Goal: Transaction & Acquisition: Obtain resource

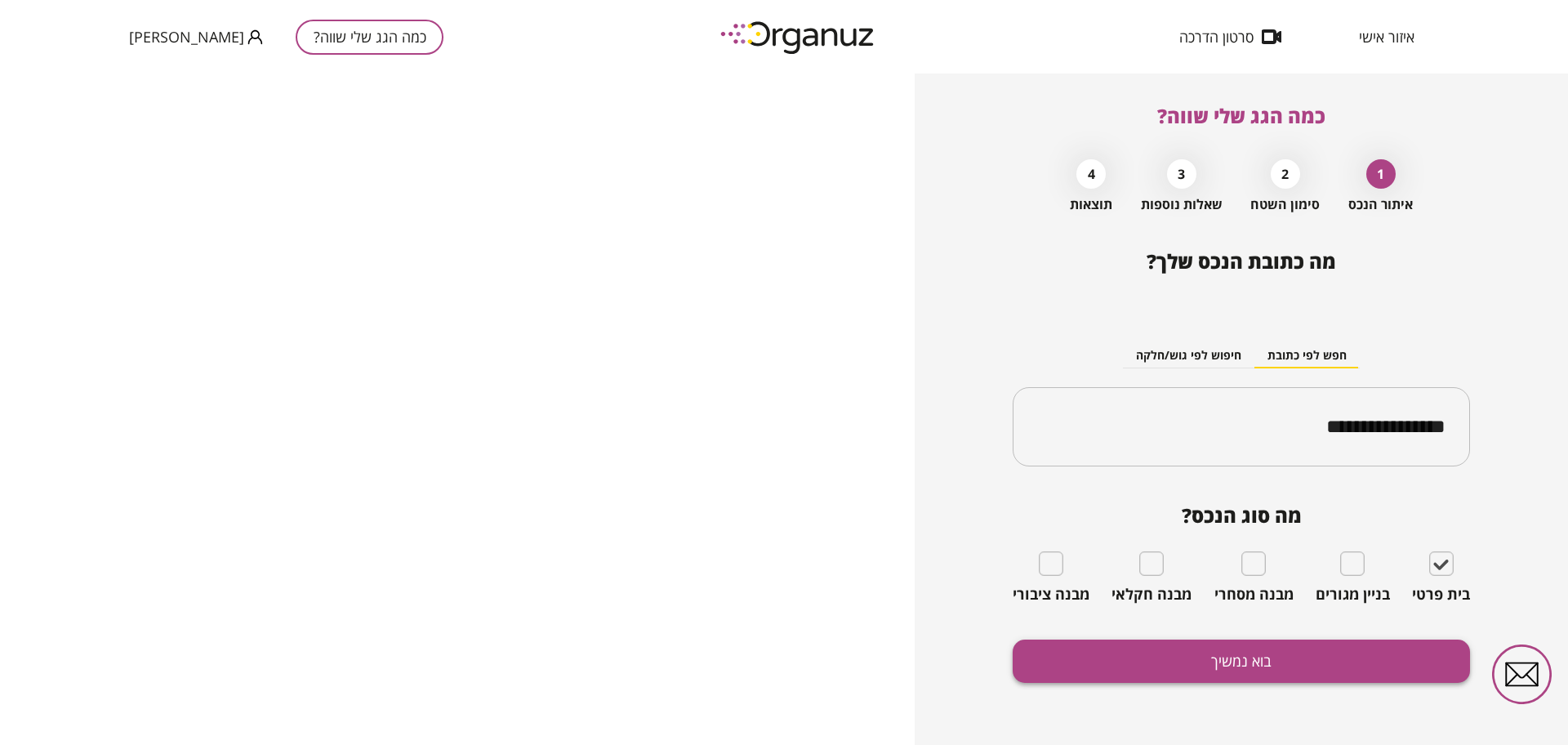
click at [1181, 672] on button "בוא נמשיך" at bounding box center [1241, 661] width 457 height 43
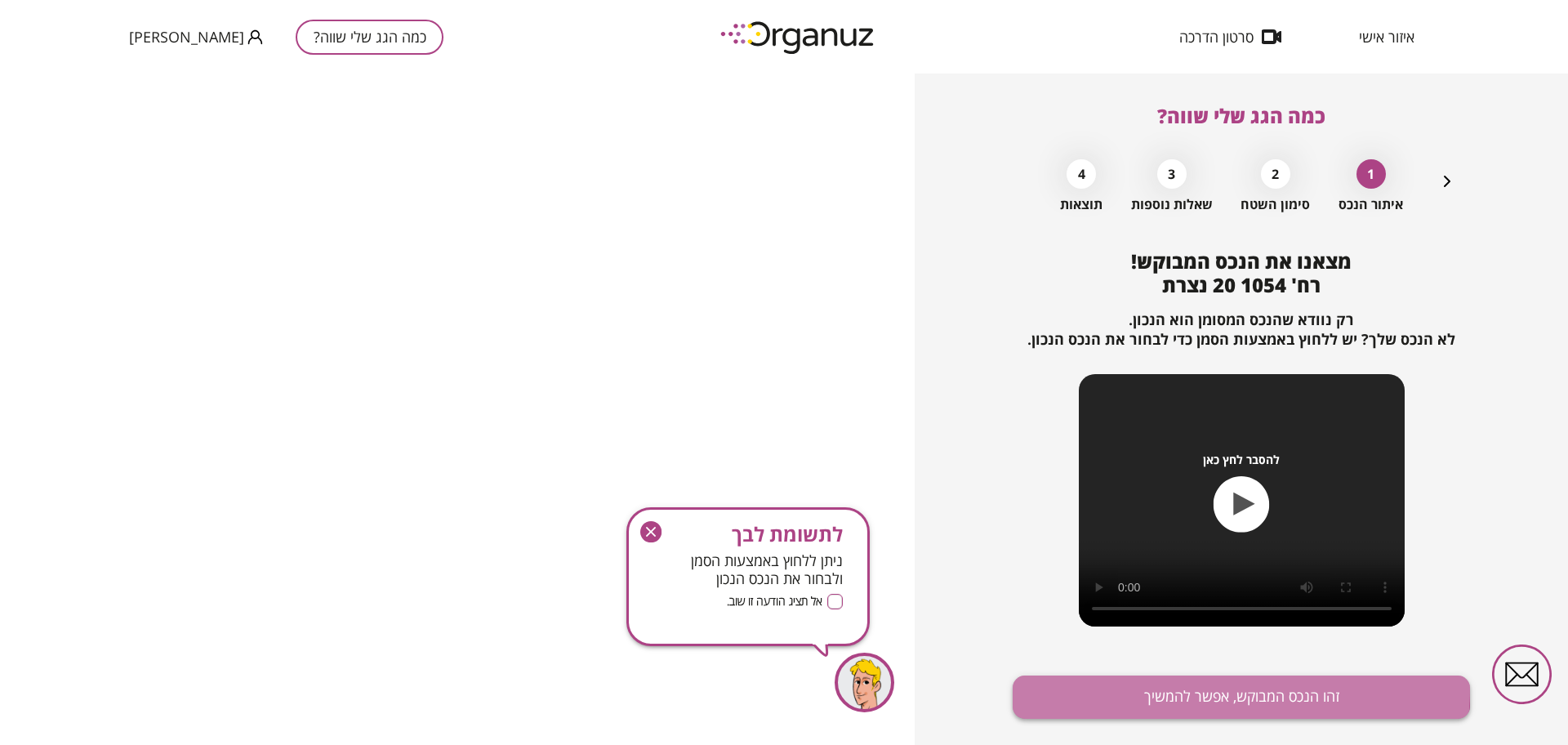
click at [1158, 688] on button "זהו הנכס המבוקש, אפשר להמשיך" at bounding box center [1241, 698] width 457 height 43
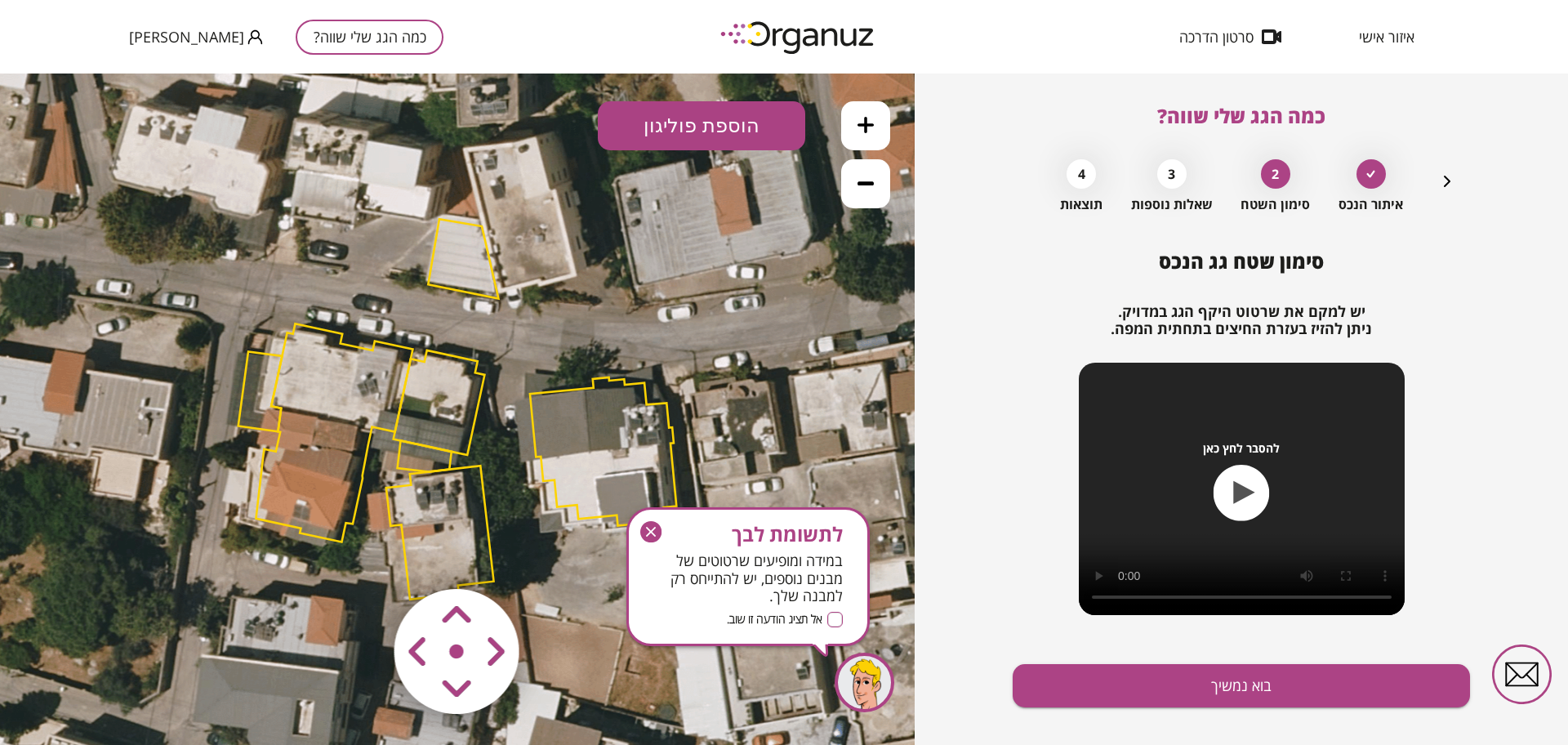
click at [655, 528] on icon "button" at bounding box center [651, 532] width 10 height 10
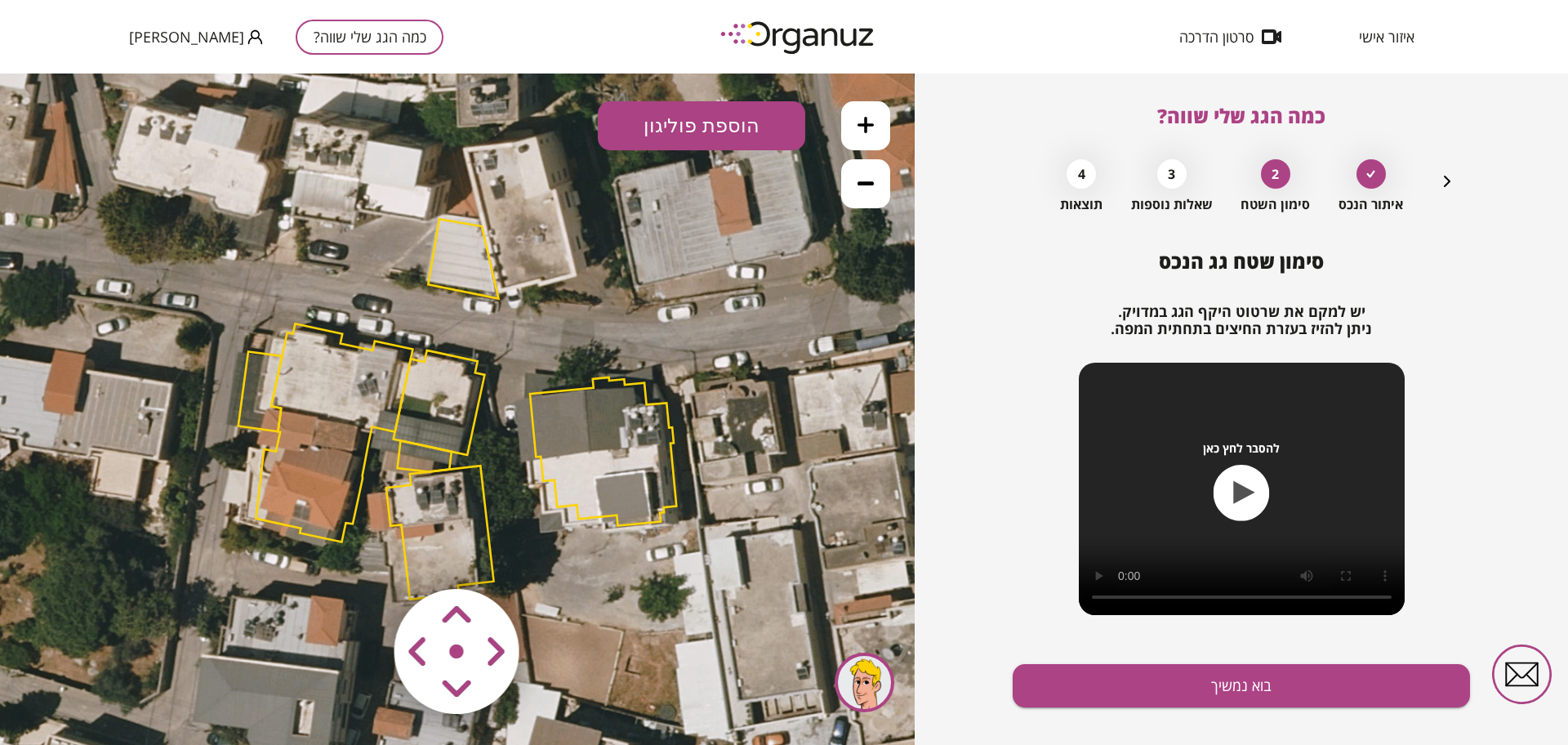
click at [879, 135] on button at bounding box center [865, 125] width 49 height 49
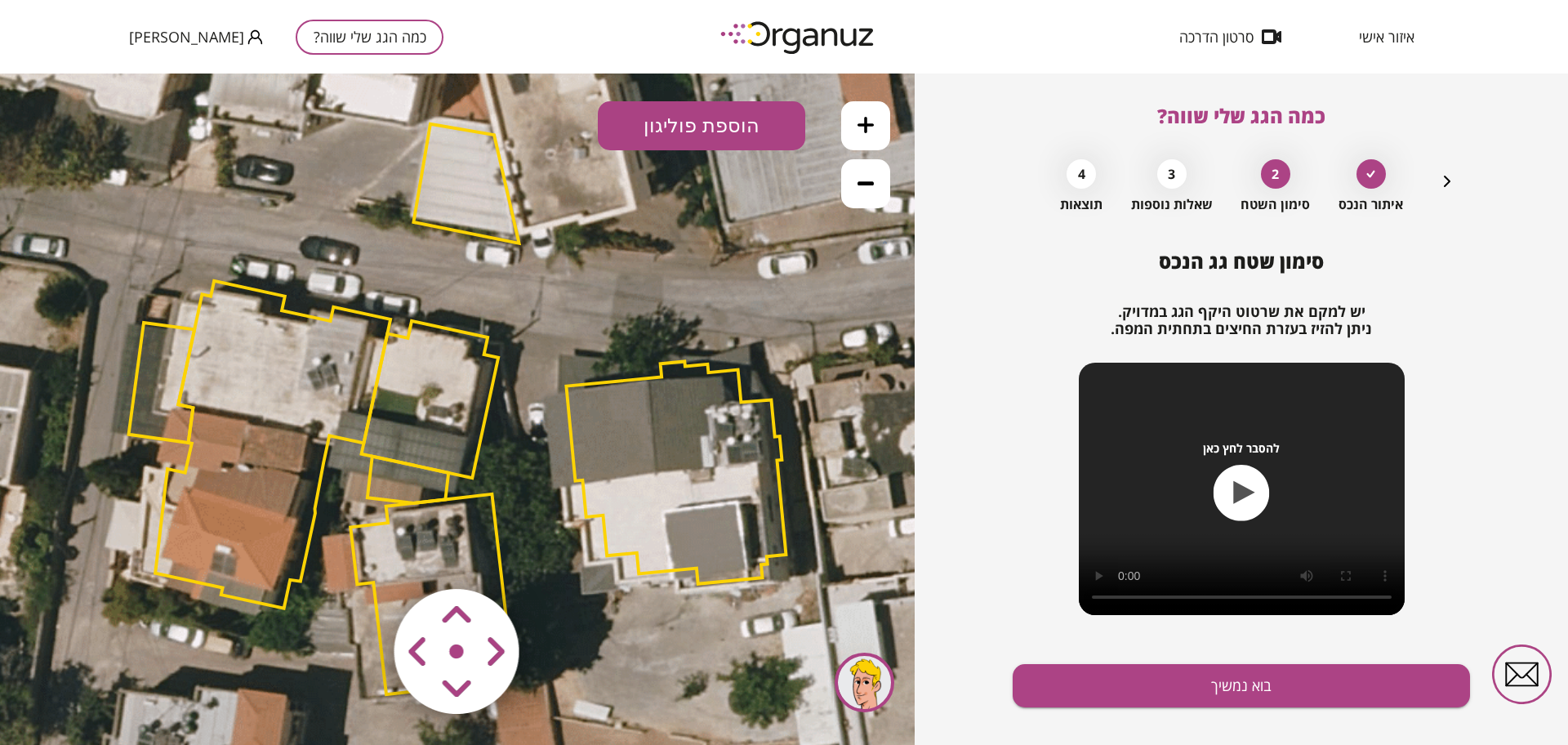
click at [879, 135] on button at bounding box center [865, 125] width 49 height 49
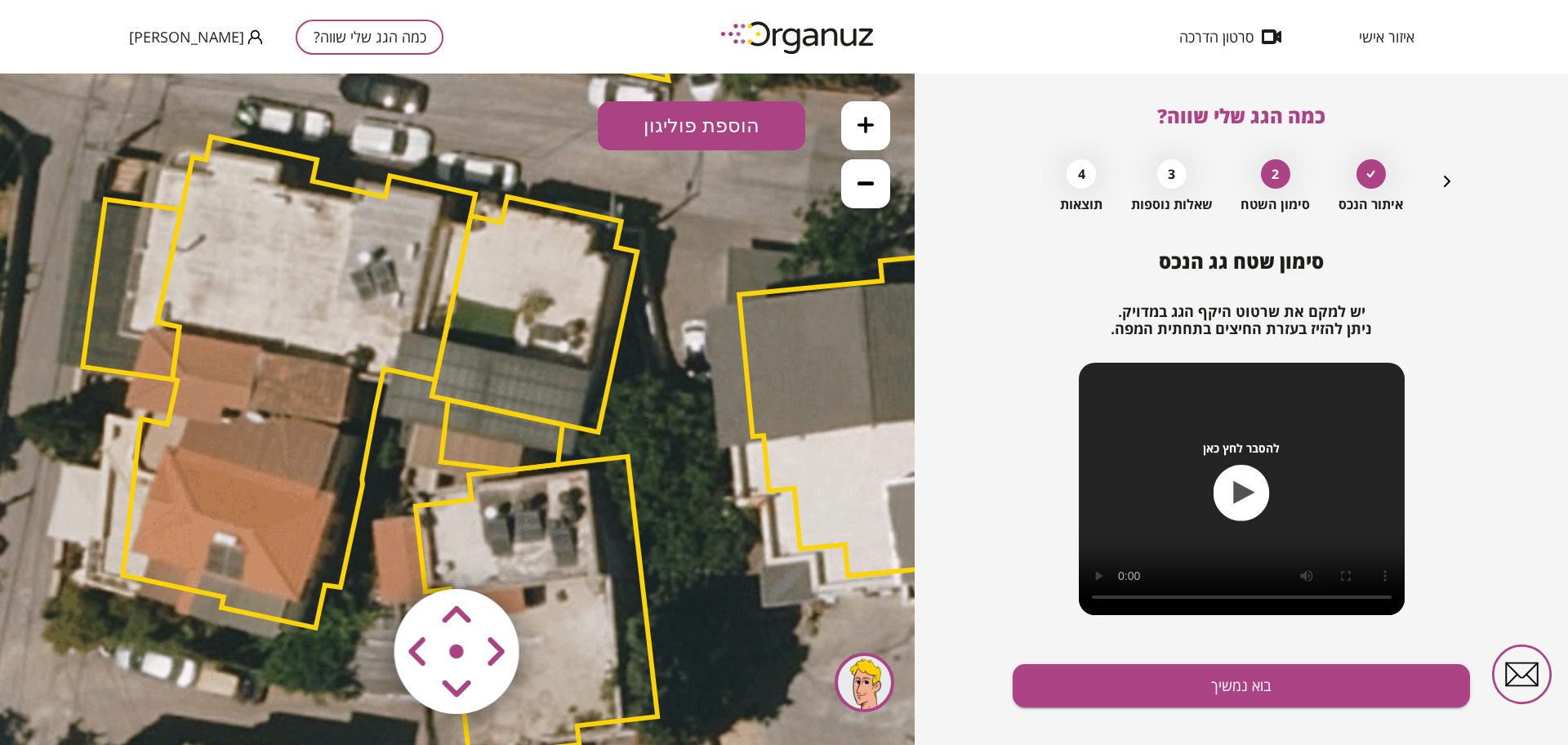
drag, startPoint x: 644, startPoint y: 306, endPoint x: 763, endPoint y: 227, distance: 142.8
click at [763, 227] on icon at bounding box center [575, 333] width 3032 height 3034
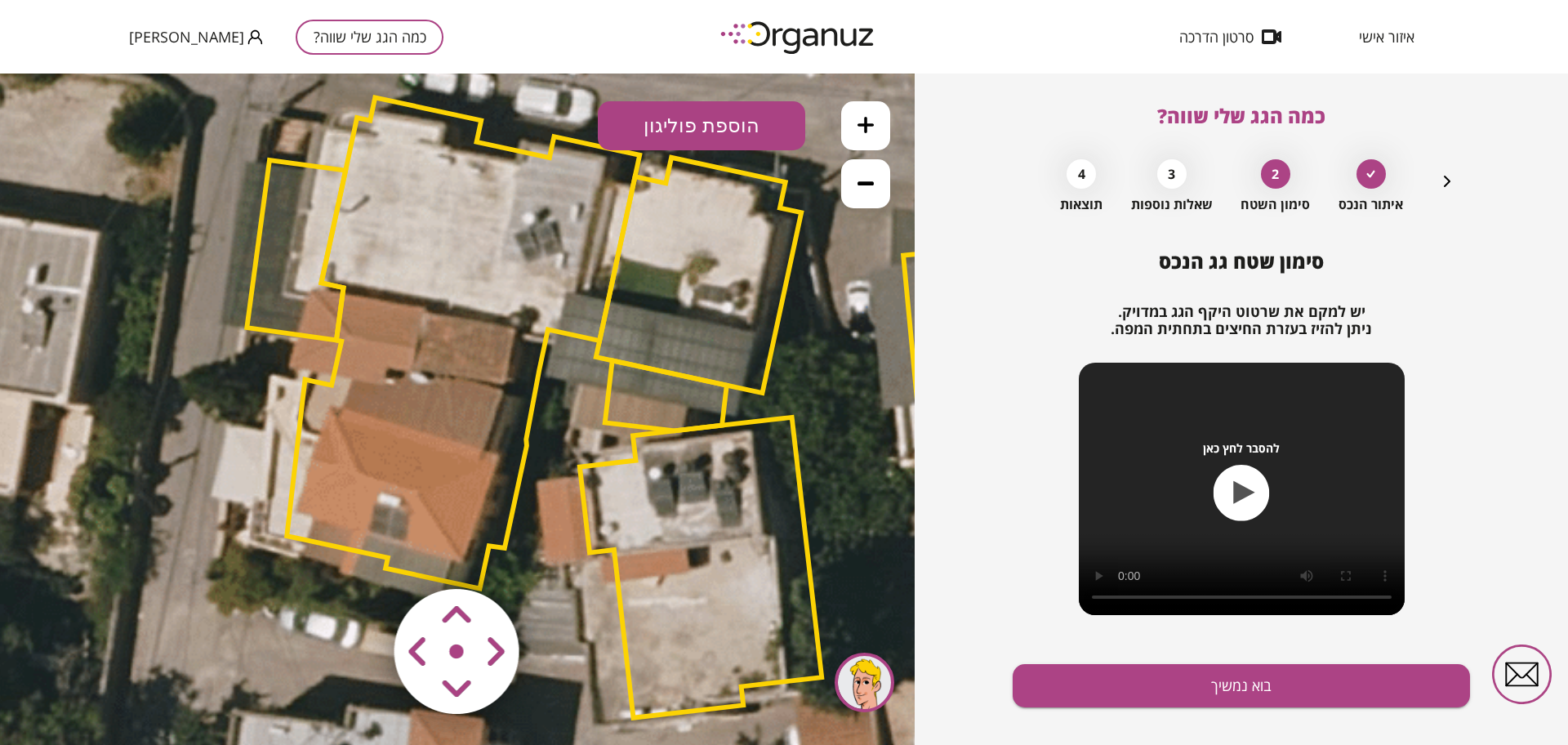
drag, startPoint x: 634, startPoint y: 309, endPoint x: 780, endPoint y: 284, distance: 148.1
click at [780, 284] on polygon at bounding box center [698, 275] width 205 height 235
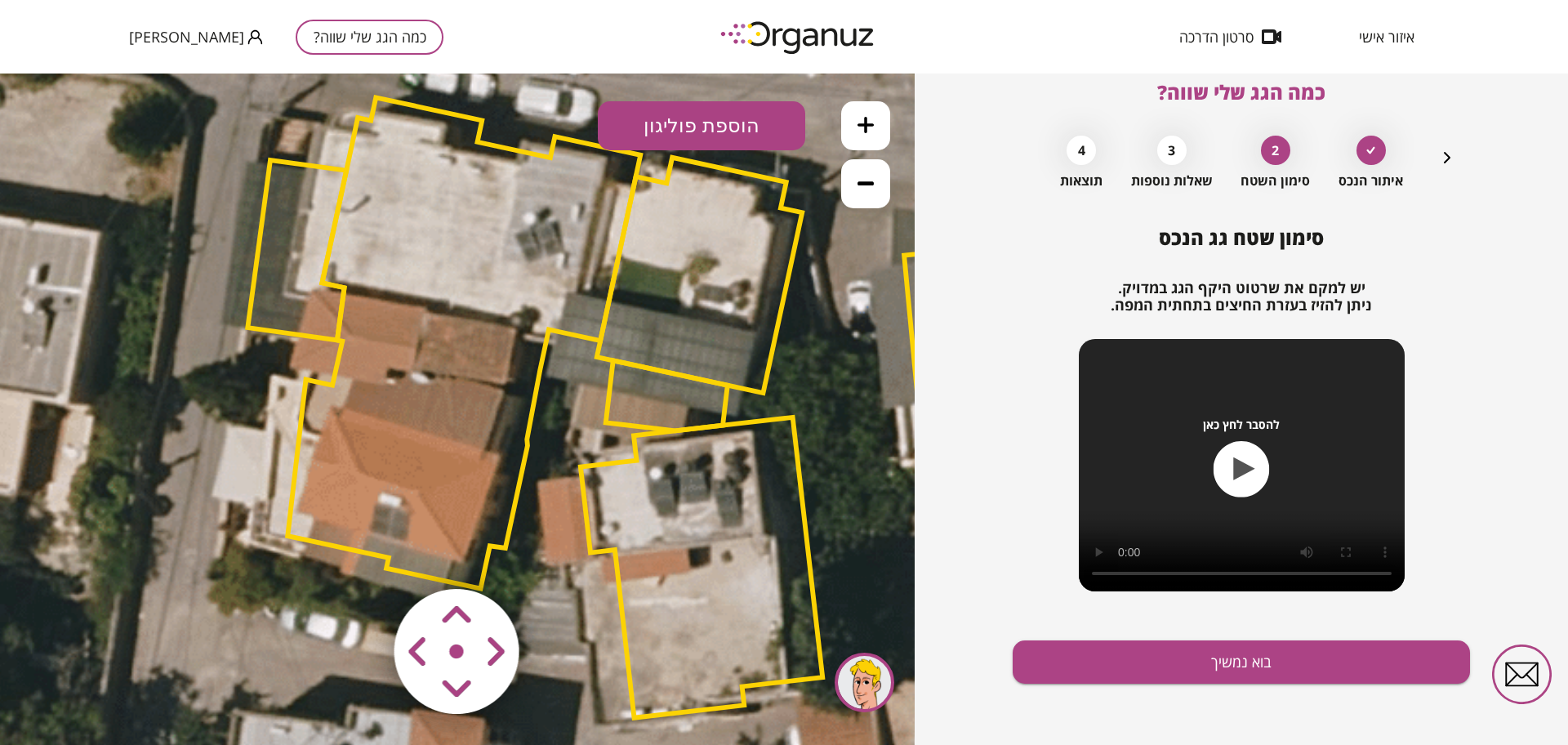
scroll to position [24, 0]
click at [865, 188] on icon at bounding box center [865, 183] width 16 height 16
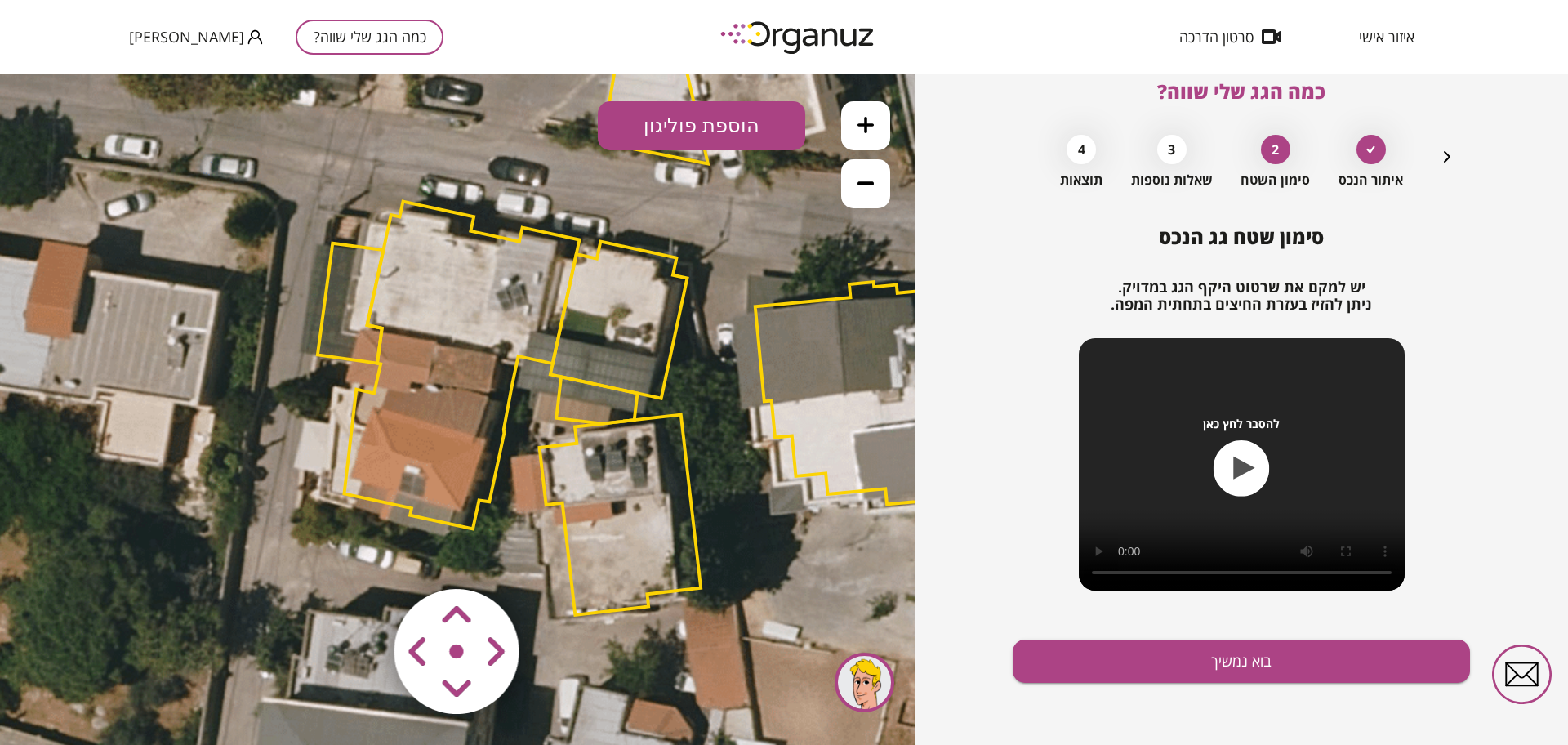
click at [860, 180] on icon at bounding box center [865, 183] width 16 height 16
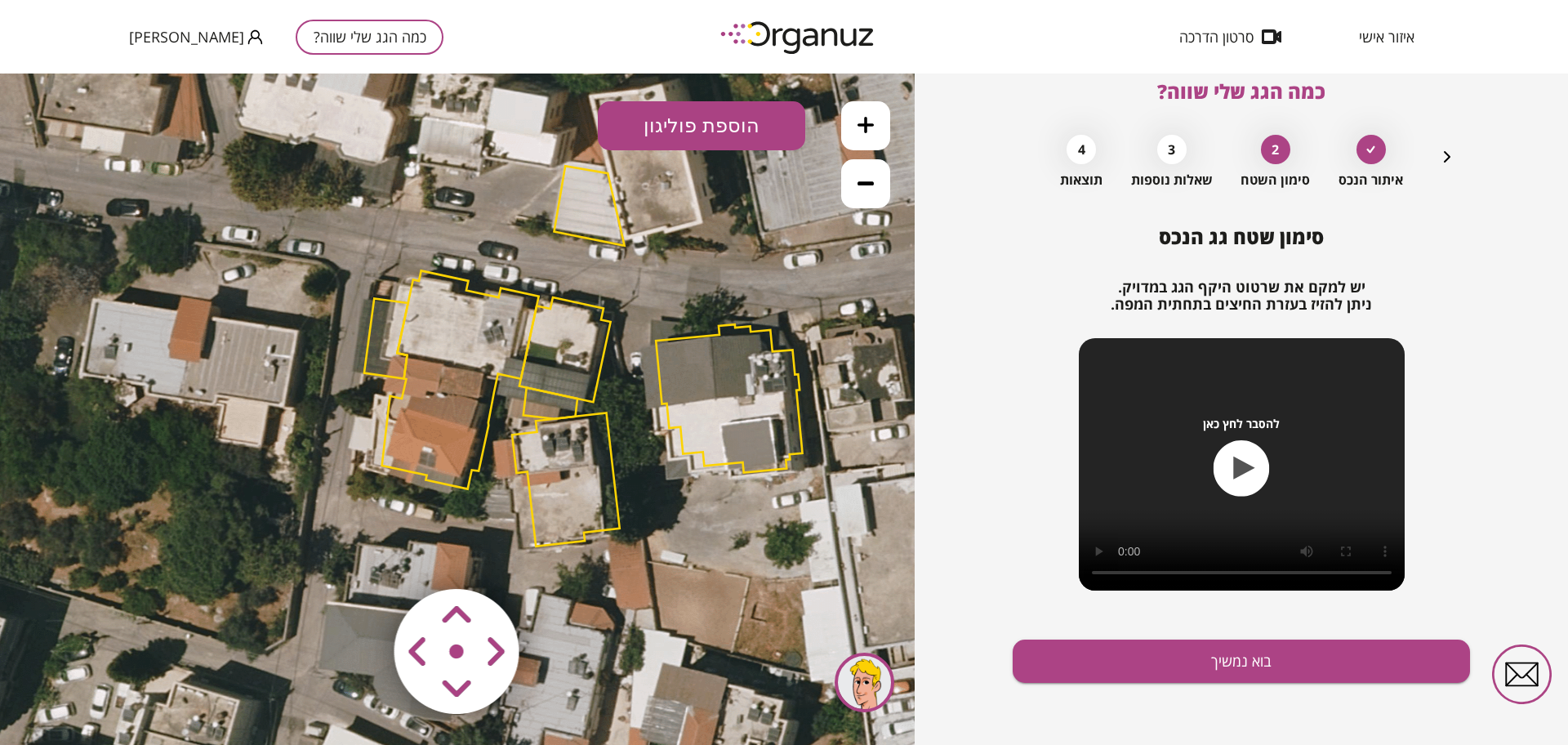
click at [873, 190] on button at bounding box center [865, 184] width 49 height 49
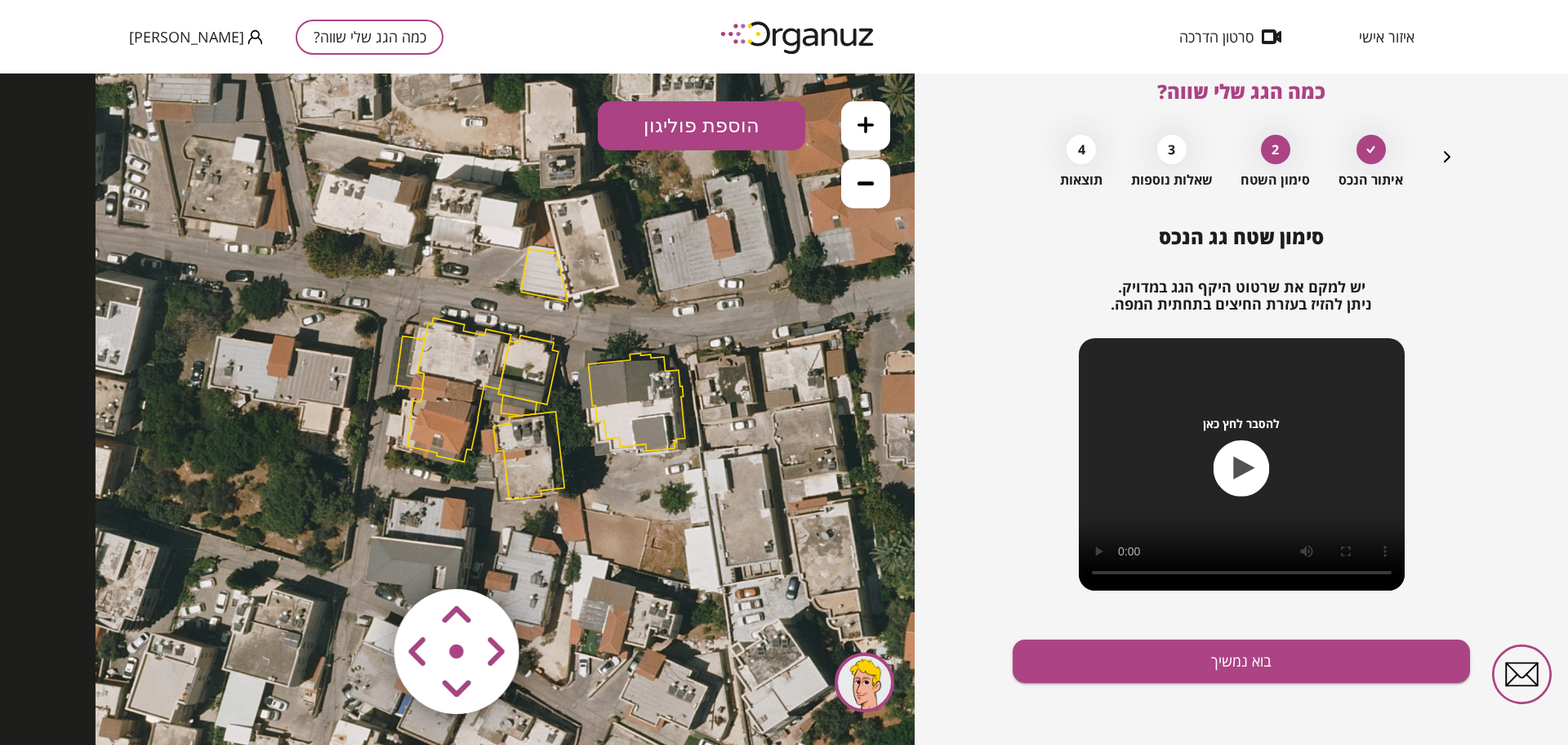
click at [873, 190] on button at bounding box center [865, 184] width 49 height 49
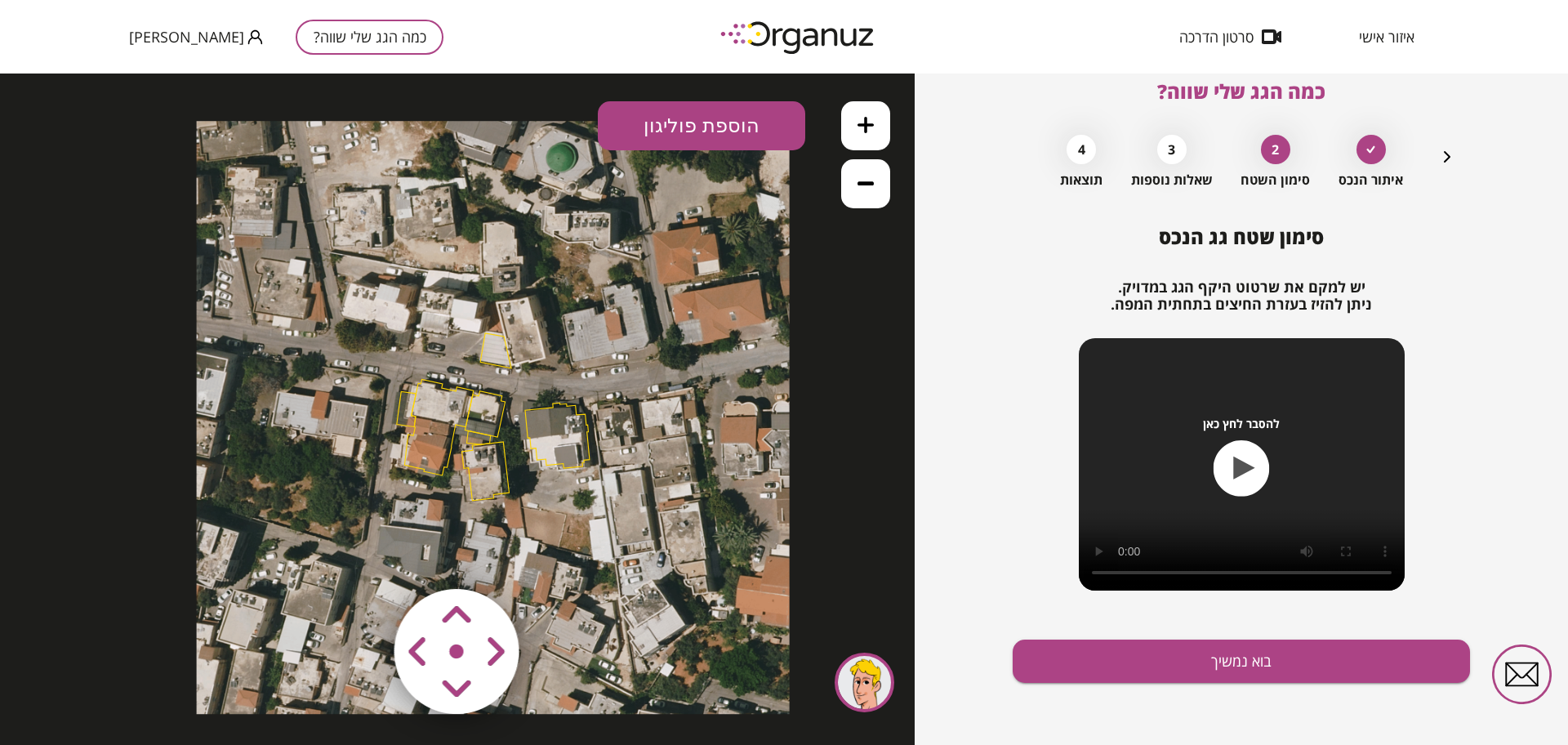
drag, startPoint x: 730, startPoint y: 381, endPoint x: 711, endPoint y: 412, distance: 36.4
click at [711, 412] on icon at bounding box center [493, 417] width 592 height 593
click at [854, 133] on button at bounding box center [865, 125] width 49 height 49
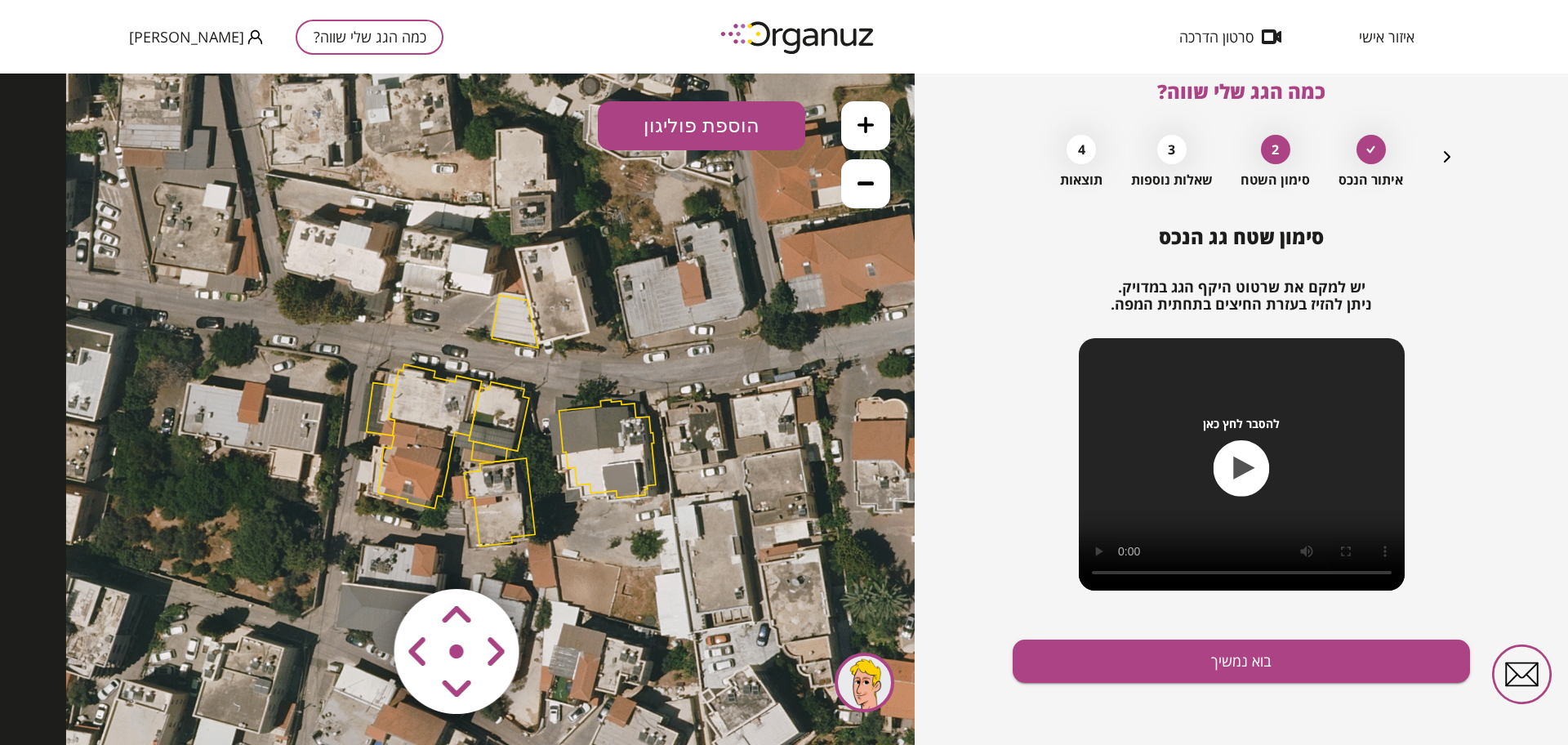
click at [854, 133] on button at bounding box center [865, 125] width 49 height 49
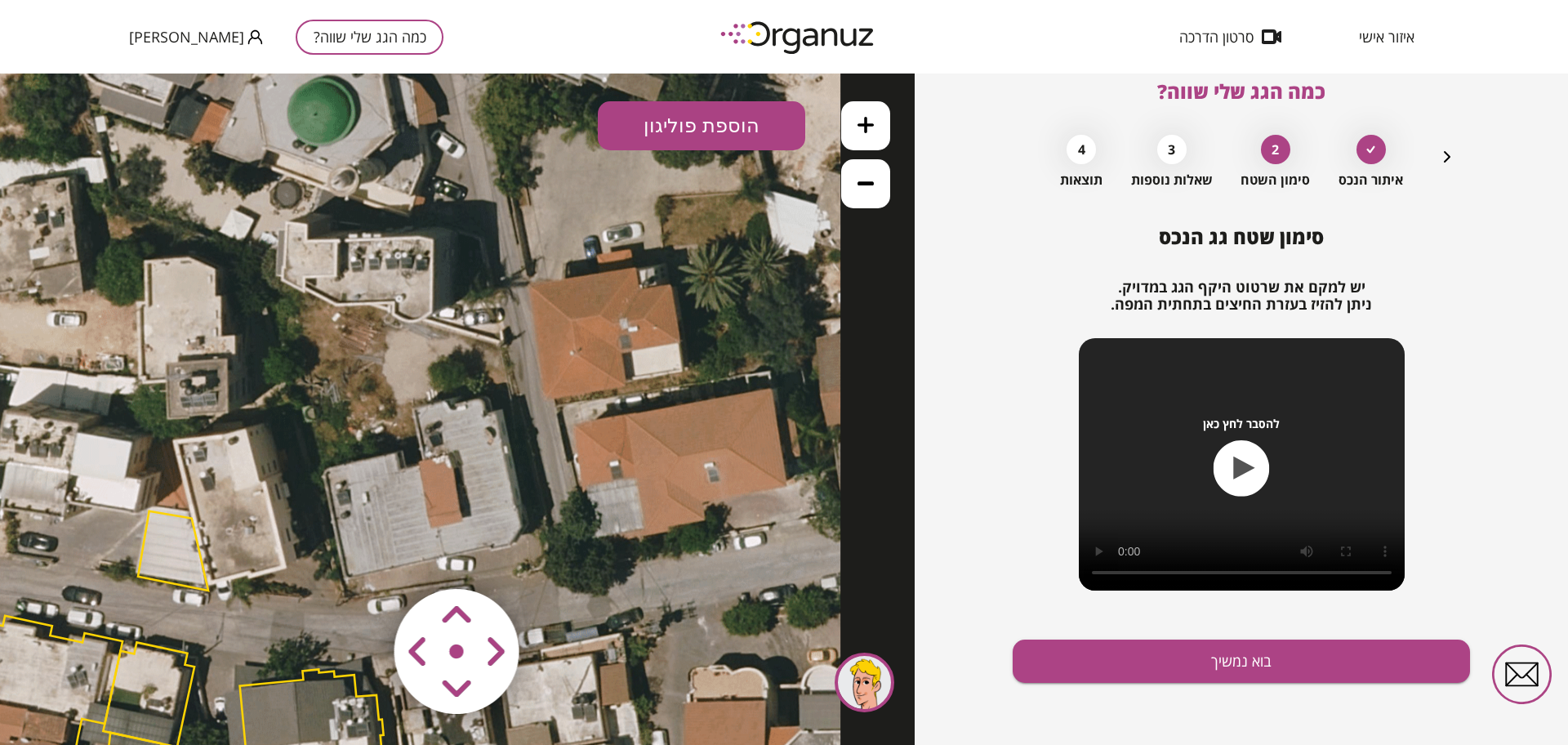
drag, startPoint x: 630, startPoint y: 305, endPoint x: 266, endPoint y: 569, distance: 449.7
click at [266, 569] on icon at bounding box center [166, 703] width 1348 height 1349
click at [635, 126] on button "הוספת פוליגון" at bounding box center [702, 125] width 208 height 49
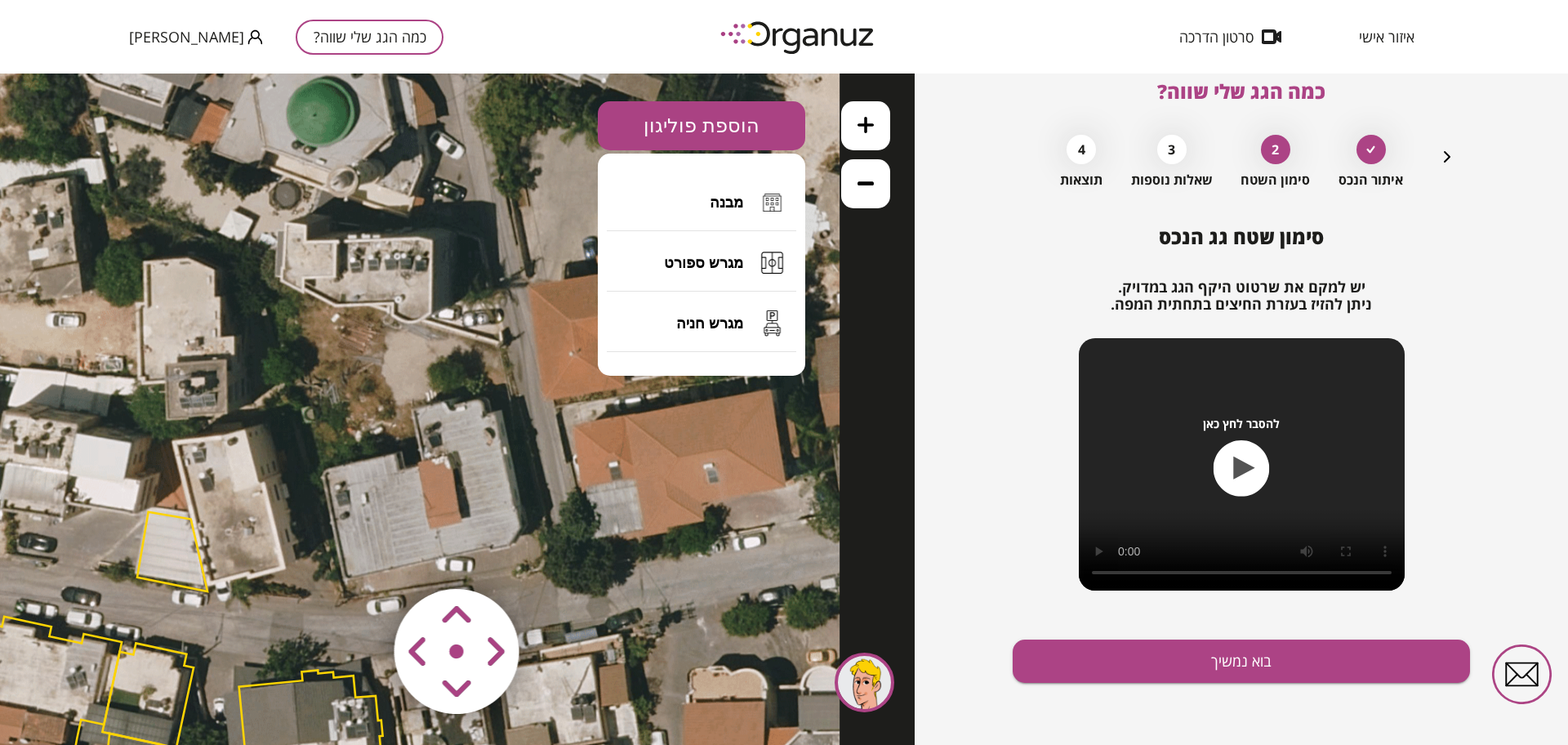
click at [848, 135] on button at bounding box center [865, 125] width 49 height 49
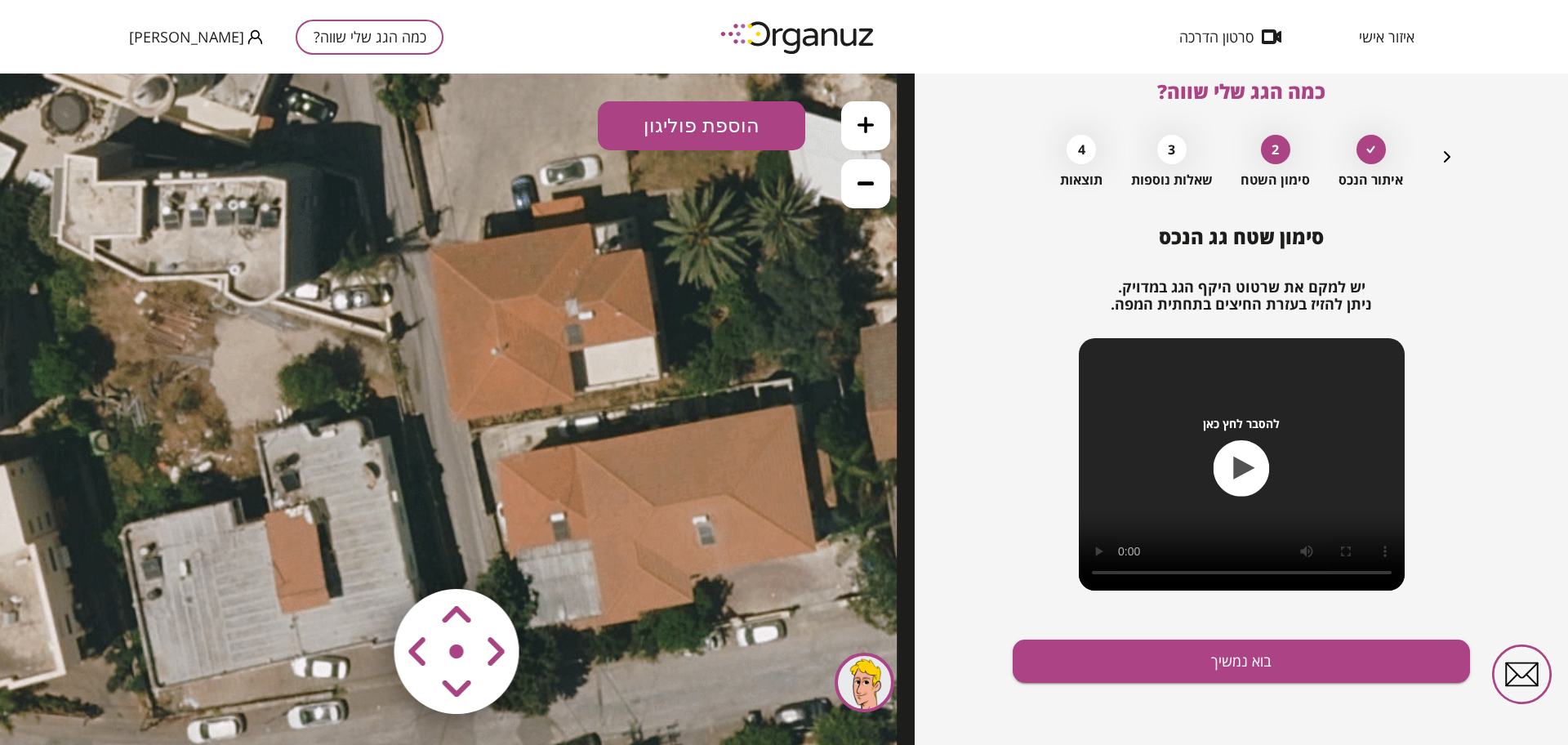
drag, startPoint x: 523, startPoint y: 355, endPoint x: 389, endPoint y: 381, distance: 136.5
click at [676, 132] on button "הוספת פוליגון" at bounding box center [702, 125] width 208 height 49
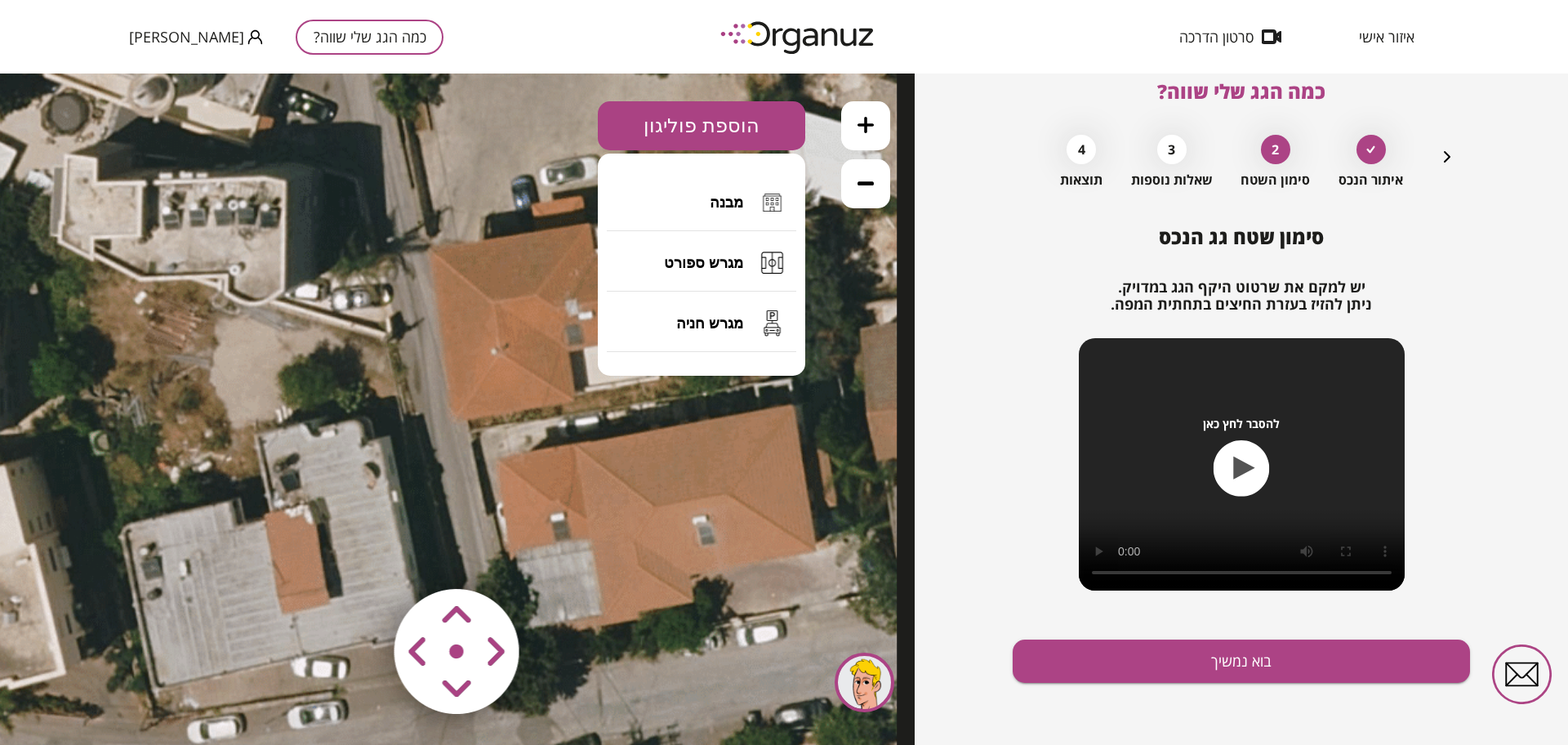
click at [705, 185] on button "מבנה" at bounding box center [702, 202] width 190 height 57
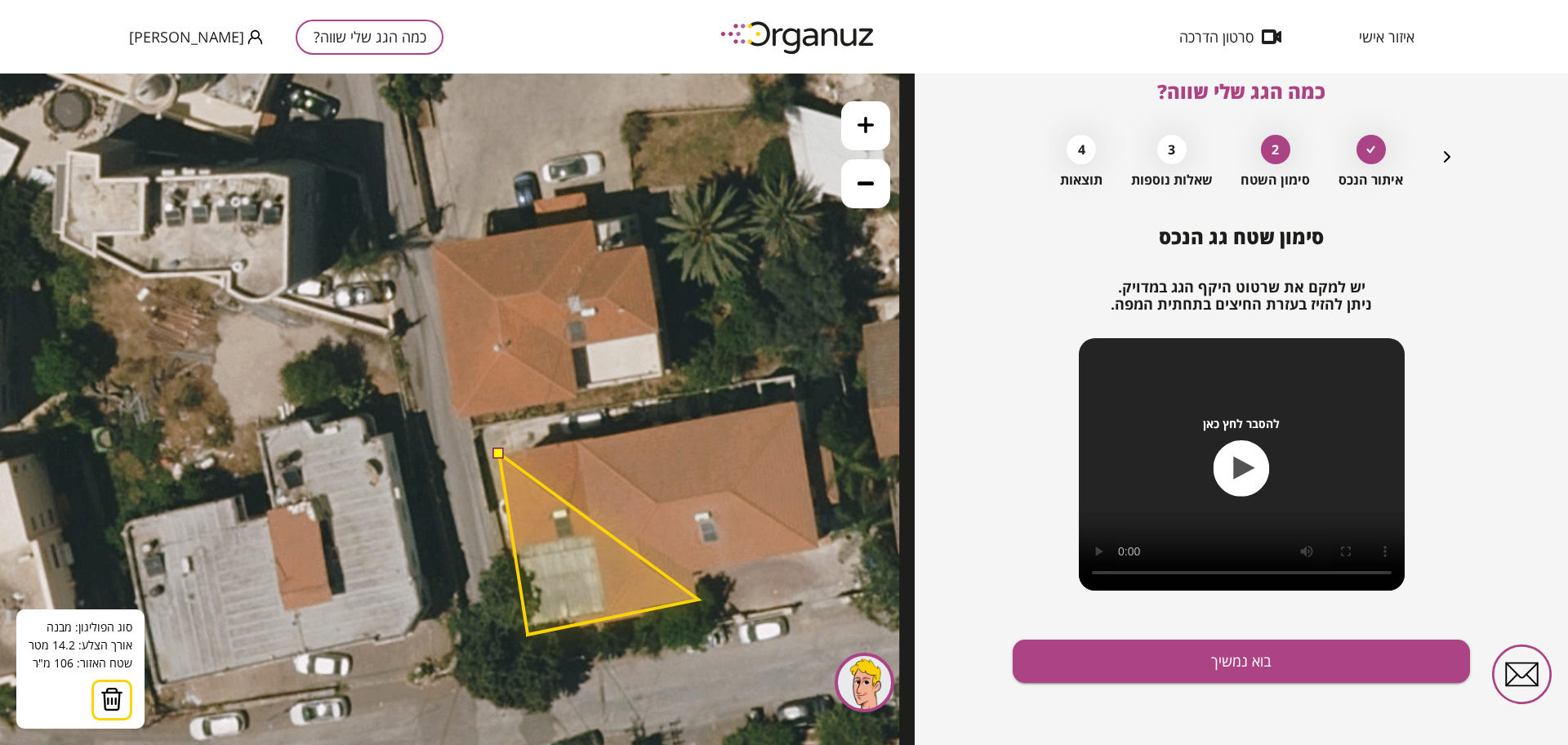
click at [698, 600] on polygon at bounding box center [599, 544] width 200 height 182
click at [696, 575] on polygon at bounding box center [600, 544] width 200 height 182
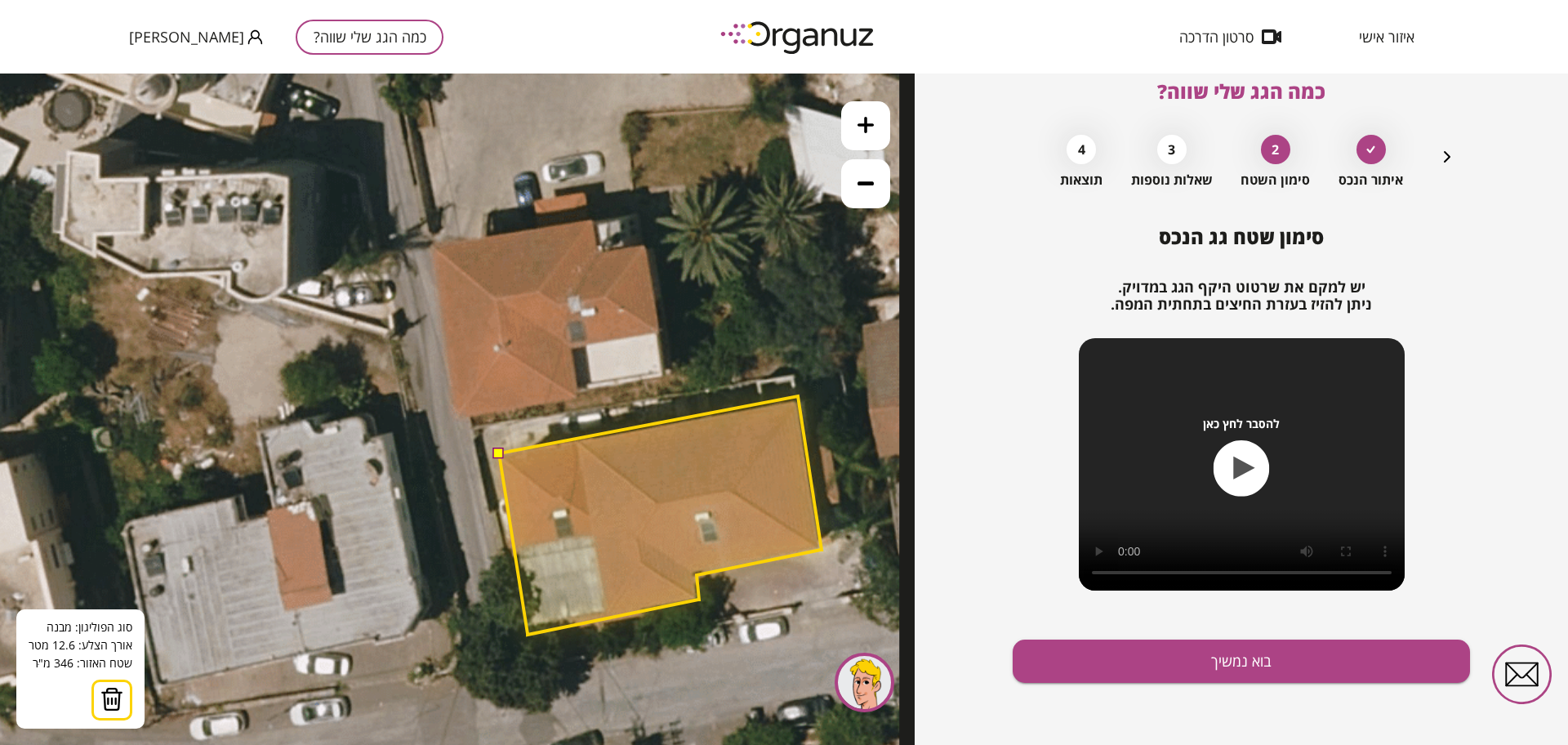
click at [798, 397] on polygon at bounding box center [660, 516] width 322 height 238
click at [501, 450] on button at bounding box center [498, 452] width 12 height 12
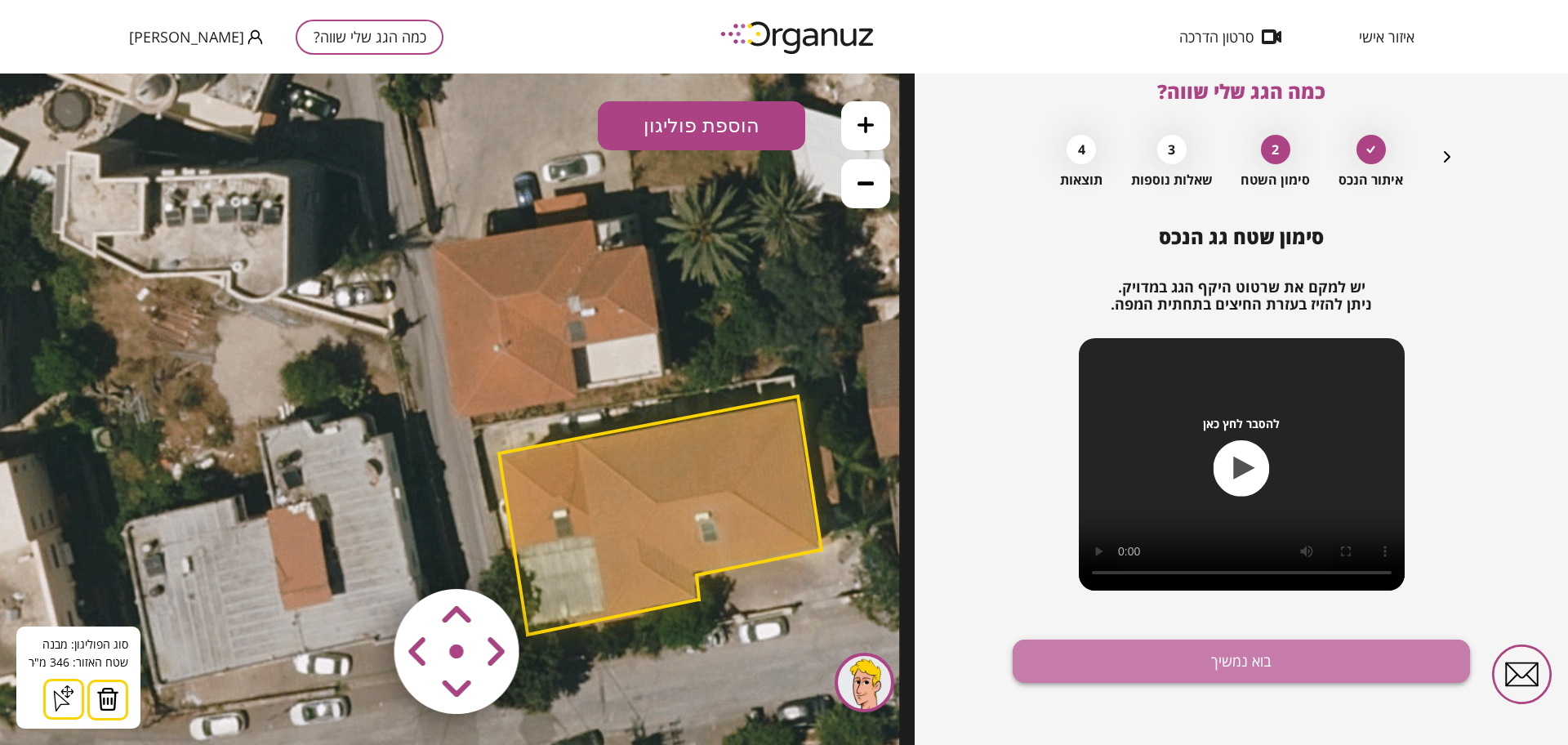
click at [1347, 658] on button "בוא נמשיך" at bounding box center [1241, 661] width 457 height 43
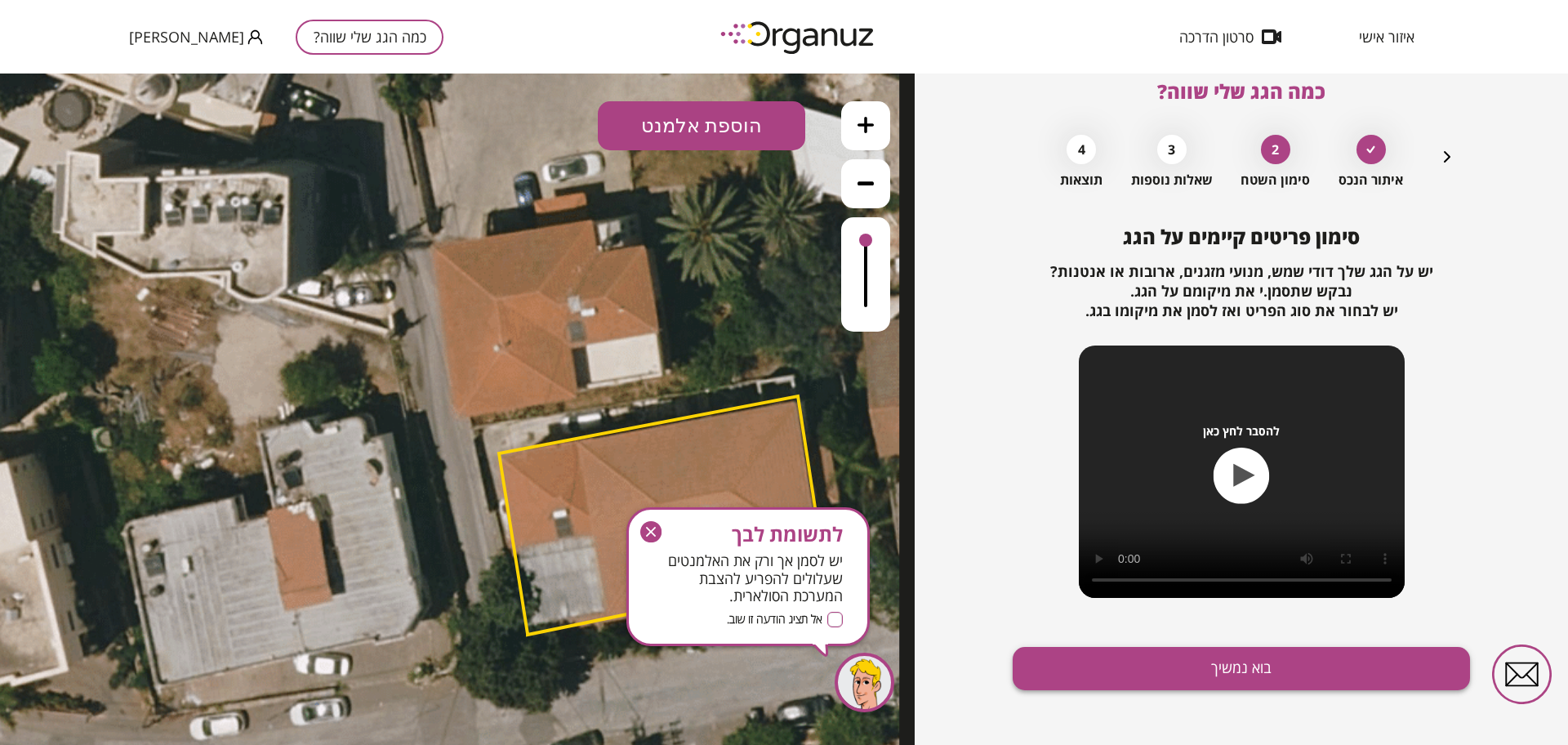
click at [1310, 678] on button "בוא נמשיך" at bounding box center [1241, 669] width 457 height 43
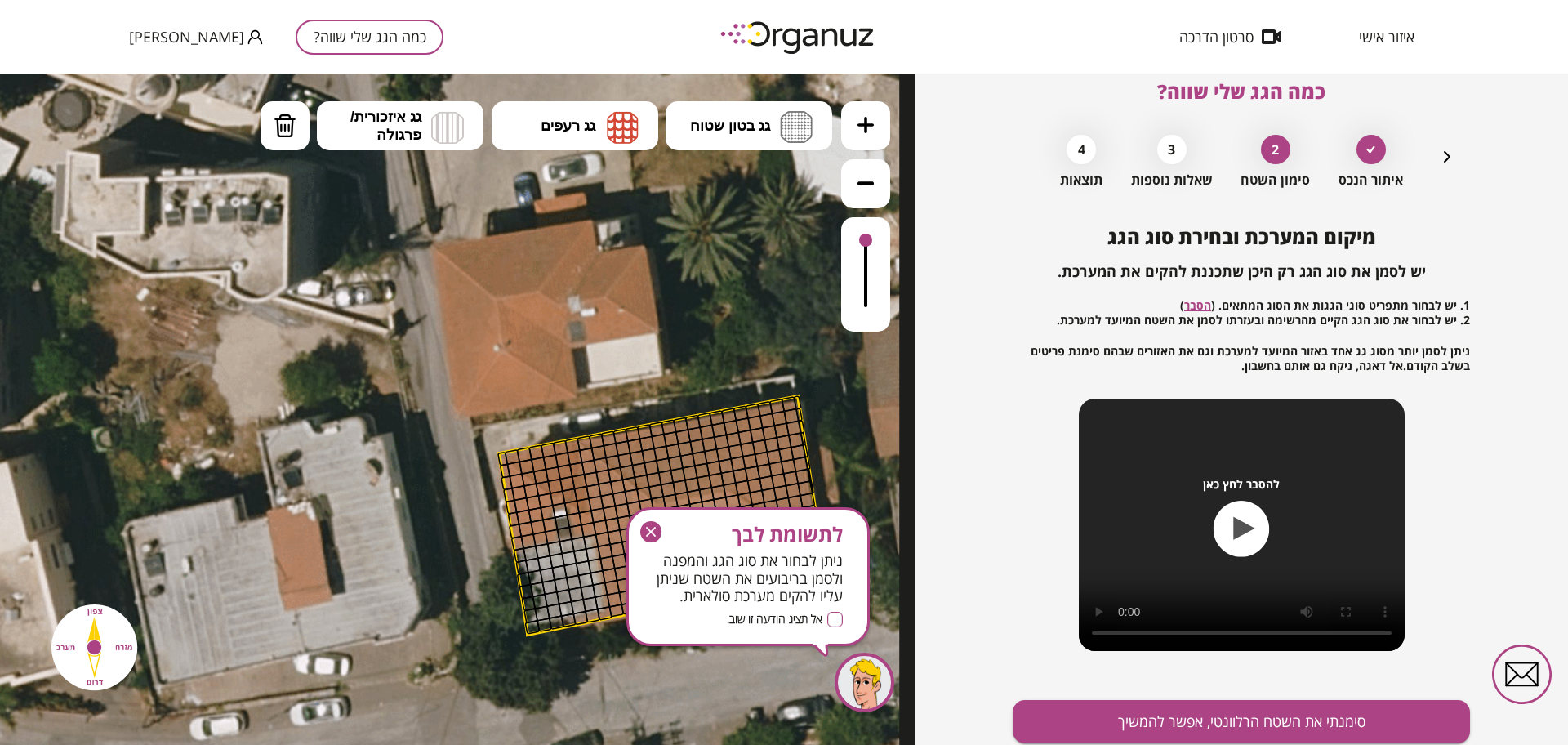
click at [646, 527] on icon "button" at bounding box center [651, 532] width 21 height 21
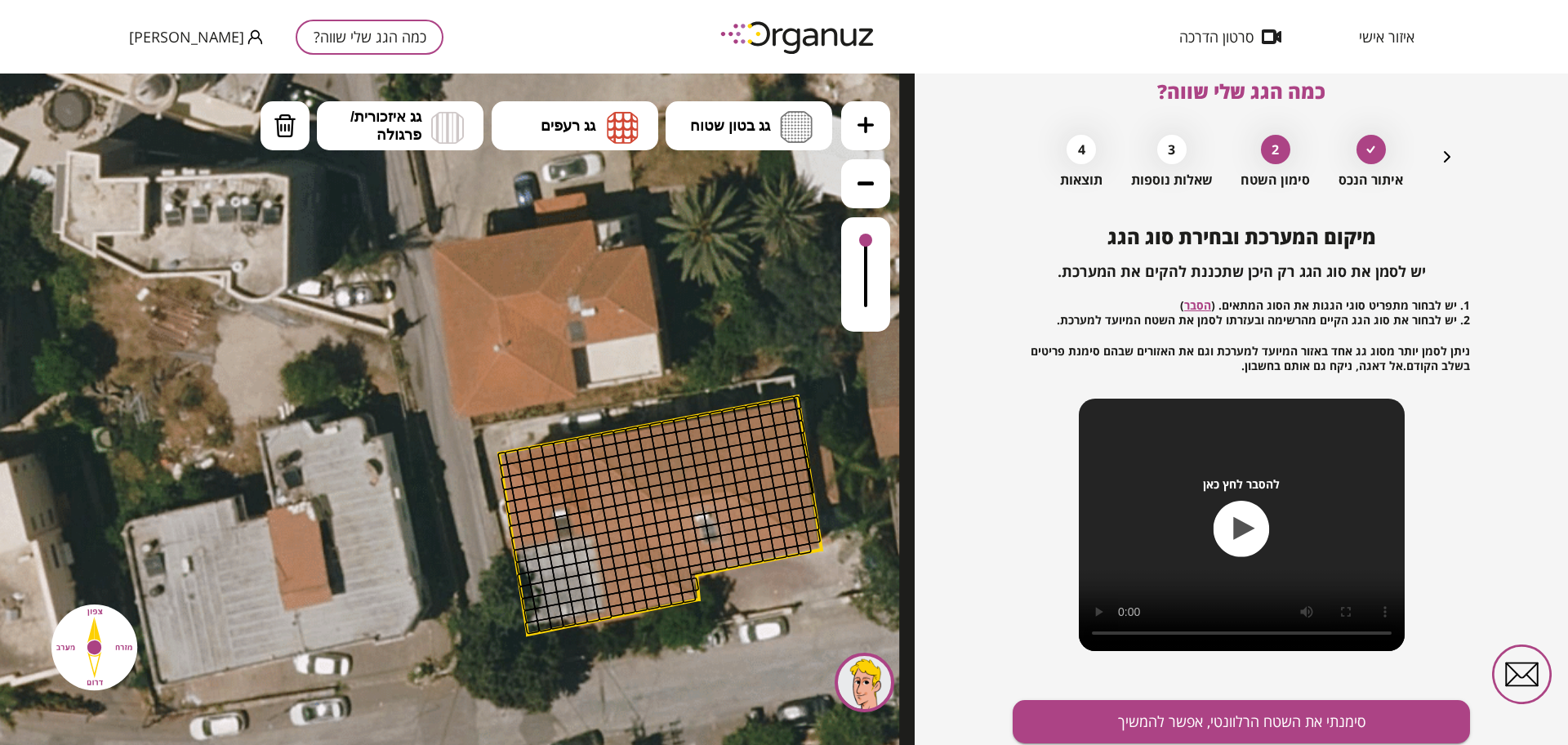
click at [864, 274] on div at bounding box center [865, 275] width 49 height 115
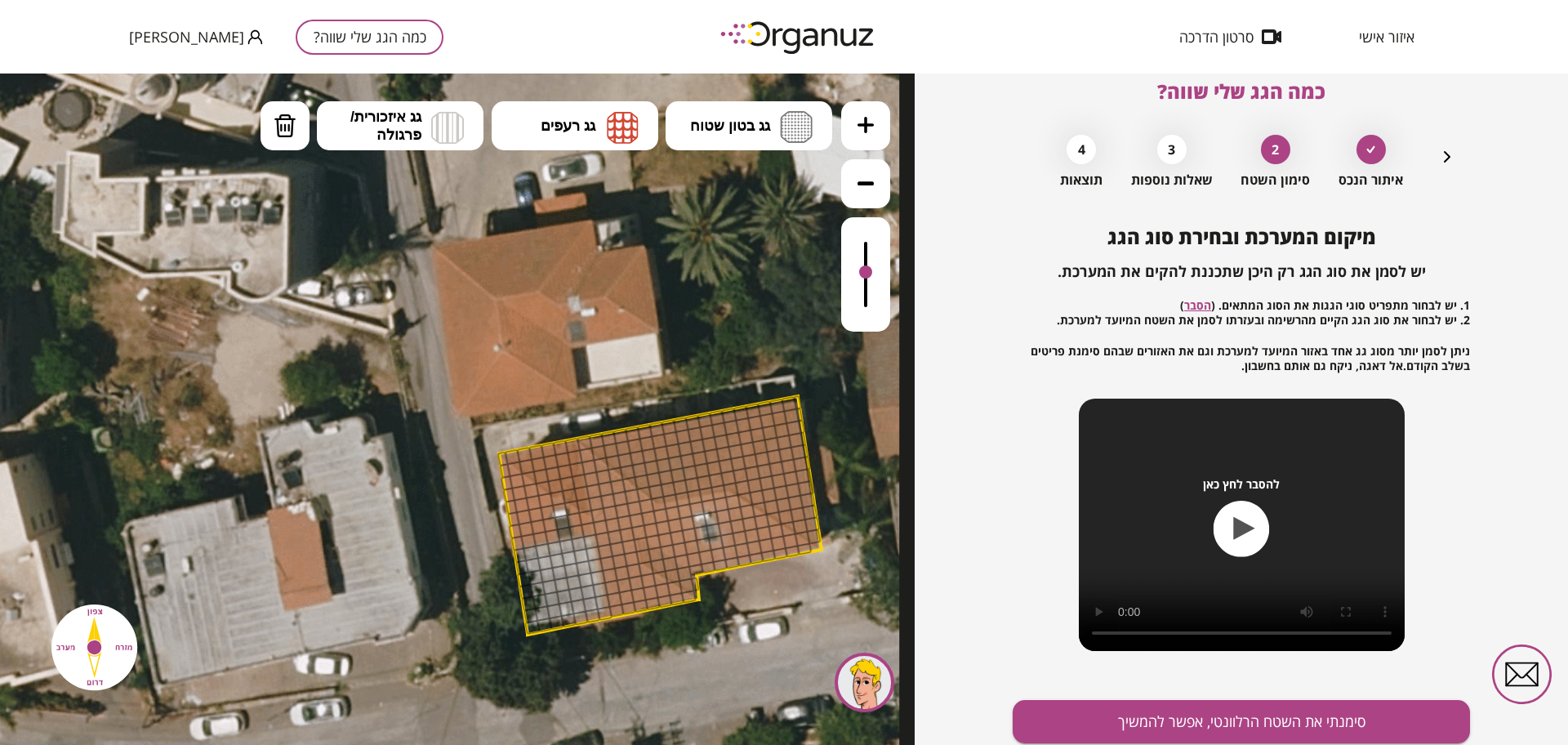
click at [867, 293] on div at bounding box center [865, 275] width 49 height 115
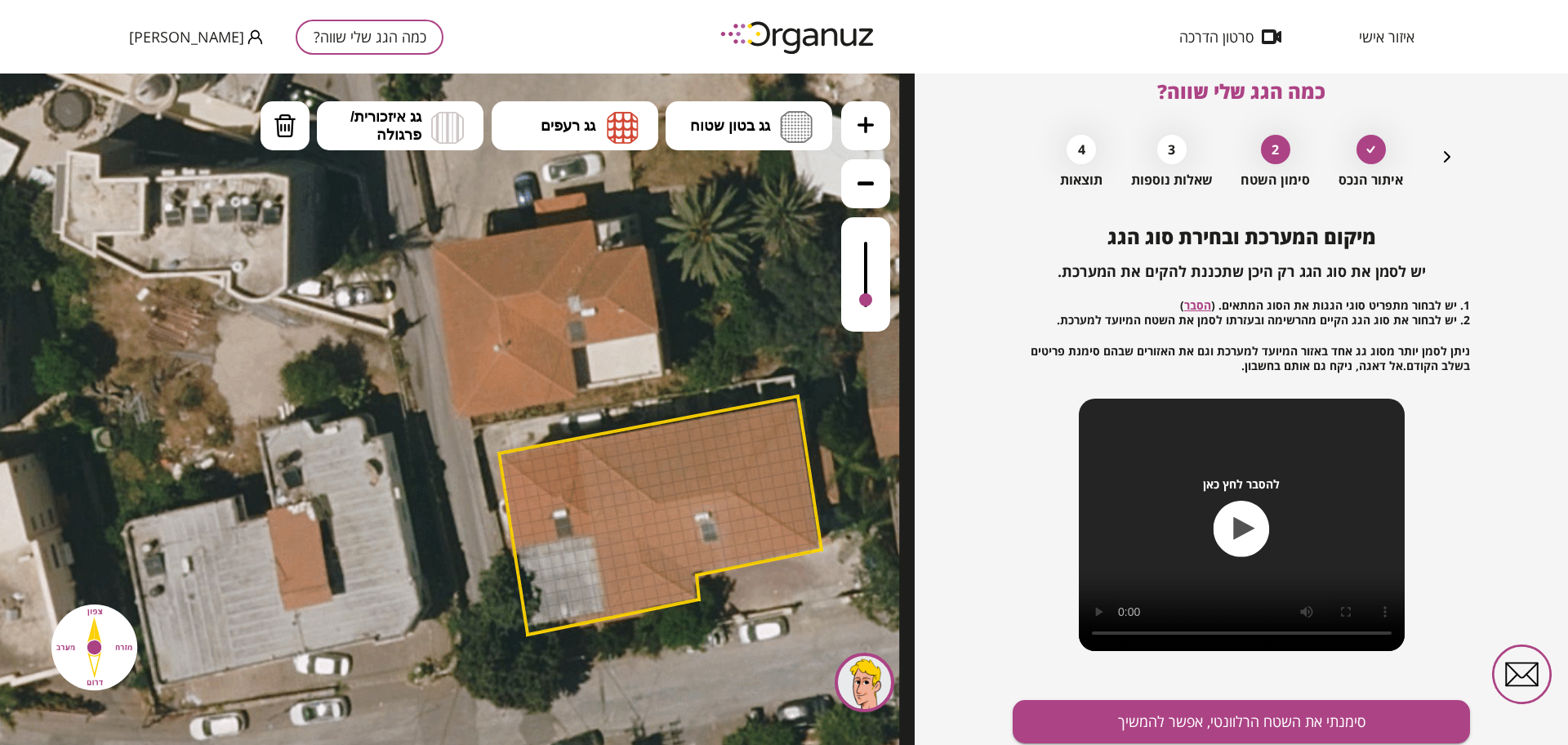
click at [867, 304] on div at bounding box center [865, 275] width 49 height 115
click at [865, 130] on icon at bounding box center [865, 124] width 16 height 16
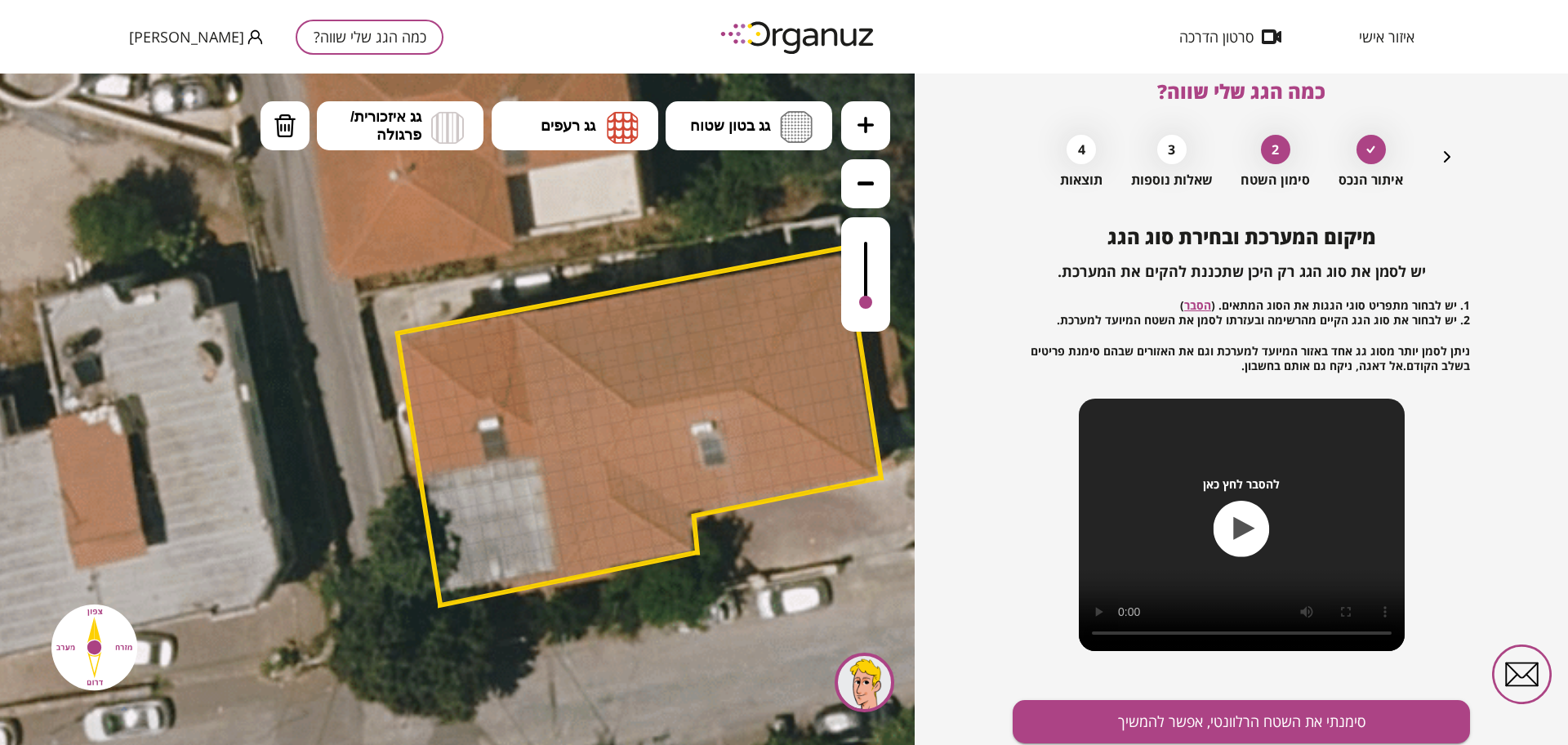
drag, startPoint x: 680, startPoint y: 315, endPoint x: 558, endPoint y: 173, distance: 187.2
click at [664, 381] on div at bounding box center [669, 384] width 23 height 23
drag, startPoint x: 865, startPoint y: 300, endPoint x: 865, endPoint y: 327, distance: 27.0
click at [865, 327] on div at bounding box center [865, 275] width 49 height 115
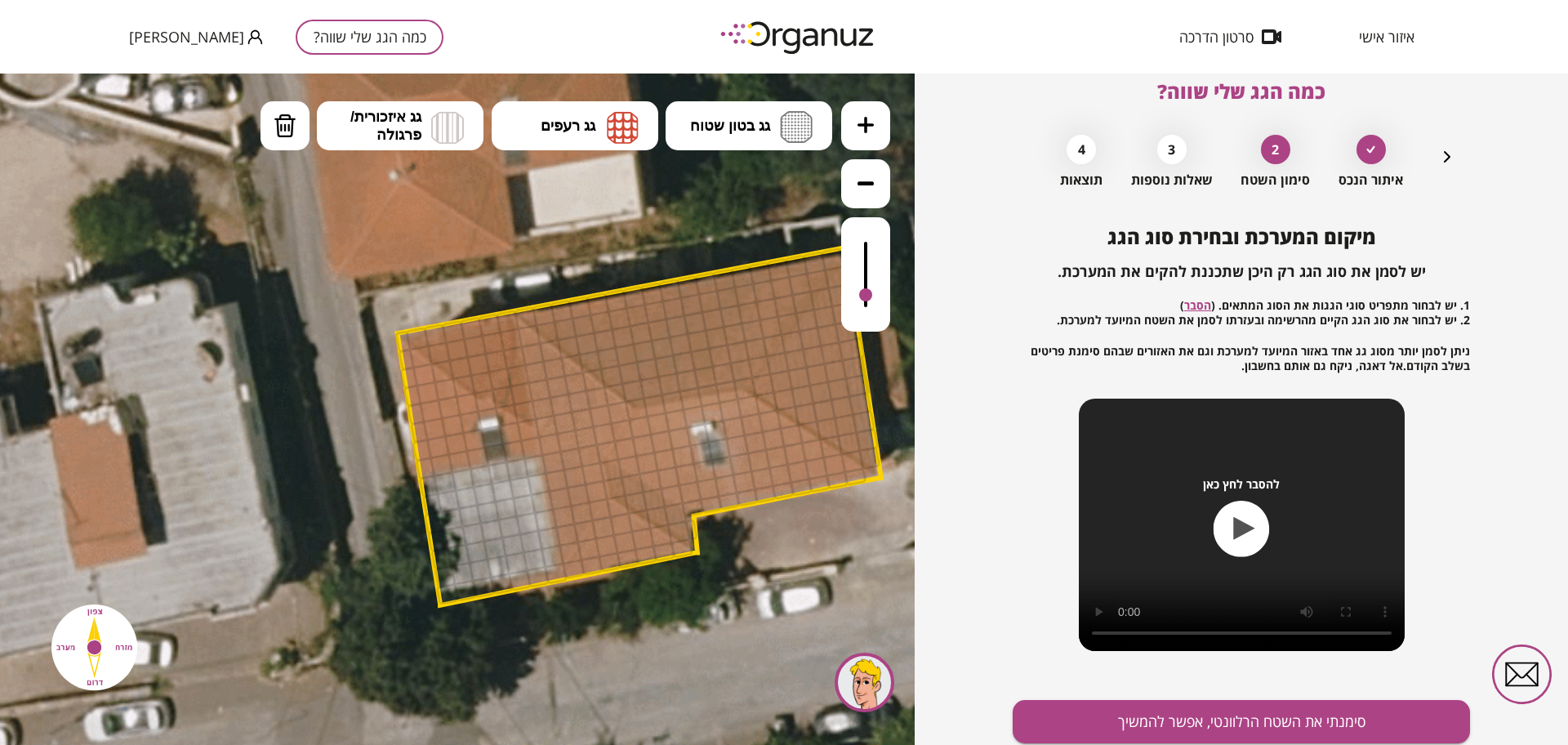
click at [865, 296] on div at bounding box center [865, 275] width 49 height 115
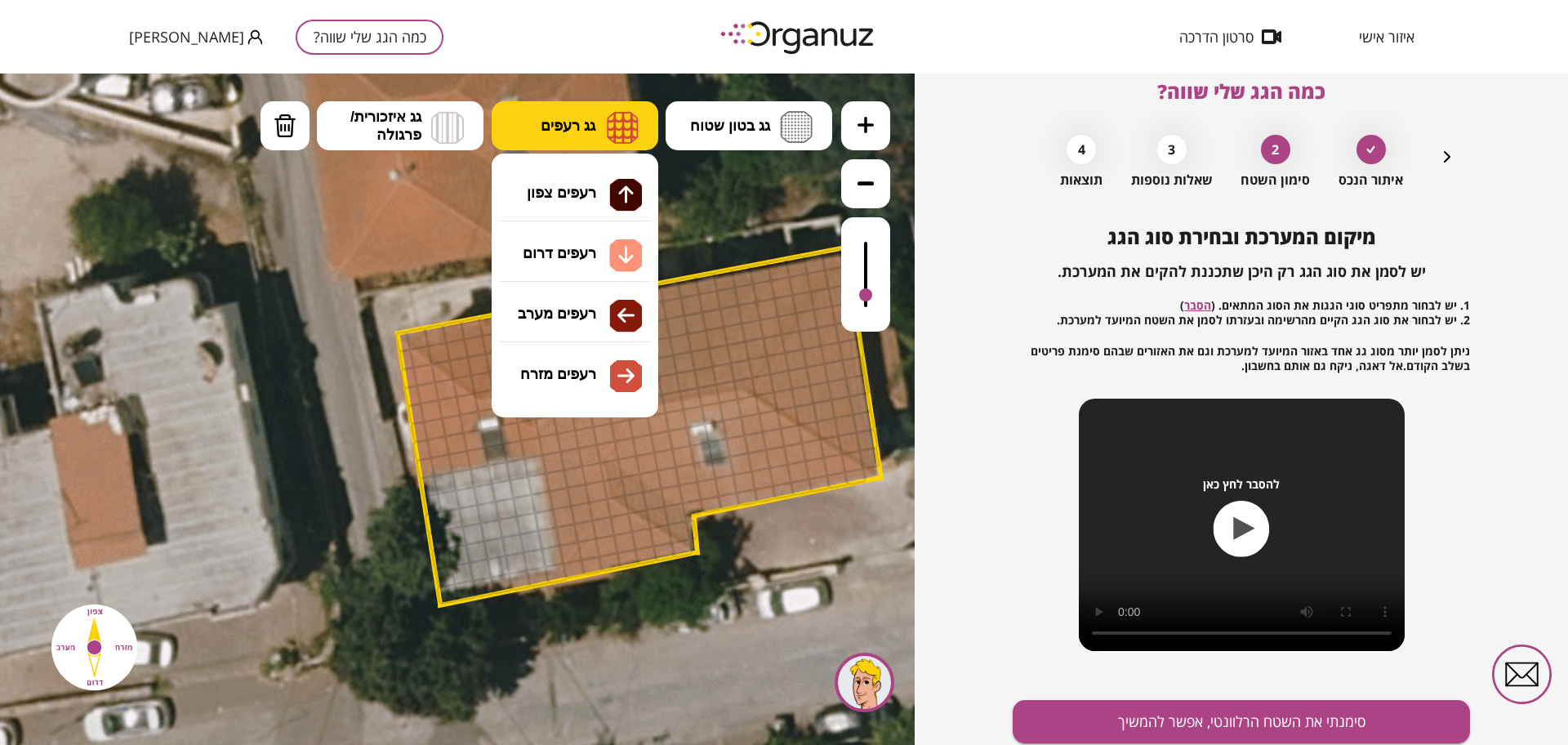
click at [599, 132] on button "גג רעפים" at bounding box center [575, 125] width 166 height 49
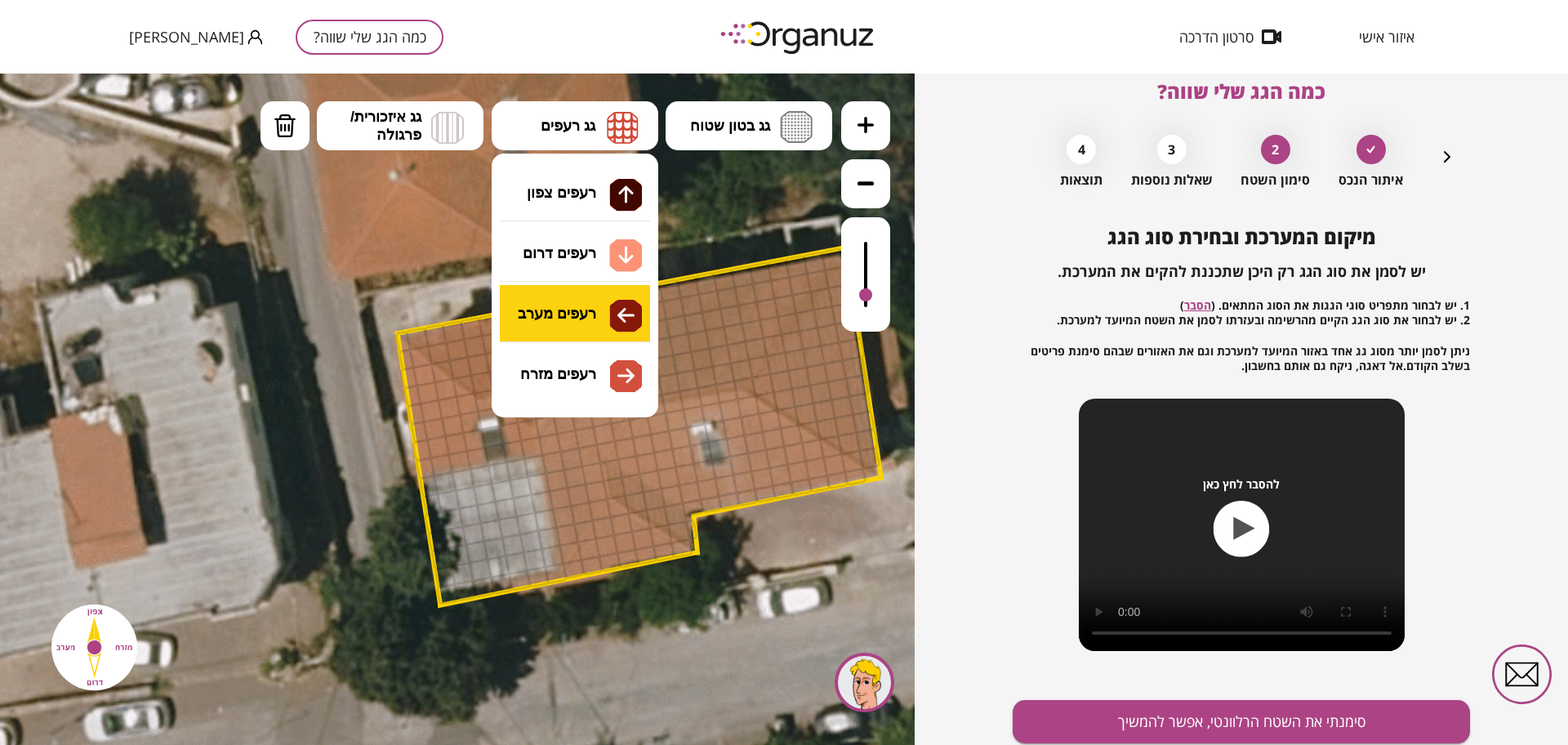
click at [613, 310] on div ".st0 { fill: #FFFFFF; } א" at bounding box center [457, 409] width 915 height 672
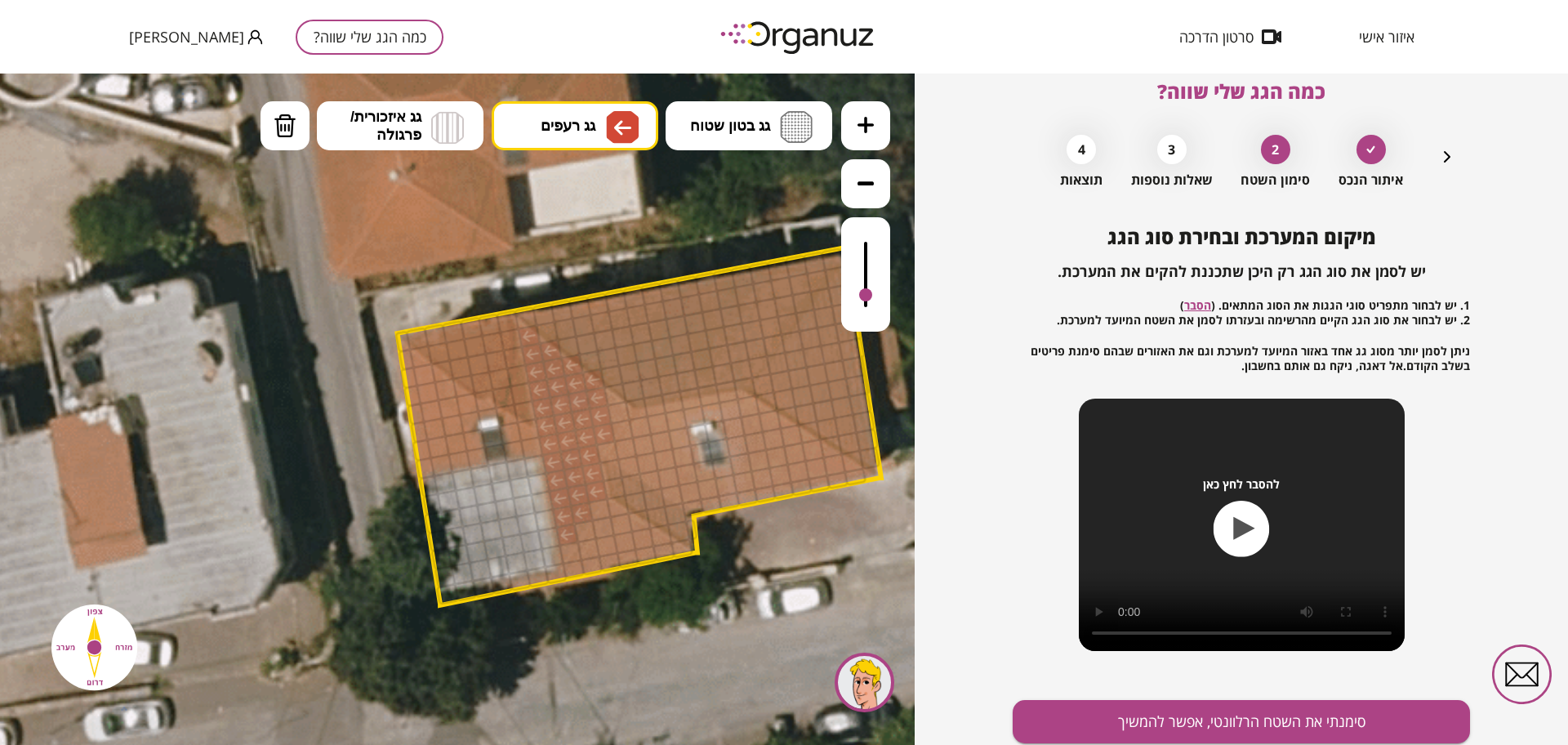
drag, startPoint x: 527, startPoint y: 342, endPoint x: 590, endPoint y: 405, distance: 89.1
click at [618, 407] on div at bounding box center [618, 413] width 23 height 23
click at [604, 119] on button "גג רעפים" at bounding box center [575, 125] width 166 height 49
click at [584, 247] on div ".st0 { fill: #FFFFFF; } א" at bounding box center [457, 409] width 915 height 672
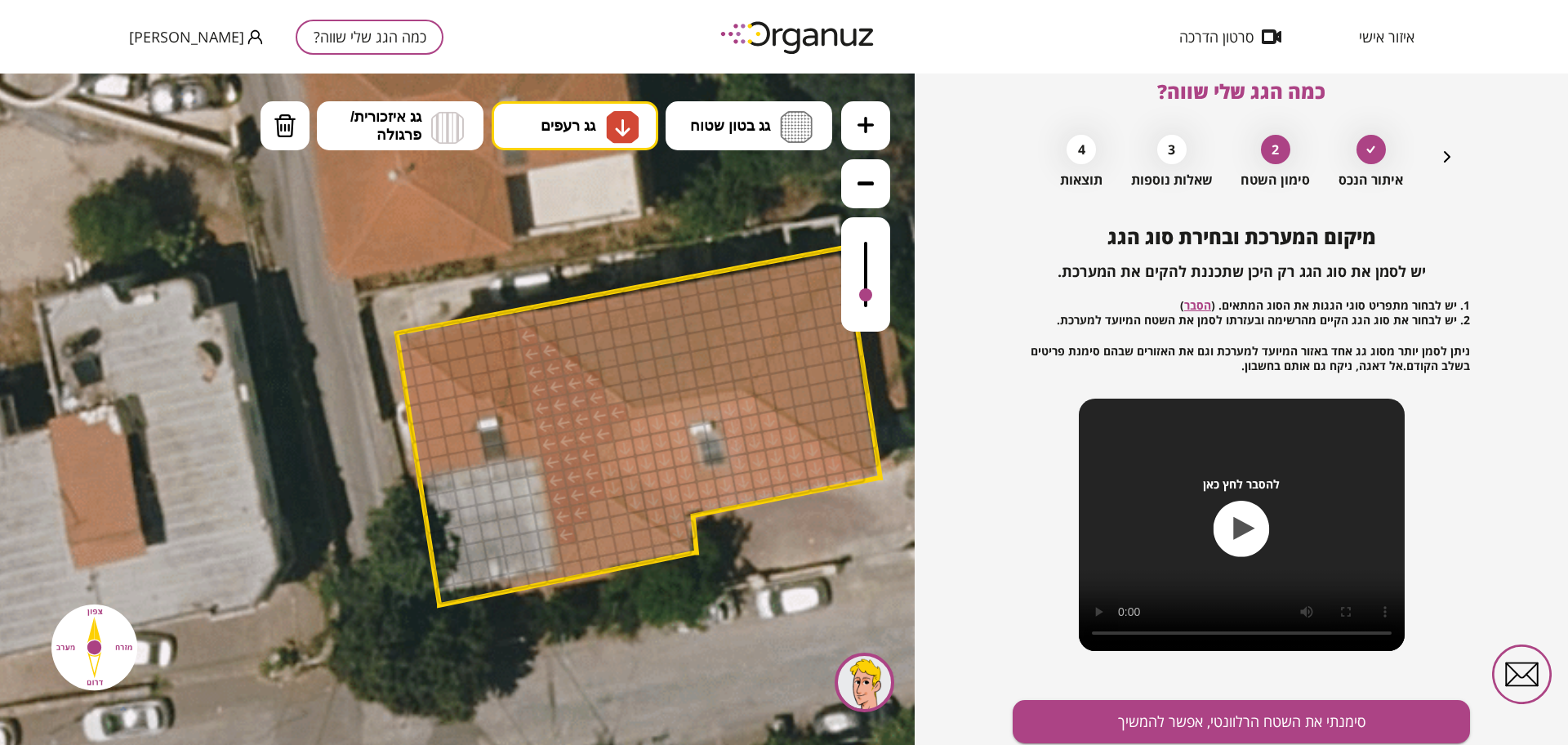
drag, startPoint x: 644, startPoint y: 426, endPoint x: 812, endPoint y: 452, distance: 170.0
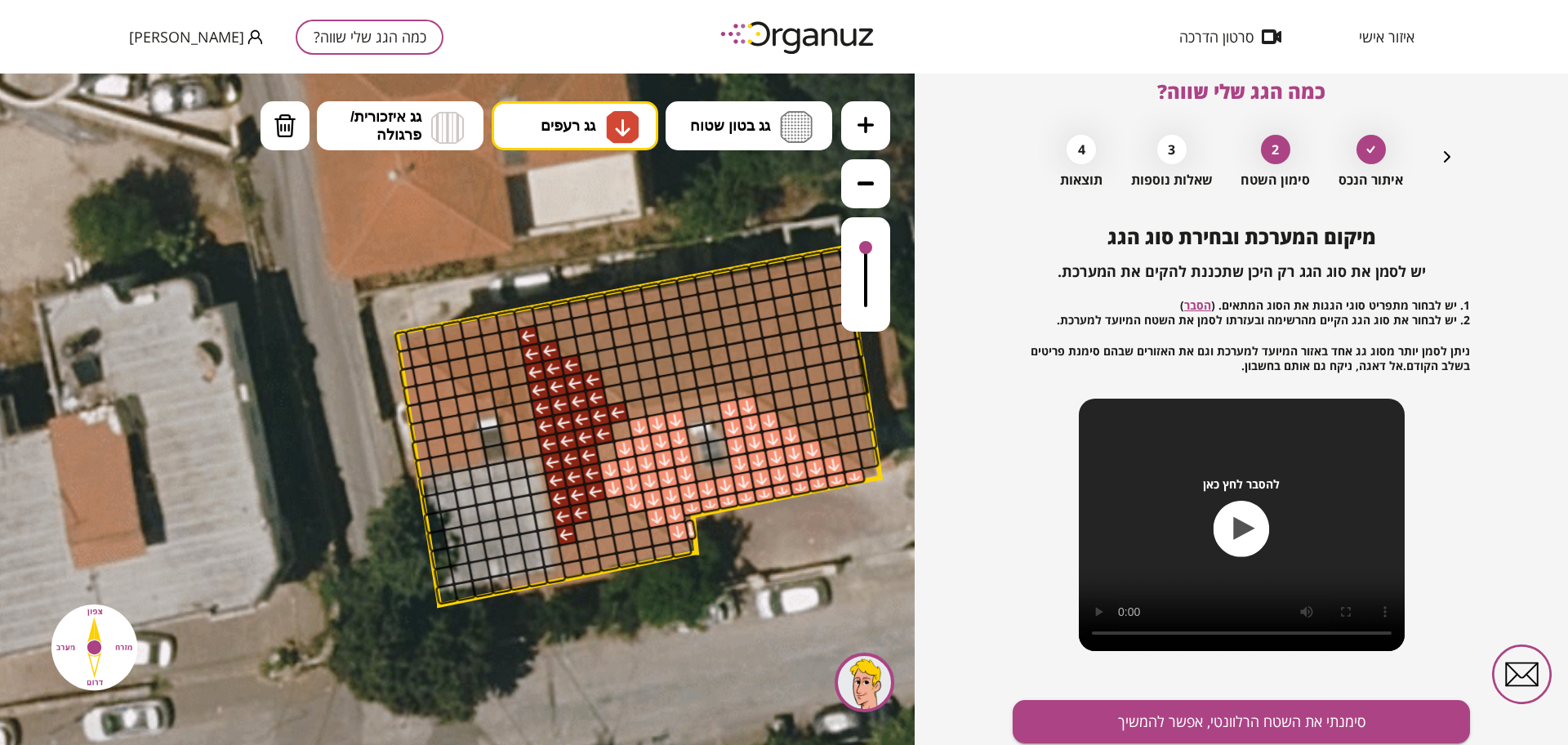
click at [876, 249] on div at bounding box center [865, 275] width 49 height 115
drag, startPoint x: 668, startPoint y: 552, endPoint x: 604, endPoint y: 525, distance: 69.5
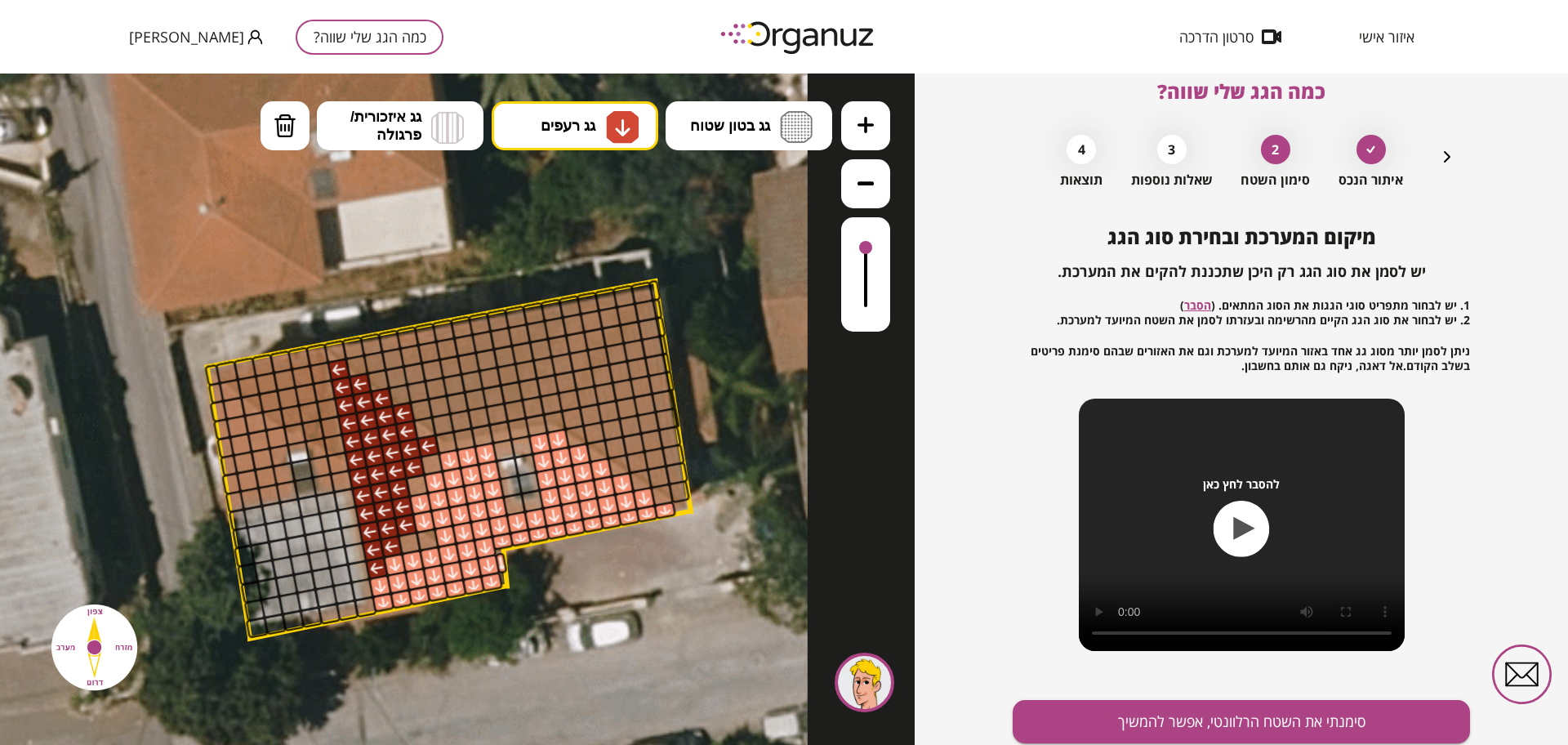
drag, startPoint x: 788, startPoint y: 591, endPoint x: 577, endPoint y: 626, distance: 213.9
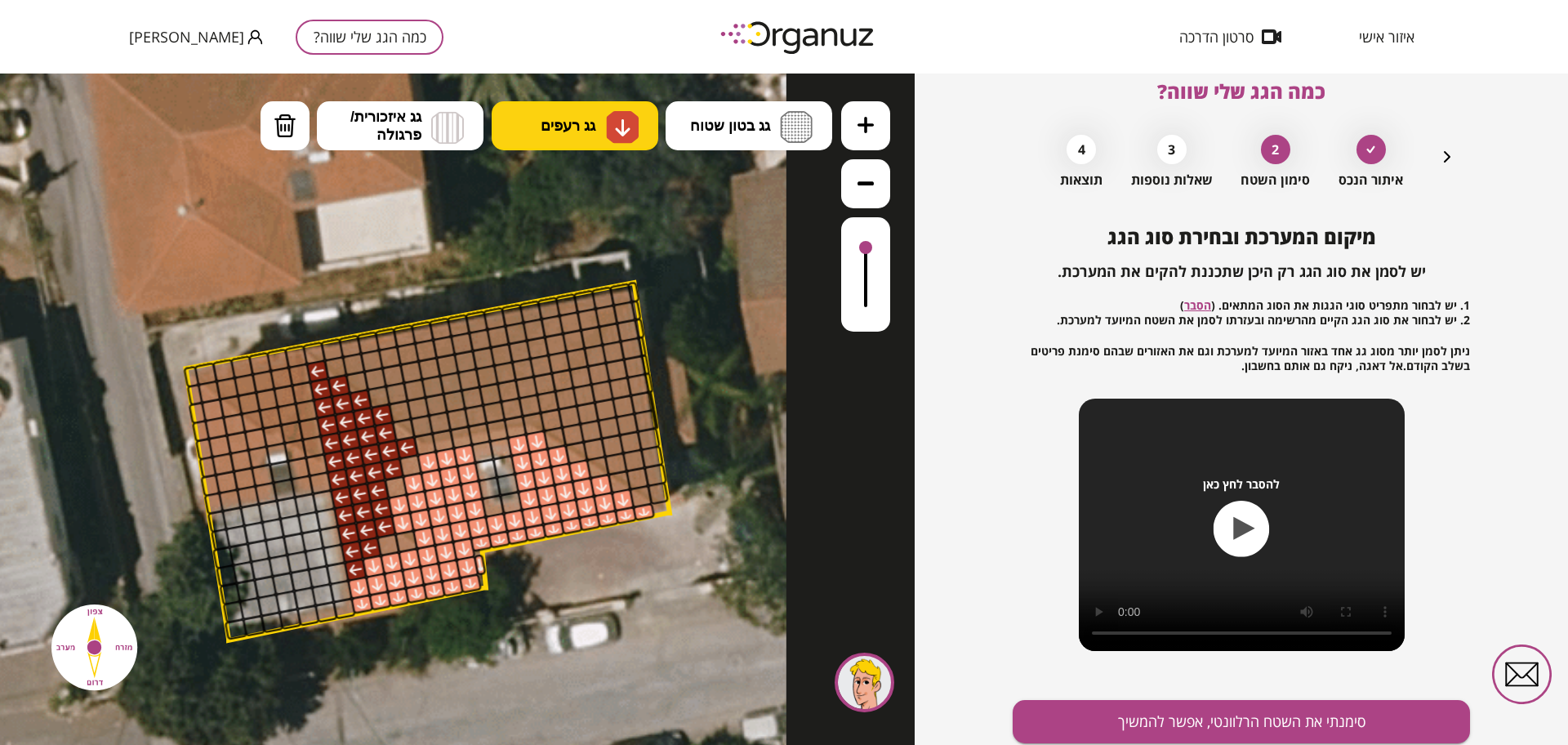
click at [579, 133] on span "גג רעפים" at bounding box center [567, 125] width 55 height 18
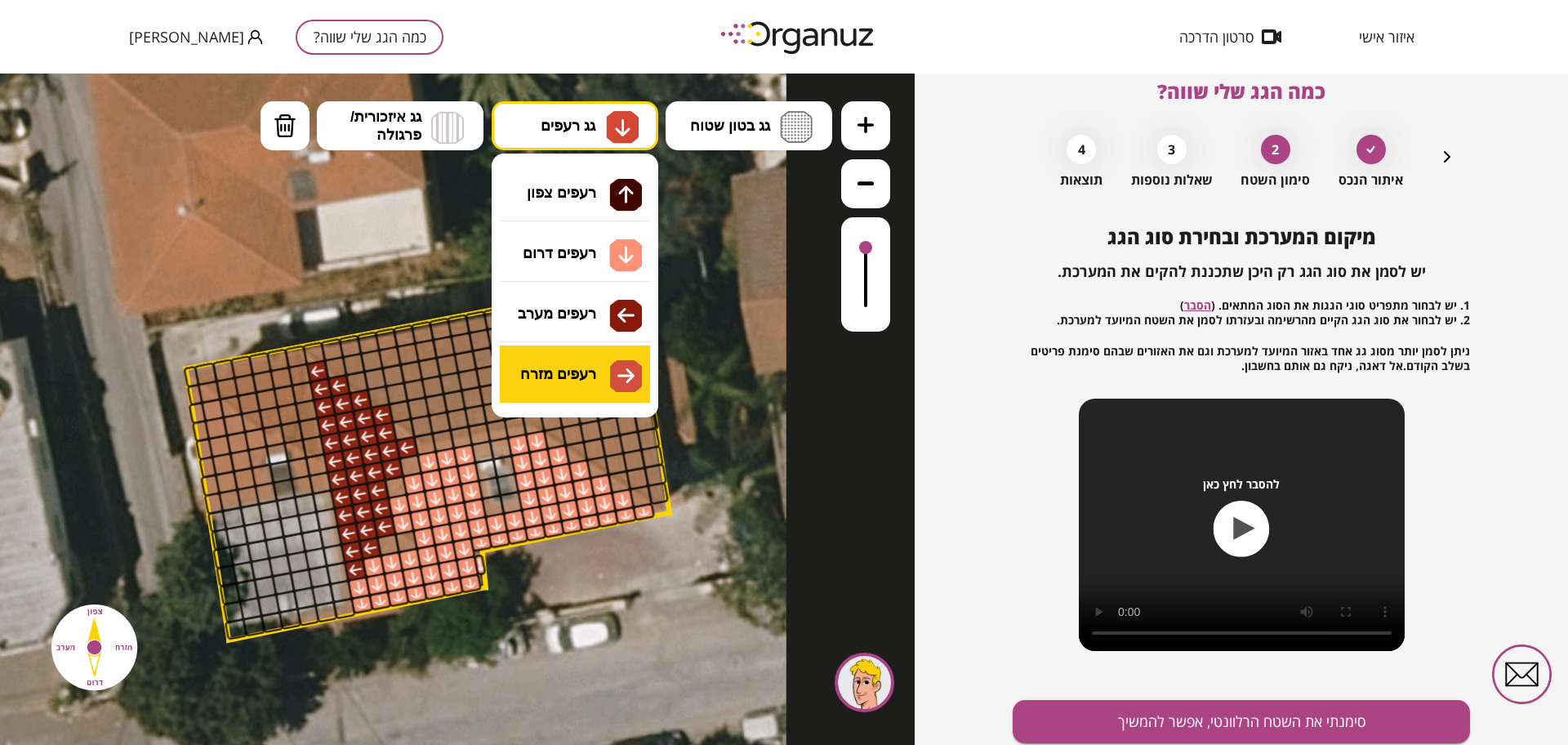
click at [593, 366] on div ".st0 { fill: #FFFFFF; } א" at bounding box center [457, 409] width 915 height 672
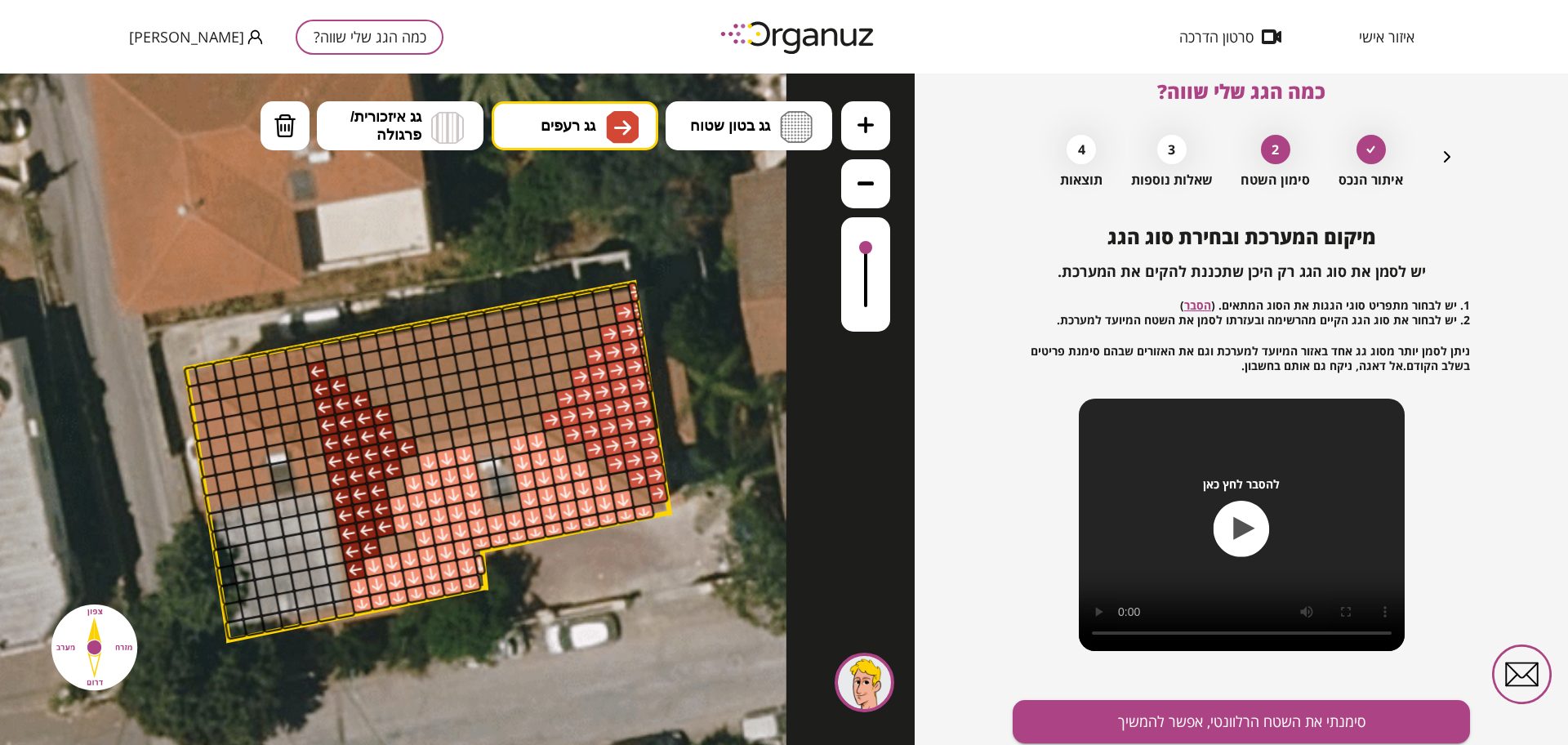
drag, startPoint x: 556, startPoint y: 420, endPoint x: 607, endPoint y: 390, distance: 59.2
drag, startPoint x: 865, startPoint y: 246, endPoint x: 870, endPoint y: 229, distance: 17.7
click at [870, 229] on div at bounding box center [865, 275] width 49 height 115
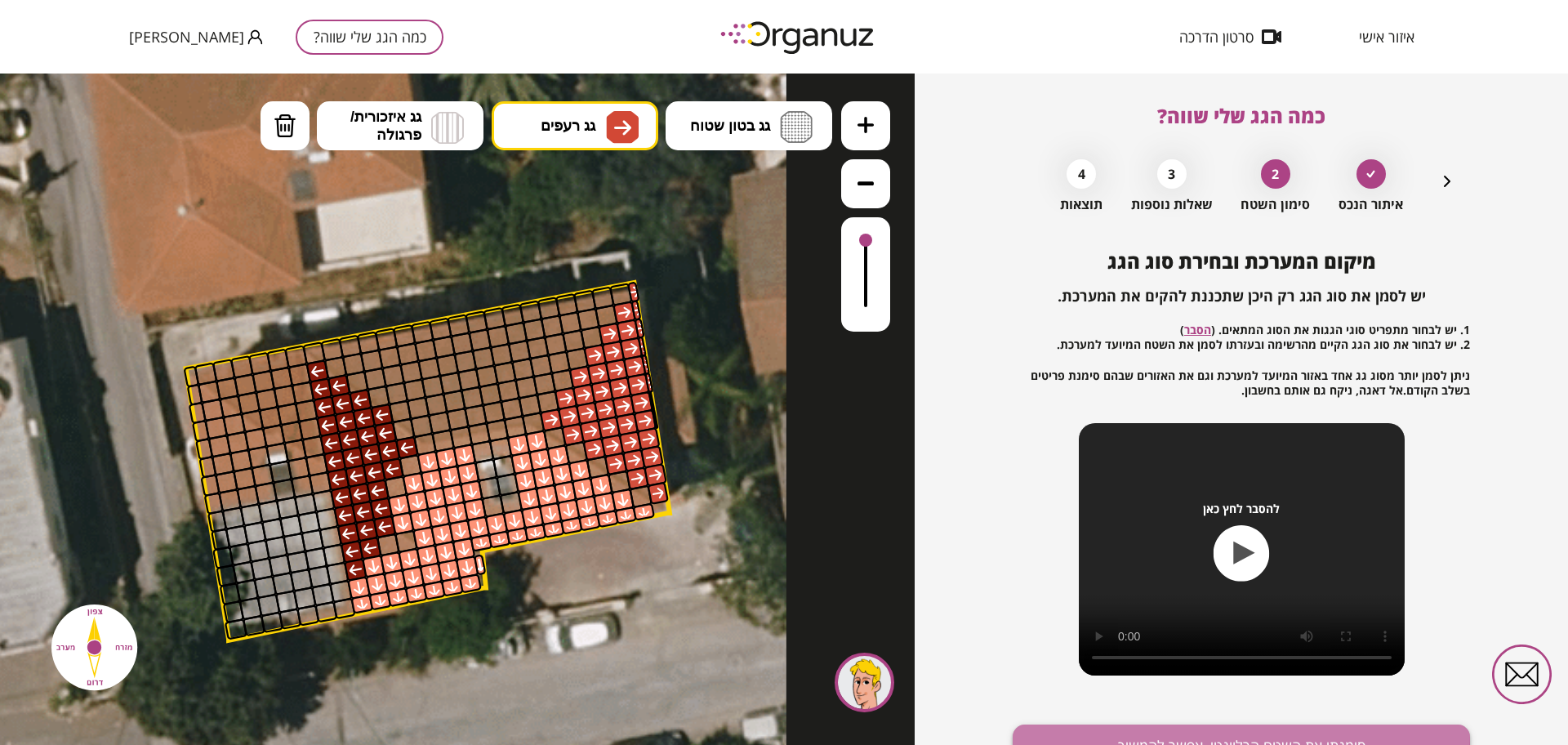
click at [1110, 736] on button "סימנתי את השטח הרלוונטי, אפשר להמשיך" at bounding box center [1241, 746] width 457 height 43
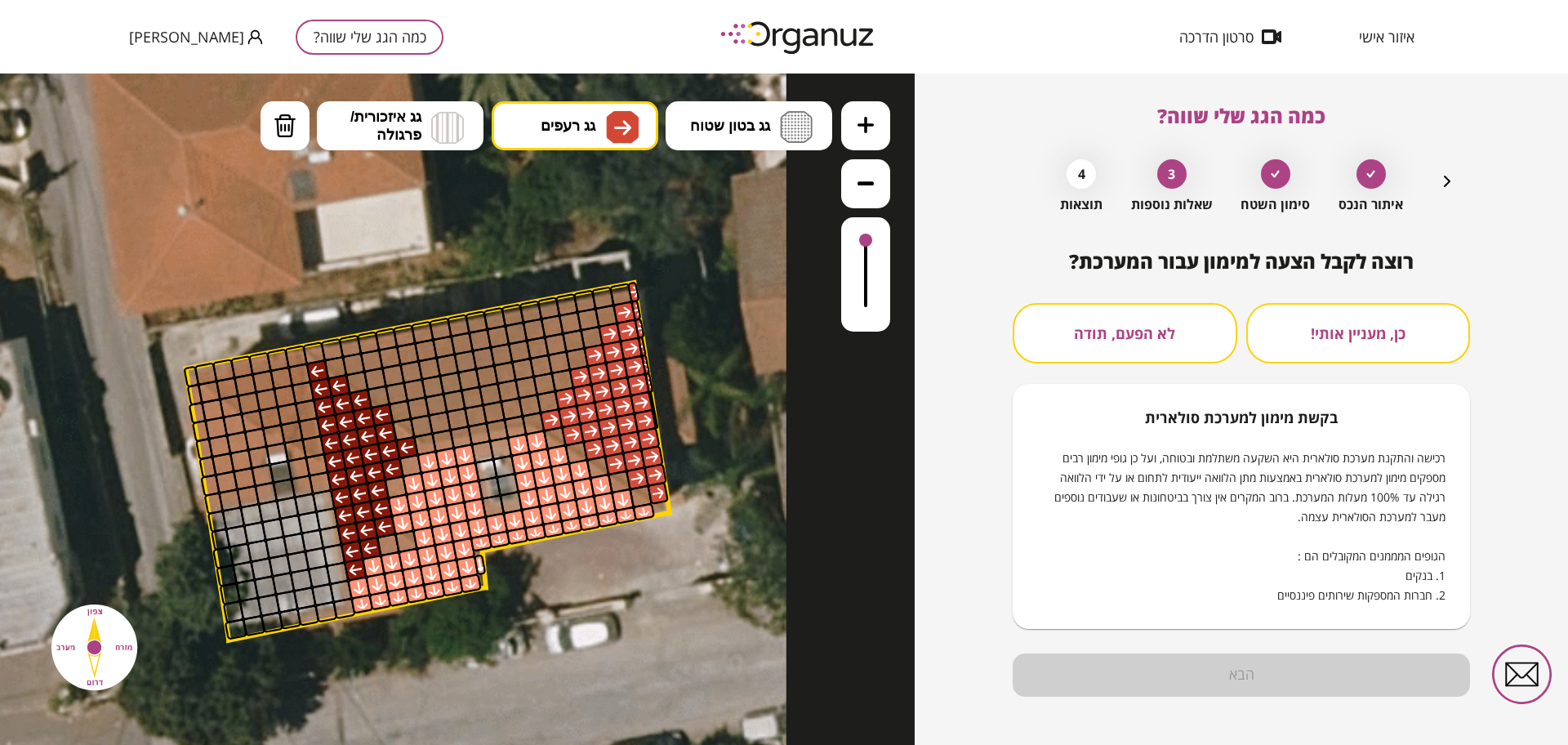
click at [1098, 312] on button "לא הפעם, תודה" at bounding box center [1125, 334] width 225 height 61
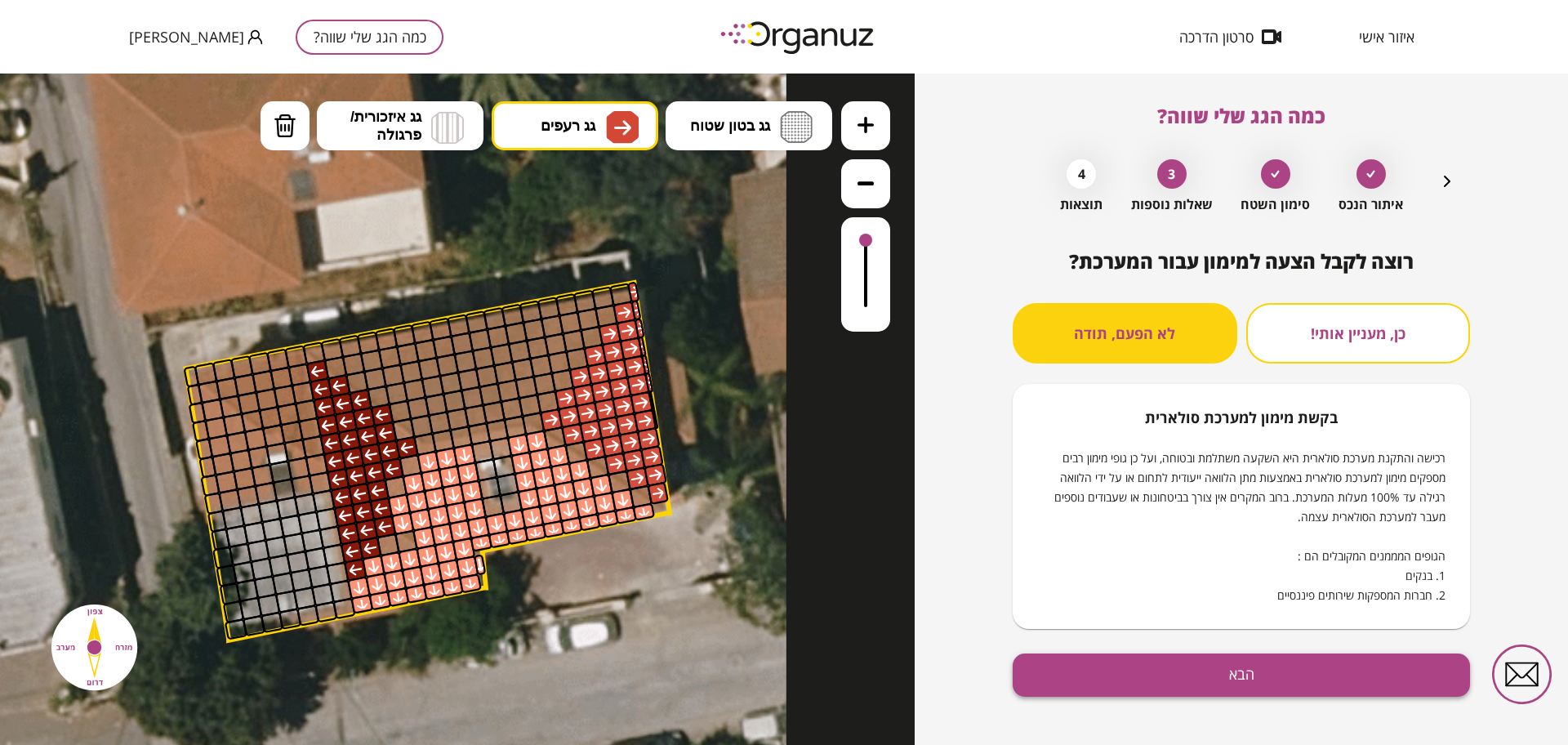
drag, startPoint x: 1203, startPoint y: 657, endPoint x: 1207, endPoint y: 664, distance: 8.1
click at [1203, 658] on button "הבא" at bounding box center [1241, 675] width 457 height 43
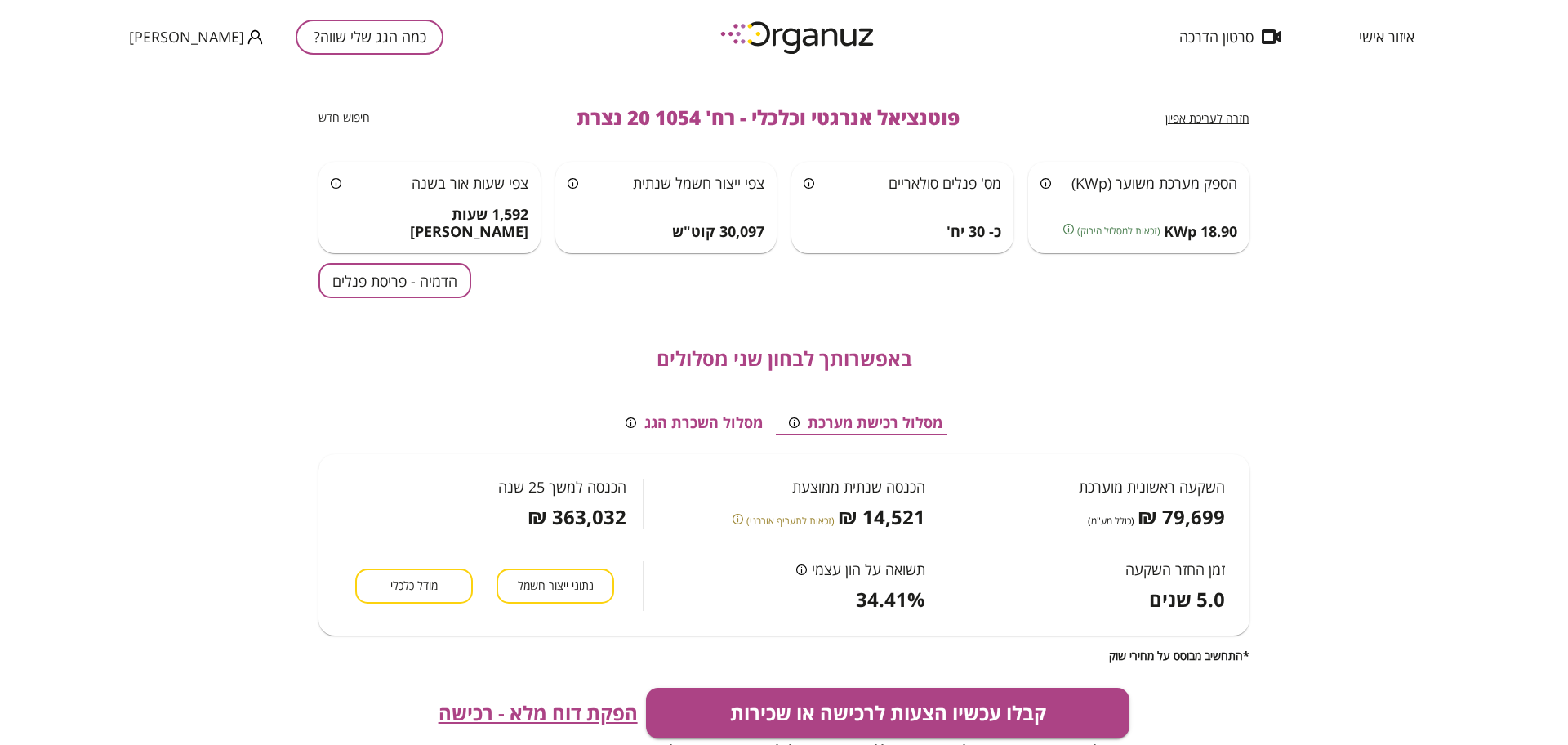
click at [432, 285] on button "הדמיה - פריסת פנלים" at bounding box center [395, 280] width 153 height 35
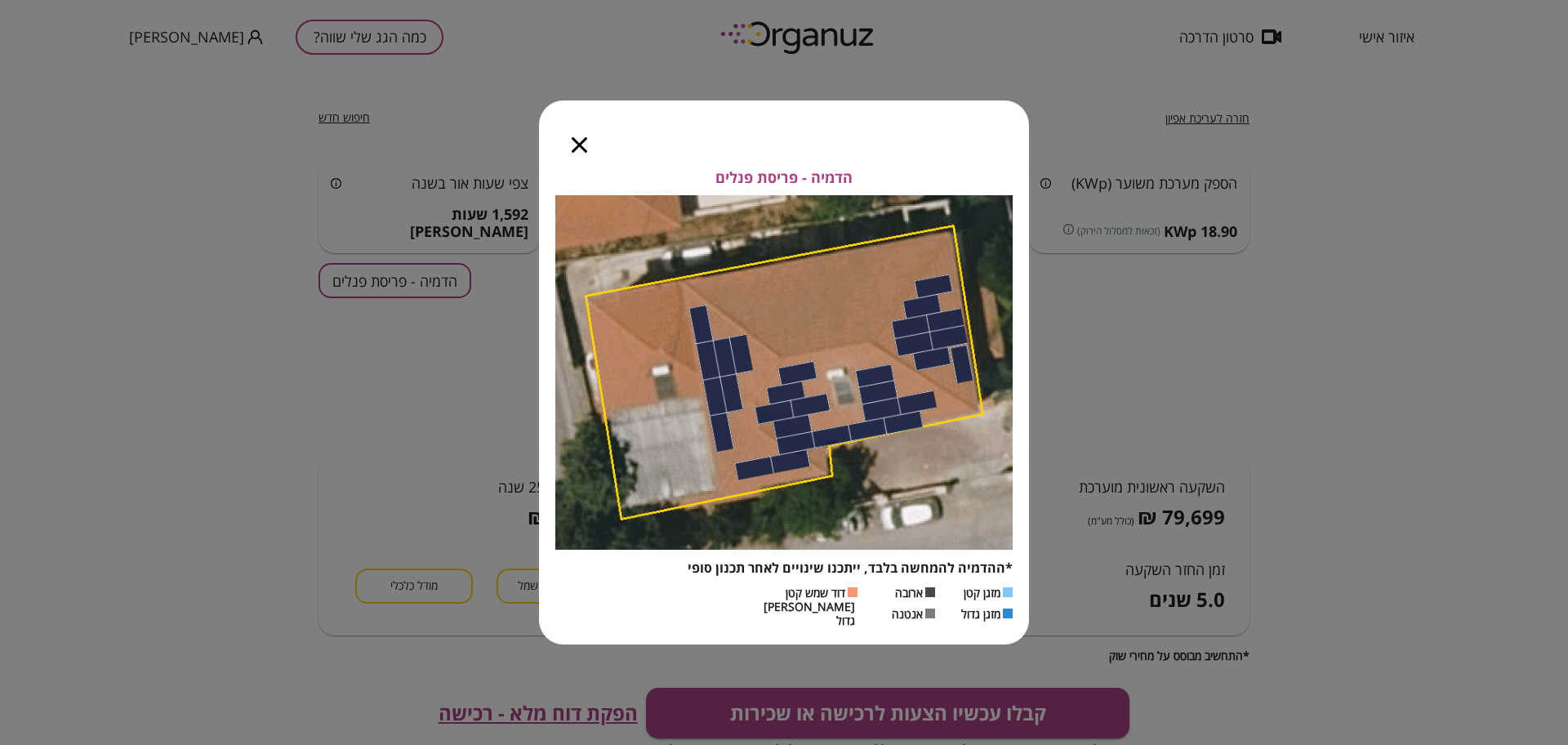
click at [581, 160] on div at bounding box center [579, 134] width 81 height 69
click at [581, 151] on icon "button" at bounding box center [579, 144] width 15 height 15
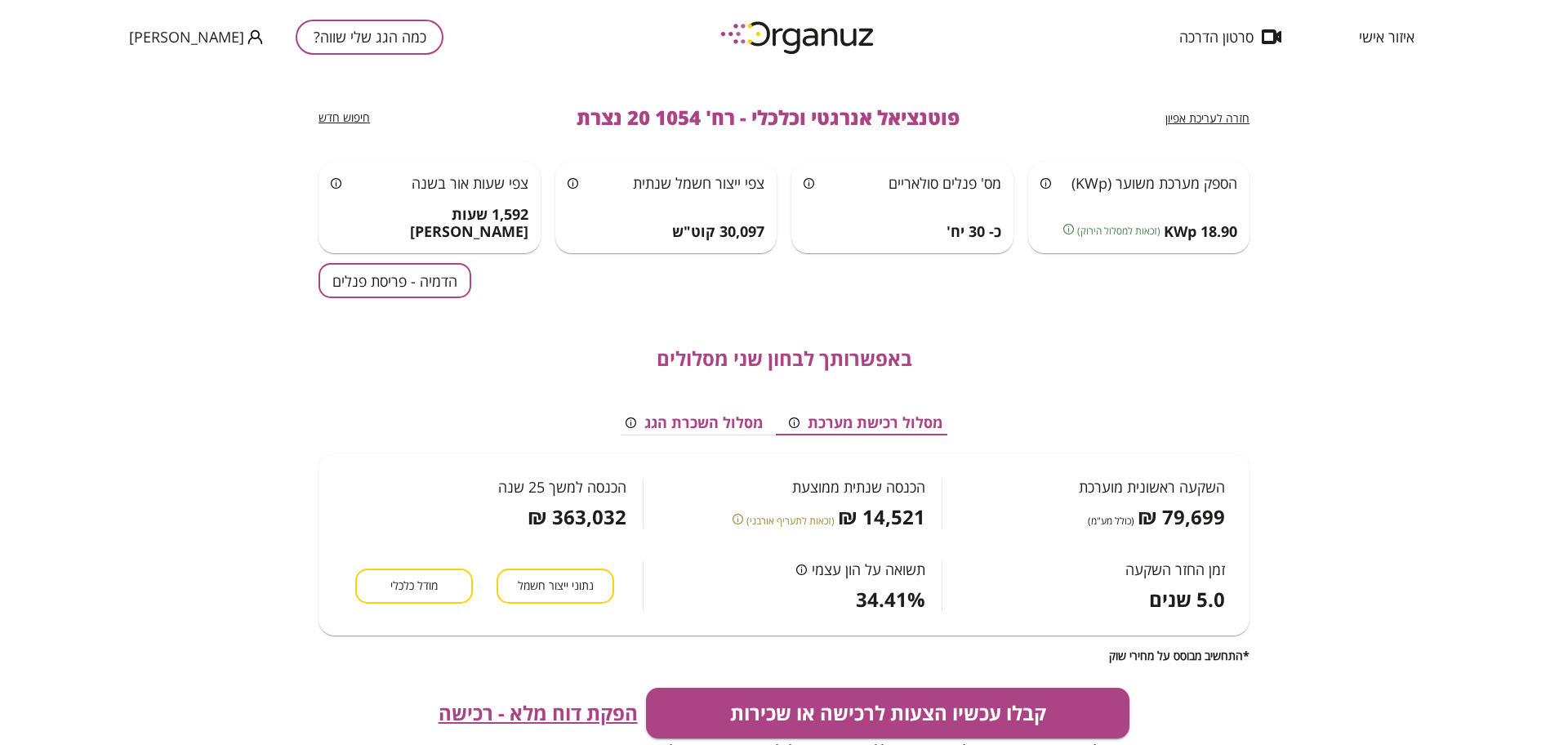
click at [1180, 118] on span "חזרה לעריכת אפיון" at bounding box center [1207, 117] width 84 height 15
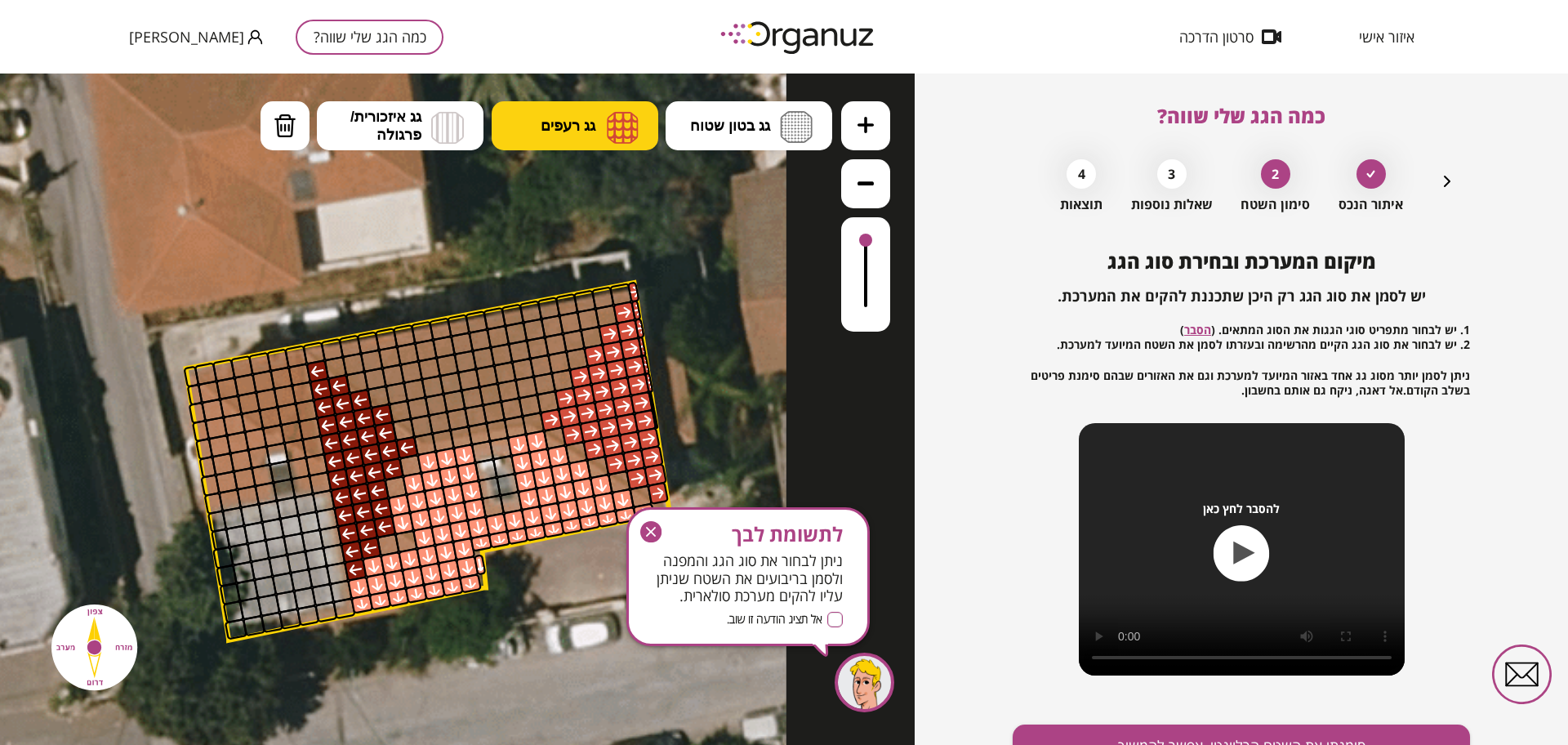
click at [607, 101] on button "גג רעפים" at bounding box center [575, 125] width 166 height 49
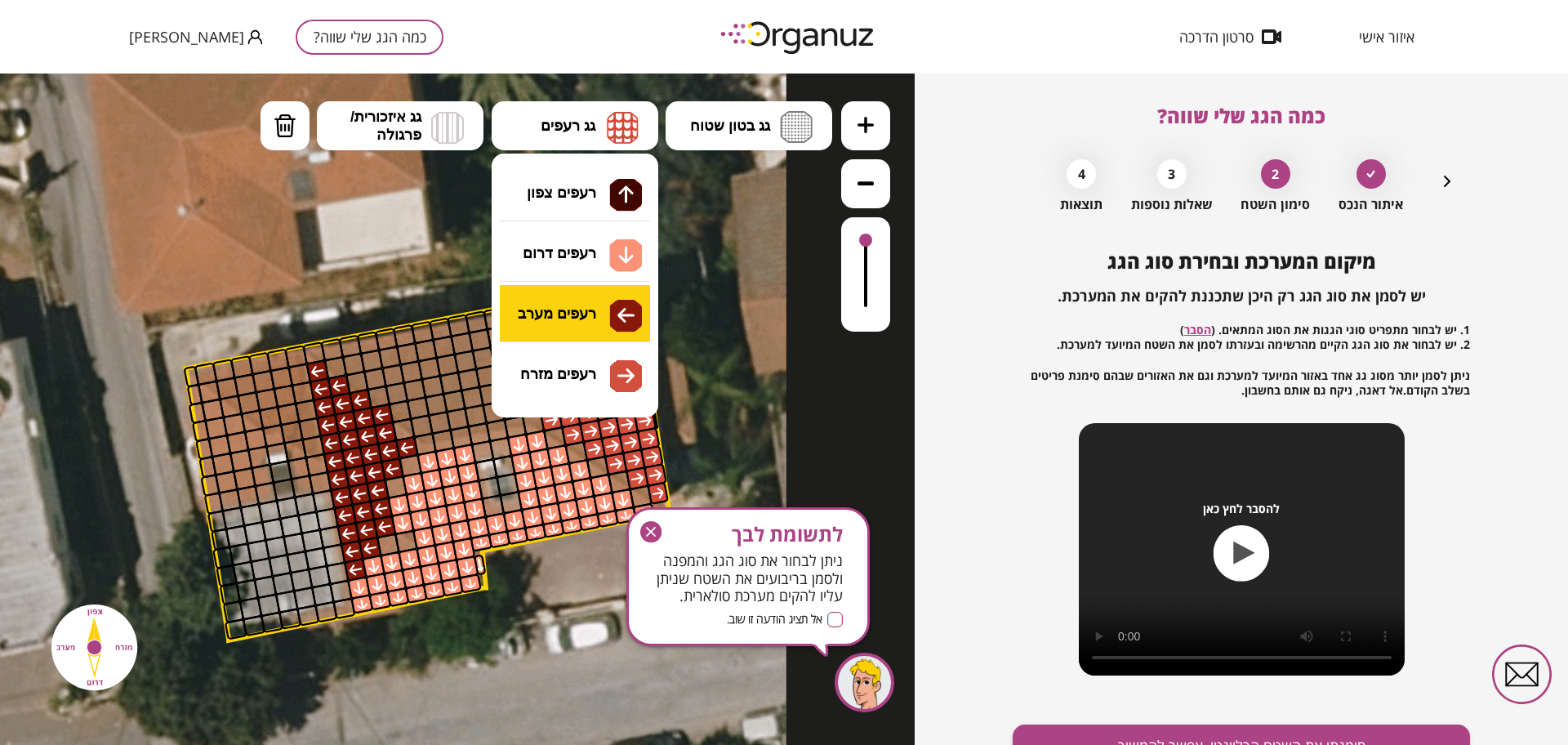
click at [584, 314] on div ".st0 { fill: #FFFFFF; } 10" at bounding box center [457, 409] width 915 height 672
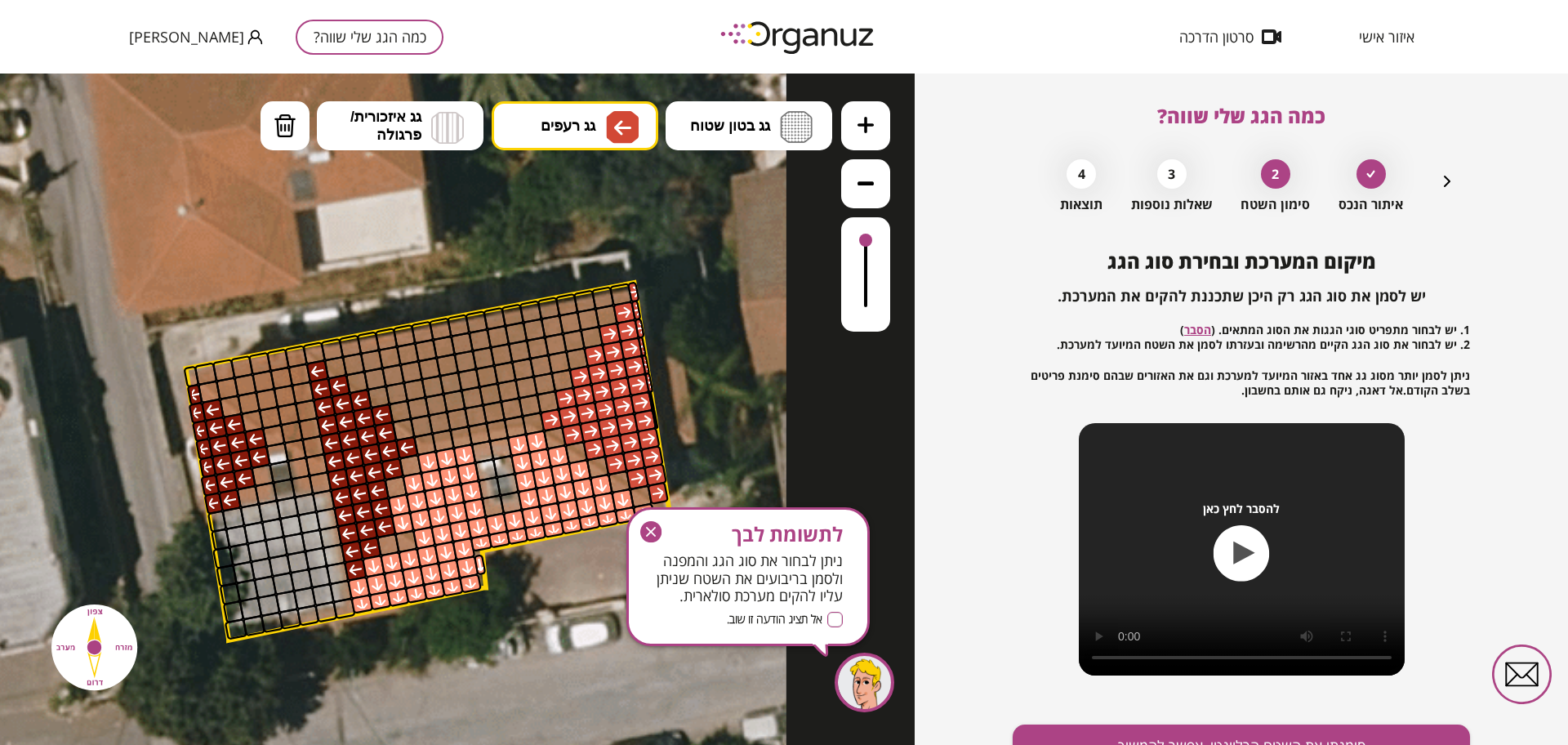
drag, startPoint x: 197, startPoint y: 398, endPoint x: 227, endPoint y: 427, distance: 41.7
click at [268, 113] on button "מחיקה" at bounding box center [285, 125] width 49 height 49
click at [235, 498] on div at bounding box center [230, 501] width 23 height 23
click at [649, 528] on icon "button" at bounding box center [651, 532] width 21 height 21
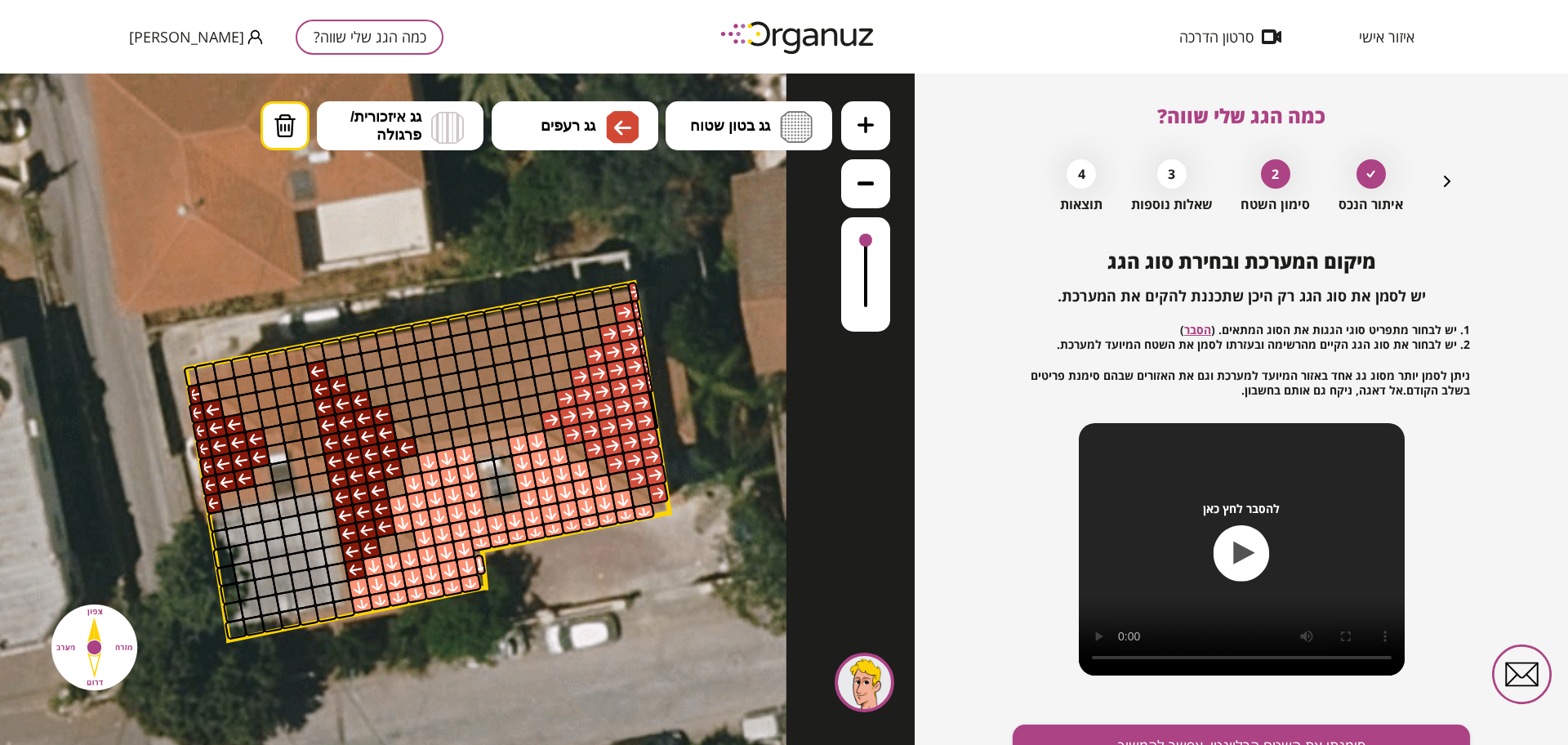
scroll to position [85, 0]
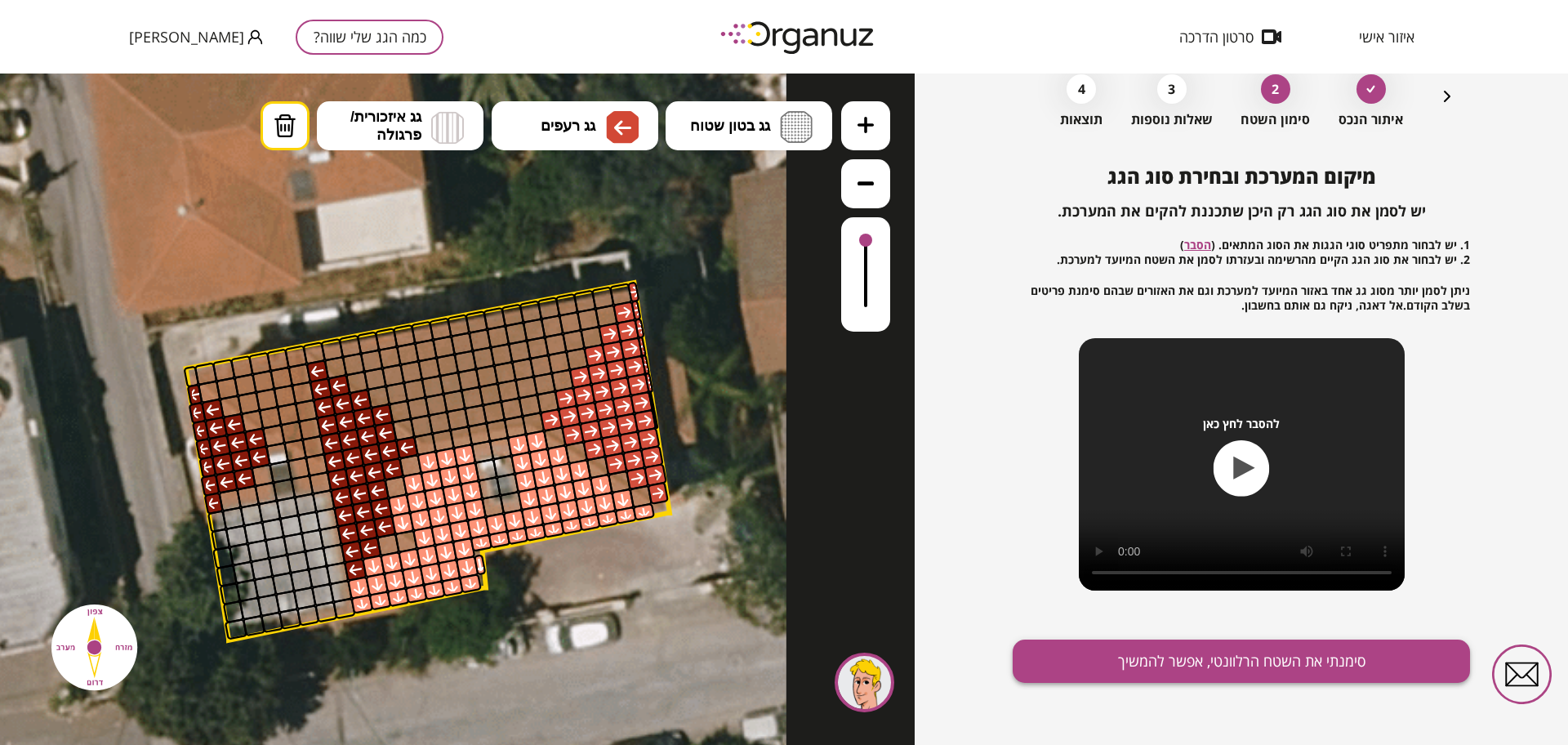
drag, startPoint x: 1208, startPoint y: 668, endPoint x: 1208, endPoint y: 678, distance: 10.0
click at [1208, 670] on button "סימנתי את השטח הרלוונטי, אפשר להמשיך" at bounding box center [1241, 661] width 457 height 43
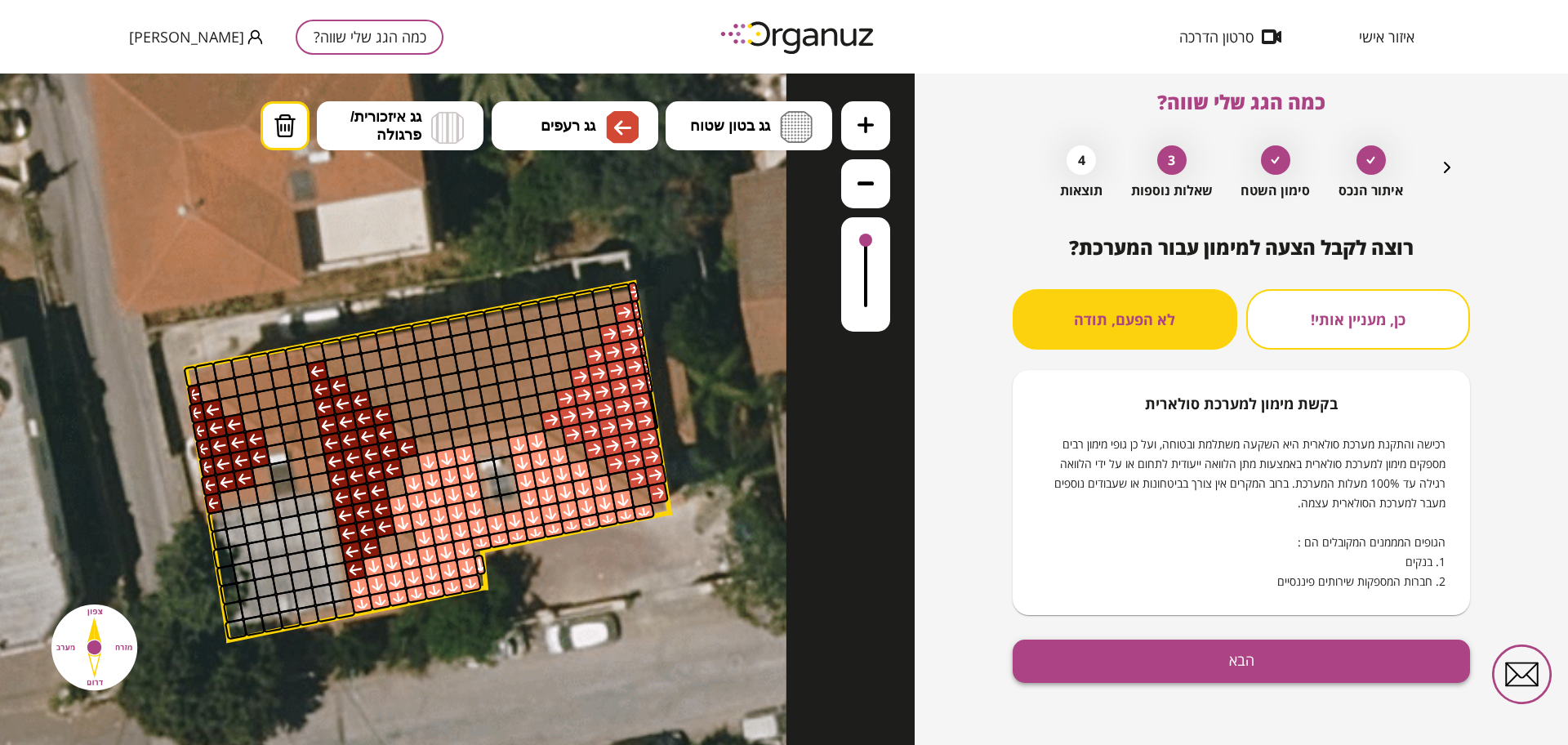
scroll to position [14, 0]
click at [1123, 660] on button "הבא" at bounding box center [1241, 661] width 457 height 43
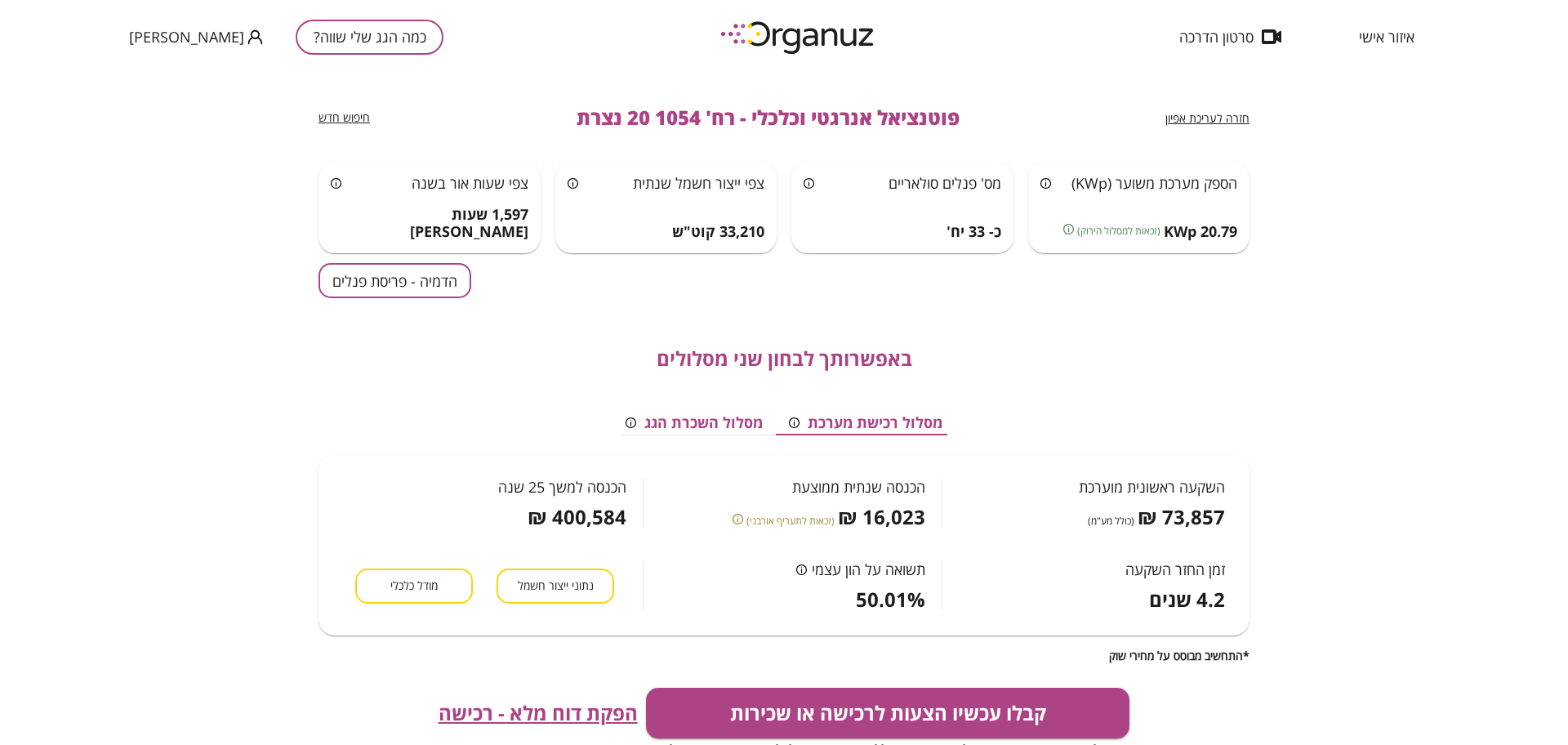
click at [471, 308] on div "באפשרותך לבחון שני מסלולים מסלול רכישת מערכת מסלול השכרת הגג השקעה ראשונית מוער…" at bounding box center [784, 480] width 931 height 364
click at [452, 278] on button "הדמיה - פריסת פנלים" at bounding box center [395, 280] width 153 height 35
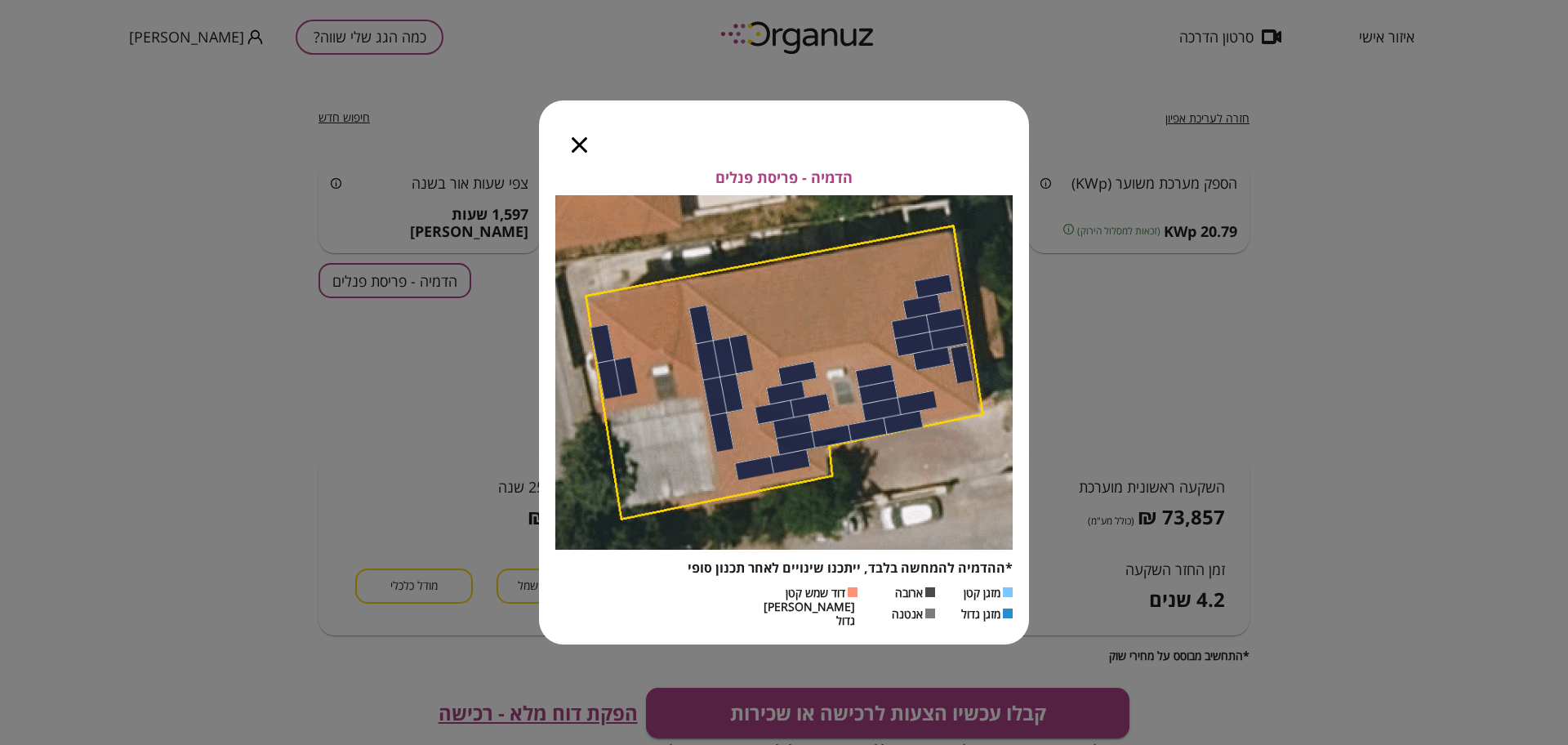
click at [574, 153] on icon "button" at bounding box center [579, 144] width 15 height 15
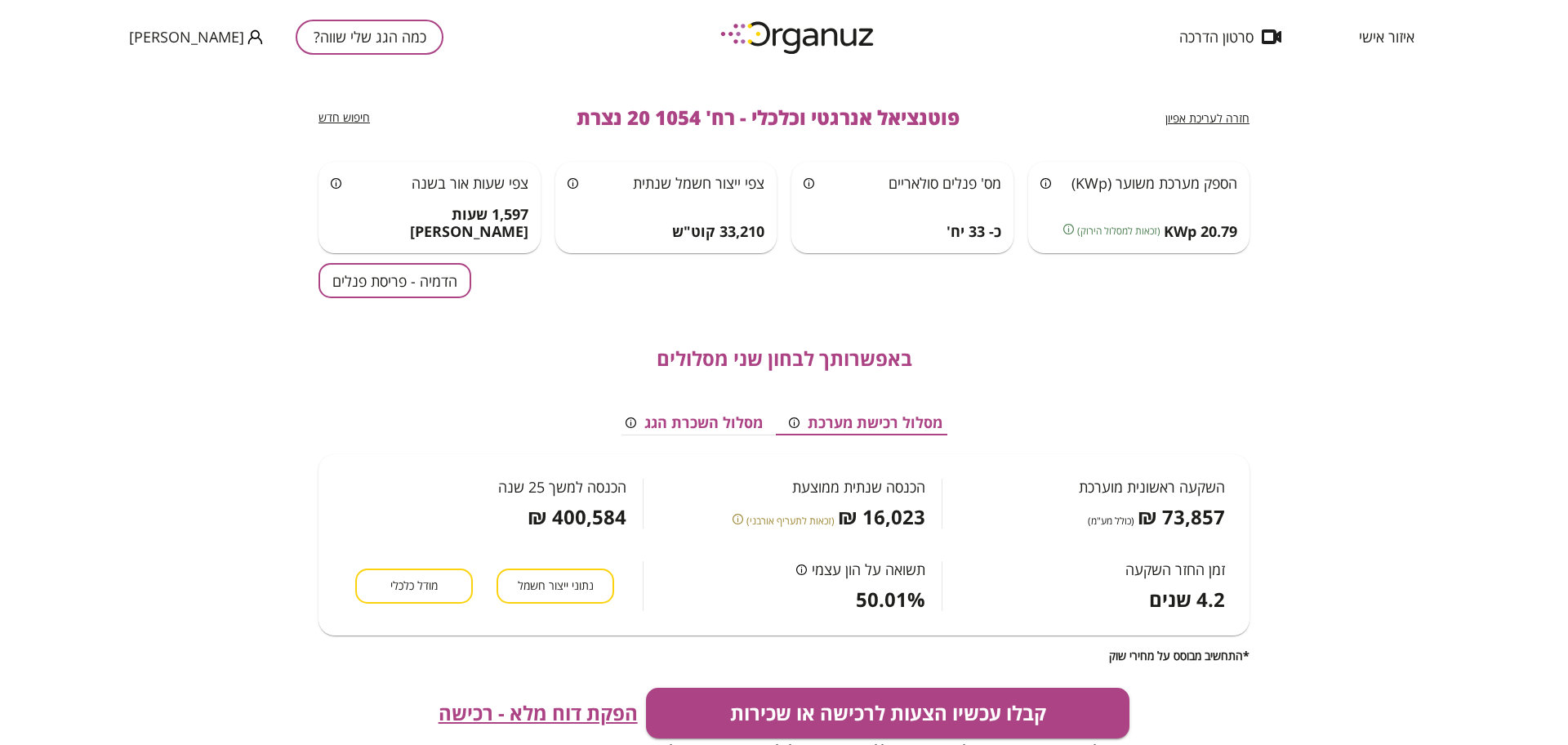
click at [1165, 116] on div "חזרה לעריכת אפיון פוטנציאל אנרגטי וכלכלי - רח' 1054 20 נצרת חיפוש חדש" at bounding box center [784, 117] width 931 height 89
click at [1169, 116] on div "חזרה לעריכת אפיון פוטנציאל אנרגטי וכלכלי - רח' 1054 20 נצרת חיפוש חדש" at bounding box center [784, 117] width 931 height 89
click at [1172, 115] on span "חזרה לעריכת אפיון" at bounding box center [1207, 117] width 84 height 15
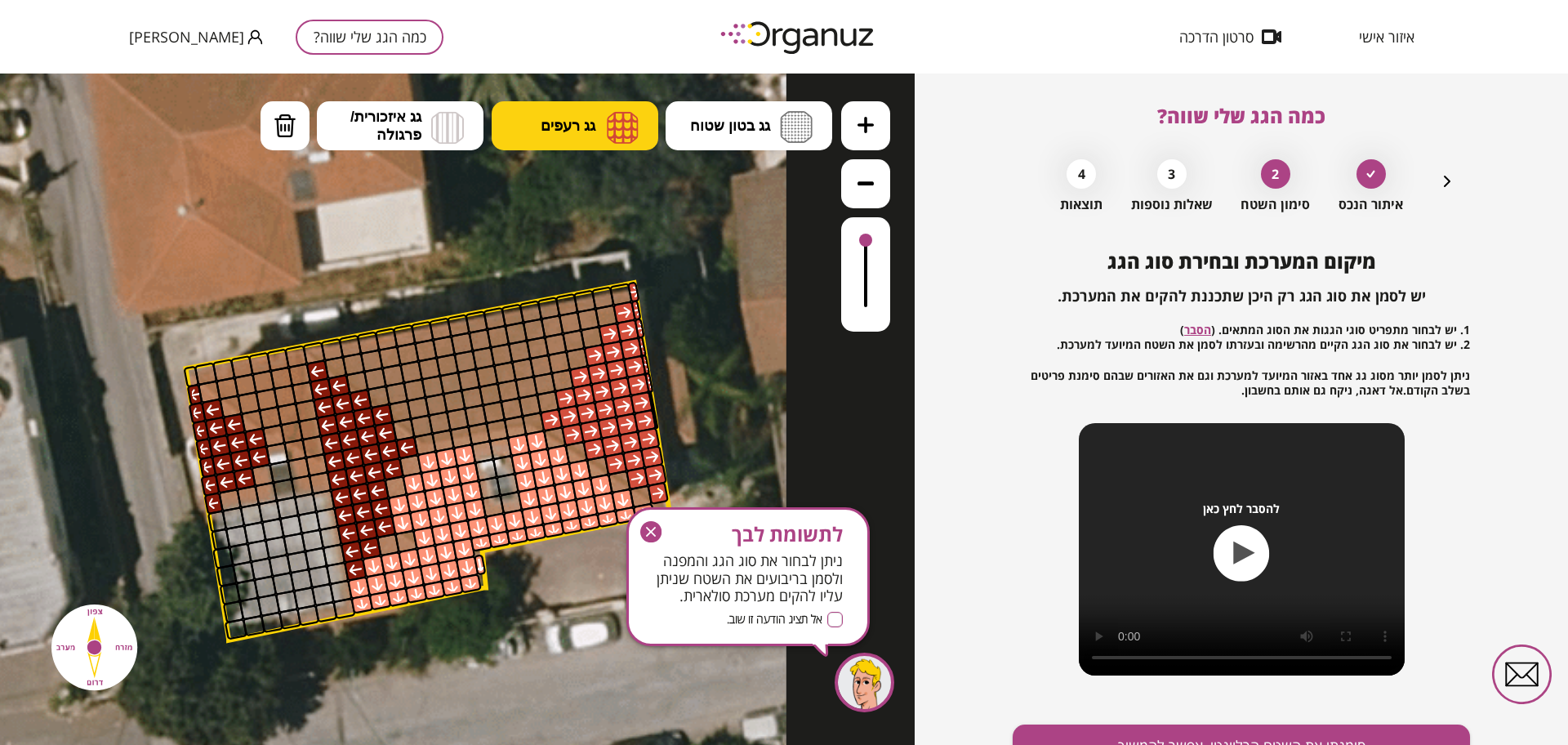
click at [574, 116] on button "גג רעפים" at bounding box center [575, 125] width 166 height 49
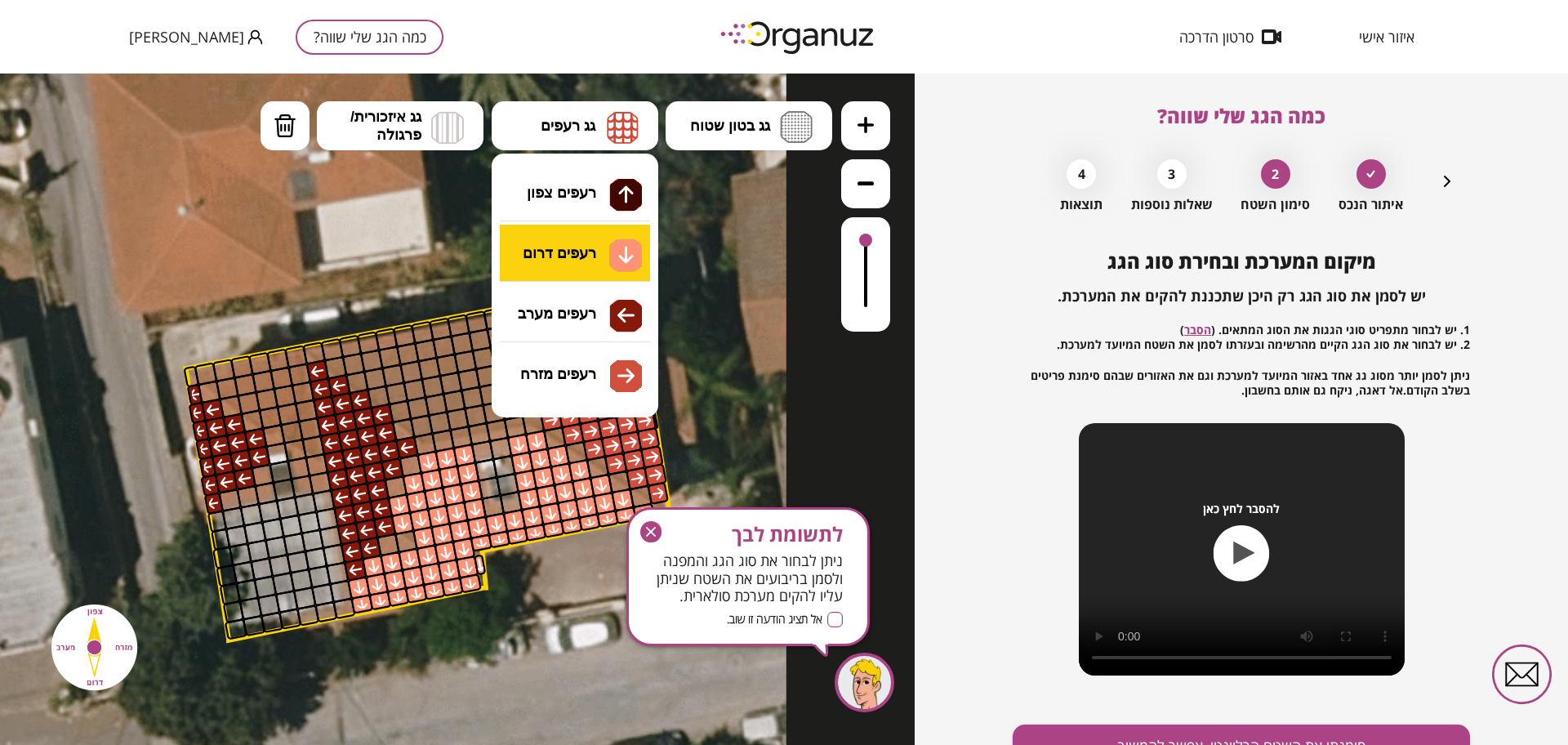
click at [584, 249] on div ".st0 { fill: #FFFFFF; } 10" at bounding box center [457, 409] width 915 height 672
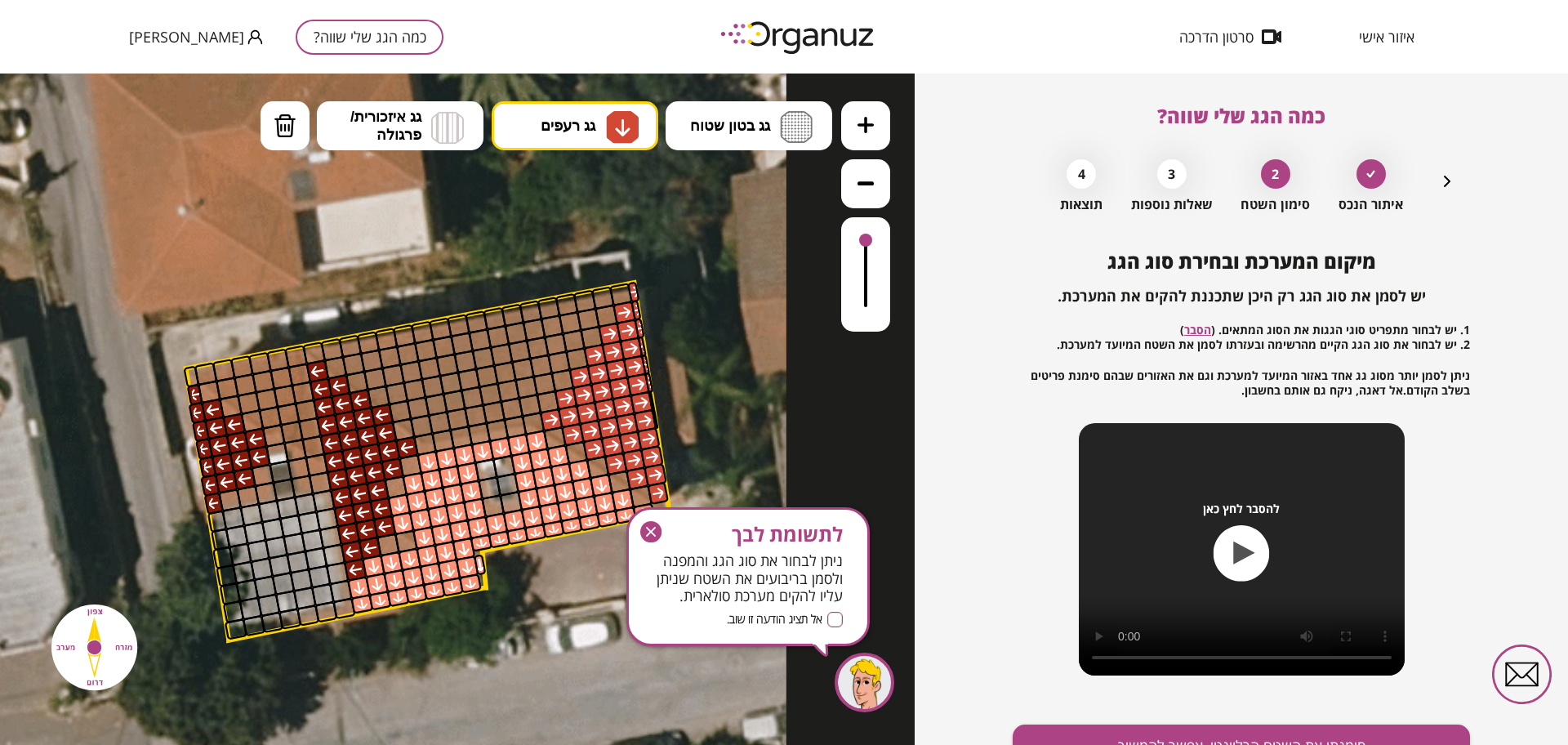
drag, startPoint x: 481, startPoint y: 451, endPoint x: 499, endPoint y: 447, distance: 18.4
drag, startPoint x: 516, startPoint y: 428, endPoint x: 500, endPoint y: 429, distance: 16.0
click at [516, 428] on div at bounding box center [516, 427] width 23 height 23
click at [498, 431] on div at bounding box center [497, 430] width 23 height 23
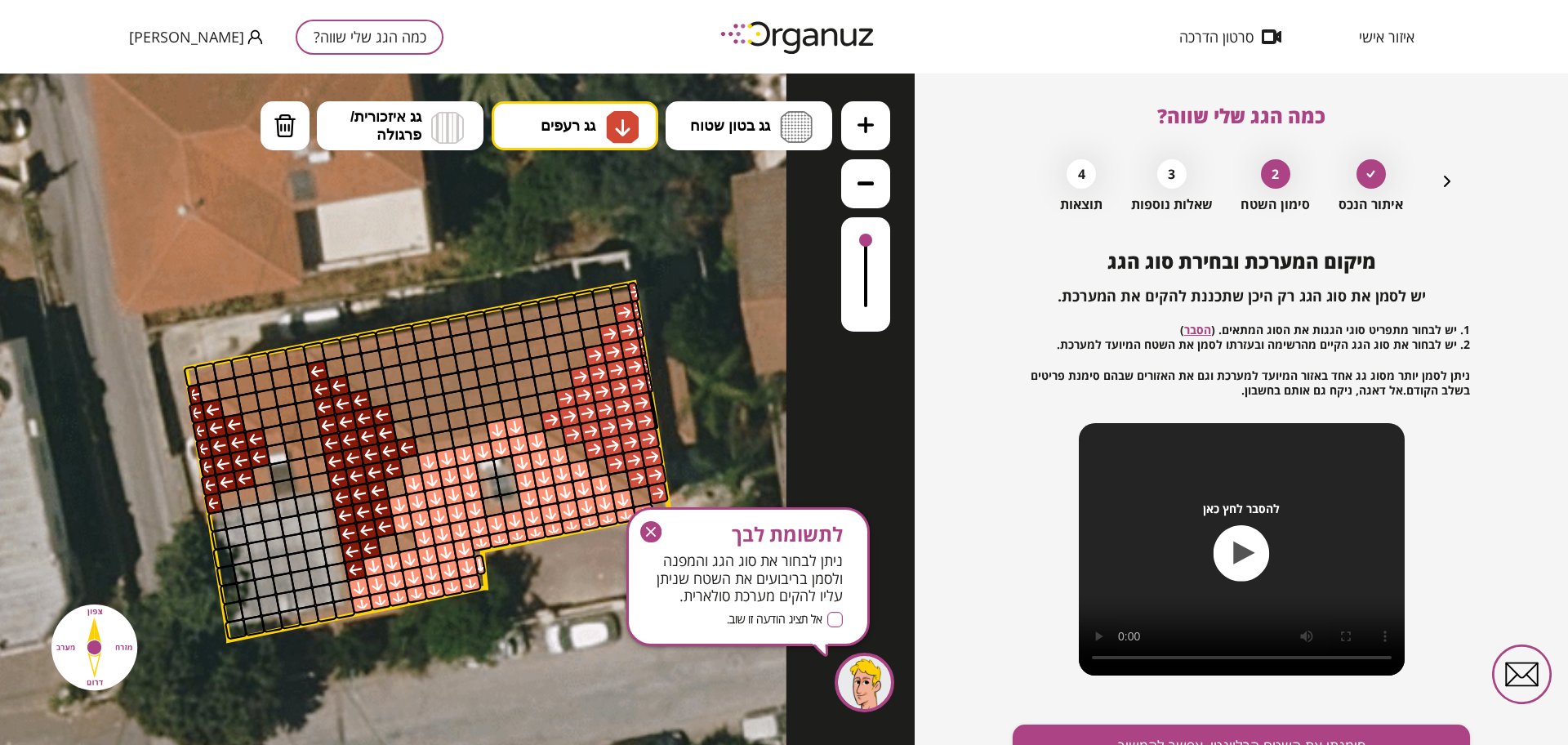
drag, startPoint x: 468, startPoint y: 435, endPoint x: 456, endPoint y: 438, distance: 12.4
click at [464, 435] on div at bounding box center [461, 437] width 23 height 23
click at [439, 441] on div at bounding box center [443, 441] width 23 height 23
drag, startPoint x: 425, startPoint y: 443, endPoint x: 436, endPoint y: 443, distance: 11.0
click at [427, 443] on div at bounding box center [425, 444] width 23 height 23
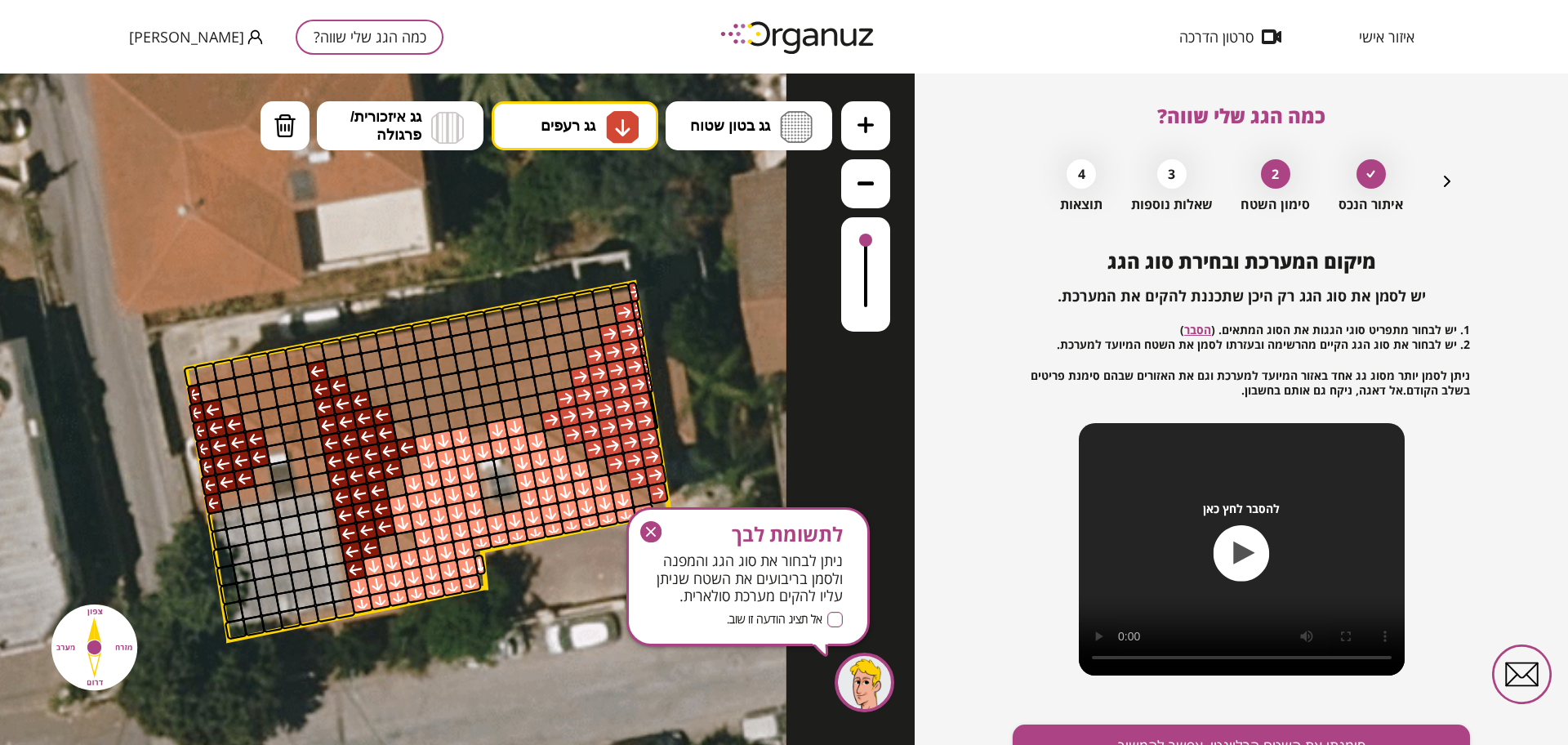
drag, startPoint x: 478, startPoint y: 439, endPoint x: 494, endPoint y: 437, distance: 16.1
click at [481, 437] on div at bounding box center [479, 434] width 23 height 23
click at [651, 524] on icon "button" at bounding box center [651, 532] width 21 height 21
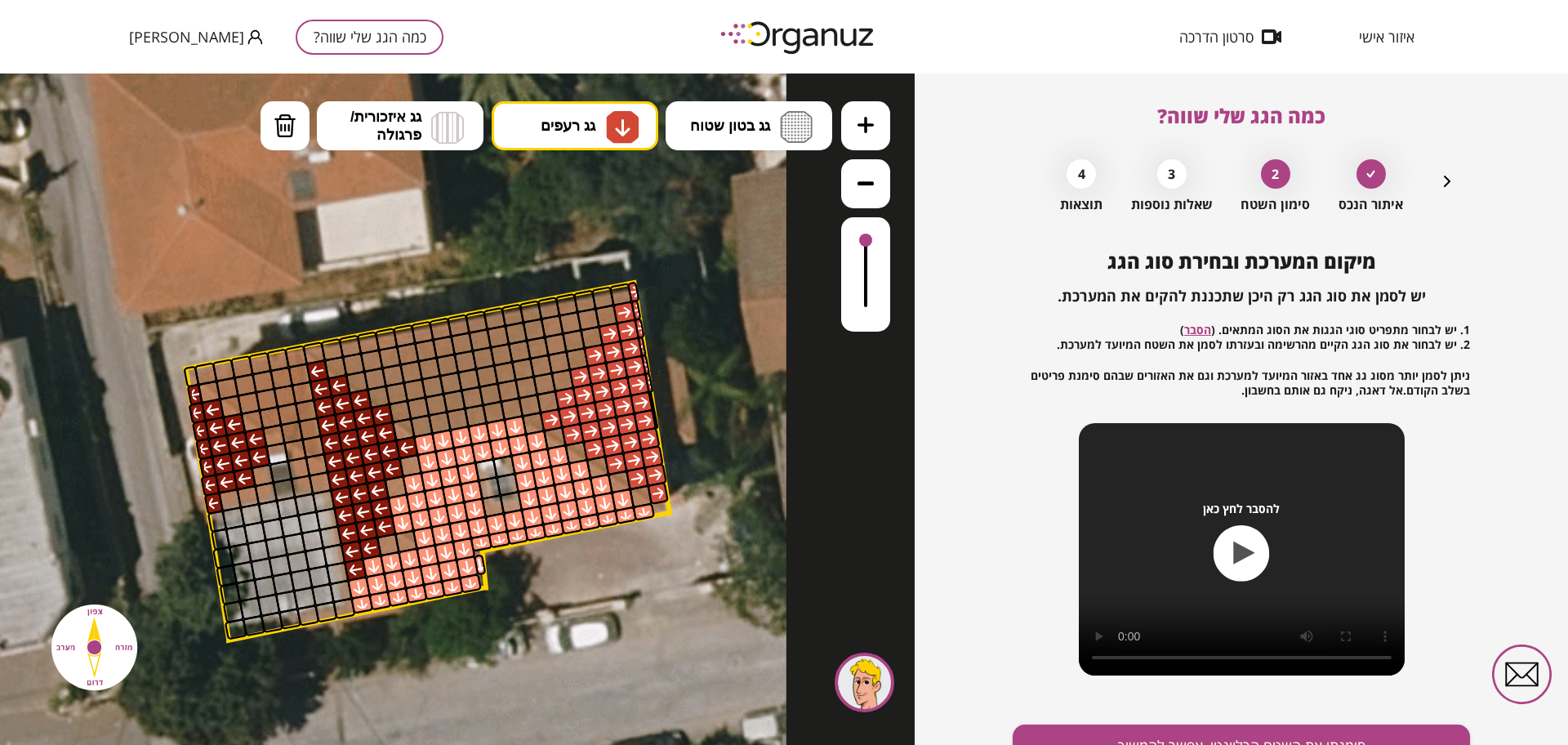
scroll to position [85, 0]
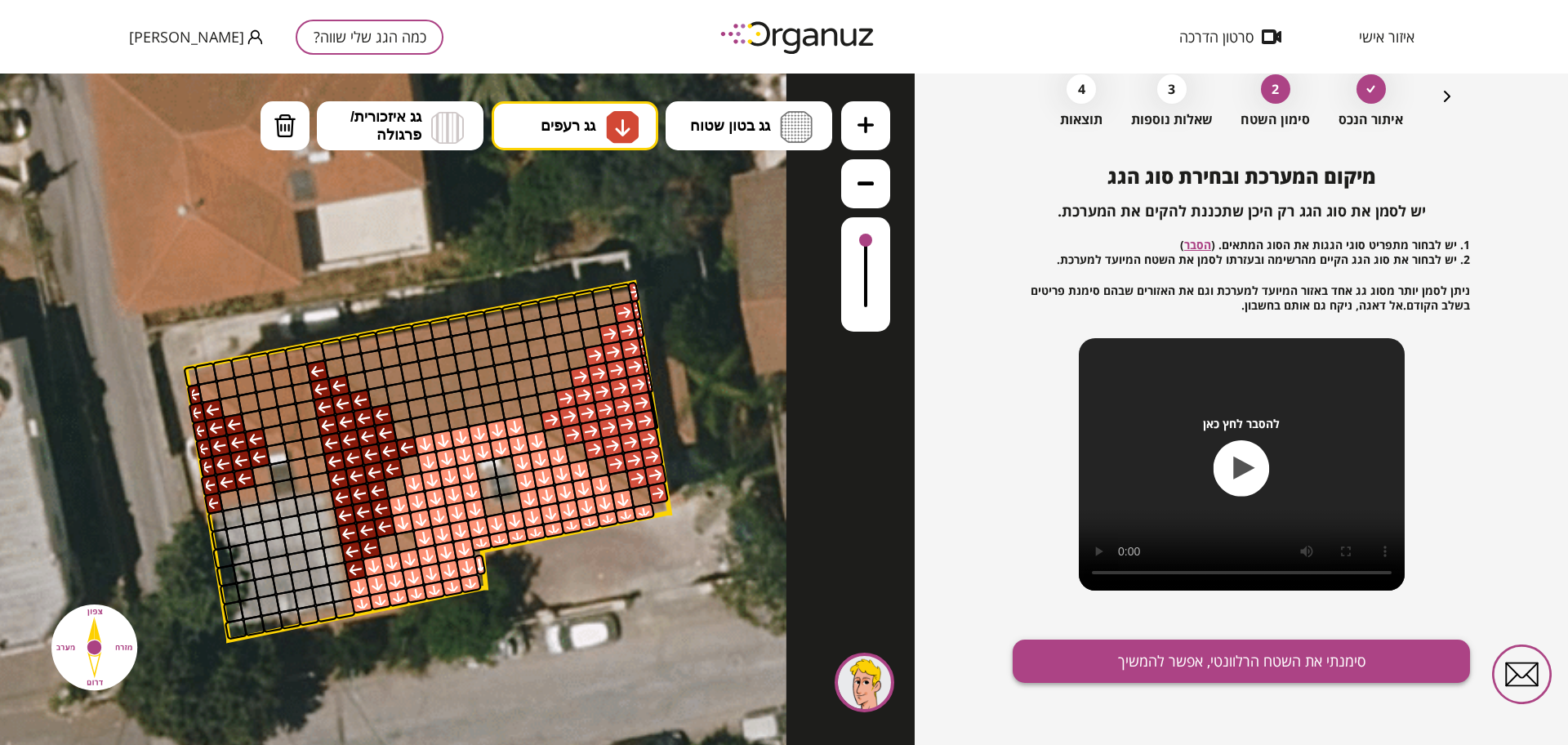
click at [1125, 677] on button "סימנתי את השטח הרלוונטי, אפשר להמשיך" at bounding box center [1241, 661] width 457 height 43
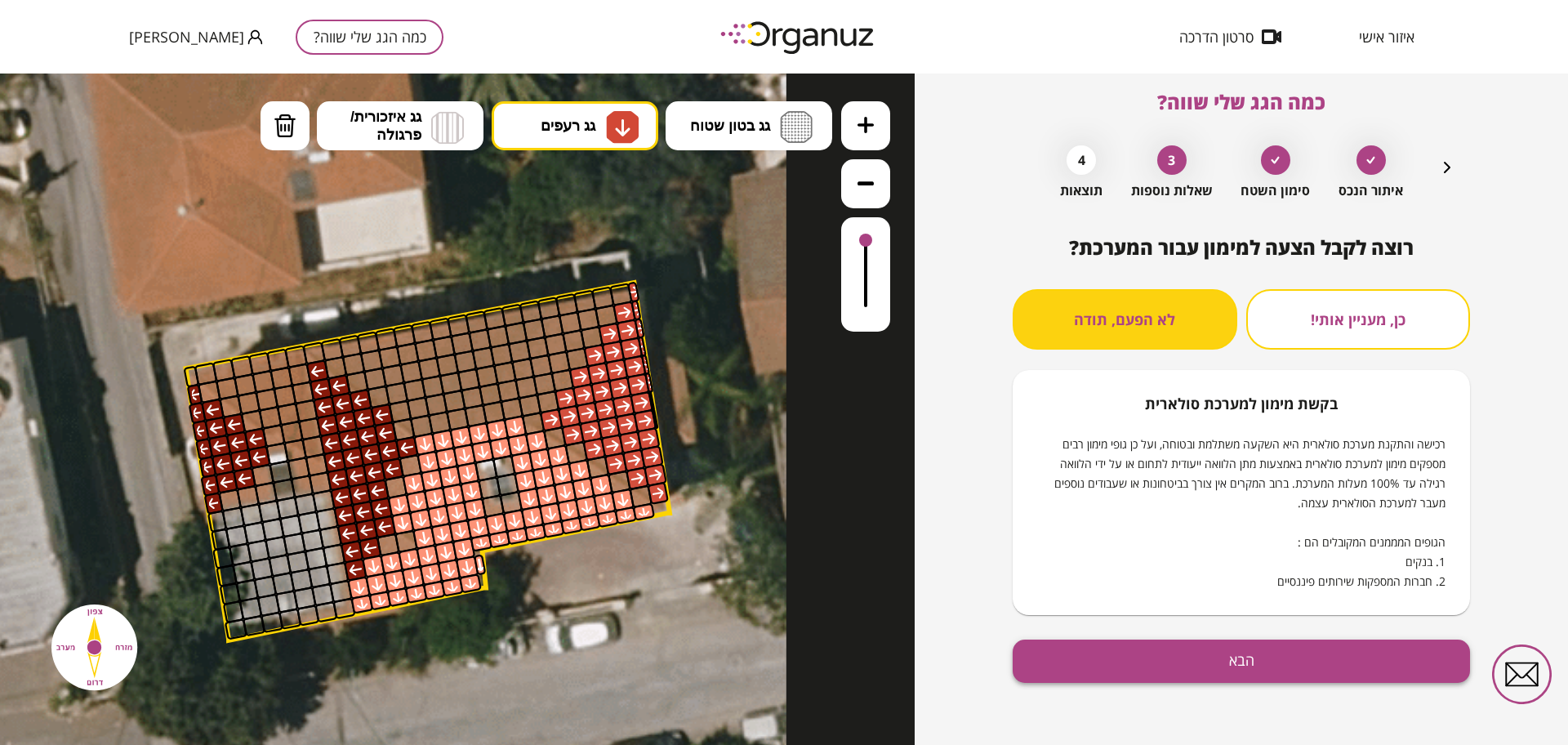
click at [1106, 672] on button "הבא" at bounding box center [1241, 661] width 457 height 43
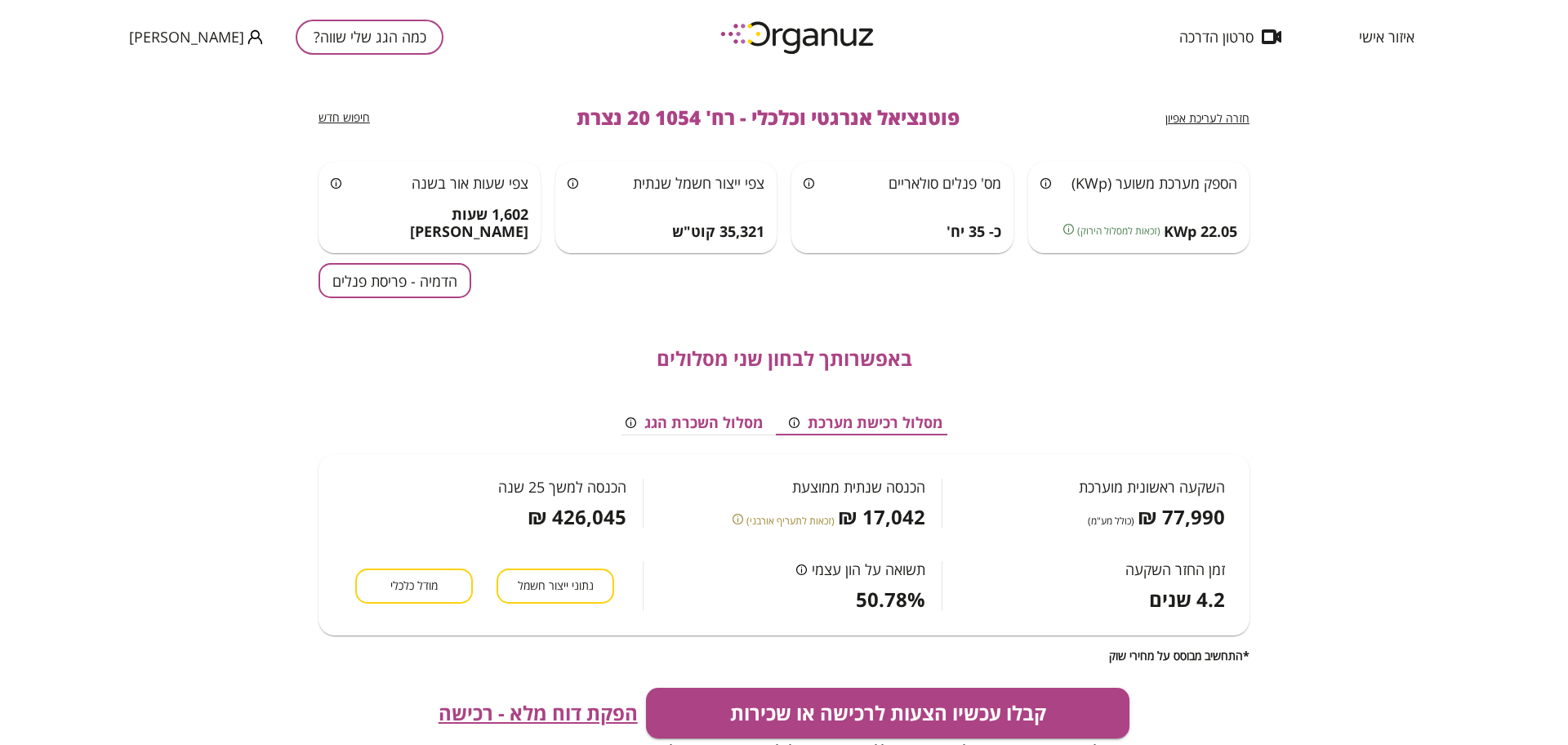
click at [447, 278] on button "הדמיה - פריסת פנלים" at bounding box center [395, 280] width 153 height 35
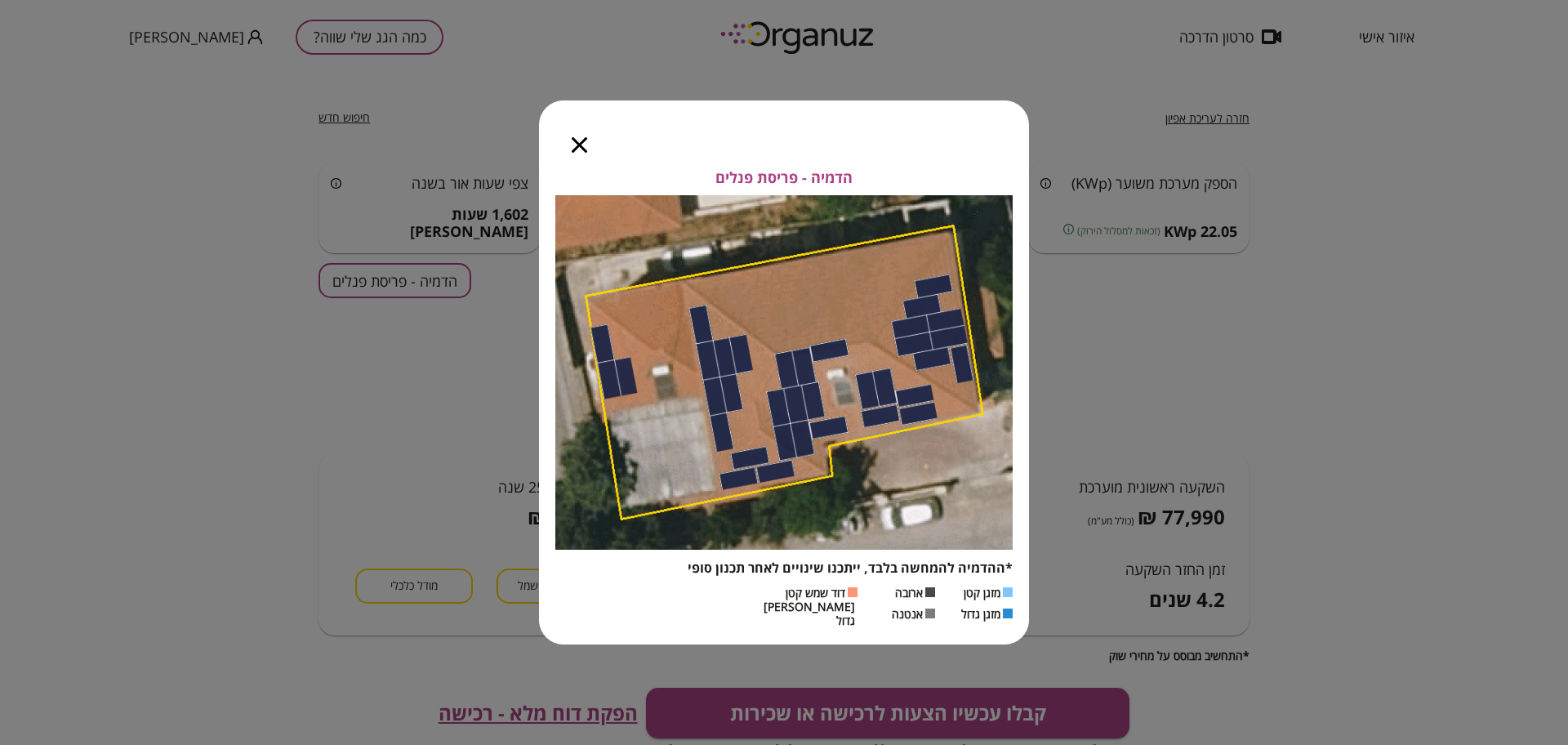
click at [579, 151] on icon "button" at bounding box center [579, 144] width 15 height 15
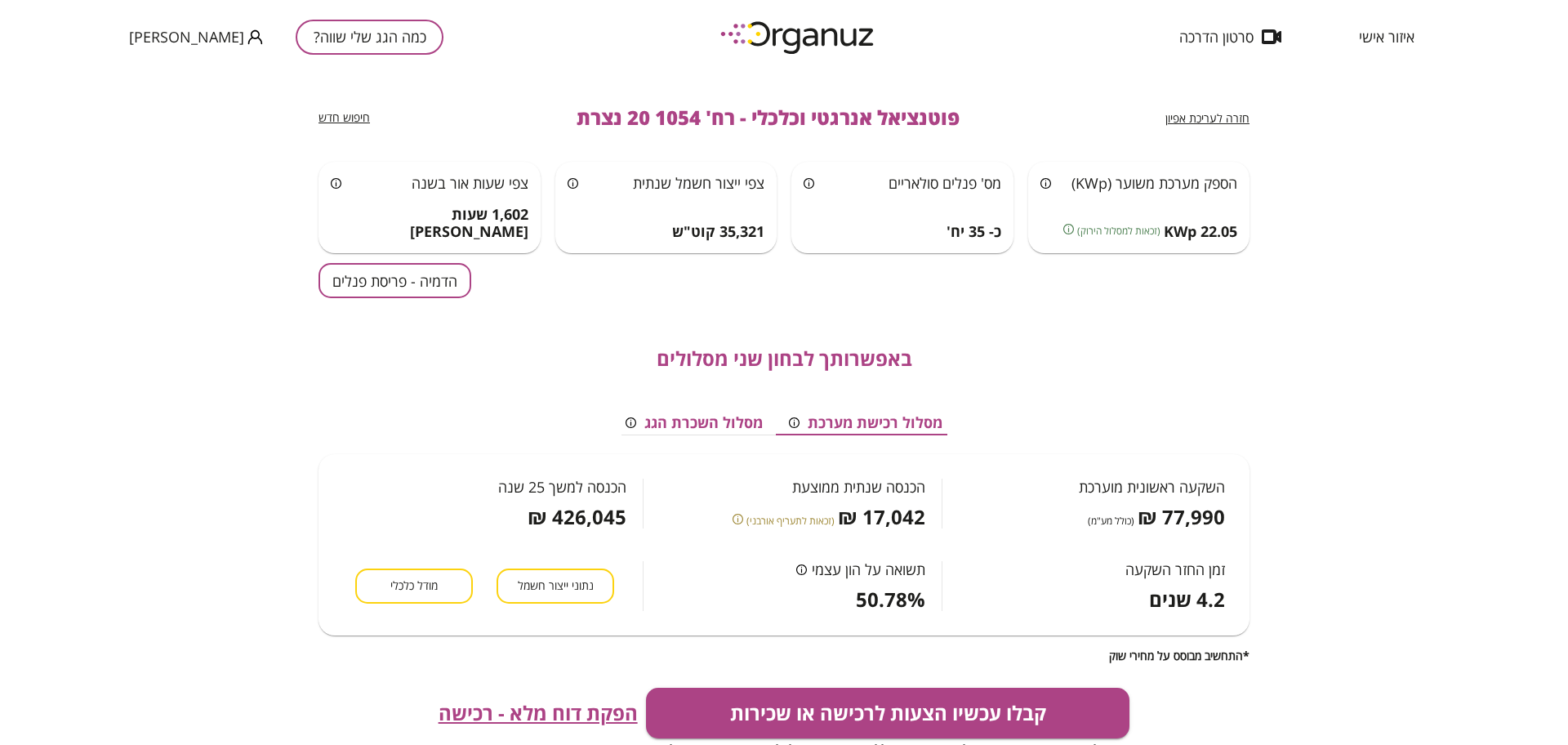
click at [443, 578] on button "מודל כלכלי" at bounding box center [413, 586] width 117 height 35
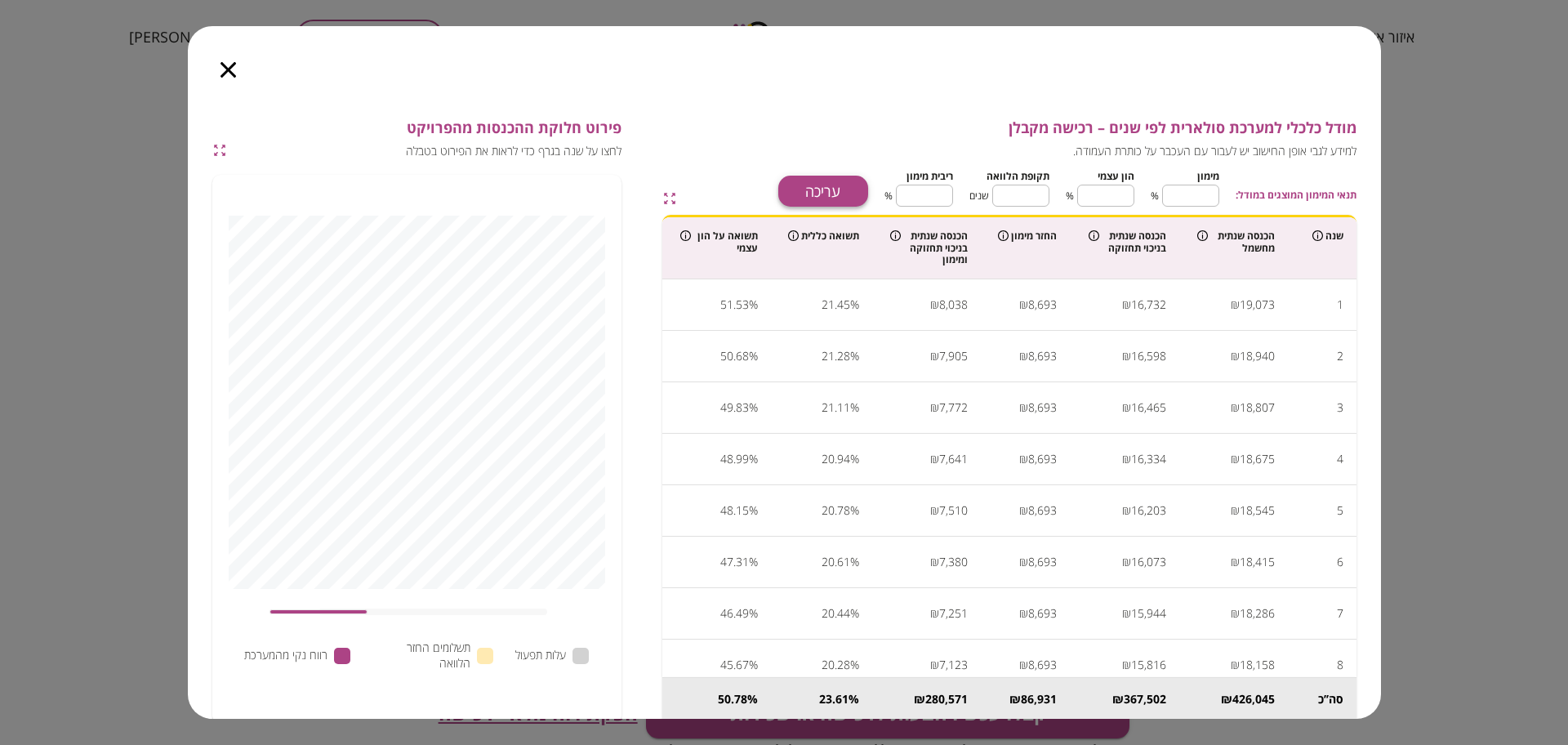
click at [845, 183] on button "עריכה" at bounding box center [823, 191] width 89 height 31
click at [1209, 192] on input "**" at bounding box center [1191, 195] width 57 height 43
type input "*"
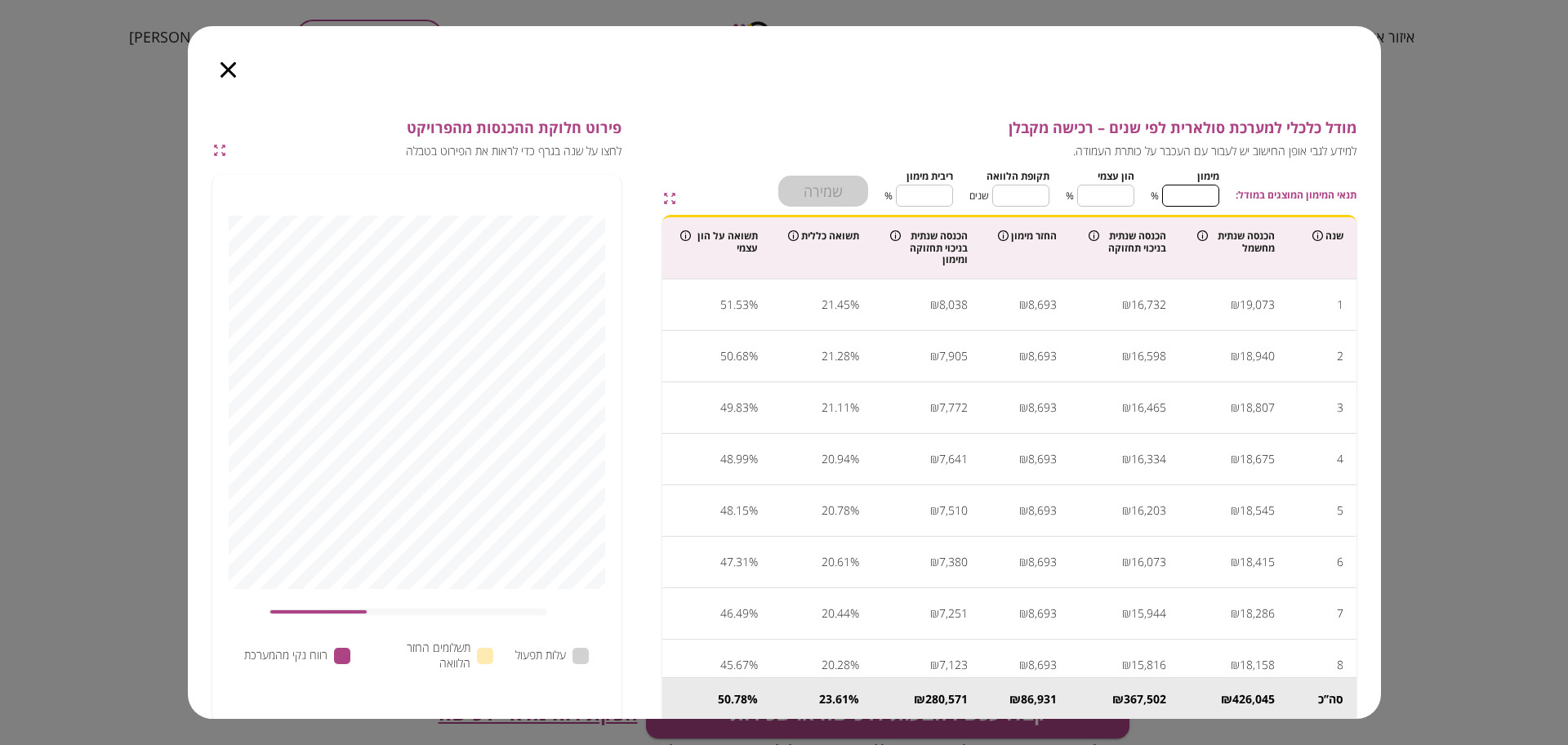
type input "***"
type input "*"
click at [1027, 189] on input "**" at bounding box center [1021, 195] width 57 height 43
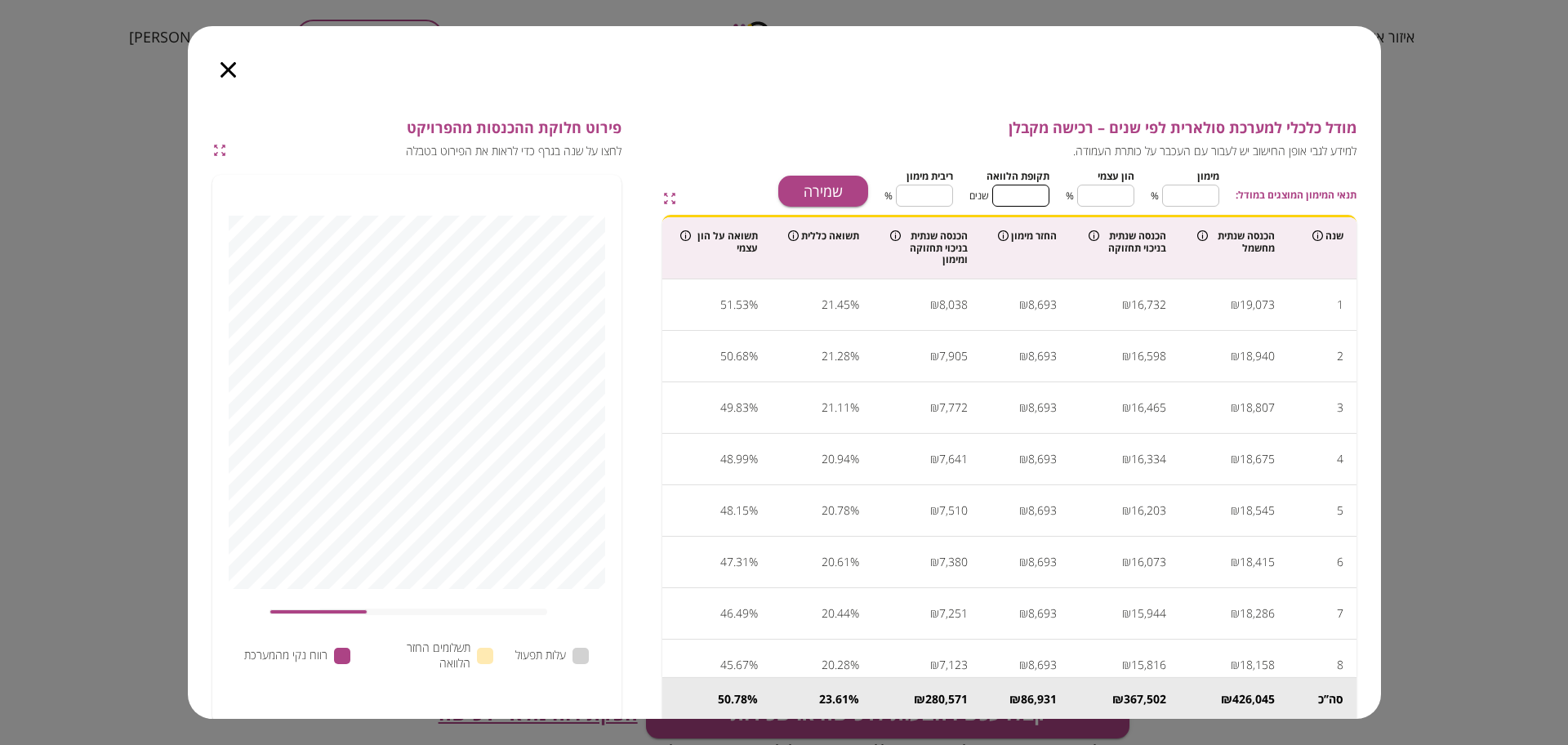
type input "*"
click at [917, 198] on input "*" at bounding box center [925, 195] width 57 height 43
click at [917, 197] on input "*" at bounding box center [925, 195] width 57 height 43
click at [929, 189] on input "*" at bounding box center [925, 195] width 57 height 43
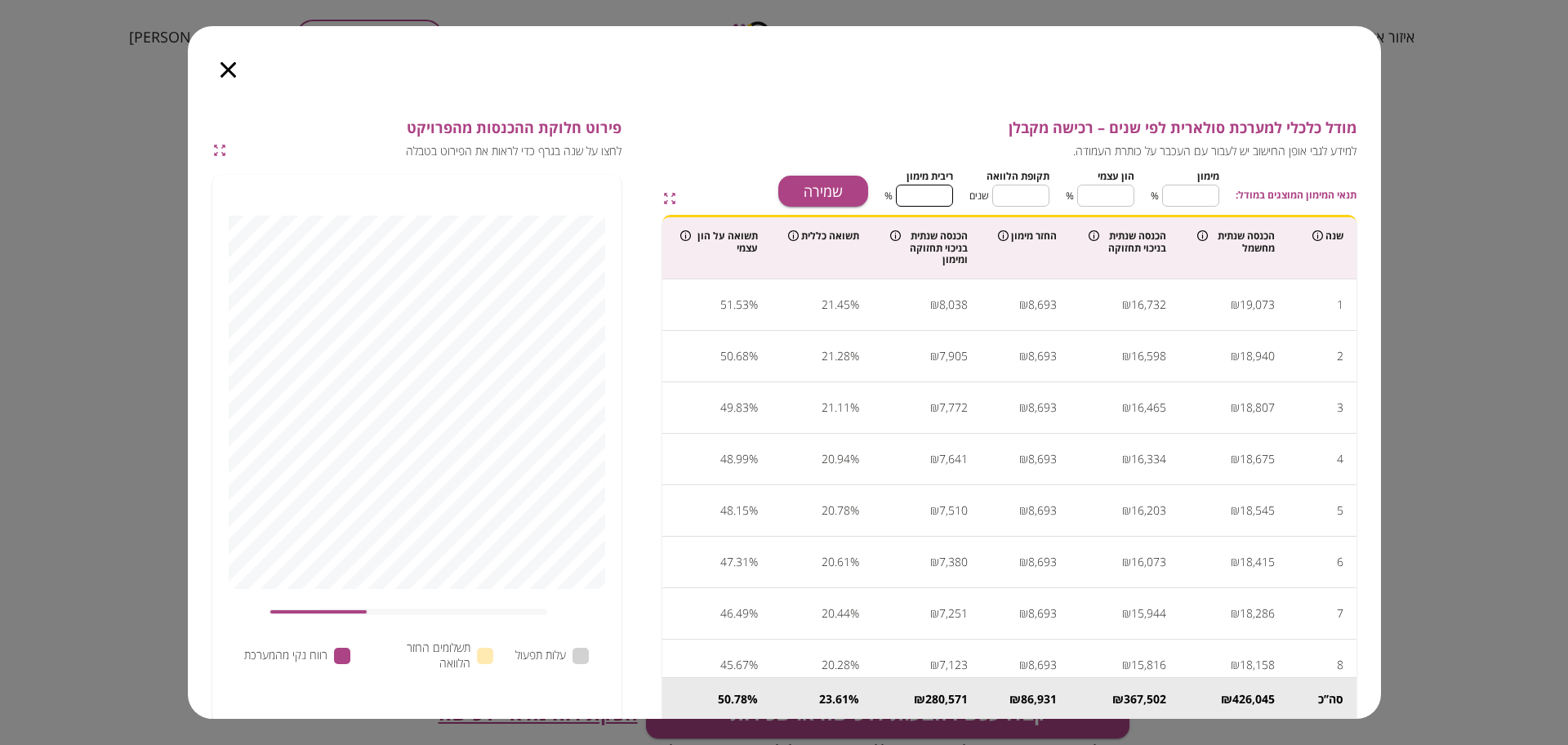
click at [929, 189] on input "*" at bounding box center [925, 195] width 57 height 43
click at [797, 198] on button "שמירה" at bounding box center [823, 191] width 89 height 31
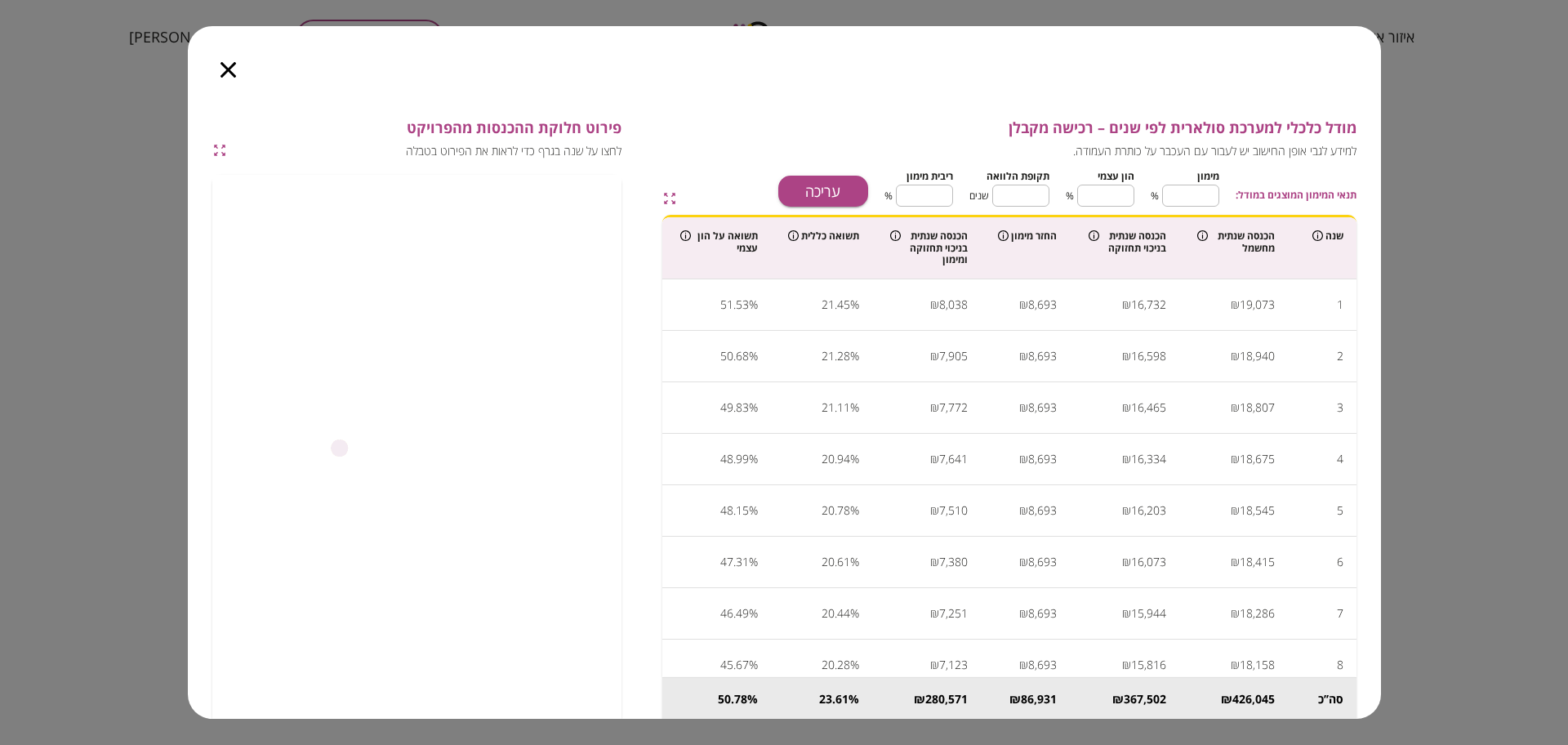
type input "****"
click at [226, 62] on div at bounding box center [228, 60] width 81 height 69
click at [226, 70] on icon "button" at bounding box center [227, 69] width 15 height 15
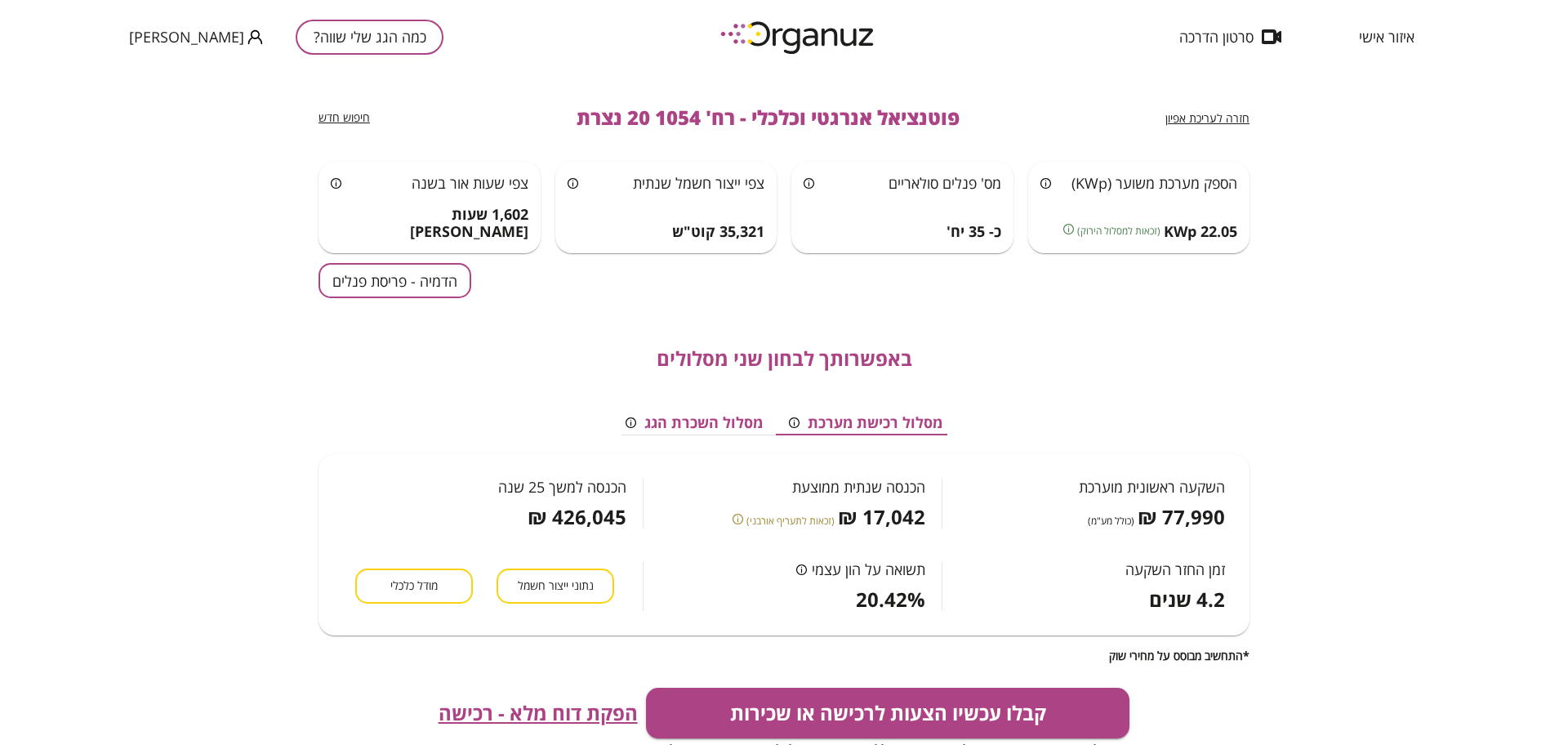
click at [601, 708] on span "הפקת דוח מלא - רכישה" at bounding box center [538, 714] width 200 height 23
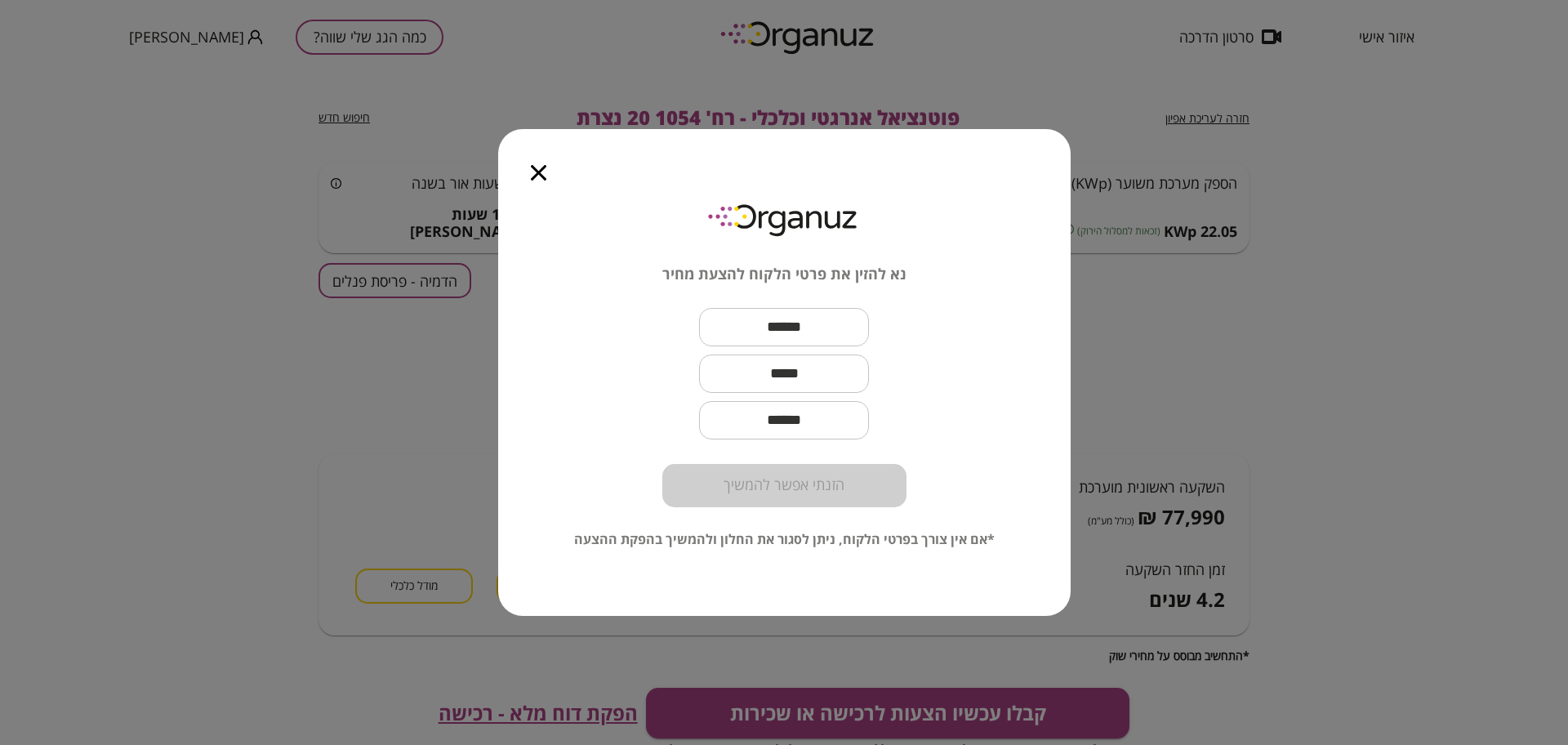
click at [835, 324] on input "text" at bounding box center [784, 328] width 170 height 48
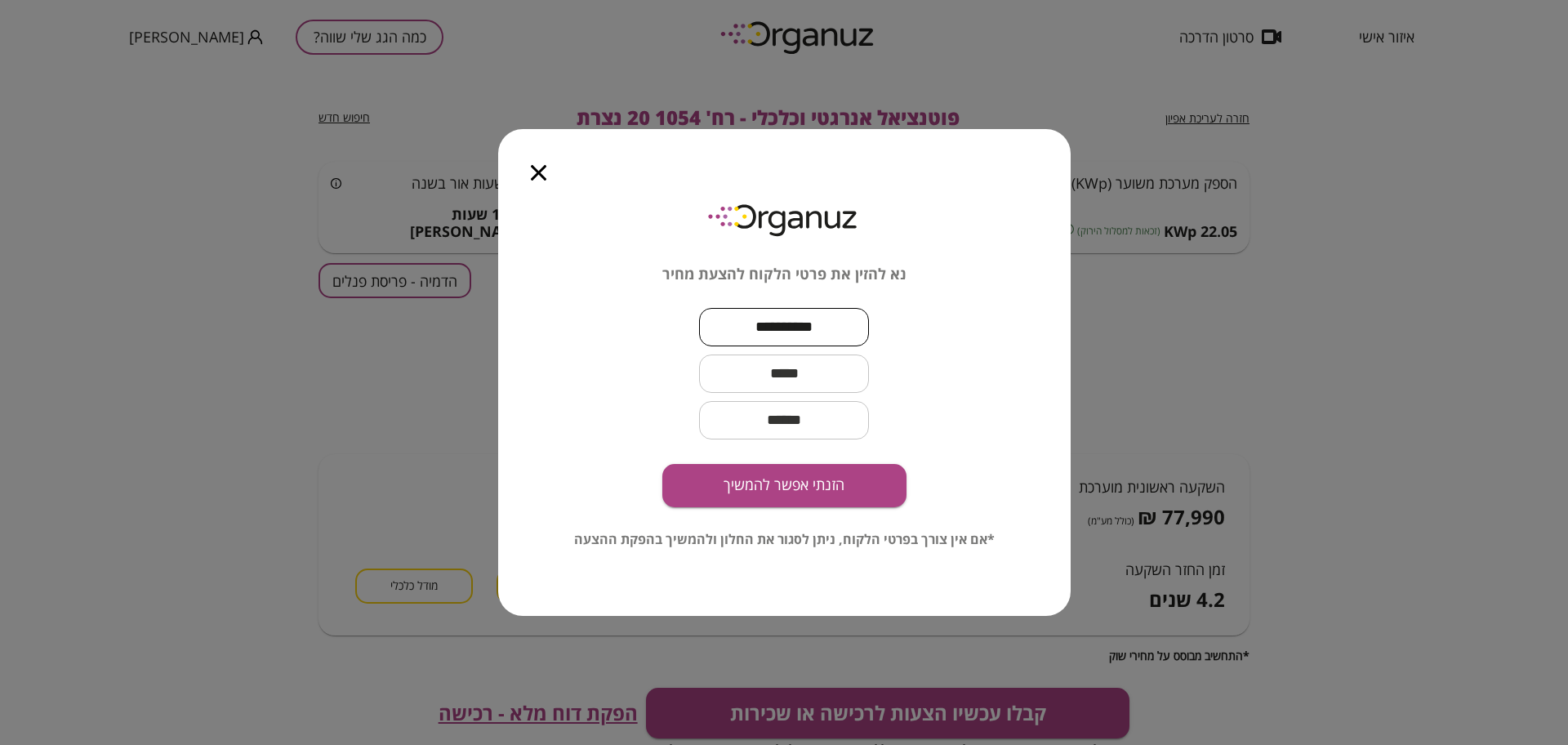
type input "**********"
click at [746, 371] on input "text" at bounding box center [784, 374] width 170 height 48
paste input "**********"
type input "**********"
click at [841, 492] on button "הזנתי אפשר להמשיך" at bounding box center [784, 485] width 244 height 43
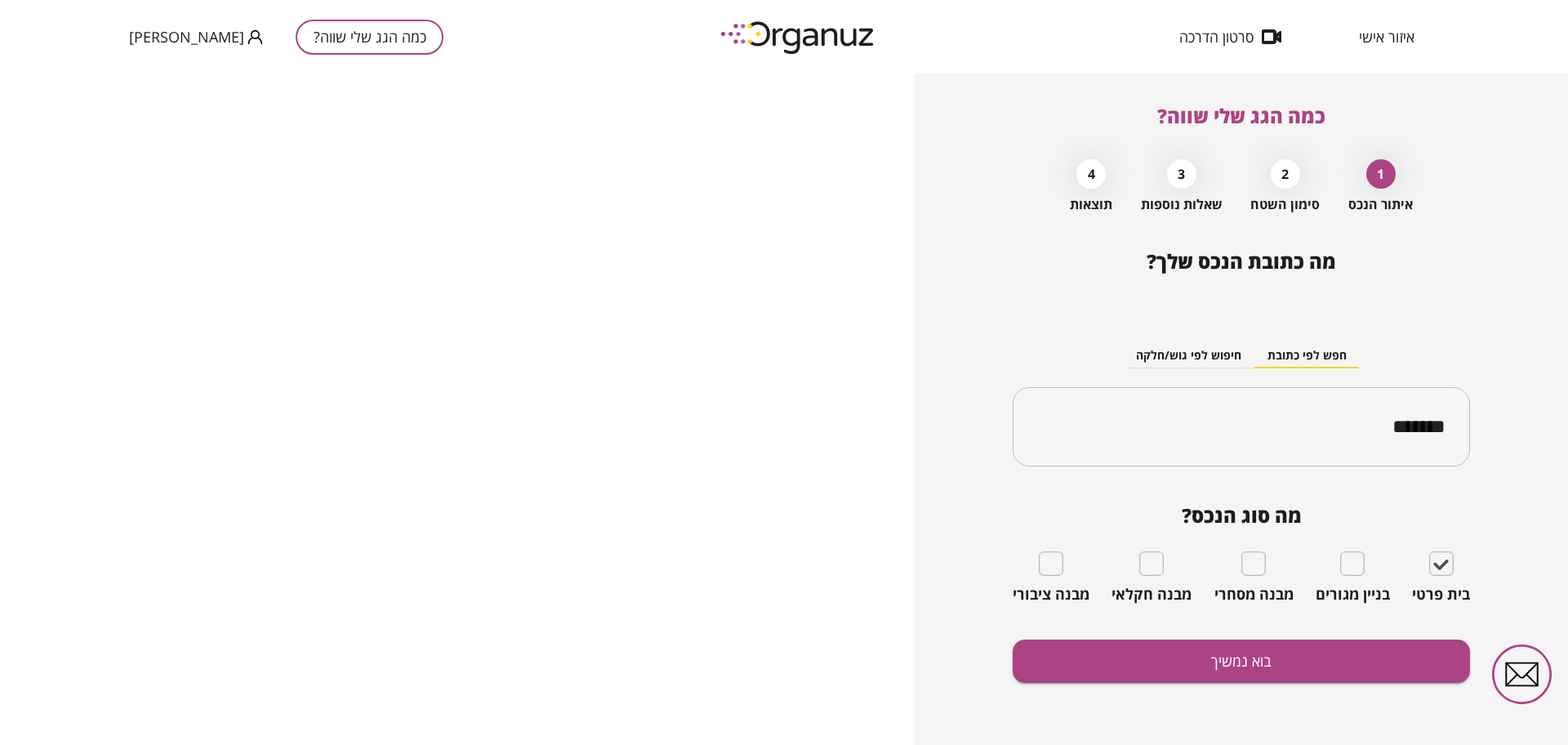
click at [1470, 158] on div "כמה הגג שלי שווה? 1 איתור הנכס 2 סימון השטח 3 שאלות נוספות 4 תוצאות מה כתובת הנ…" at bounding box center [1241, 409] width 457 height 672
type input "**********"
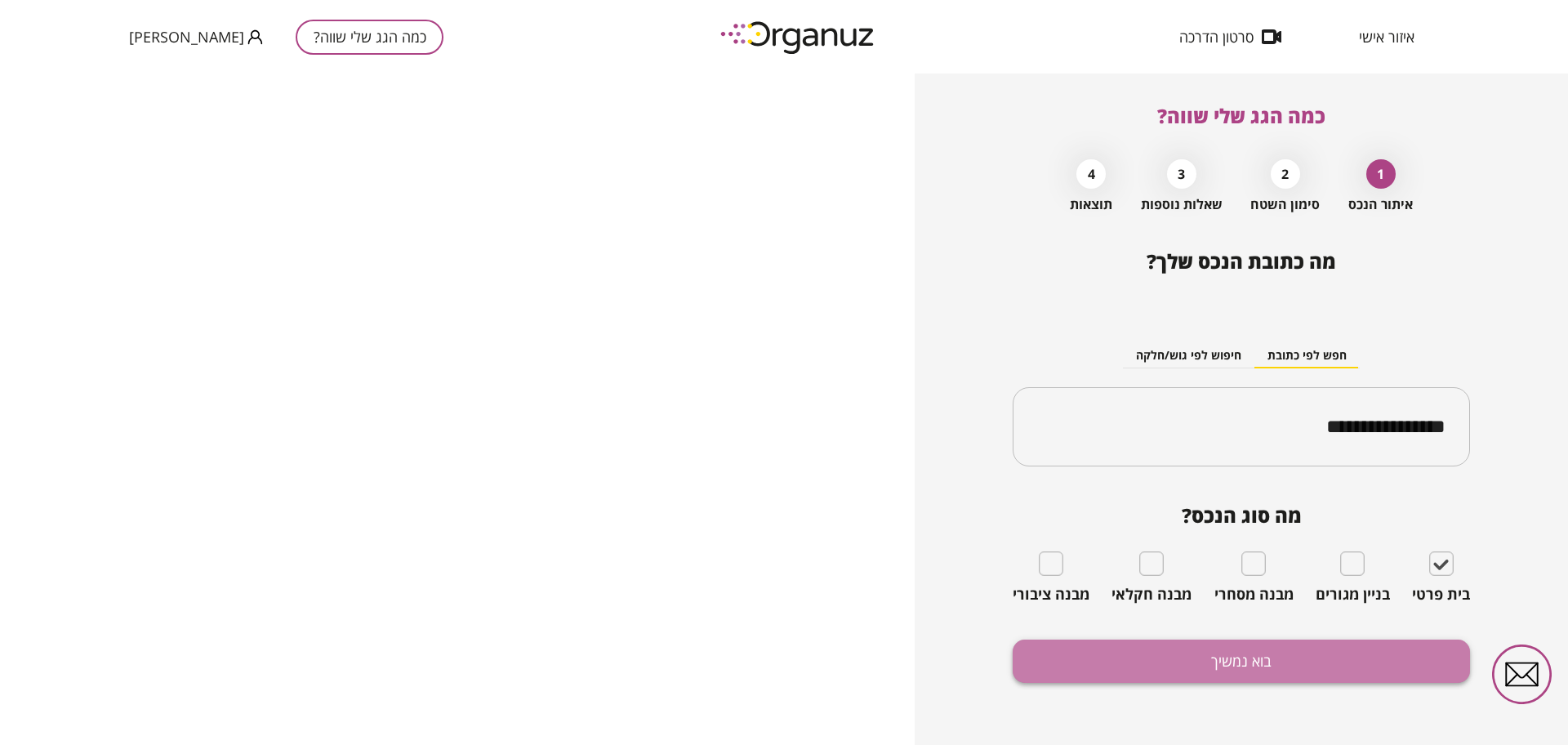
click at [1221, 673] on button "בוא נמשיך" at bounding box center [1241, 661] width 457 height 43
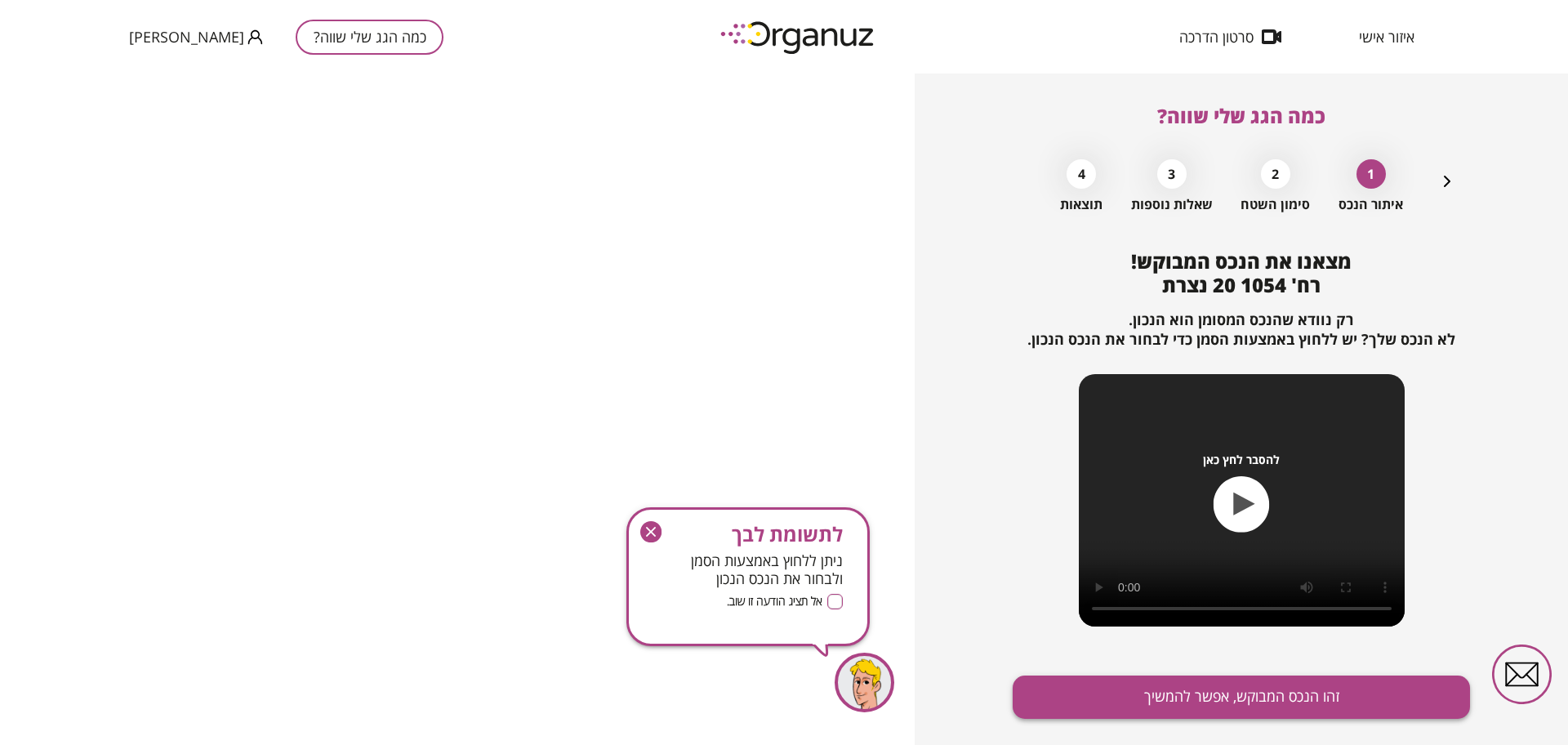
click at [1271, 706] on button "זהו הנכס המבוקש, אפשר להמשיך" at bounding box center [1241, 698] width 457 height 43
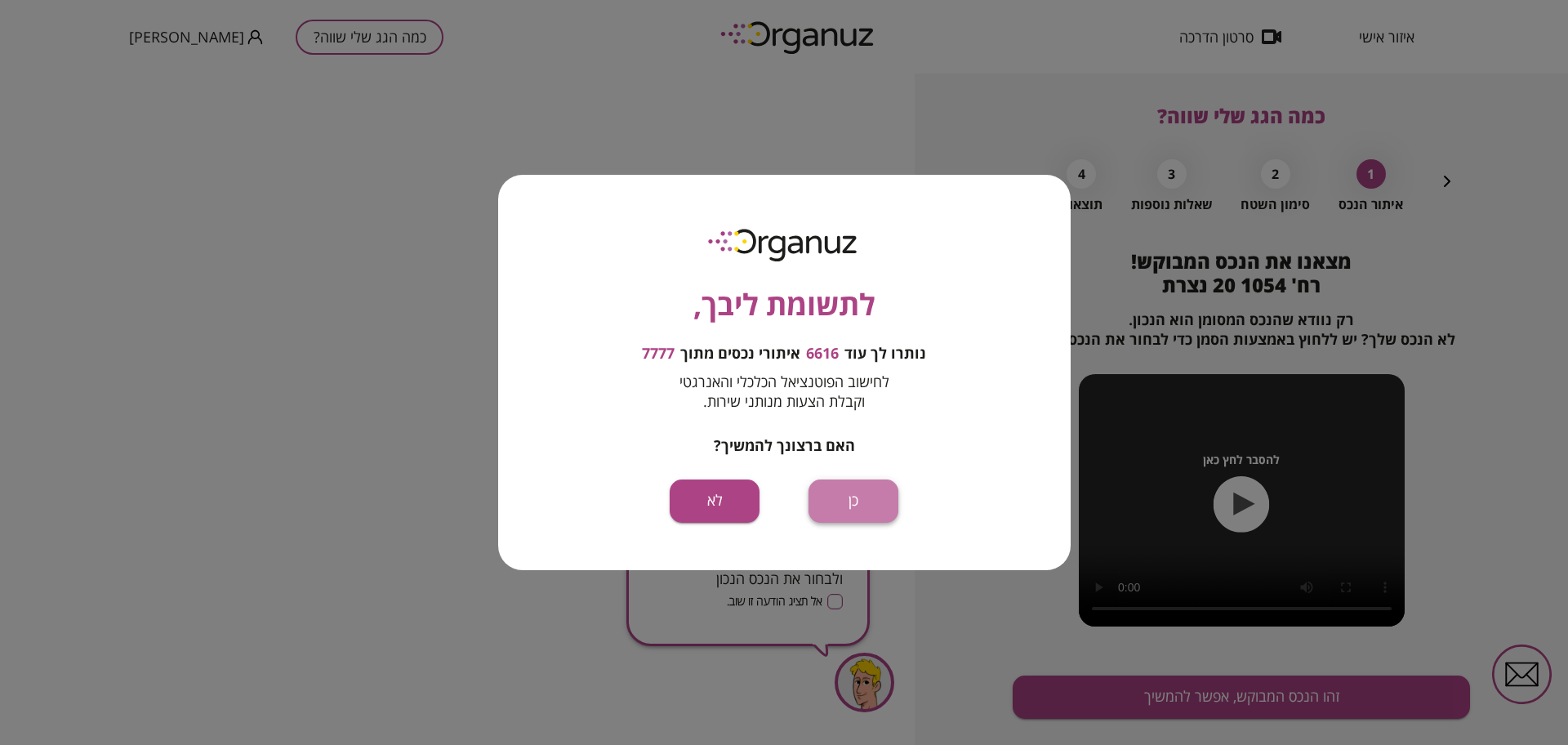
click at [876, 501] on button "כן" at bounding box center [853, 501] width 89 height 43
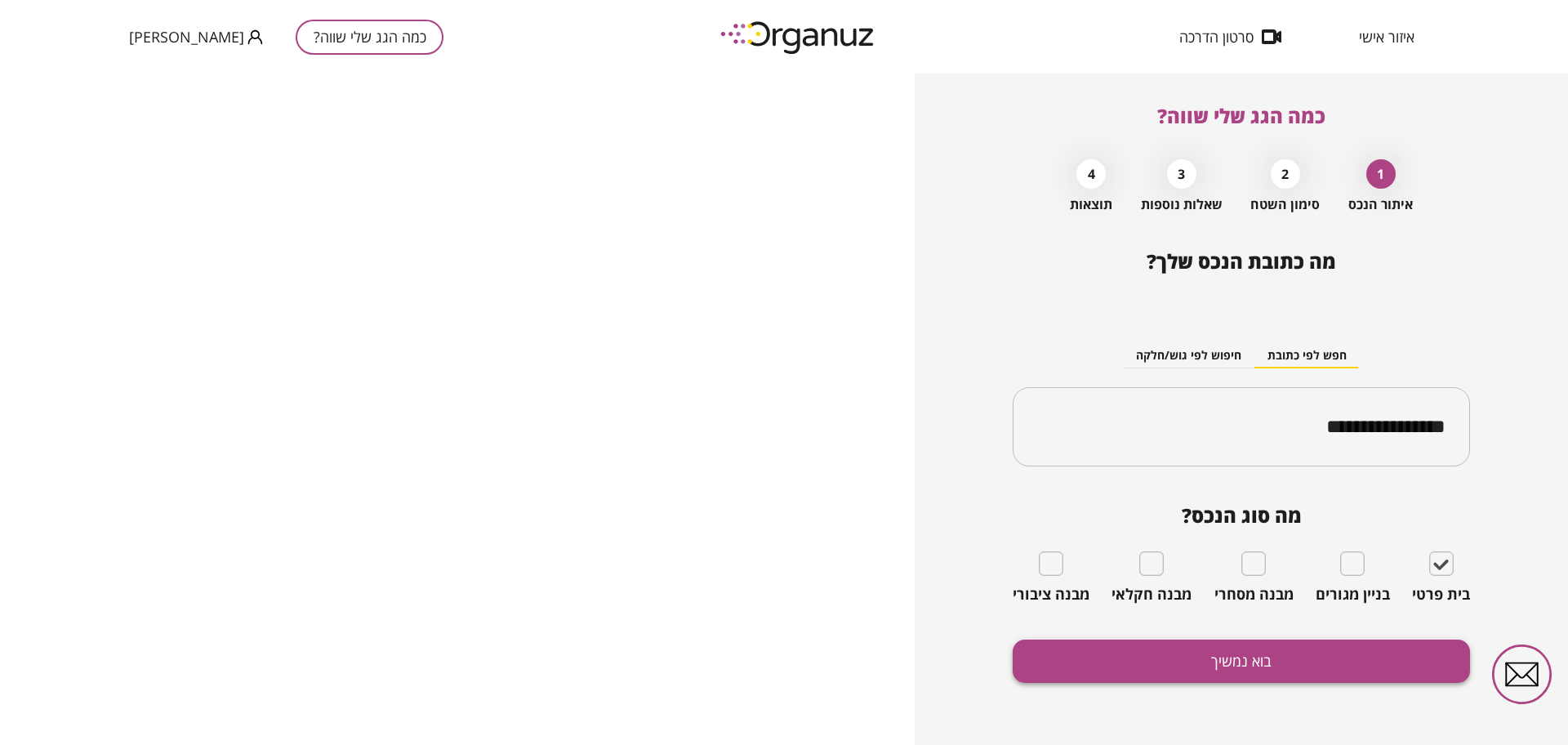
drag, startPoint x: 1284, startPoint y: 629, endPoint x: 1285, endPoint y: 646, distance: 17.0
click at [1284, 629] on div "**********" at bounding box center [1241, 497] width 457 height 495
click at [1288, 668] on button "בוא נמשיך" at bounding box center [1241, 661] width 457 height 43
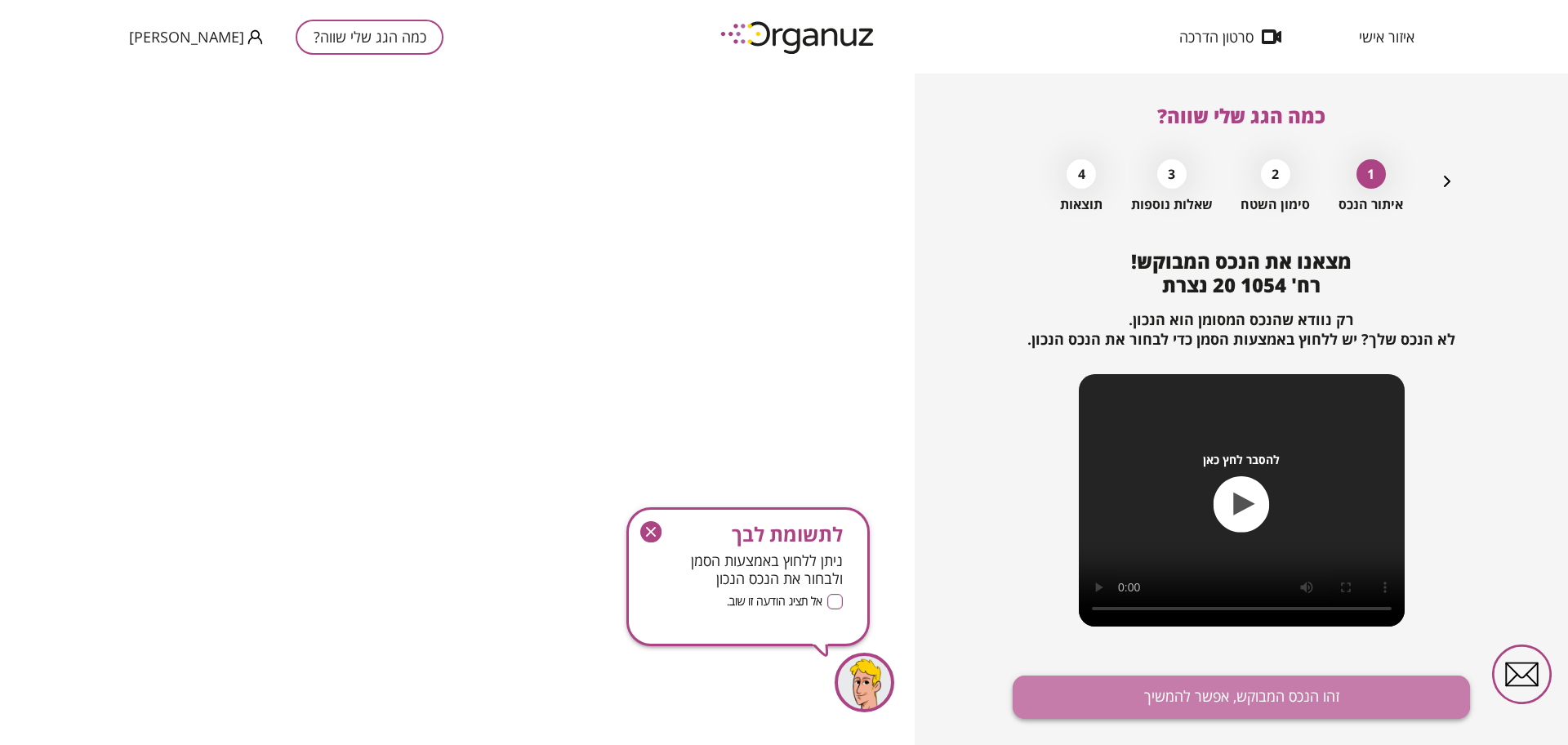
click at [1221, 686] on button "זהו הנכס המבוקש, אפשר להמשיך" at bounding box center [1241, 698] width 457 height 43
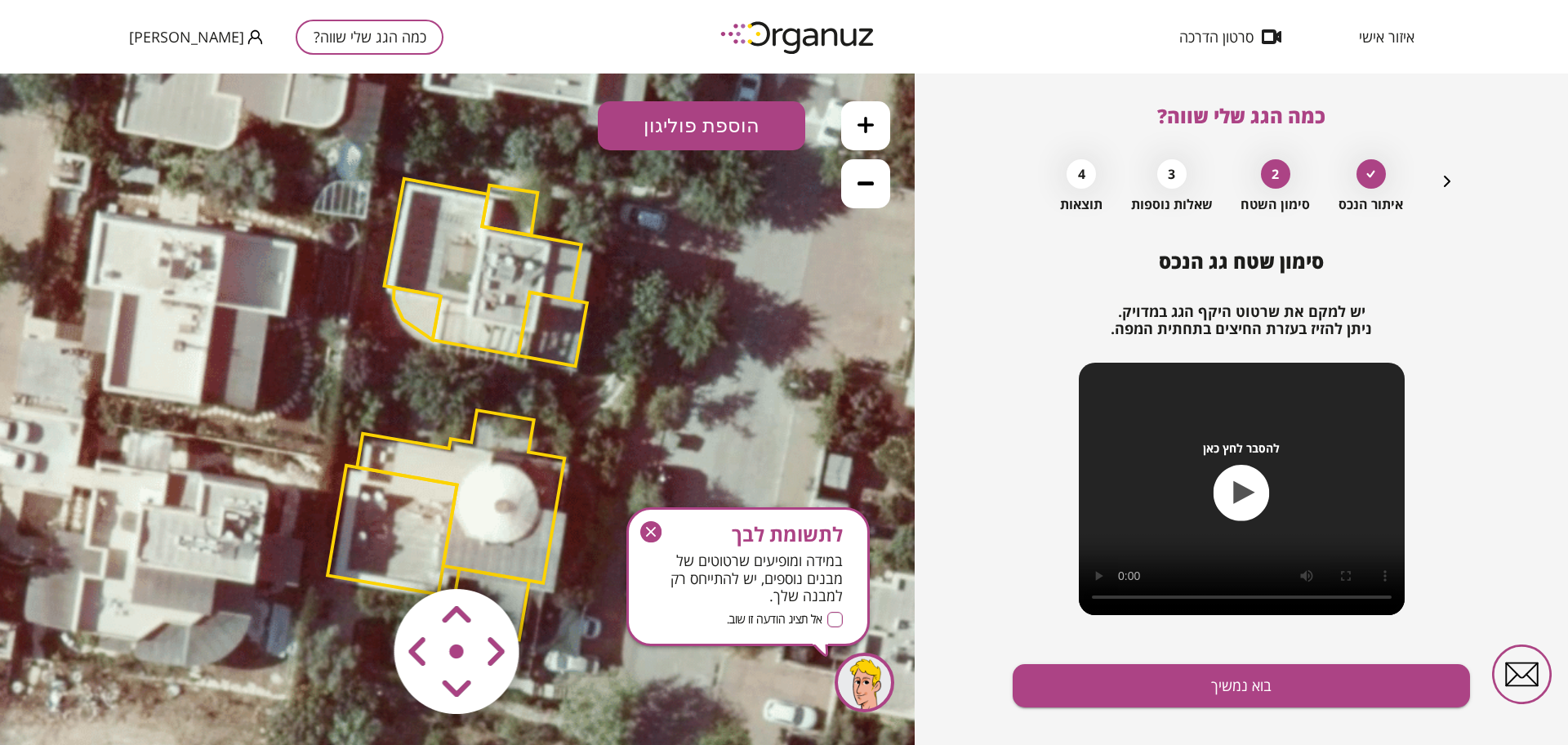
click at [651, 530] on icon "button" at bounding box center [651, 532] width 21 height 21
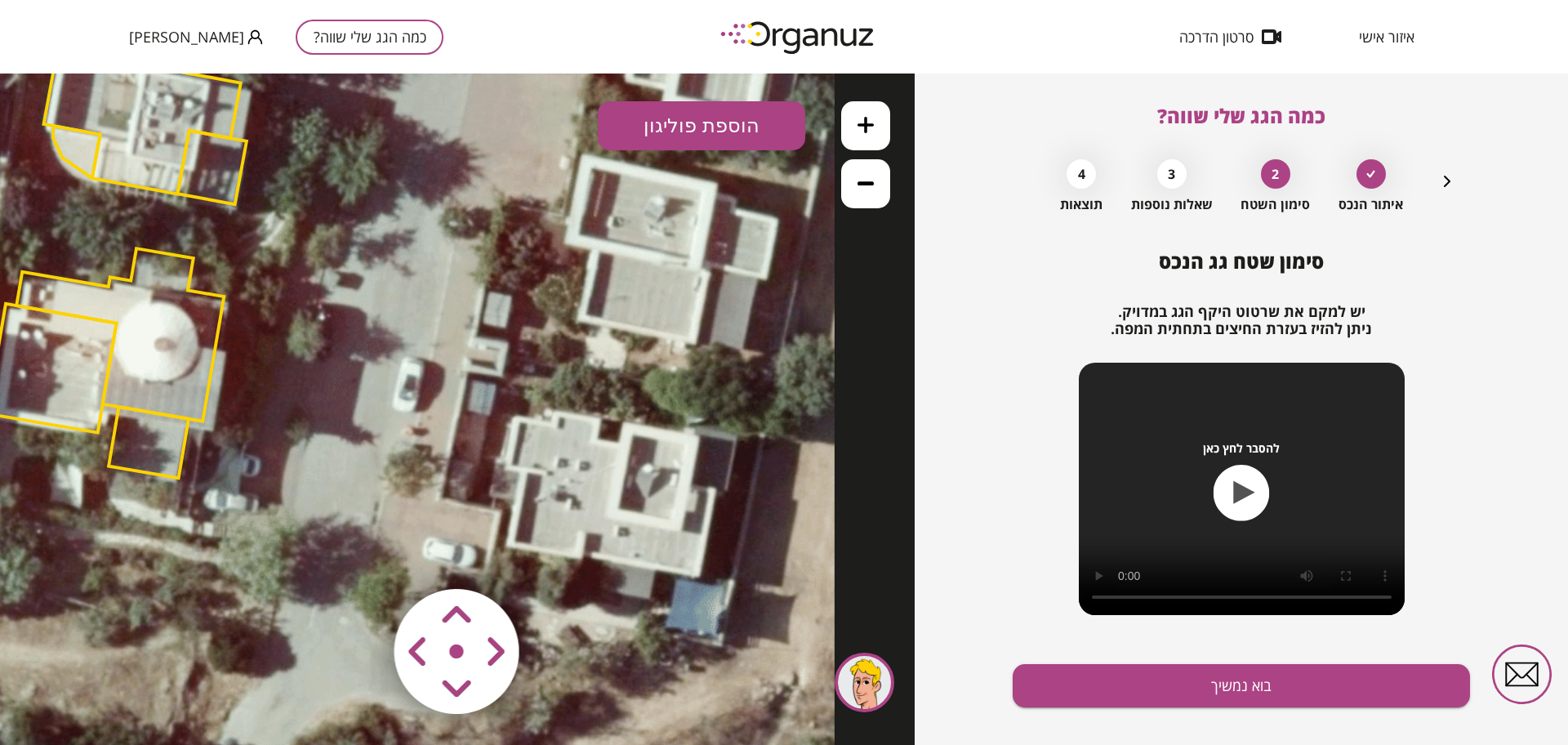
drag, startPoint x: 631, startPoint y: 473, endPoint x: 291, endPoint y: 312, distance: 376.2
click at [291, 312] on icon at bounding box center [117, 244] width 1433 height 1434
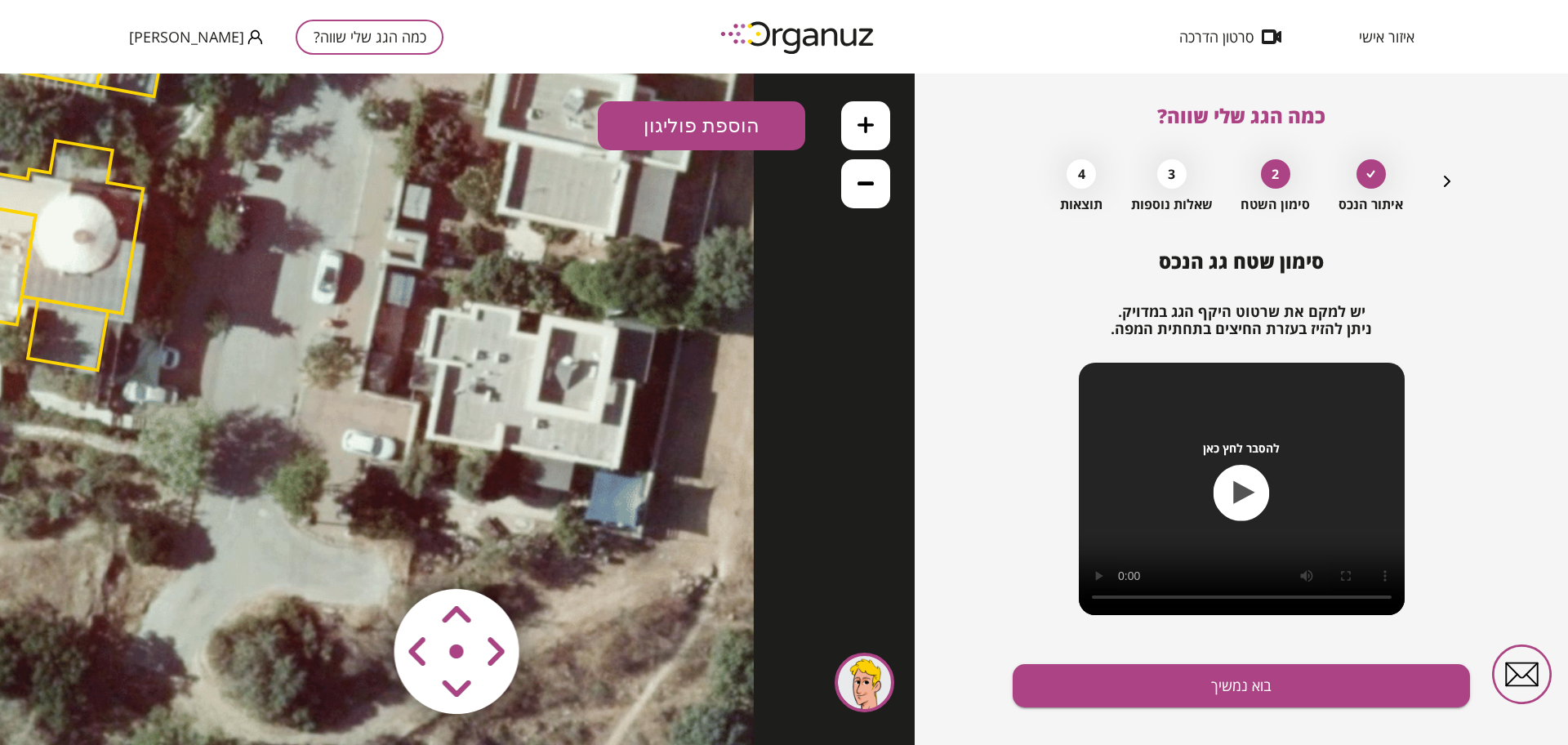
drag, startPoint x: 733, startPoint y: 579, endPoint x: 652, endPoint y: 471, distance: 135.0
click at [652, 471] on icon at bounding box center [37, 137] width 1433 height 1434
click at [733, 119] on button "הוספת פוליגון" at bounding box center [702, 125] width 208 height 49
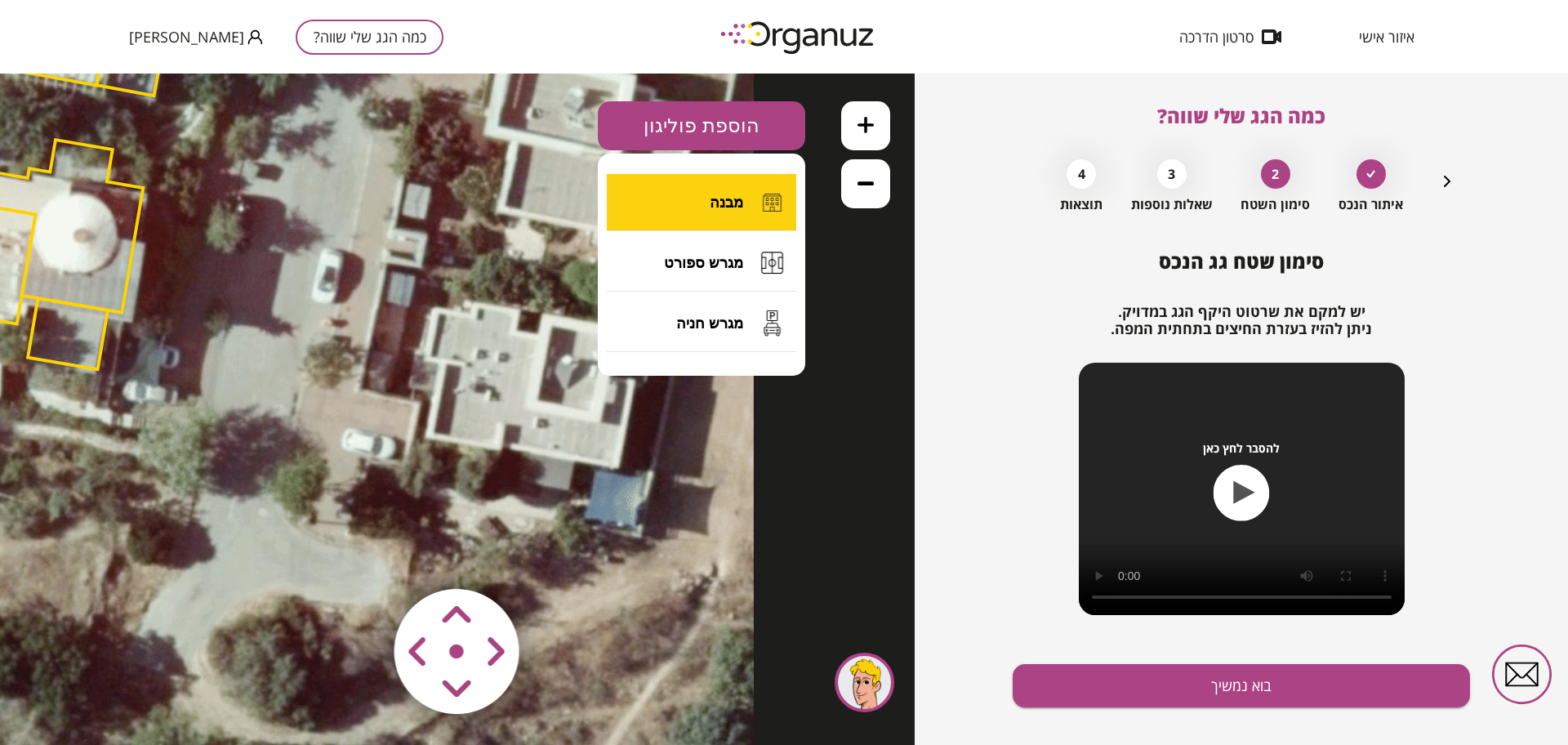
click at [715, 193] on span "מבנה" at bounding box center [726, 202] width 33 height 18
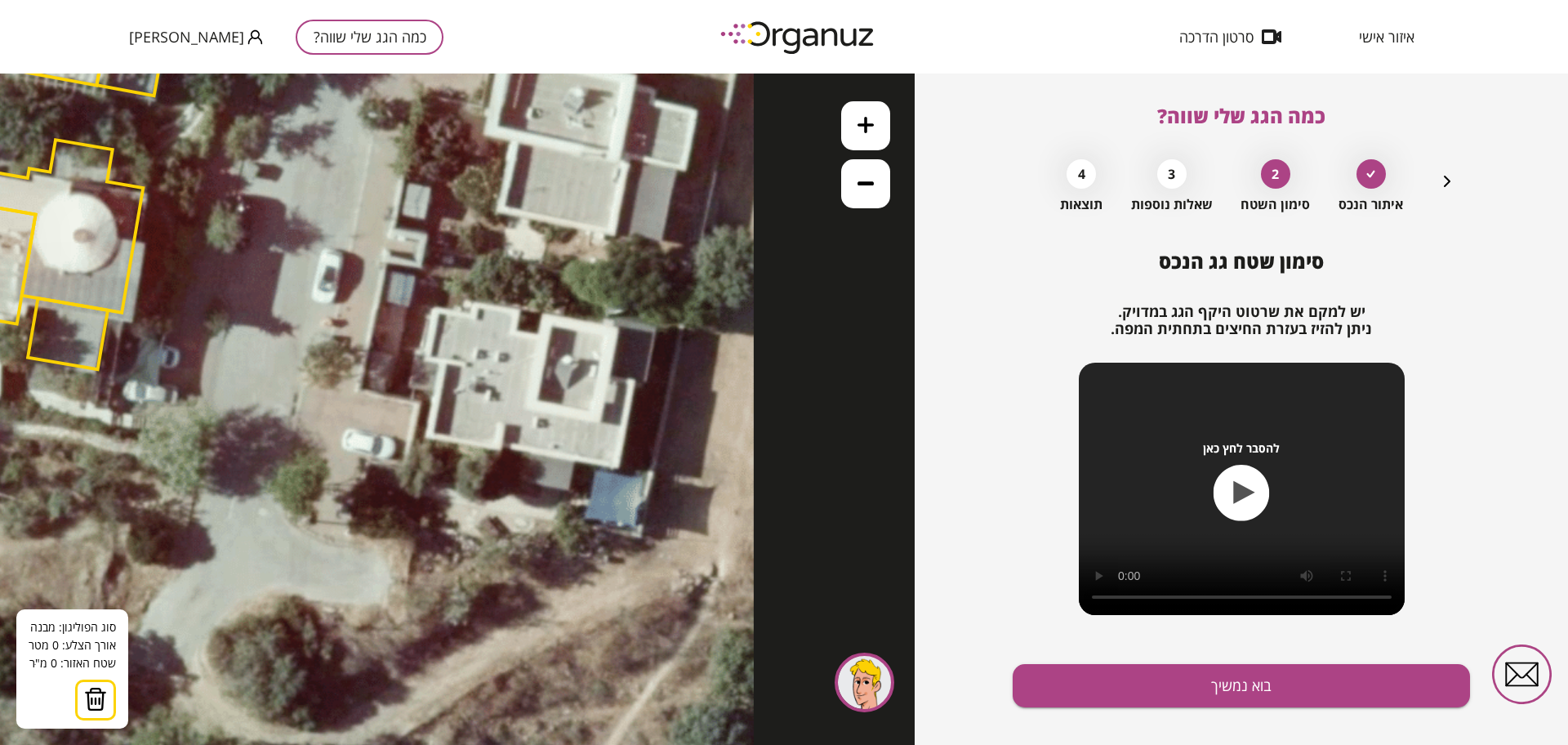
click at [433, 309] on icon at bounding box center [37, 136] width 1433 height 1434
click at [424, 360] on icon at bounding box center [37, 136] width 1433 height 1434
click at [441, 364] on polygon at bounding box center [433, 336] width 18 height 55
click at [428, 438] on icon at bounding box center [37, 136] width 1433 height 1434
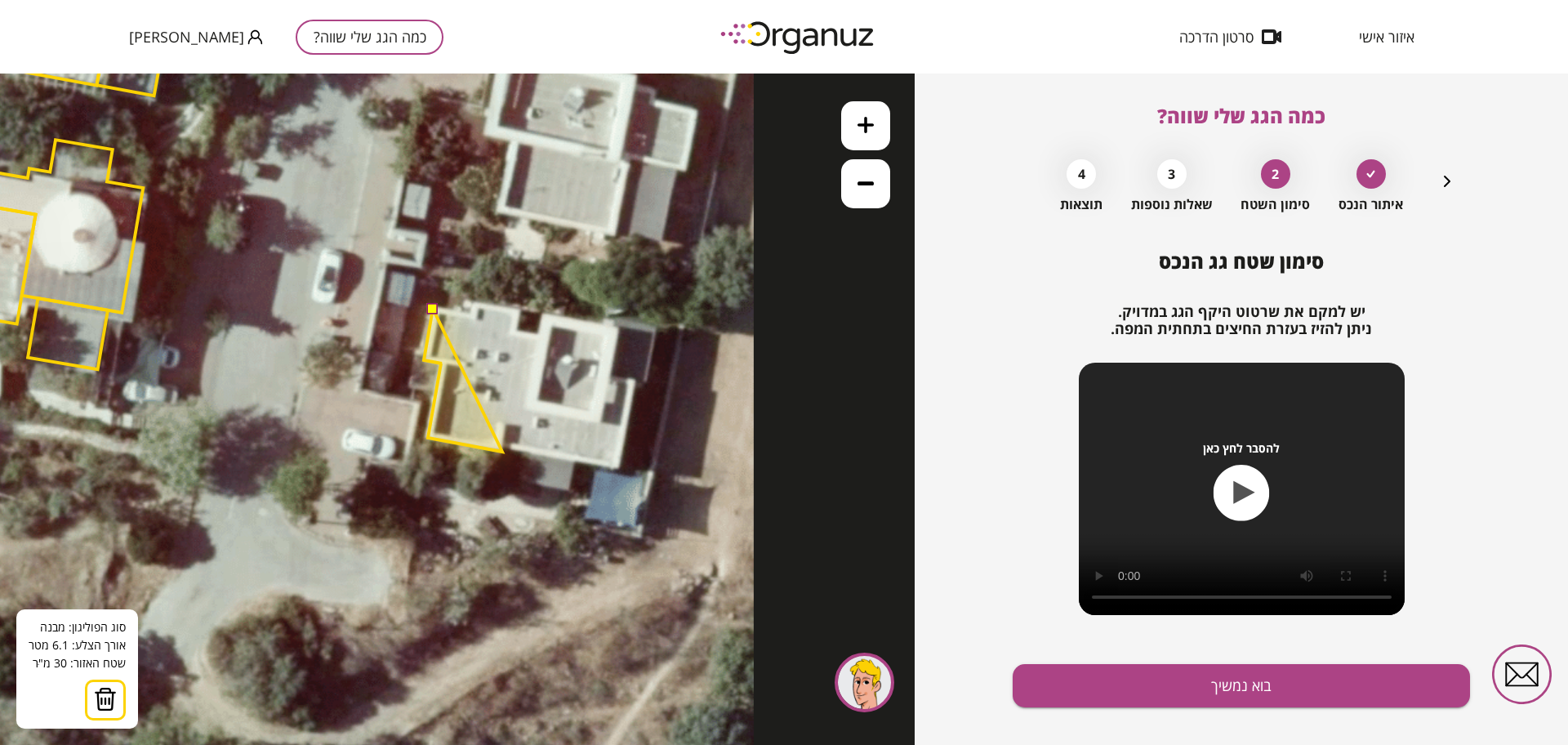
click at [502, 452] on polygon at bounding box center [464, 381] width 79 height 143
click at [504, 448] on polygon at bounding box center [464, 381] width 80 height 143
click at [621, 472] on polygon at bounding box center [523, 390] width 198 height 164
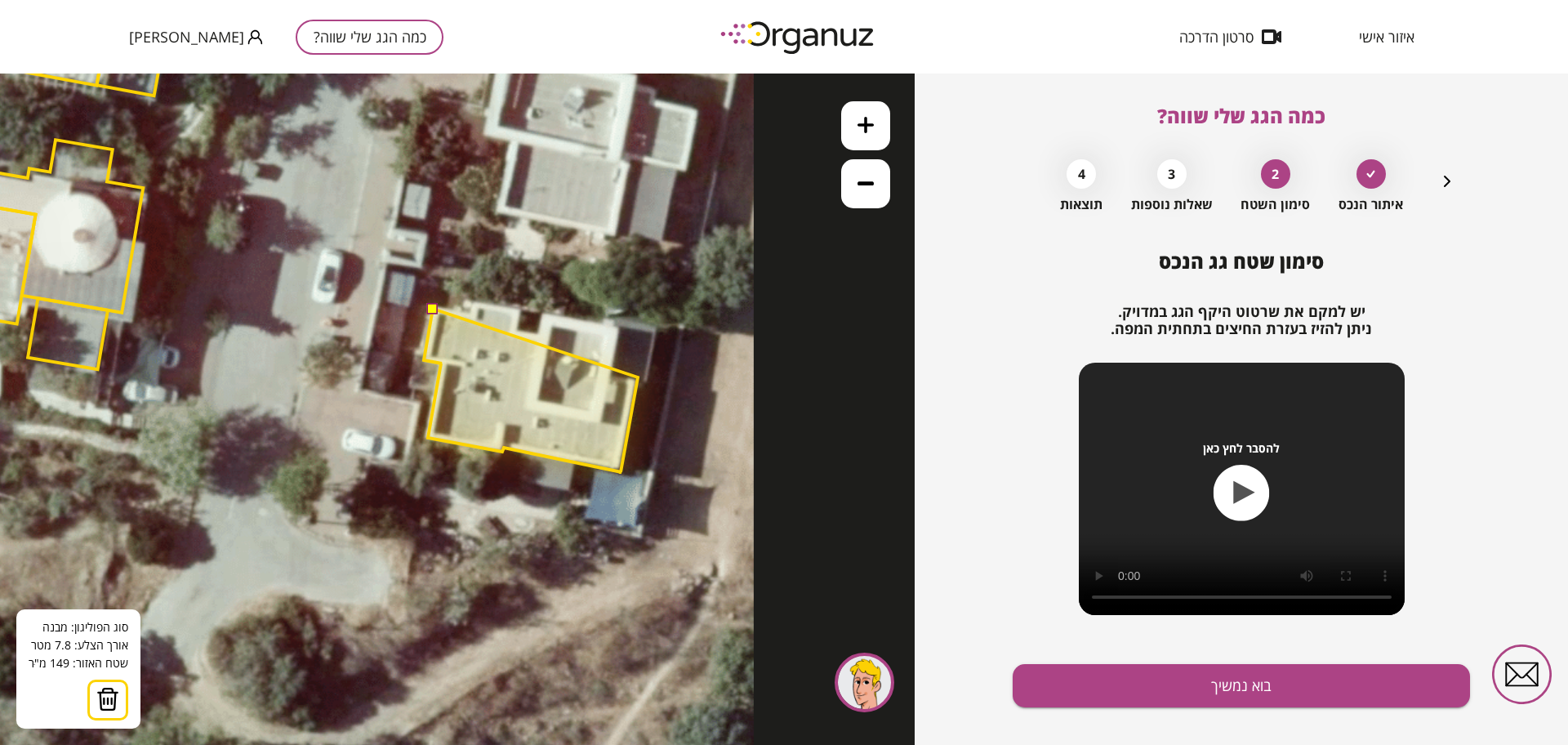
click at [638, 378] on polygon at bounding box center [531, 390] width 214 height 164
click at [613, 372] on polygon at bounding box center [531, 390] width 214 height 164
click at [621, 325] on polygon at bounding box center [531, 390] width 214 height 164
click at [542, 313] on polygon at bounding box center [531, 390] width 214 height 164
click at [540, 333] on polygon at bounding box center [531, 390] width 214 height 164
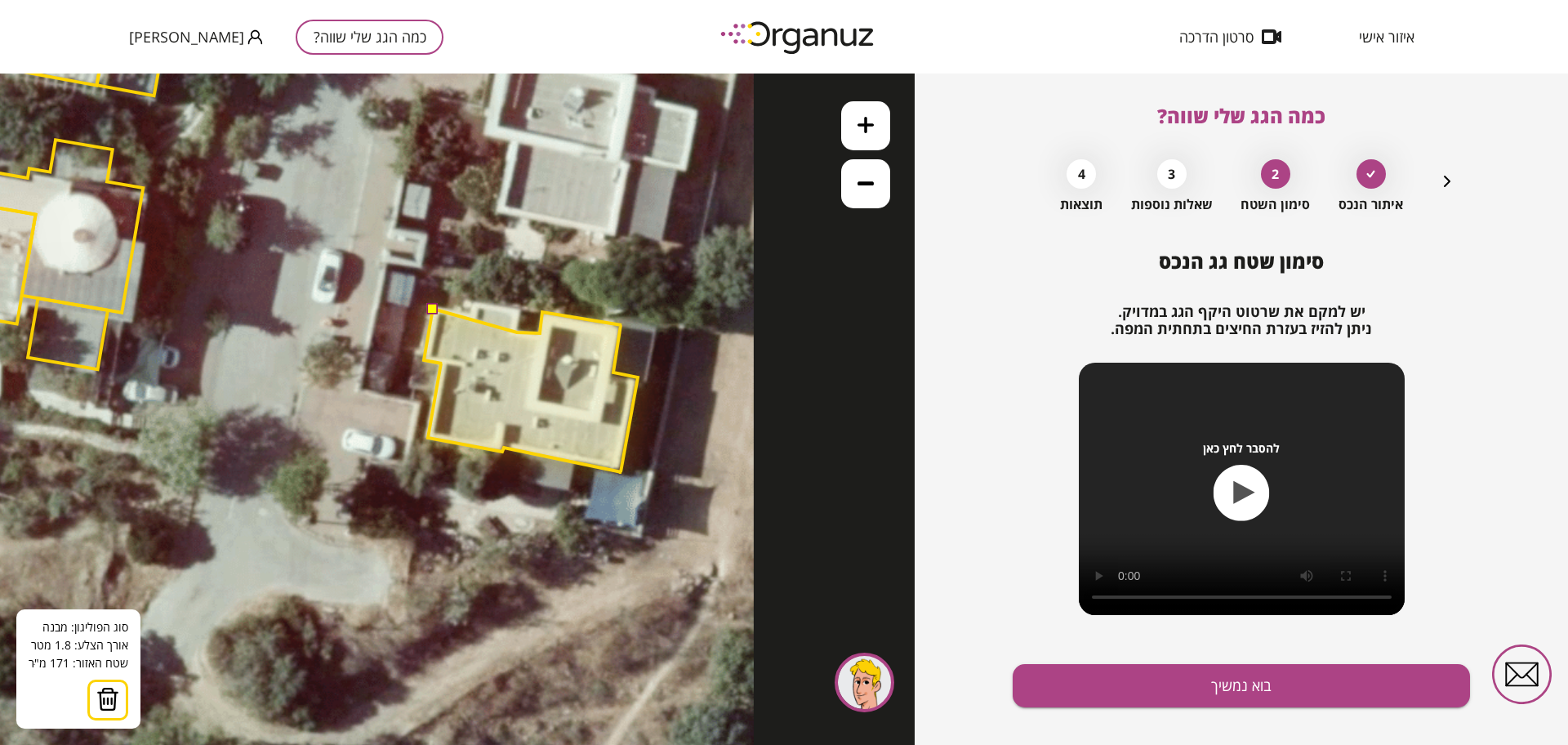
click at [517, 332] on polygon at bounding box center [531, 390] width 214 height 164
click at [523, 312] on polygon at bounding box center [531, 390] width 214 height 164
click at [470, 303] on polygon at bounding box center [531, 388] width 214 height 170
click at [471, 315] on polygon at bounding box center [531, 388] width 214 height 170
click at [435, 306] on button at bounding box center [431, 308] width 12 height 12
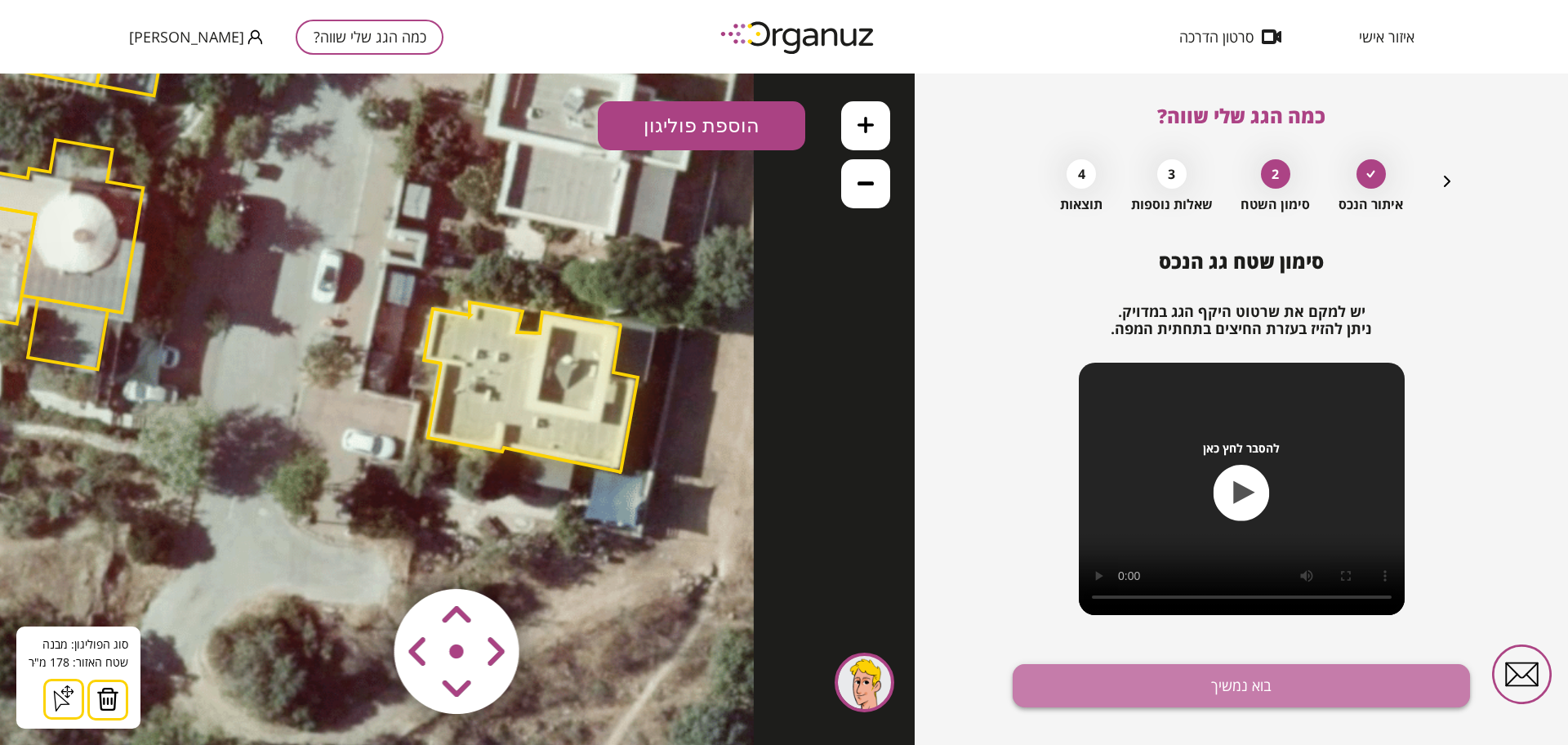
click at [1283, 680] on button "בוא נמשיך" at bounding box center [1241, 686] width 457 height 43
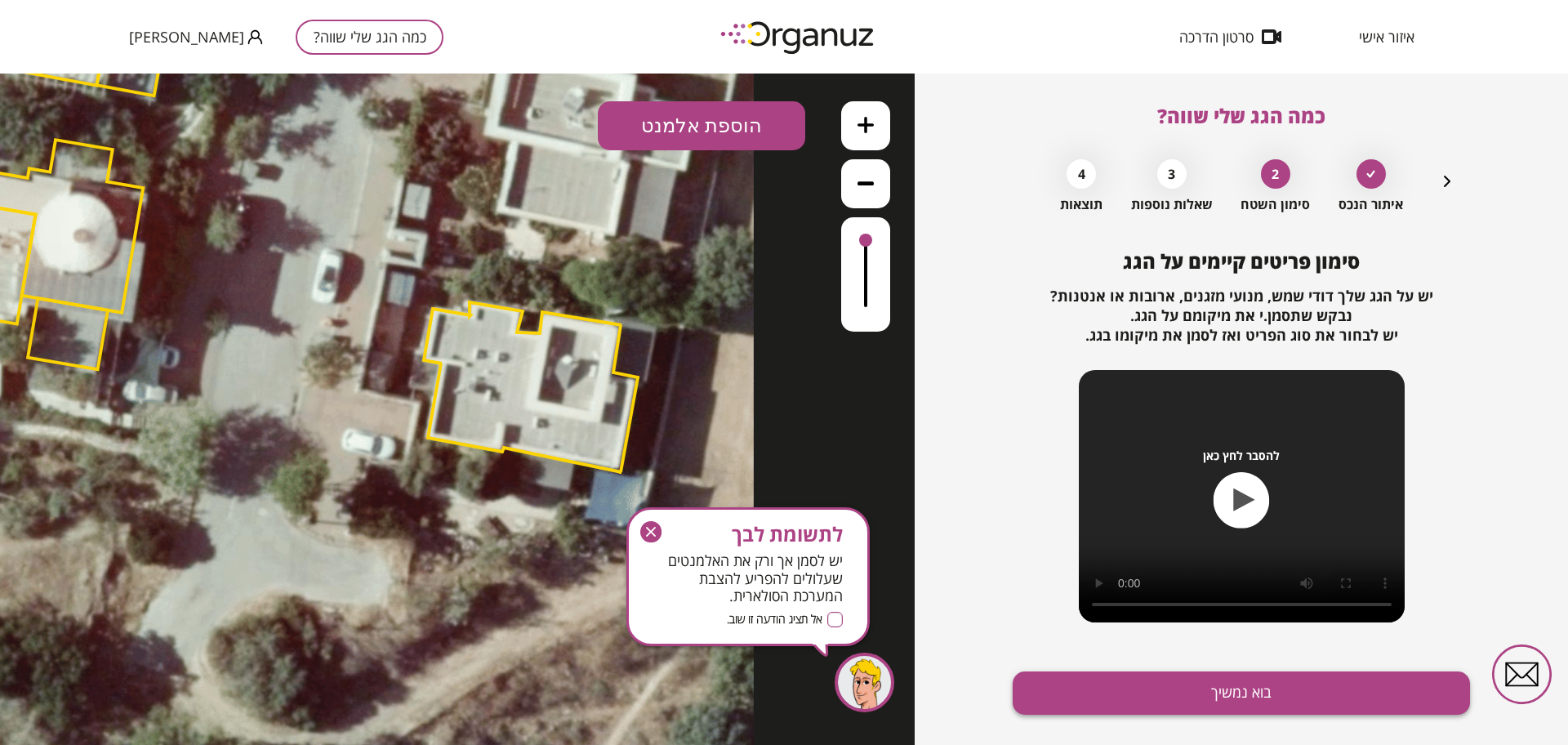
click at [1162, 696] on button "בוא נמשיך" at bounding box center [1241, 693] width 457 height 43
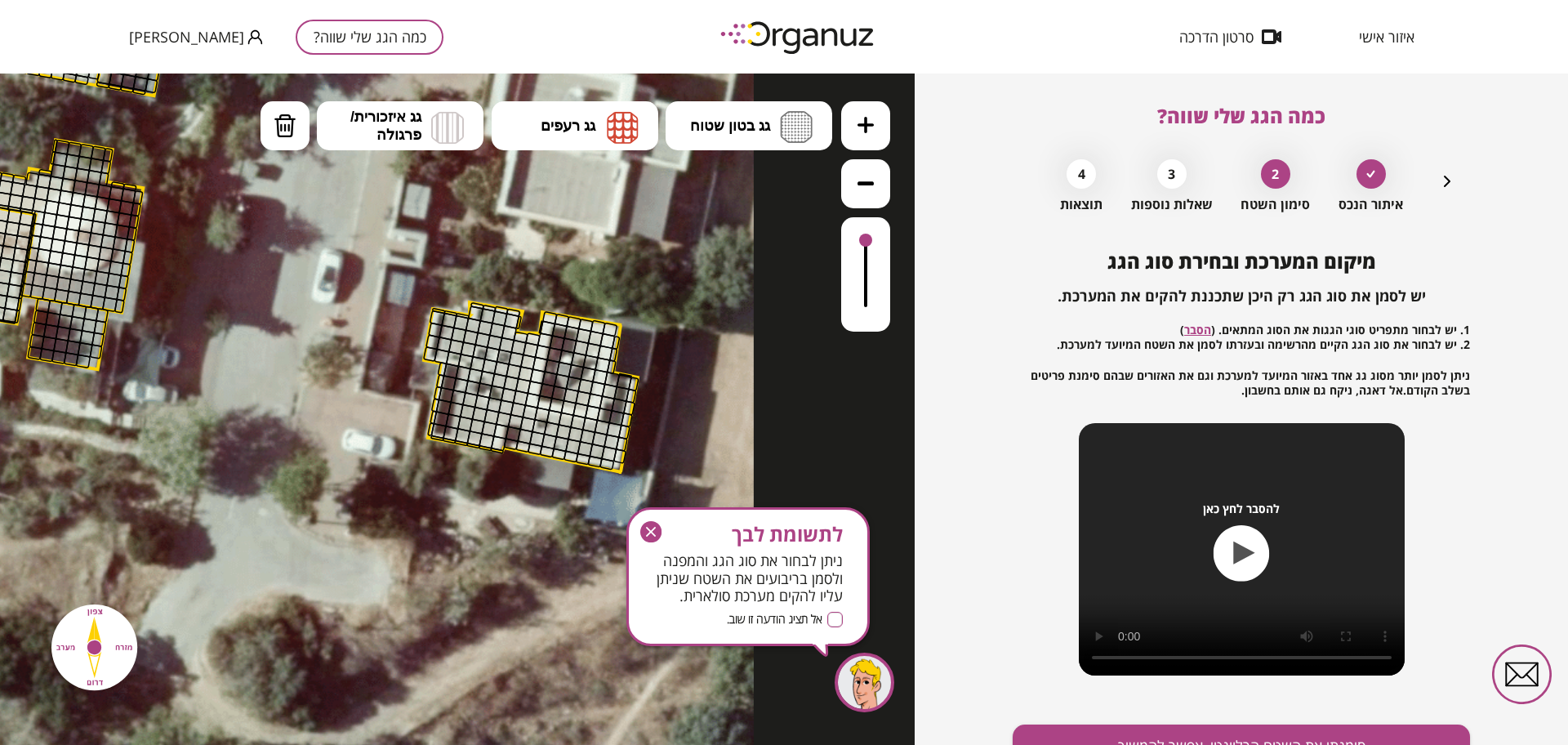
click at [882, 141] on button at bounding box center [865, 125] width 49 height 49
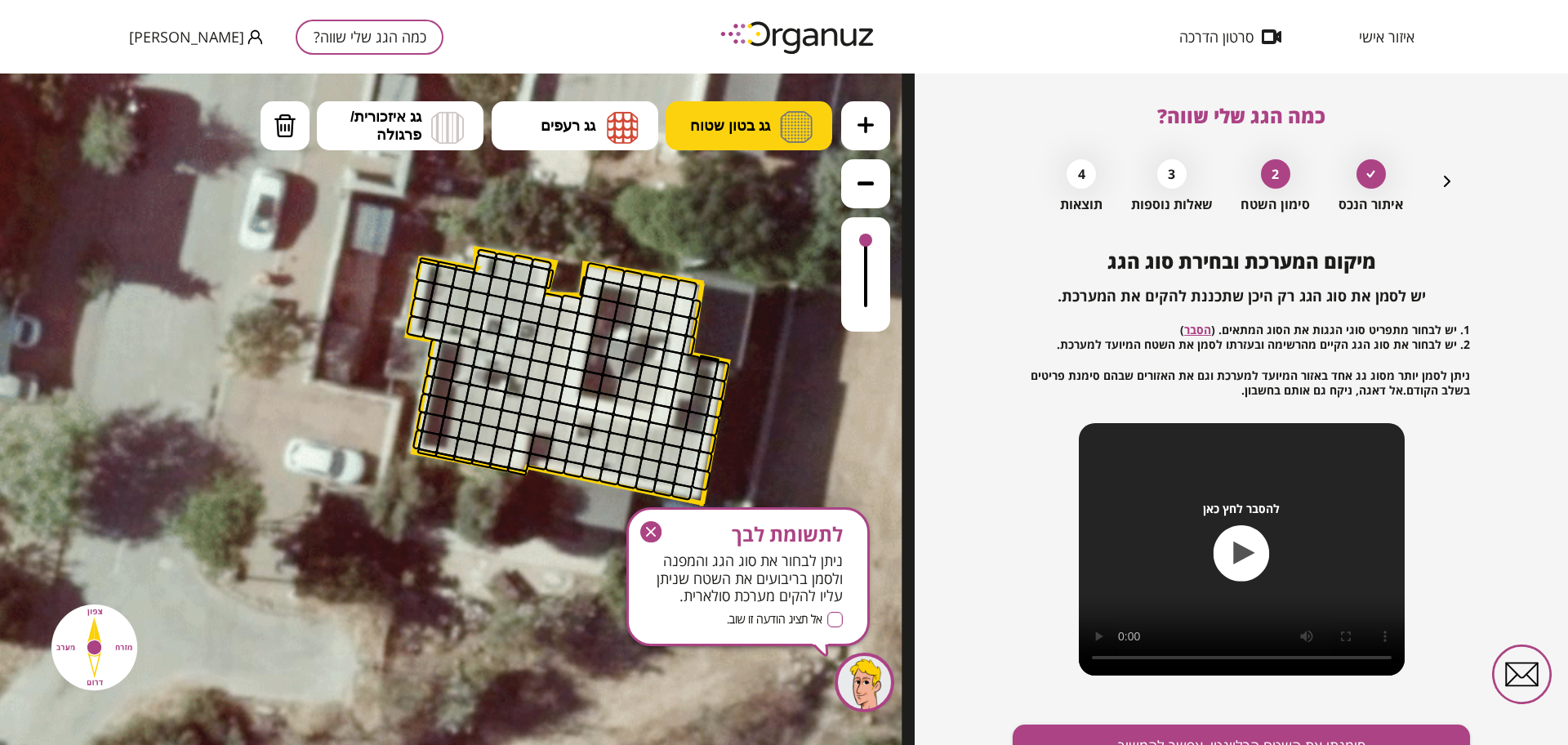
click at [762, 102] on button "גג בטון שטוח" at bounding box center [749, 125] width 166 height 49
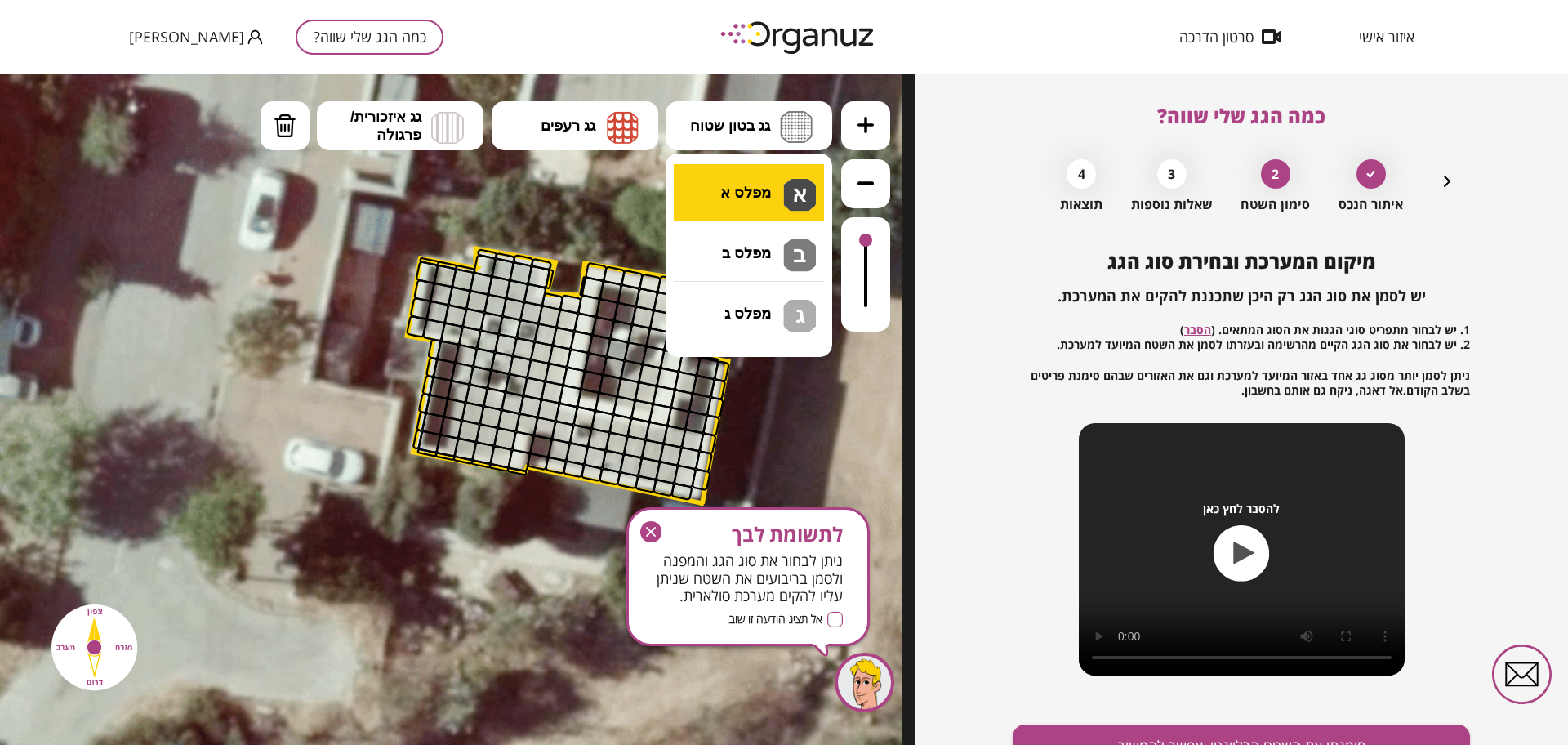
click at [795, 215] on div ".st0 { fill: #FFFFFF; } א" at bounding box center [457, 409] width 915 height 672
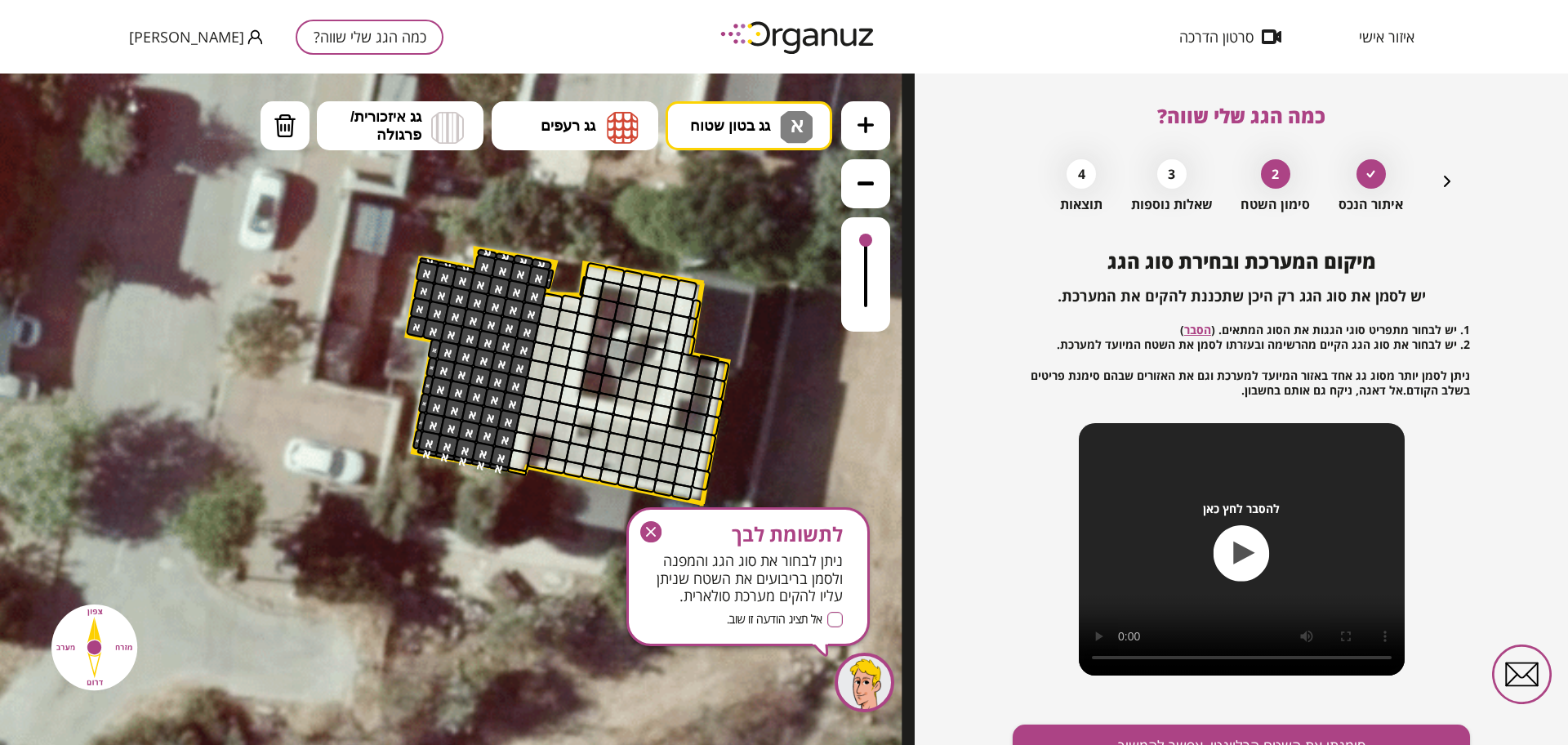
drag, startPoint x: 527, startPoint y: 264, endPoint x: 431, endPoint y: 258, distance: 96.2
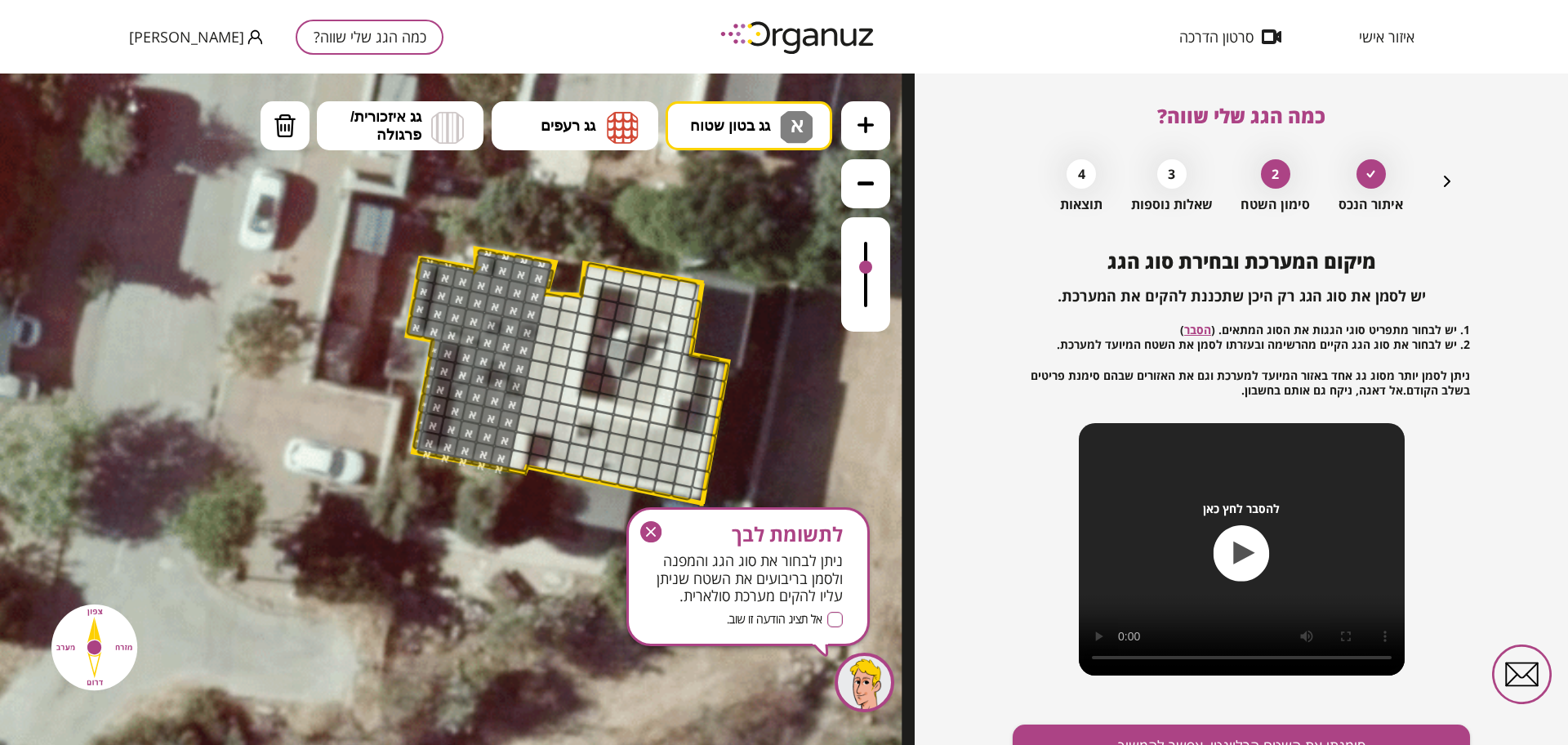
drag, startPoint x: 865, startPoint y: 238, endPoint x: 887, endPoint y: 269, distance: 38.0
click at [887, 269] on div at bounding box center [865, 275] width 49 height 115
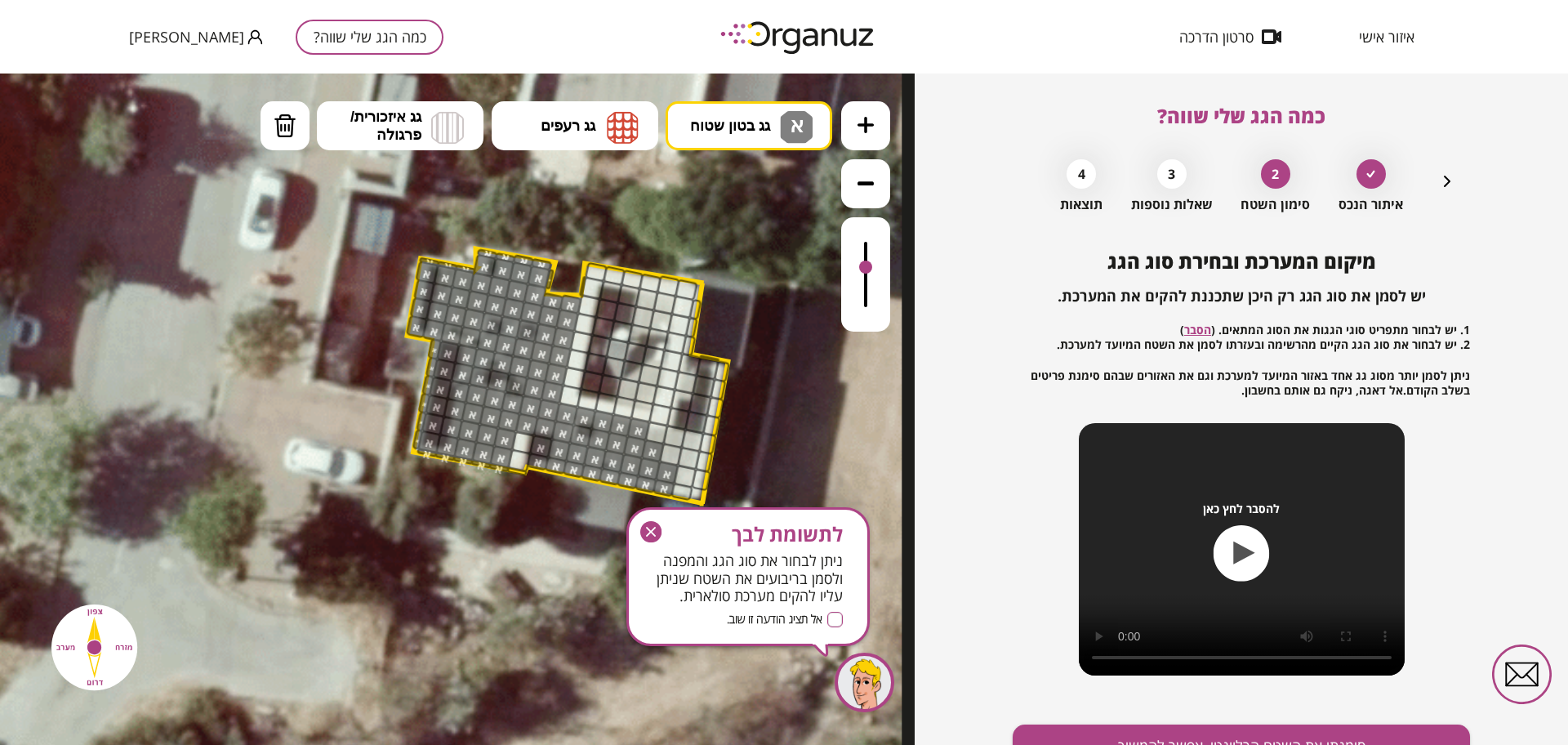
drag, startPoint x: 522, startPoint y: 419, endPoint x: 668, endPoint y: 499, distance: 166.5
click at [652, 537] on icon "button" at bounding box center [651, 532] width 21 height 21
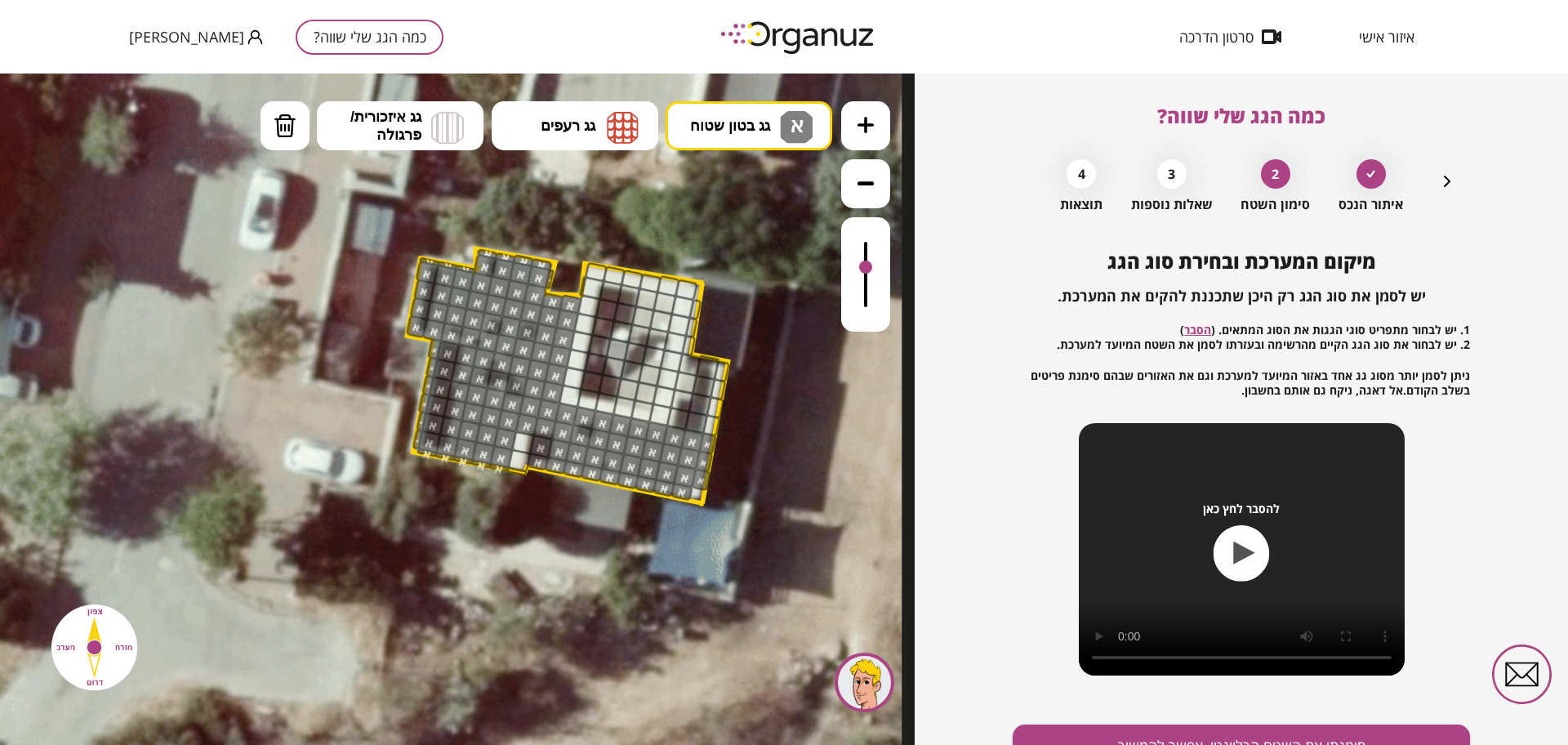
drag, startPoint x: 676, startPoint y: 469, endPoint x: 733, endPoint y: 475, distance: 57.3
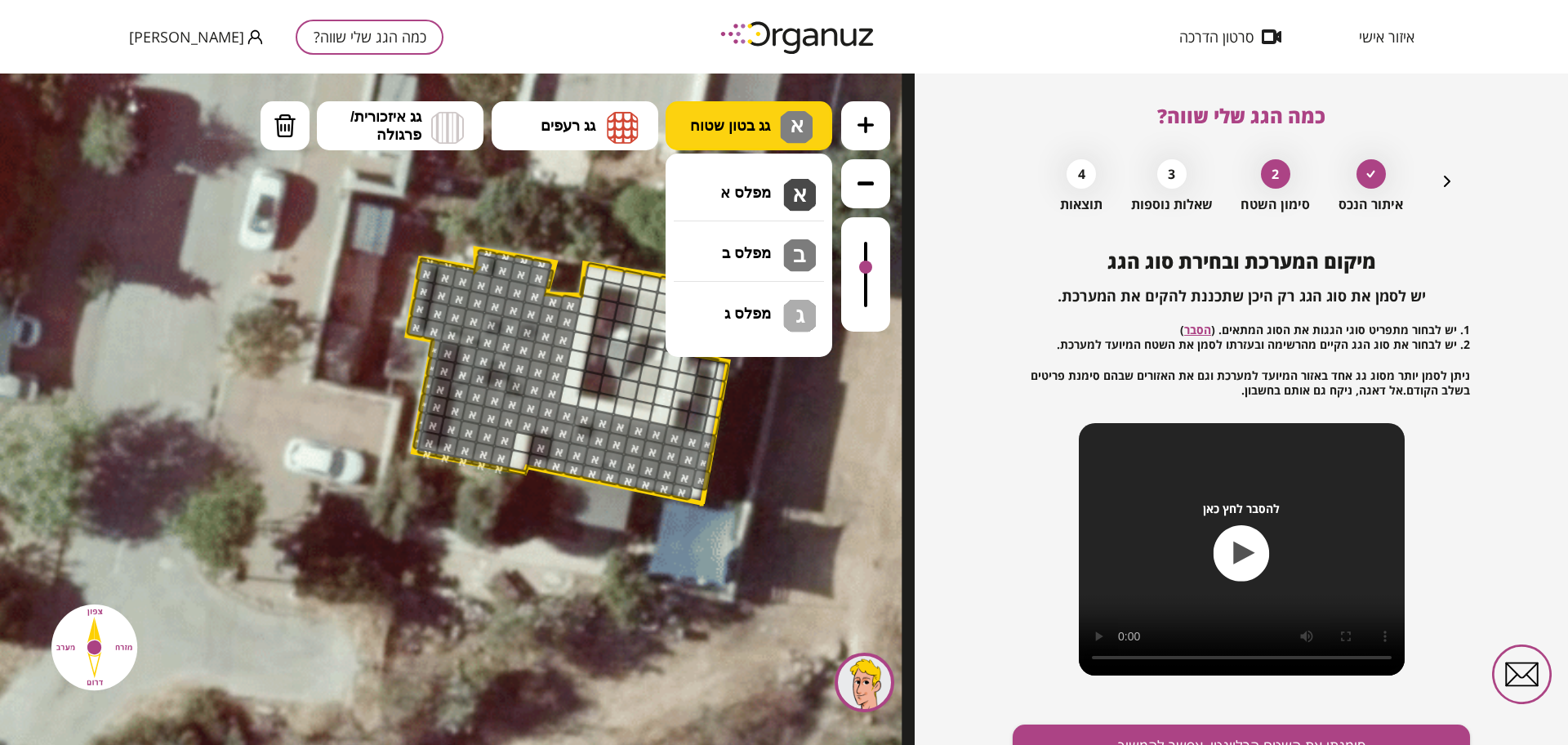
click at [743, 142] on button "גג בטון שטוח א" at bounding box center [749, 125] width 166 height 49
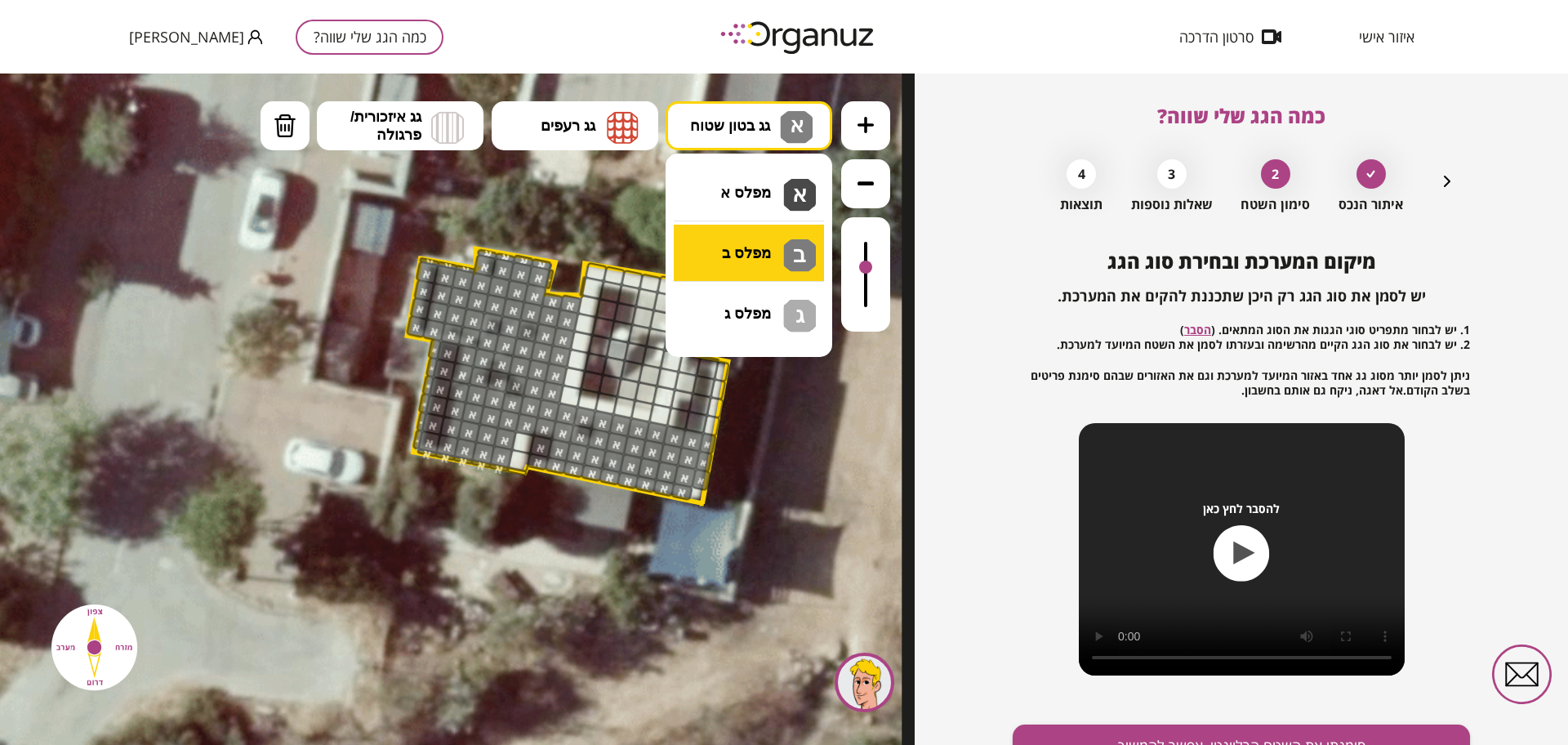
click at [754, 257] on div ".st0 { fill: #FFFFFF; } א" at bounding box center [457, 409] width 915 height 672
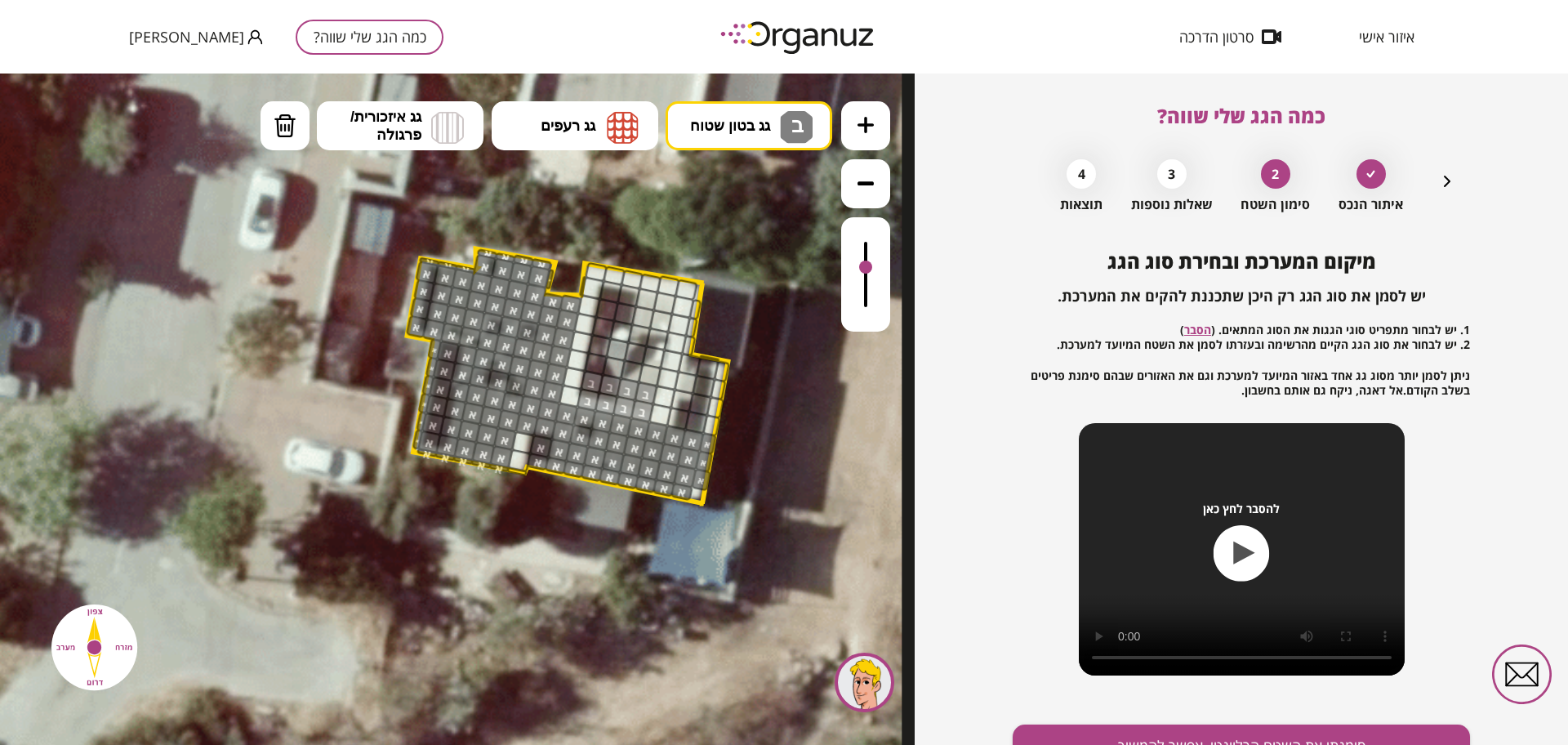
drag, startPoint x: 652, startPoint y: 397, endPoint x: 643, endPoint y: 402, distance: 10.3
click at [272, 127] on button "מחיקה" at bounding box center [285, 125] width 49 height 49
drag, startPoint x: 649, startPoint y: 345, endPoint x: 641, endPoint y: 349, distance: 8.9
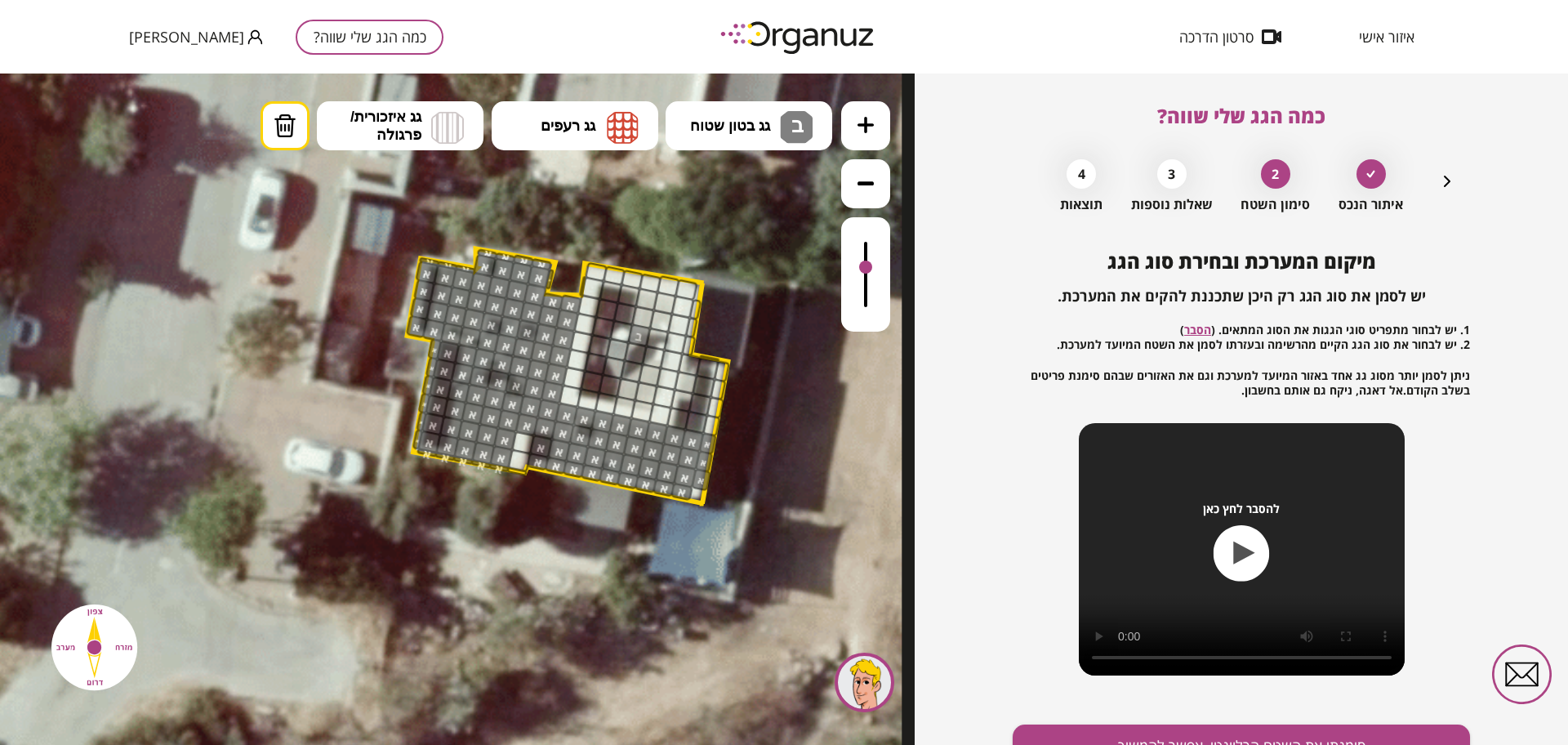
drag, startPoint x: 638, startPoint y: 331, endPoint x: 635, endPoint y: 321, distance: 10.4
click at [638, 330] on div at bounding box center [639, 335] width 23 height 23
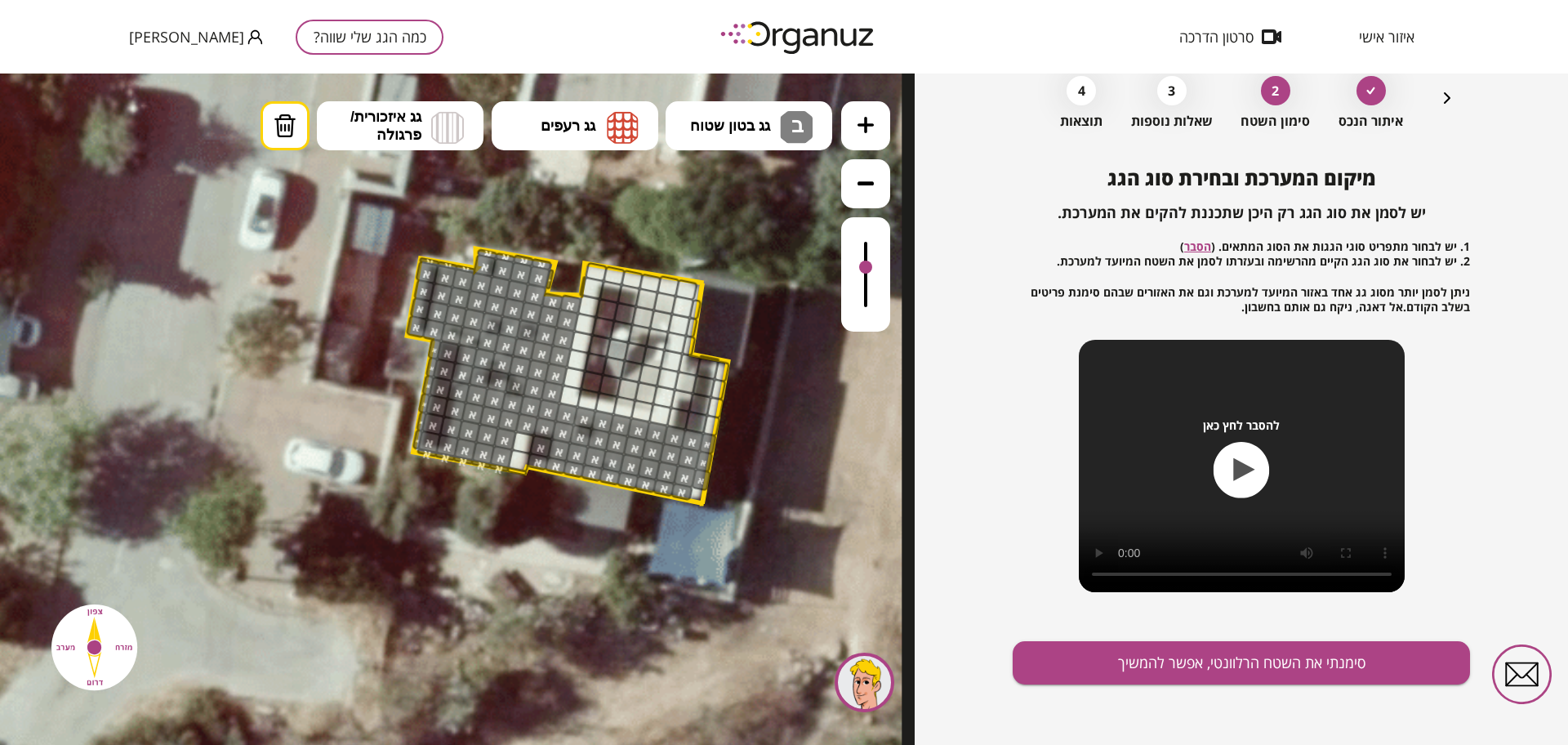
scroll to position [85, 0]
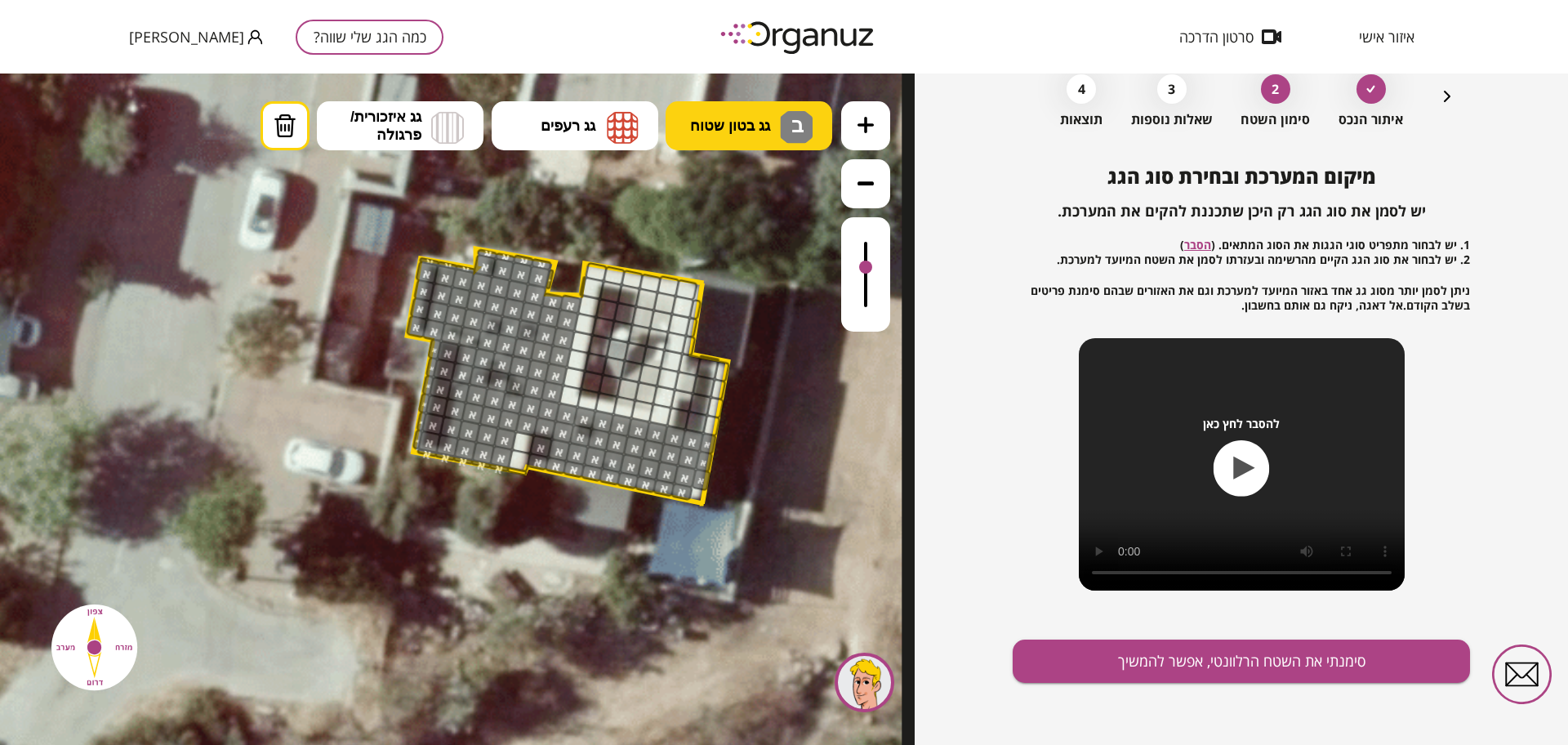
click at [740, 135] on button "גג בטון שטוח ב" at bounding box center [749, 125] width 166 height 49
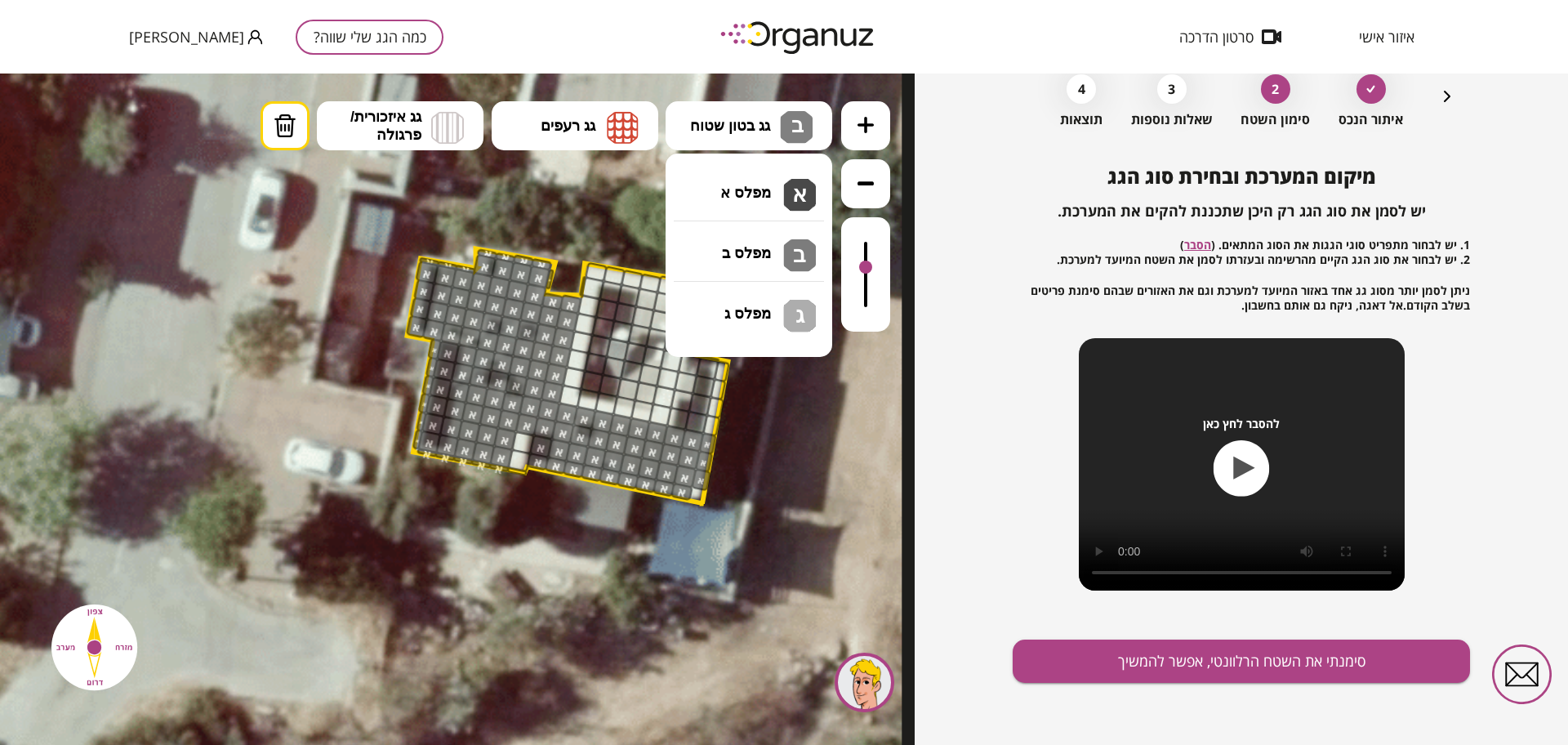
click at [1080, 687] on div "מיקום המערכת ובחירת סוג הגג יש לסמן את סוג הגג רק היכן שתכננת להקים את המערכת. …" at bounding box center [1241, 455] width 457 height 580
click at [1084, 677] on button "סימנתי את השטח הרלוונטי, אפשר להמשיך" at bounding box center [1241, 661] width 457 height 43
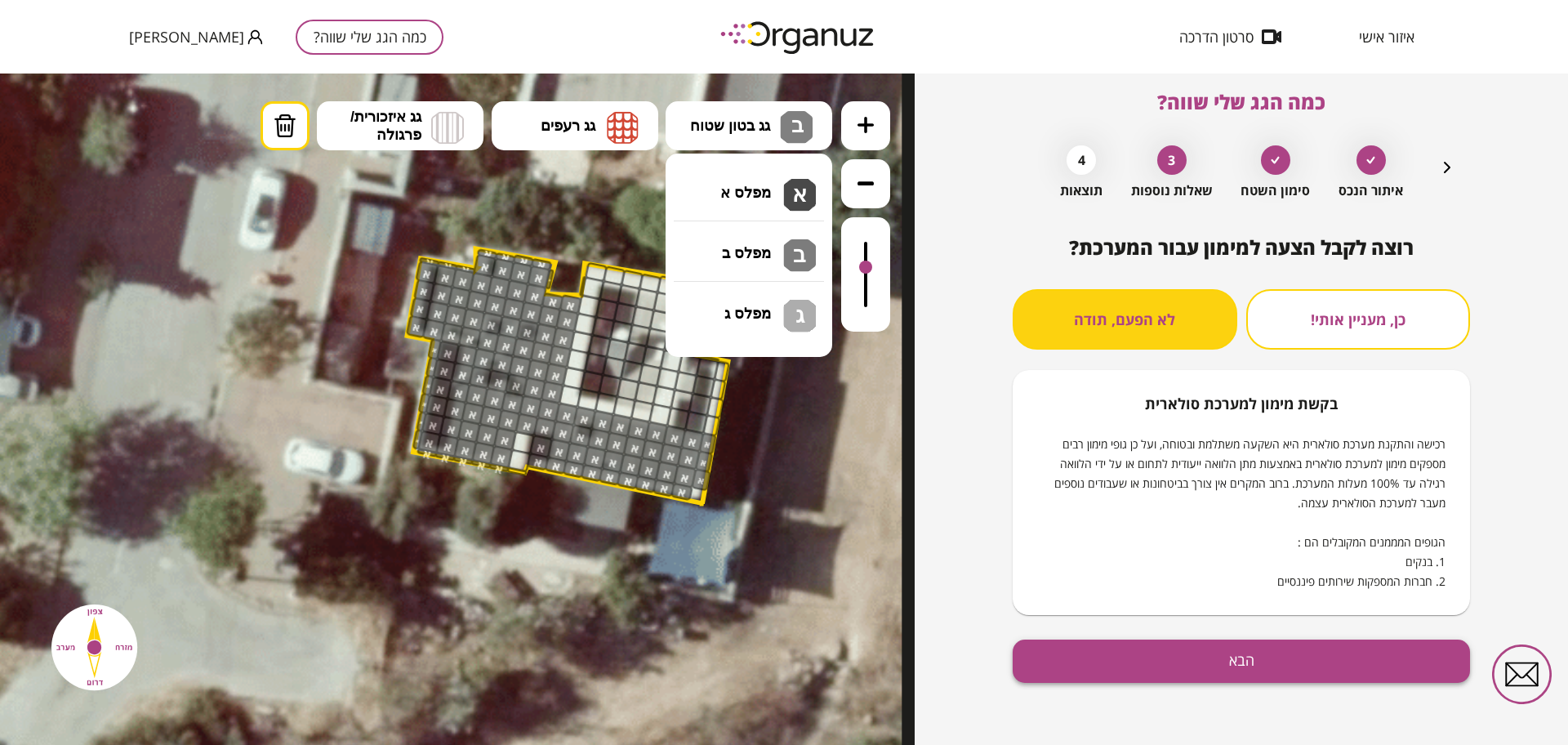
click at [1265, 672] on button "הבא" at bounding box center [1241, 661] width 457 height 43
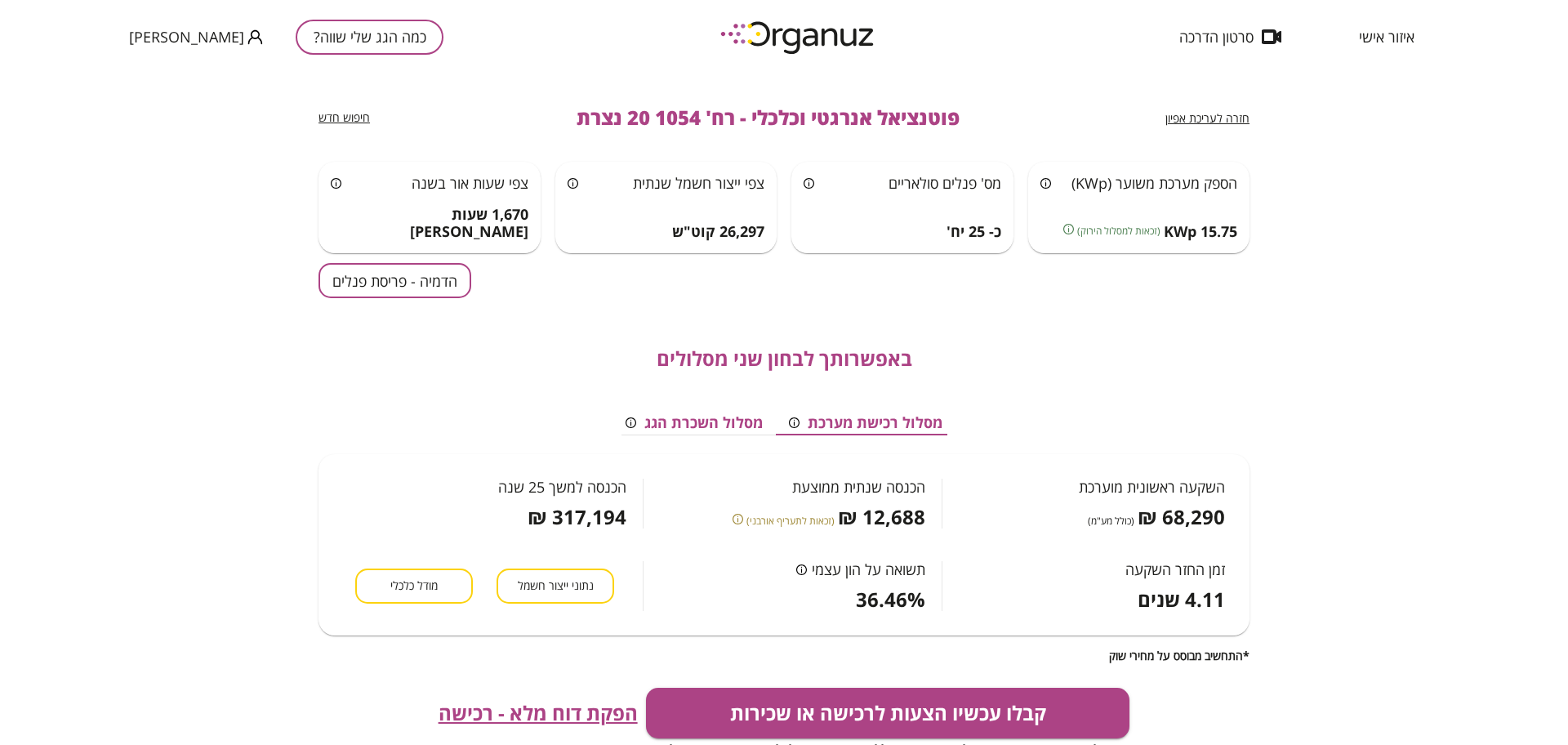
click at [1194, 118] on span "חזרה לעריכת אפיון" at bounding box center [1207, 117] width 84 height 15
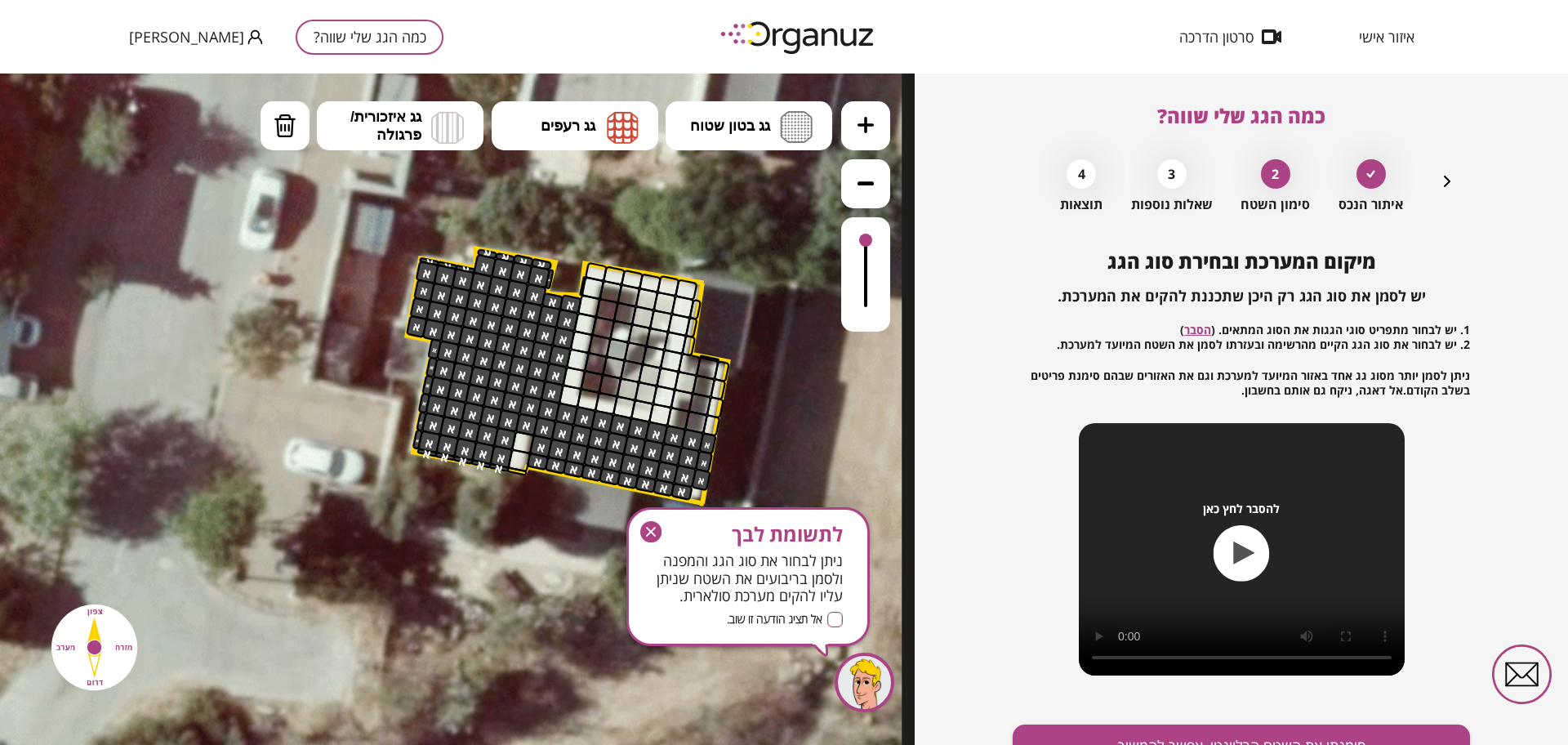
click at [652, 534] on icon "button" at bounding box center [651, 532] width 10 height 10
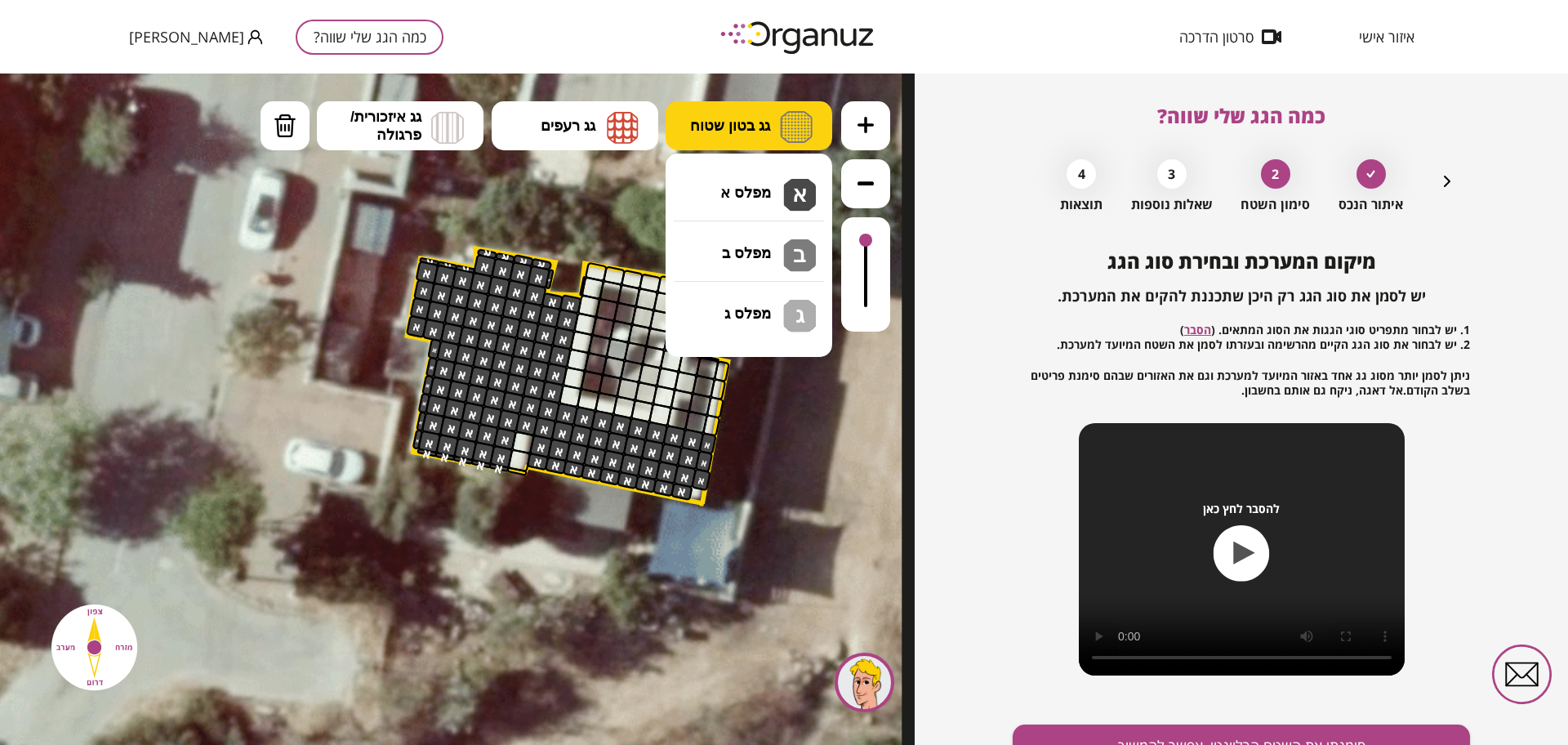
click at [752, 127] on span "גג בטון שטוח" at bounding box center [729, 125] width 80 height 18
click at [771, 180] on div ".st0 { fill: #FFFFFF; } 10" at bounding box center [457, 409] width 915 height 672
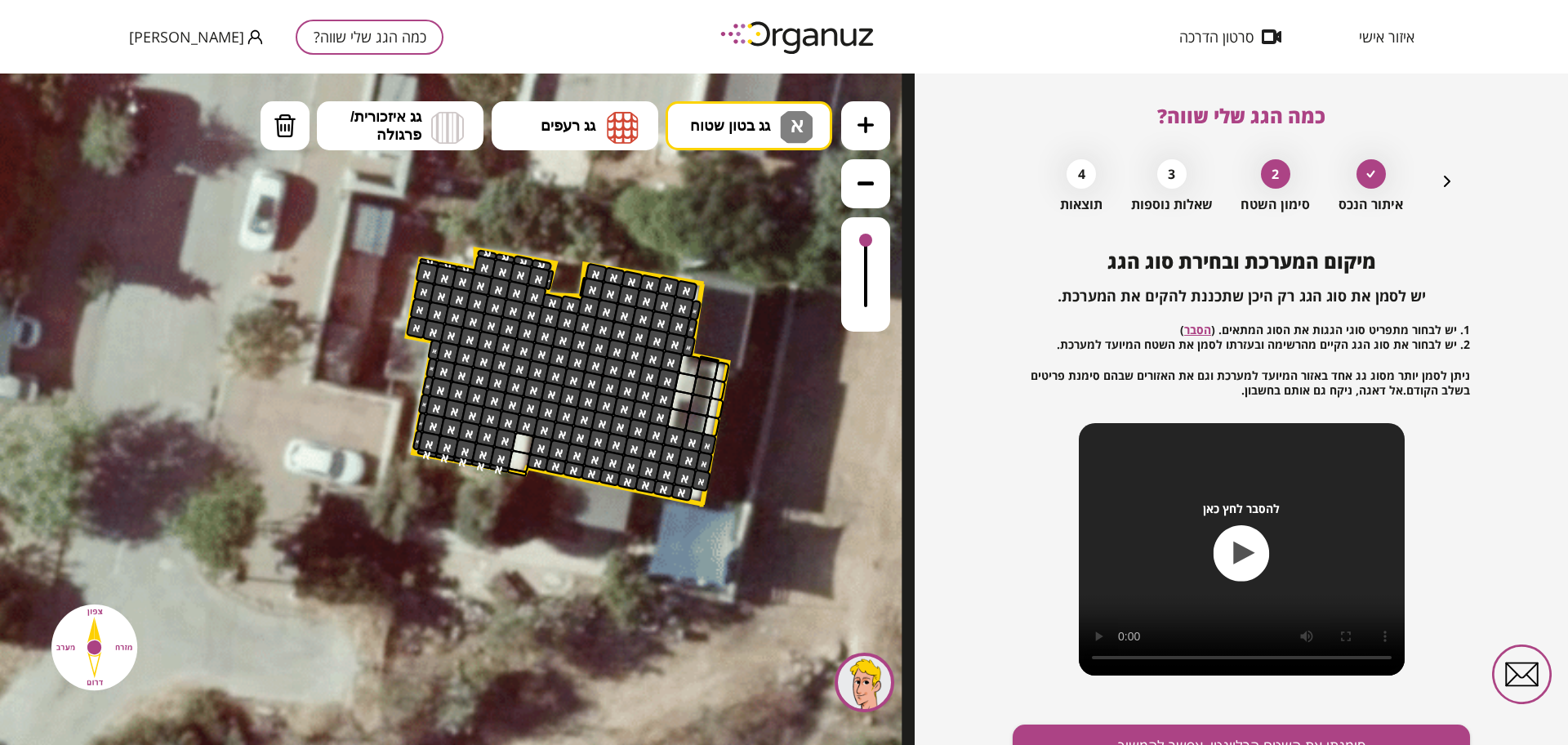
drag, startPoint x: 586, startPoint y: 308, endPoint x: 691, endPoint y: 335, distance: 108.4
click at [1436, 179] on div "איתור הנכס 2 סימון השטח 3 שאלות נוספות 4 תוצאות" at bounding box center [1241, 182] width 431 height 61
click at [1445, 183] on icon "button" at bounding box center [1446, 181] width 6 height 12
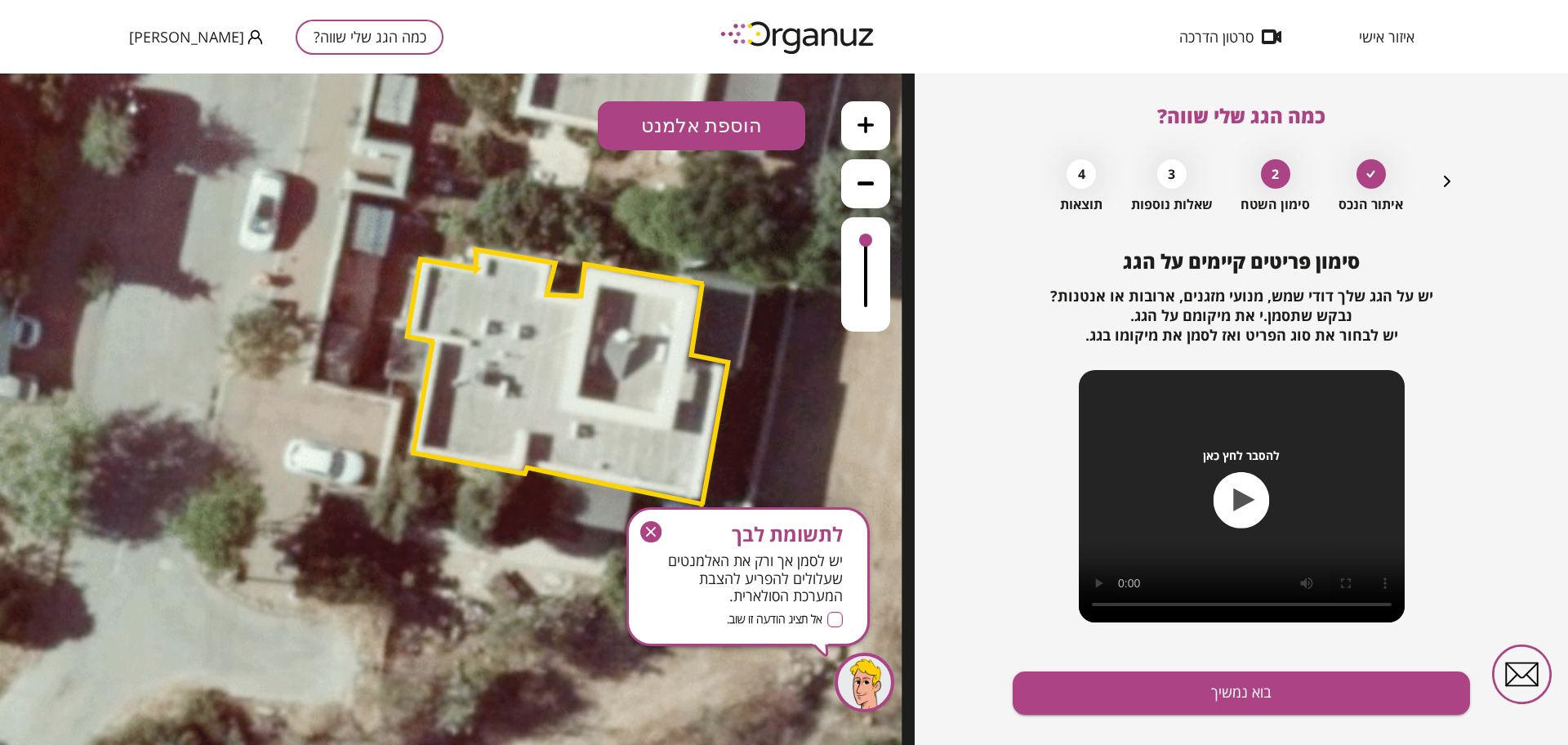
click at [695, 120] on button "הוספת אלמנט" at bounding box center [702, 125] width 208 height 49
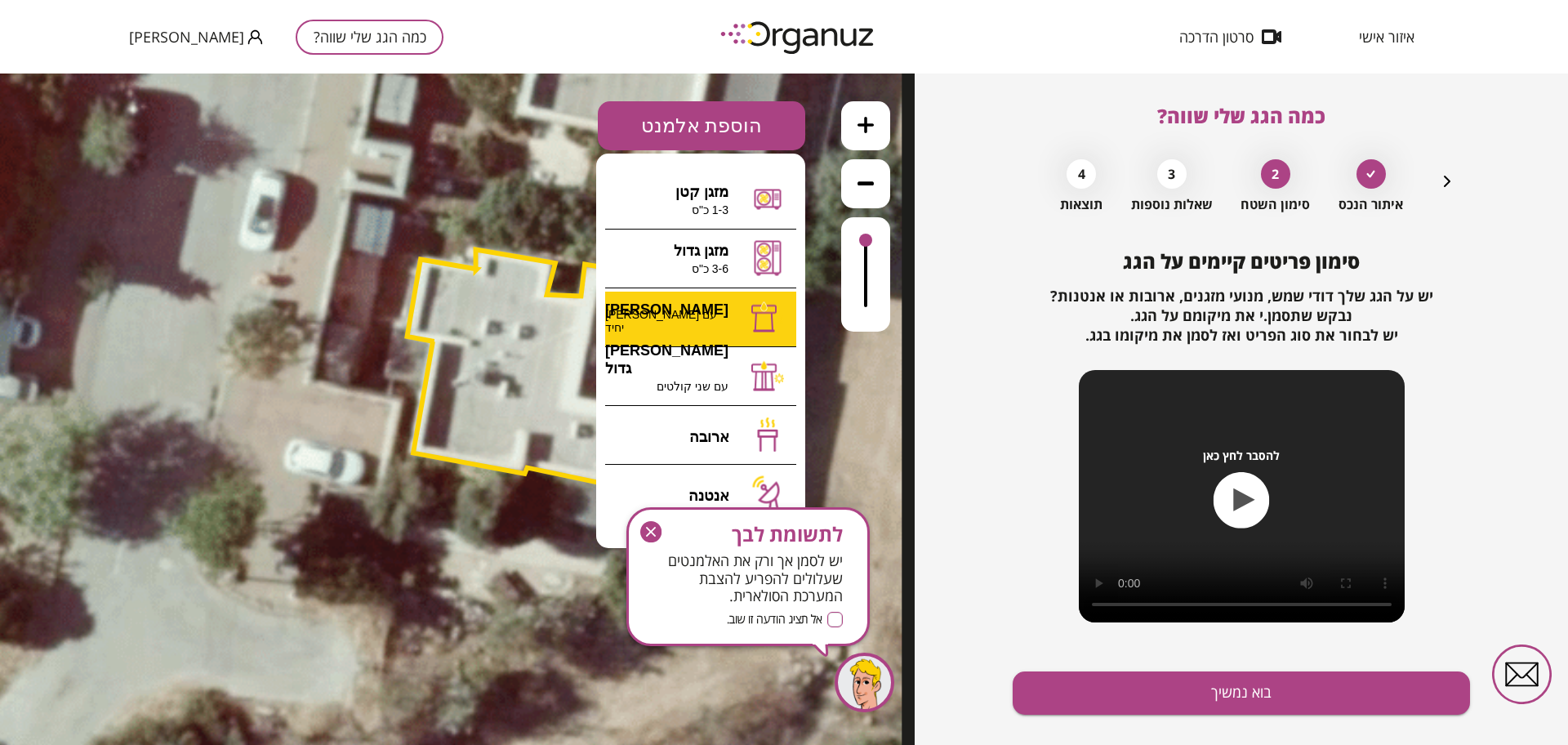
click at [691, 322] on div ".st0 { fill: #FFFFFF; } 10" at bounding box center [457, 409] width 915 height 672
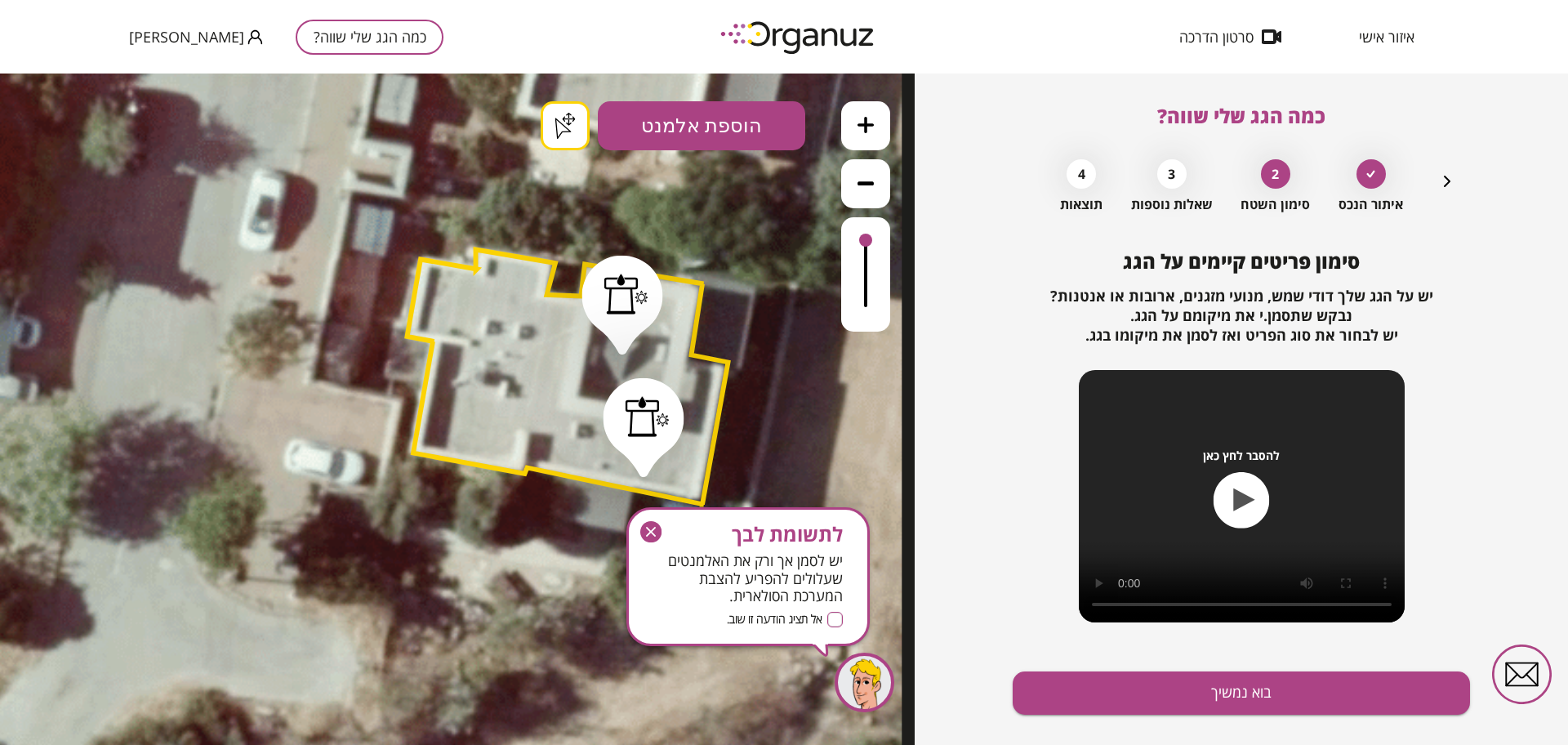
drag, startPoint x: 646, startPoint y: 527, endPoint x: 649, endPoint y: 455, distance: 72.1
click at [647, 528] on g "button" at bounding box center [651, 532] width 21 height 21
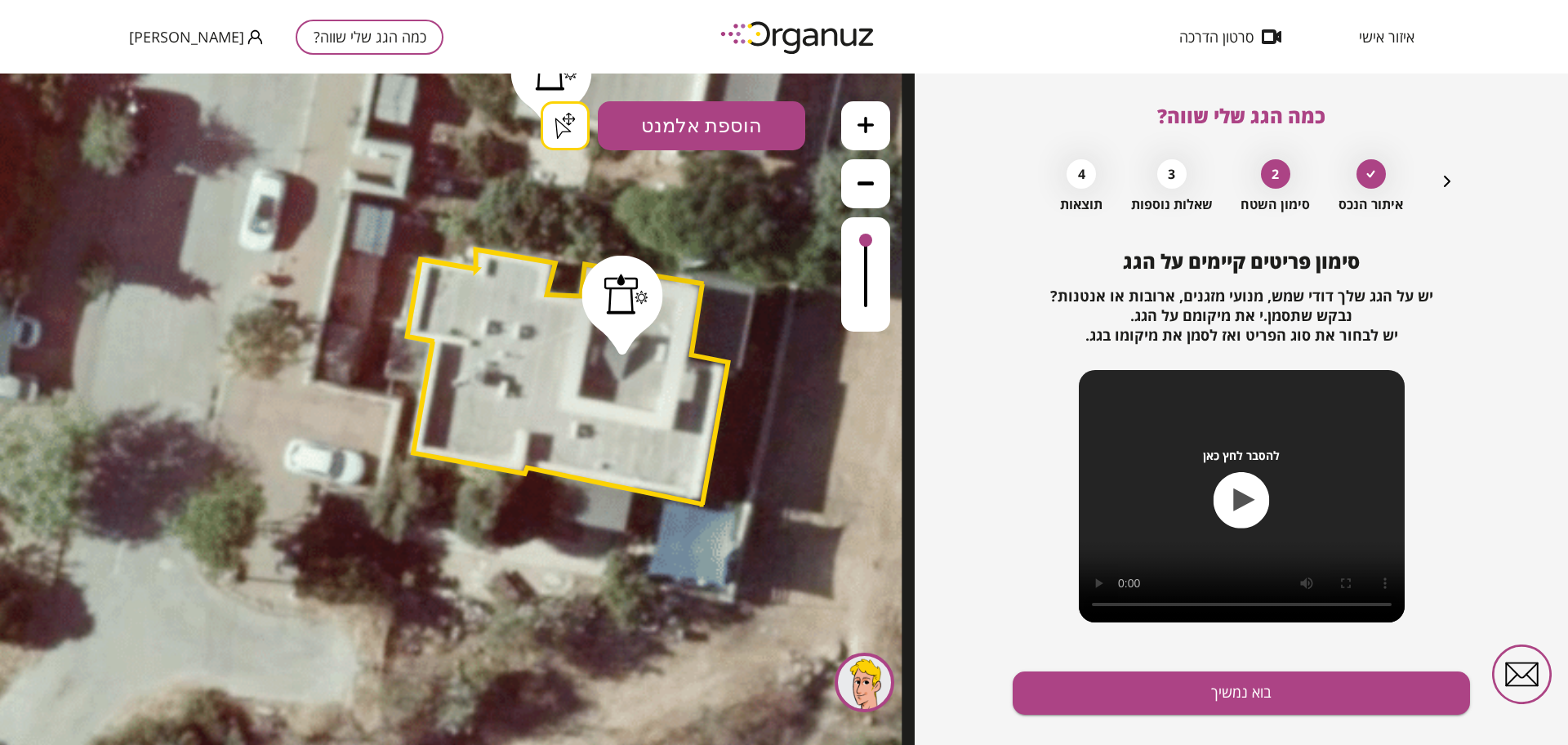
click at [553, 121] on div ".st0 { fill: #FFFFFF; } .st0 { fill: #FFFFFF; }" at bounding box center [457, 409] width 915 height 672
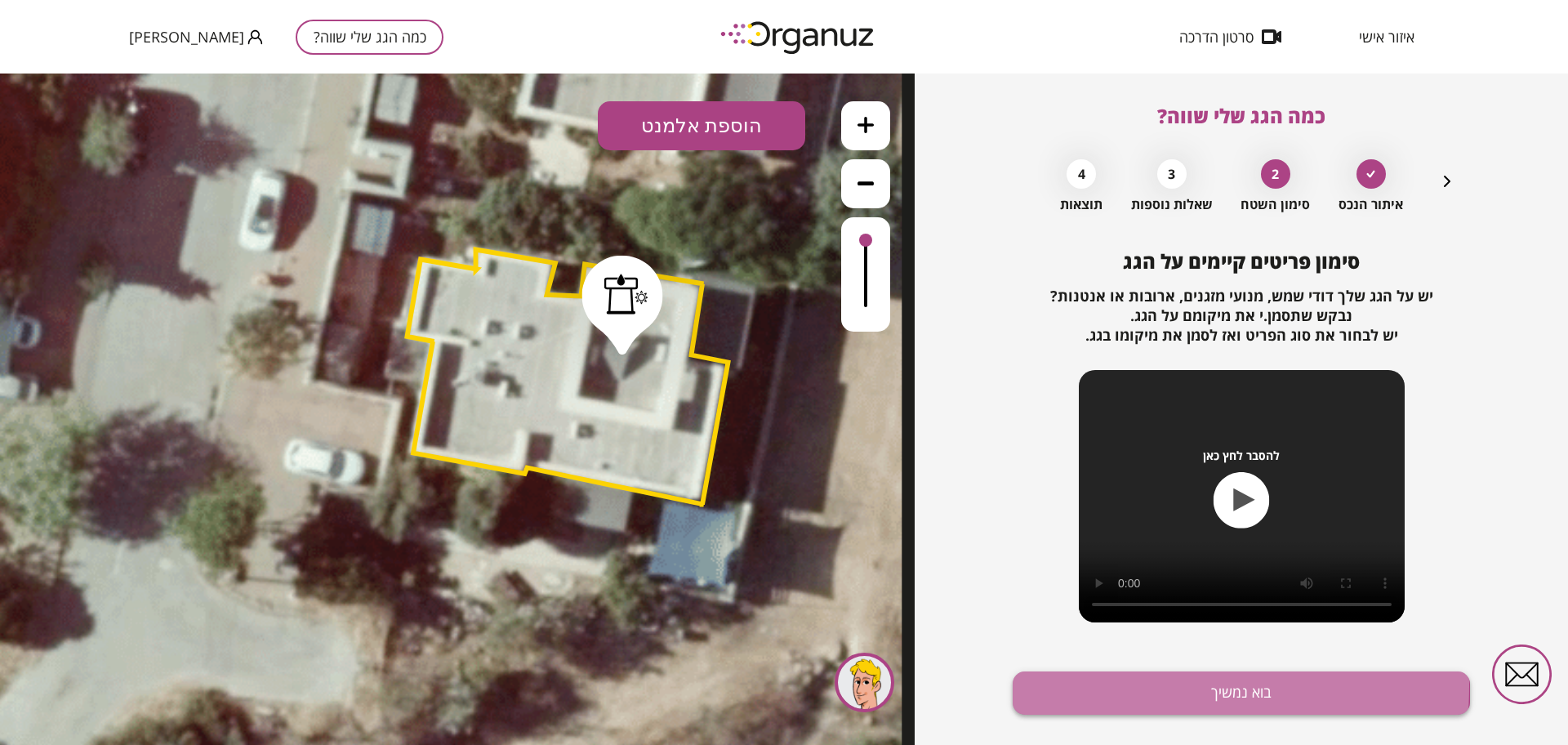
click at [1036, 685] on button "בוא נמשיך" at bounding box center [1241, 693] width 457 height 43
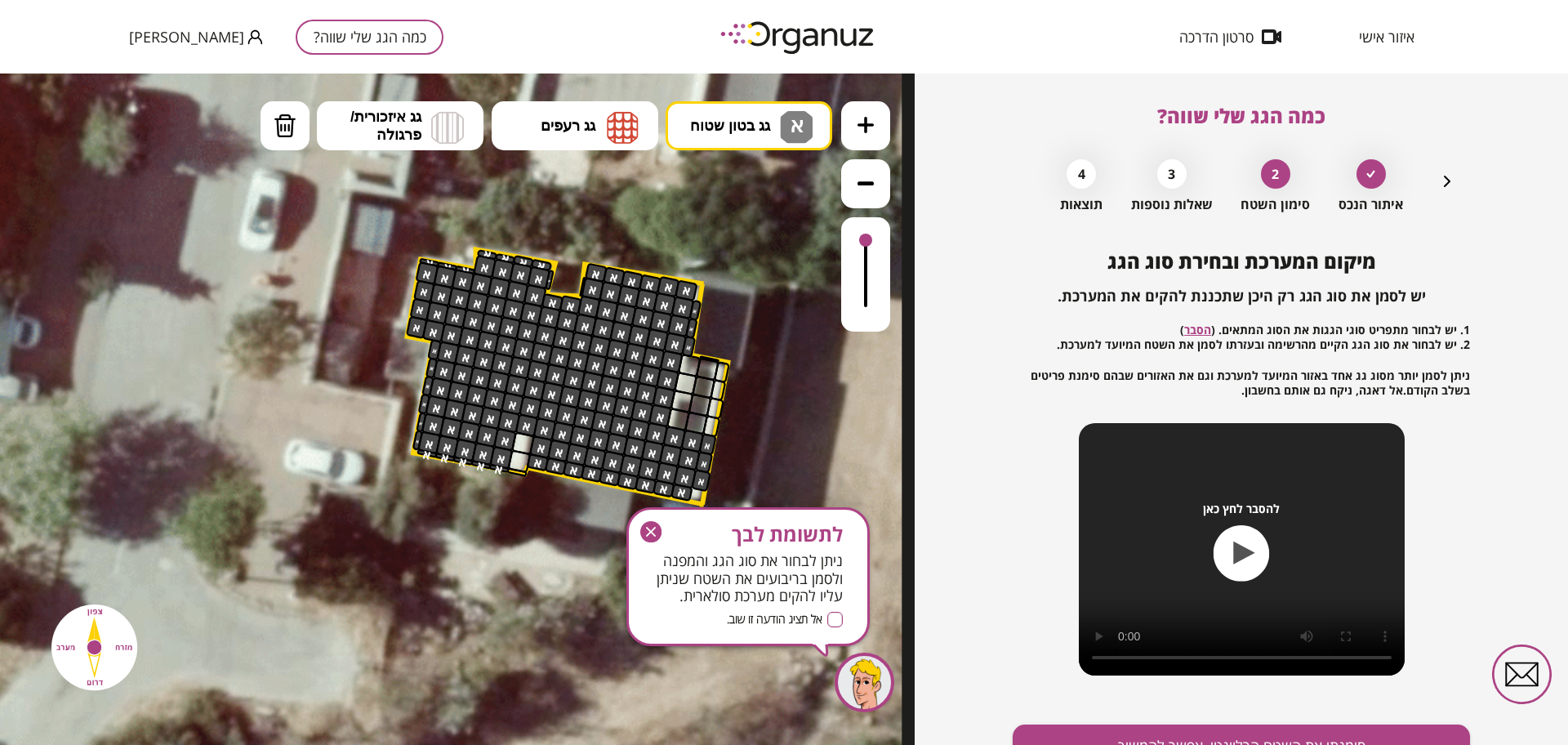
scroll to position [85, 0]
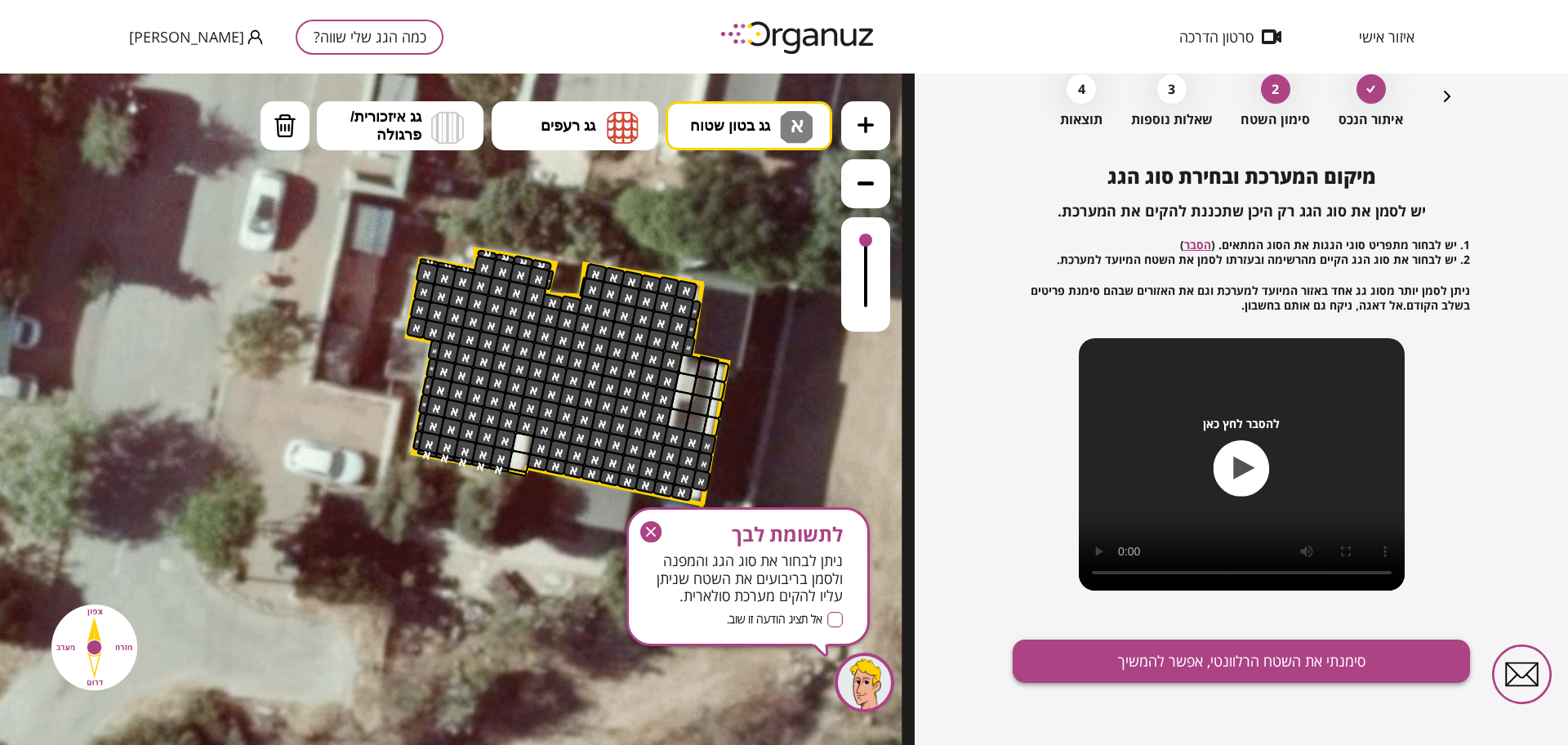
click at [1078, 677] on button "סימנתי את השטח הרלוונטי, אפשר להמשיך" at bounding box center [1241, 661] width 457 height 43
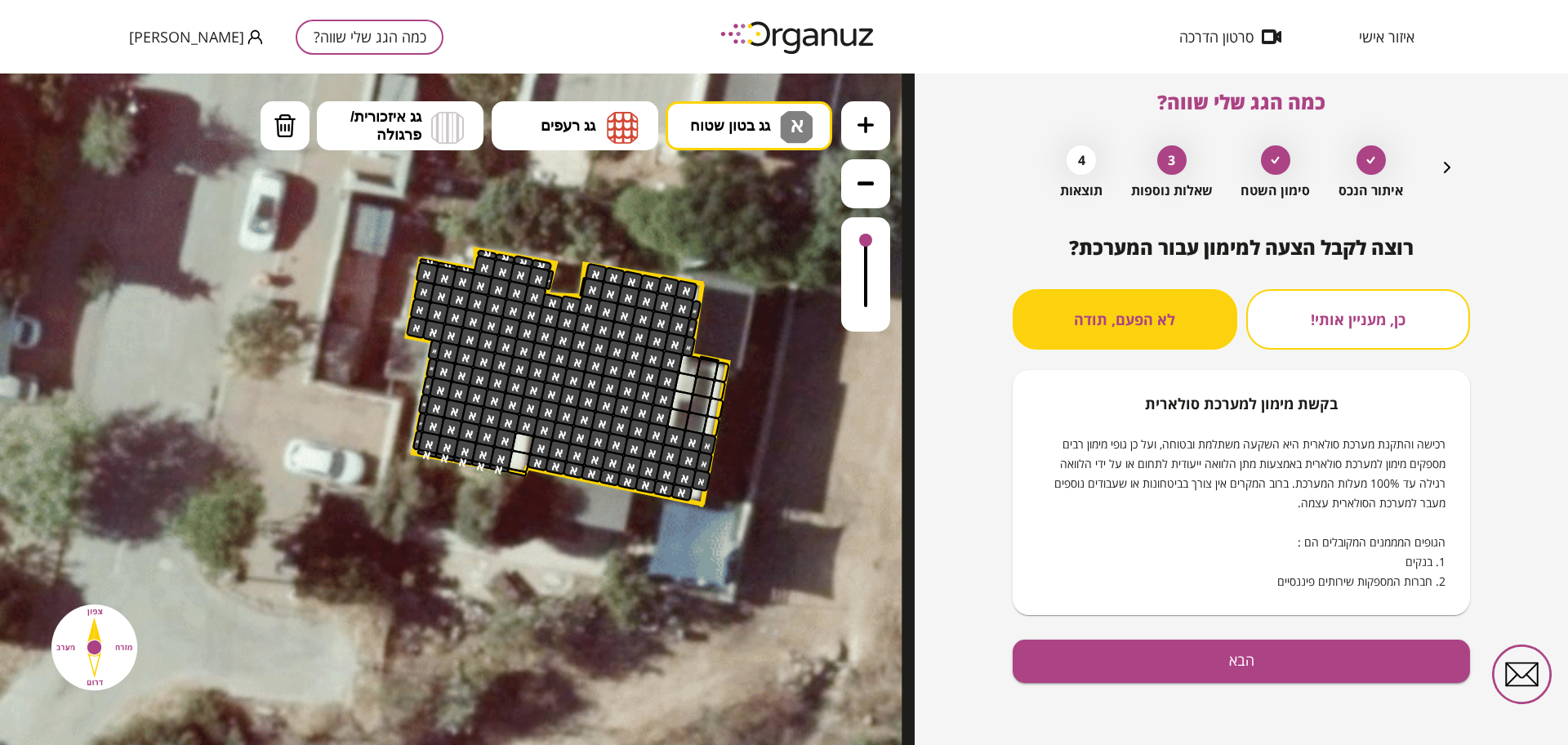
scroll to position [14, 0]
click at [1134, 632] on div "רוצה לקבל הצעה למימון עבור המערכת? כן, מעניין אותי! לא הפעם, תודה בקשת [PERSON_…" at bounding box center [1241, 491] width 457 height 509
click at [1129, 657] on button "הבא" at bounding box center [1241, 661] width 457 height 43
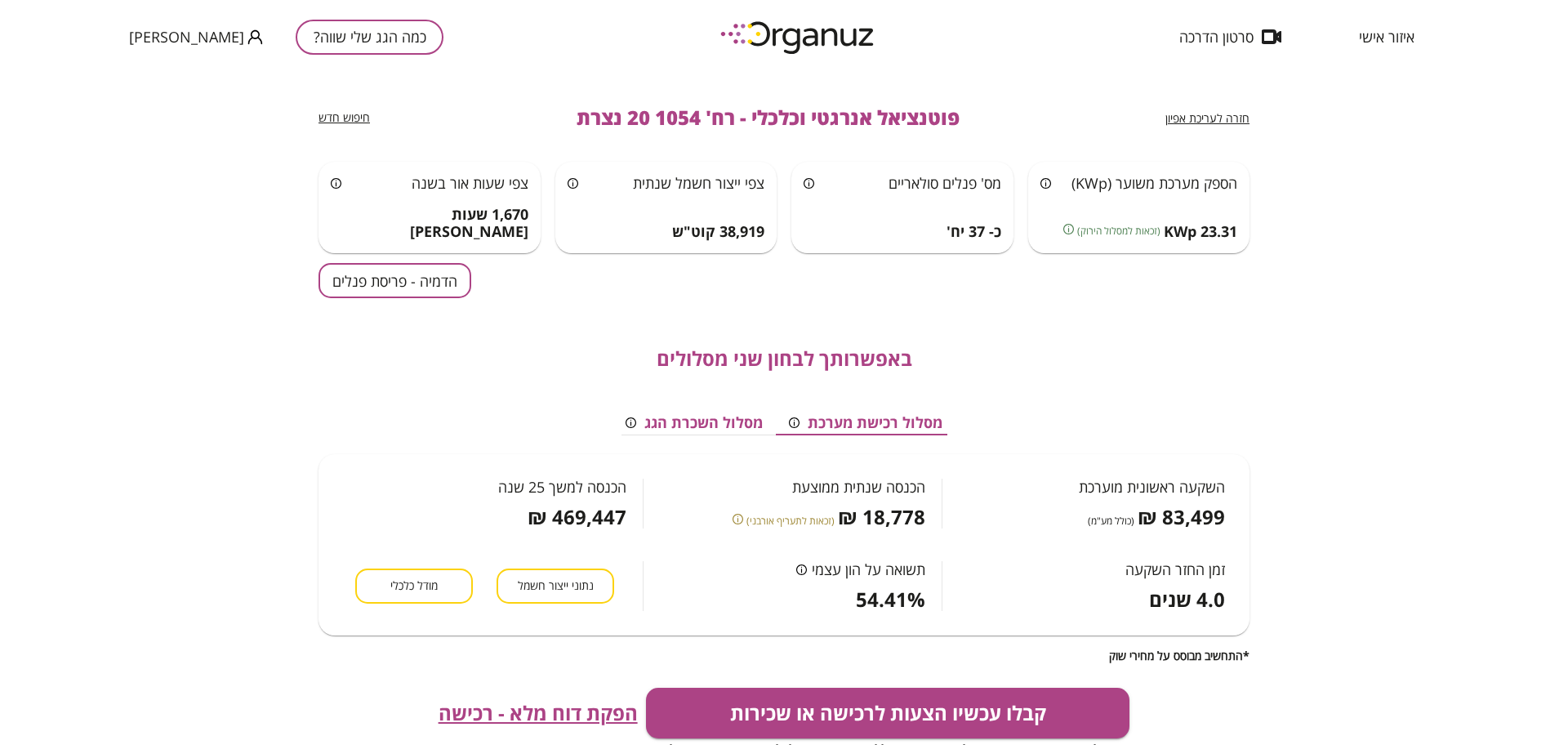
click at [403, 296] on button "הדמיה - פריסת פנלים" at bounding box center [395, 280] width 153 height 35
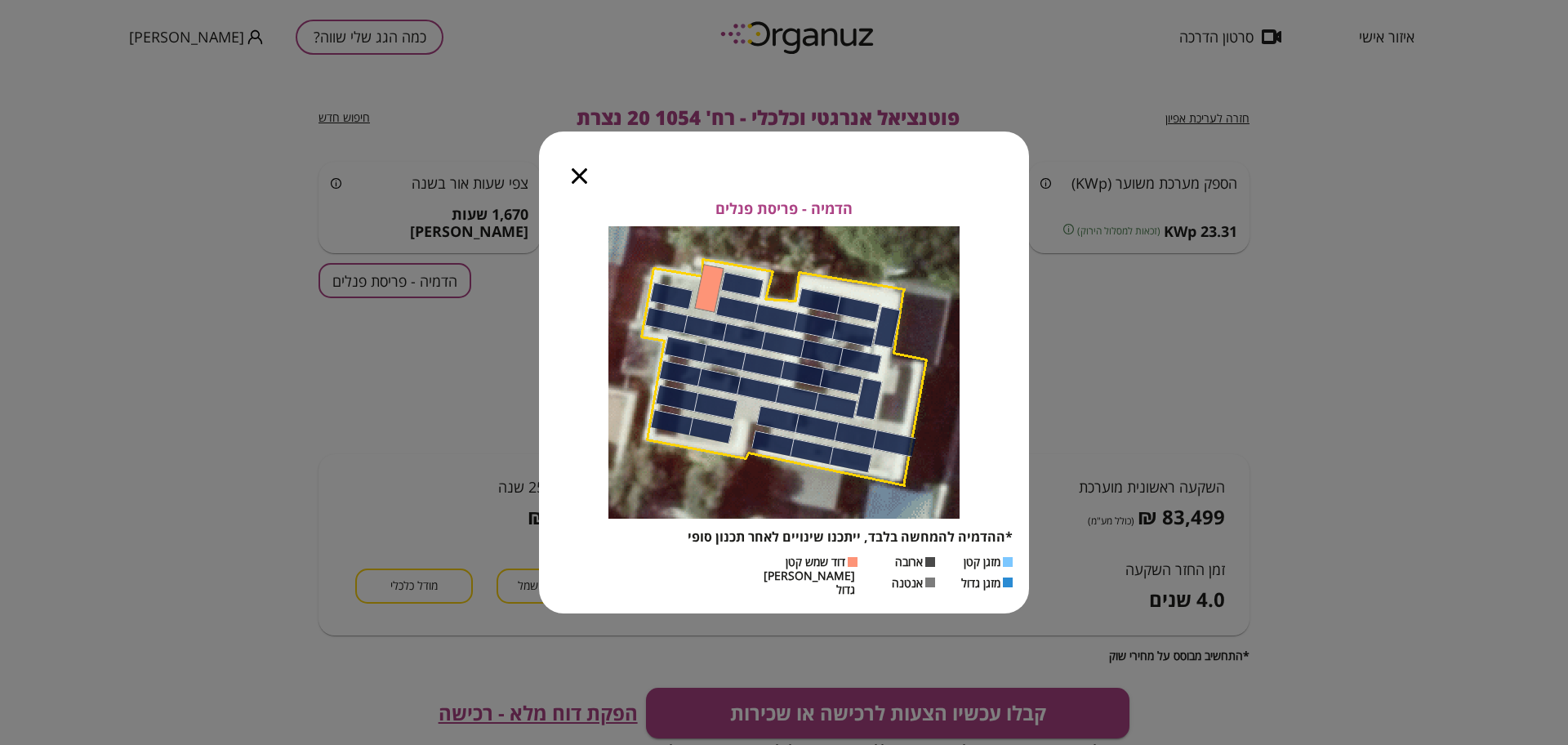
click at [579, 182] on icon "button" at bounding box center [579, 176] width 15 height 15
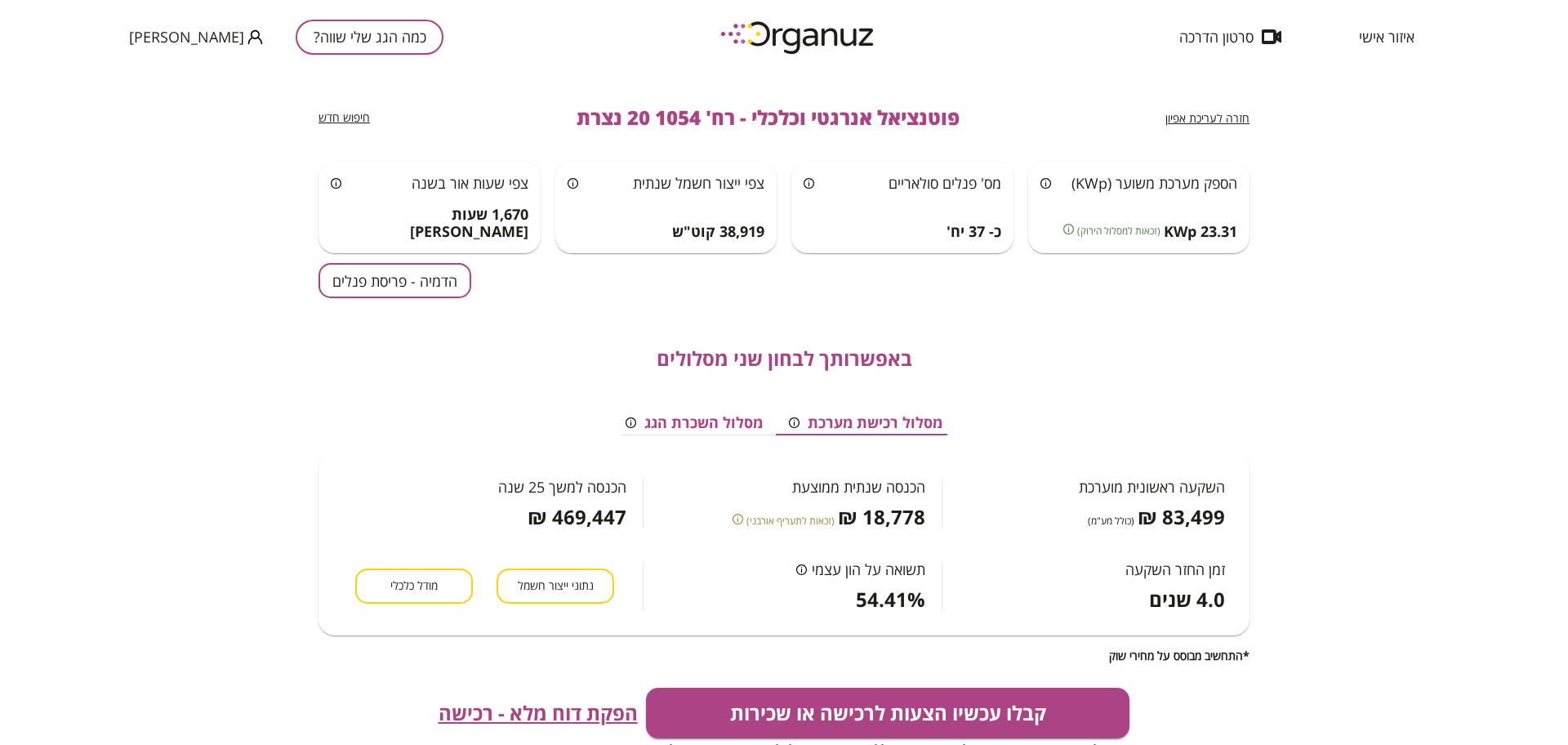
click at [1230, 120] on span "חזרה לעריכת אפיון" at bounding box center [1207, 117] width 84 height 15
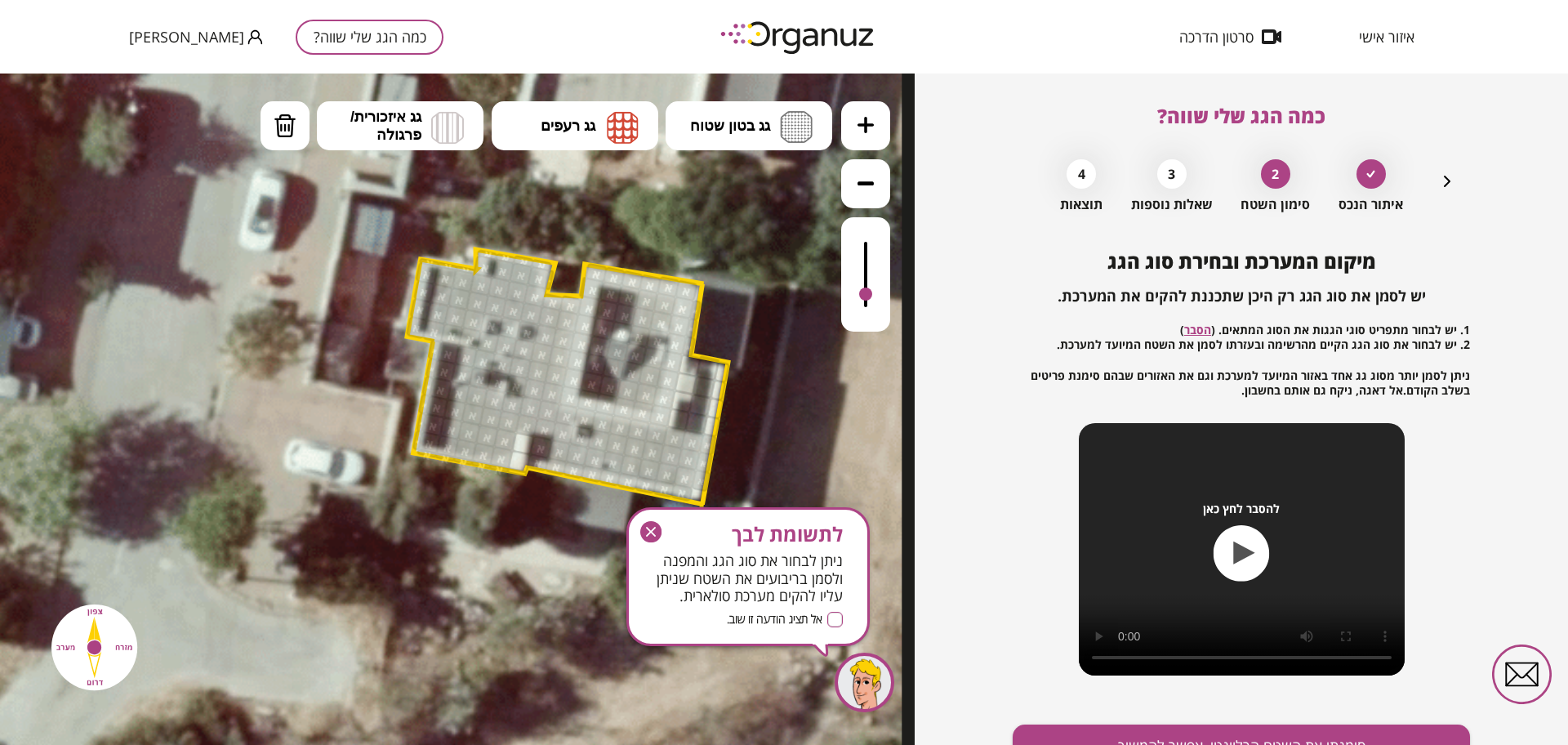
drag, startPoint x: 865, startPoint y: 238, endPoint x: 864, endPoint y: 295, distance: 57.0
click at [864, 295] on div at bounding box center [865, 294] width 13 height 13
click at [272, 130] on button "מחיקה" at bounding box center [285, 125] width 49 height 49
drag, startPoint x: 689, startPoint y: 291, endPoint x: 743, endPoint y: 302, distance: 55.1
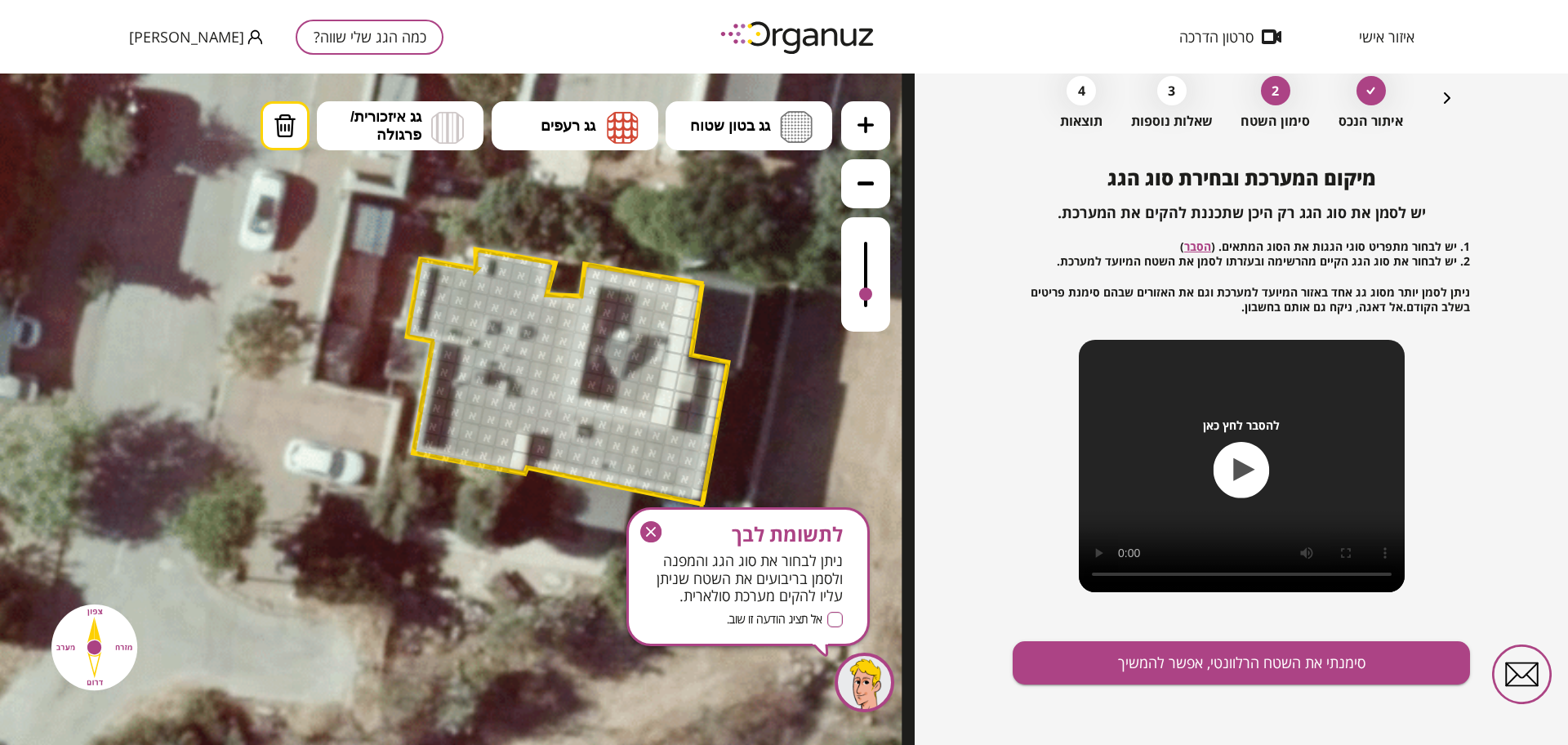
scroll to position [85, 0]
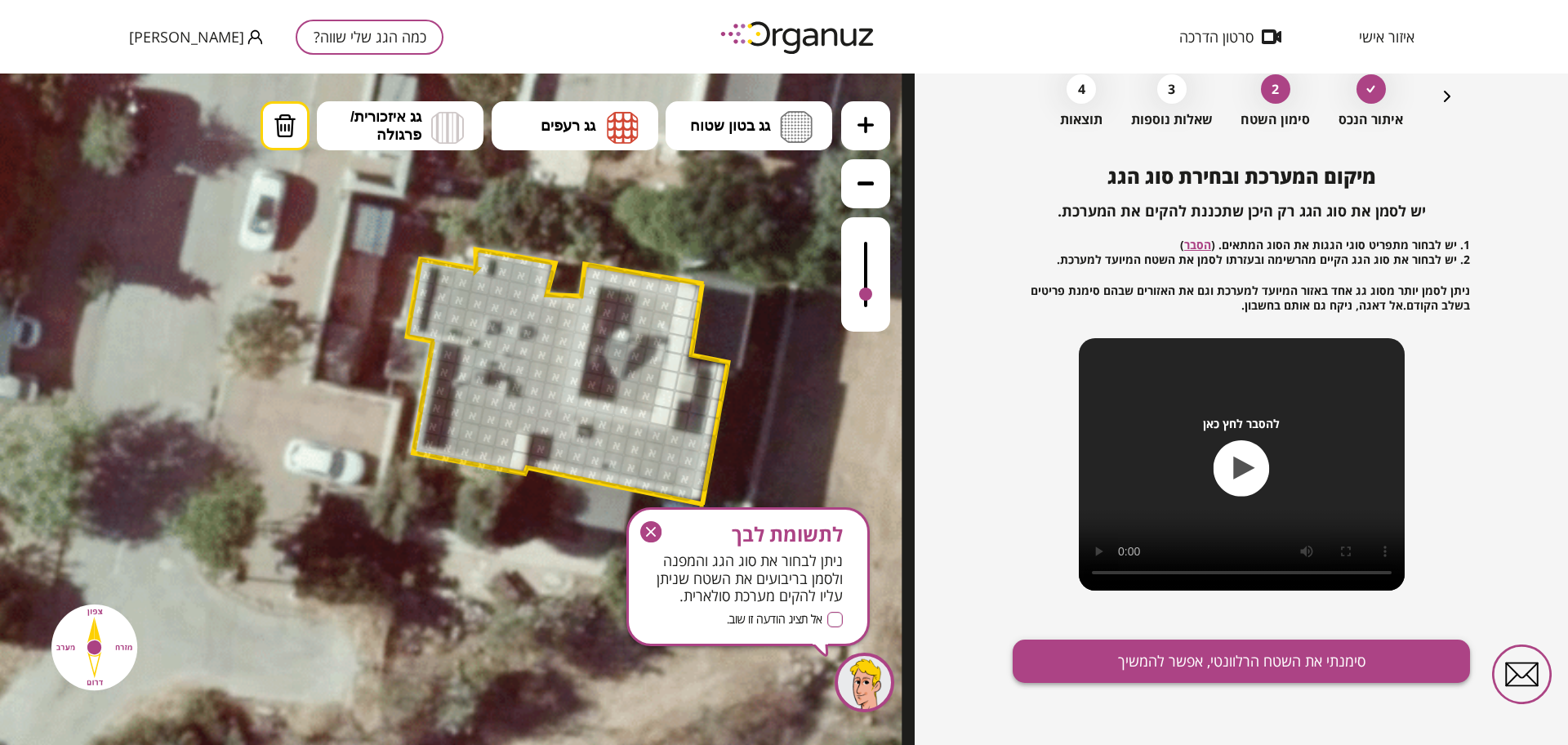
click at [1271, 645] on button "סימנתי את השטח הרלוונטי, אפשר להמשיך" at bounding box center [1241, 661] width 457 height 43
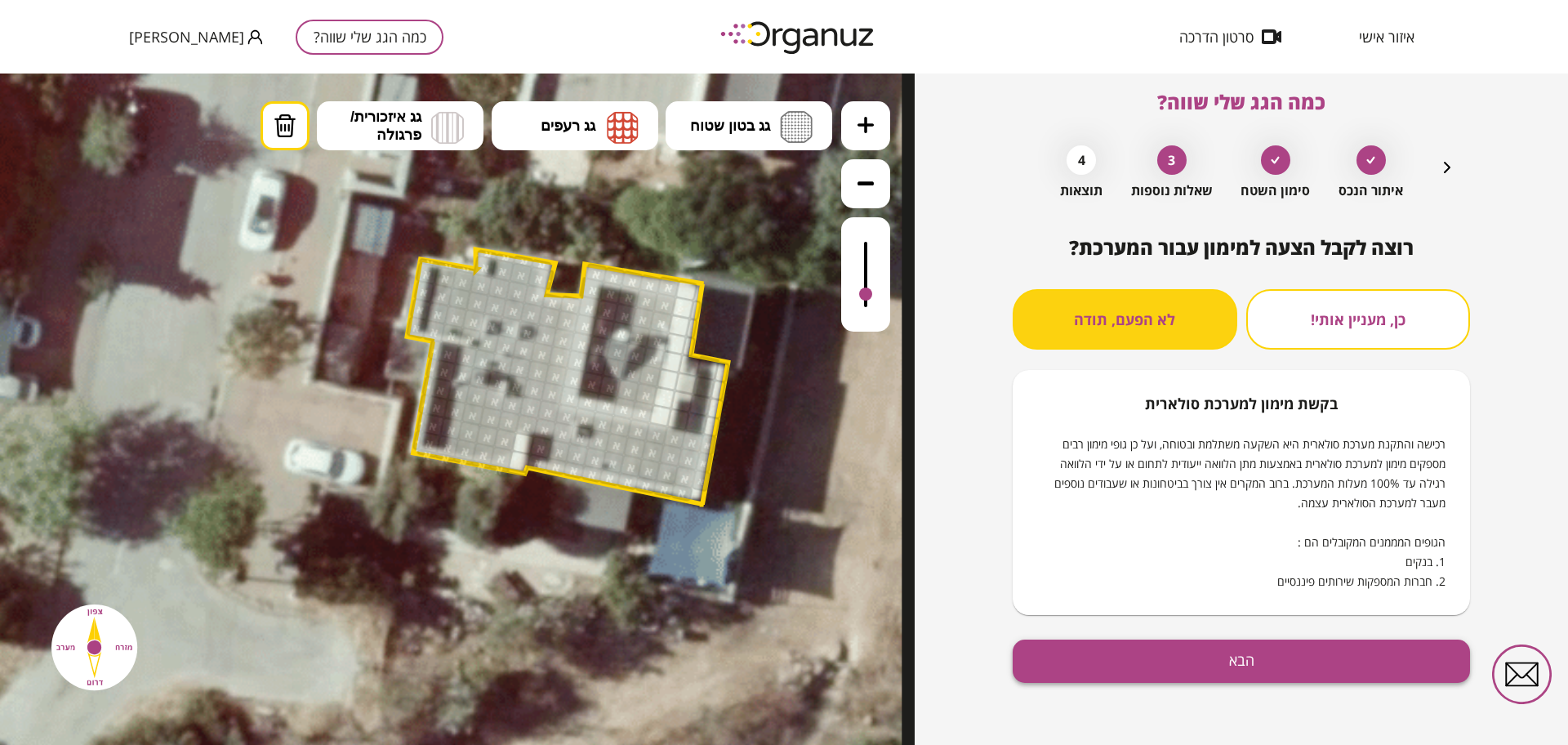
click at [1357, 658] on button "הבא" at bounding box center [1241, 661] width 457 height 43
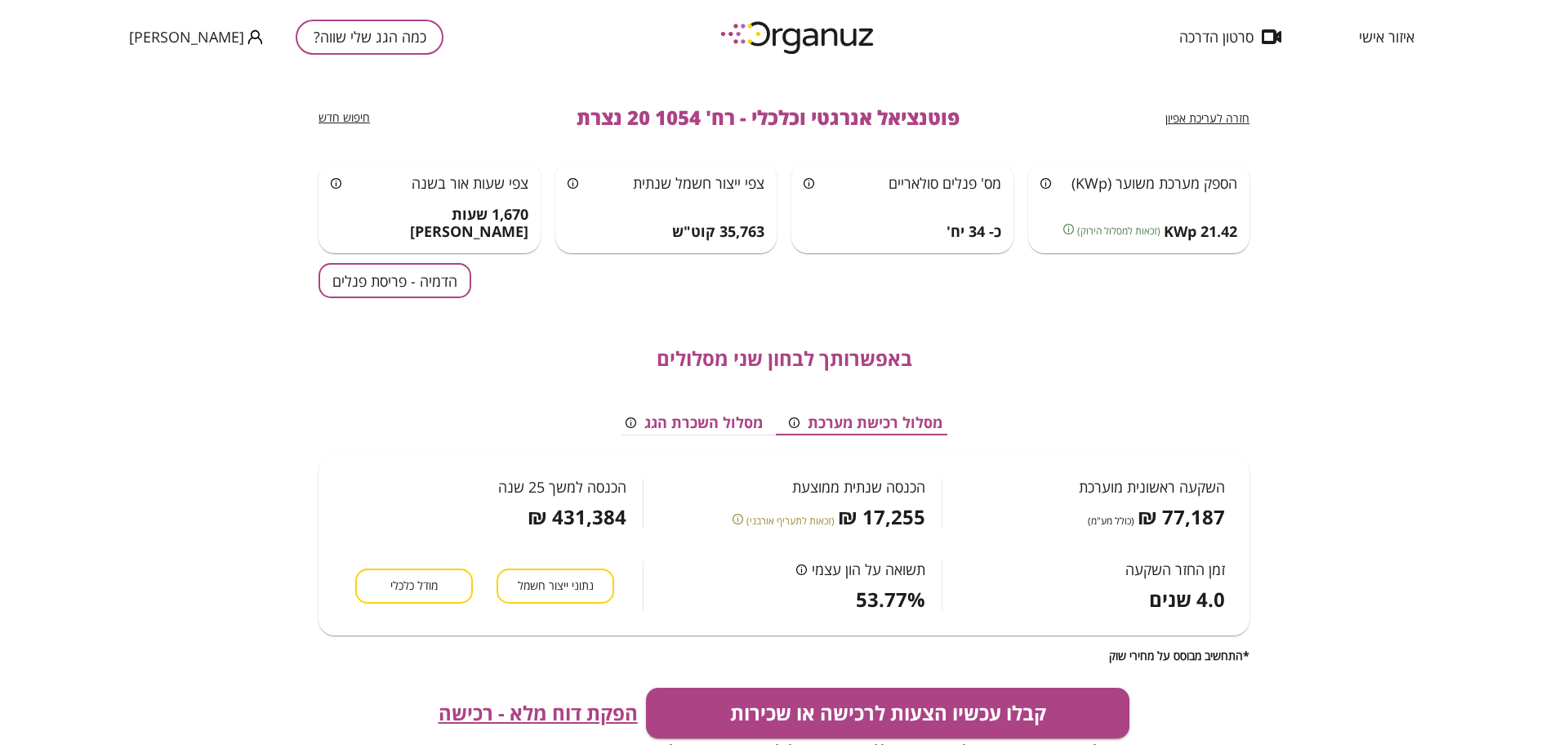
click at [412, 267] on button "הדמיה - פריסת פנלים" at bounding box center [395, 280] width 153 height 35
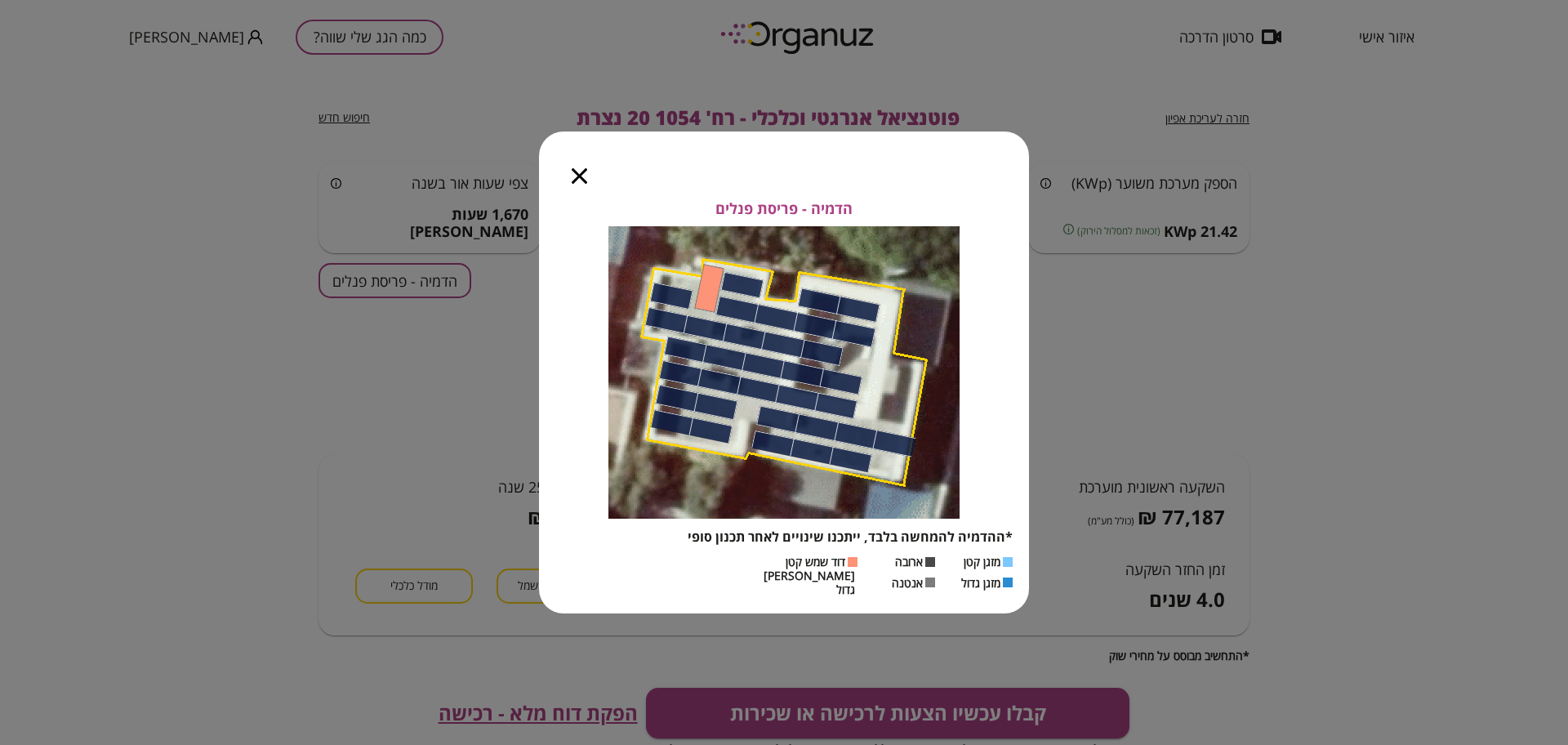
click at [574, 174] on icon "button" at bounding box center [579, 176] width 15 height 15
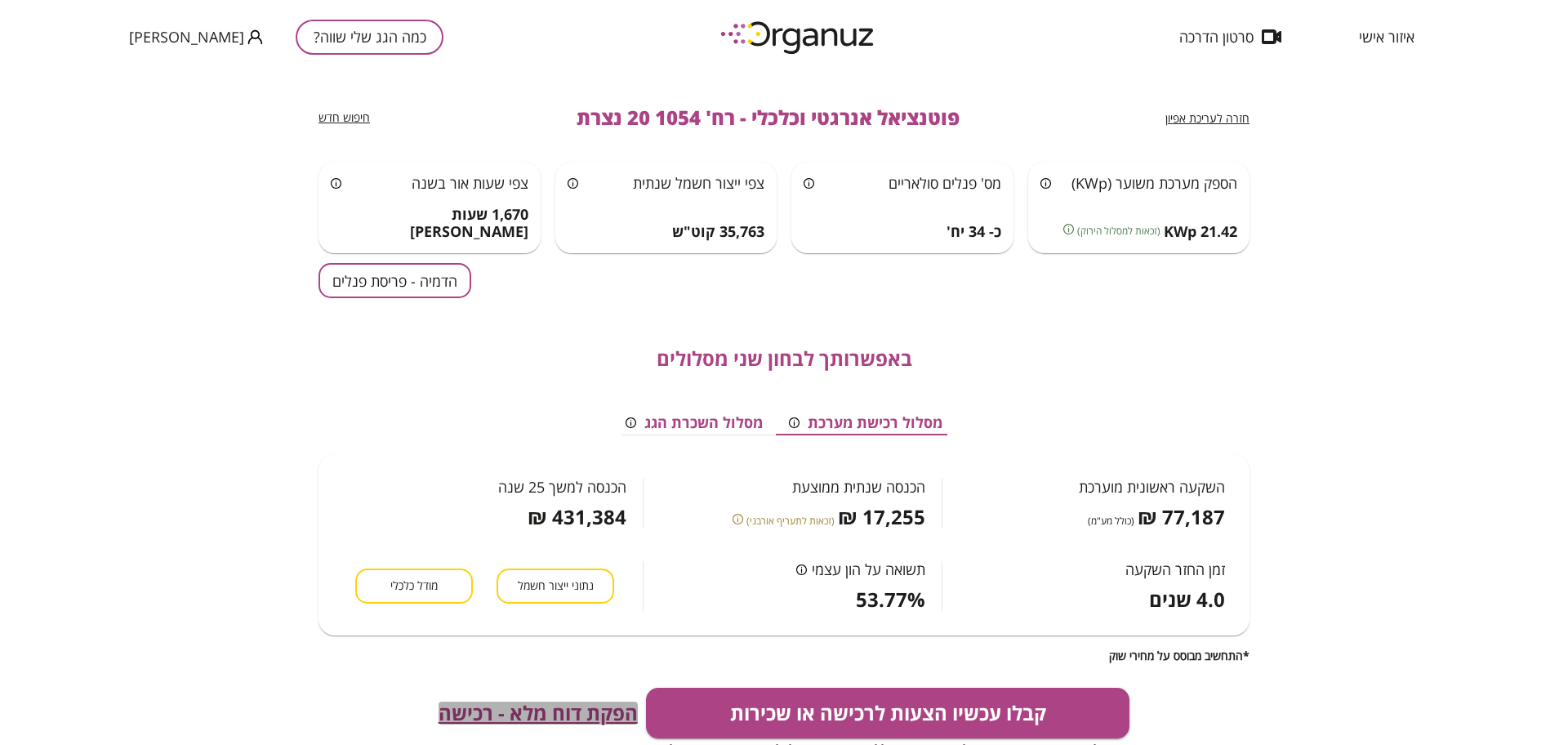
click at [527, 717] on span "הפקת דוח מלא - רכישה" at bounding box center [538, 714] width 200 height 23
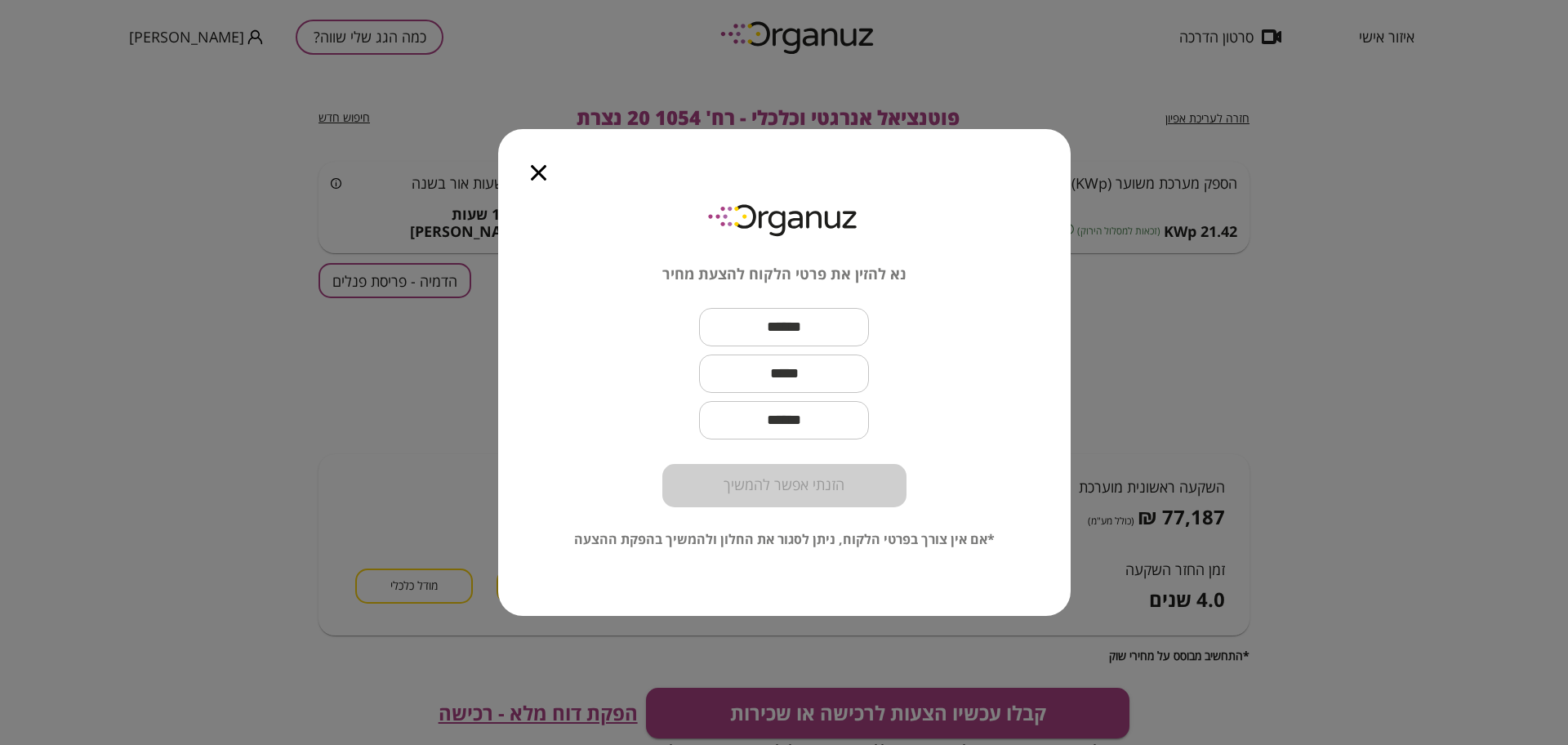
click at [775, 322] on input "text" at bounding box center [784, 328] width 170 height 48
click at [750, 330] on input "*****" at bounding box center [784, 328] width 170 height 48
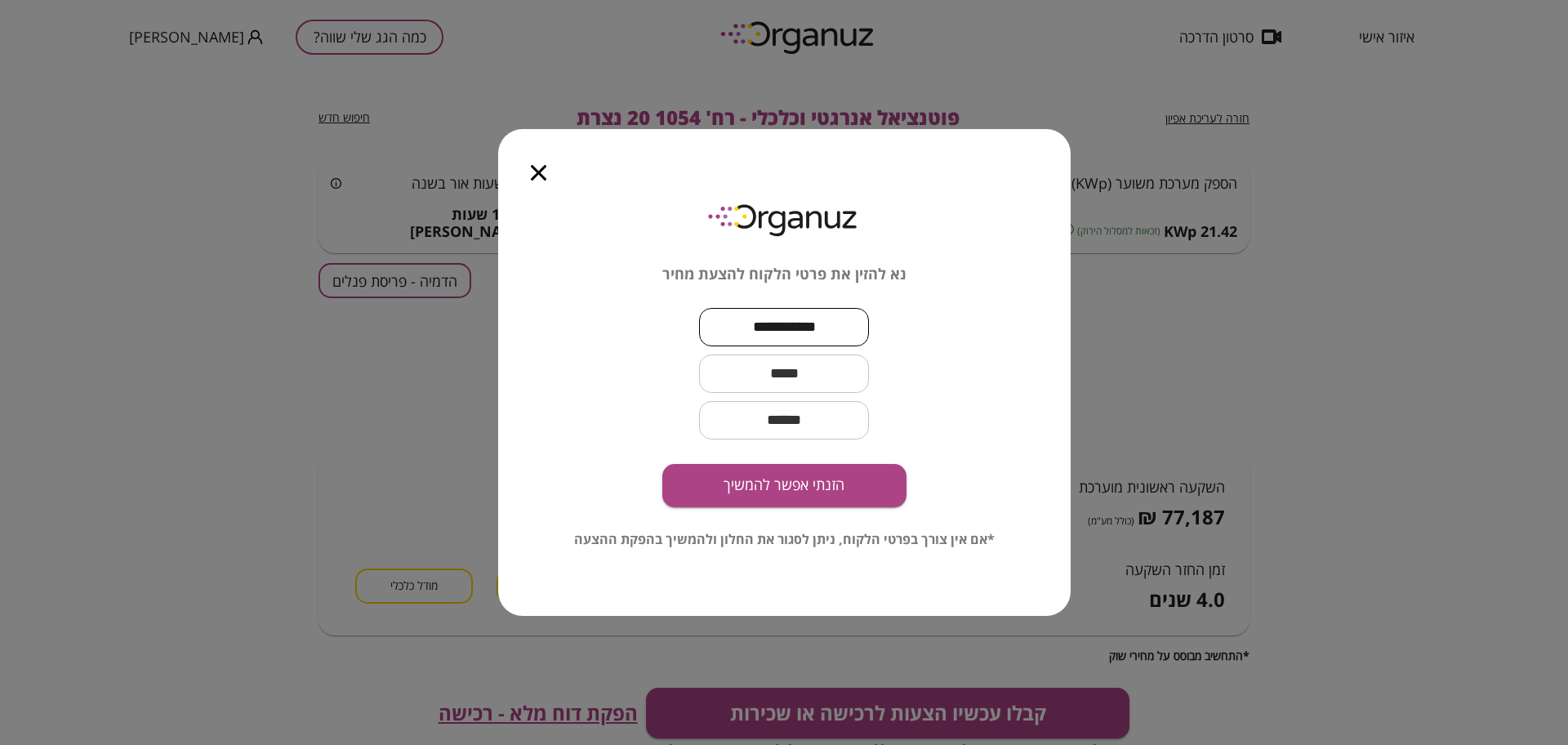
type input "**********"
click at [813, 378] on input "text" at bounding box center [784, 374] width 170 height 48
click at [814, 376] on input "text" at bounding box center [784, 374] width 170 height 48
paste input "**********"
type input "**********"
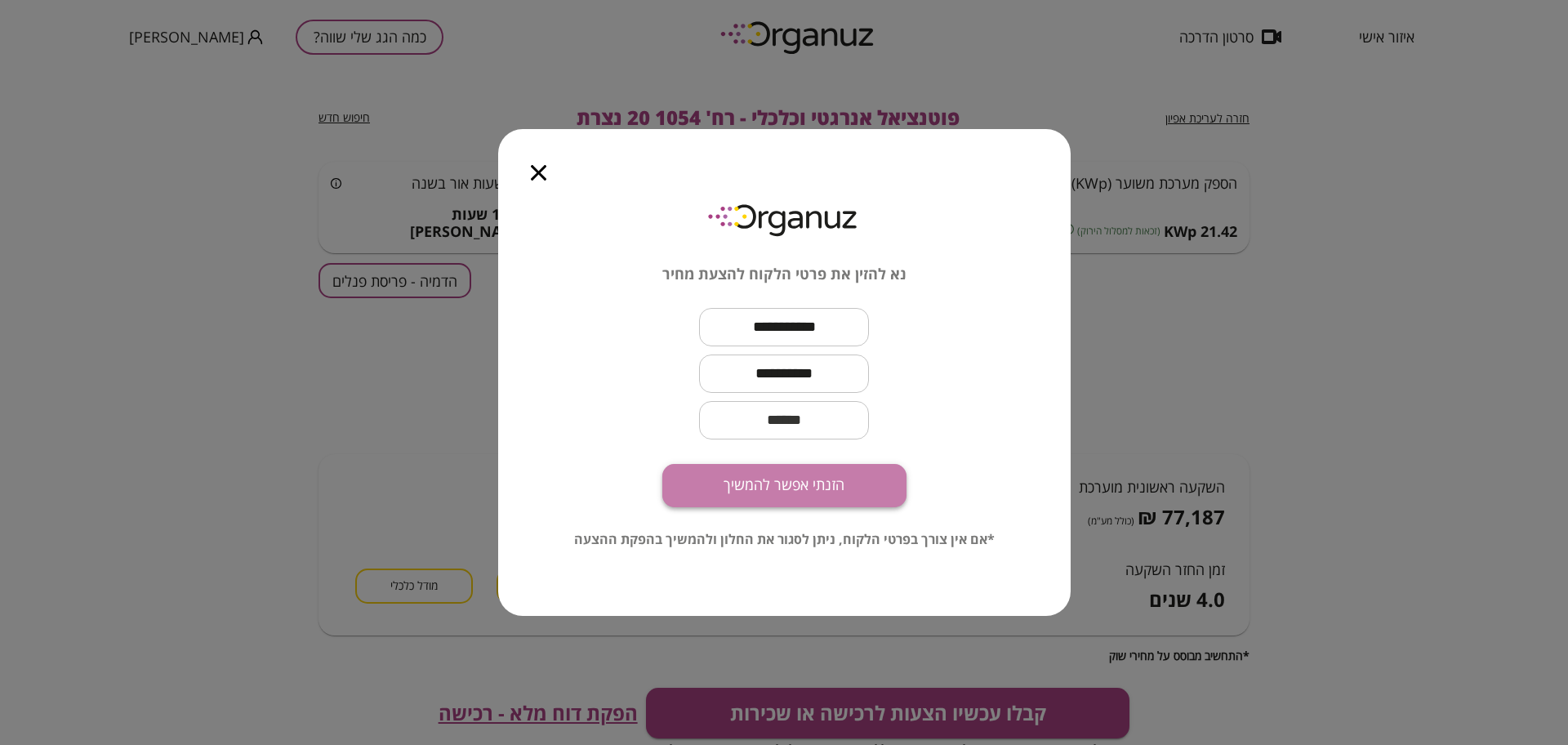
click at [877, 489] on button "הזנתי אפשר להמשיך" at bounding box center [784, 485] width 244 height 43
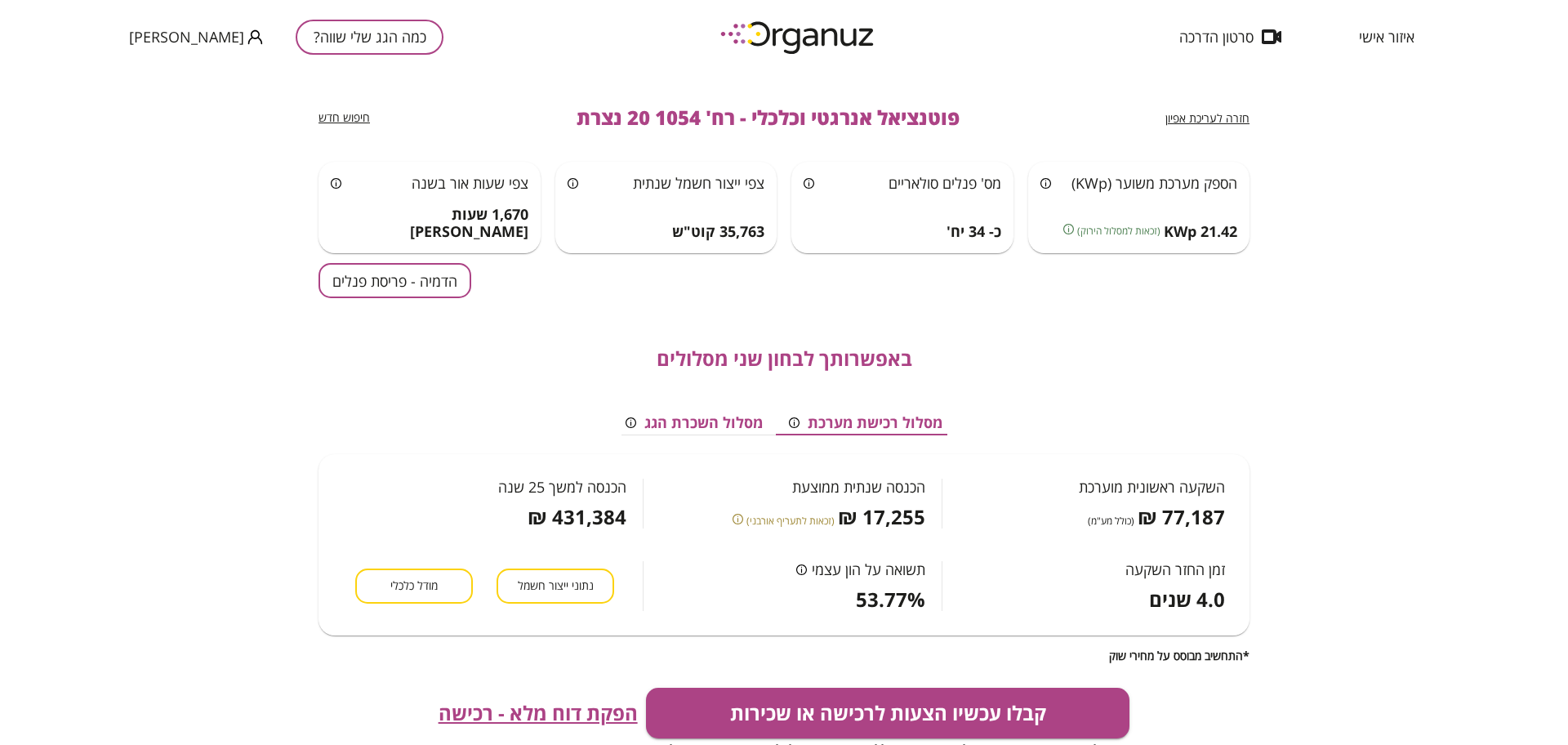
click at [387, 584] on button "מודל כלכלי" at bounding box center [413, 586] width 117 height 35
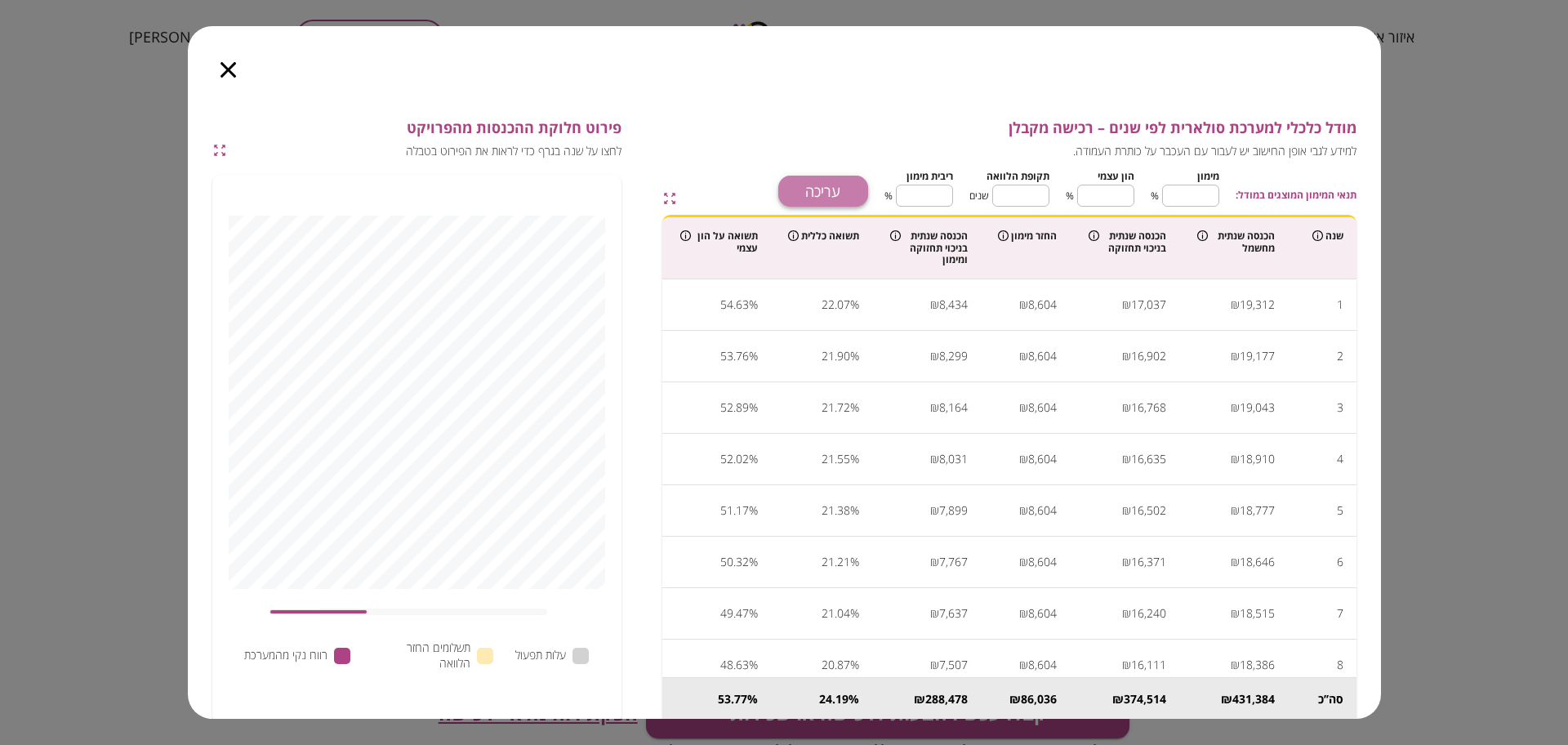
click at [837, 190] on button "עריכה" at bounding box center [823, 191] width 89 height 31
click at [1194, 199] on input "**" at bounding box center [1191, 195] width 57 height 43
type input "*"
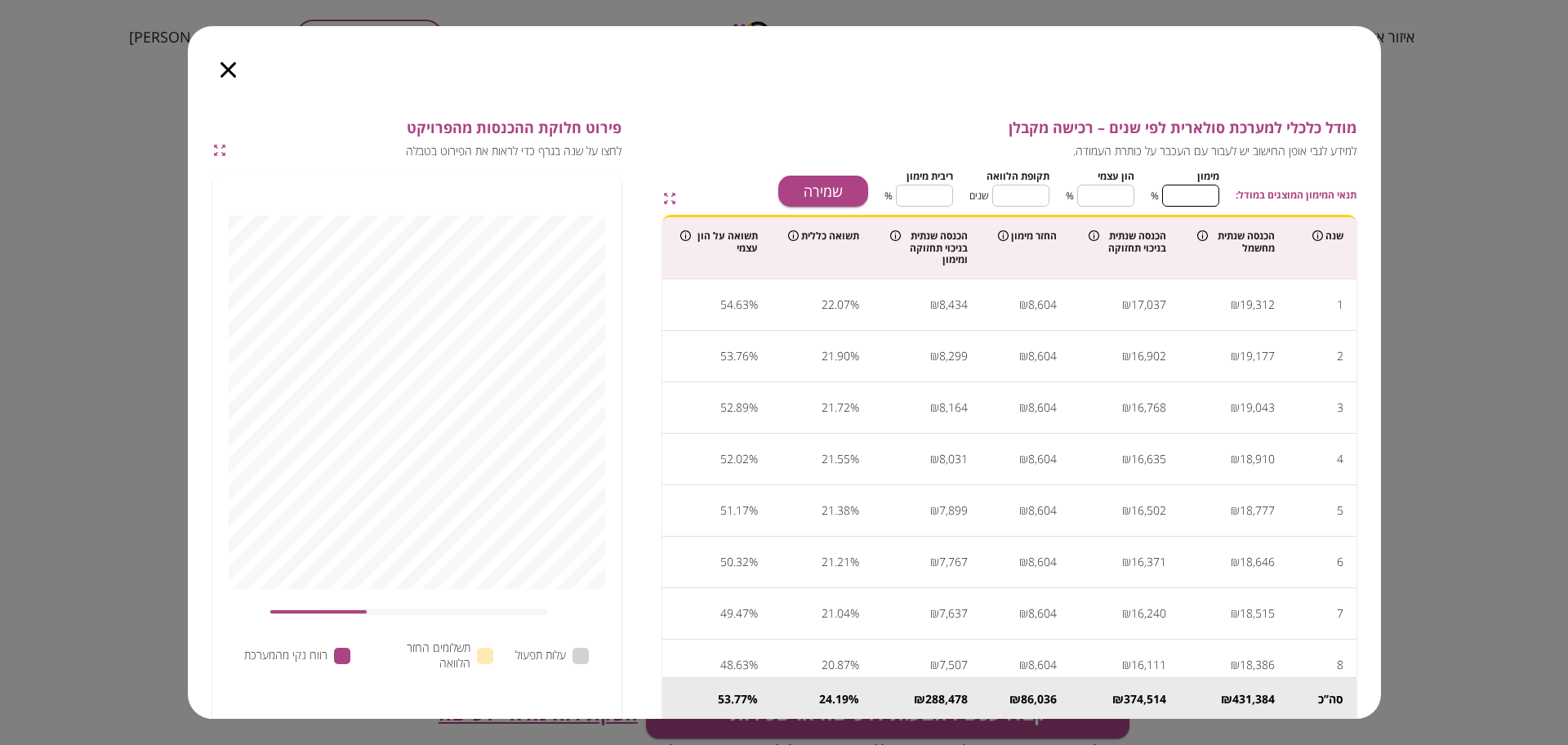
type input "***"
type input "*"
click at [1039, 196] on input "**" at bounding box center [1021, 195] width 57 height 43
type input "*"
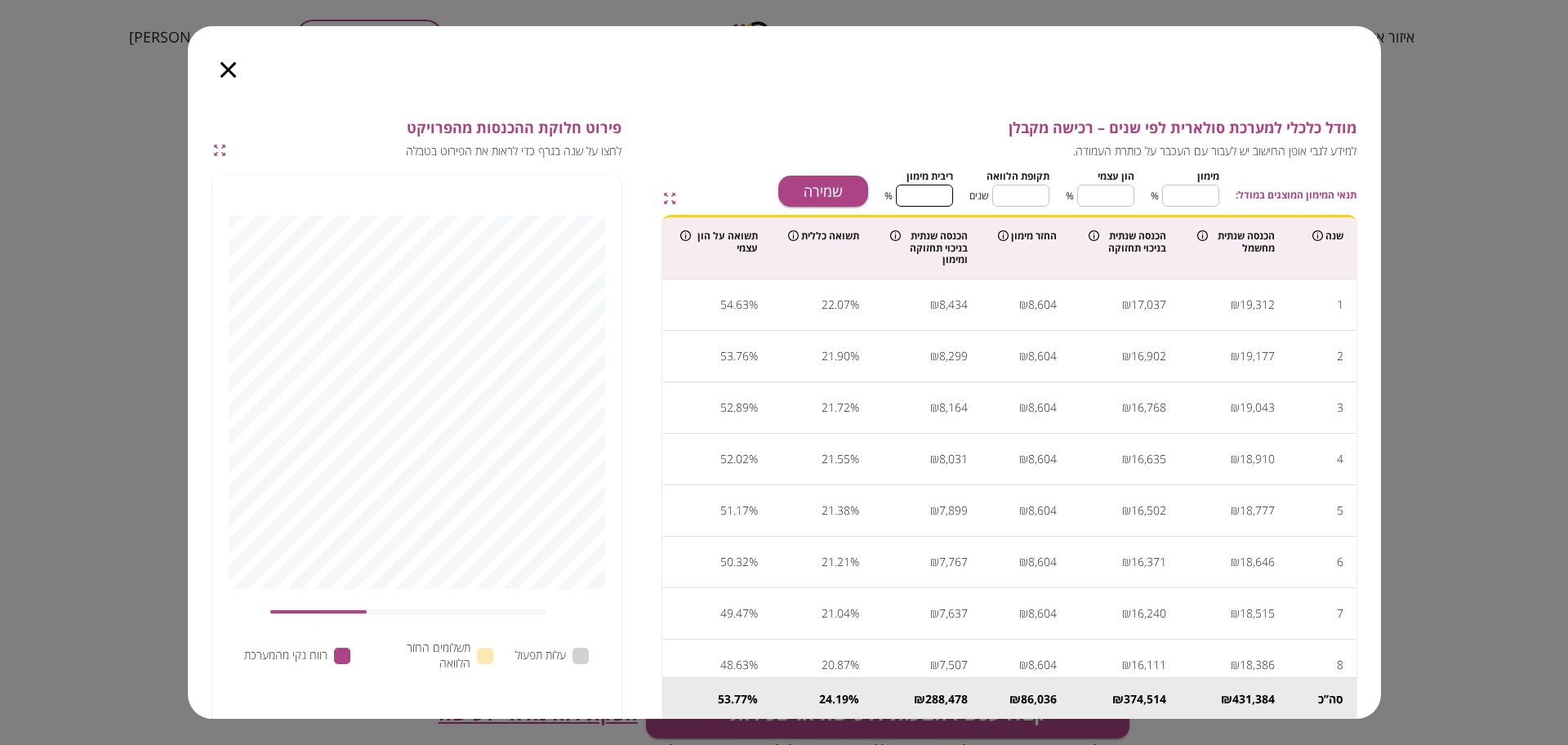
click at [926, 190] on input "****" at bounding box center [925, 195] width 57 height 43
click at [834, 185] on button "שמירה" at bounding box center [823, 191] width 89 height 31
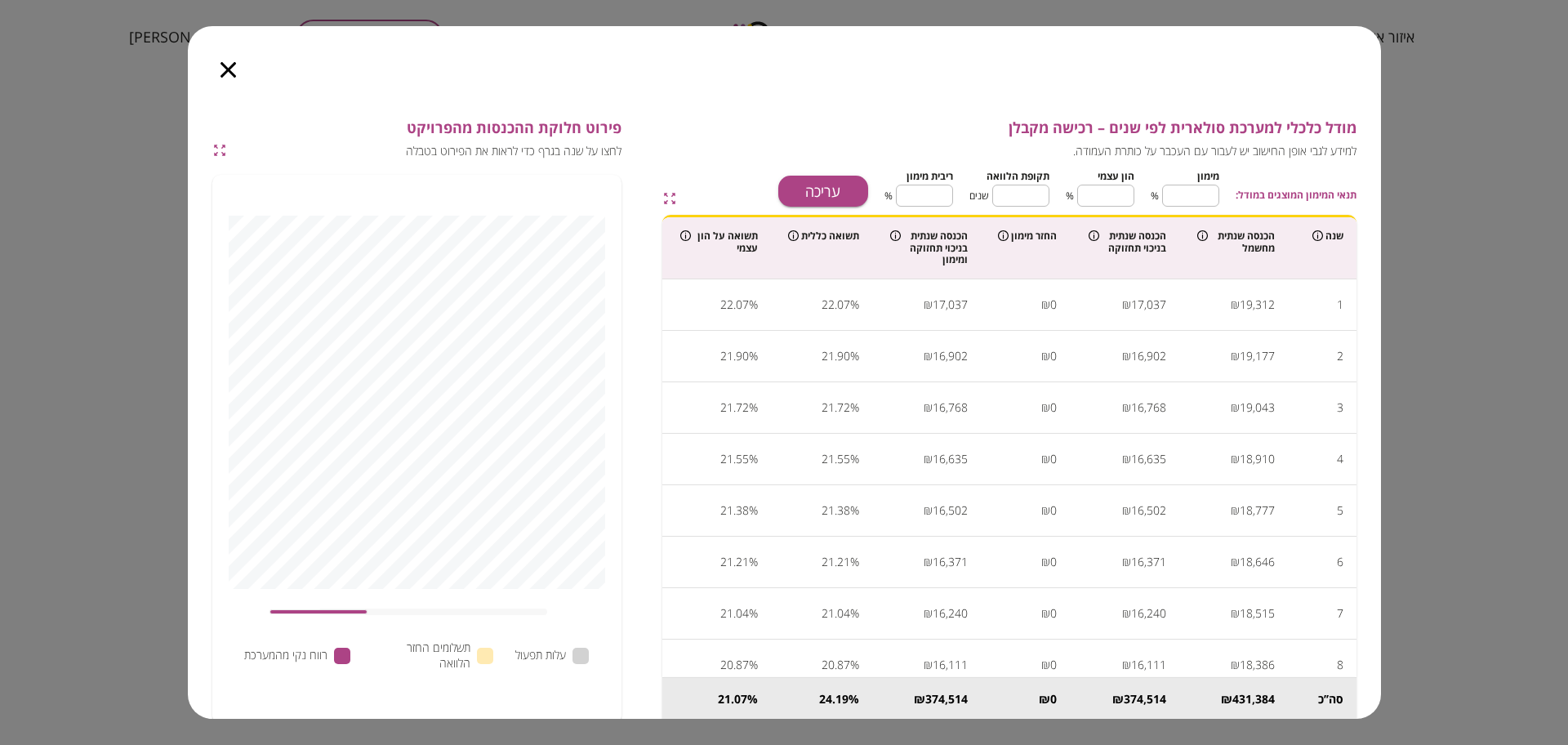
type input "****"
click at [224, 68] on icon "button" at bounding box center [227, 69] width 15 height 15
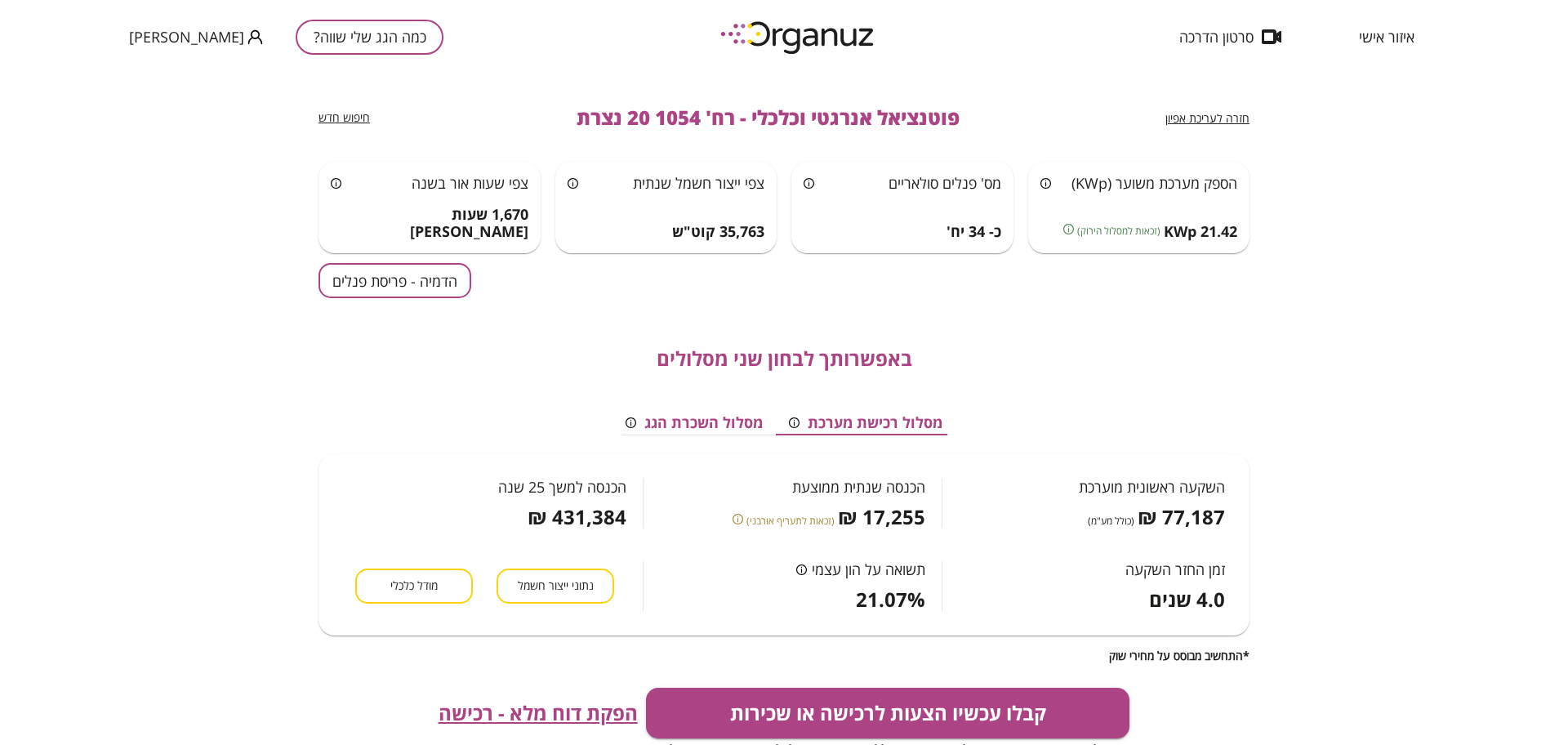
click at [413, 277] on button "הדמיה - פריסת פנלים" at bounding box center [395, 280] width 153 height 35
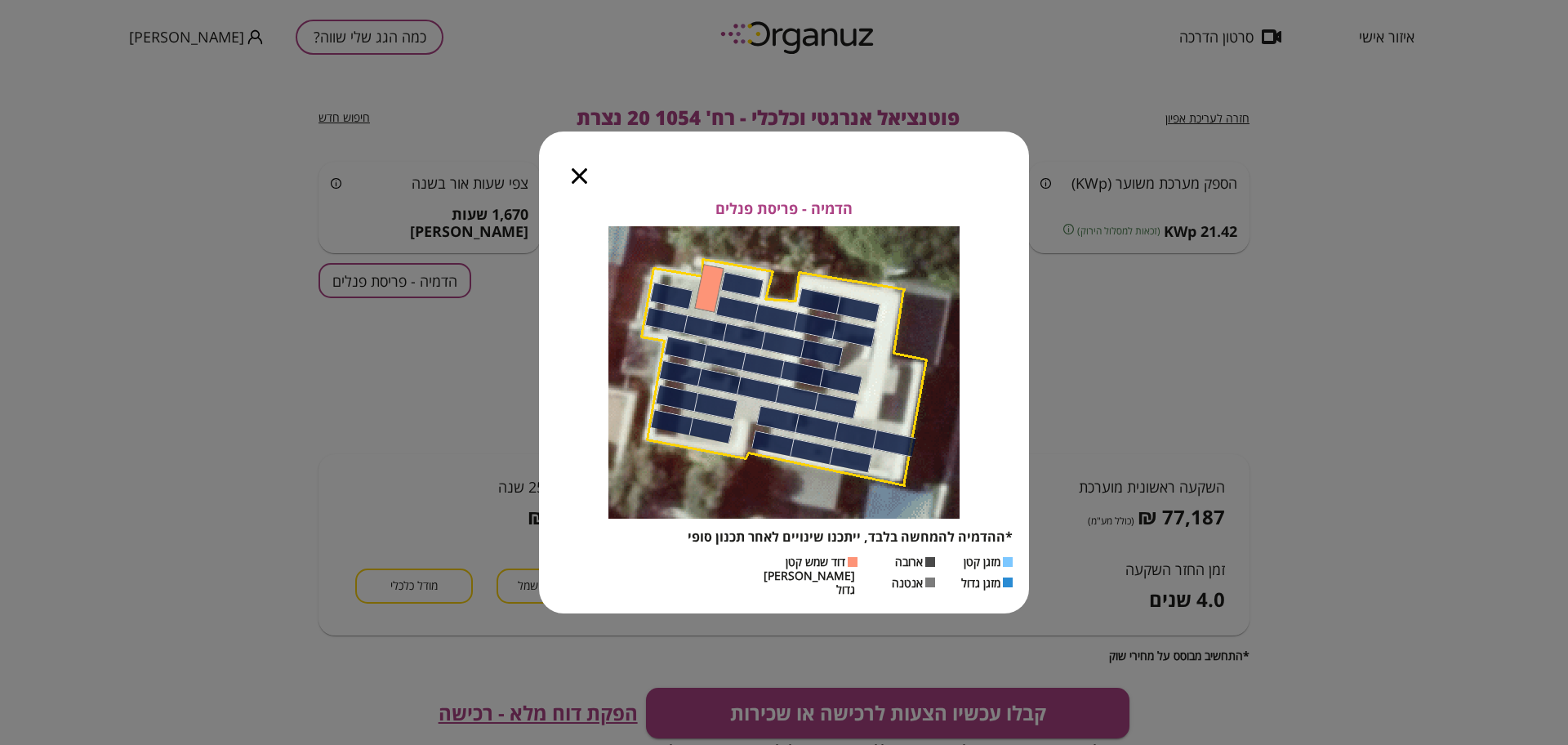
click at [584, 184] on icon "button" at bounding box center [579, 176] width 15 height 15
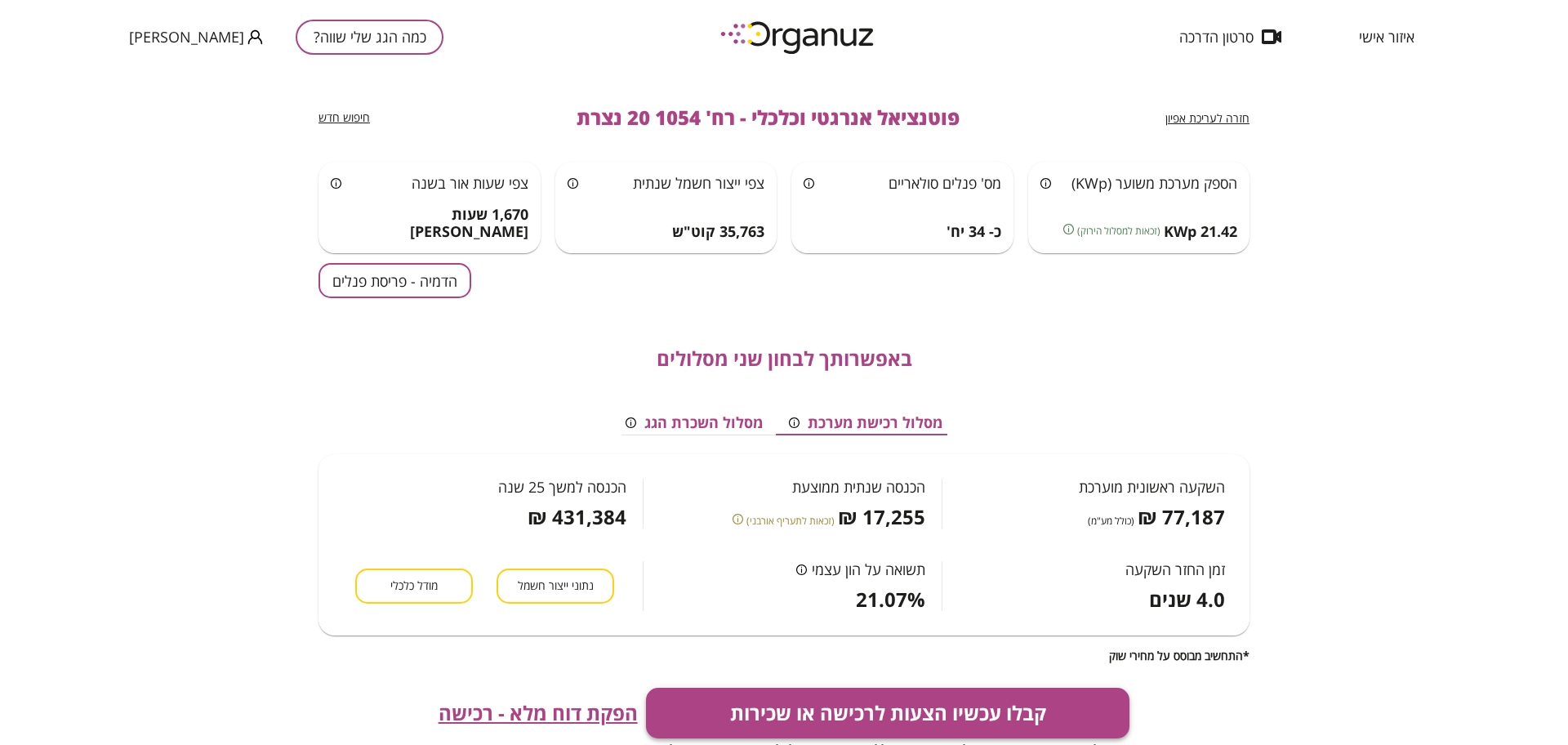
click at [759, 709] on button "קבלו עכשיו הצעות לרכישה או שכירות" at bounding box center [888, 713] width 484 height 51
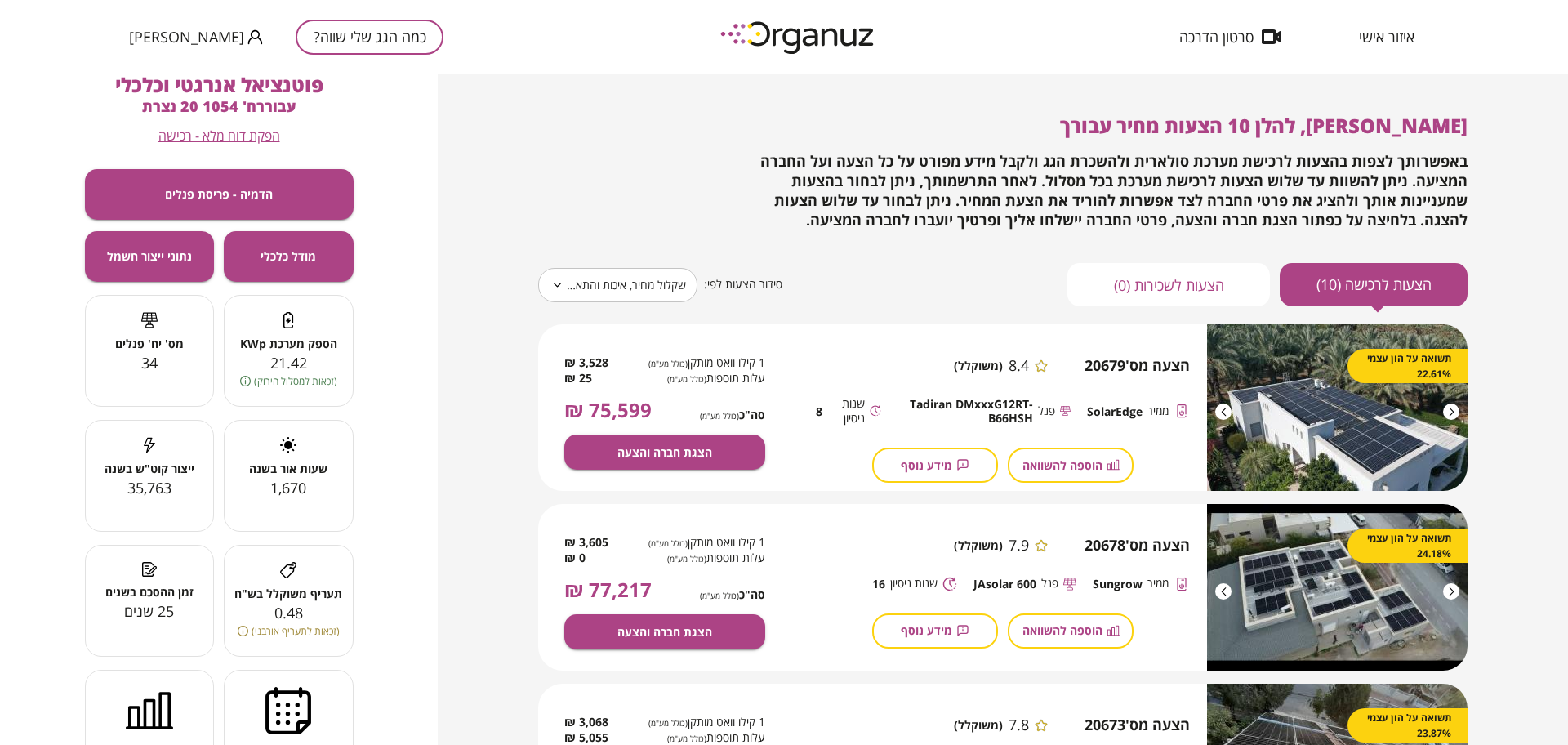
click at [606, 278] on body "**********" at bounding box center [784, 372] width 1568 height 745
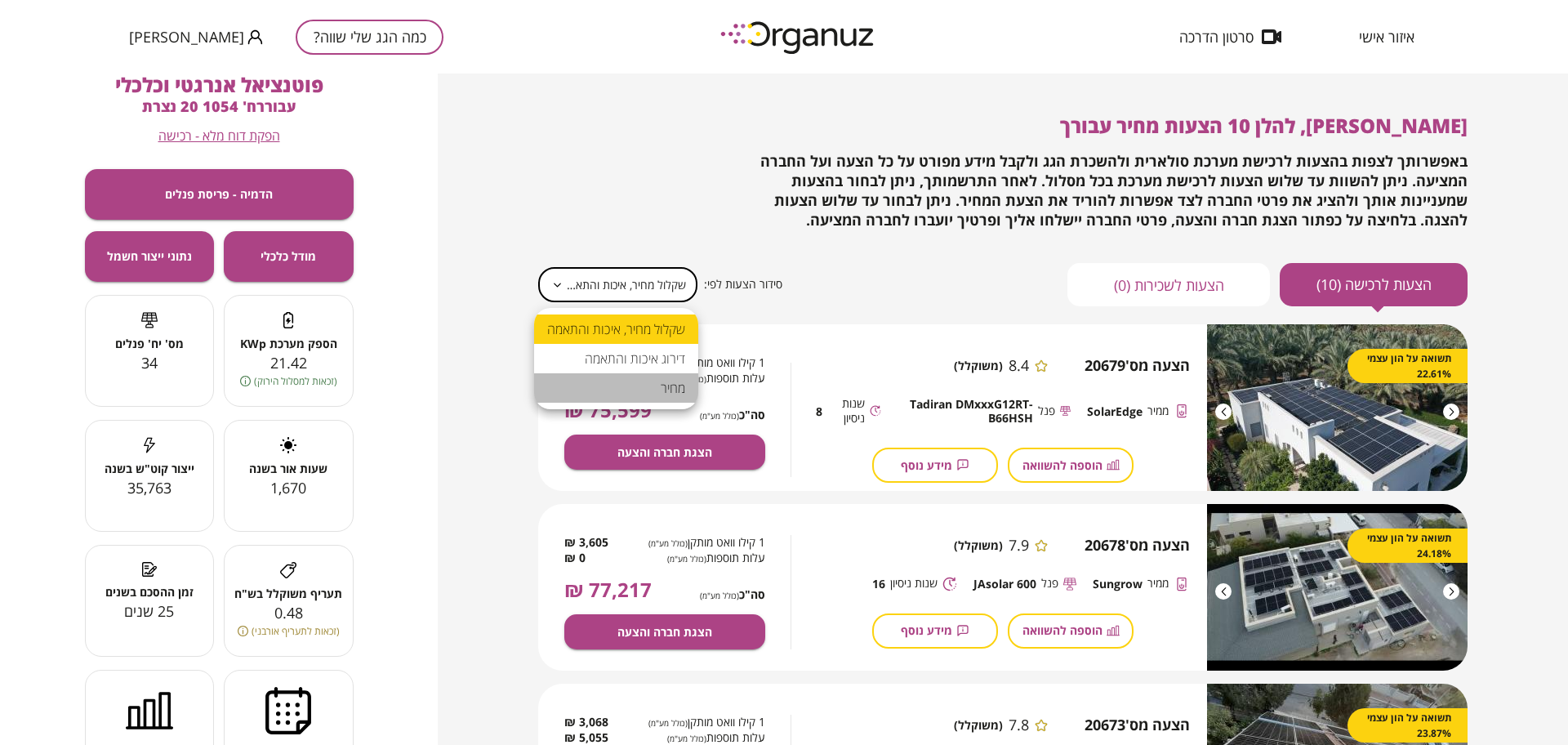
click at [645, 381] on li "מחיר" at bounding box center [616, 388] width 164 height 30
type input "*****"
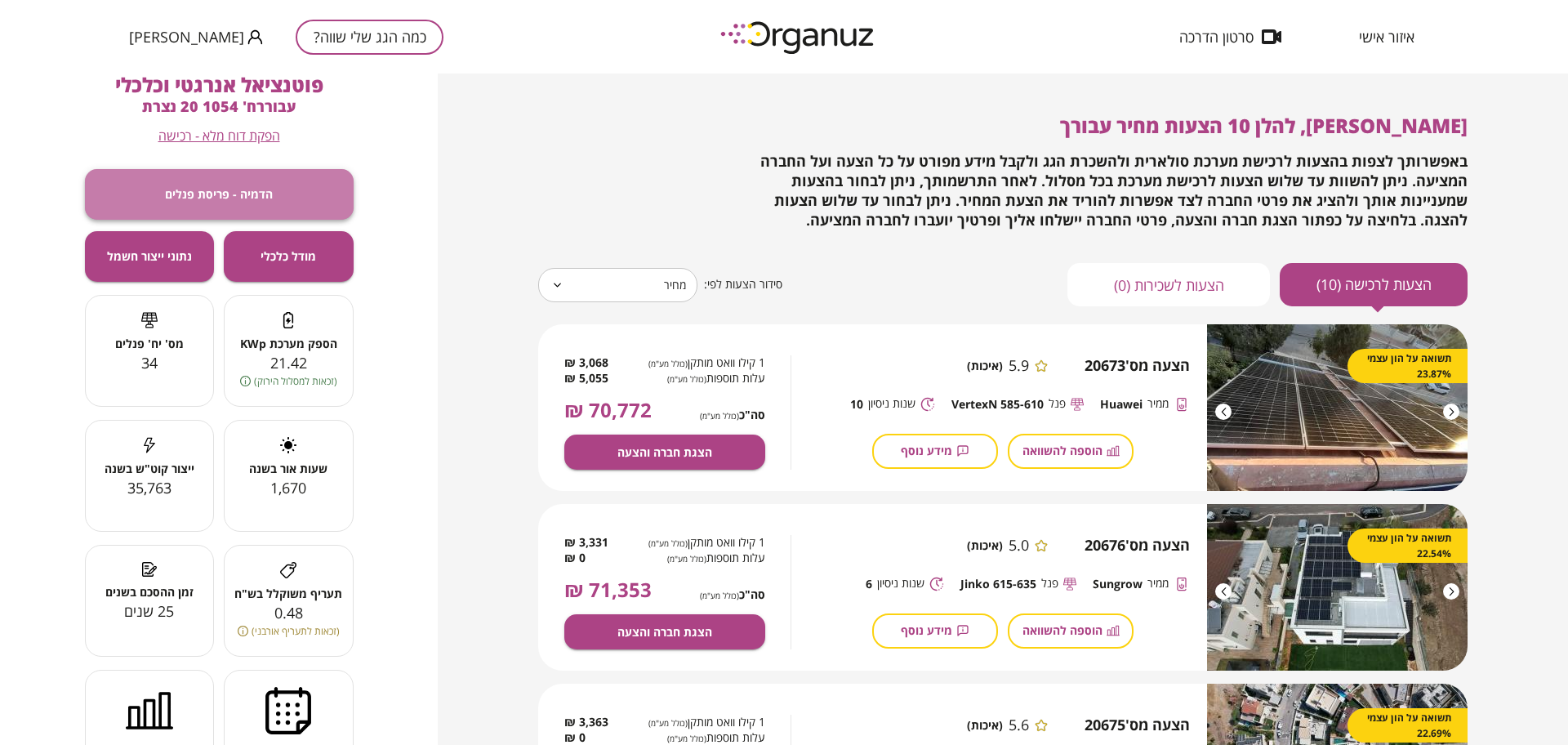
click at [294, 187] on button "הדמיה - פריסת פנלים" at bounding box center [219, 194] width 268 height 51
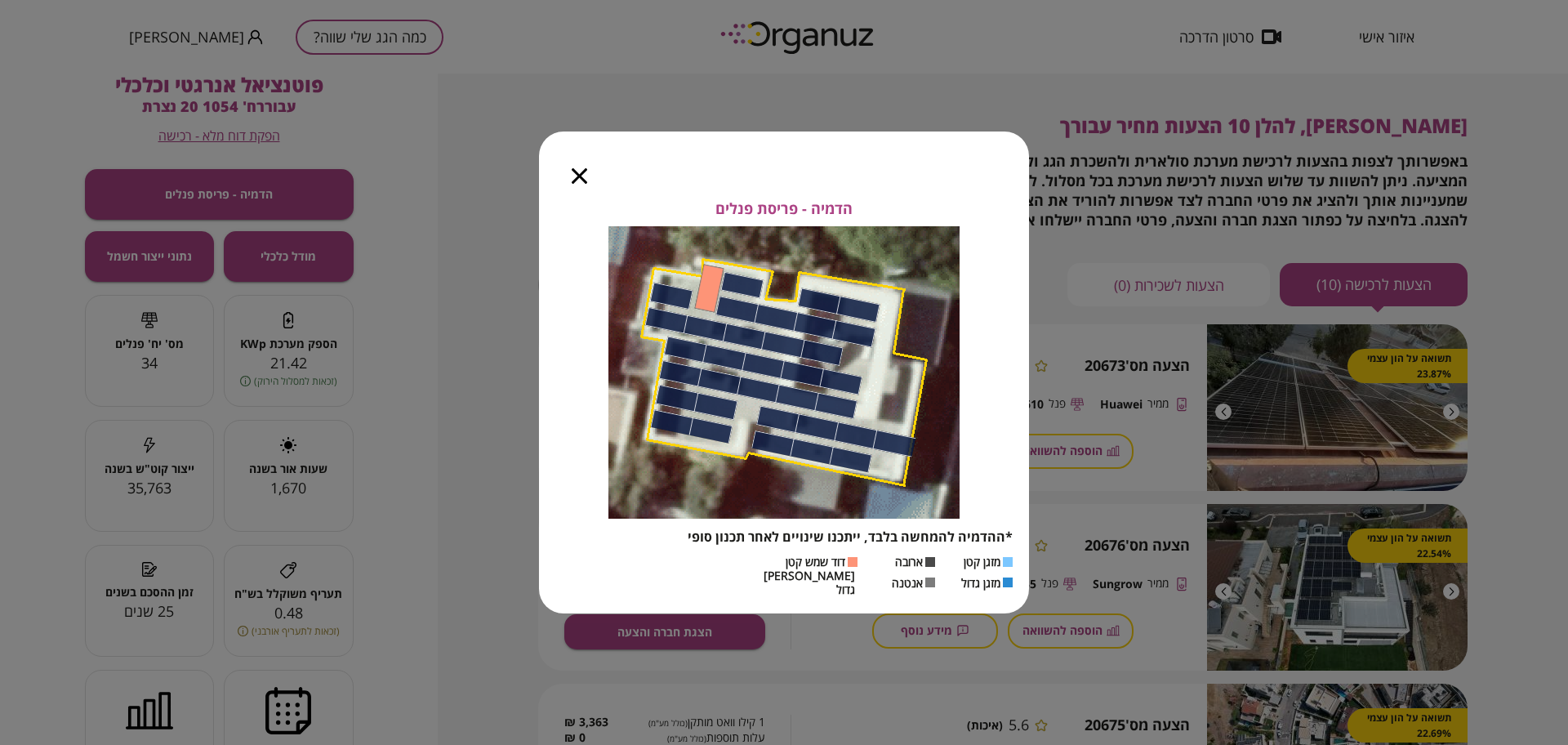
click at [583, 179] on icon "button" at bounding box center [579, 176] width 15 height 15
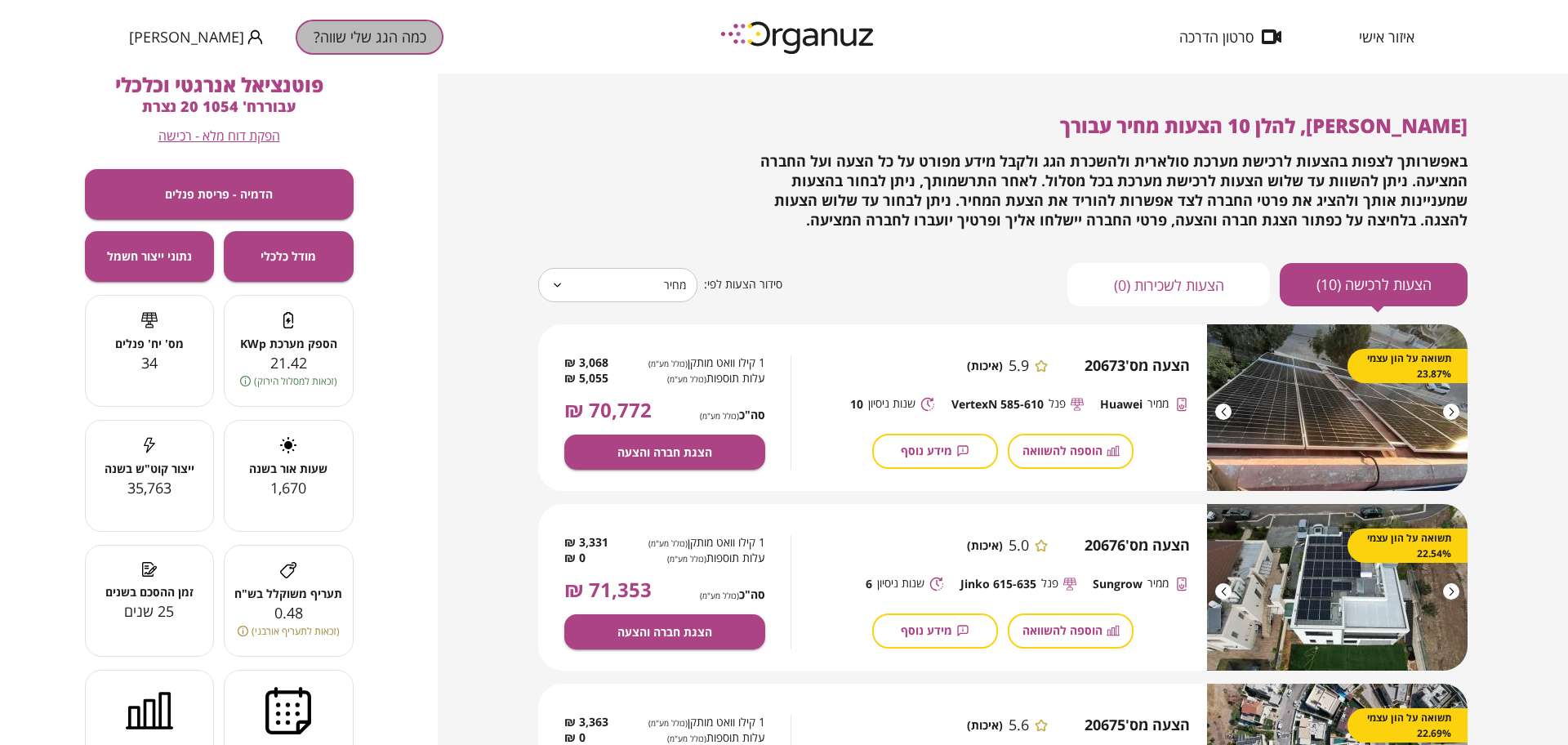
click at [295, 49] on button "כמה הגג שלי שווה?" at bounding box center [369, 37] width 148 height 35
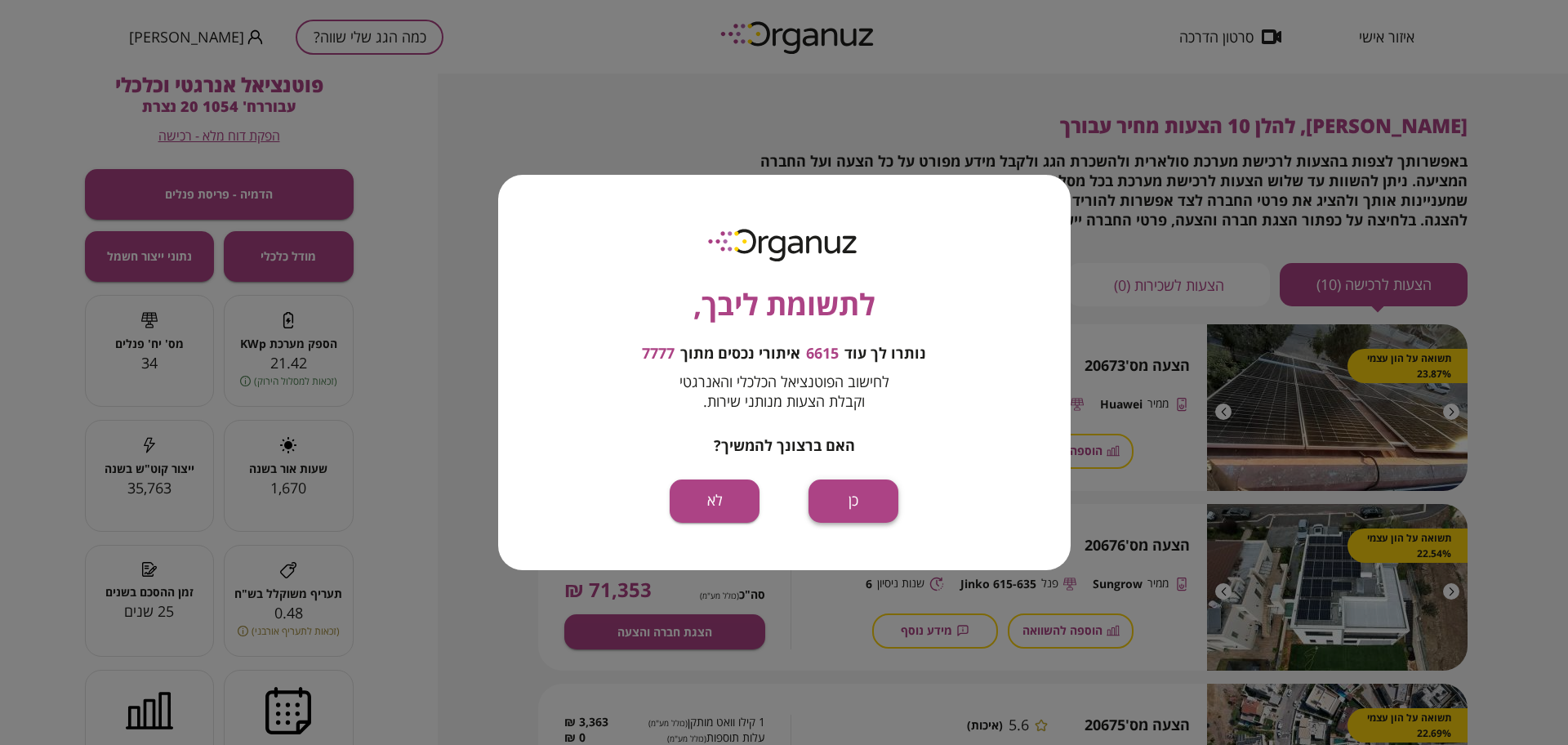
click at [845, 495] on button "כן" at bounding box center [853, 501] width 89 height 43
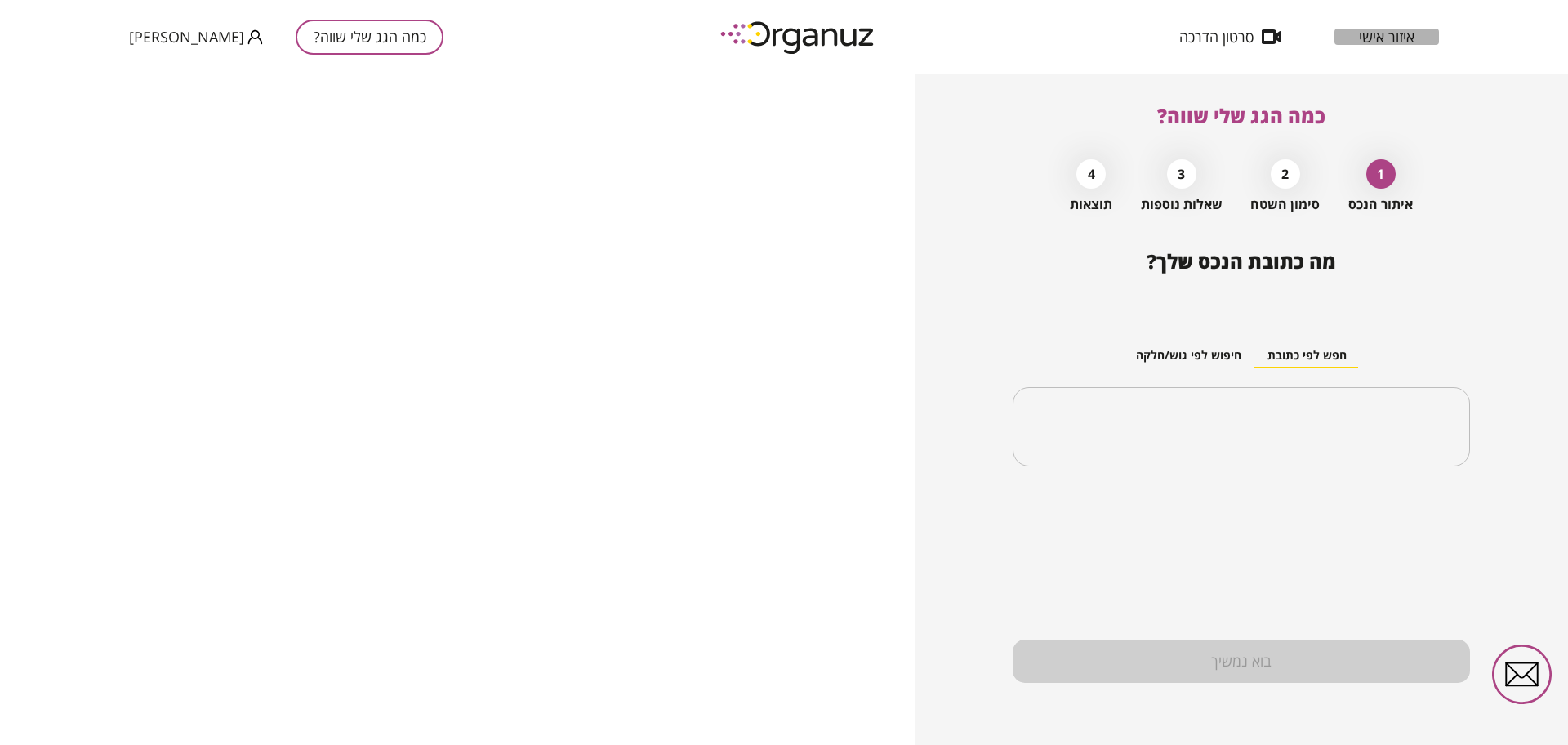
click at [1393, 39] on span "איזור אישי" at bounding box center [1386, 37] width 55 height 16
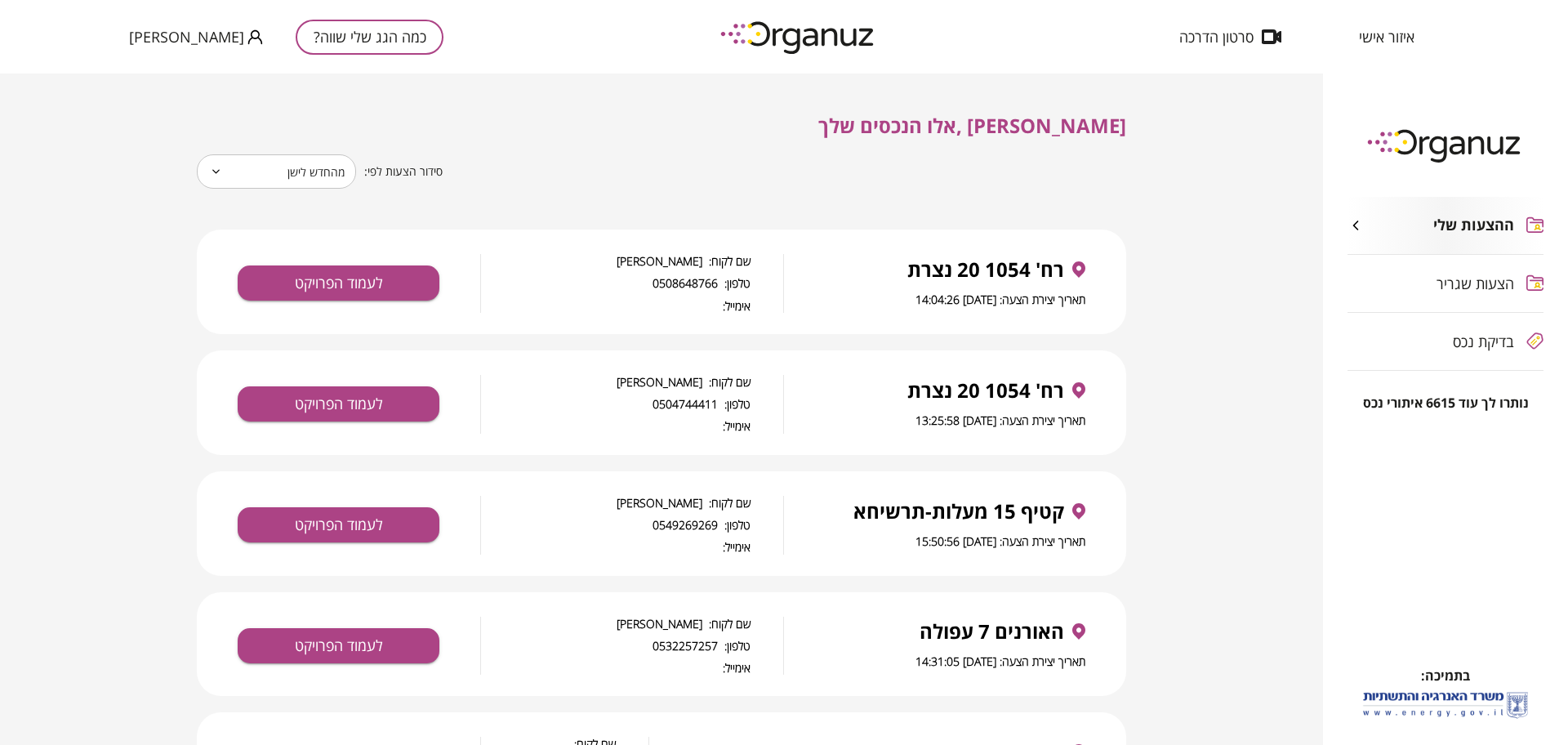
click at [333, 34] on button "כמה הגג שלי שווה?" at bounding box center [369, 37] width 148 height 35
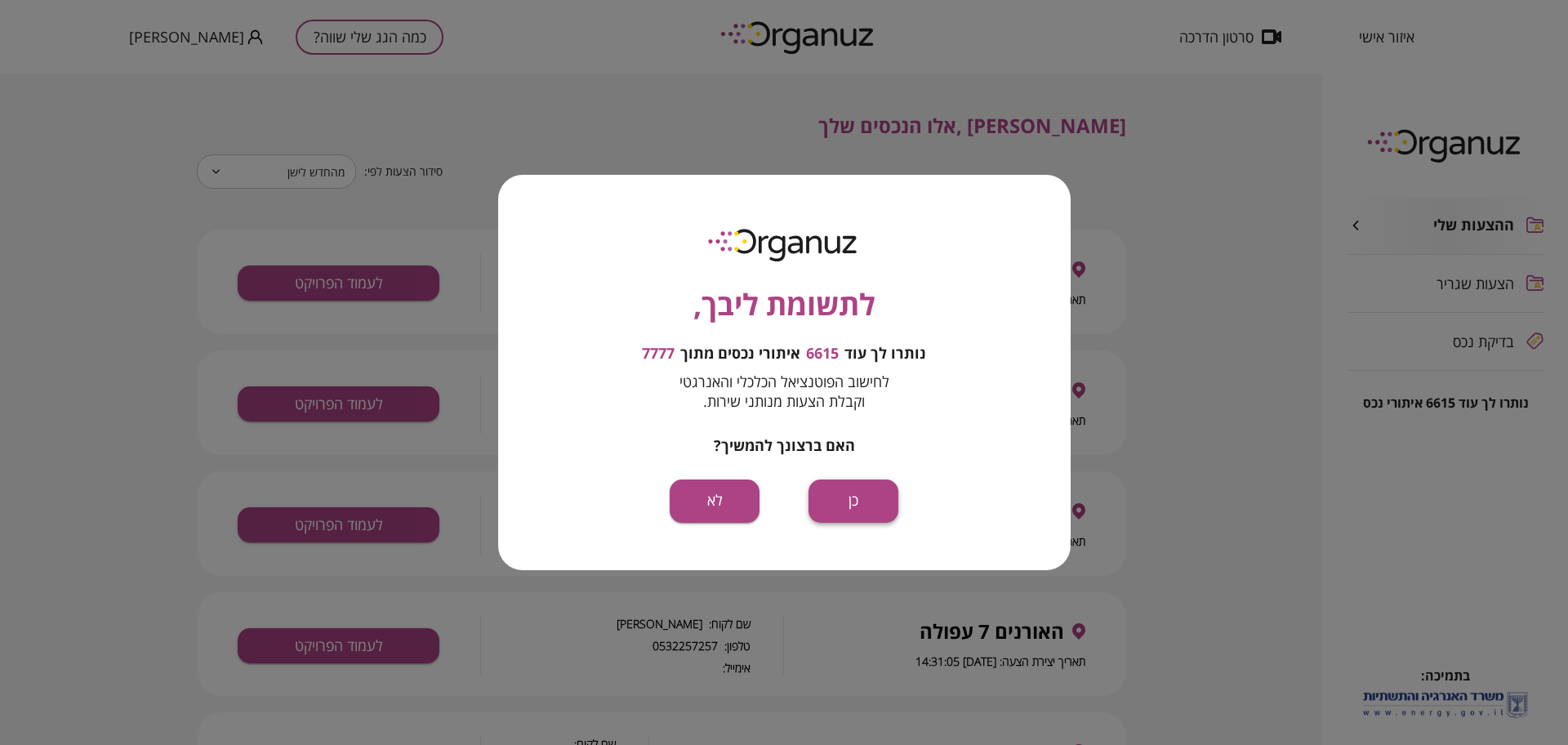
click at [847, 489] on button "כן" at bounding box center [853, 501] width 89 height 43
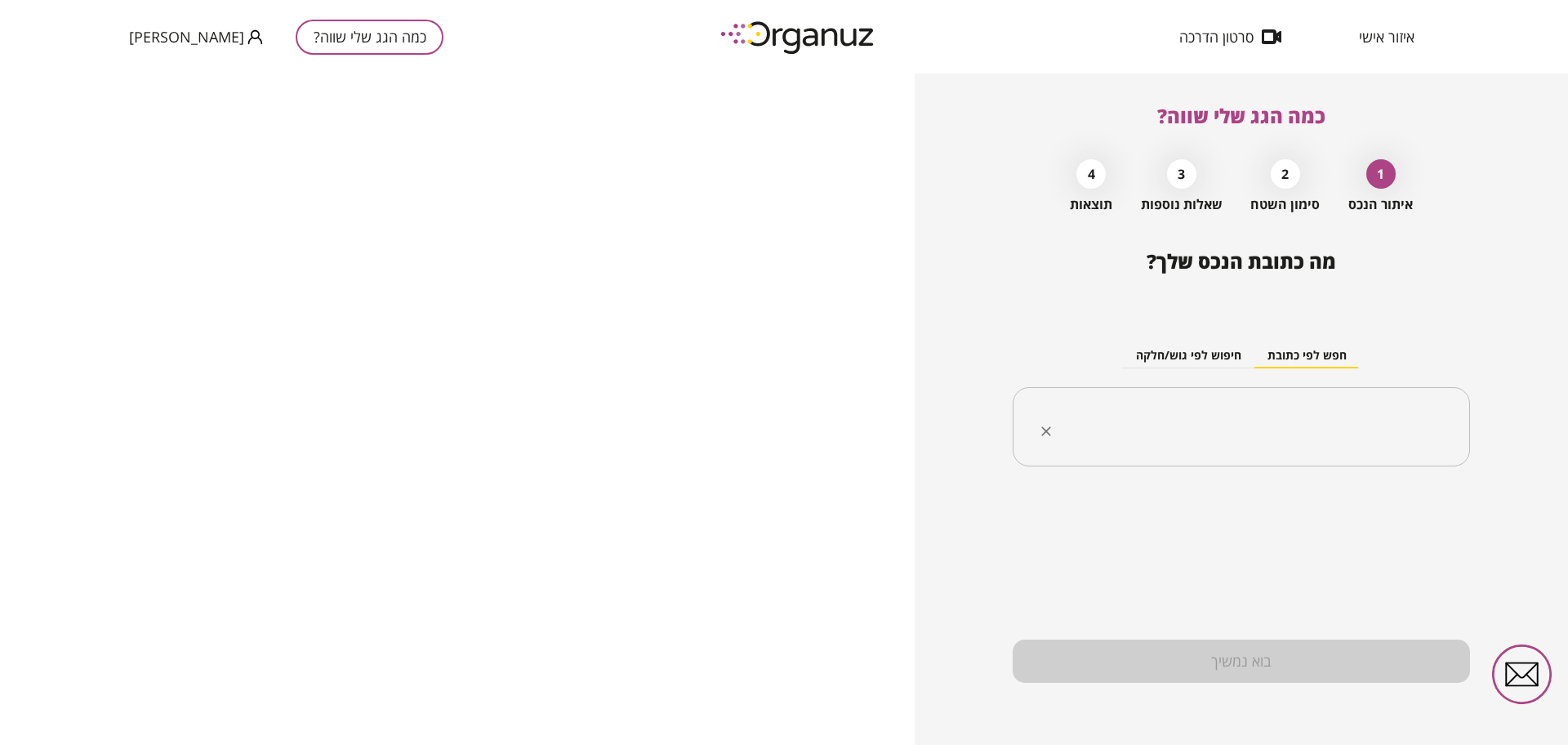
click at [1265, 429] on input "text" at bounding box center [1248, 427] width 406 height 41
paste input "**********"
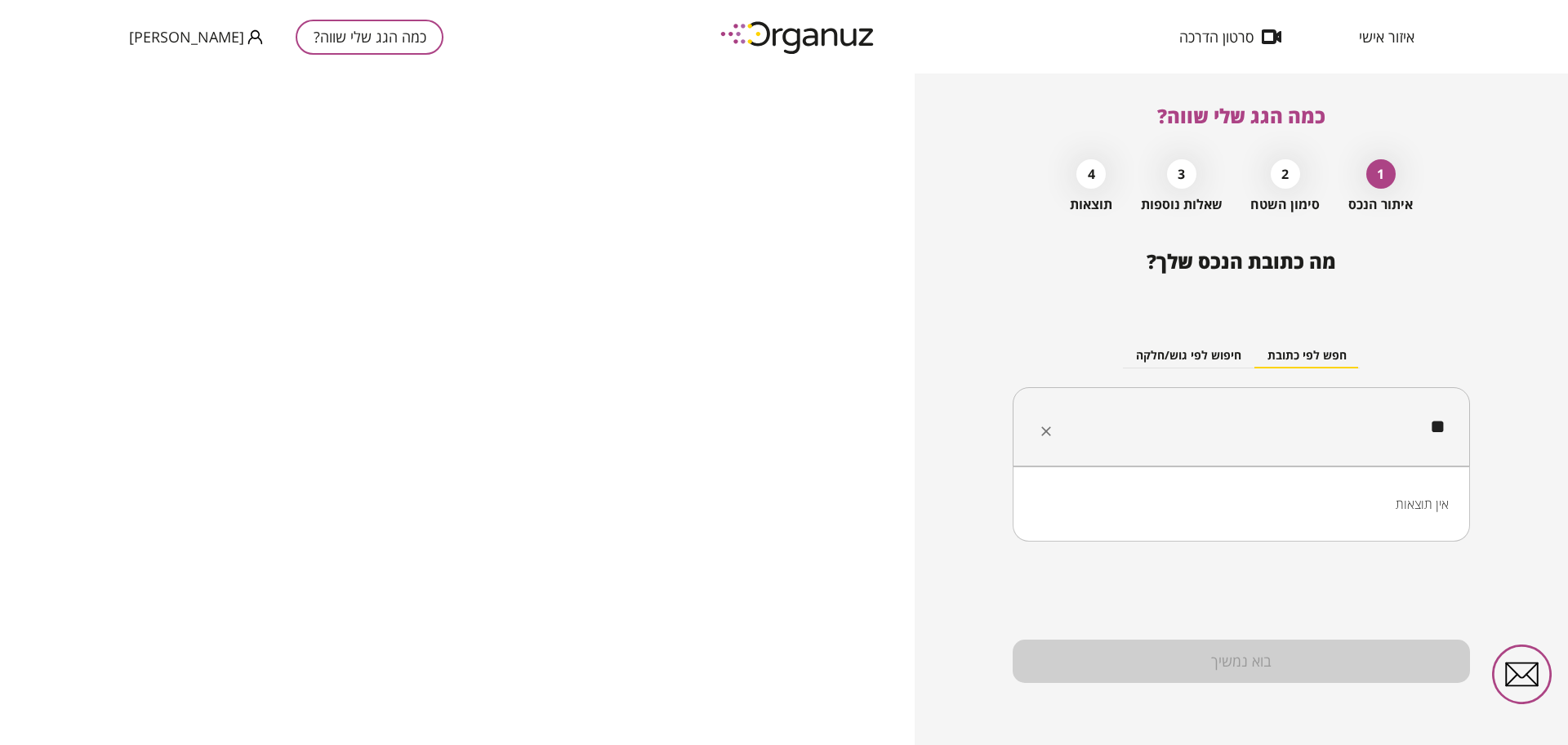
type input "*"
type input "*******"
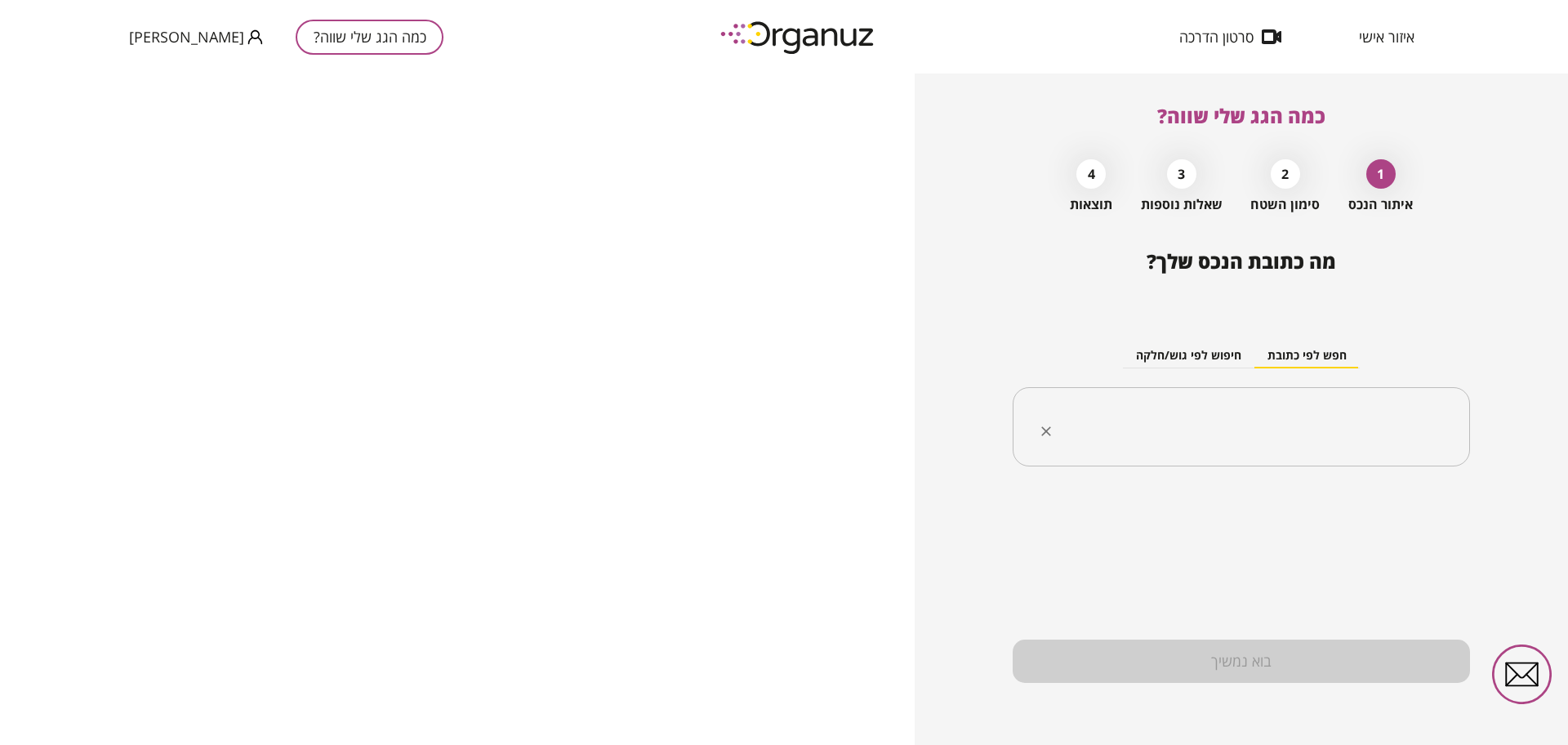
paste input "**********"
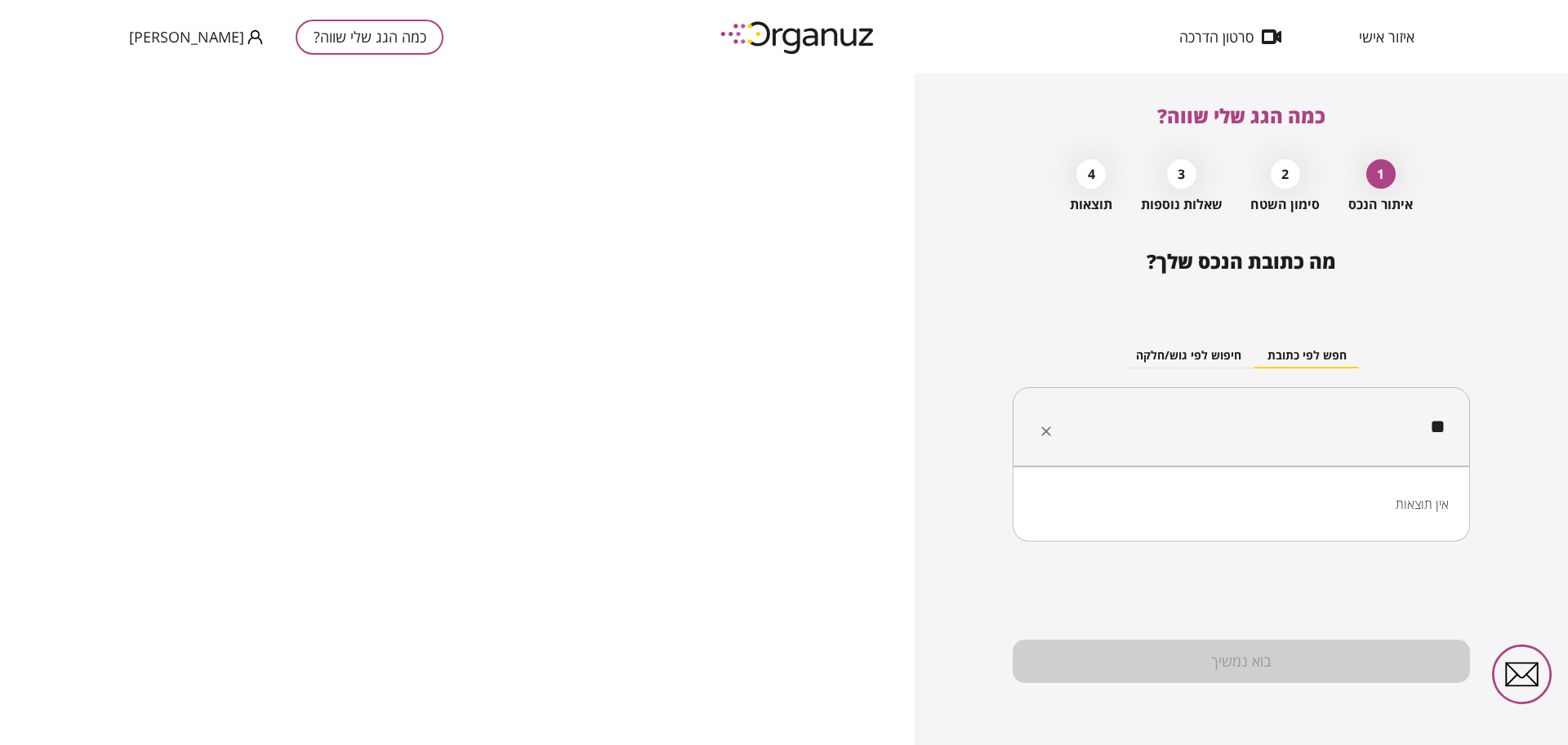
type input "*"
click at [1430, 500] on li "כדורי" at bounding box center [1241, 509] width 415 height 30
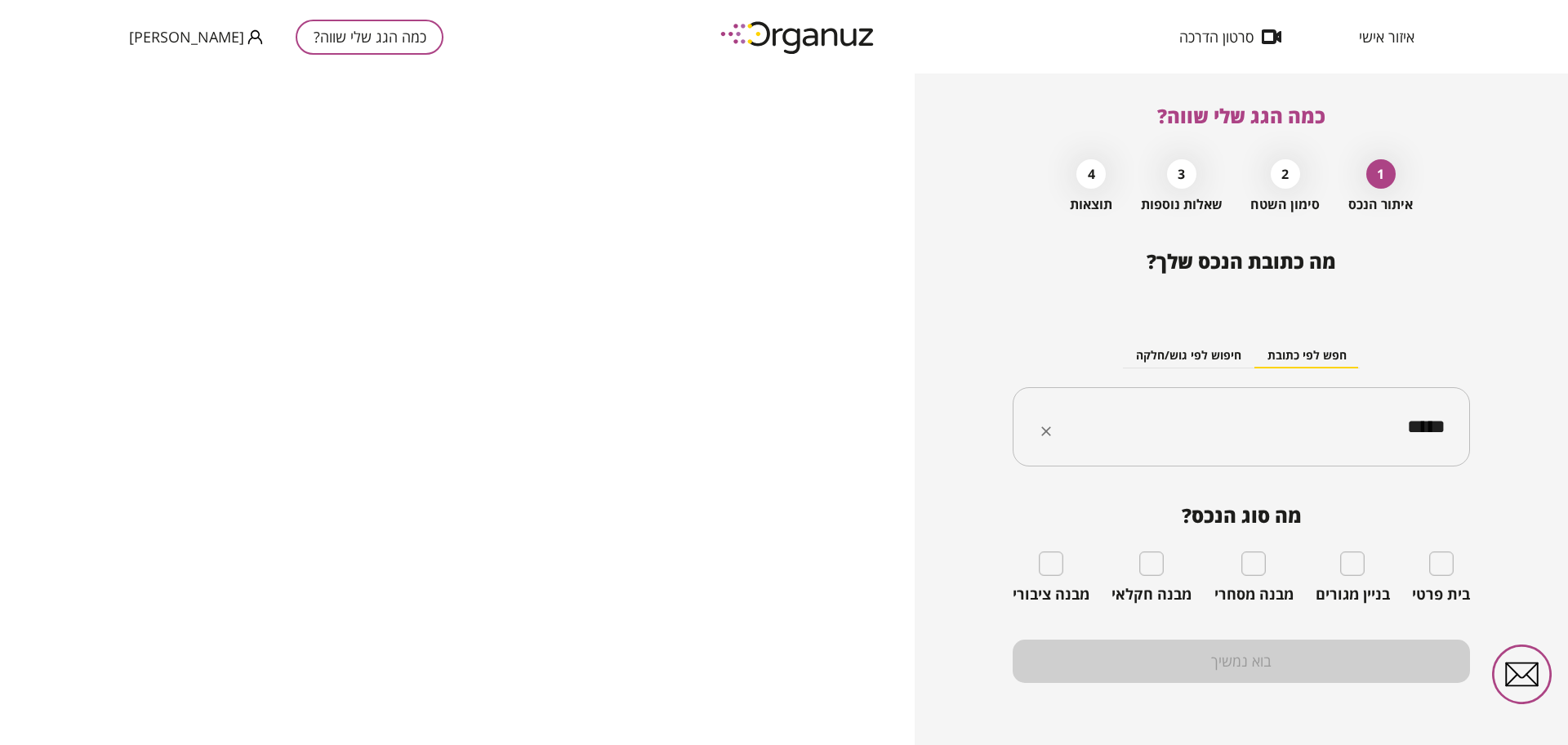
type input "*****"
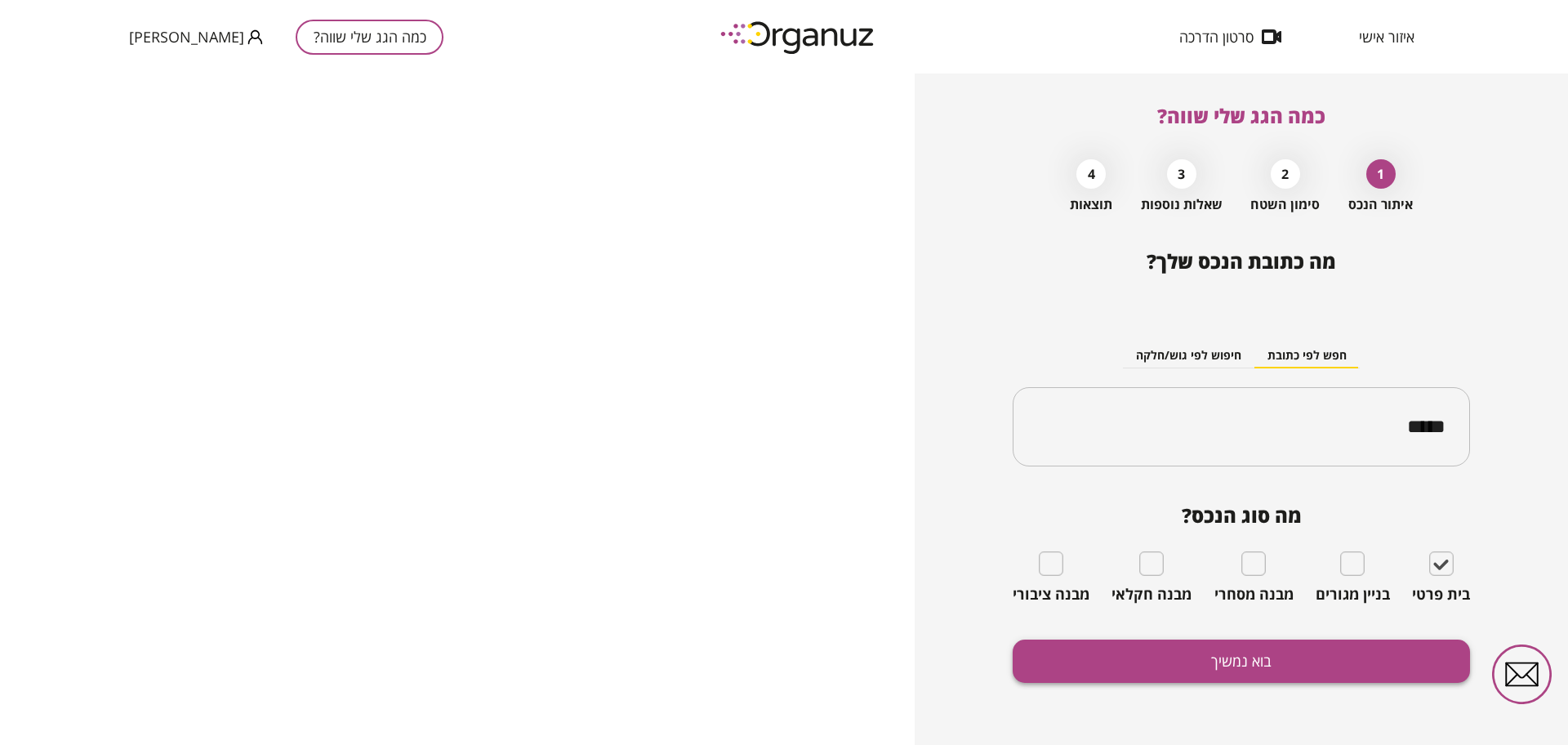
click at [1321, 676] on button "בוא נמשיך" at bounding box center [1241, 661] width 457 height 43
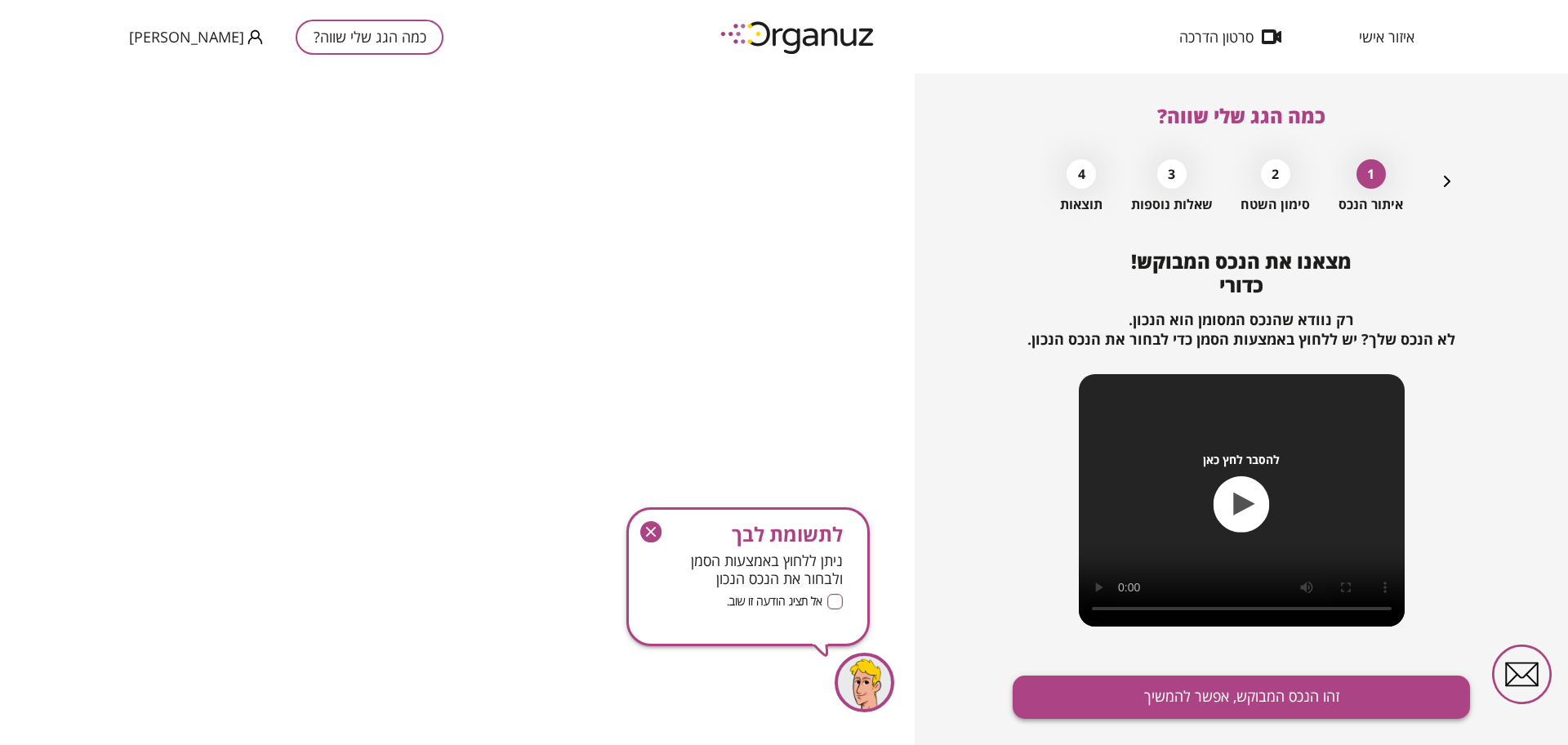
click at [1264, 696] on button "זהו הנכס המבוקש, אפשר להמשיך" at bounding box center [1241, 698] width 457 height 43
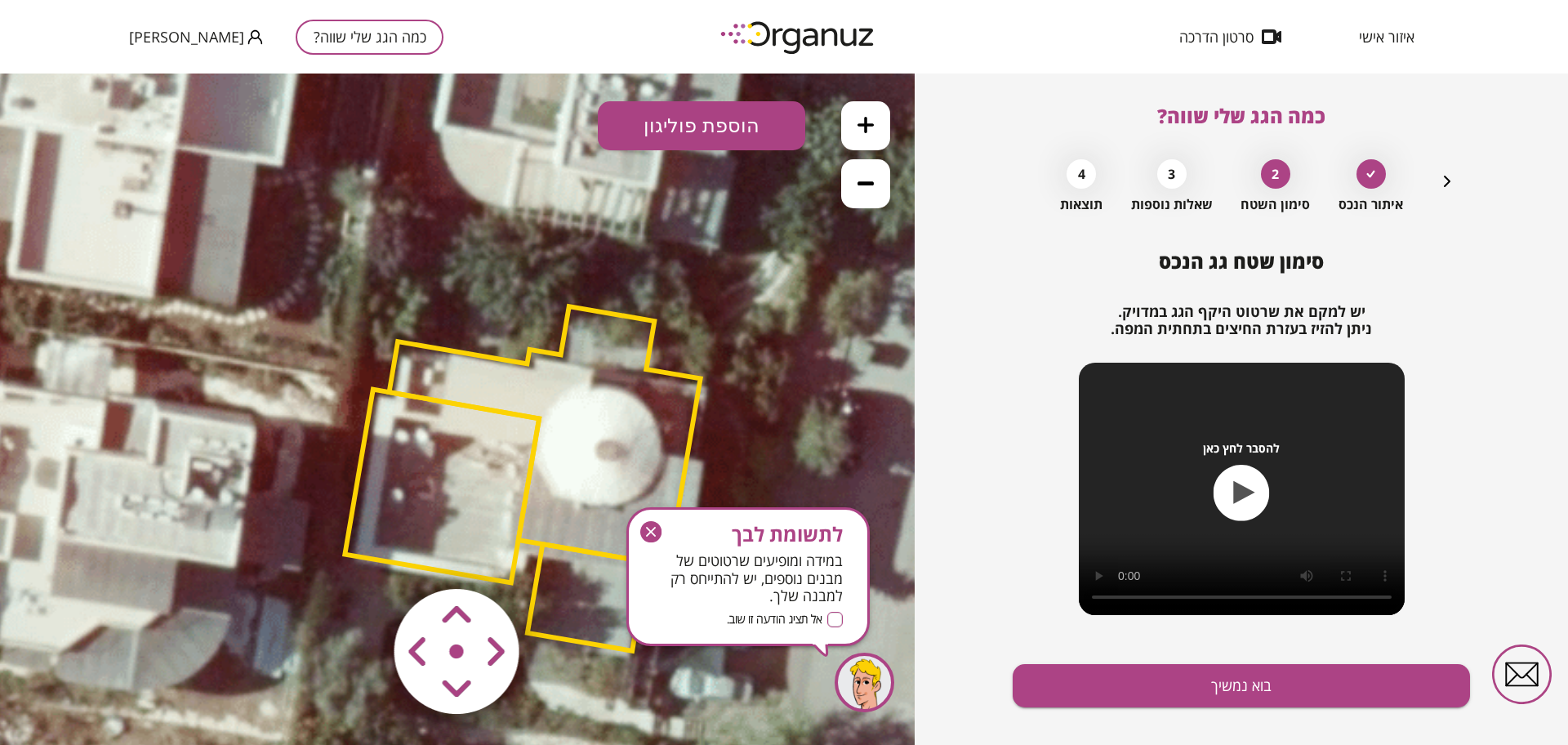
drag, startPoint x: 795, startPoint y: 411, endPoint x: 883, endPoint y: 504, distance: 128.0
click at [883, 504] on icon at bounding box center [524, 476] width 1158 height 1159
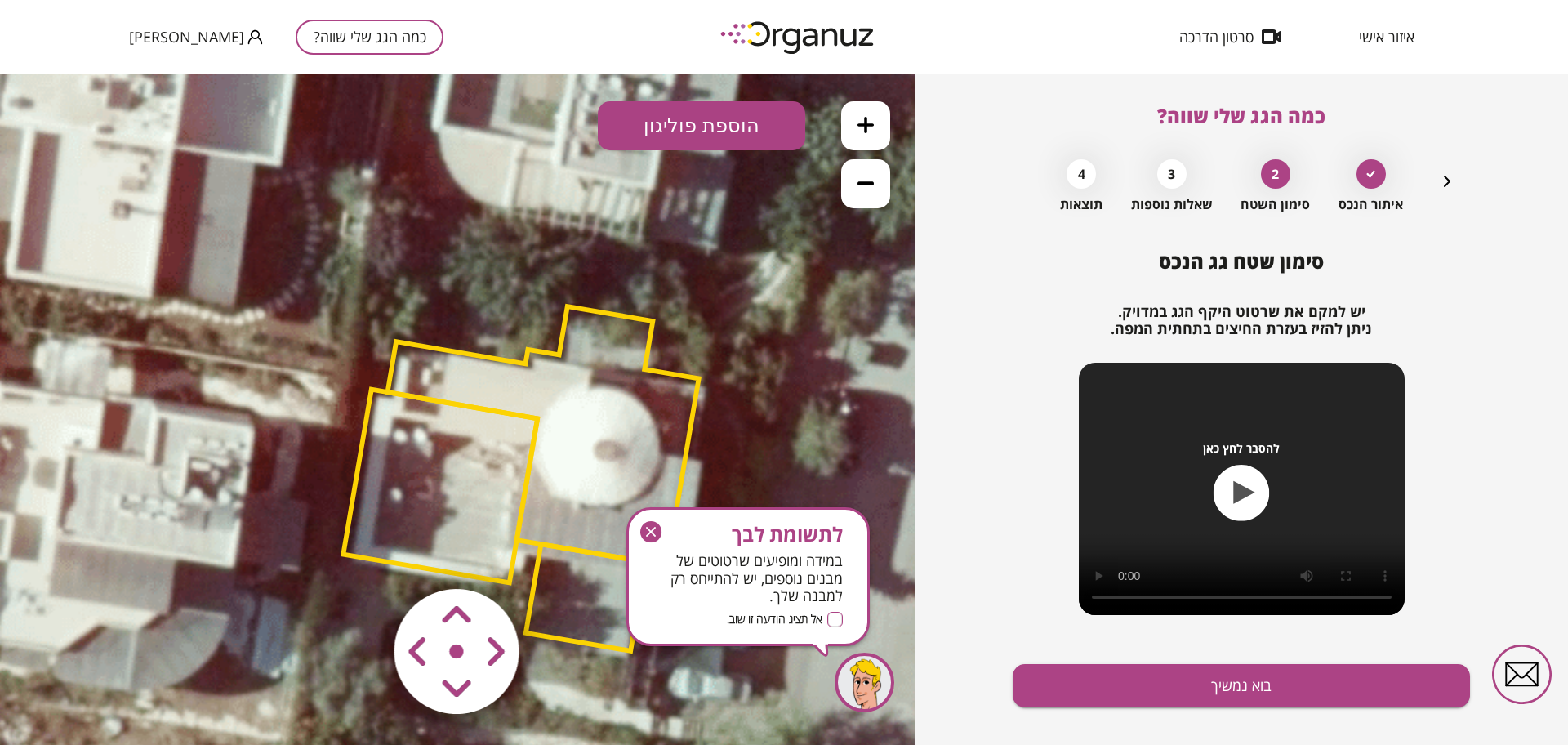
click at [328, 34] on button "כמה הגג שלי שווה?" at bounding box center [369, 37] width 148 height 35
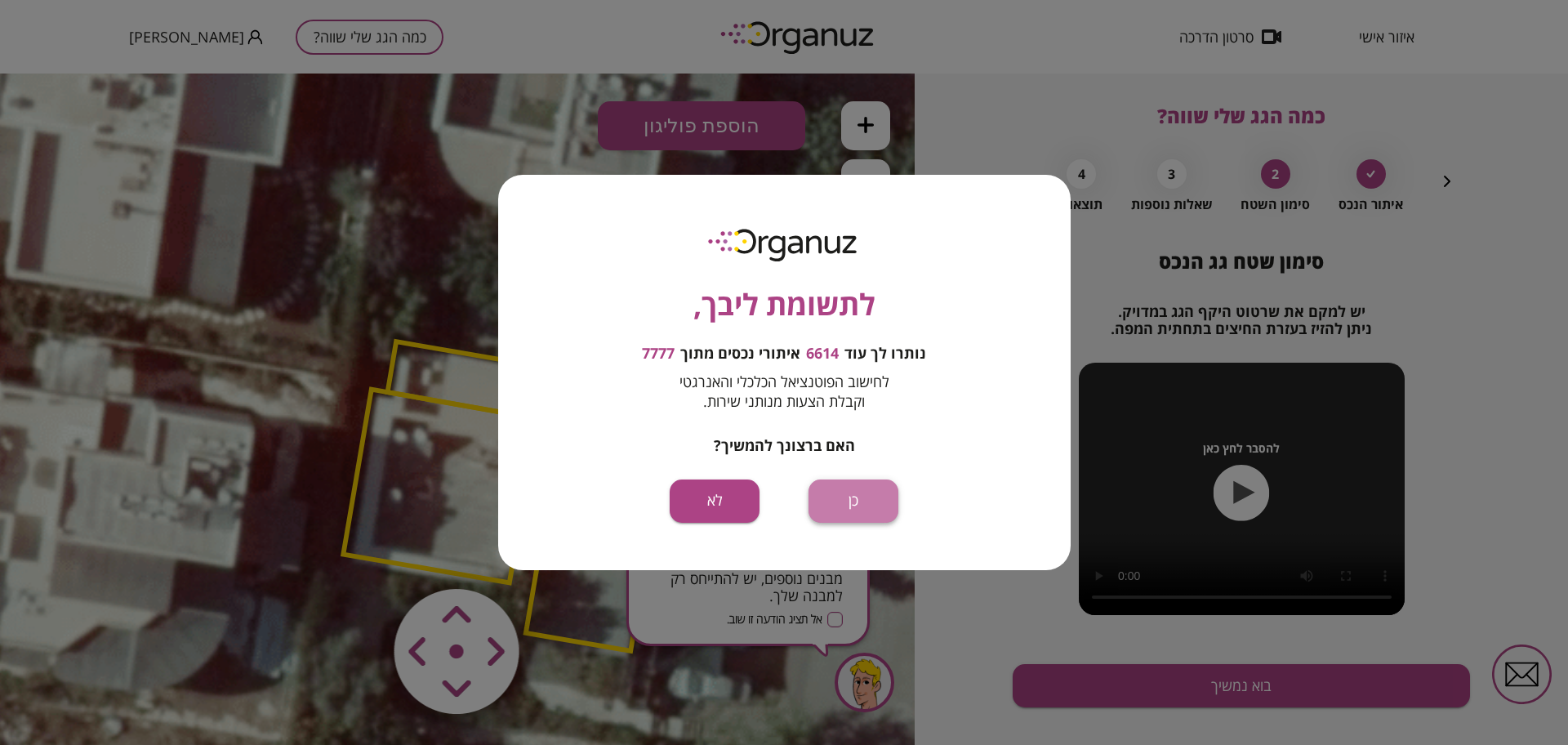
click at [886, 502] on button "כן" at bounding box center [853, 501] width 89 height 43
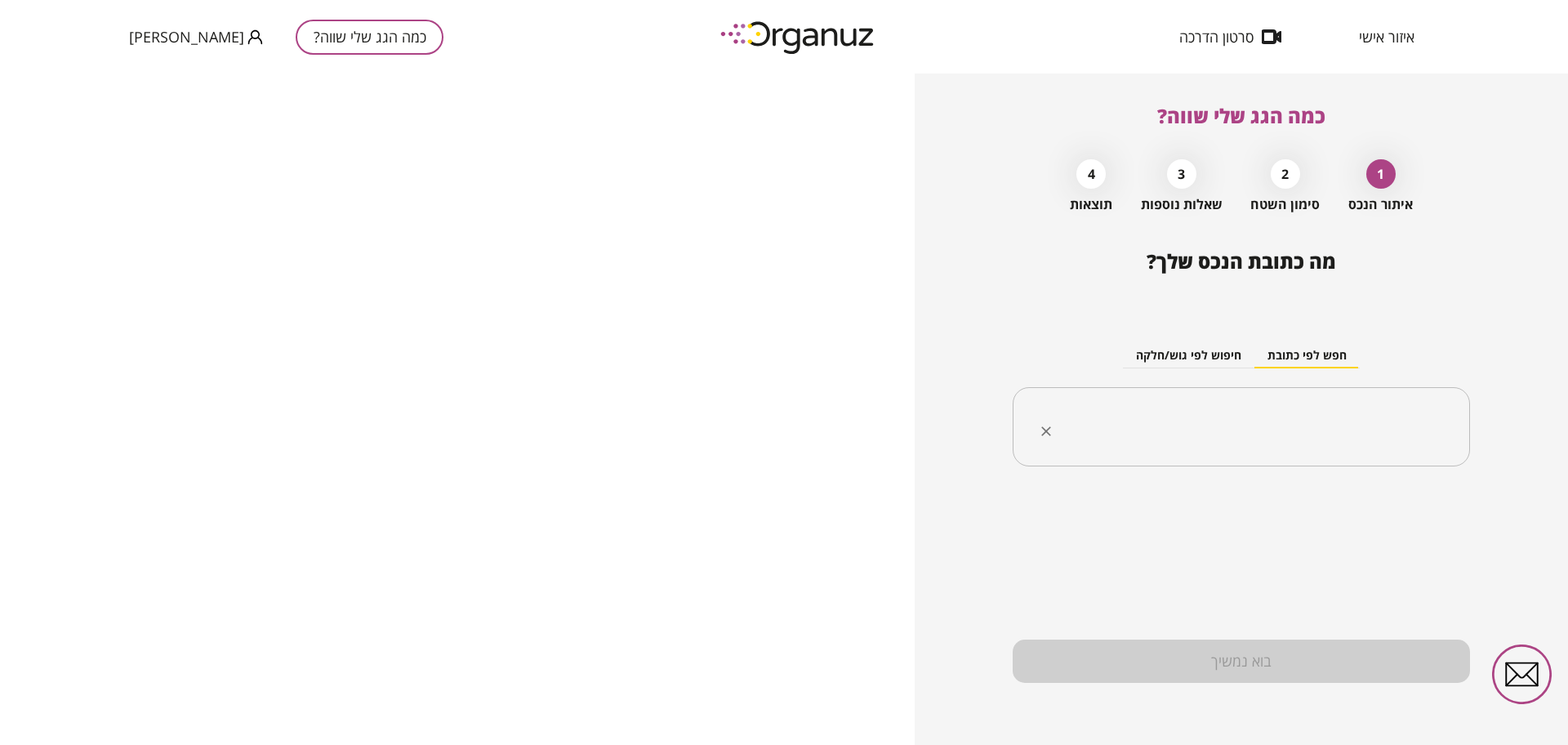
click at [1190, 402] on div "​" at bounding box center [1241, 427] width 457 height 80
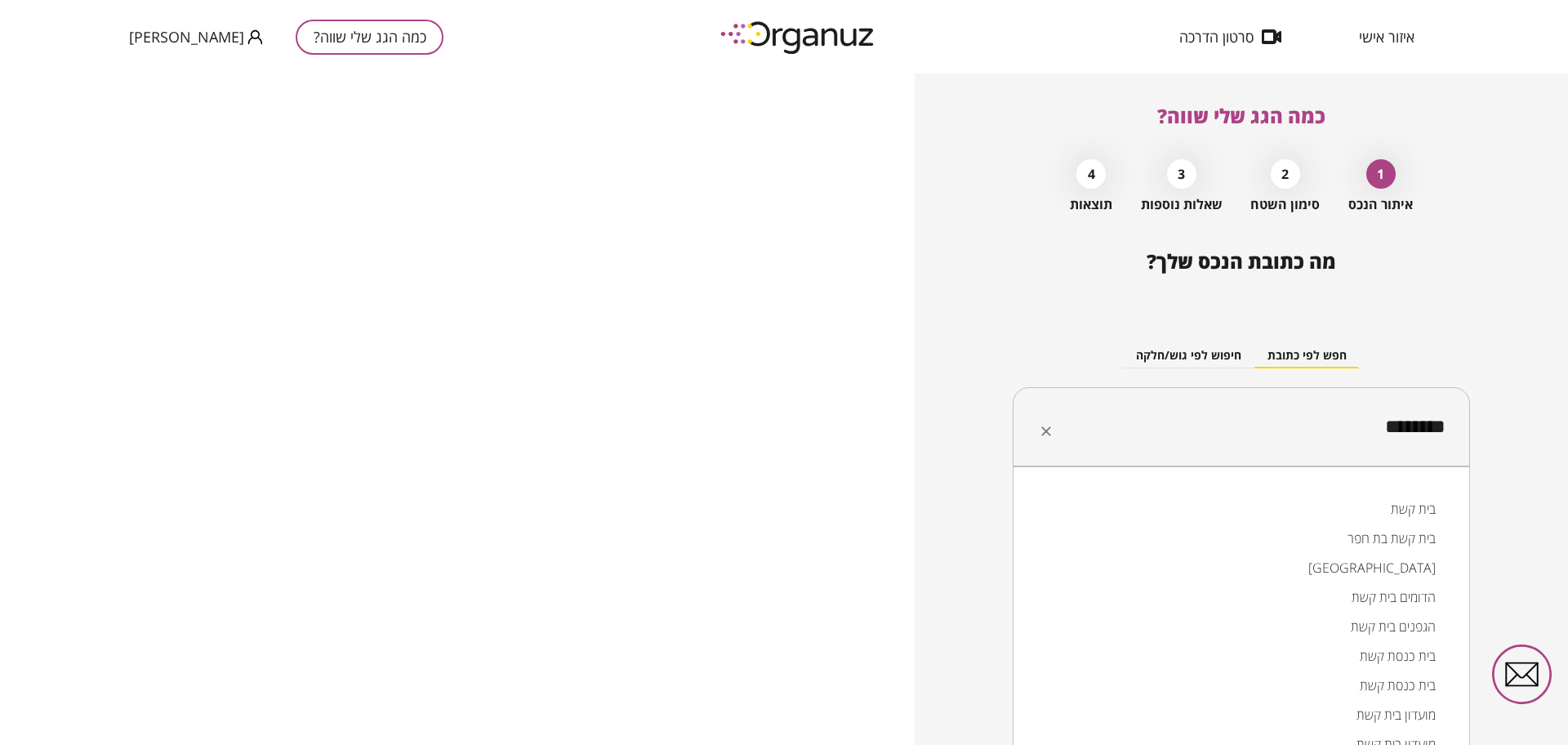
click at [1424, 508] on li "בית קשת" at bounding box center [1241, 509] width 415 height 30
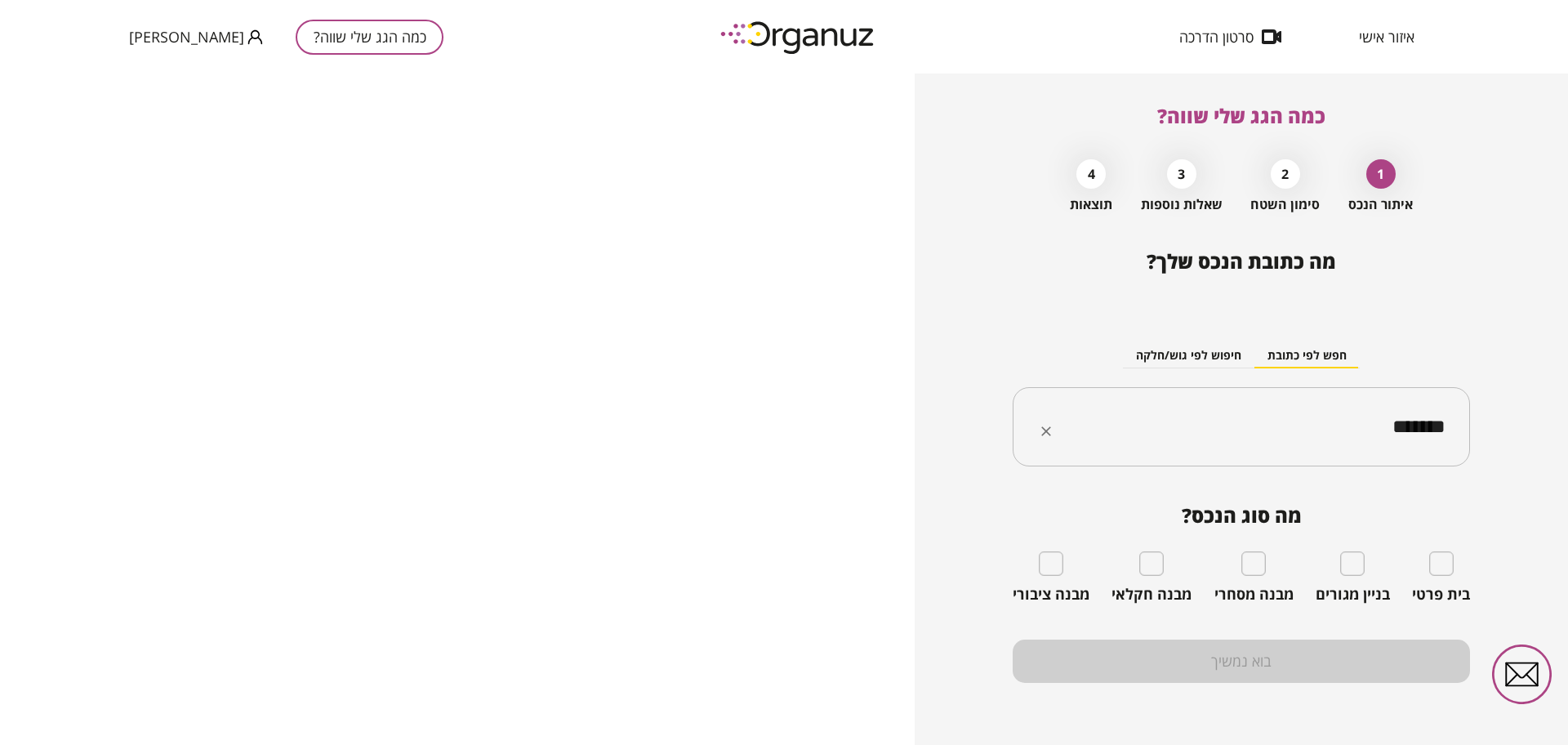
type input "*******"
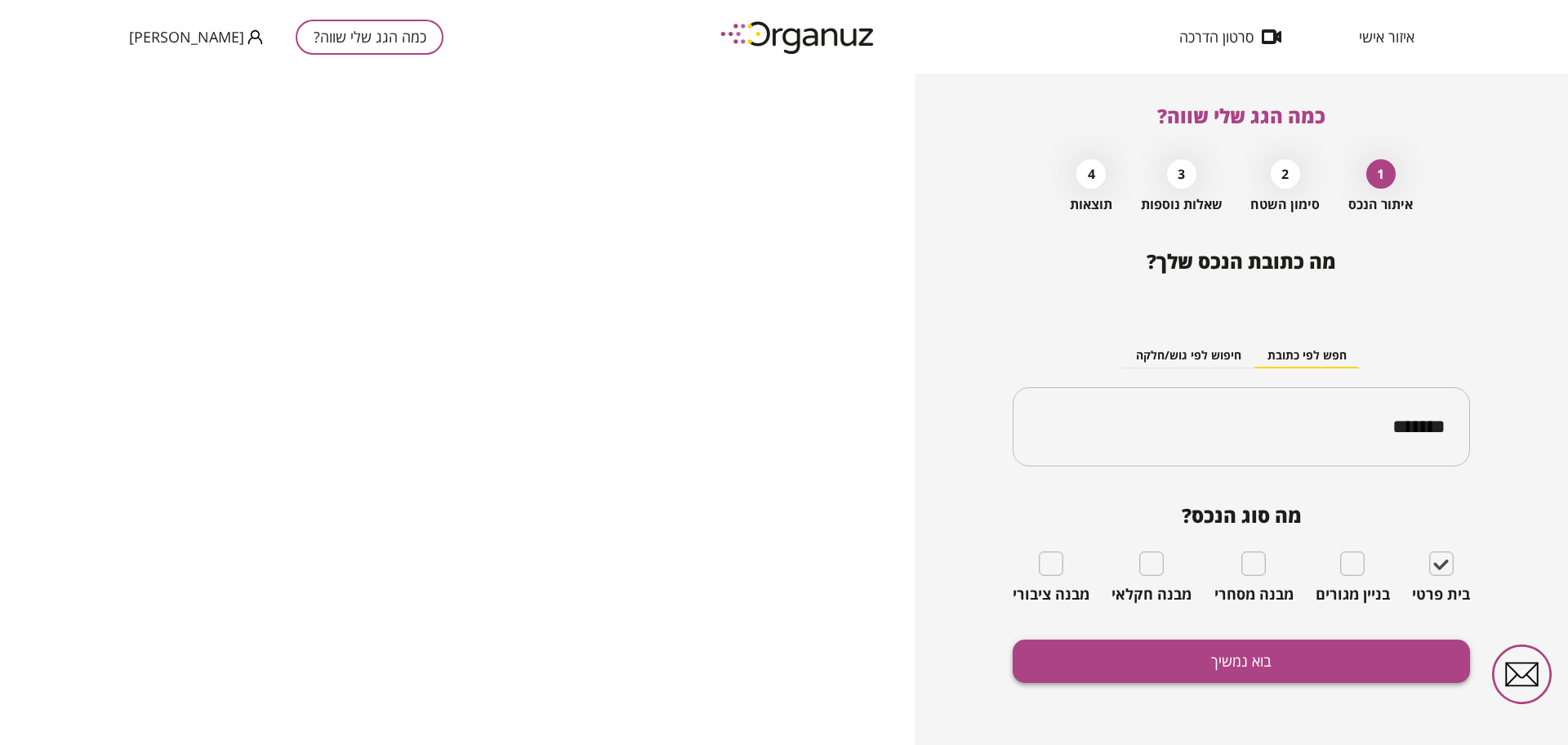
click at [1319, 680] on button "בוא נמשיך" at bounding box center [1241, 661] width 457 height 43
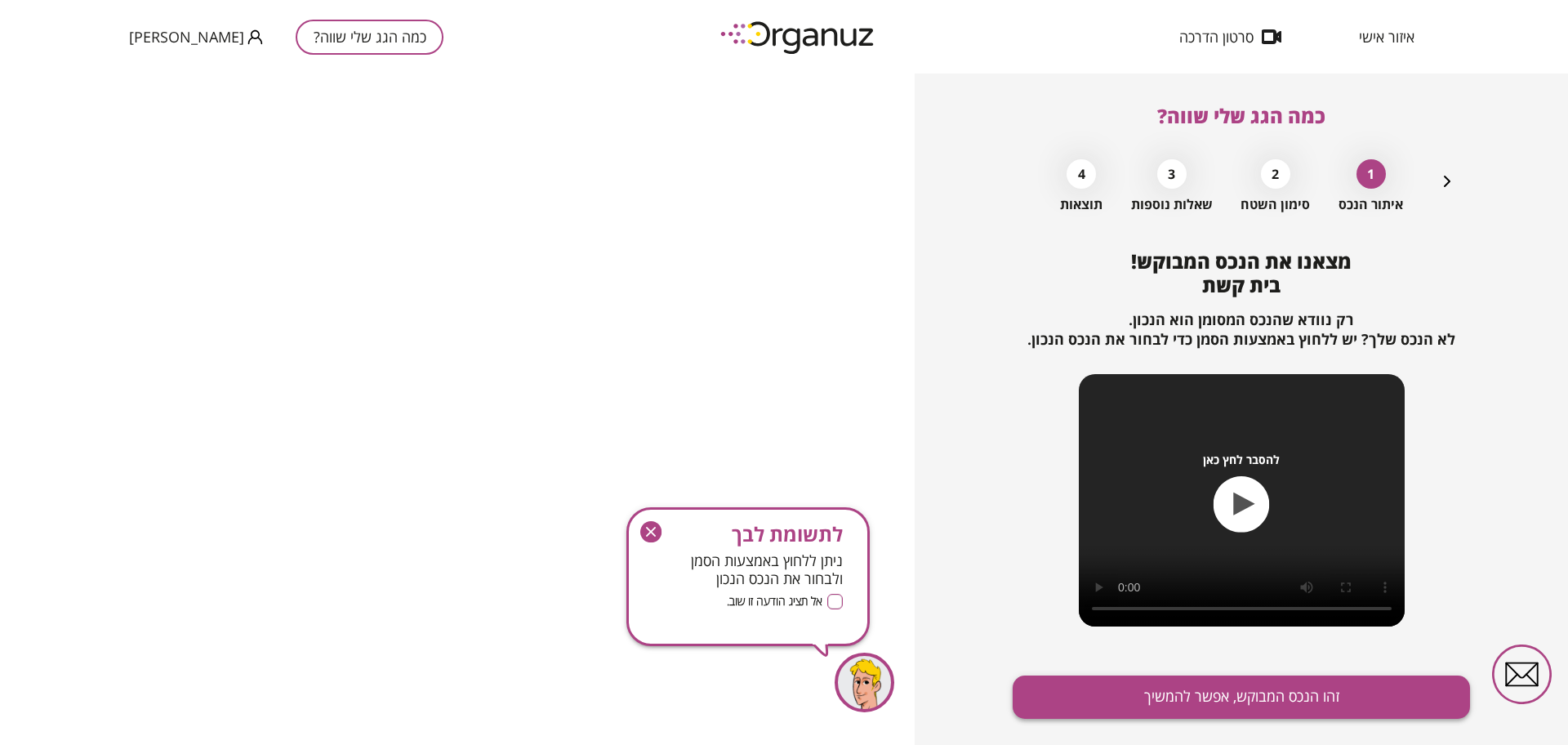
click at [1308, 690] on button "זהו הנכס המבוקש, אפשר להמשיך" at bounding box center [1241, 698] width 457 height 43
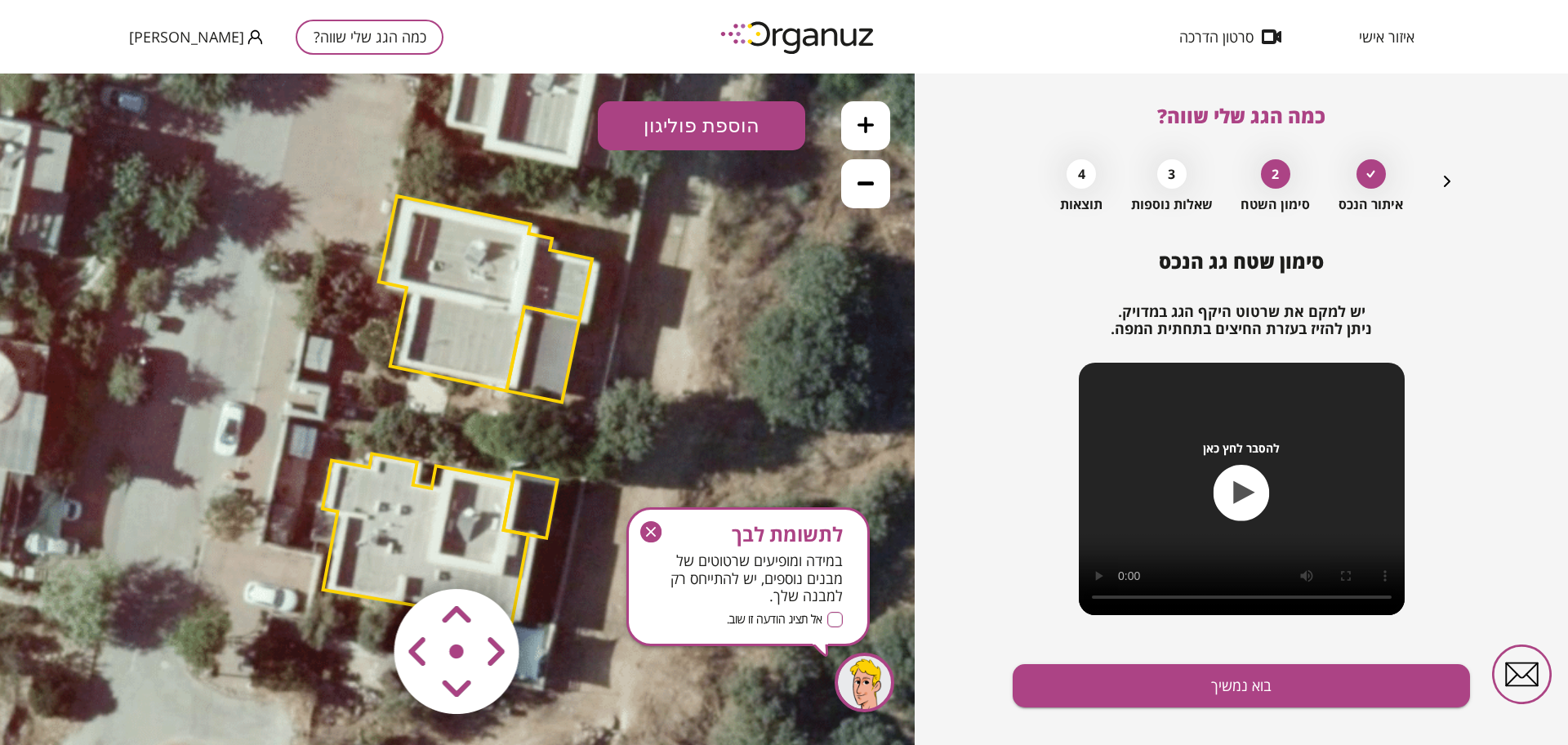
click at [854, 128] on button at bounding box center [865, 125] width 49 height 49
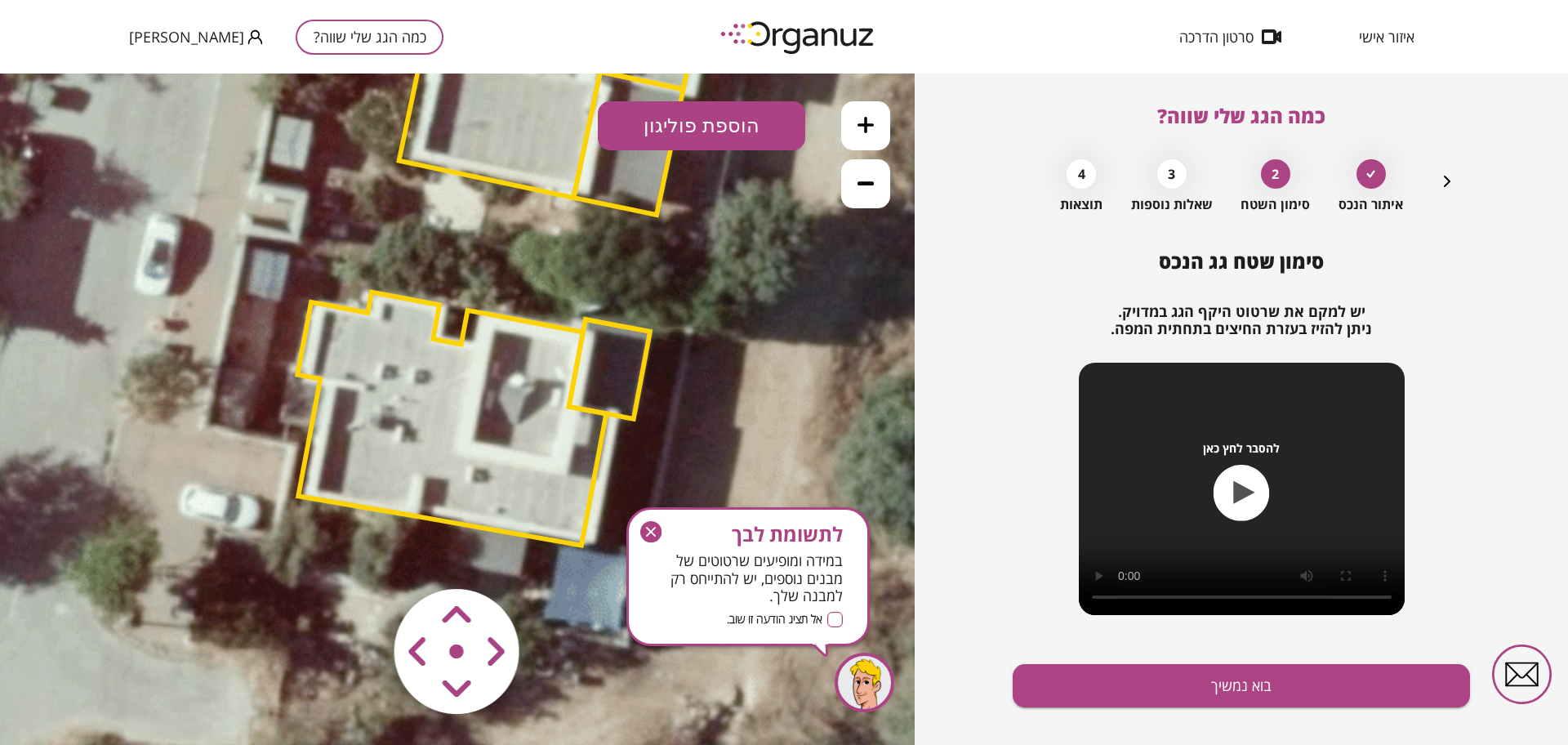
drag, startPoint x: 705, startPoint y: 466, endPoint x: 752, endPoint y: 248, distance: 223.0
click at [752, 248] on icon at bounding box center [493, 219] width 1984 height 1985
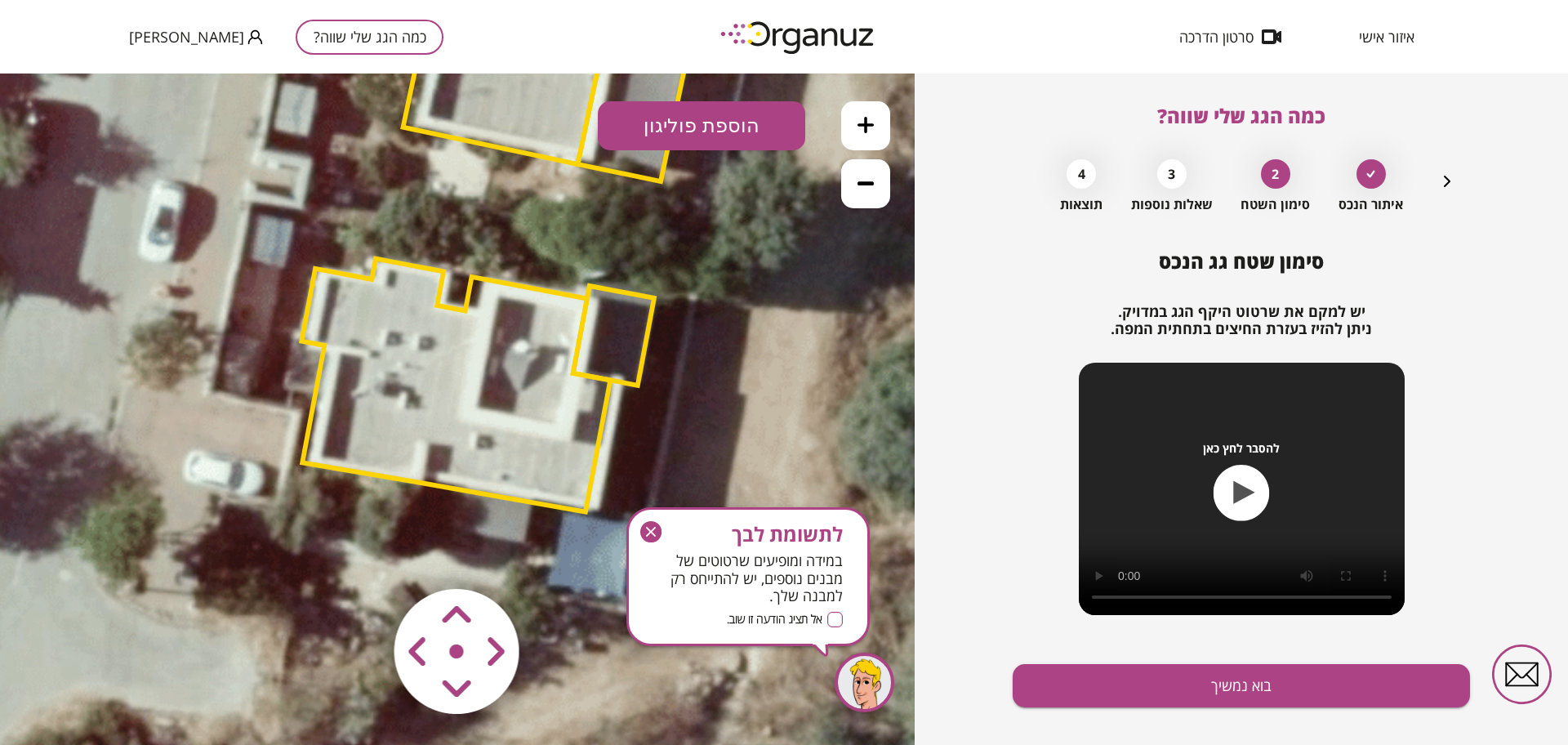
click at [394, 423] on polygon at bounding box center [456, 385] width 309 height 253
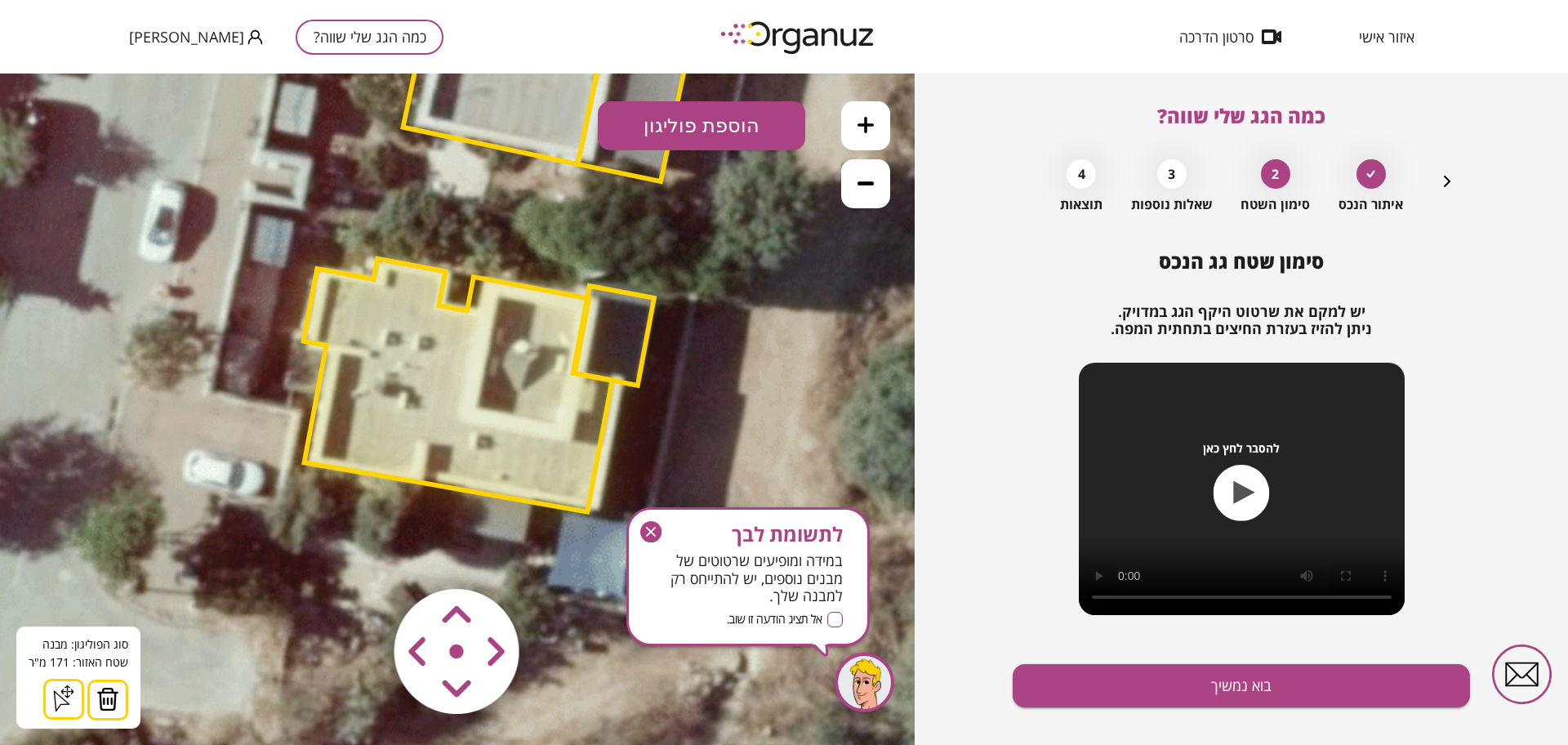
click at [360, 555] on area at bounding box center [360, 555] width 0 height 0
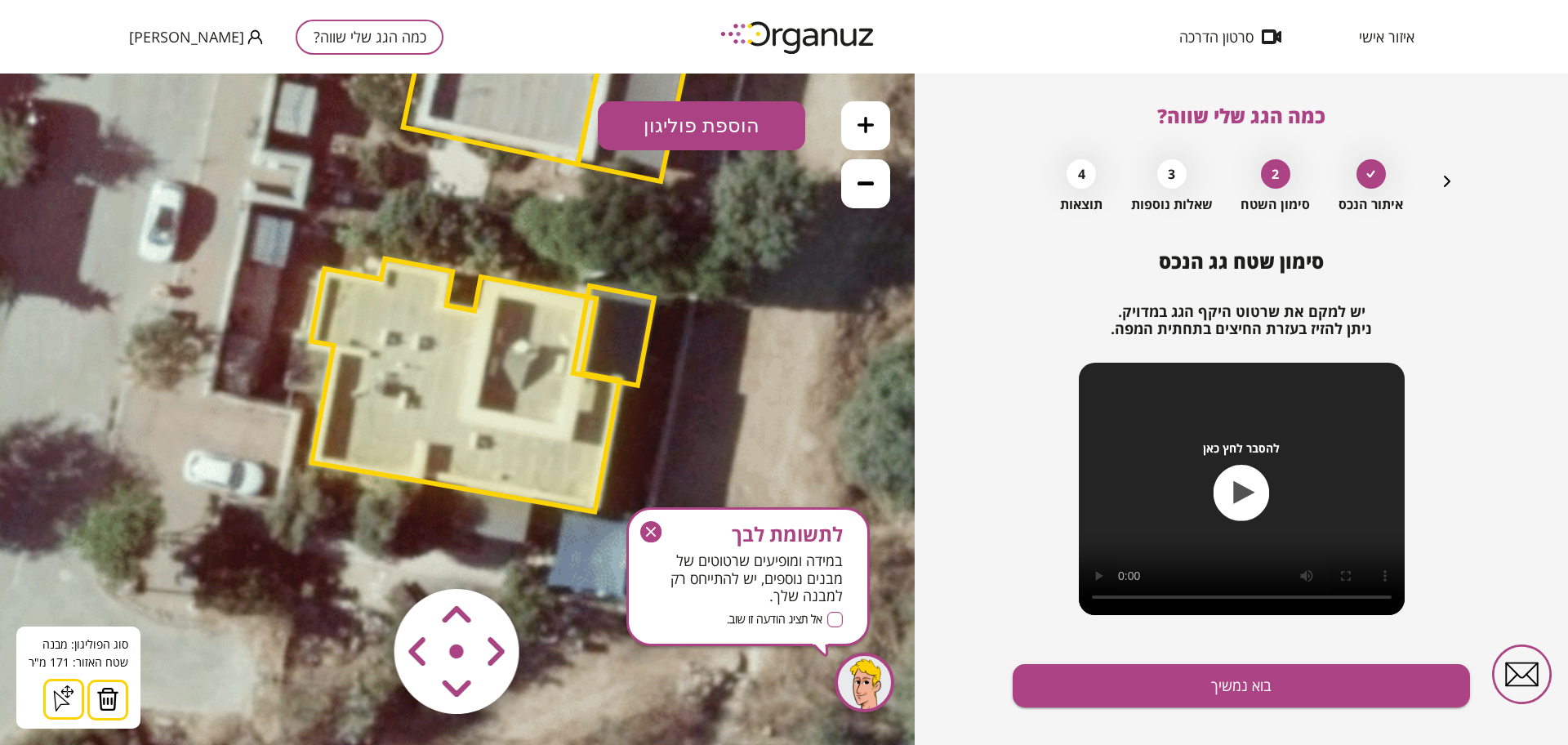
click at [625, 339] on polygon at bounding box center [614, 335] width 81 height 99
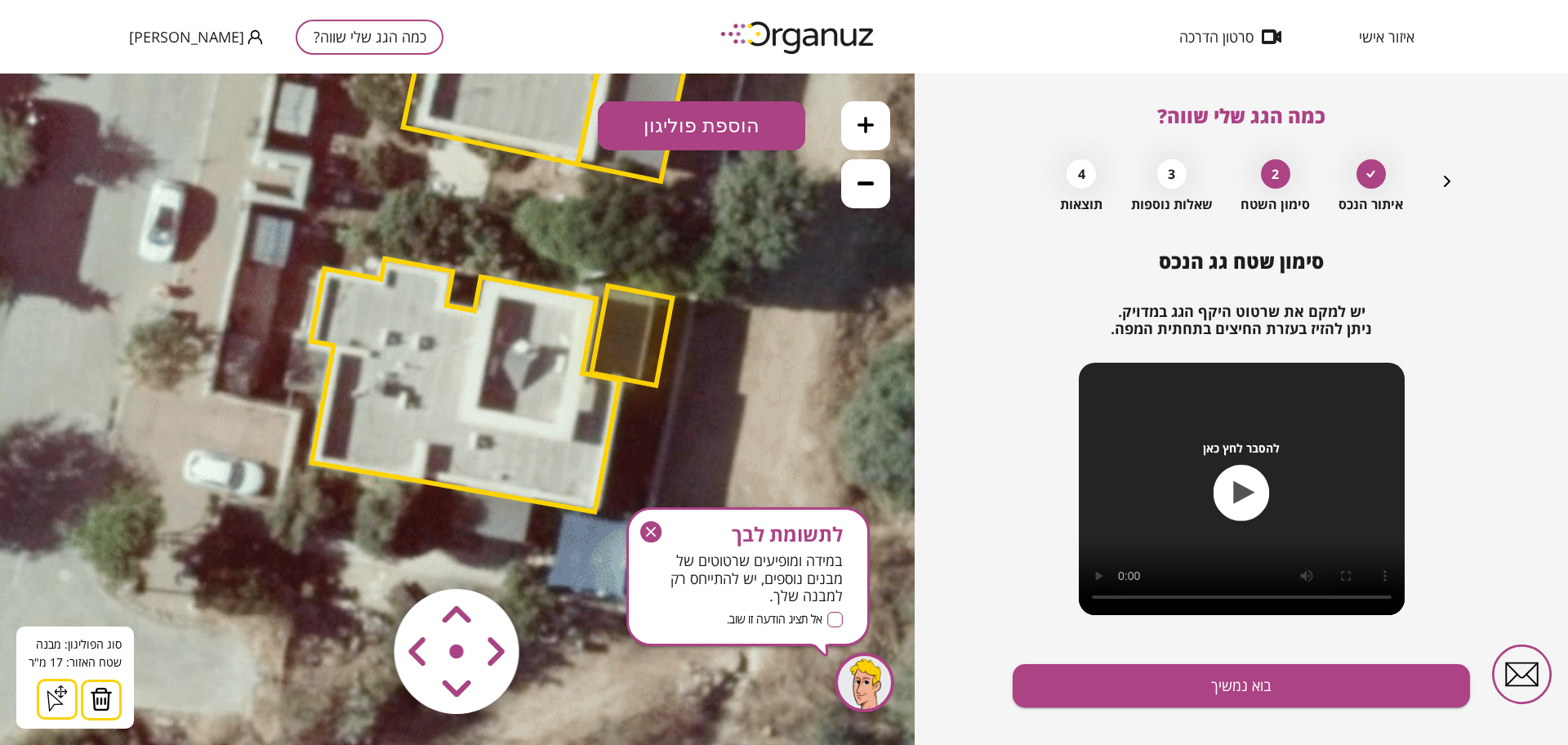
click at [360, 555] on area at bounding box center [360, 555] width 0 height 0
click at [113, 692] on button at bounding box center [101, 700] width 41 height 41
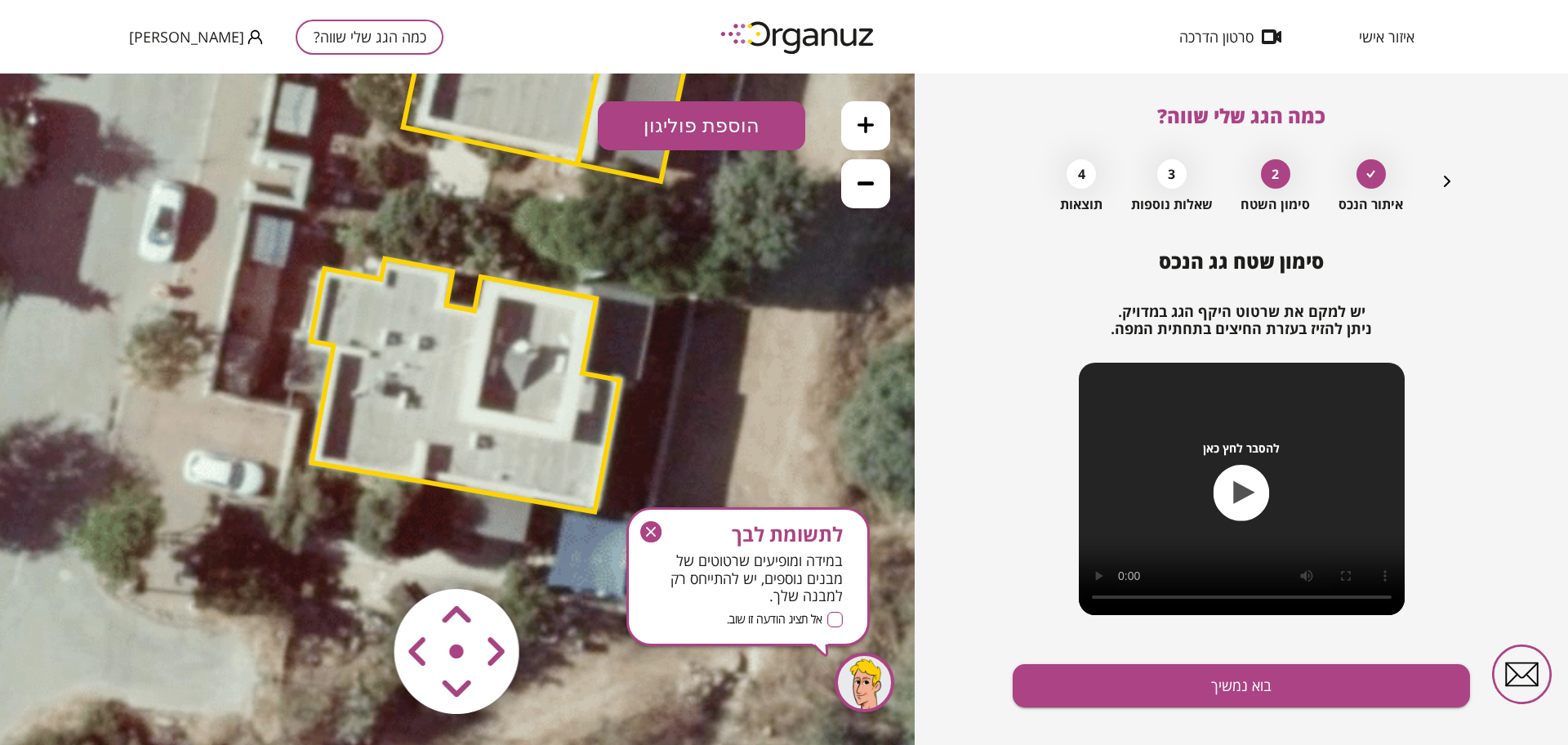
drag, startPoint x: 653, startPoint y: 533, endPoint x: 910, endPoint y: 520, distance: 257.3
click at [653, 532] on icon "button" at bounding box center [651, 532] width 21 height 21
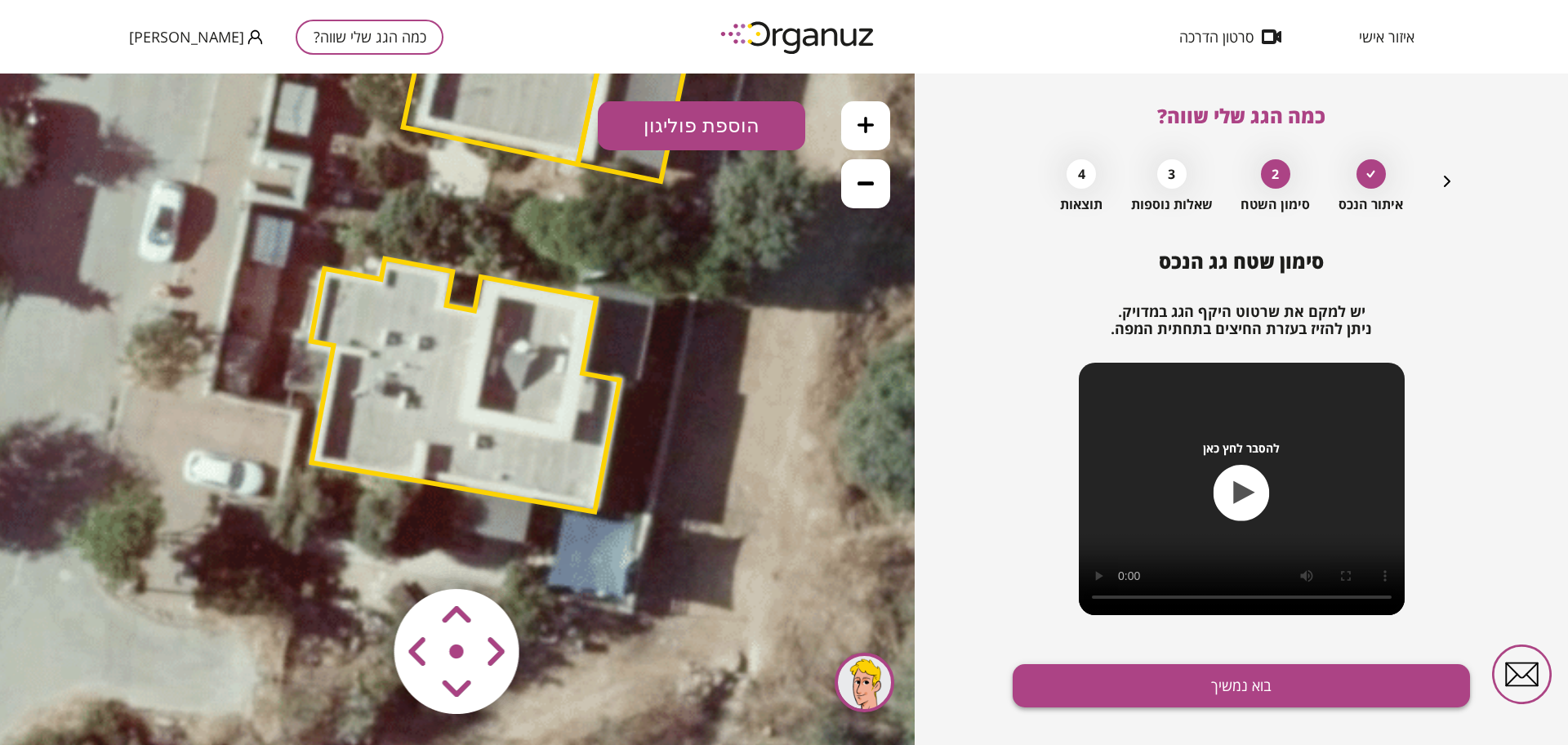
click at [1197, 677] on button "בוא נמשיך" at bounding box center [1241, 686] width 457 height 43
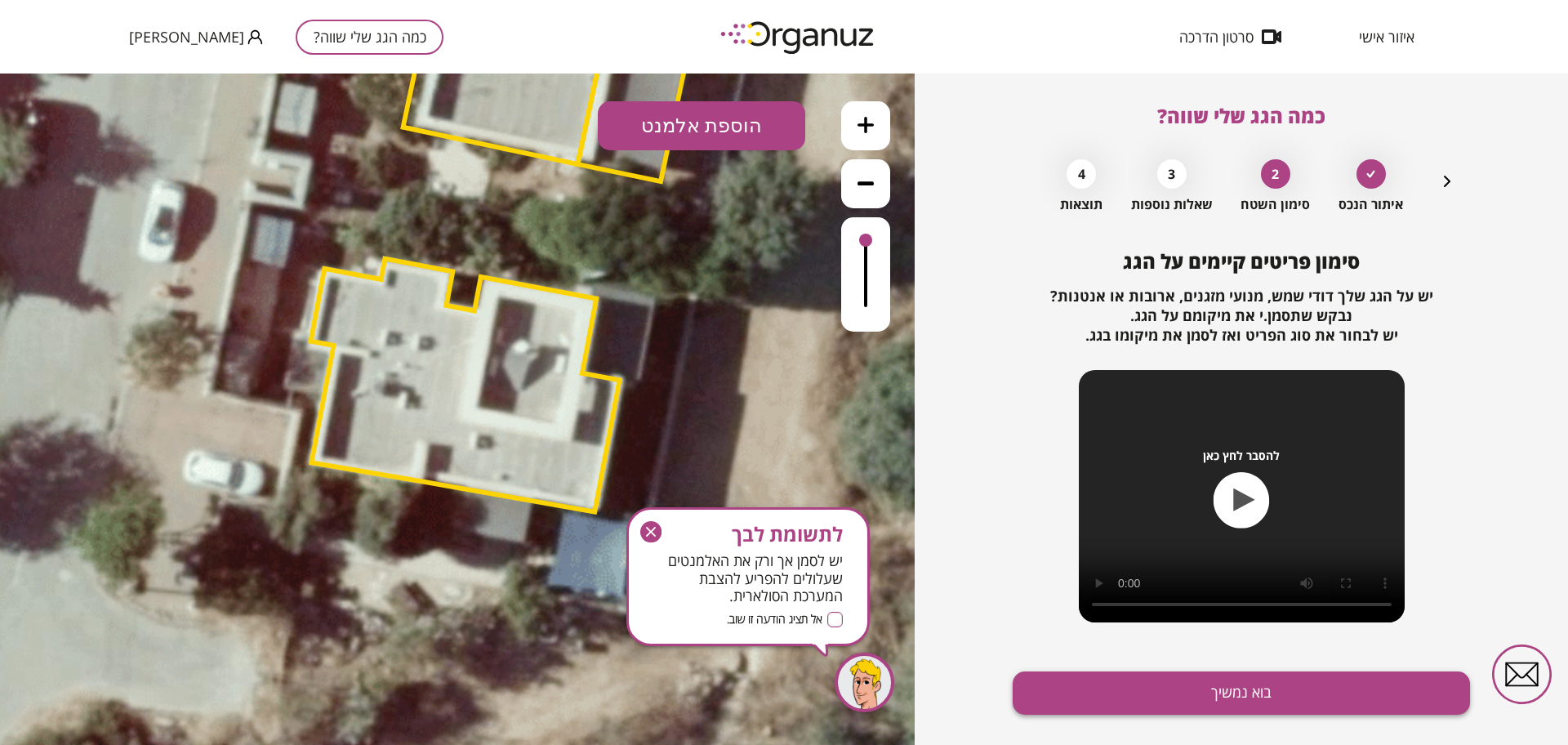
click at [1193, 690] on button "בוא נמשיך" at bounding box center [1241, 693] width 457 height 43
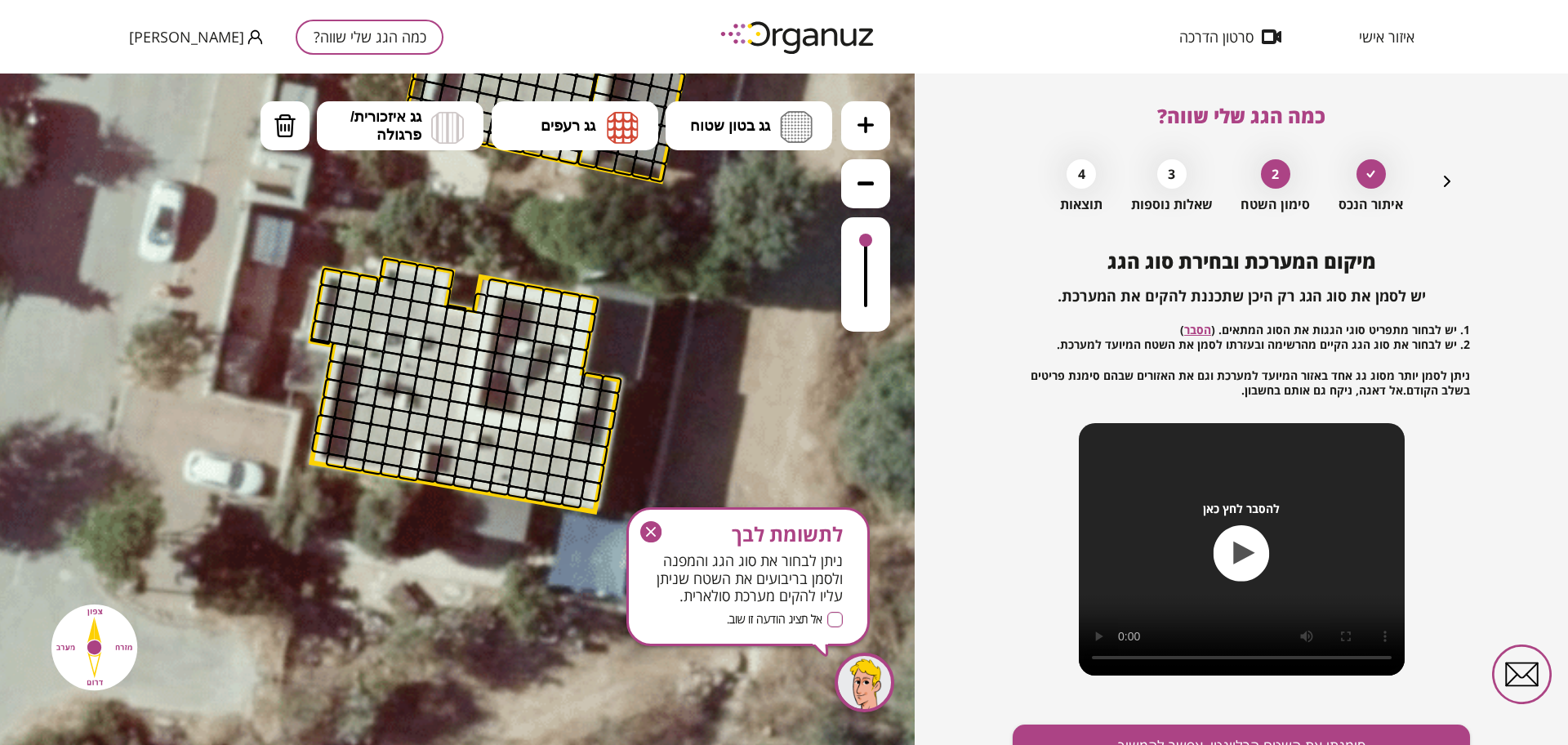
drag, startPoint x: 791, startPoint y: 124, endPoint x: 807, endPoint y: 151, distance: 31.4
click at [792, 124] on img at bounding box center [796, 127] width 33 height 32
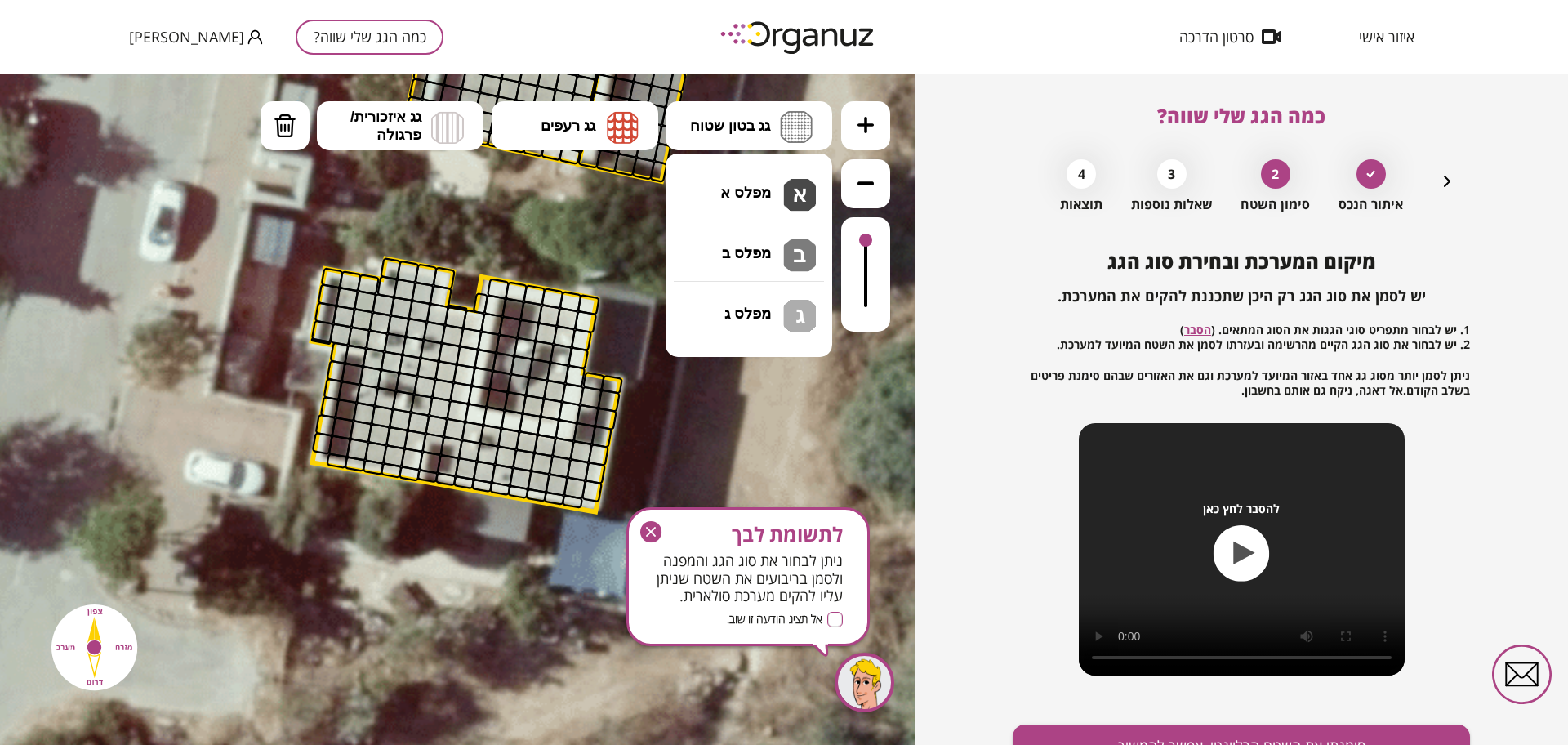
click at [1439, 182] on icon "button" at bounding box center [1447, 182] width 20 height 20
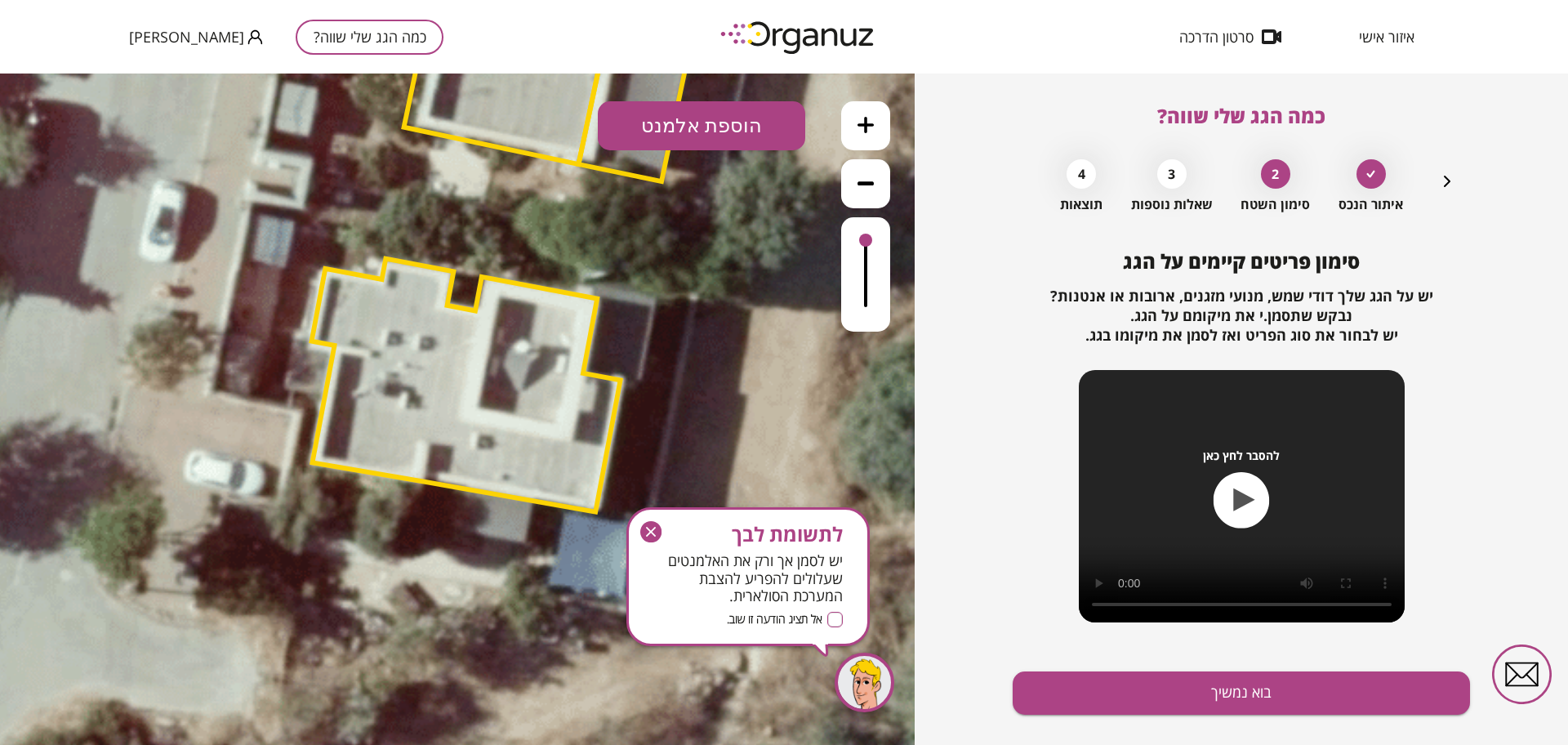
click at [699, 125] on button "הוספת אלמנט" at bounding box center [702, 125] width 208 height 49
click at [716, 313] on div ".st0 { fill: #FFFFFF; } .st0 { fill: #FFFFFF; }" at bounding box center [457, 409] width 915 height 672
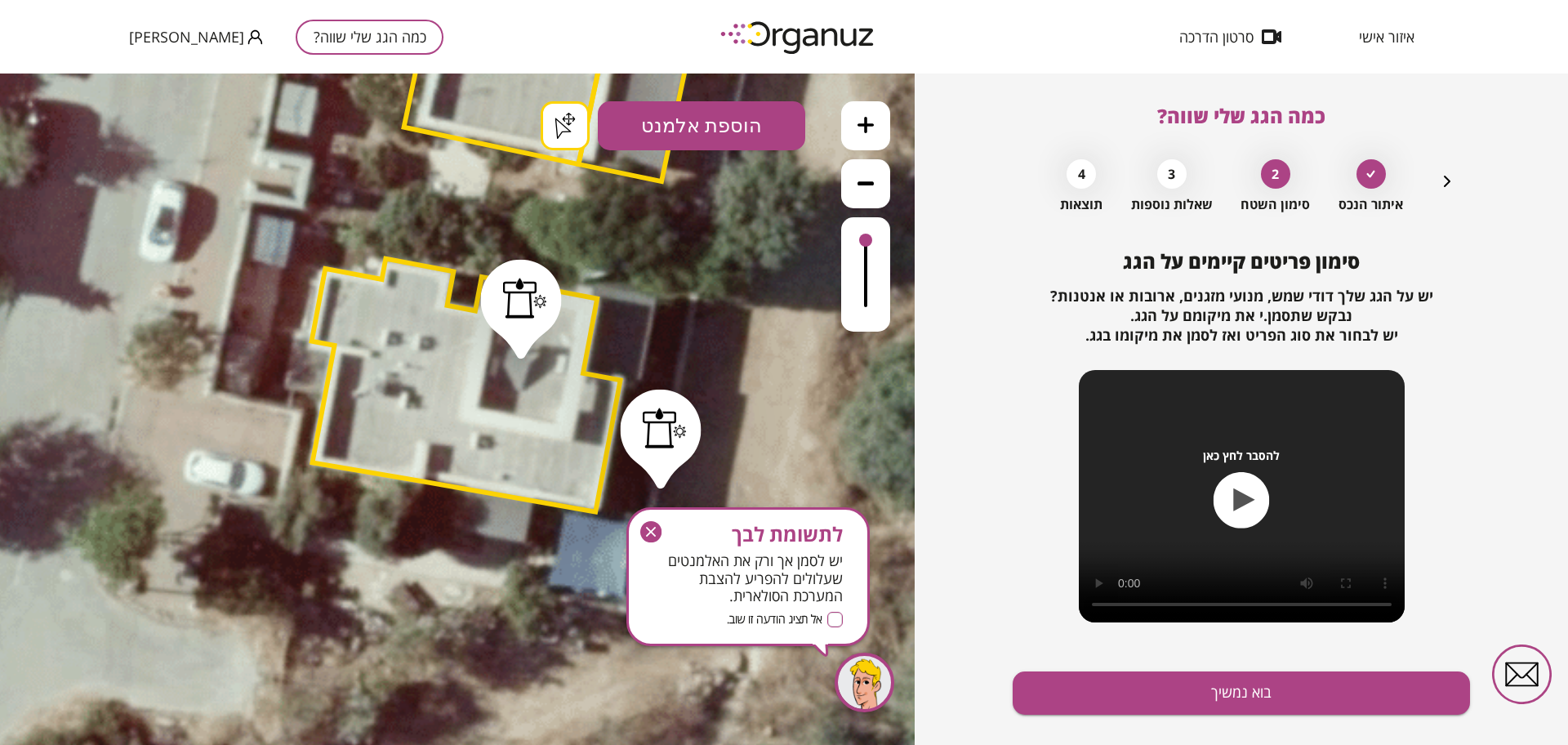
drag, startPoint x: 653, startPoint y: 527, endPoint x: 653, endPoint y: 453, distance: 74.0
click at [653, 527] on icon "button" at bounding box center [651, 532] width 21 height 21
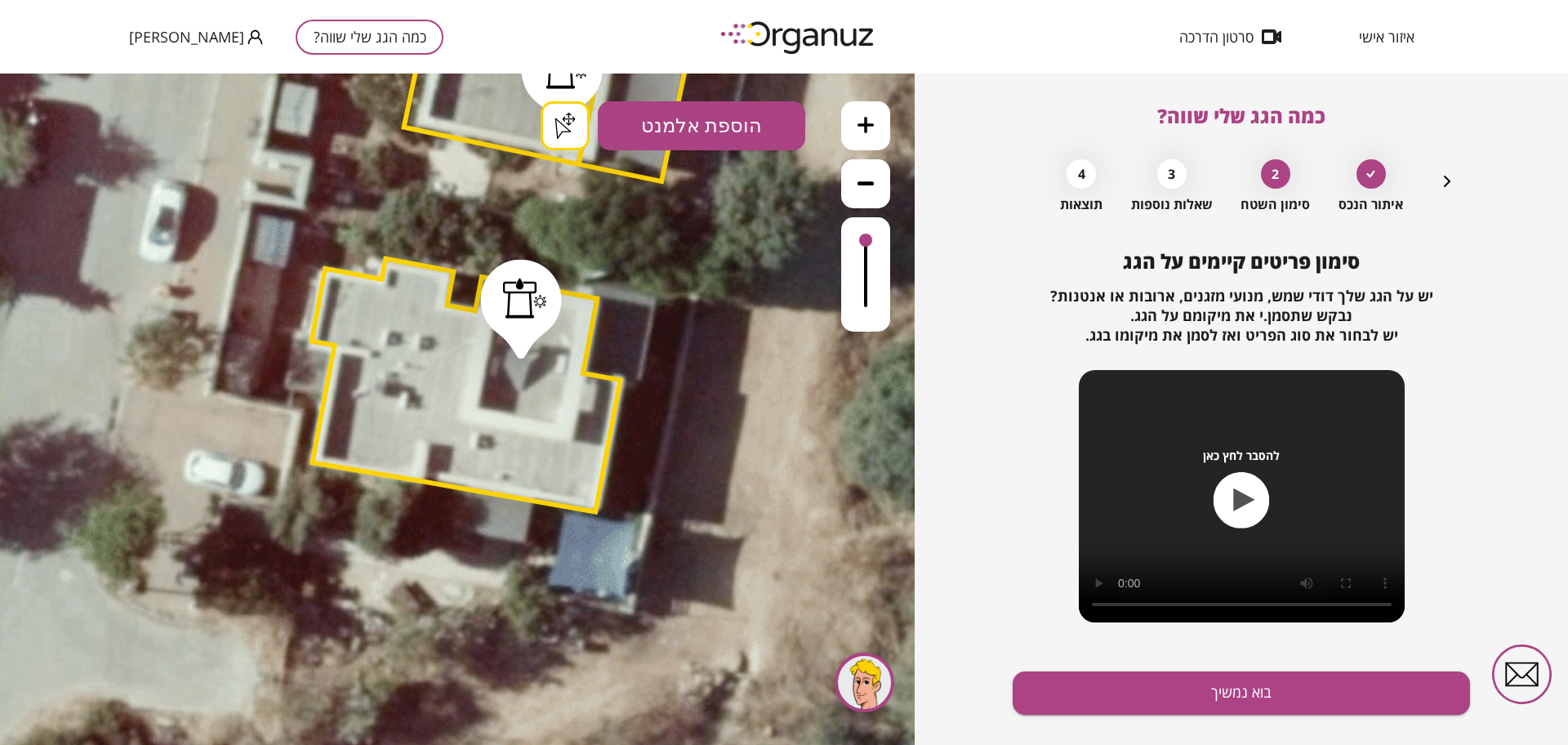
click at [567, 133] on div ".st0 { fill: #FFFFFF; } .st0 { fill: #FFFFFF; }" at bounding box center [457, 409] width 915 height 672
click at [1220, 693] on button "בוא נמשיך" at bounding box center [1241, 693] width 457 height 43
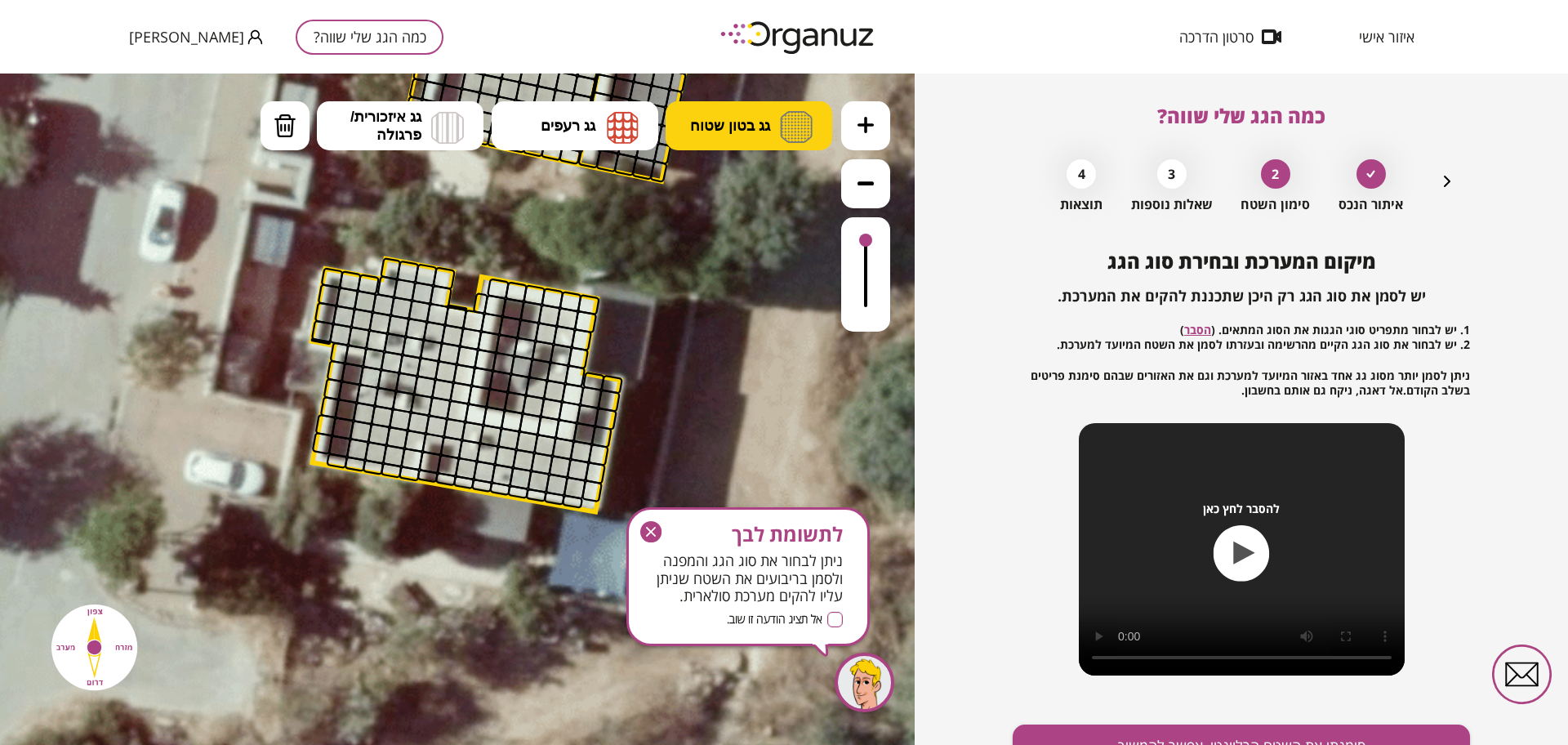
click at [760, 138] on button "גג בטון שטוח" at bounding box center [749, 125] width 166 height 49
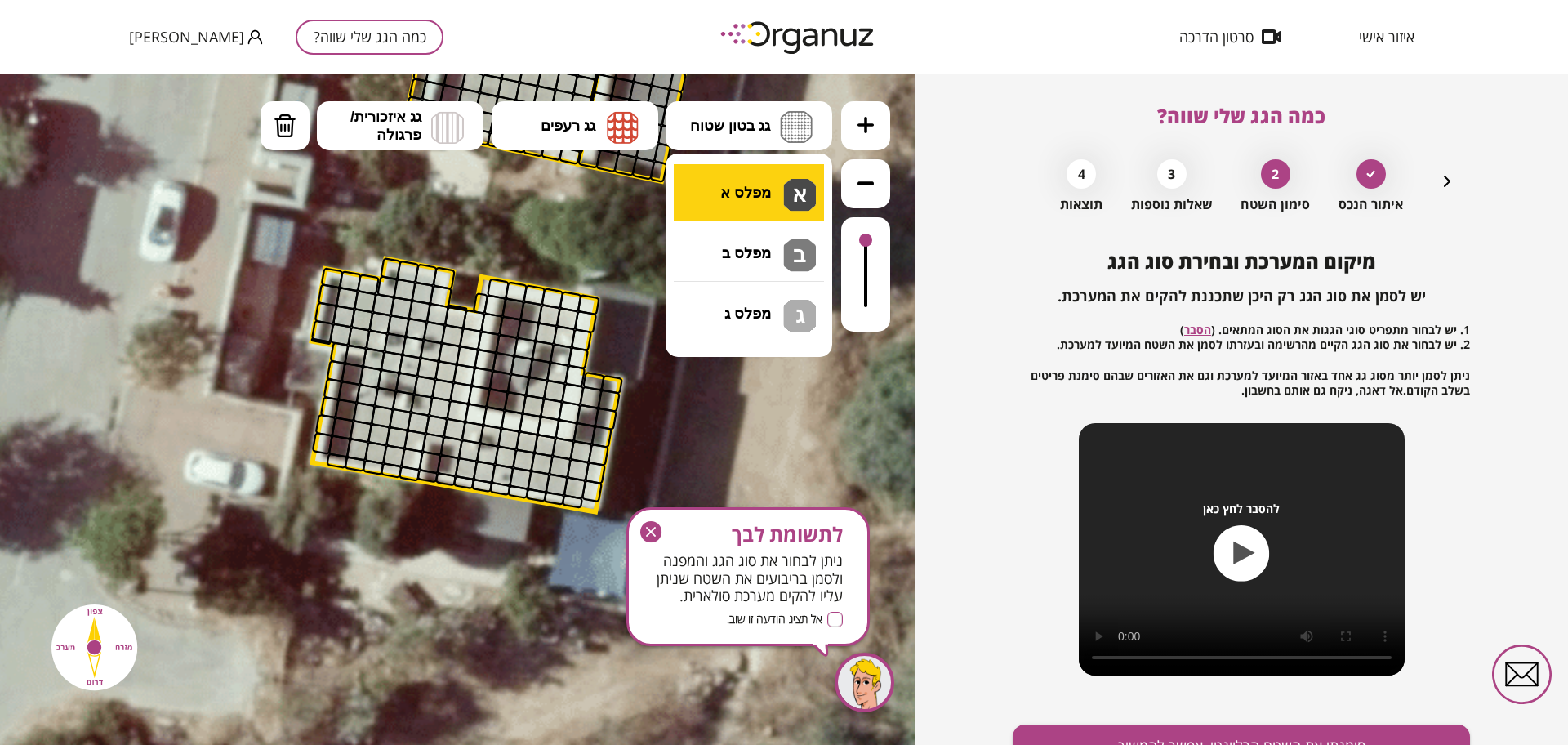
click at [773, 195] on div ".st0 { fill: #FFFFFF; } .st0 { fill: #FFFFFF; }" at bounding box center [457, 409] width 915 height 672
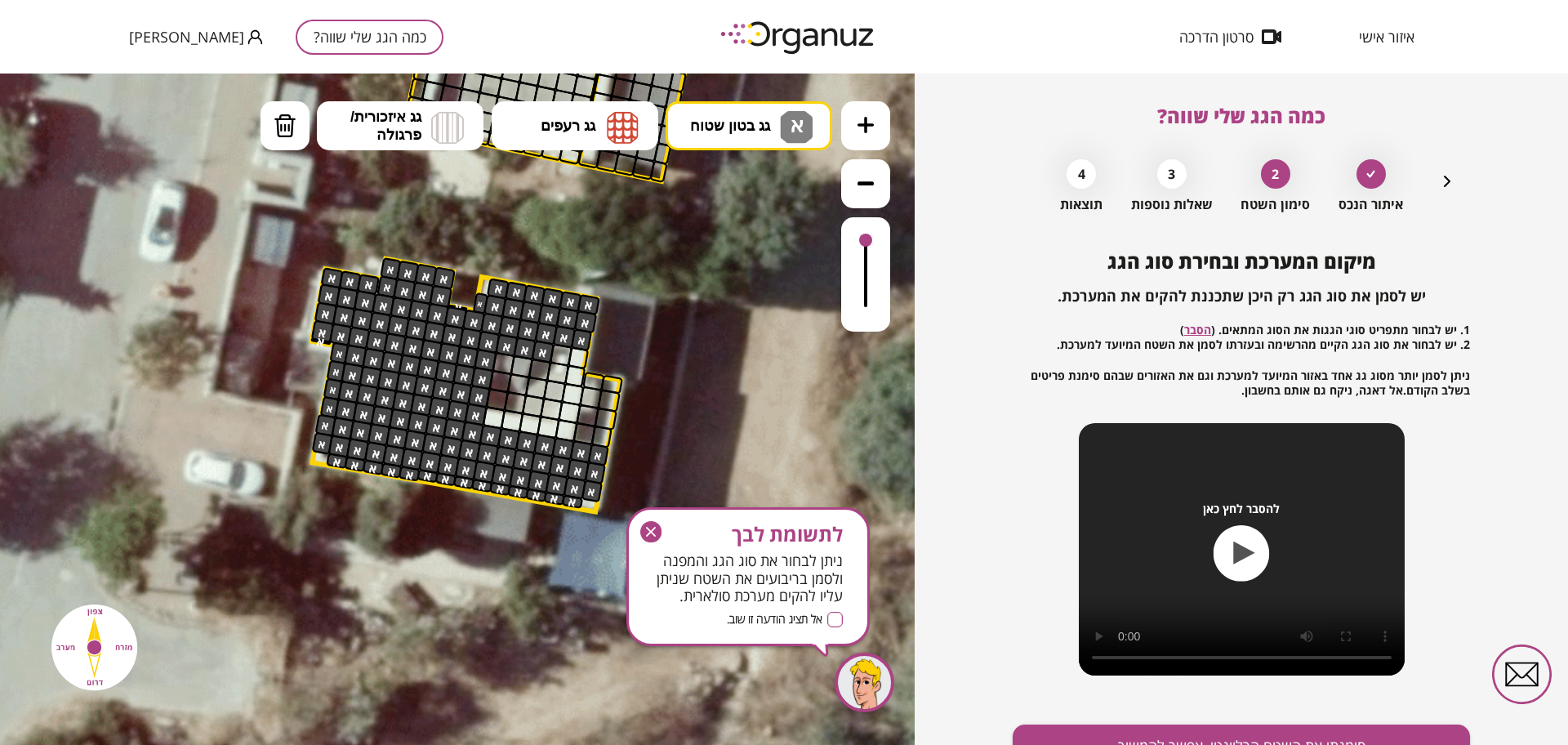
drag, startPoint x: 592, startPoint y: 304, endPoint x: 441, endPoint y: 433, distance: 198.6
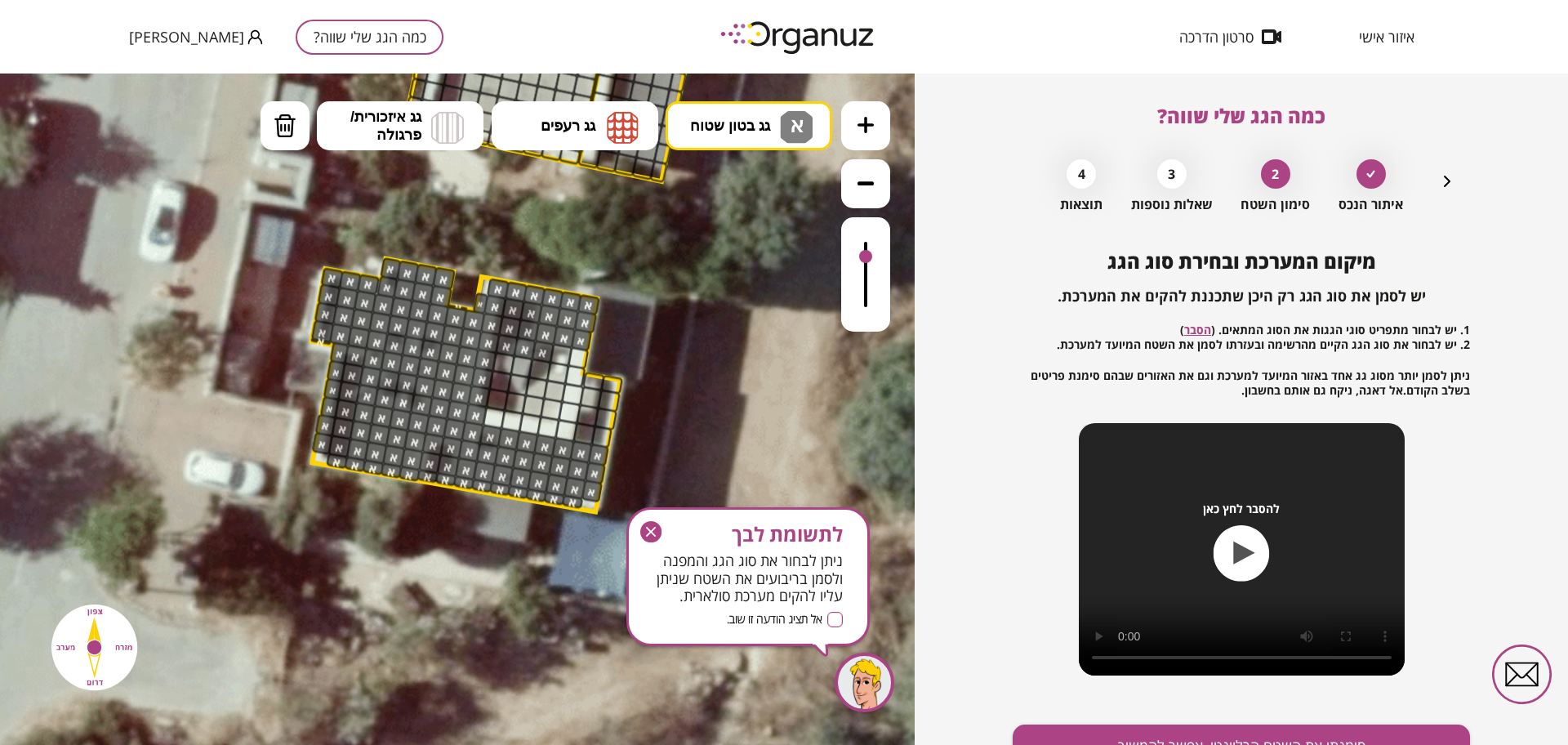
drag, startPoint x: 862, startPoint y: 243, endPoint x: 861, endPoint y: 258, distance: 15.0
click at [861, 258] on div at bounding box center [865, 256] width 13 height 13
drag, startPoint x: 572, startPoint y: 354, endPoint x: 508, endPoint y: 365, distance: 64.9
click at [866, 295] on div at bounding box center [865, 275] width 49 height 115
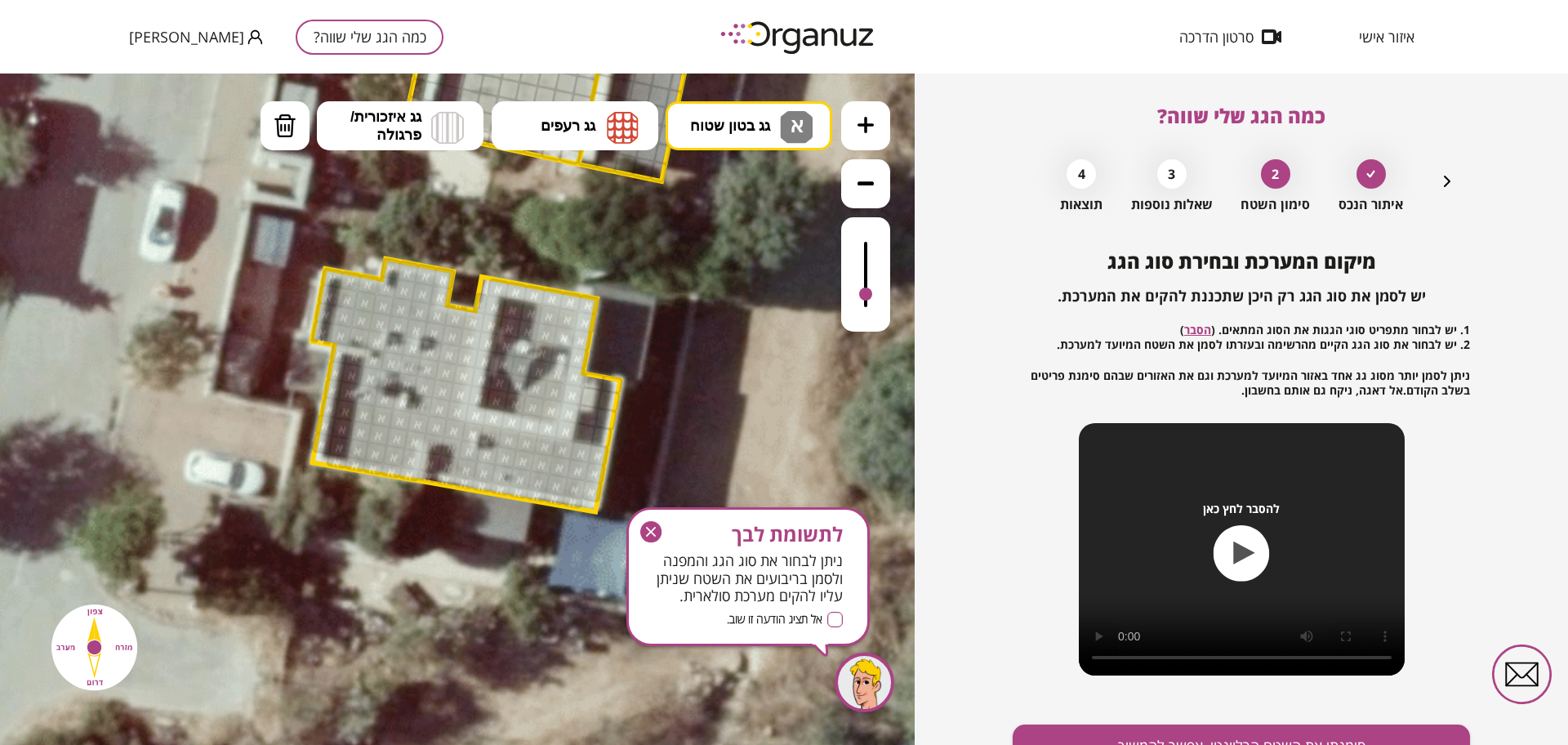
click at [865, 294] on div at bounding box center [865, 294] width 13 height 13
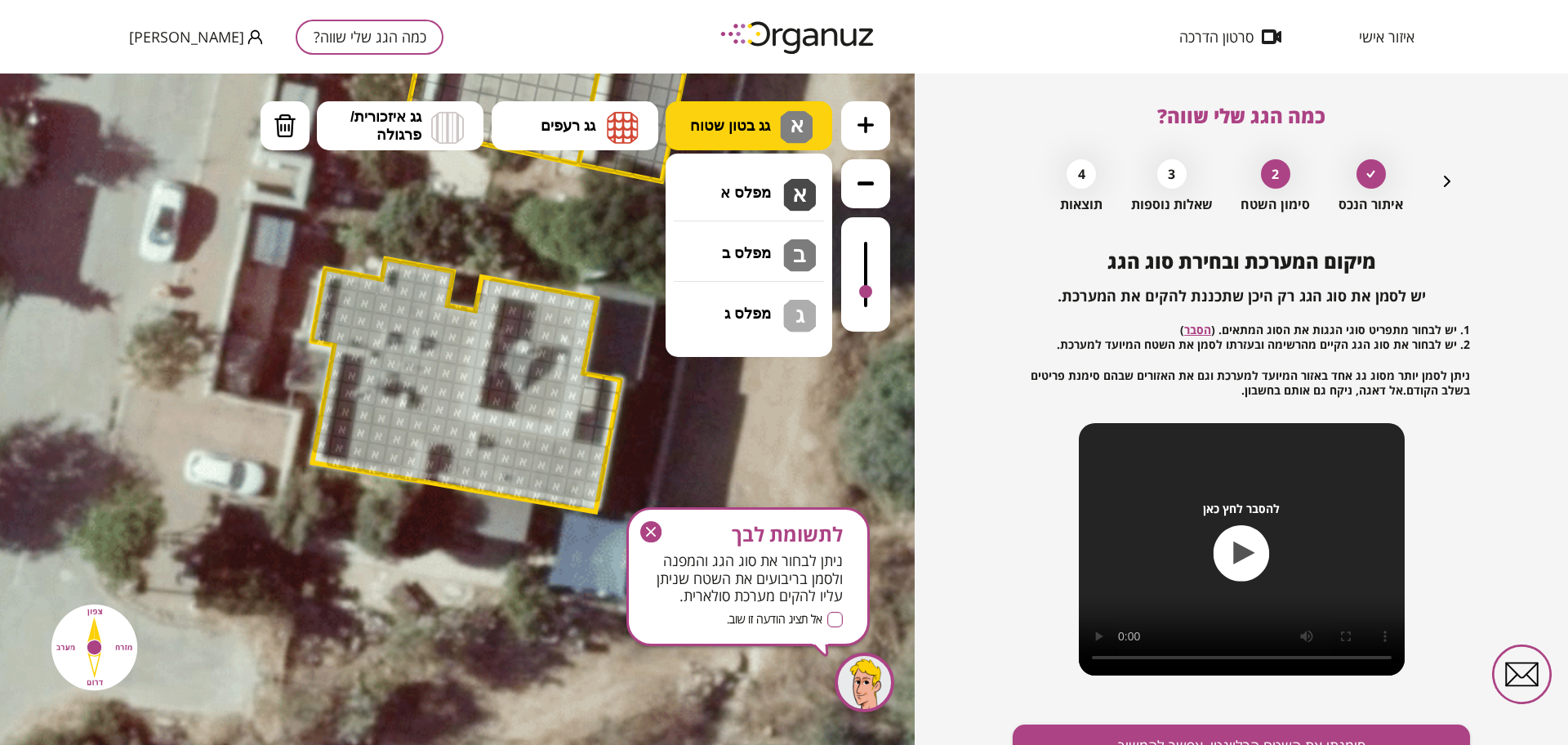
click at [752, 135] on button "גג בטון שטוח א" at bounding box center [749, 125] width 166 height 49
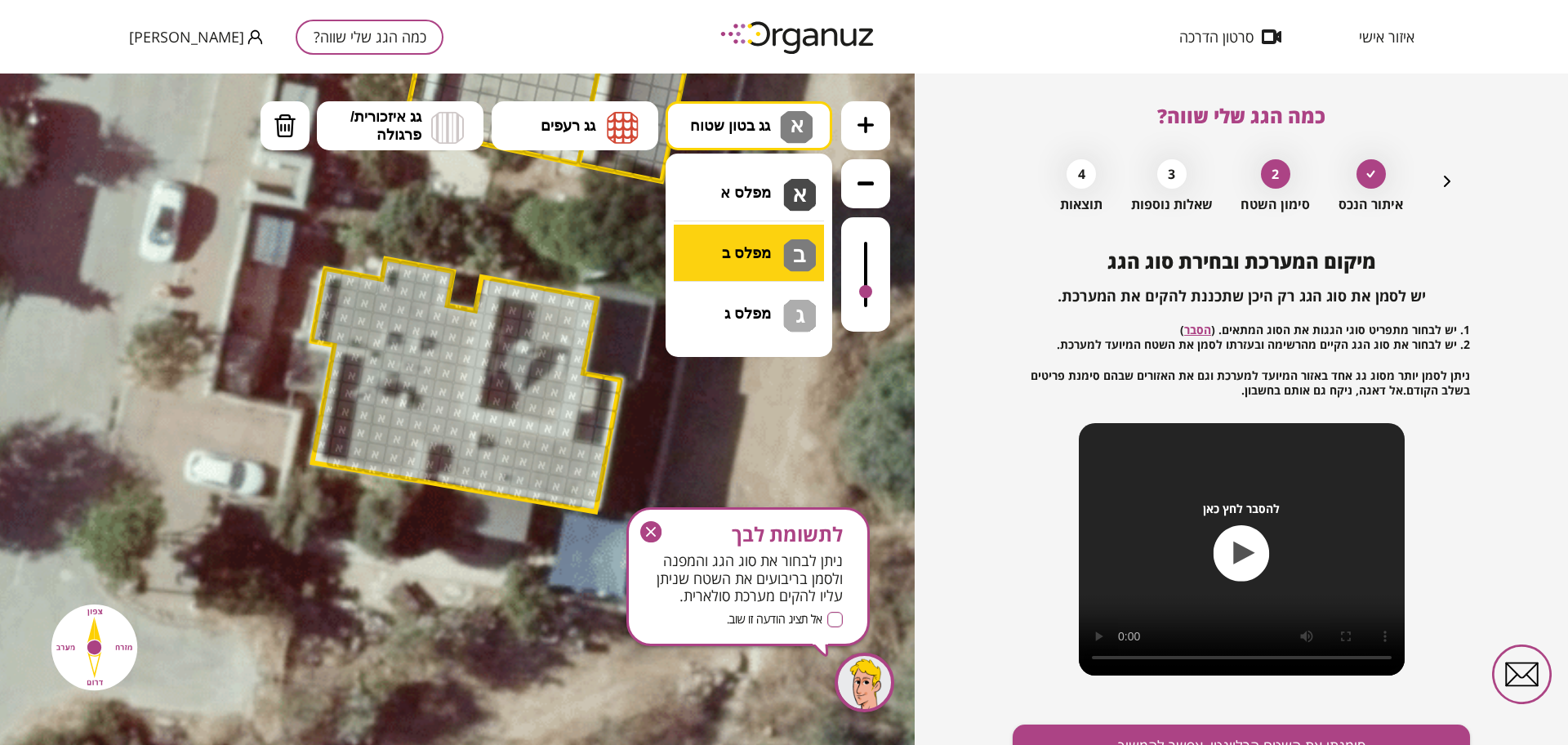
click at [750, 247] on div ".st0 { fill: #FFFFFF; } .st0 { fill: #FFFFFF; }" at bounding box center [457, 409] width 915 height 672
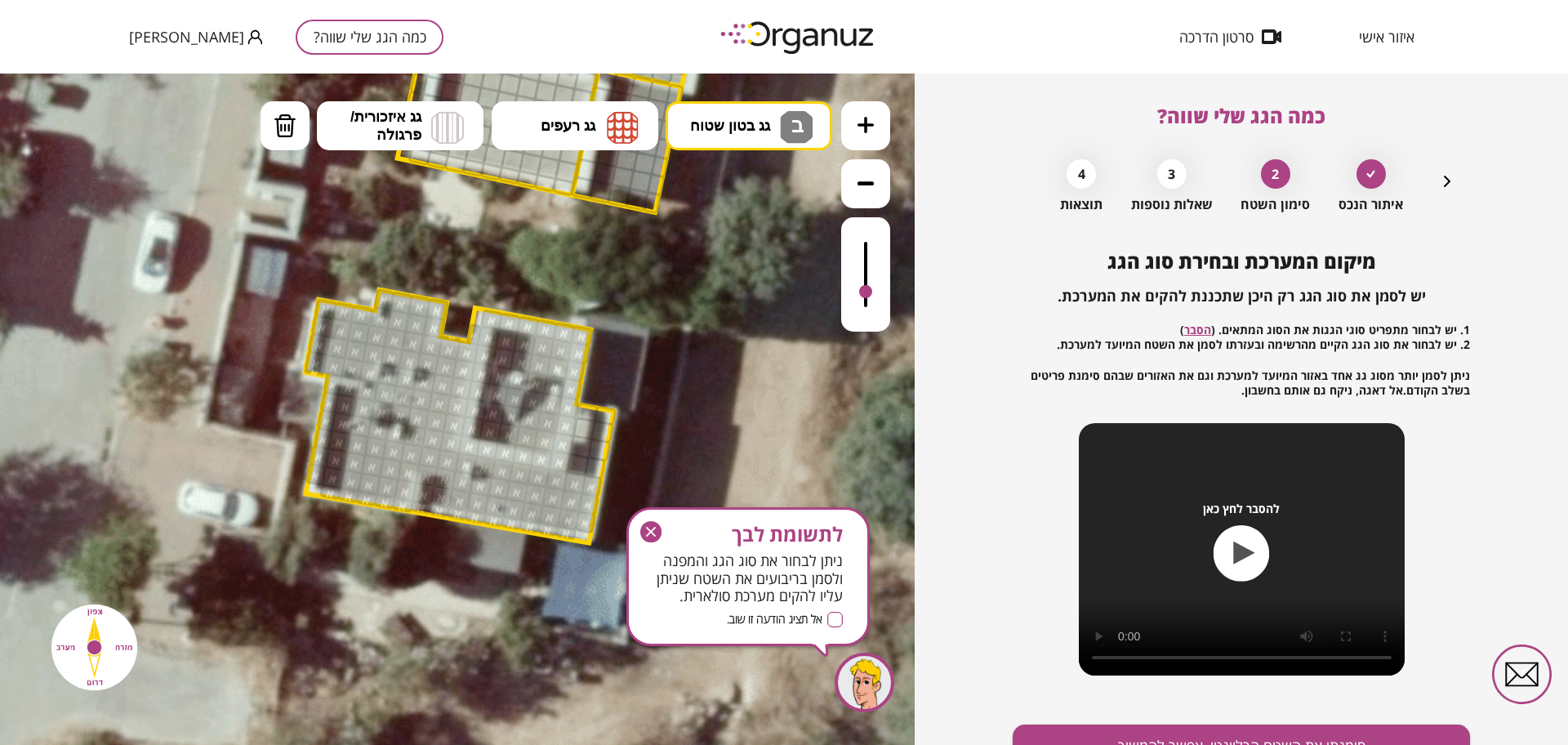
drag, startPoint x: 498, startPoint y: 277, endPoint x: 490, endPoint y: 308, distance: 32.0
click at [490, 308] on icon at bounding box center [492, 217] width 1984 height 1985
click at [488, 320] on div at bounding box center [492, 320] width 23 height 21
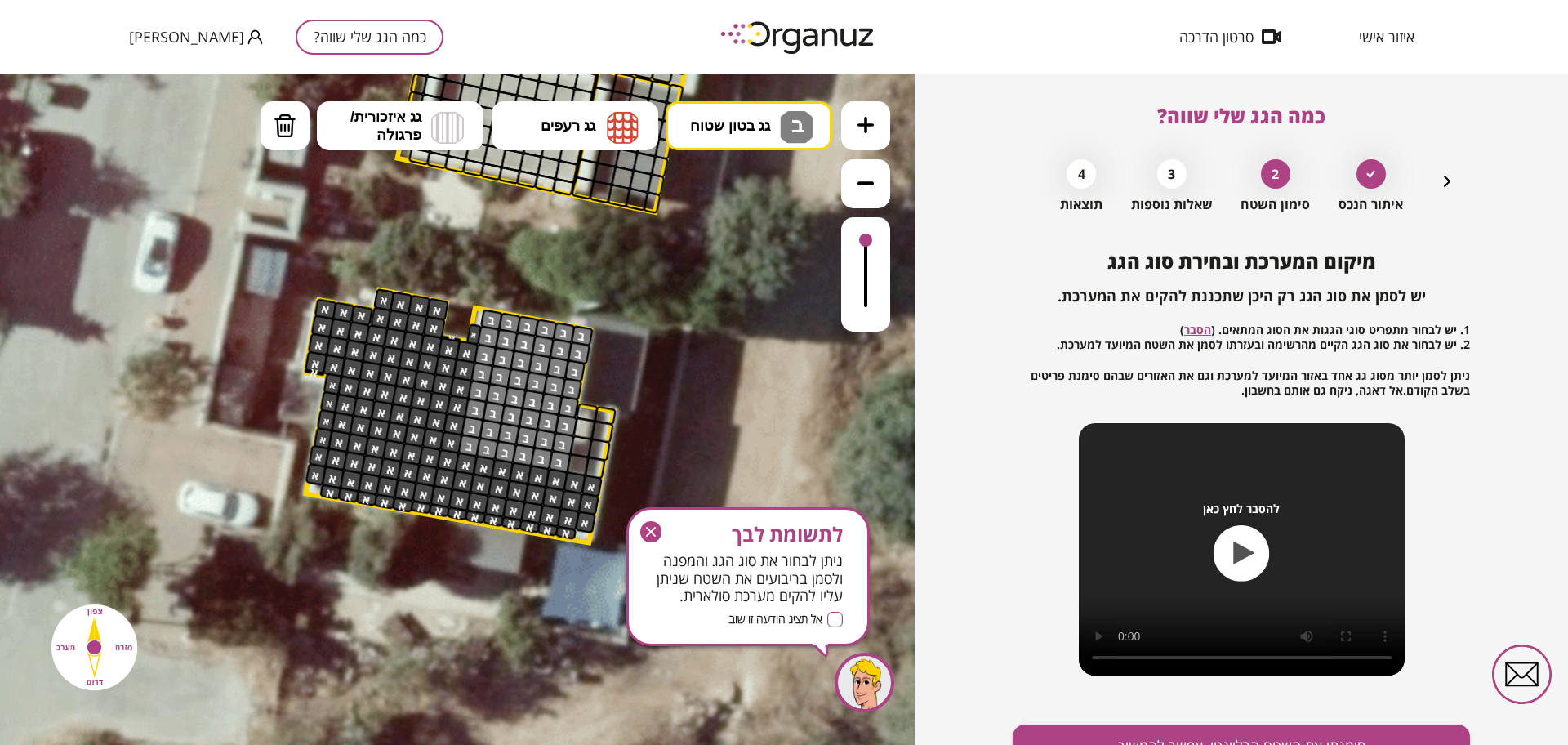
click at [873, 236] on div at bounding box center [865, 275] width 49 height 115
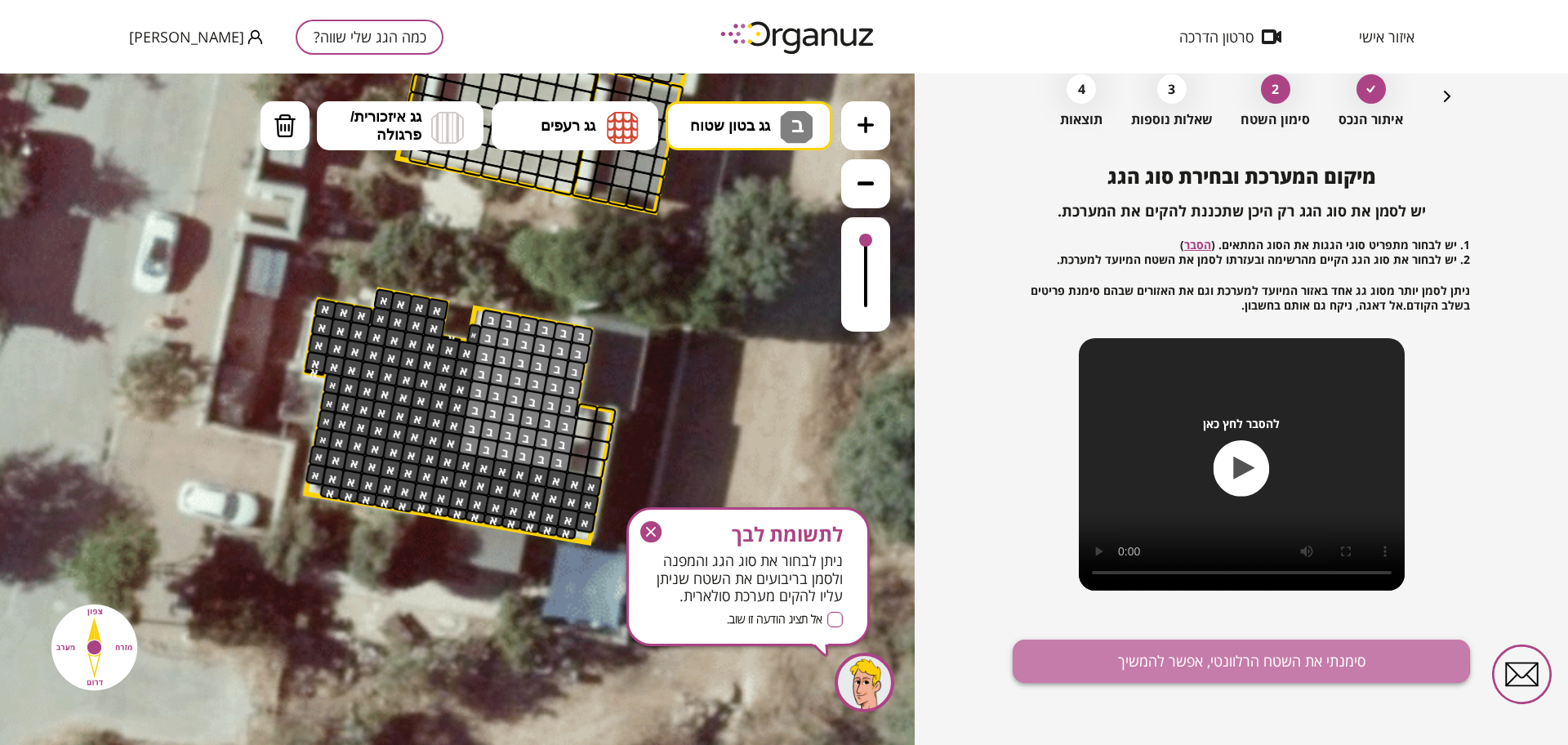
click at [1180, 657] on button "סימנתי את השטח הרלוונטי, אפשר להמשיך" at bounding box center [1241, 661] width 457 height 43
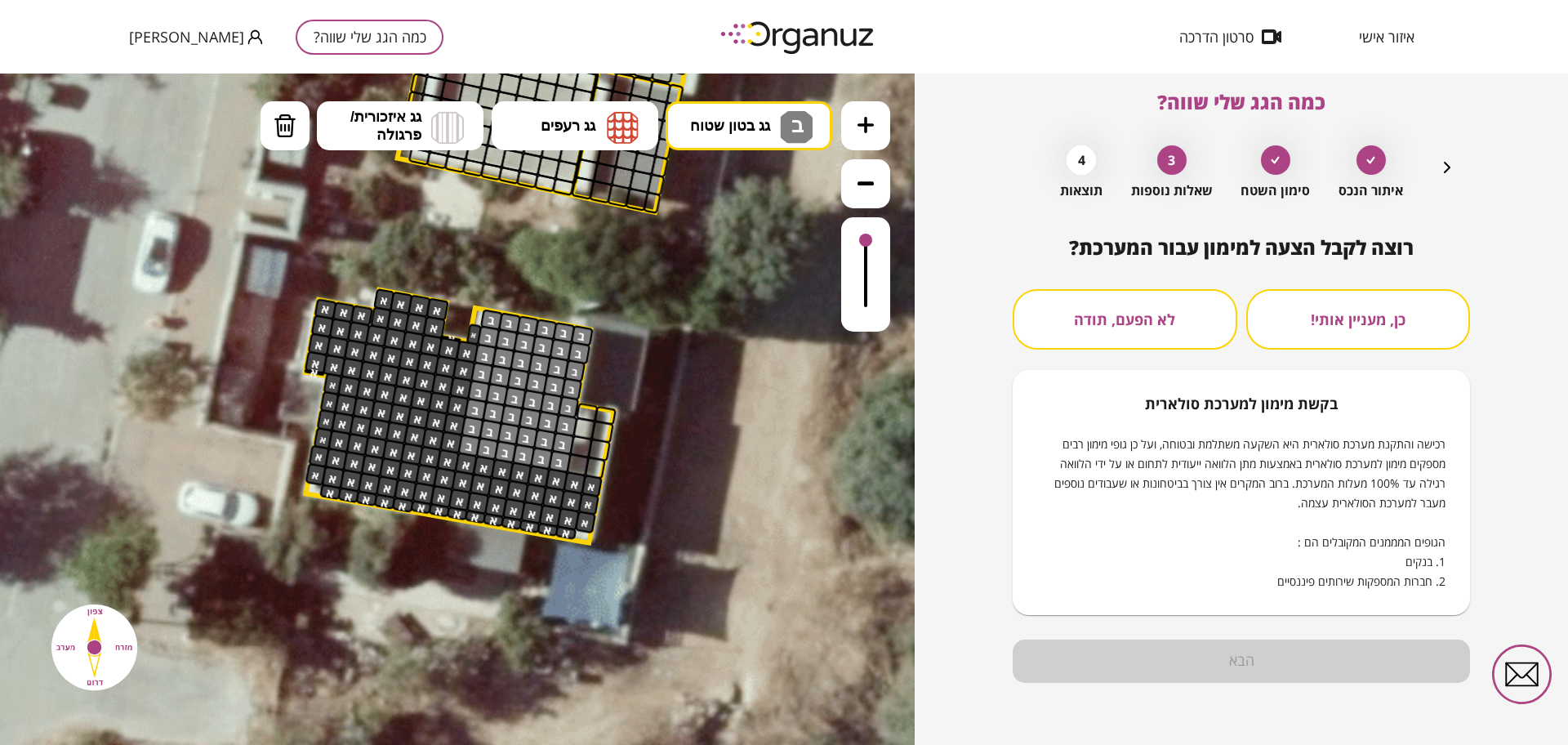
click at [1110, 341] on button "לא הפעם, תודה" at bounding box center [1125, 320] width 225 height 61
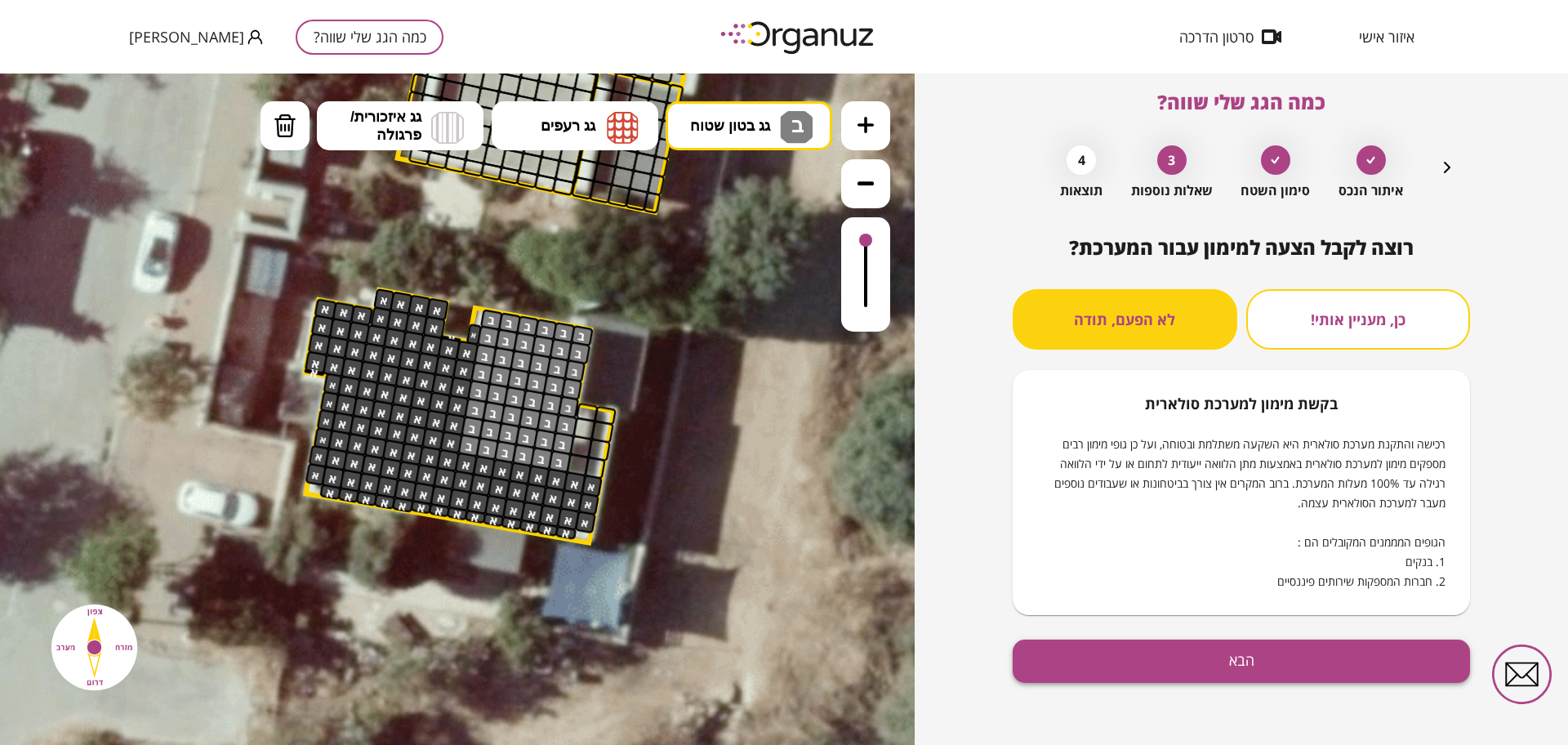
click at [1180, 656] on button "הבא" at bounding box center [1241, 661] width 457 height 43
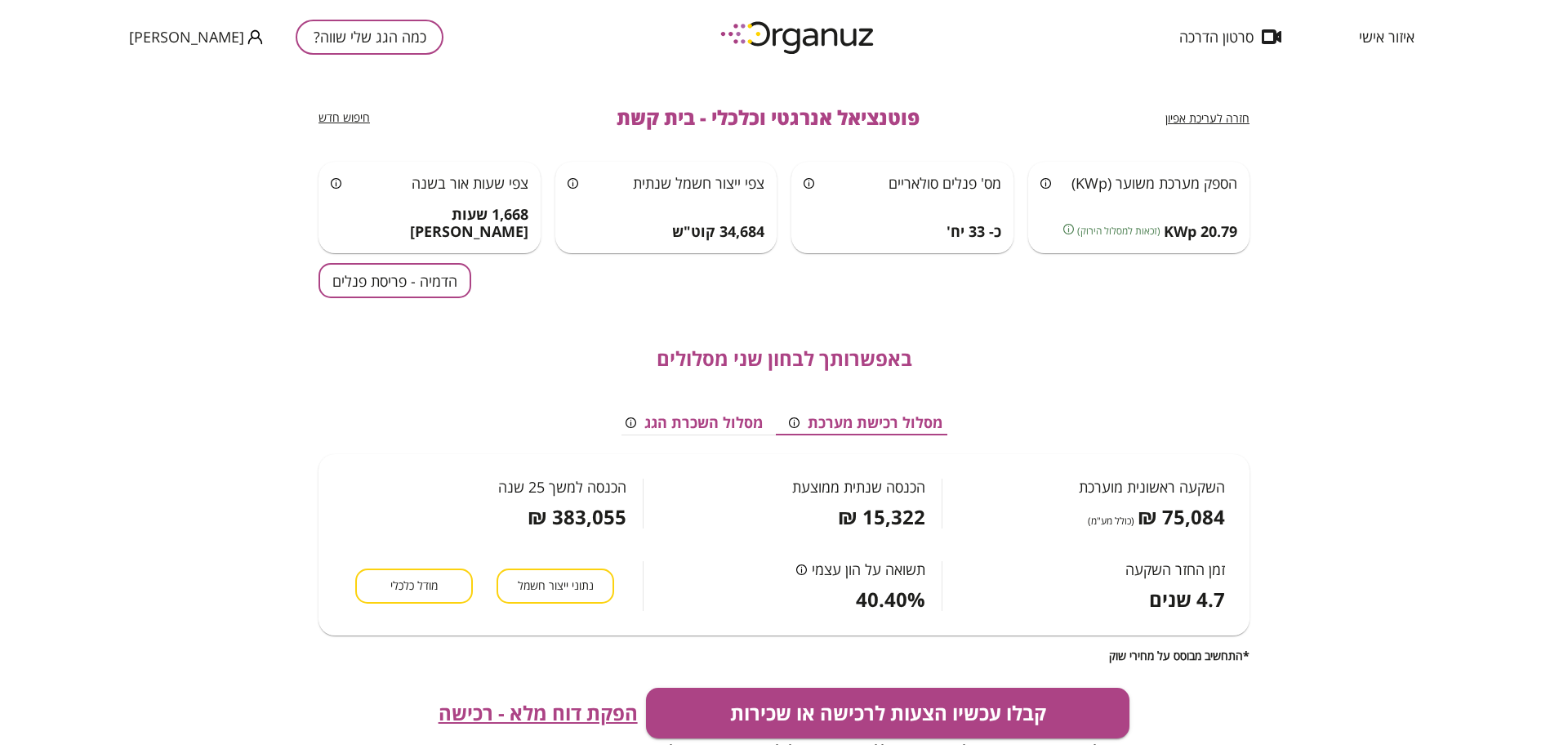
click at [394, 269] on button "הדמיה - פריסת פנלים" at bounding box center [395, 280] width 153 height 35
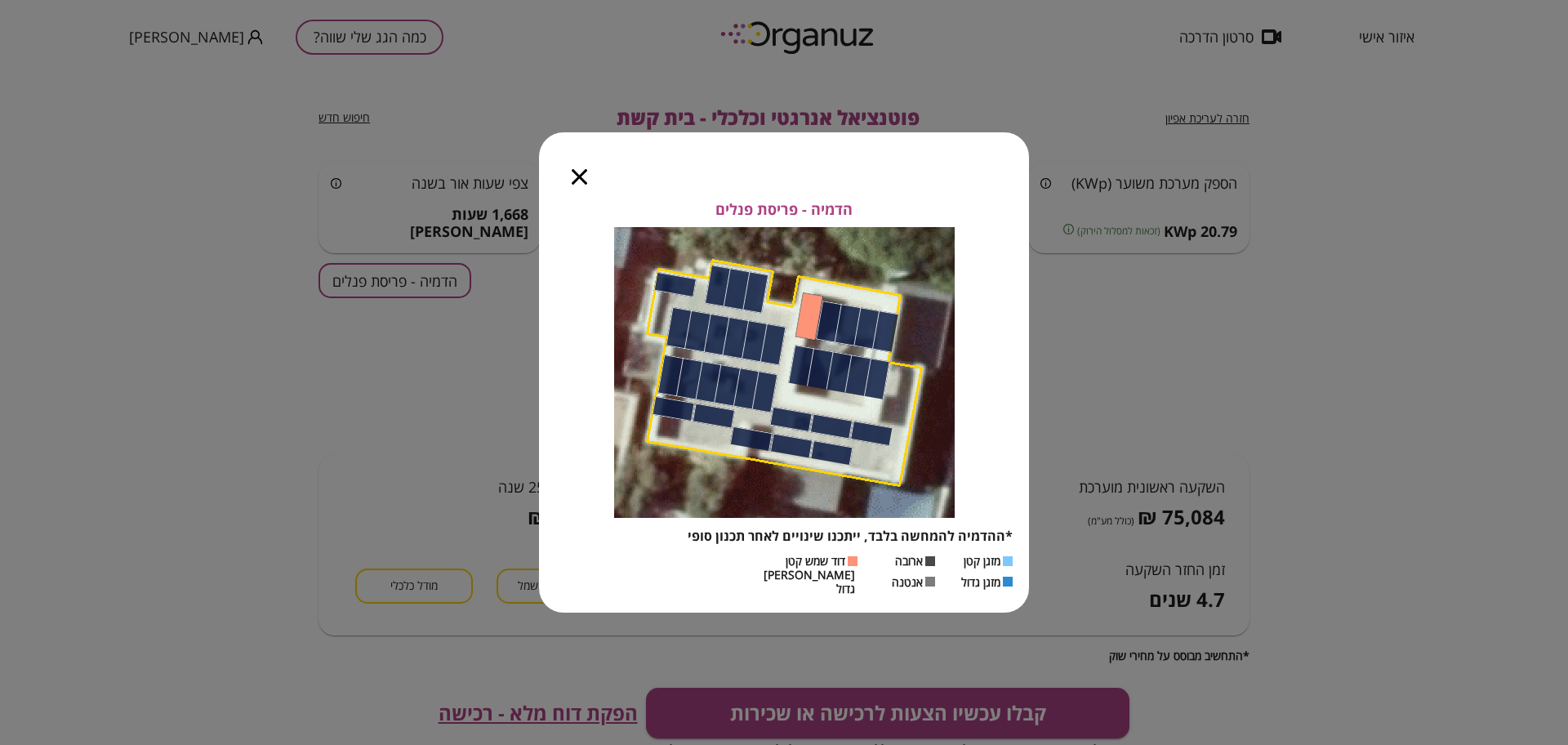
click at [583, 182] on icon "button" at bounding box center [579, 176] width 15 height 15
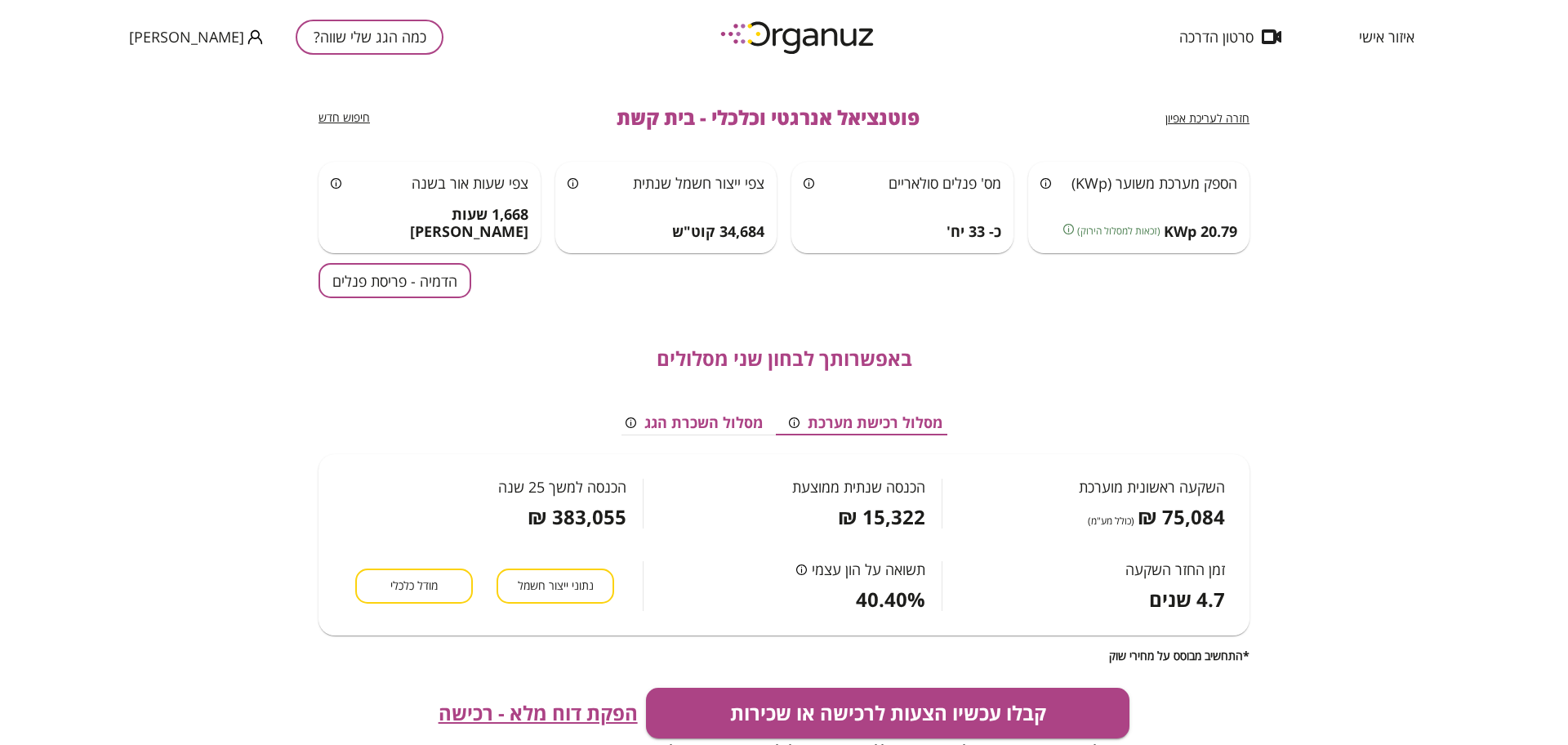
click at [1225, 119] on span "חזרה לעריכת אפיון" at bounding box center [1207, 117] width 84 height 15
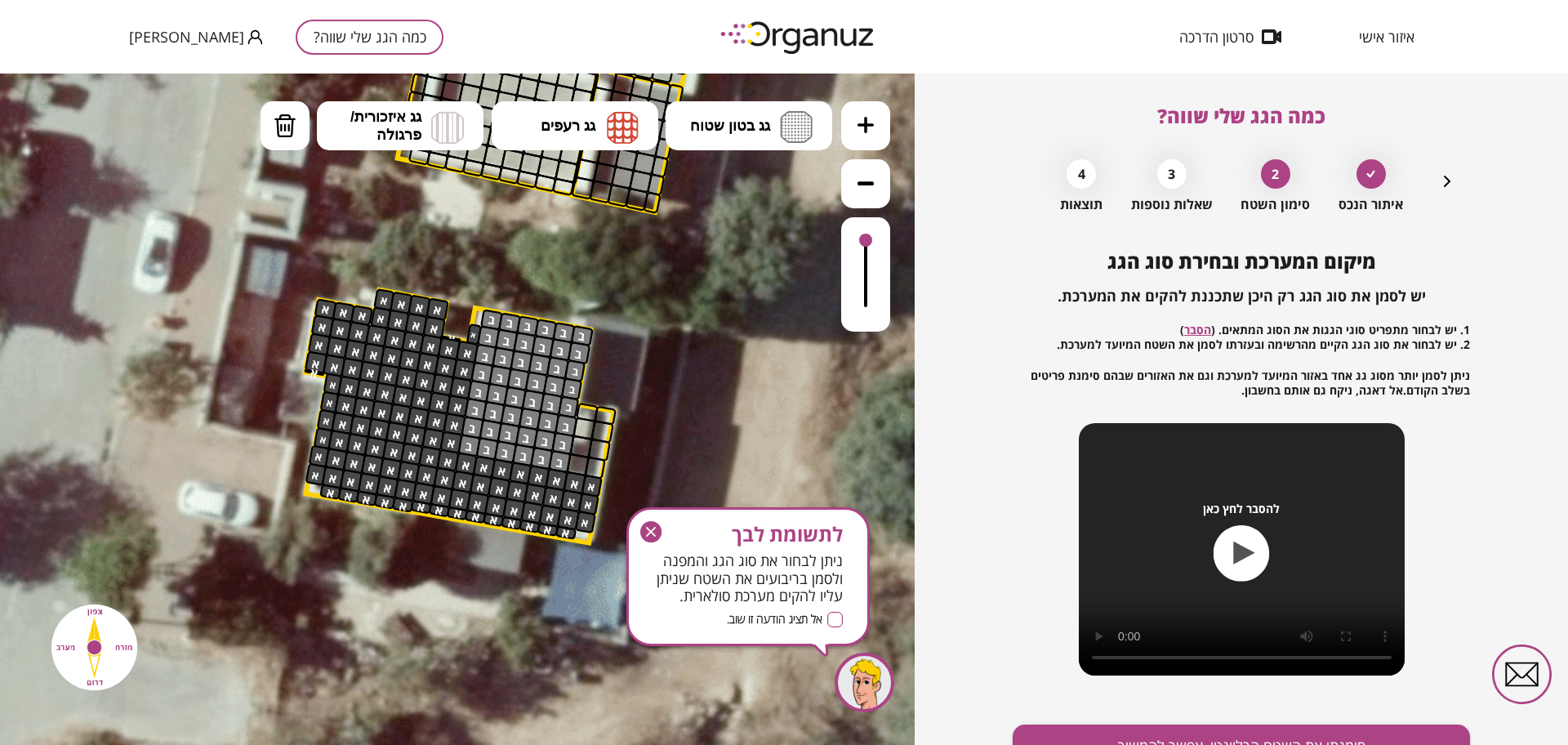
click at [644, 537] on icon "button" at bounding box center [651, 532] width 21 height 21
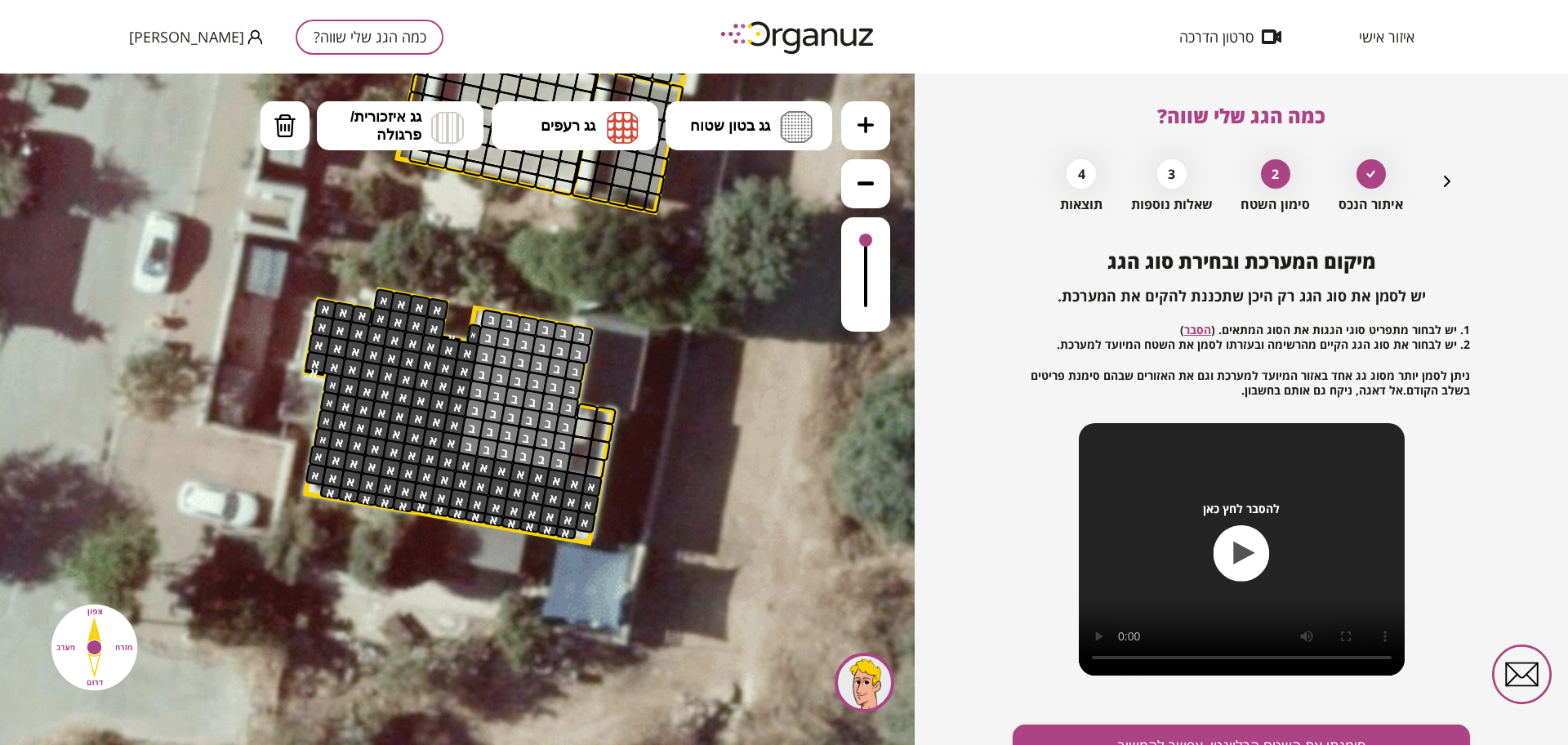
click at [1444, 181] on icon "button" at bounding box center [1447, 182] width 20 height 20
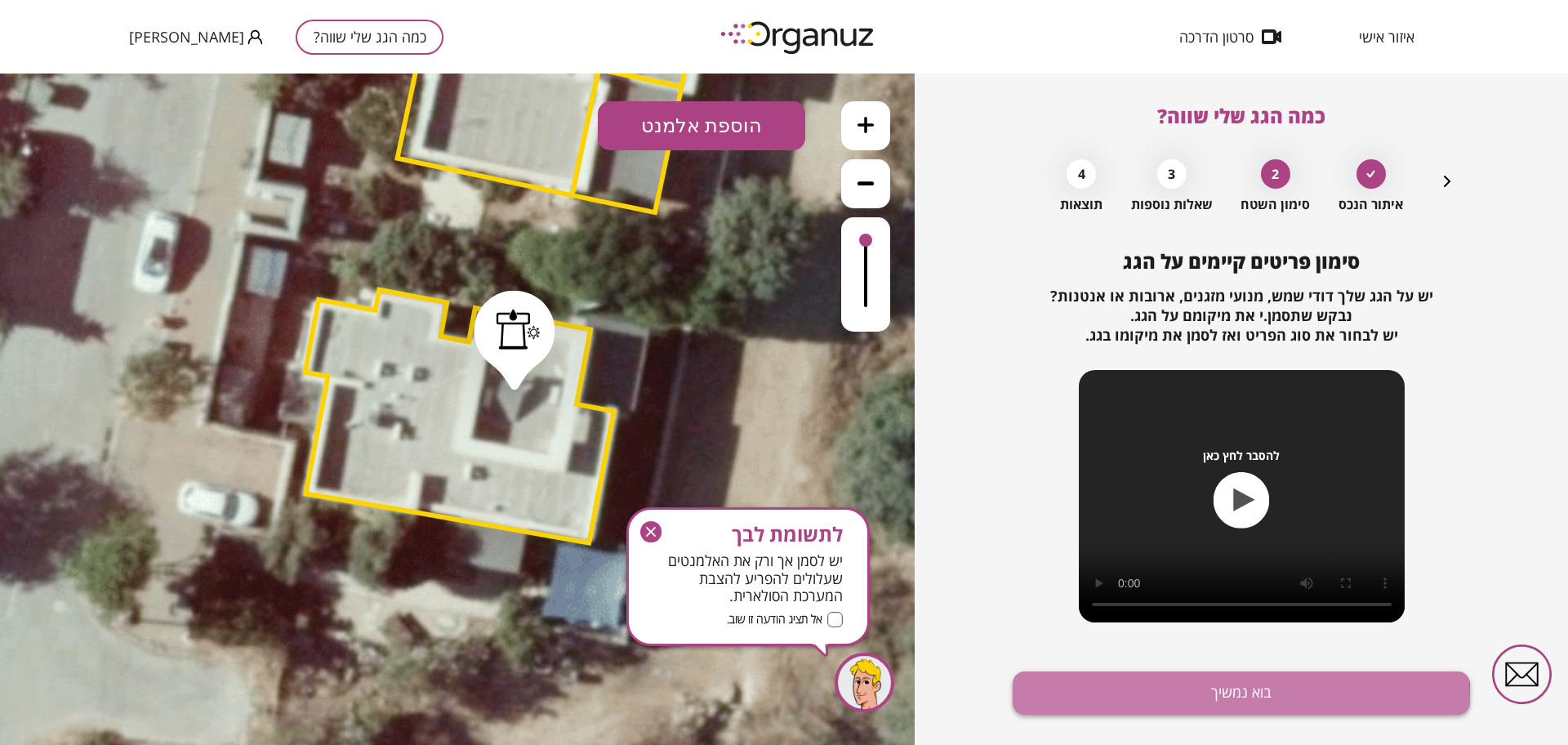
click at [1149, 701] on button "בוא נמשיך" at bounding box center [1241, 693] width 457 height 43
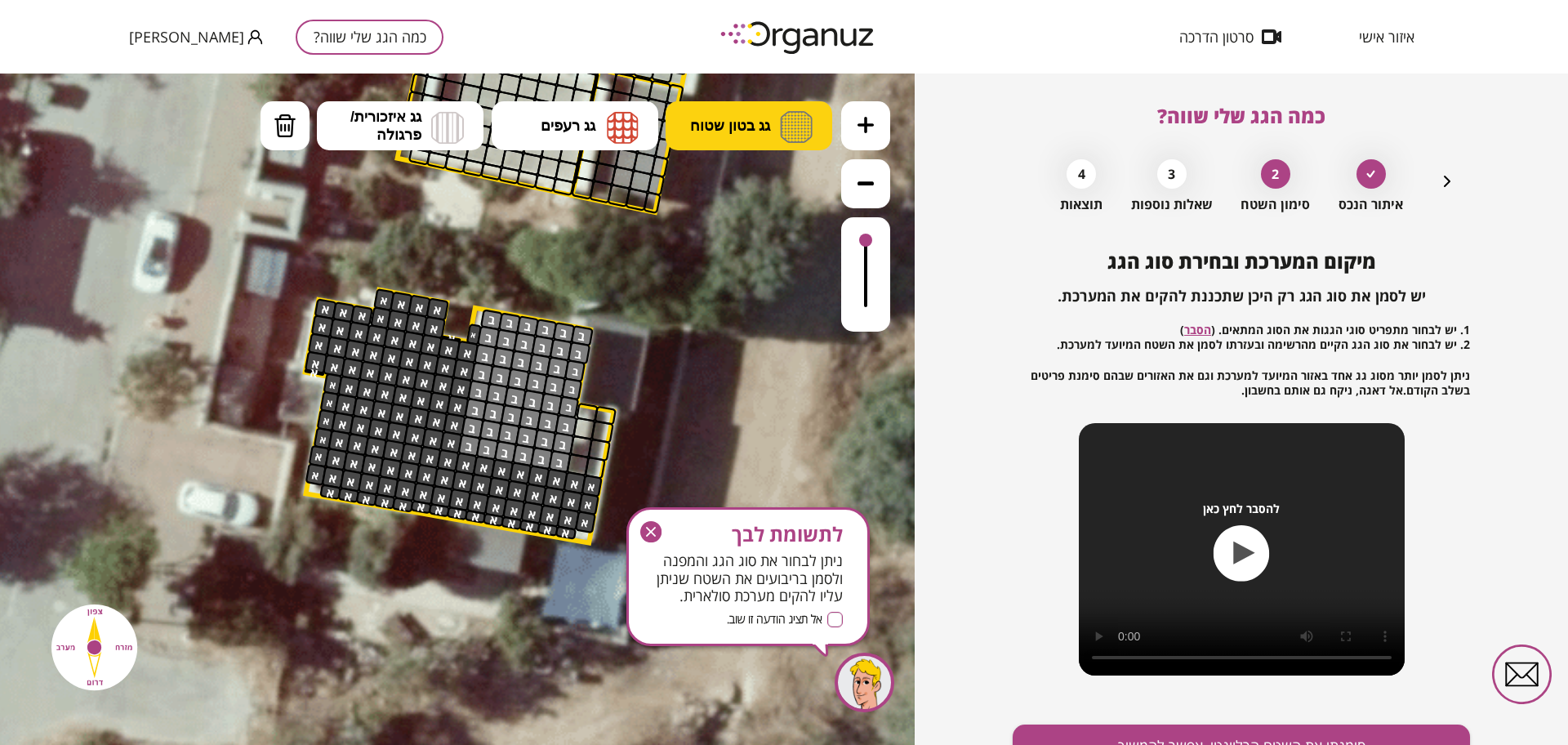
click at [771, 139] on button "גג בטון שטוח" at bounding box center [749, 125] width 166 height 49
click at [763, 198] on div ".st0 { fill: #FFFFFF; } .st0 { fill: #FFFFFF; }" at bounding box center [457, 409] width 915 height 672
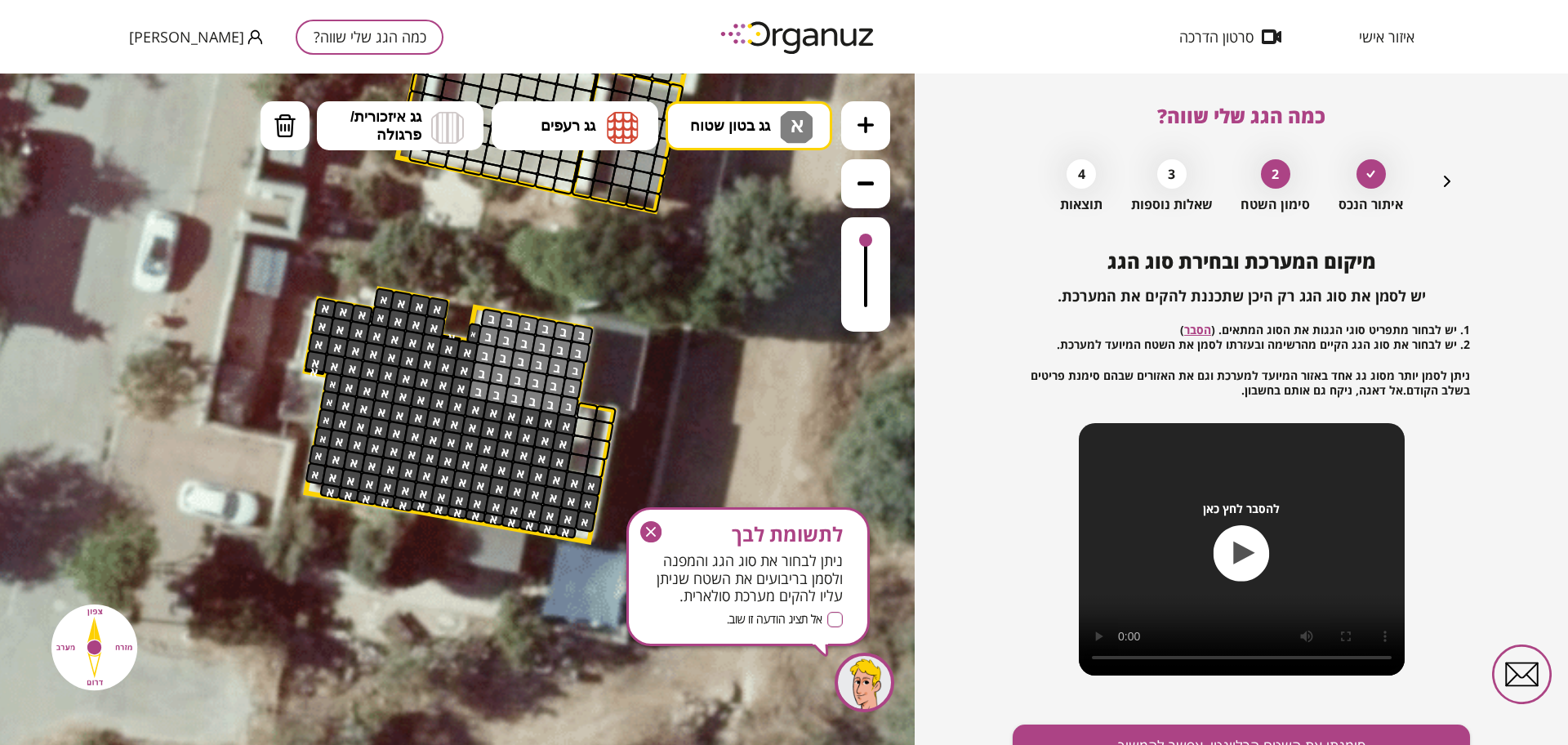
drag, startPoint x: 466, startPoint y: 443, endPoint x: 563, endPoint y: 422, distance: 99.2
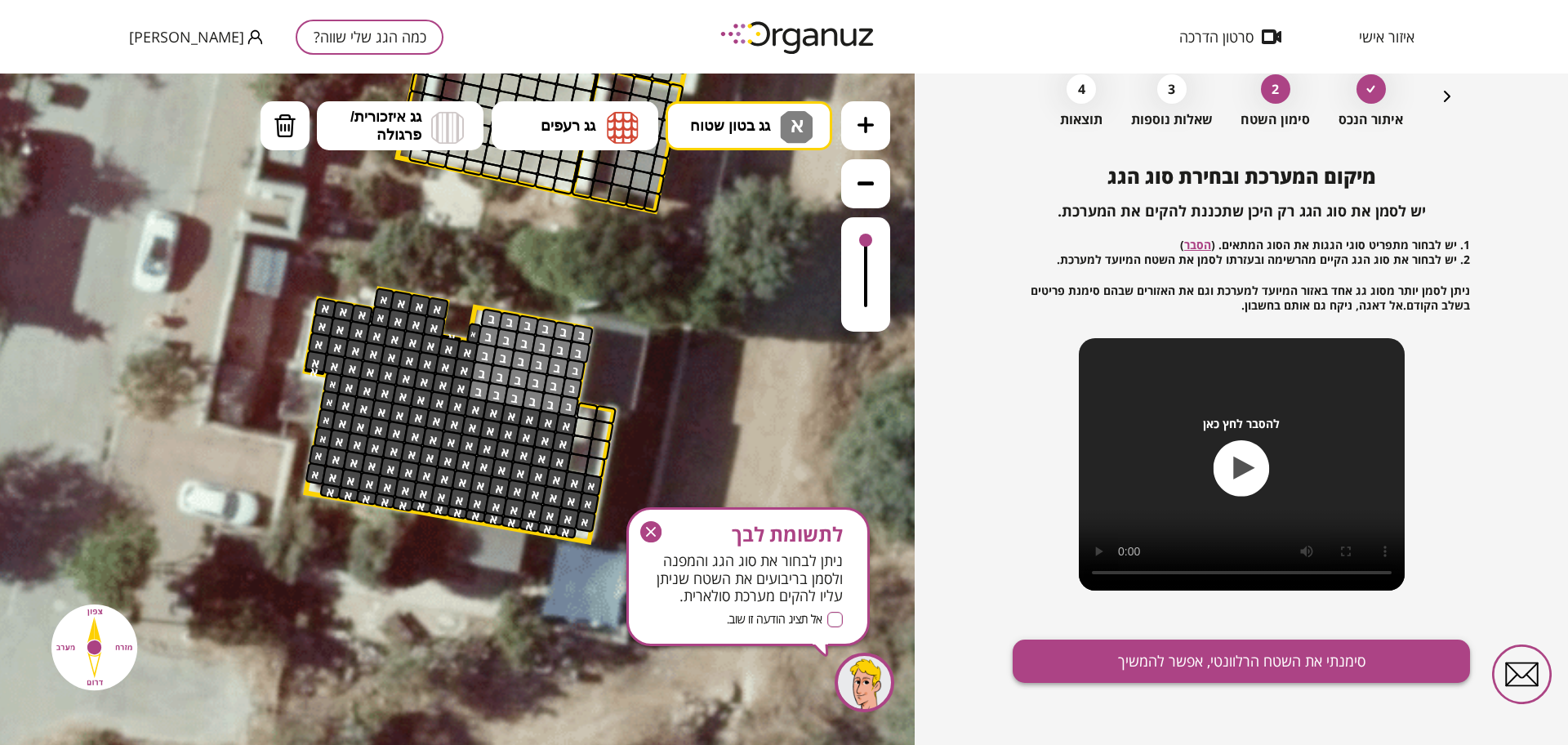
click at [1229, 668] on button "סימנתי את השטח הרלוונטי, אפשר להמשיך" at bounding box center [1241, 661] width 457 height 43
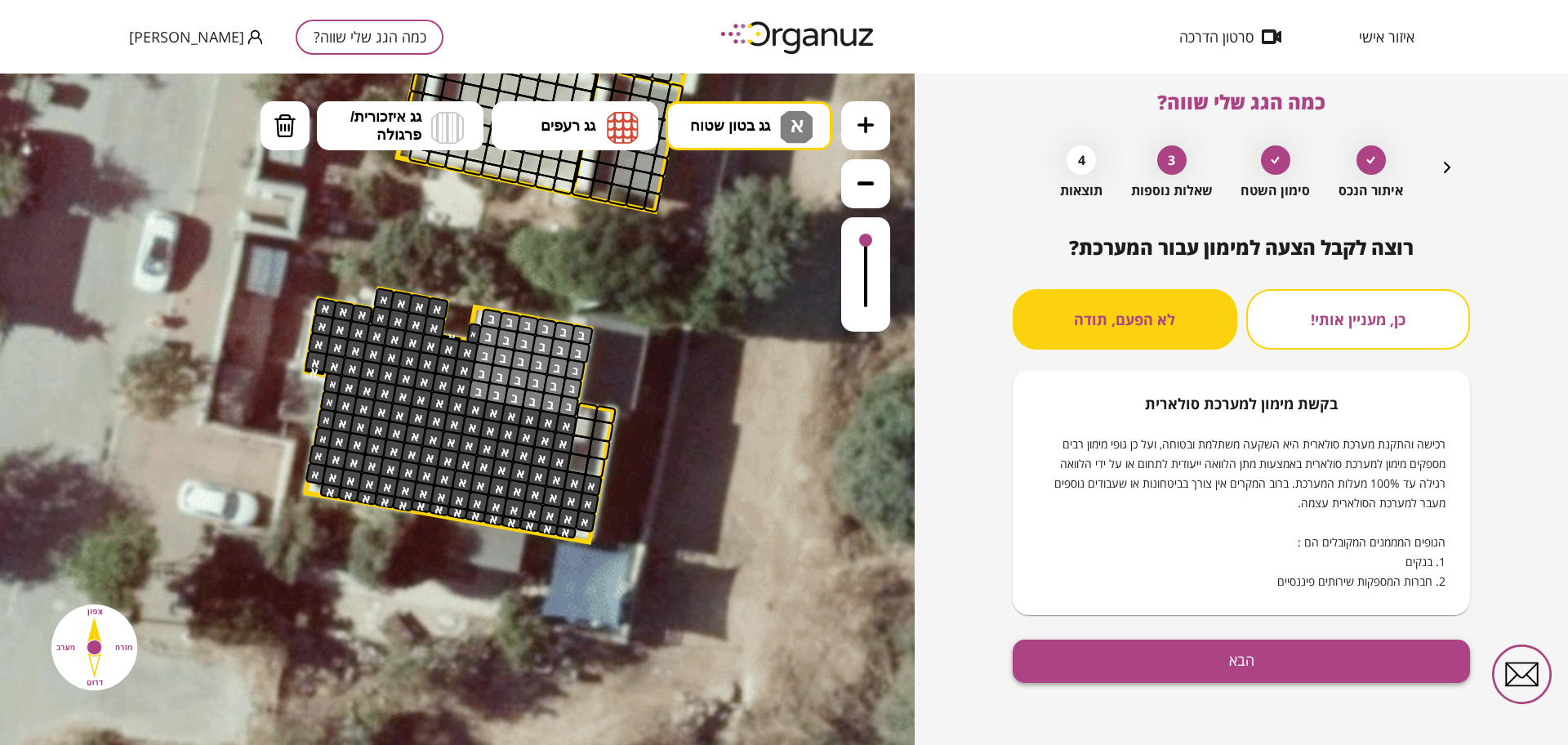
click at [1205, 656] on button "הבא" at bounding box center [1241, 661] width 457 height 43
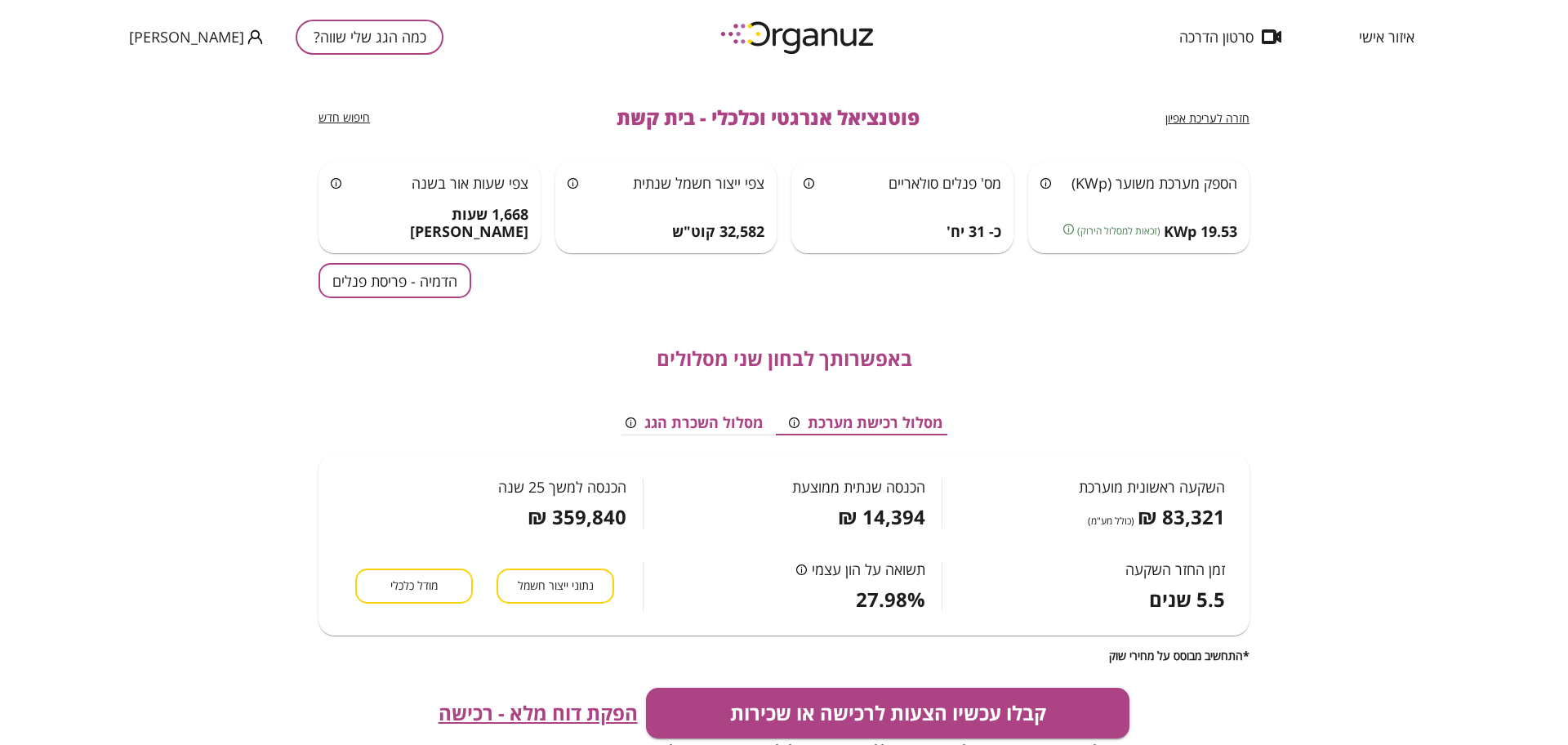
click at [438, 271] on button "הדמיה - פריסת פנלים" at bounding box center [395, 280] width 153 height 35
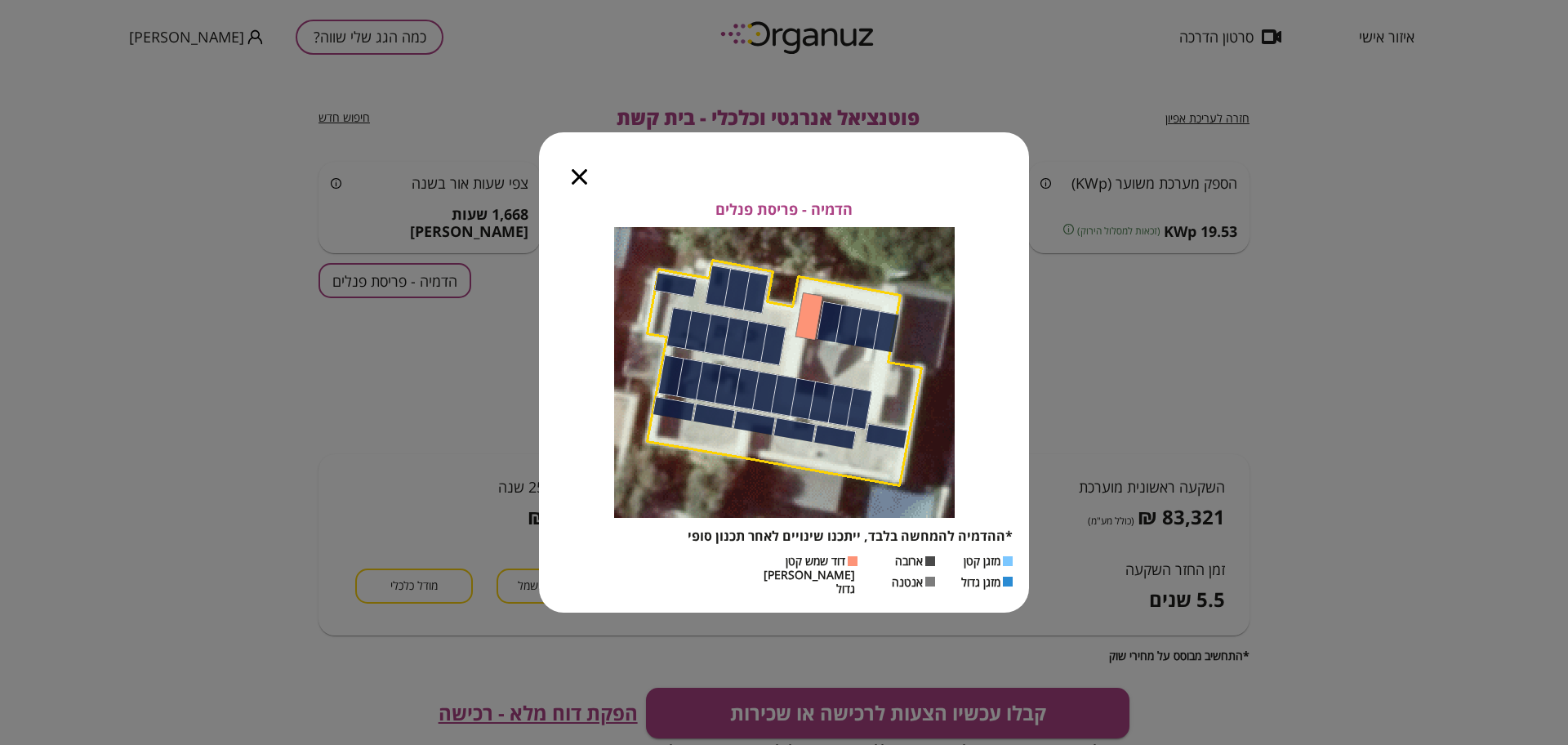
click at [576, 177] on icon "button" at bounding box center [579, 176] width 15 height 15
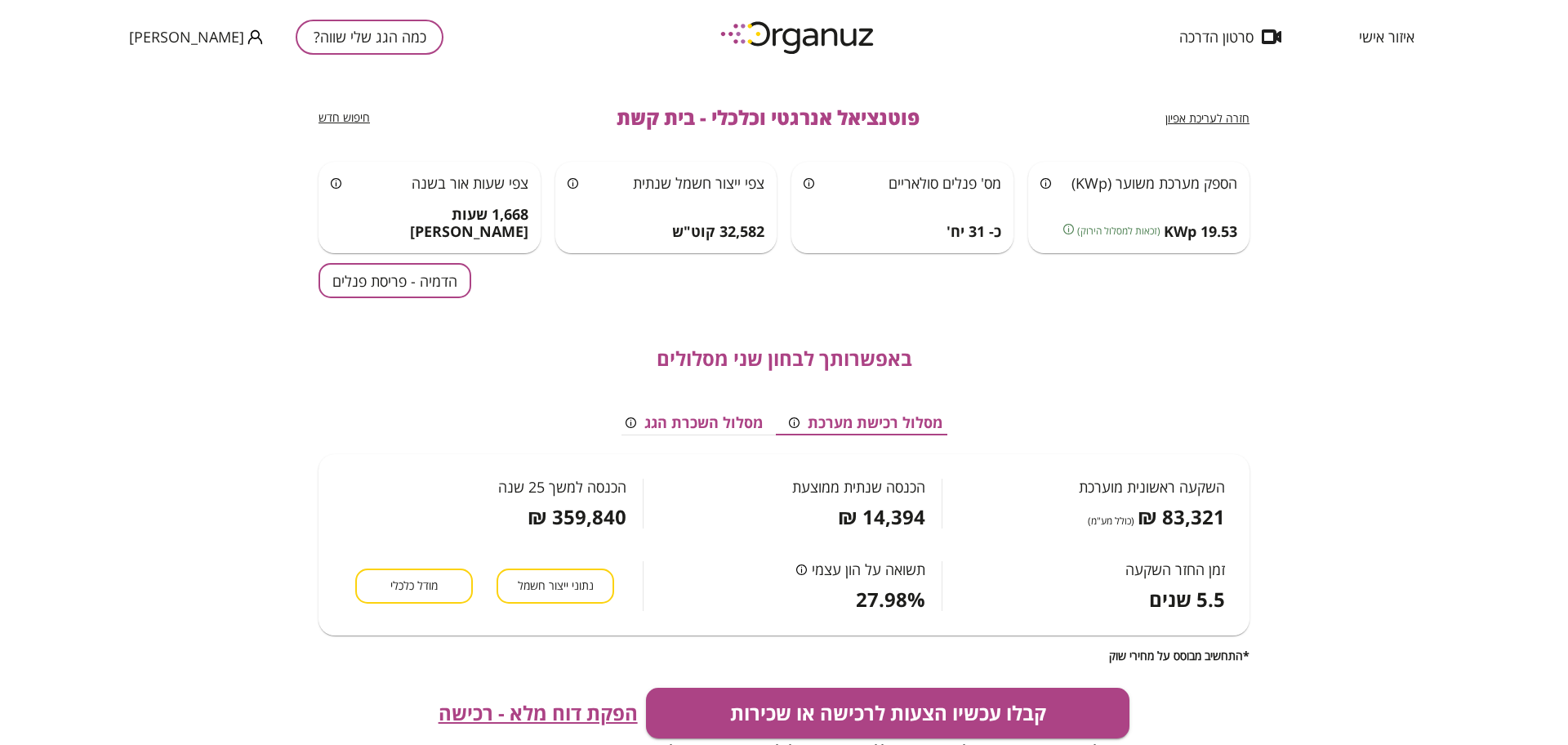
click at [1246, 116] on span "חזרה לעריכת אפיון" at bounding box center [1207, 117] width 84 height 15
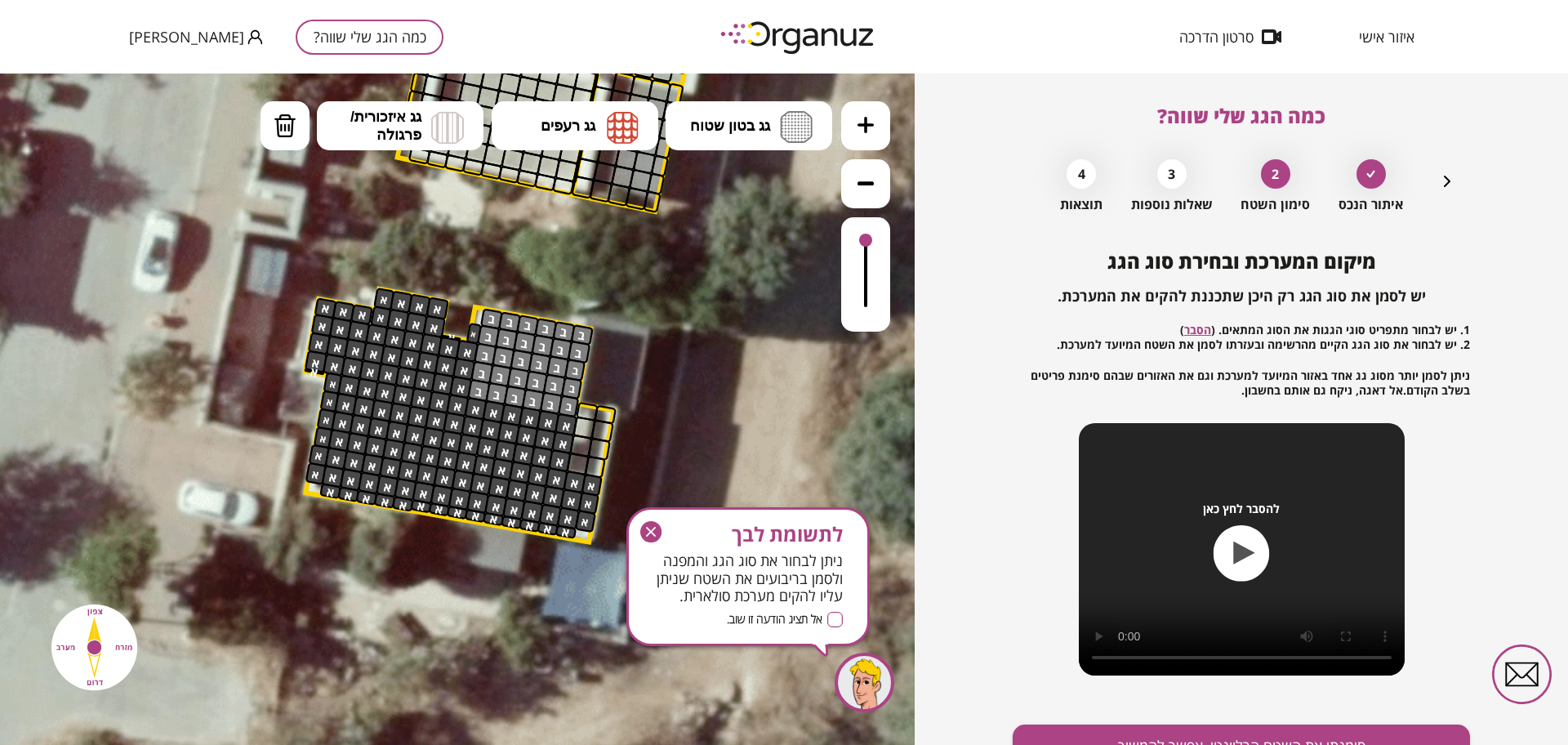
click at [1449, 179] on icon "button" at bounding box center [1447, 182] width 20 height 20
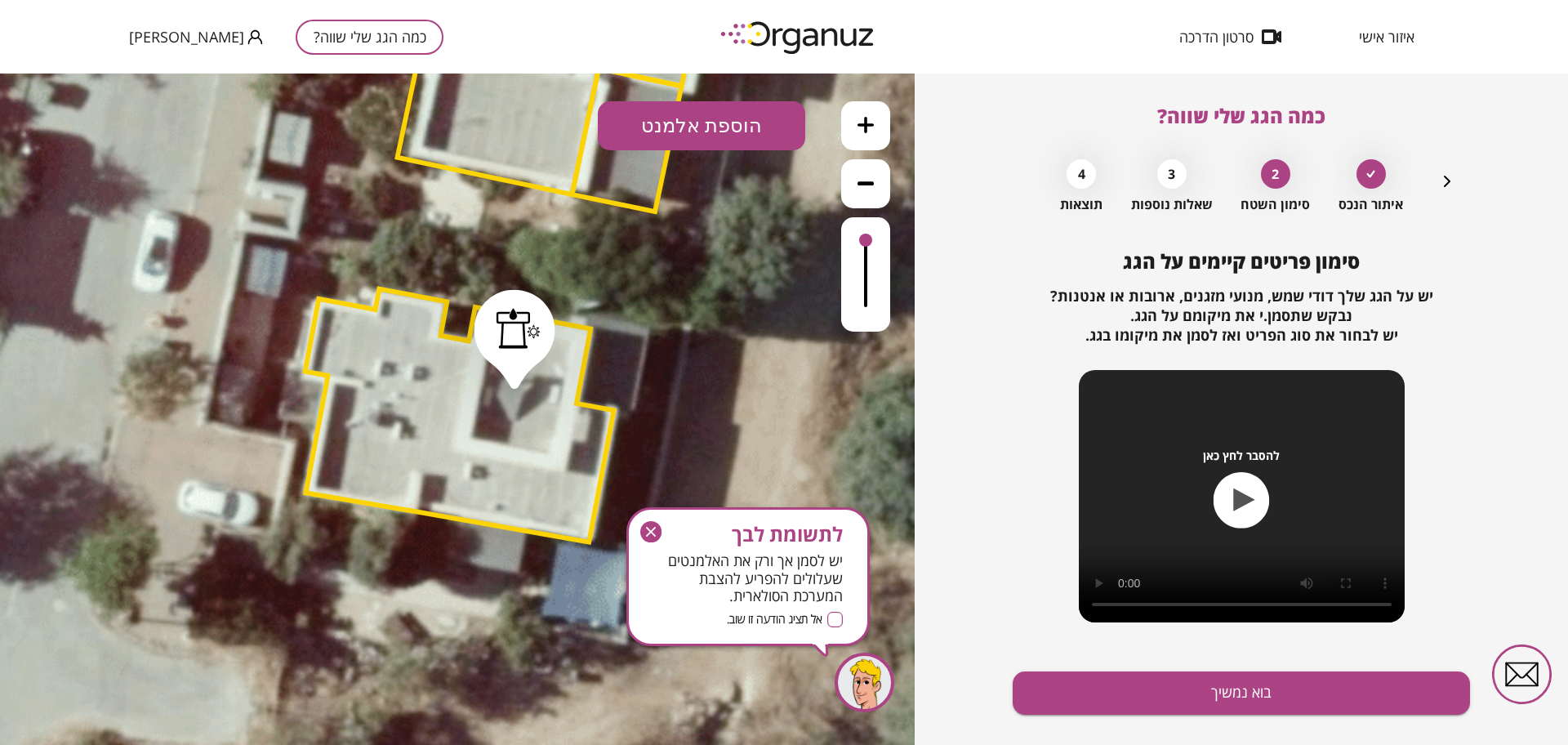
click at [396, 375] on polygon at bounding box center [459, 415] width 309 height 253
click at [453, 443] on polygon at bounding box center [459, 415] width 309 height 253
click at [1444, 177] on icon "button" at bounding box center [1446, 181] width 6 height 12
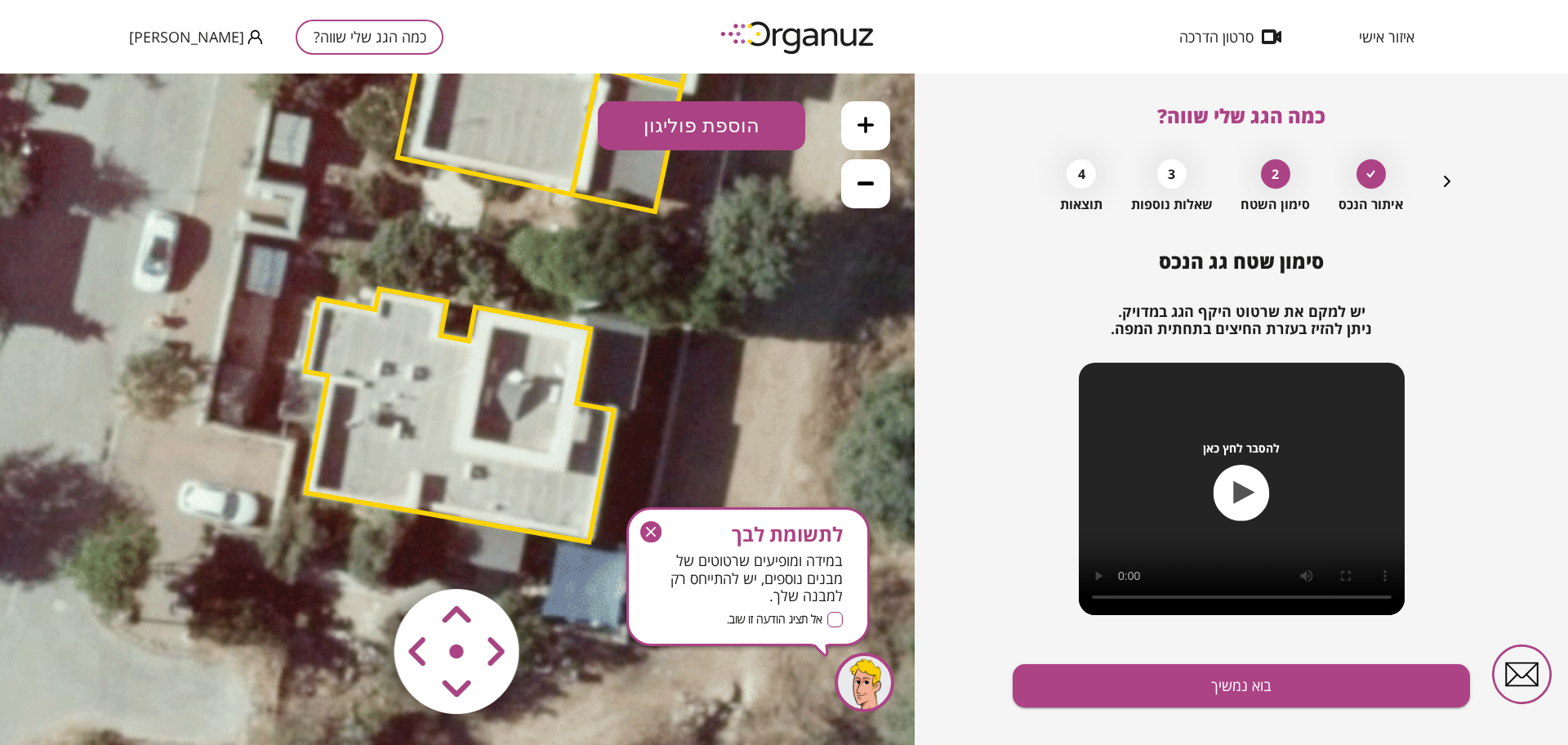
click at [456, 423] on polygon at bounding box center [459, 415] width 309 height 253
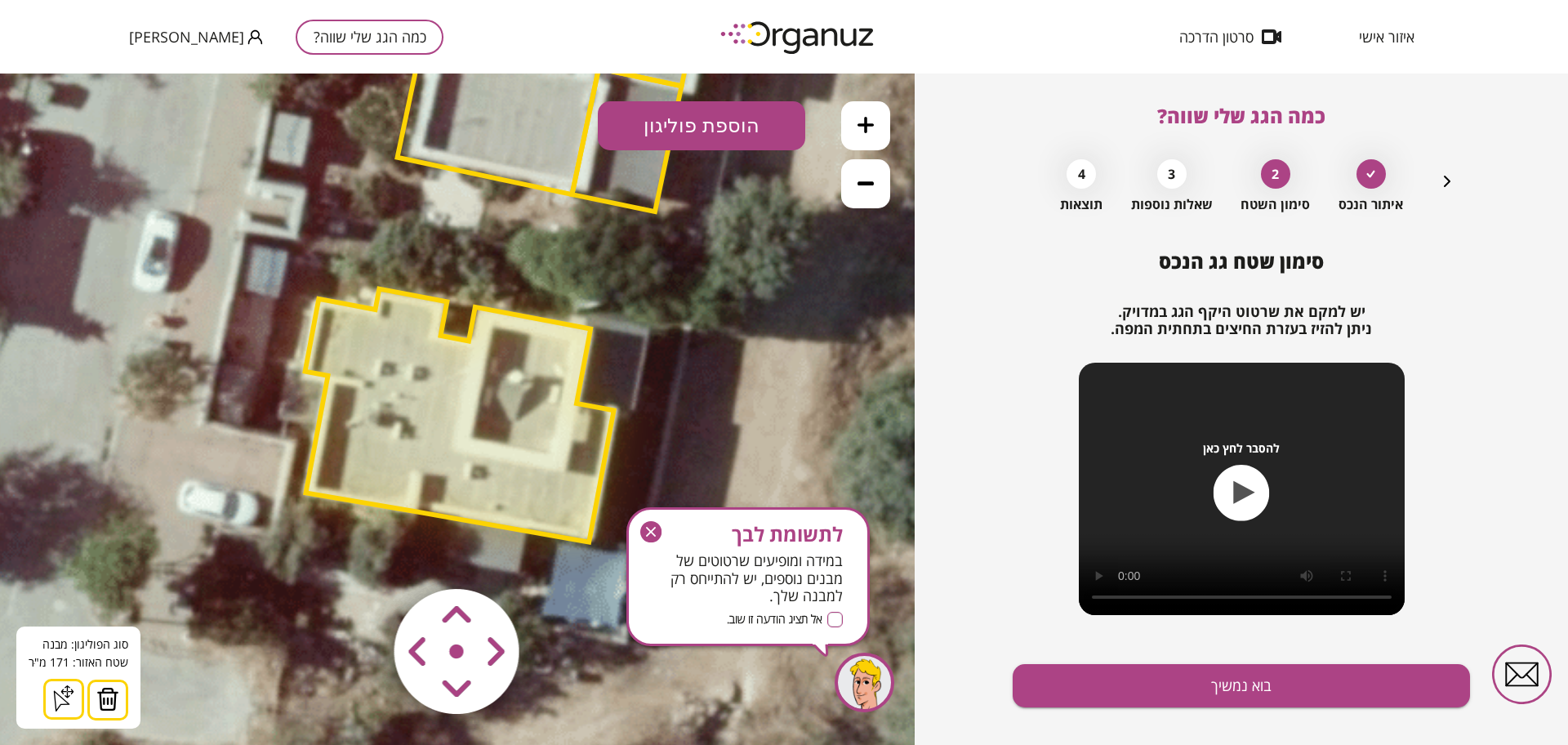
drag, startPoint x: 107, startPoint y: 706, endPoint x: 124, endPoint y: 669, distance: 40.7
click at [107, 705] on img at bounding box center [108, 698] width 23 height 24
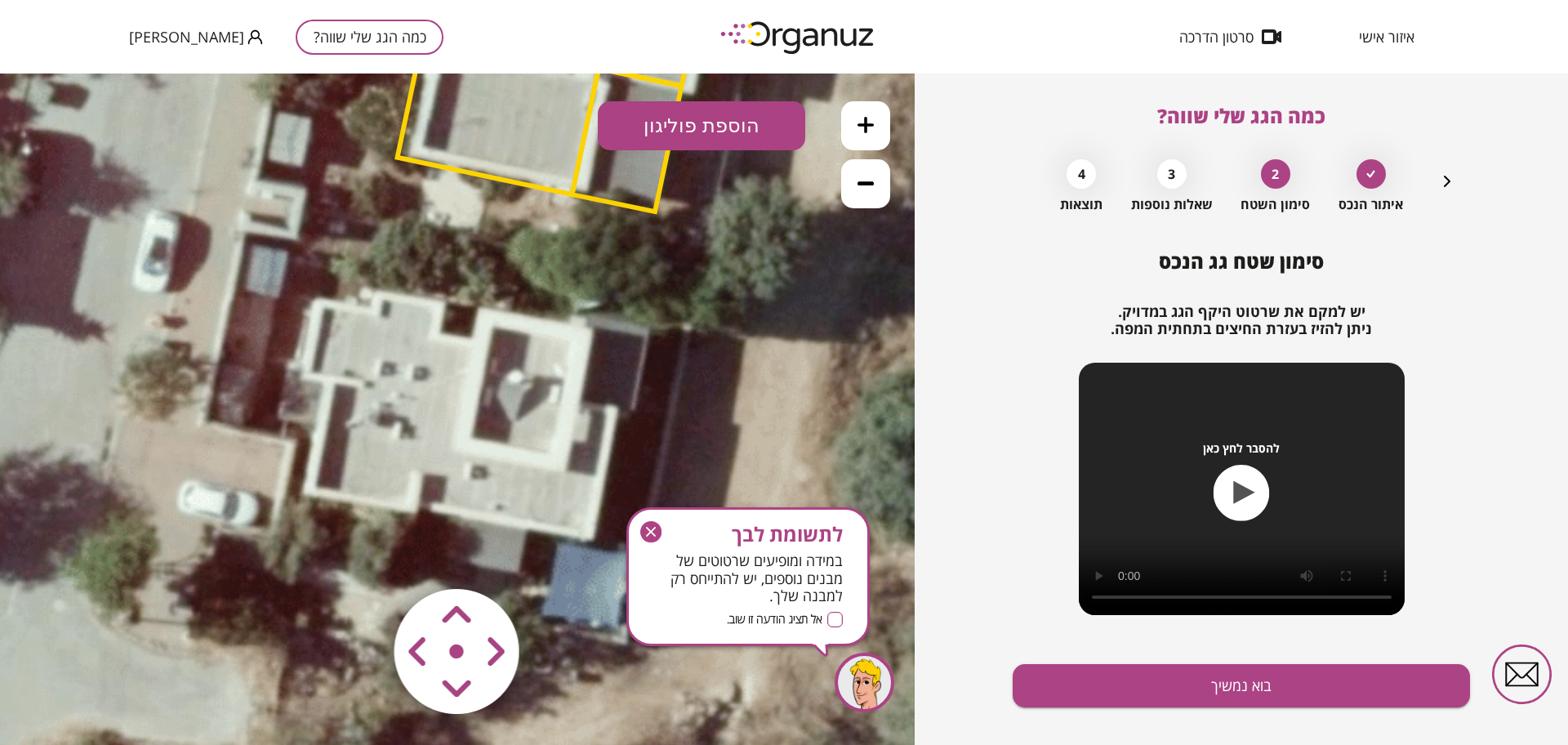
click at [742, 119] on button "הוספת פוליגון" at bounding box center [702, 125] width 208 height 49
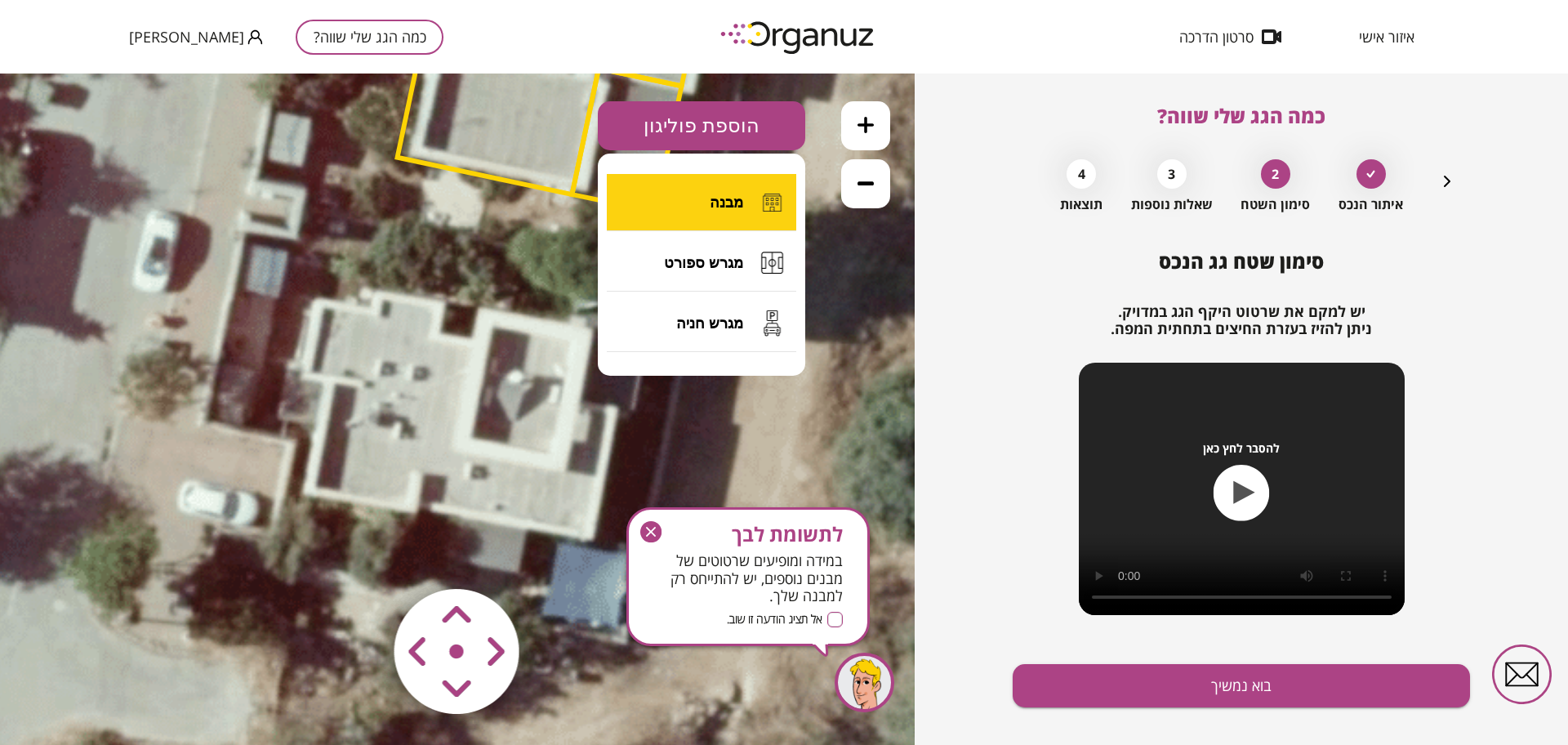
click at [732, 198] on span "מבנה" at bounding box center [726, 202] width 33 height 18
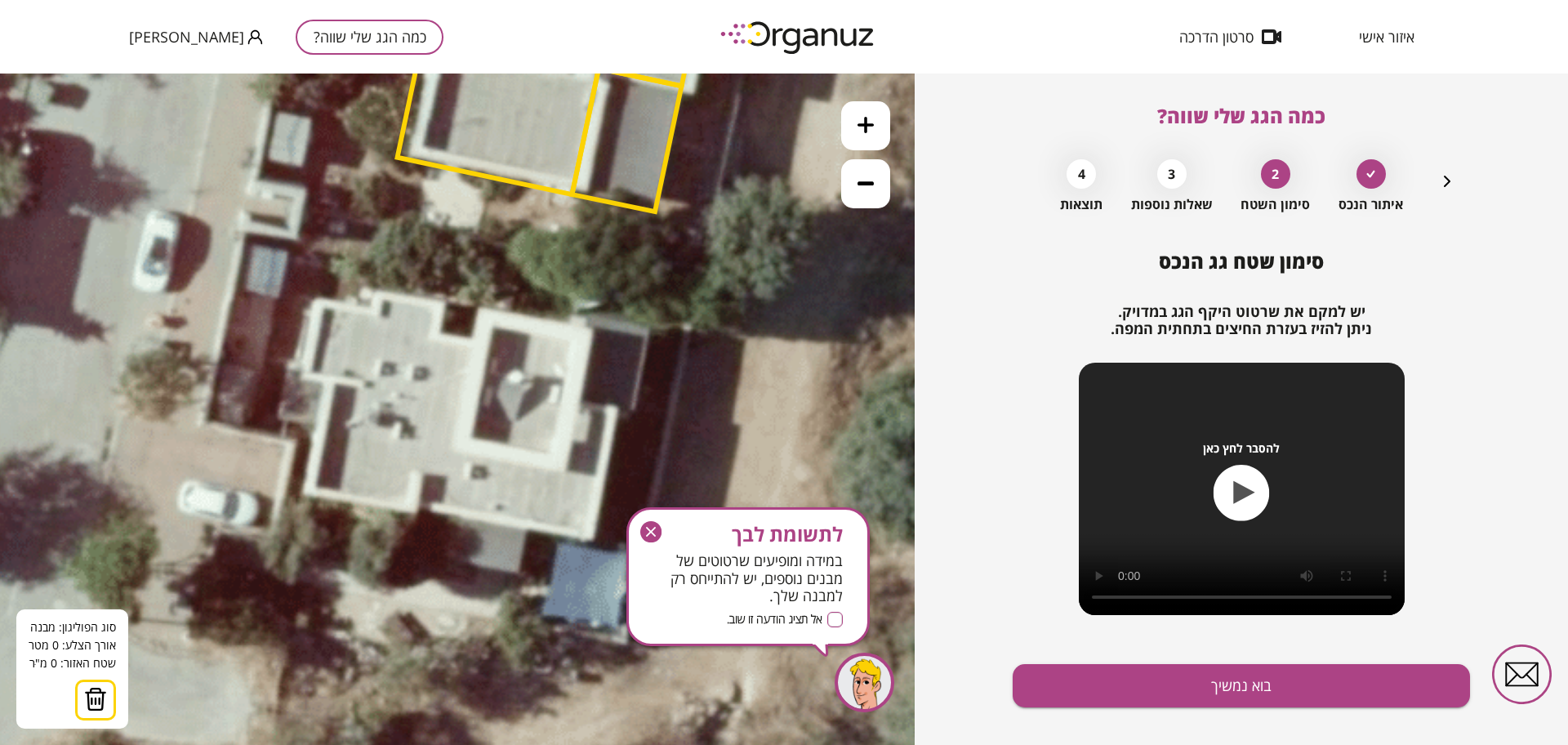
click at [315, 300] on icon at bounding box center [492, 216] width 1984 height 1985
click at [302, 373] on icon at bounding box center [492, 216] width 1984 height 1985
click at [326, 379] on polygon at bounding box center [313, 340] width 24 height 81
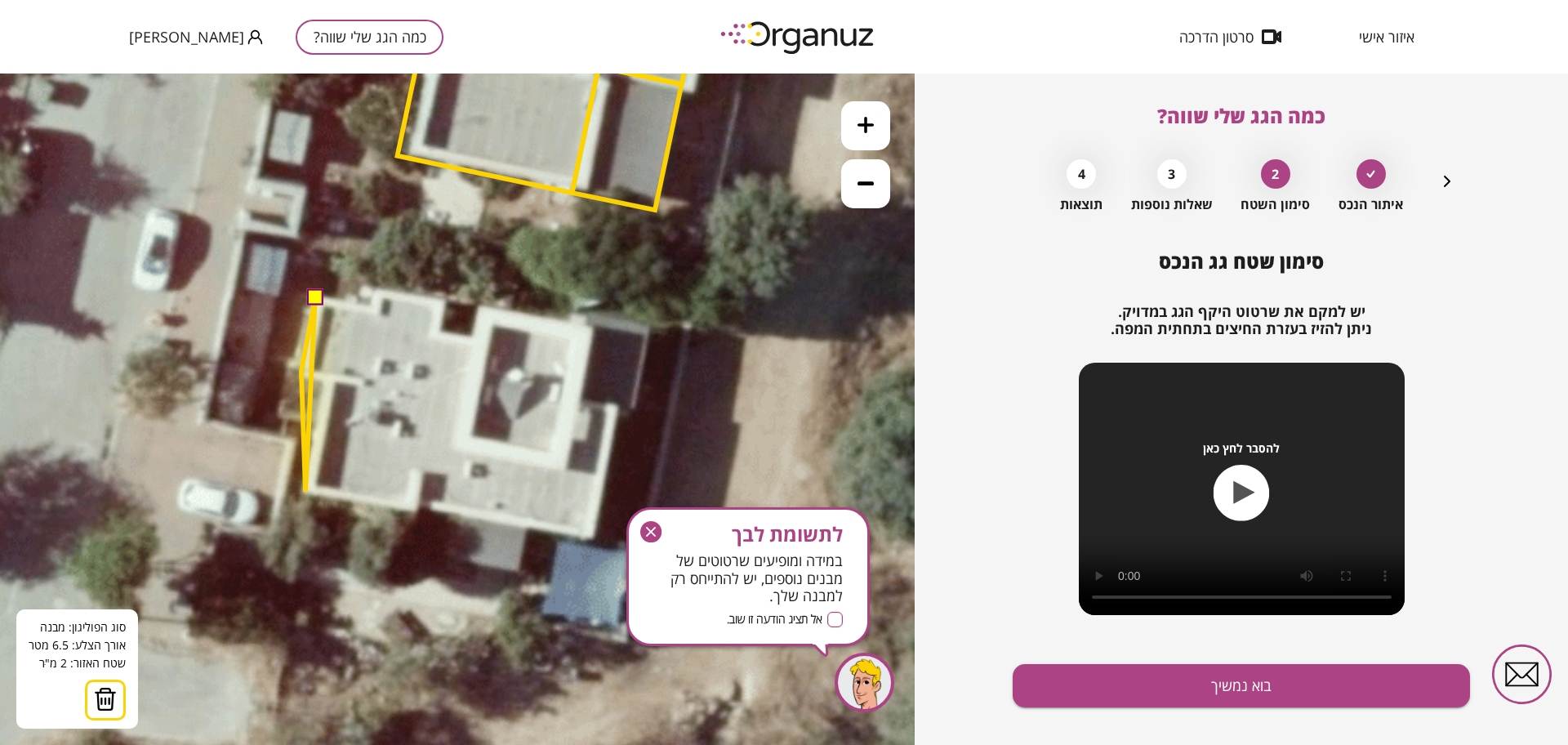
click at [305, 492] on icon at bounding box center [492, 214] width 1984 height 1985
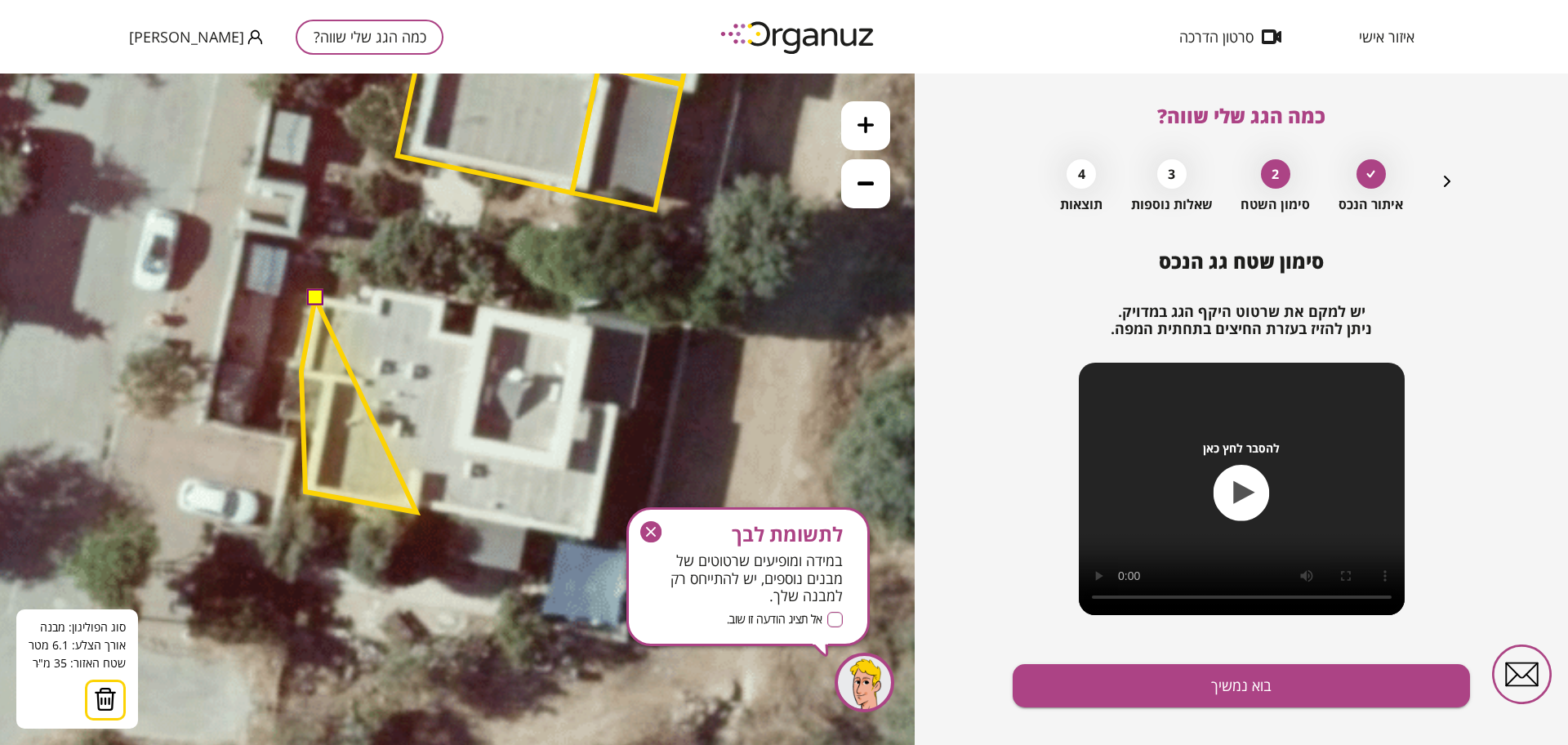
click at [416, 512] on polygon at bounding box center [359, 405] width 115 height 214
click at [420, 504] on polygon at bounding box center [361, 405] width 118 height 214
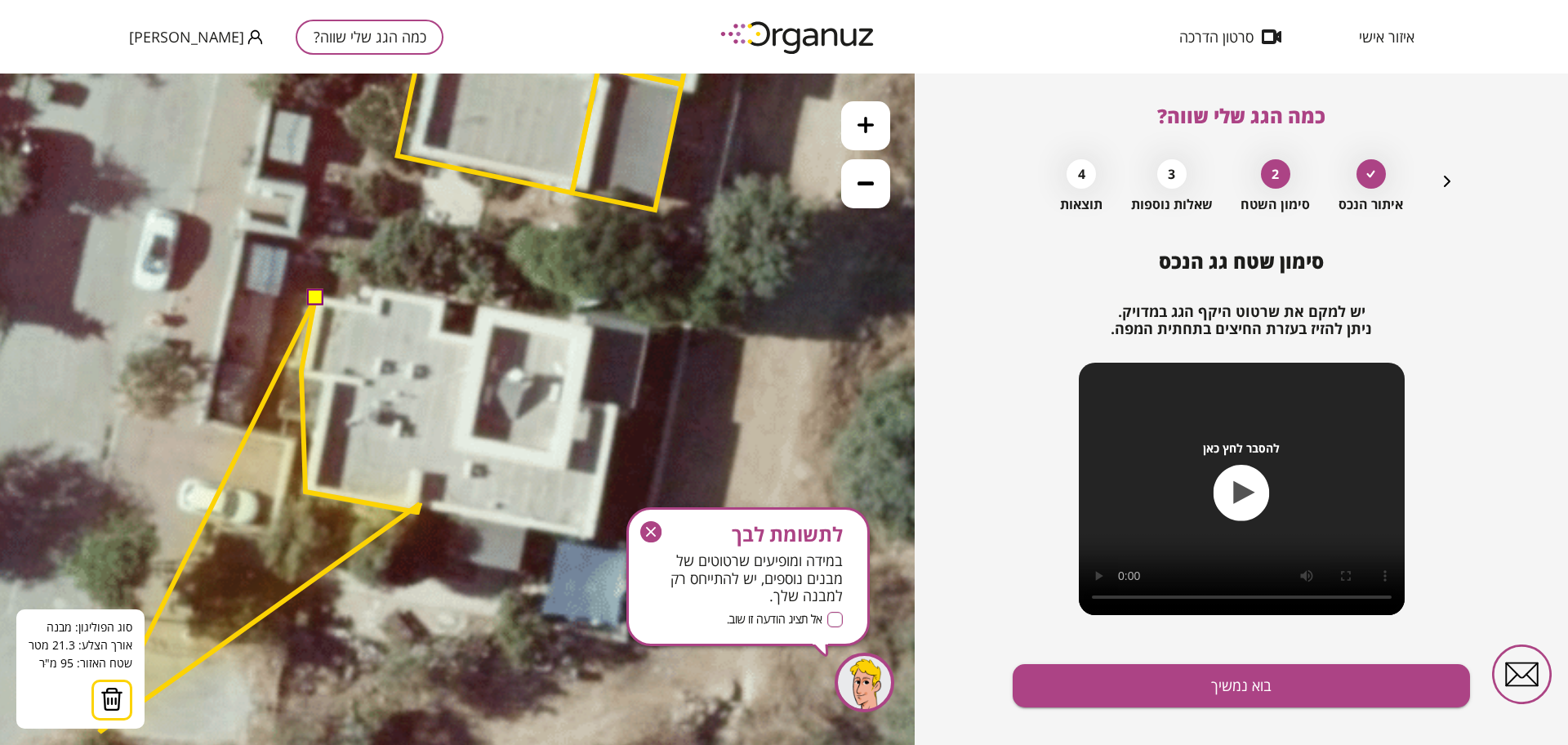
click at [113, 686] on button at bounding box center [112, 700] width 41 height 41
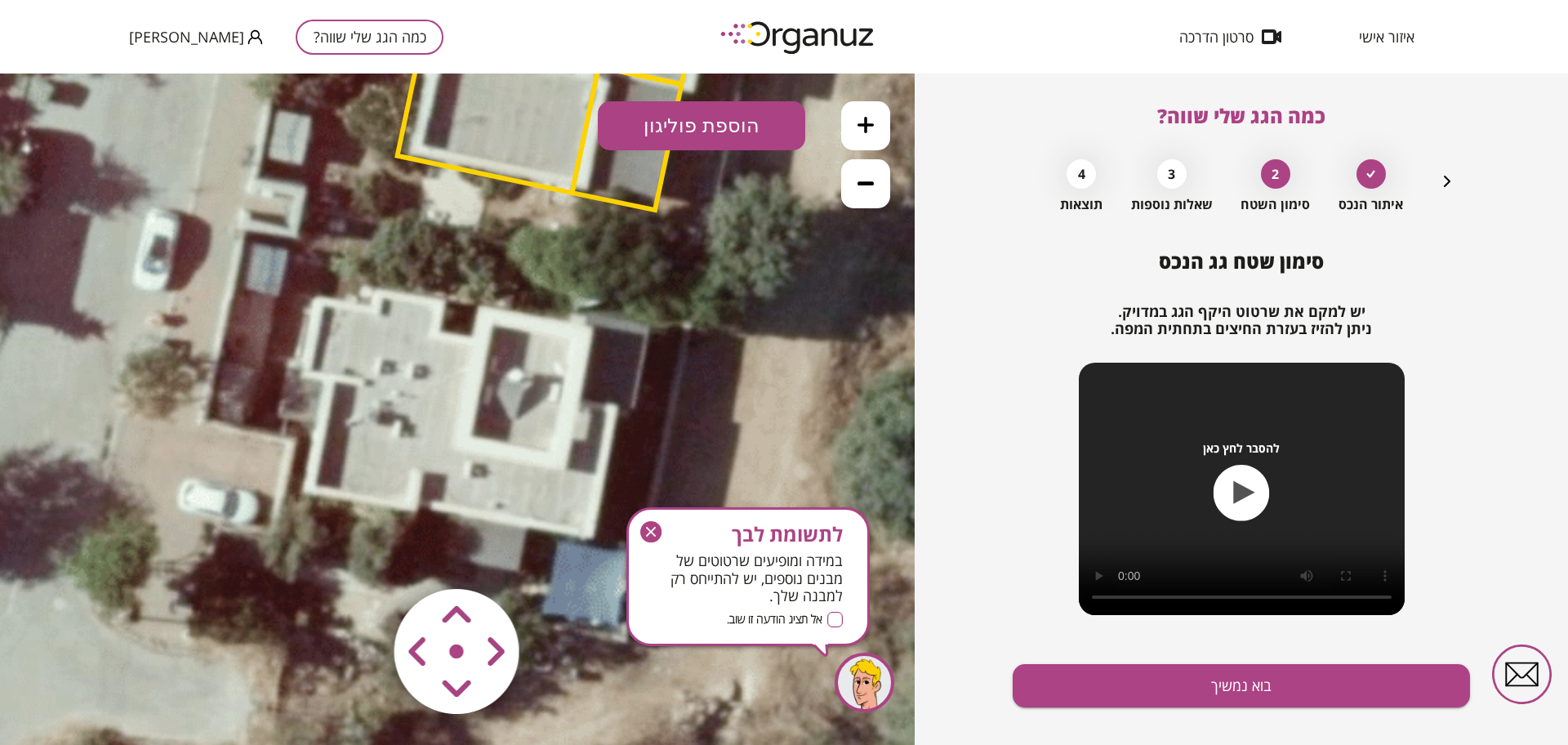
click at [642, 145] on button "הוספת פוליגון" at bounding box center [702, 125] width 208 height 49
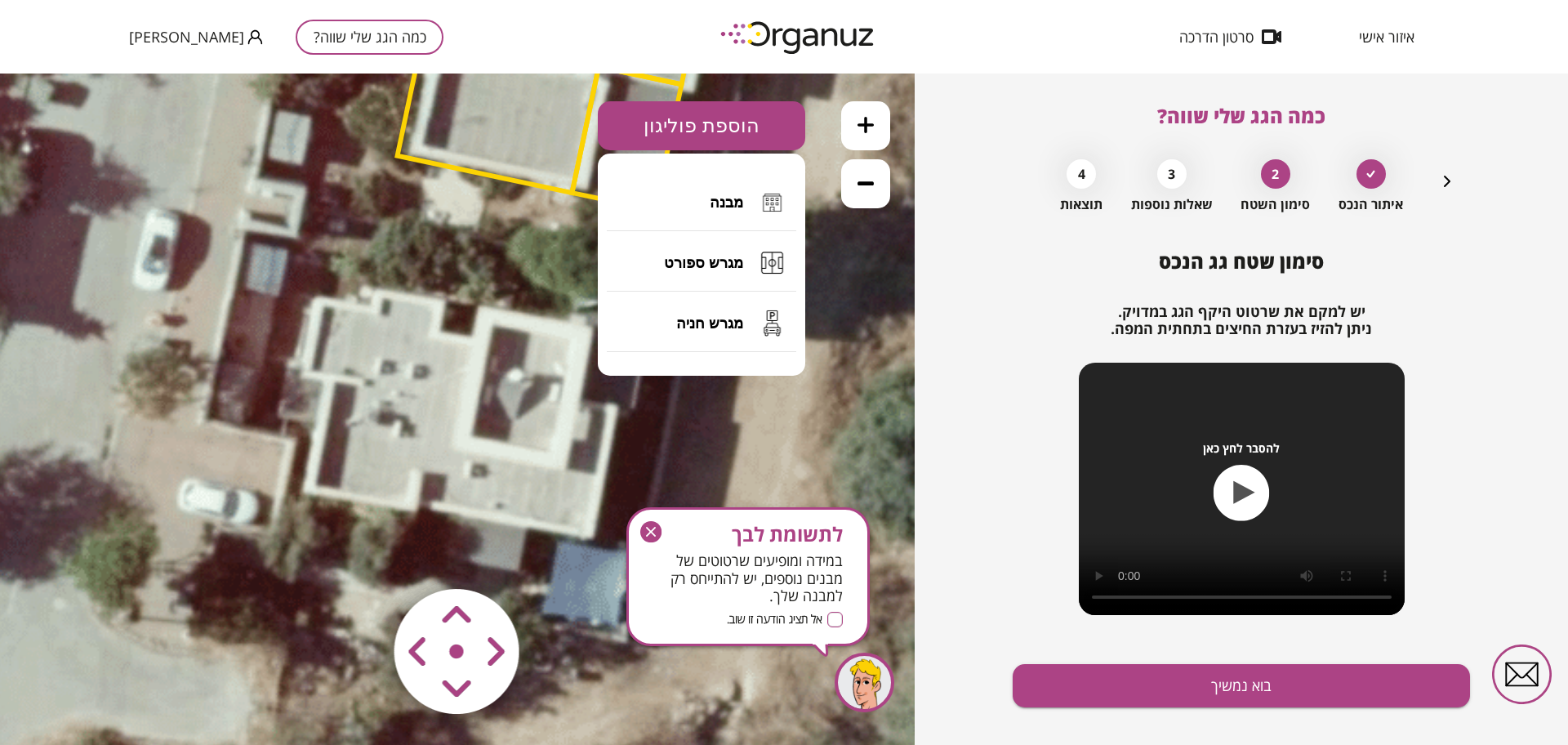
click at [667, 206] on button "מבנה" at bounding box center [702, 202] width 190 height 57
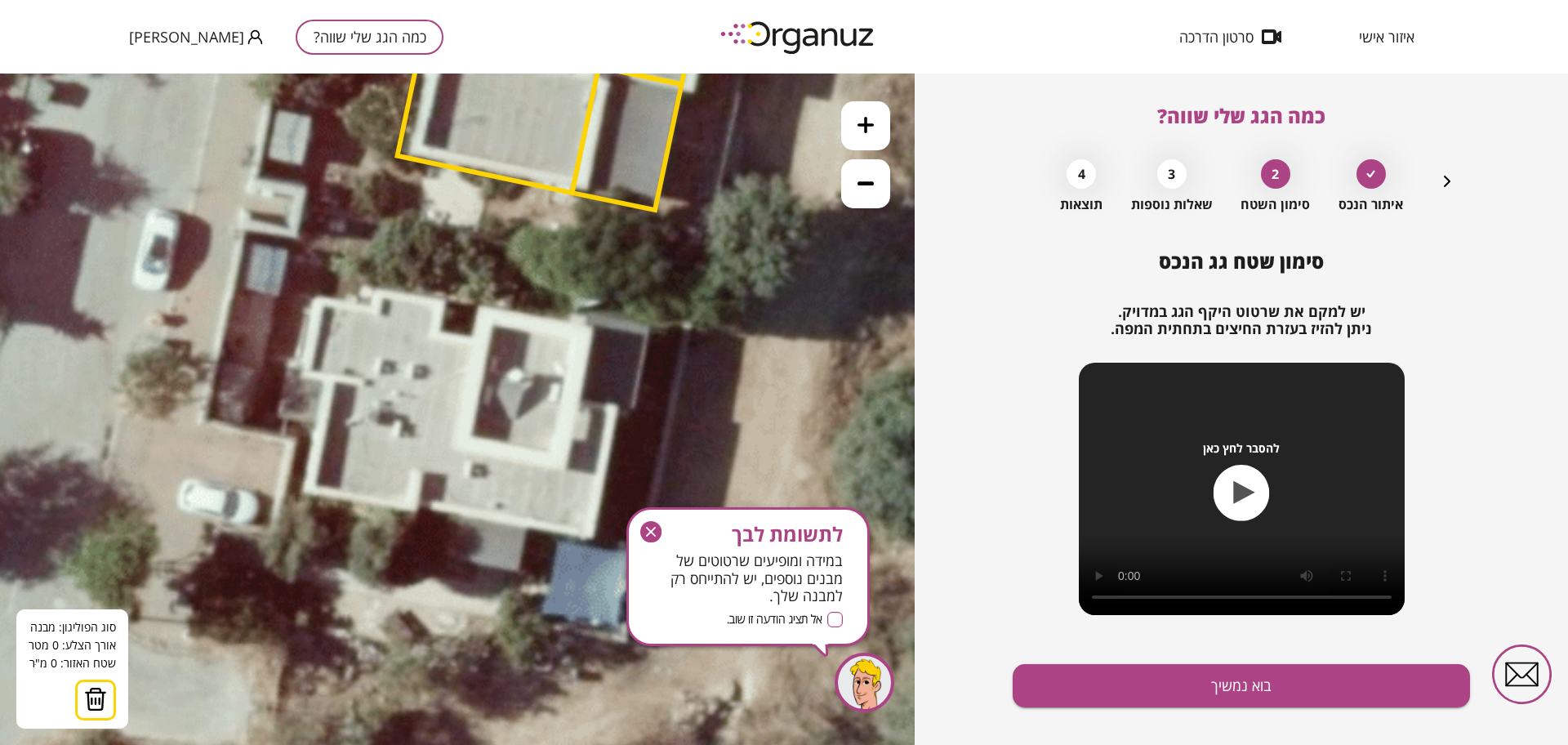
click at [316, 298] on icon at bounding box center [492, 214] width 1984 height 1985
click at [303, 373] on icon at bounding box center [492, 214] width 1984 height 1985
click at [322, 377] on polygon at bounding box center [312, 338] width 21 height 79
click at [306, 493] on icon at bounding box center [492, 214] width 1984 height 1985
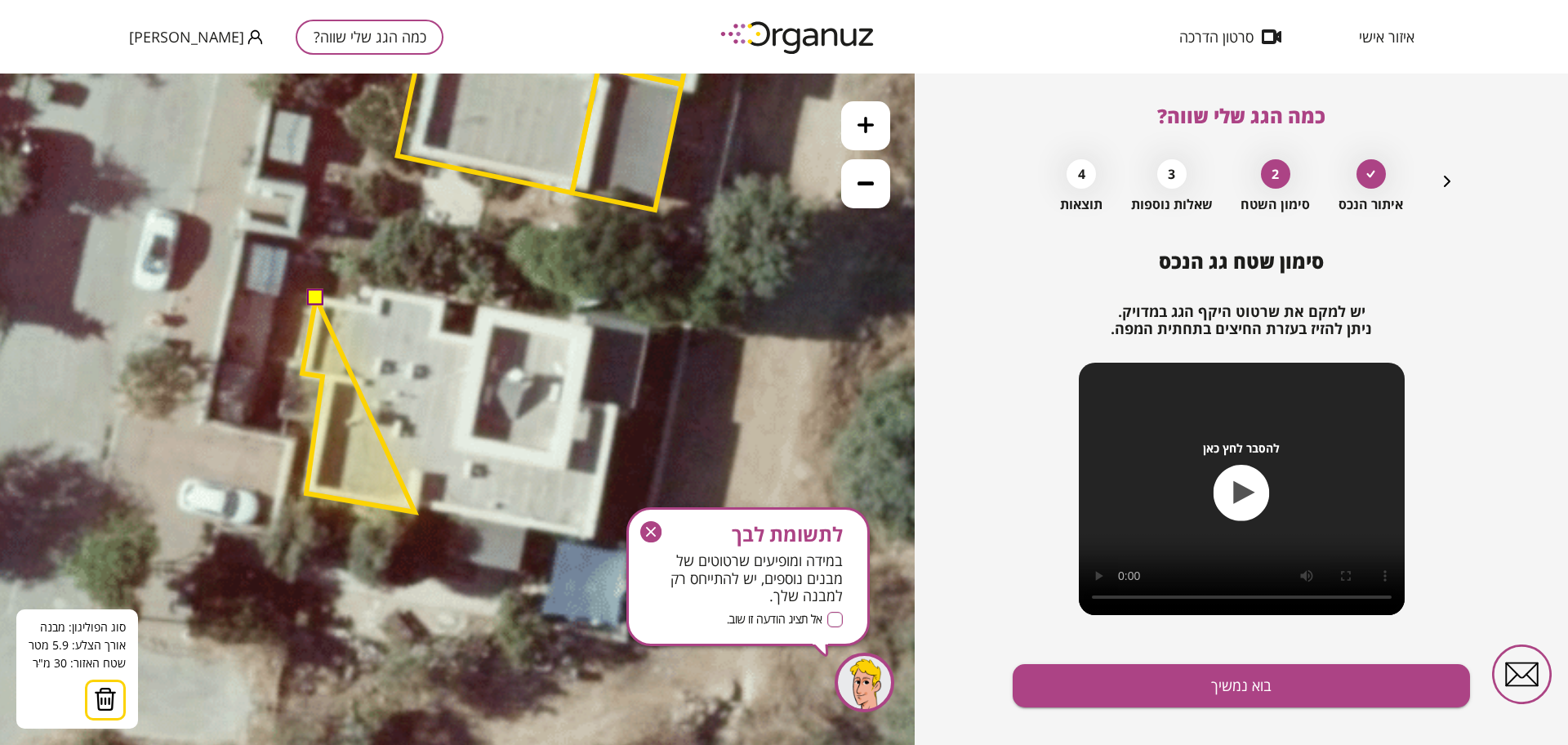
click at [415, 512] on polygon at bounding box center [359, 405] width 113 height 214
click at [416, 510] on polygon at bounding box center [360, 404] width 114 height 212
click at [417, 501] on polygon at bounding box center [361, 404] width 115 height 212
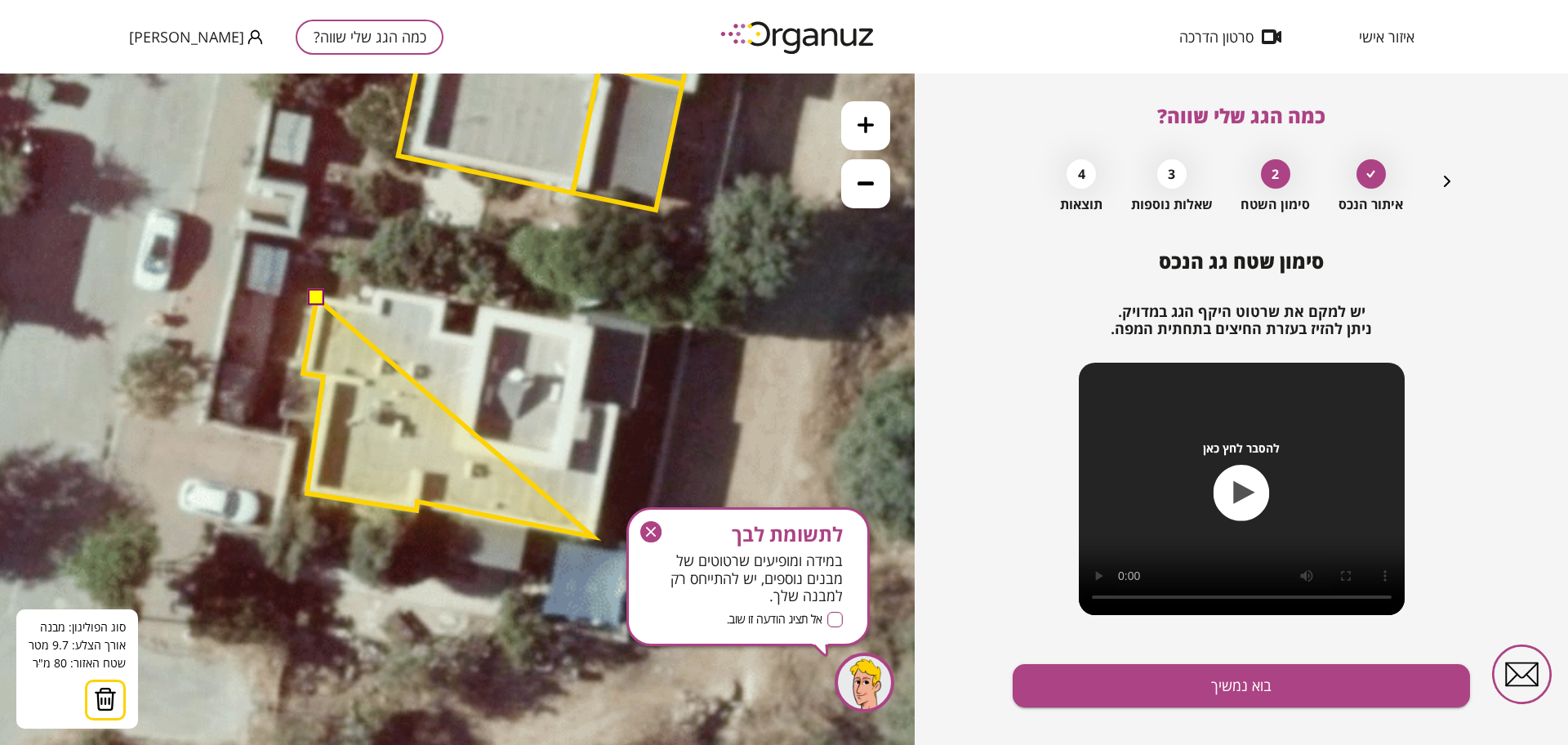
click at [592, 537] on polygon at bounding box center [448, 417] width 290 height 238
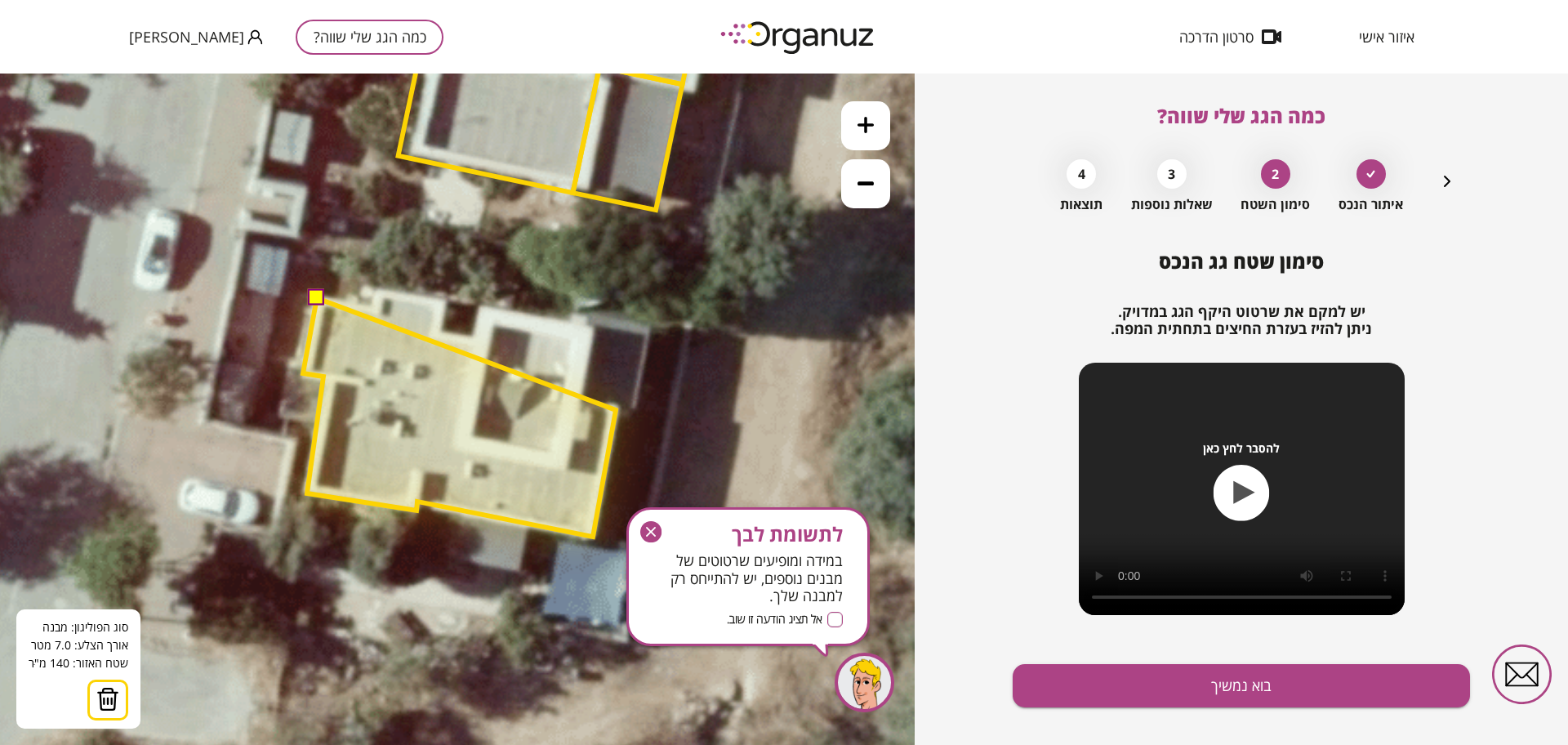
click at [616, 409] on polygon at bounding box center [459, 417] width 312 height 238
click at [579, 403] on polygon at bounding box center [459, 417] width 312 height 238
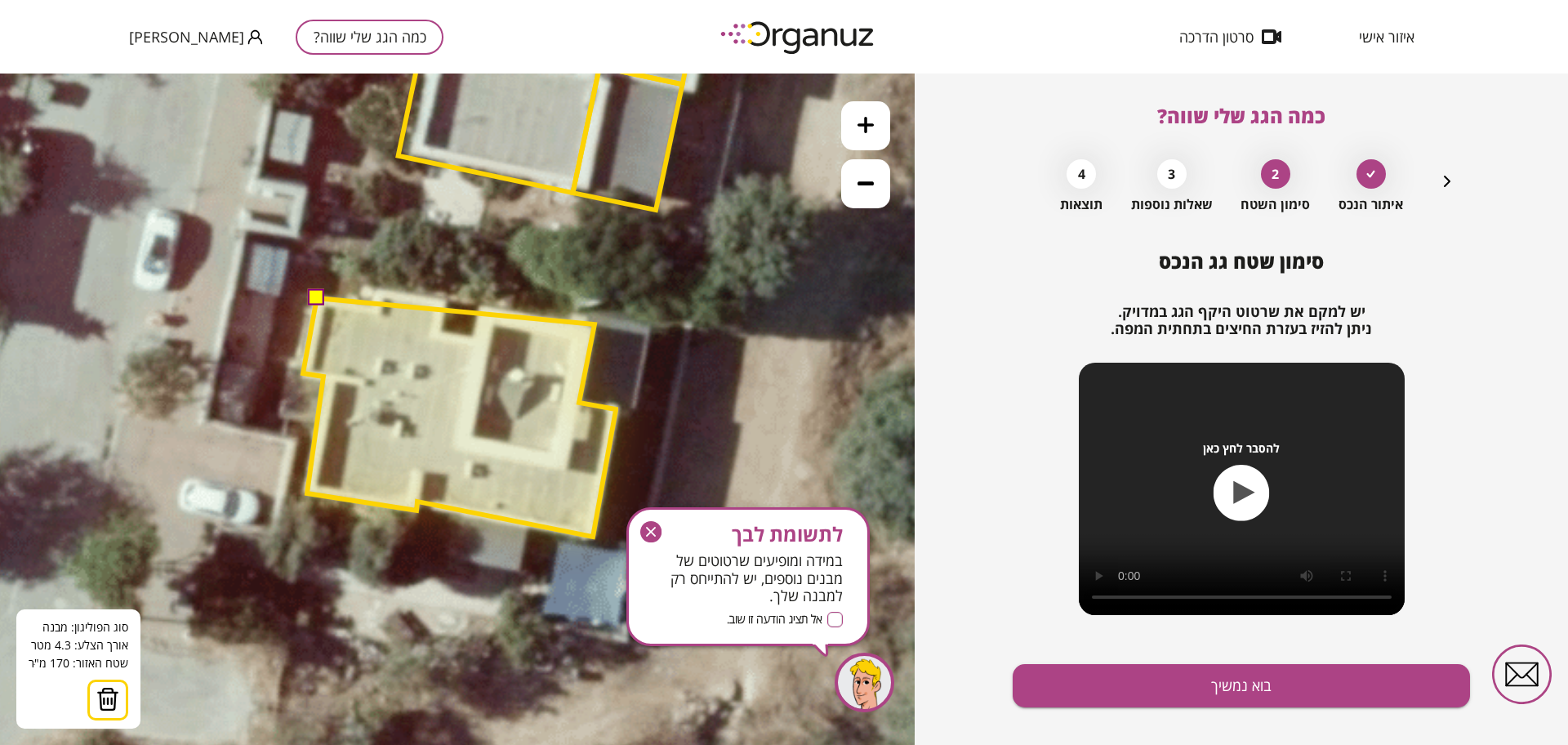
click at [594, 323] on polygon at bounding box center [459, 417] width 312 height 238
click at [483, 304] on polygon at bounding box center [459, 417] width 312 height 238
click at [480, 304] on polygon at bounding box center [459, 417] width 312 height 238
click at [472, 337] on polygon at bounding box center [459, 417] width 312 height 238
click at [444, 334] on polygon at bounding box center [459, 417] width 312 height 238
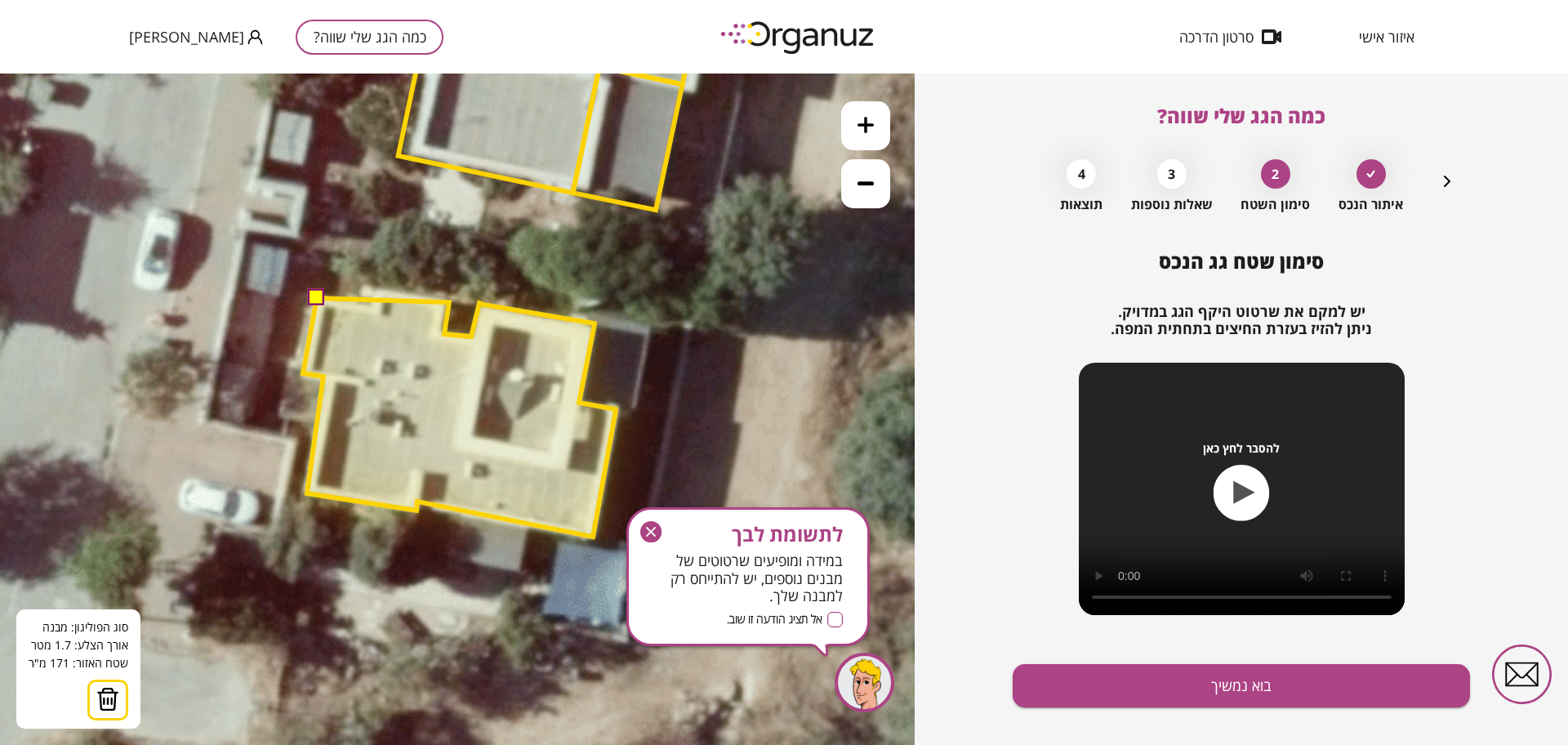
click at [449, 303] on polygon at bounding box center [459, 417] width 312 height 238
click at [382, 290] on polygon at bounding box center [459, 414] width 312 height 247
click at [380, 306] on polygon at bounding box center [459, 414] width 312 height 247
click at [327, 295] on polygon at bounding box center [459, 414] width 312 height 247
click at [311, 295] on button at bounding box center [316, 297] width 16 height 16
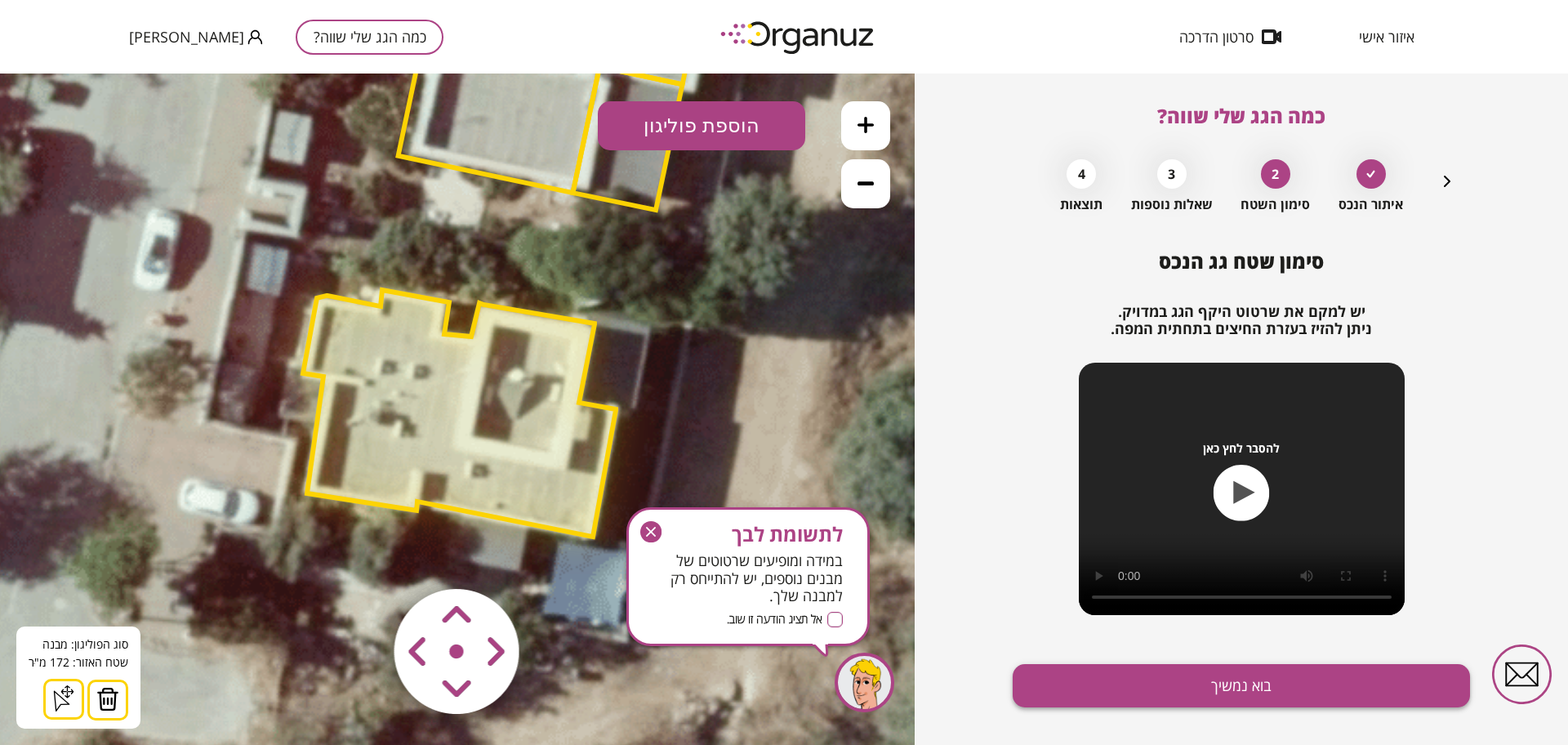
click at [1175, 696] on button "בוא נמשיך" at bounding box center [1241, 686] width 457 height 43
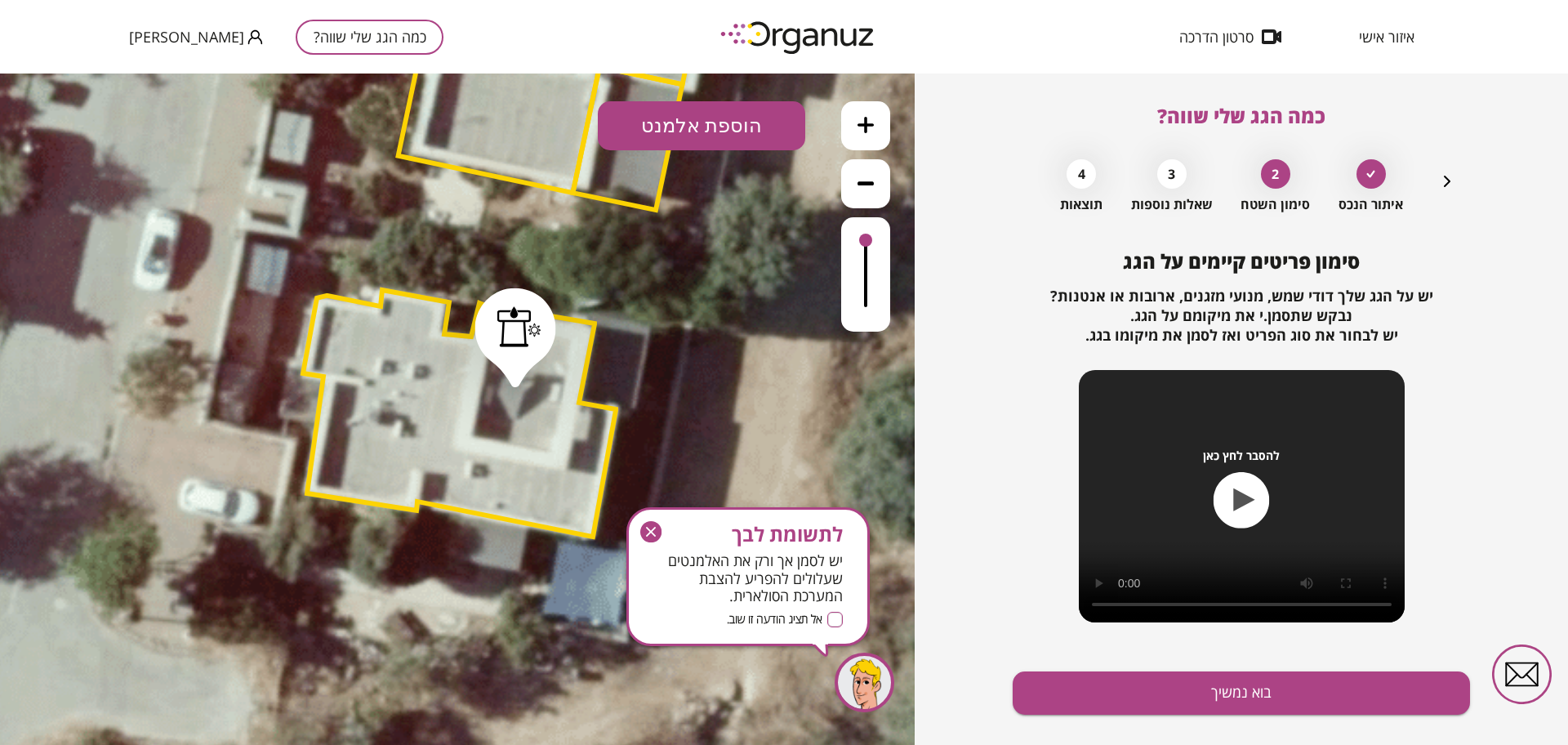
click at [1175, 696] on button "בוא נמשיך" at bounding box center [1241, 693] width 457 height 43
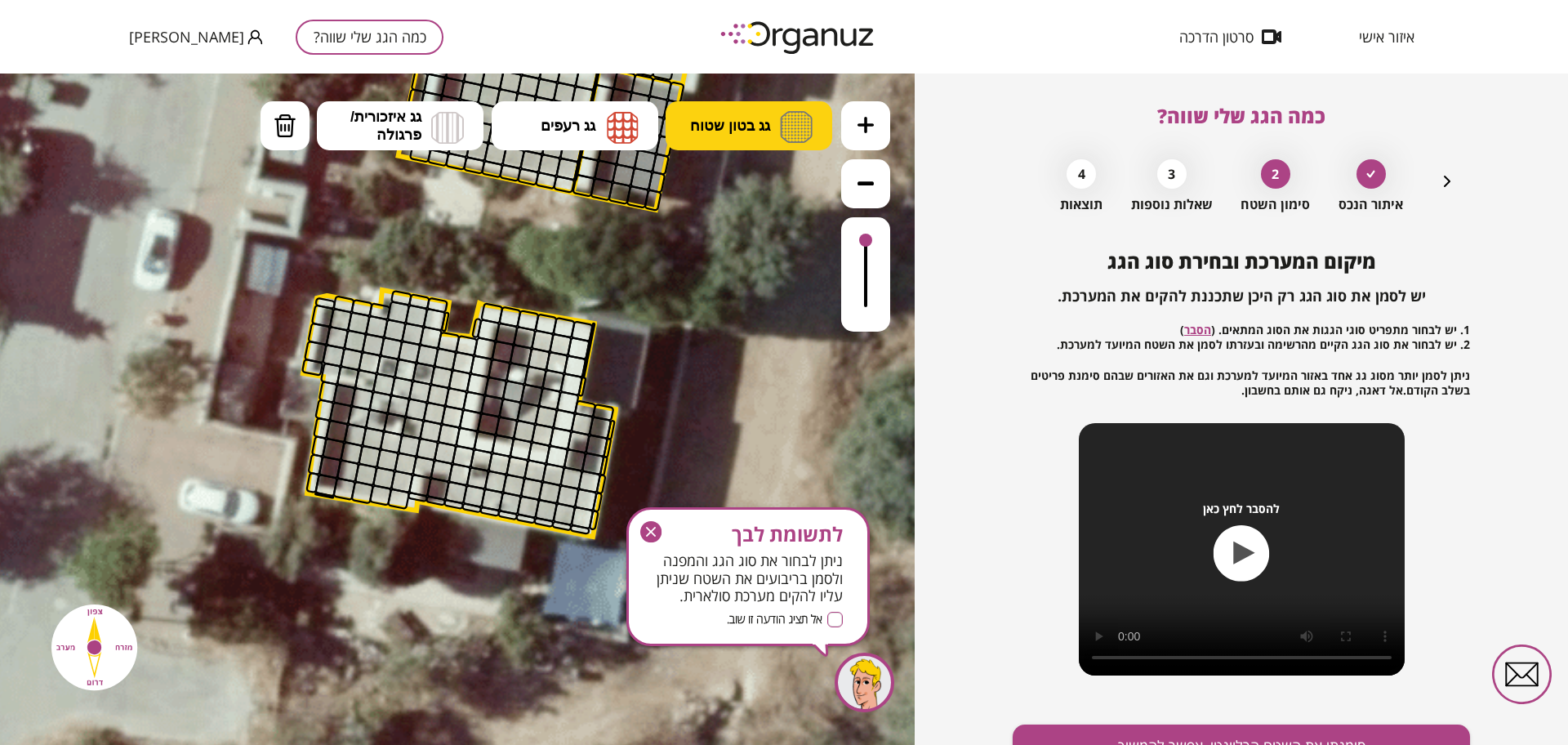
click at [785, 112] on img at bounding box center [796, 127] width 33 height 32
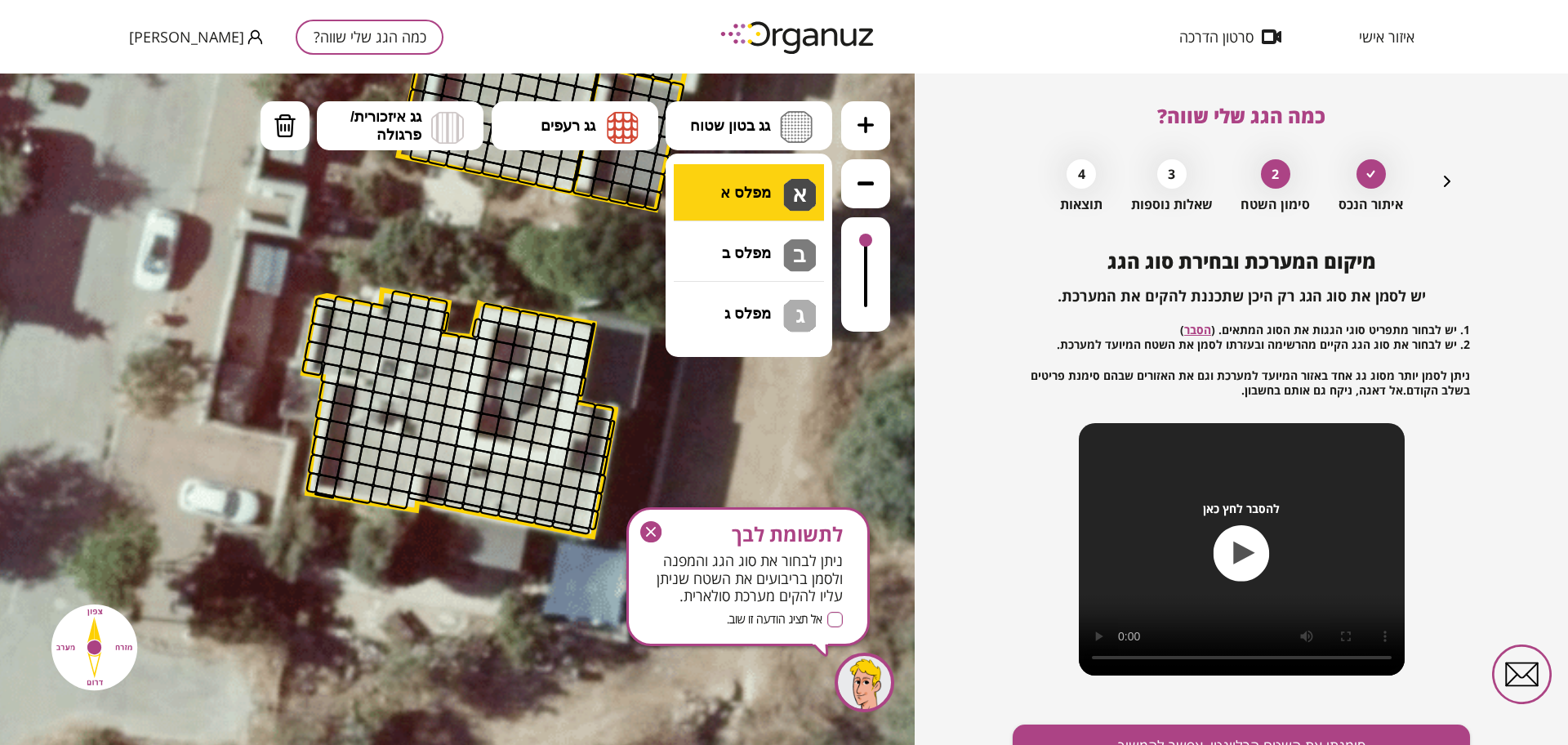
click at [765, 216] on div ".st0 { fill: #FFFFFF; } .st0 { fill: #FFFFFF; }" at bounding box center [457, 409] width 915 height 672
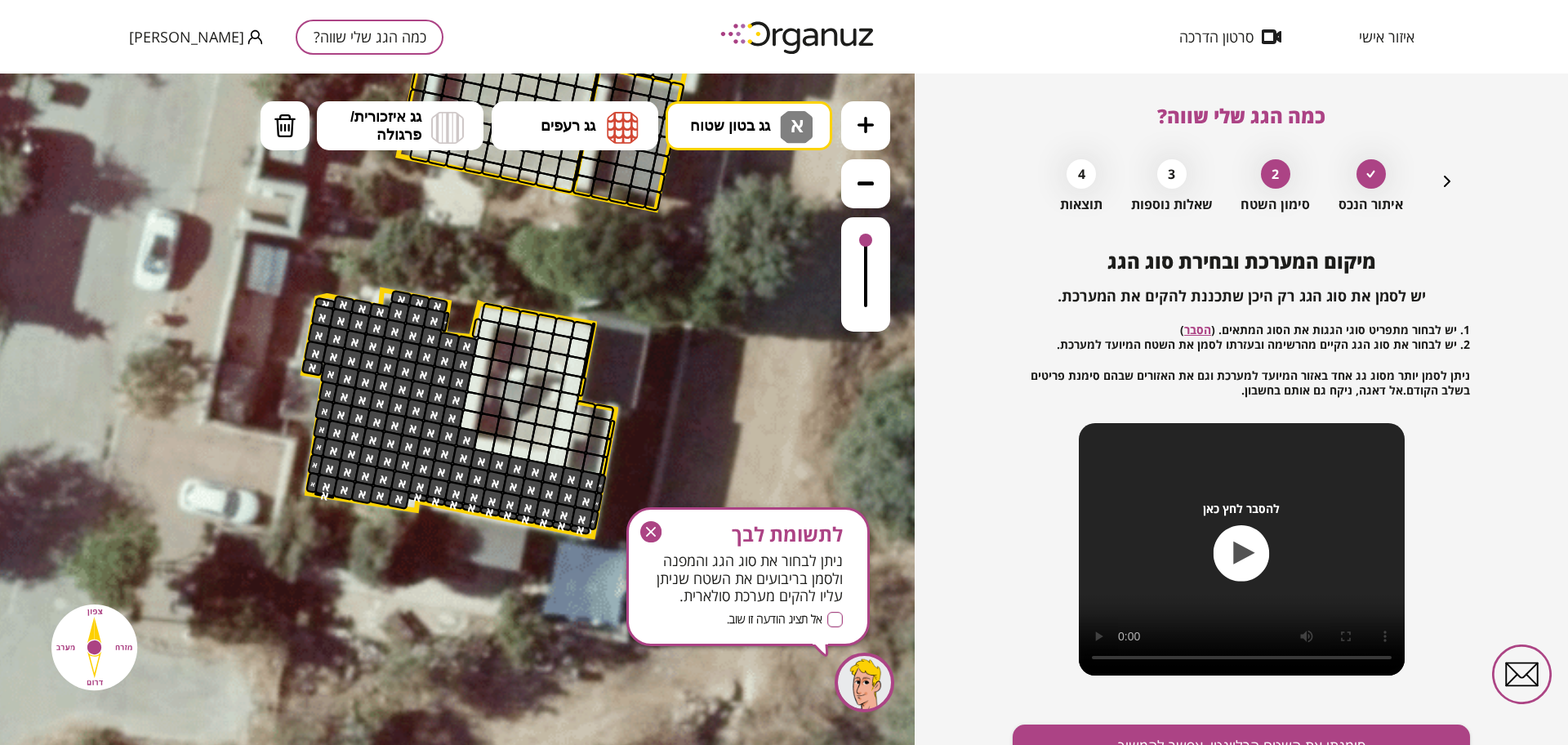
drag, startPoint x: 328, startPoint y: 316, endPoint x: 604, endPoint y: 543, distance: 357.4
click at [604, 543] on div ".st0 { fill: #FFFFFF; } .st0 { fill: #FFFFFF; }" at bounding box center [492, 214] width 1984 height 1985
click at [645, 532] on icon "button" at bounding box center [651, 532] width 21 height 21
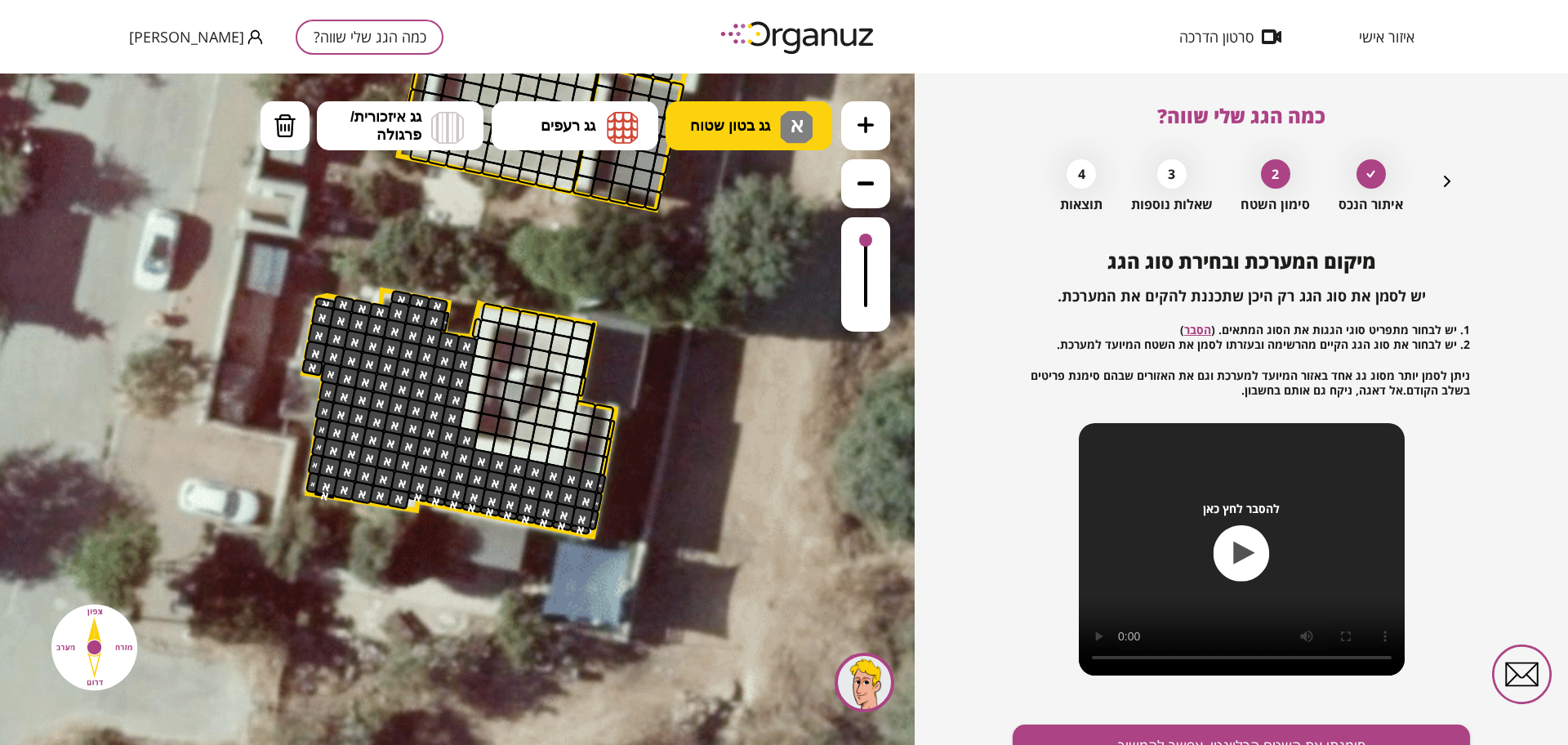
click at [708, 134] on span "גג בטון שטוח" at bounding box center [729, 125] width 80 height 18
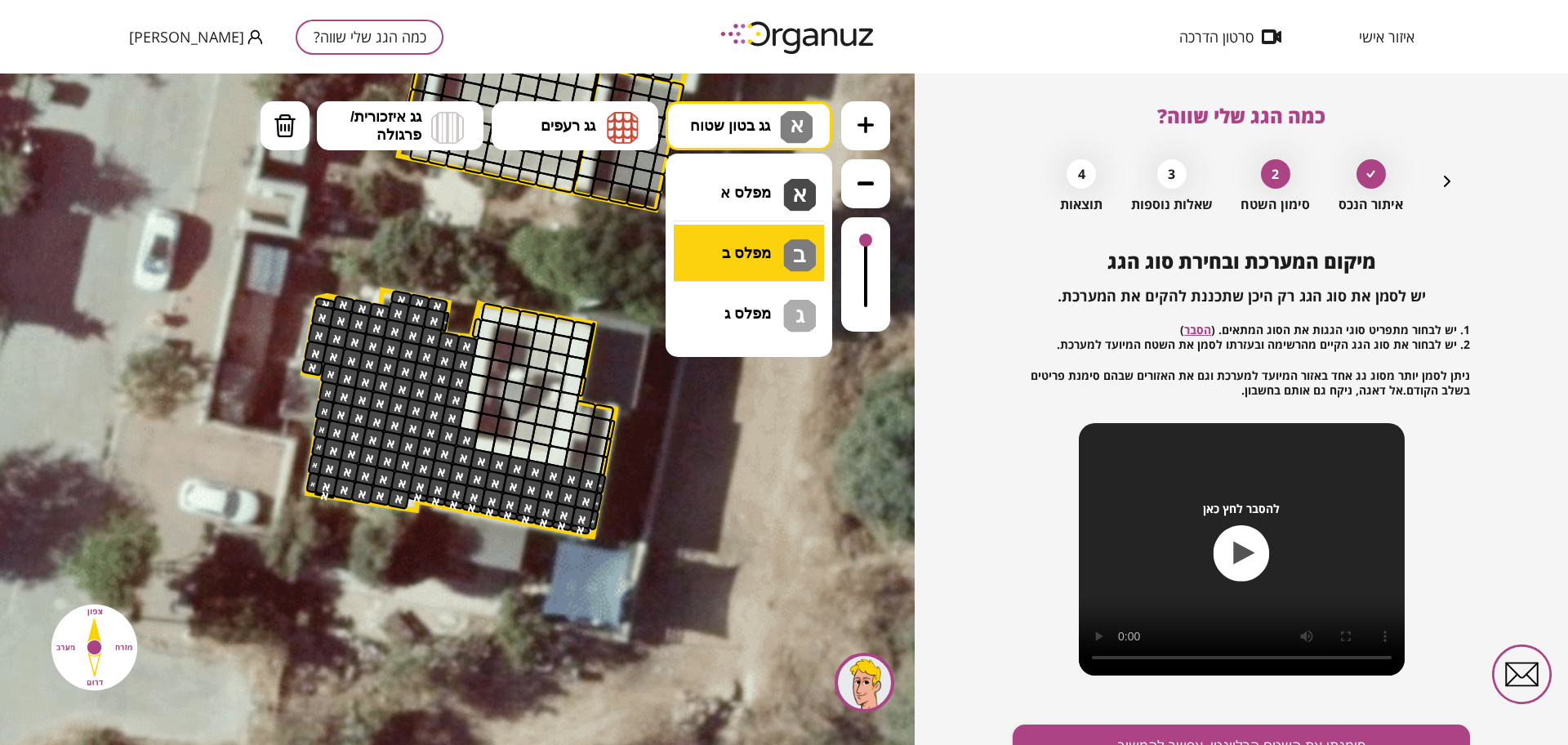
click at [728, 247] on div ".st0 { fill: #FFFFFF; } .st0 { fill: #FFFFFF; }" at bounding box center [457, 409] width 915 height 672
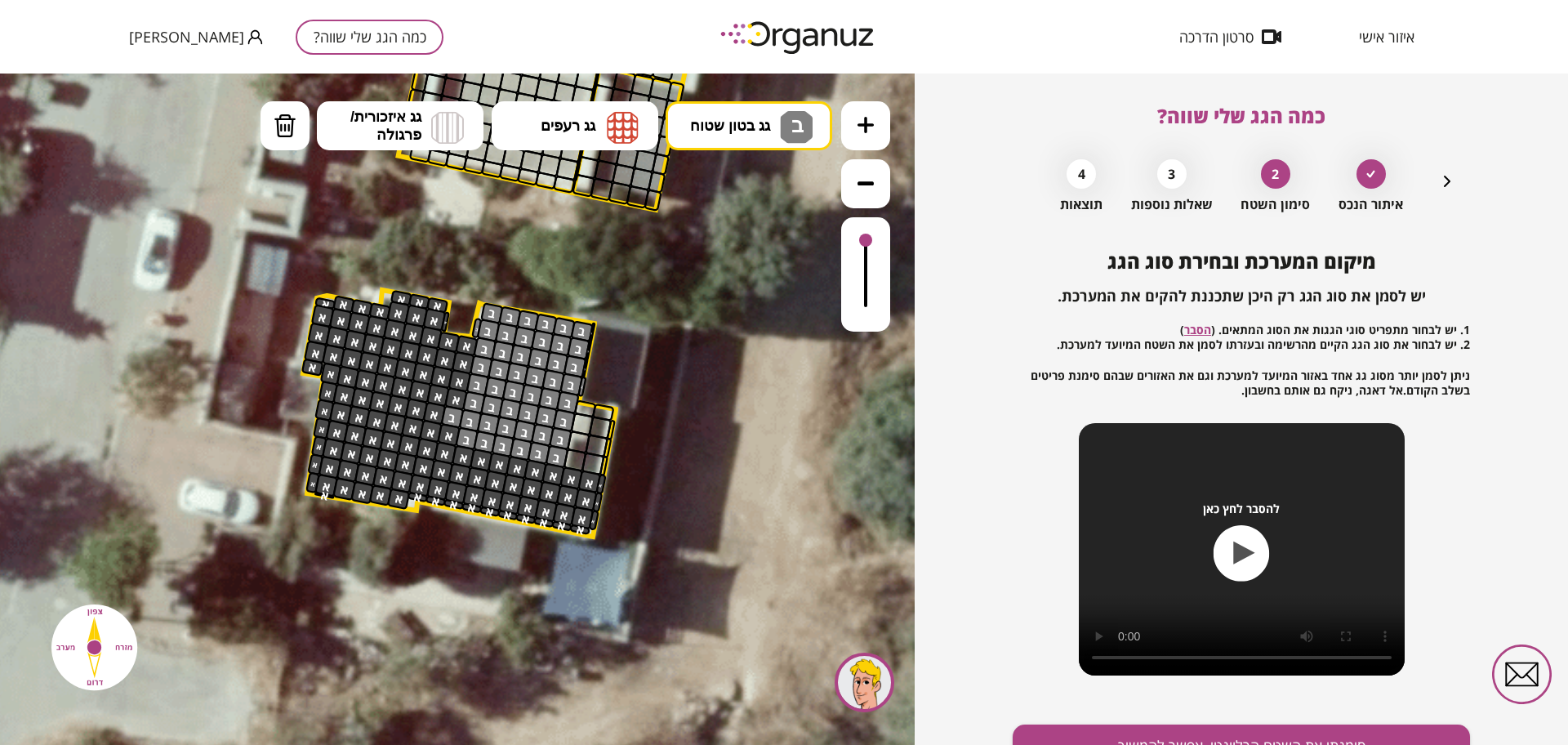
drag, startPoint x: 473, startPoint y: 434, endPoint x: 497, endPoint y: 407, distance: 36.1
click at [699, 126] on span "גג בטון שטוח" at bounding box center [729, 125] width 80 height 18
click at [728, 182] on div ".st0 { fill: #FFFFFF; } .st0 { fill: #FFFFFF; }" at bounding box center [457, 409] width 915 height 672
click at [456, 415] on div at bounding box center [453, 416] width 23 height 23
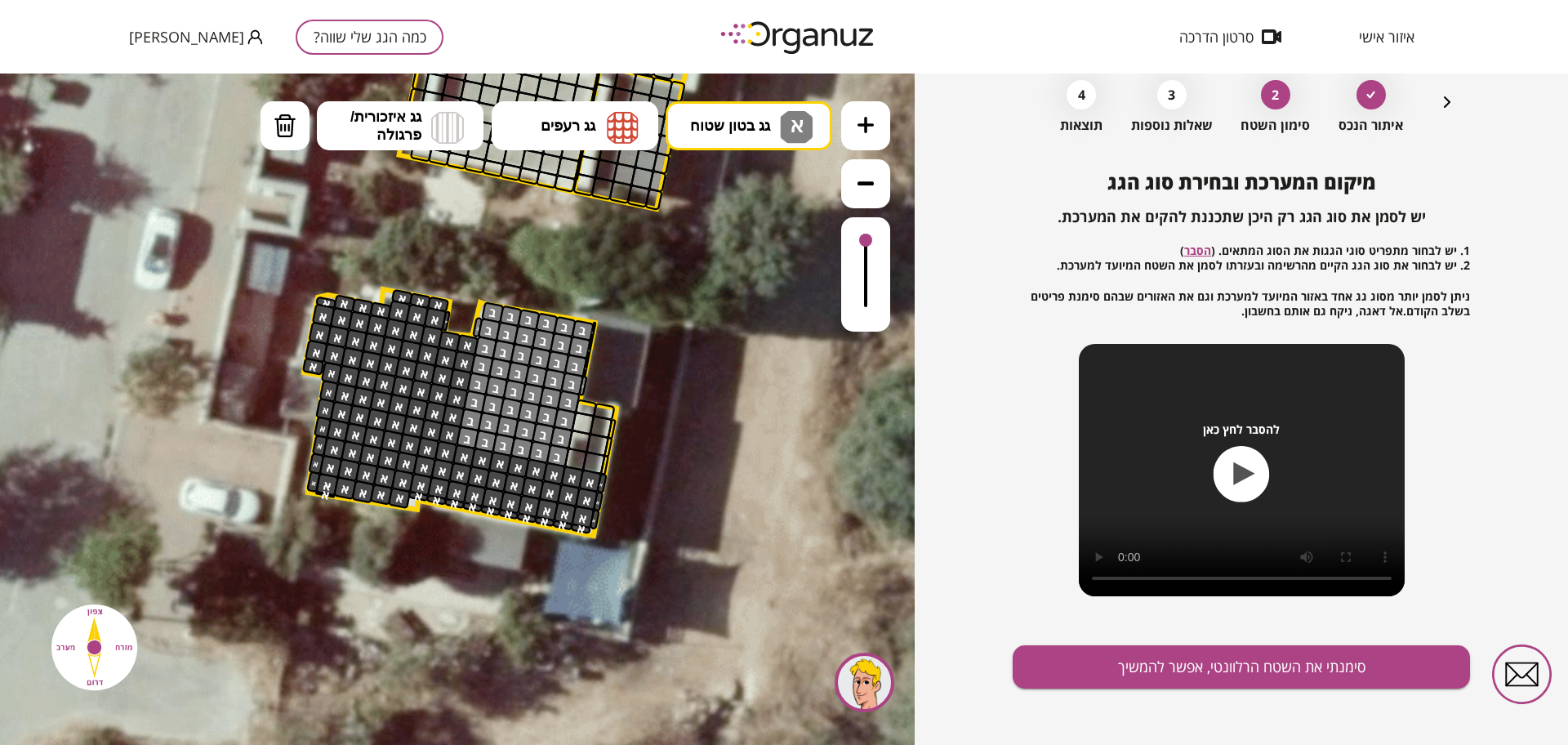
scroll to position [85, 0]
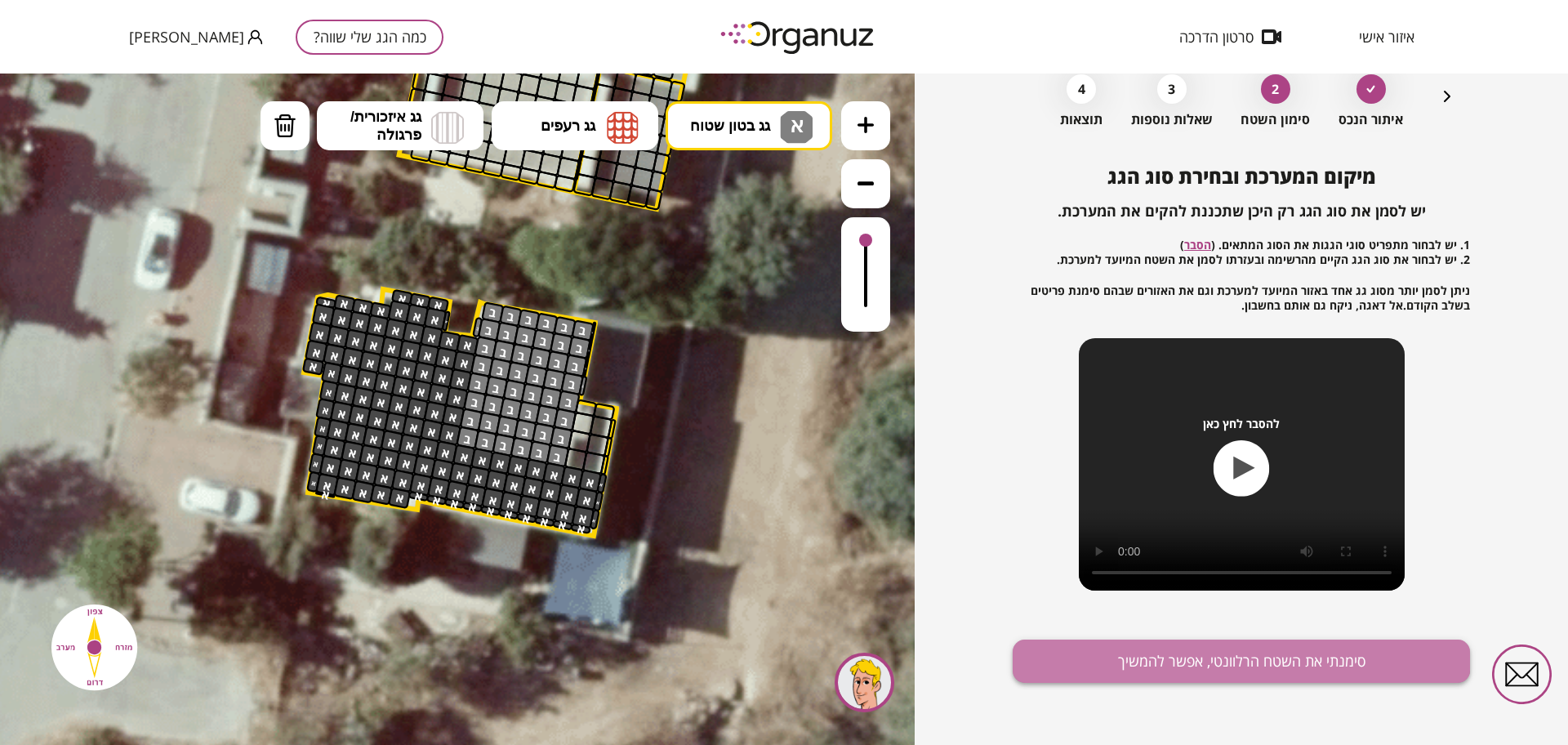
click at [1127, 647] on button "סימנתי את השטח הרלוונטי, אפשר להמשיך" at bounding box center [1241, 661] width 457 height 43
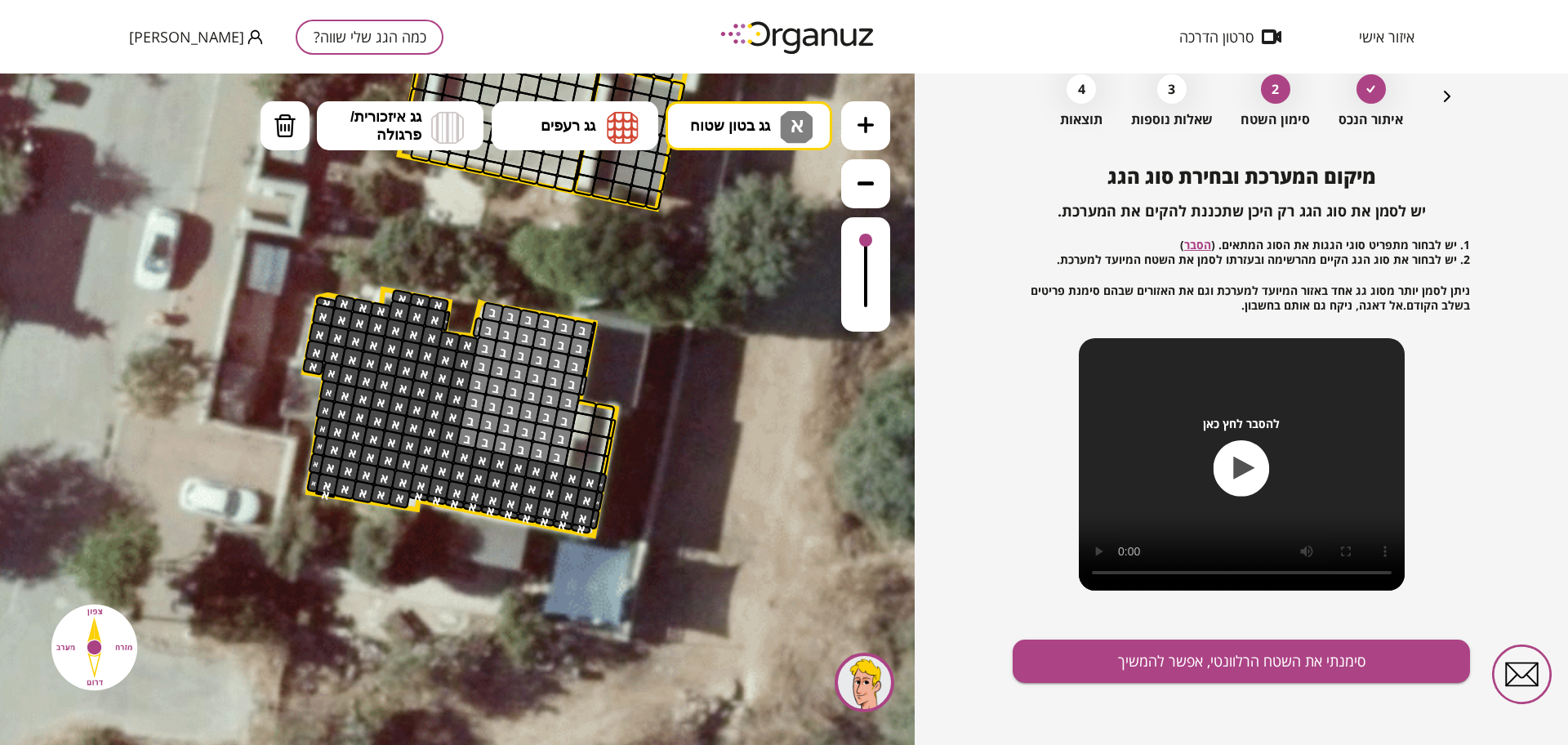
scroll to position [14, 0]
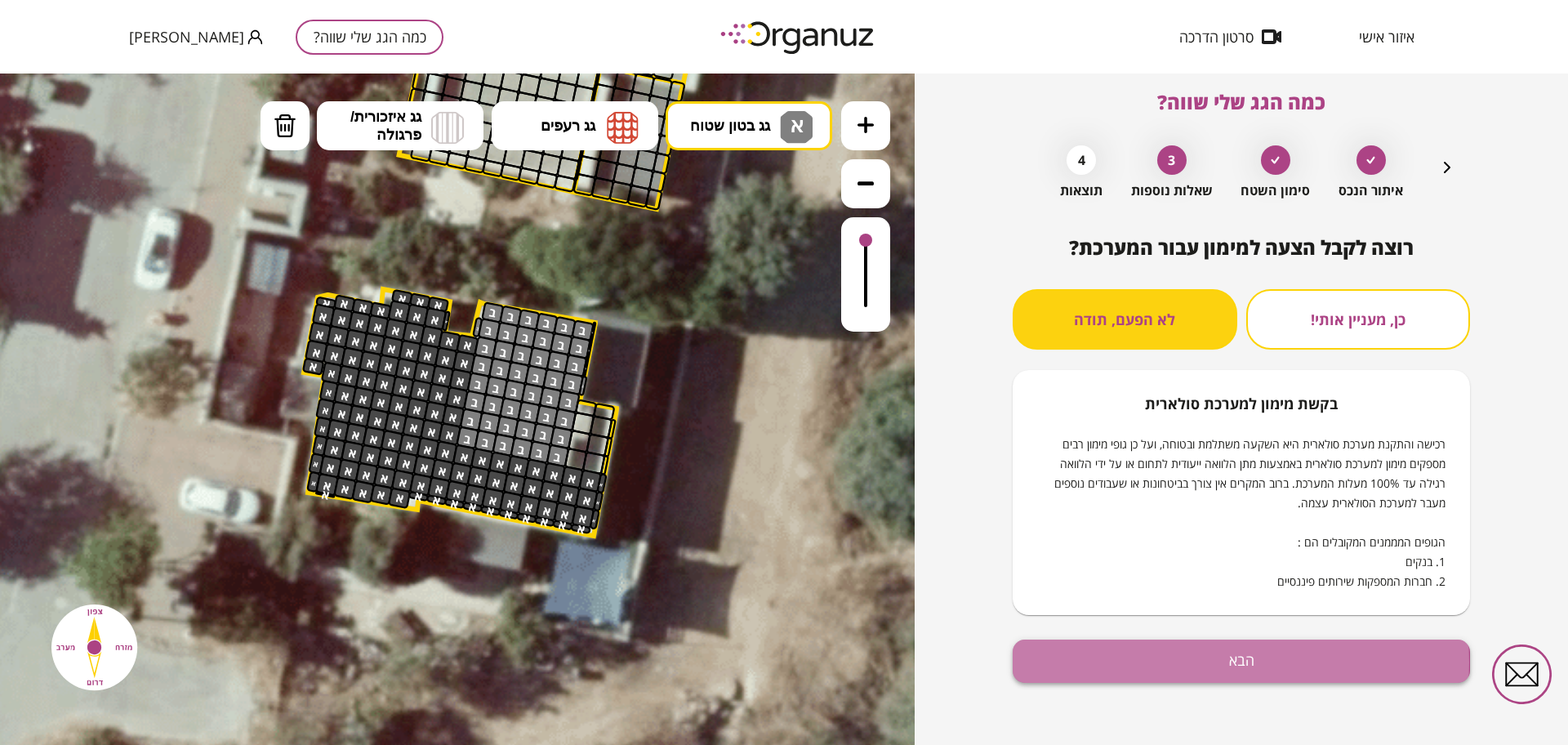
click at [1189, 660] on button "הבא" at bounding box center [1241, 661] width 457 height 43
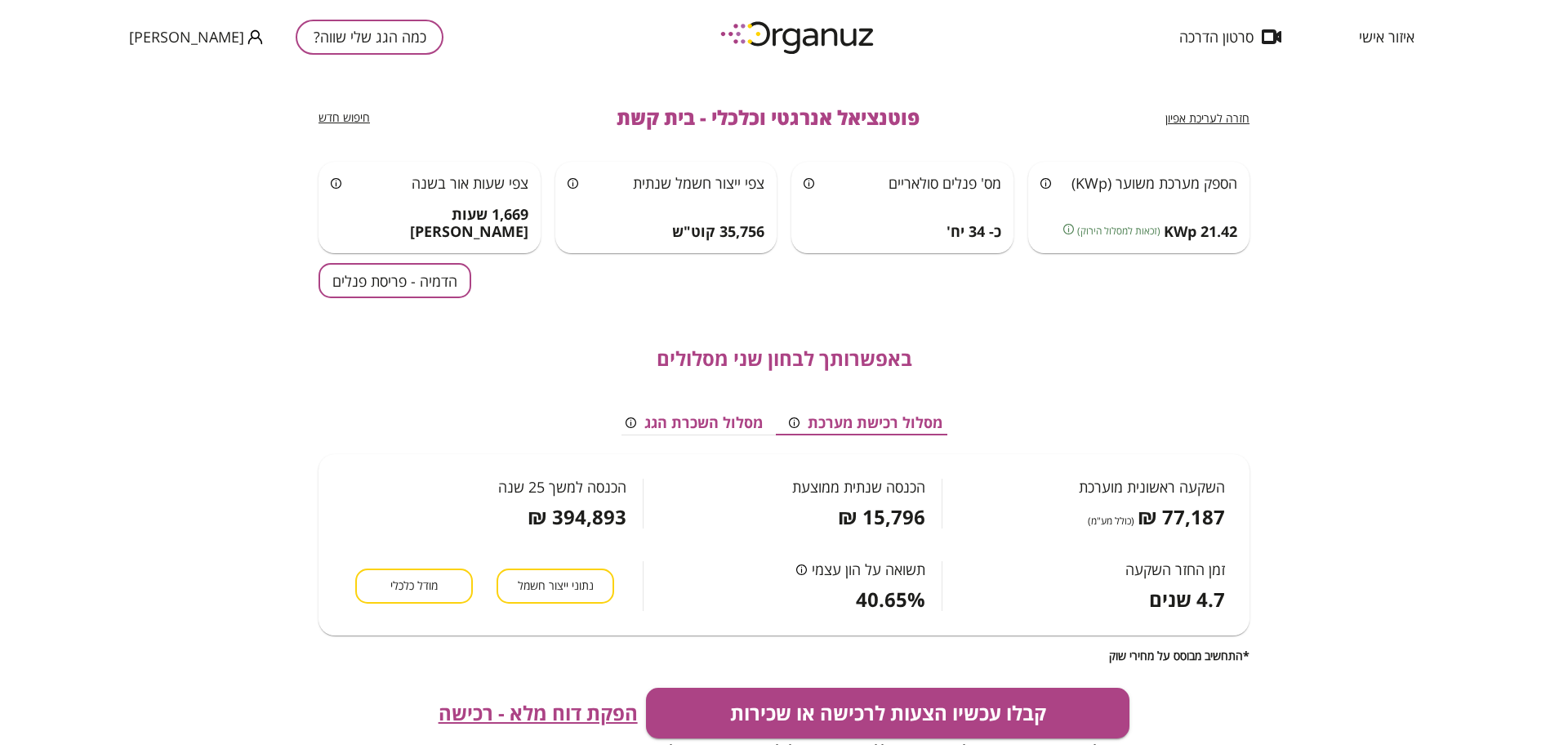
click at [460, 281] on button "הדמיה - פריסת פנלים" at bounding box center [395, 280] width 153 height 35
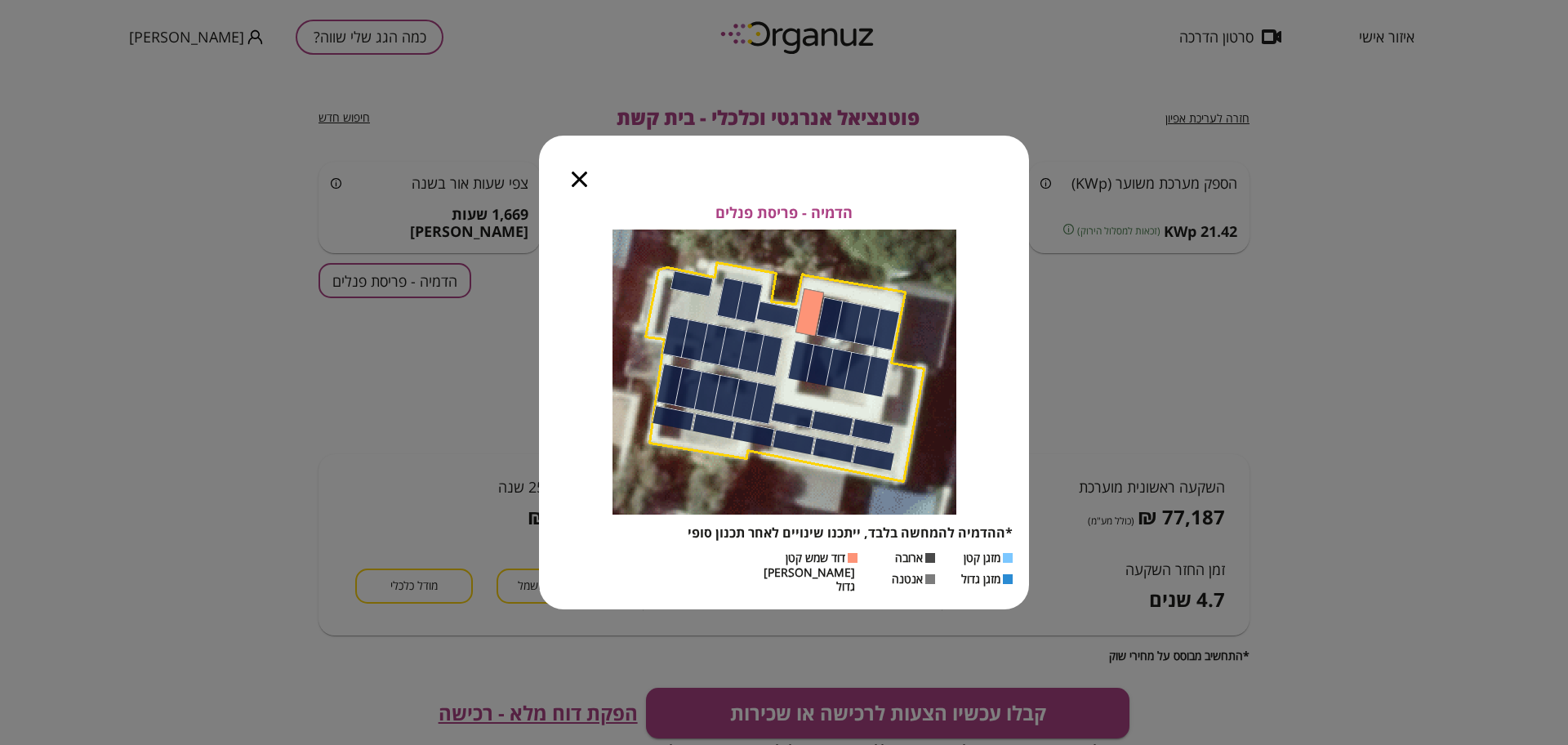
click at [583, 182] on icon "button" at bounding box center [579, 179] width 15 height 15
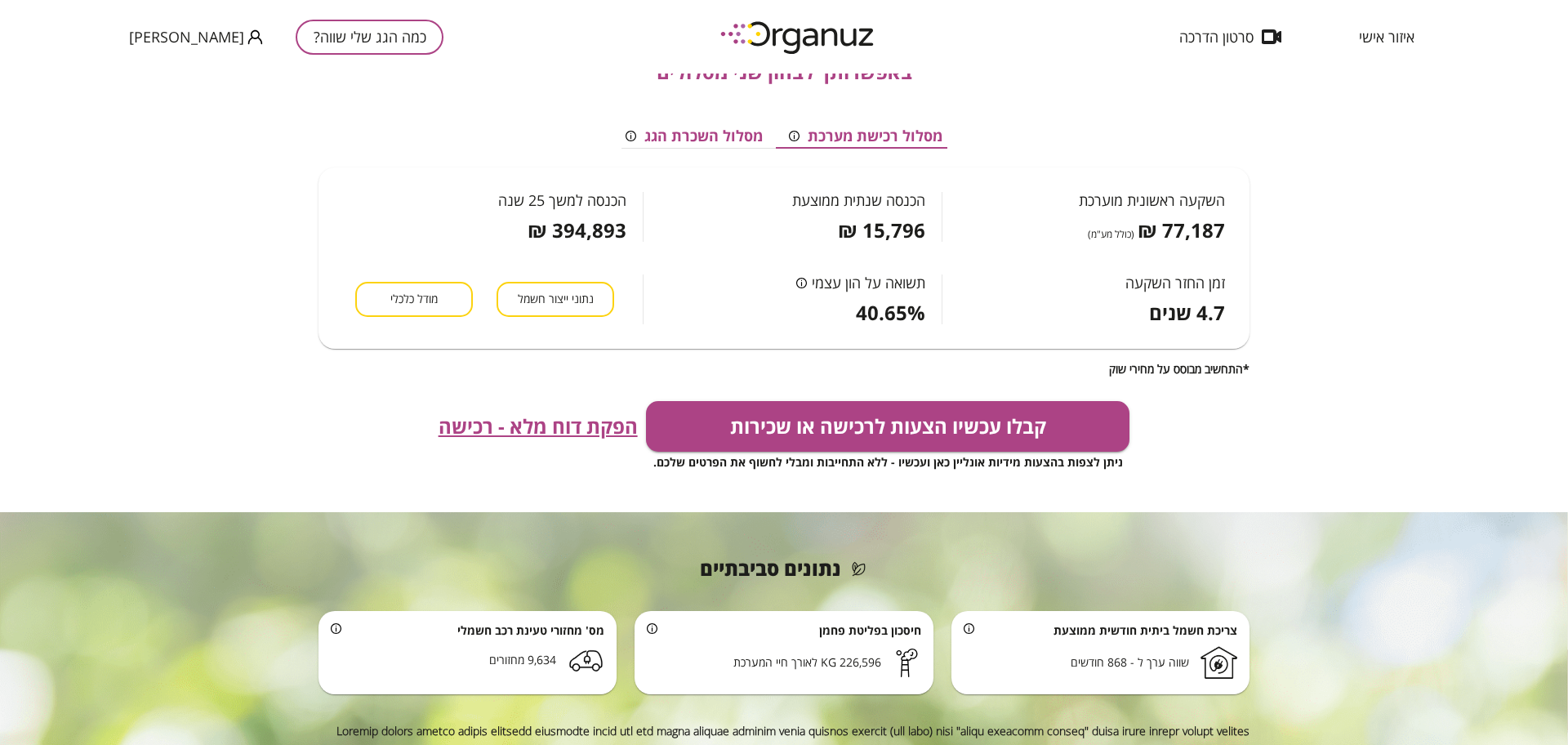
scroll to position [306, 0]
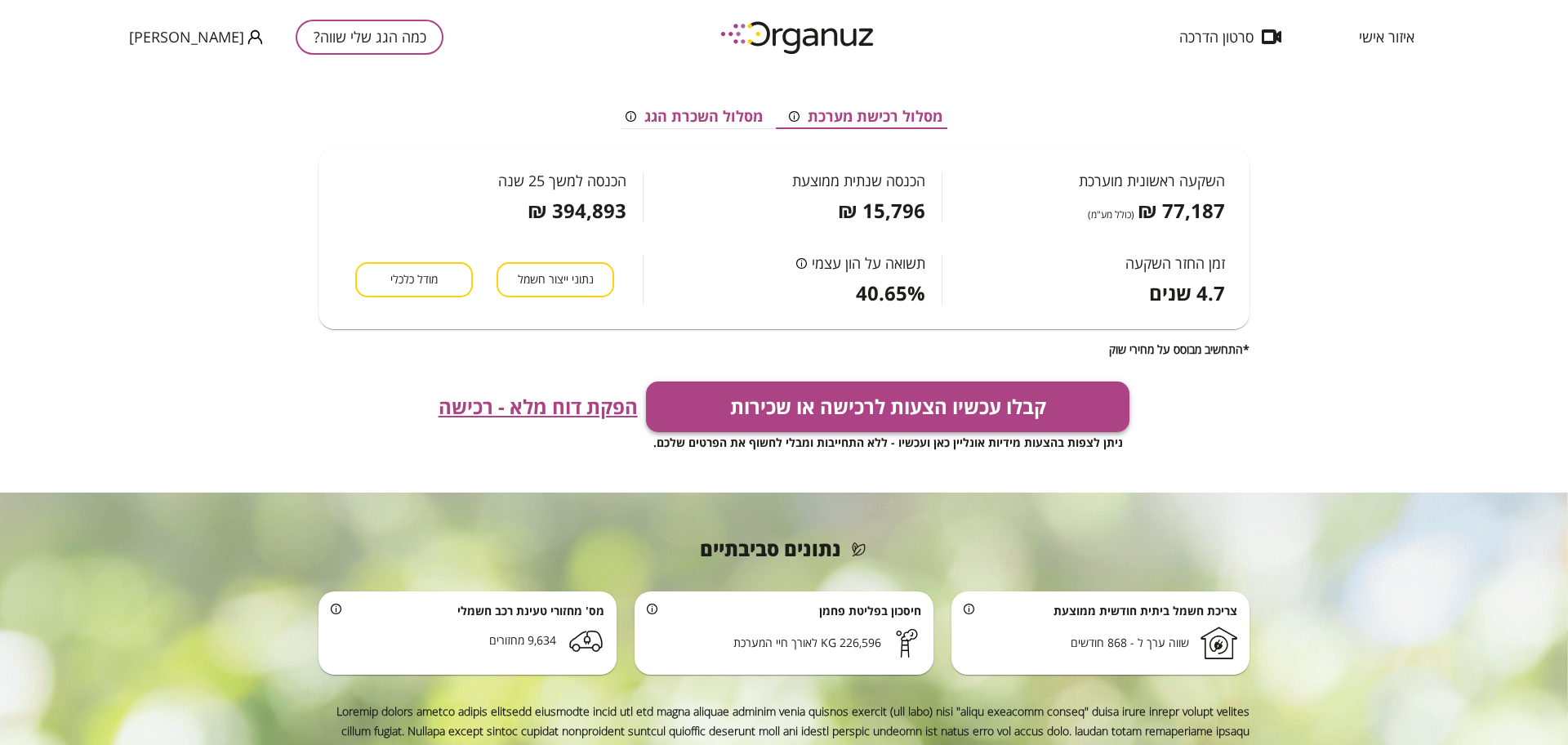
click at [809, 409] on button "קבלו עכשיו הצעות לרכישה או שכירות" at bounding box center [888, 407] width 484 height 51
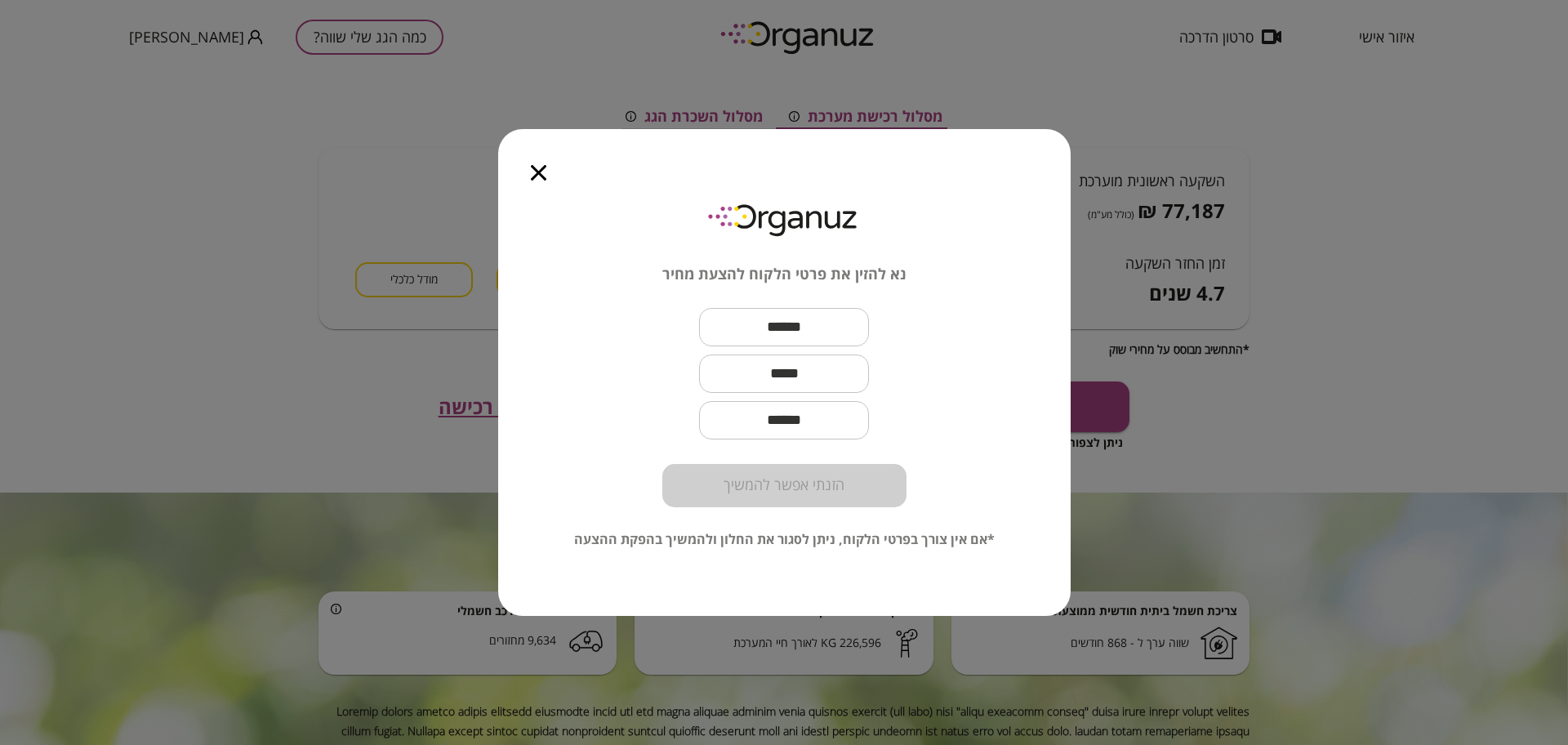
click at [861, 318] on input "text" at bounding box center [784, 328] width 170 height 48
click at [733, 328] on input "*****" at bounding box center [784, 328] width 170 height 48
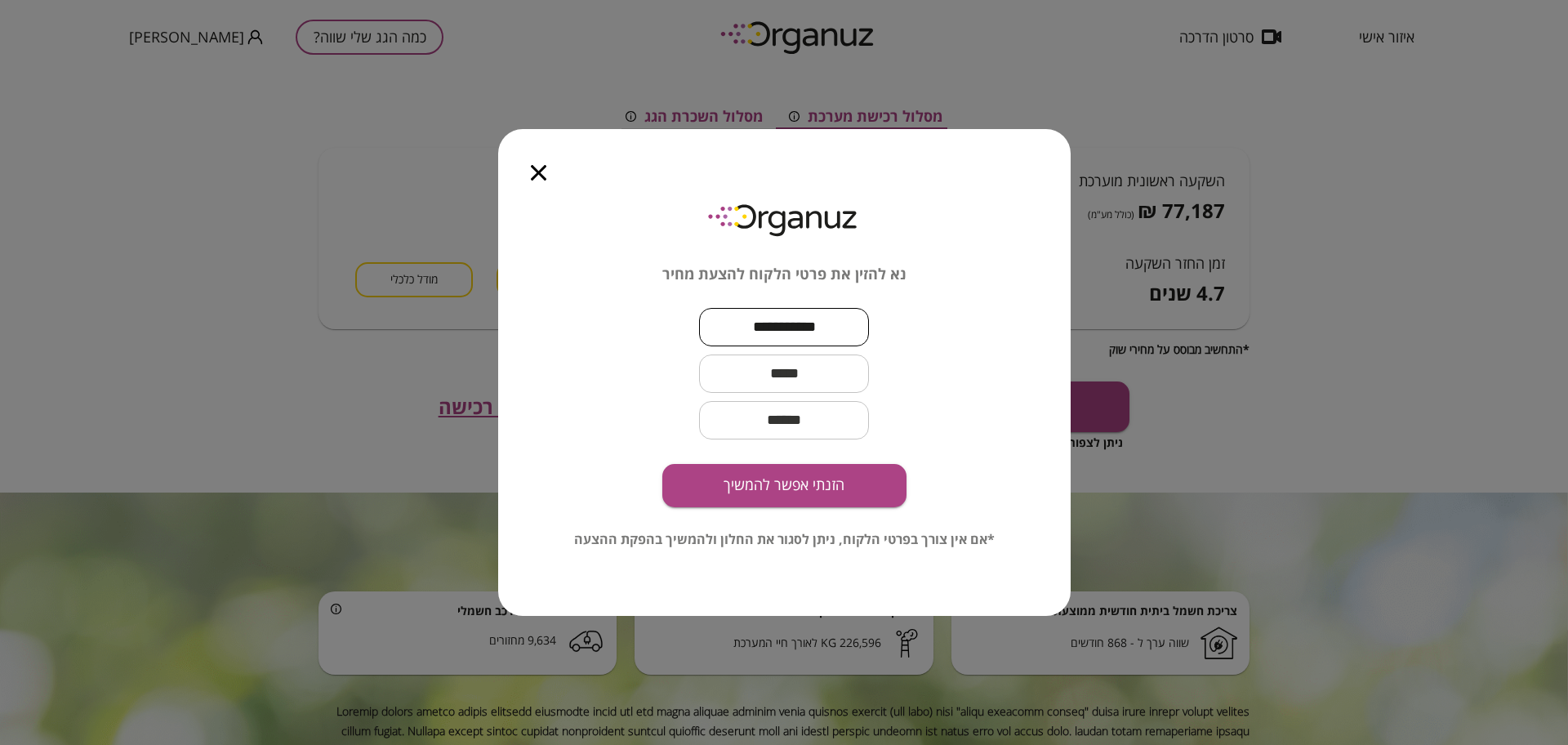
type input "**********"
click at [836, 372] on input "text" at bounding box center [784, 374] width 170 height 48
click at [854, 363] on input "text" at bounding box center [784, 374] width 170 height 48
paste input "**********"
type input "**********"
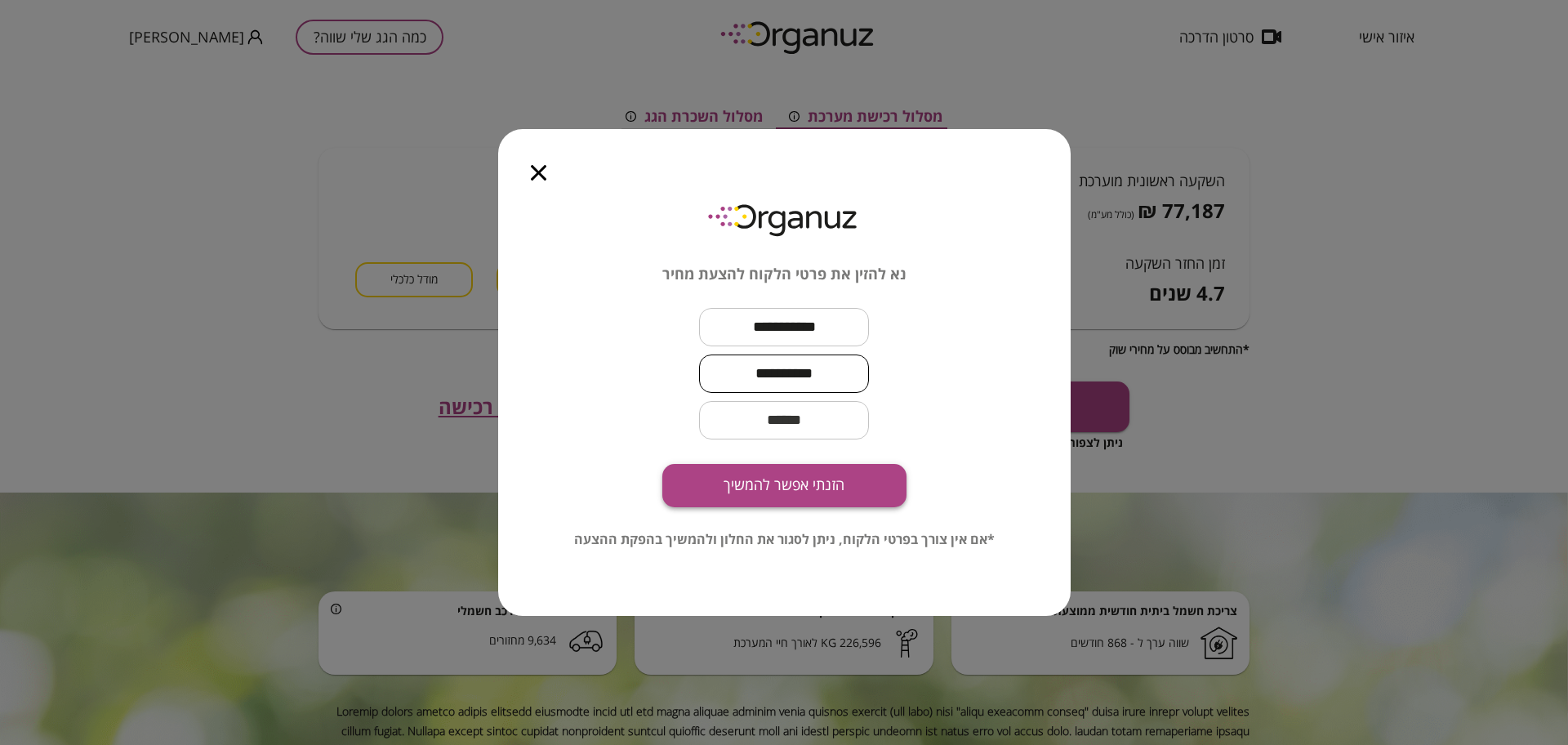
click at [847, 492] on button "הזנתי אפשר להמשיך" at bounding box center [784, 485] width 244 height 43
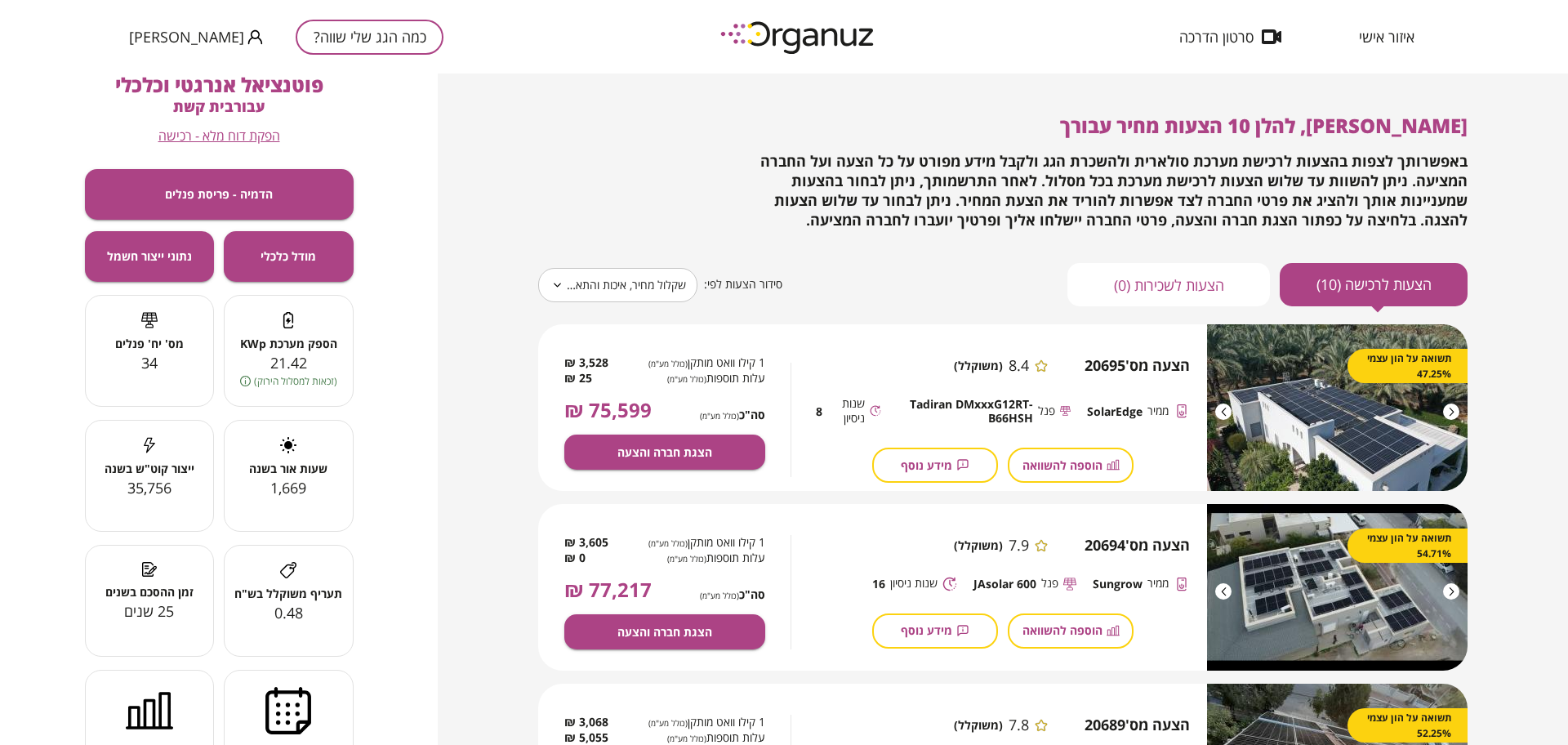
click at [607, 278] on body "**********" at bounding box center [784, 372] width 1568 height 745
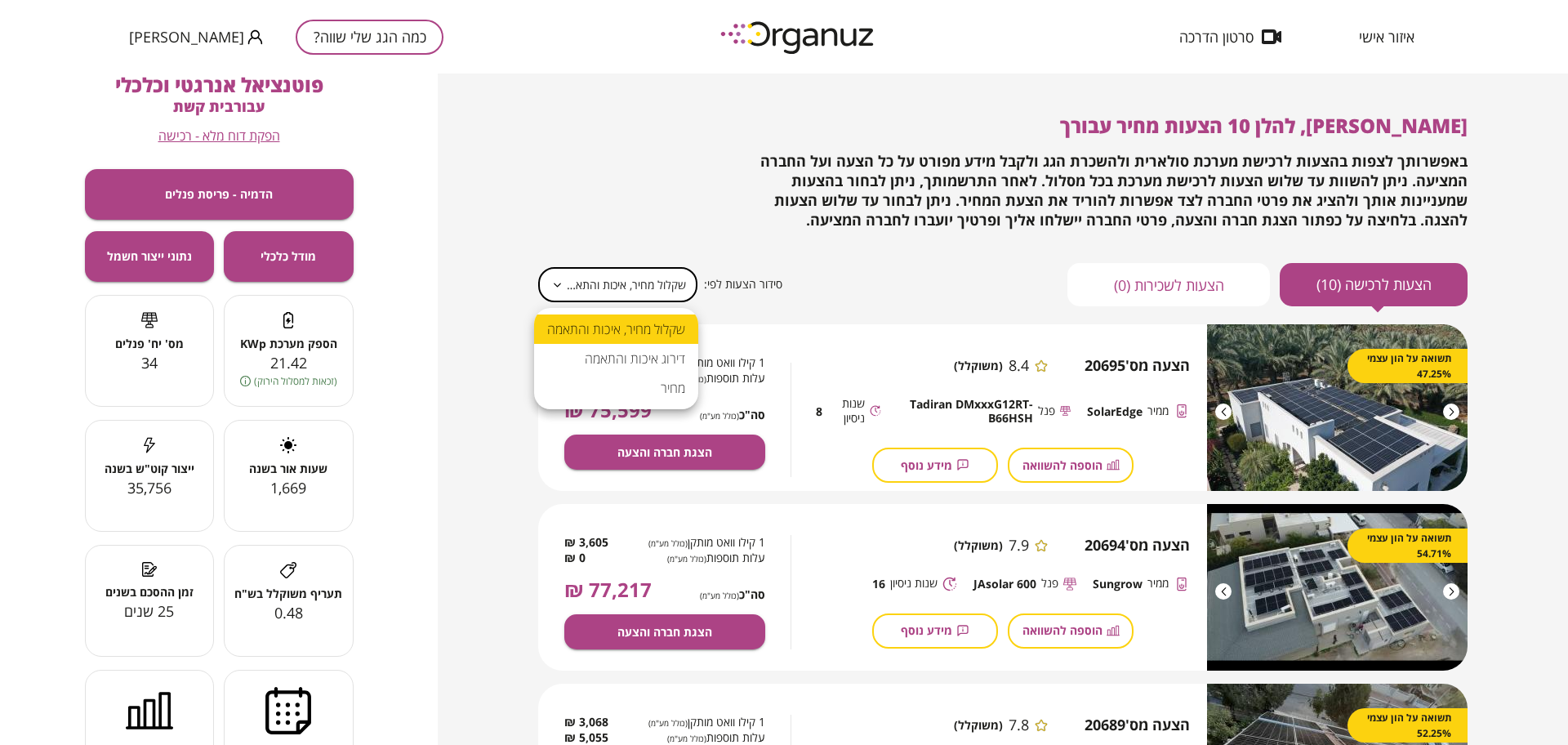
click at [679, 393] on li "מחיר" at bounding box center [616, 388] width 164 height 30
type input "*****"
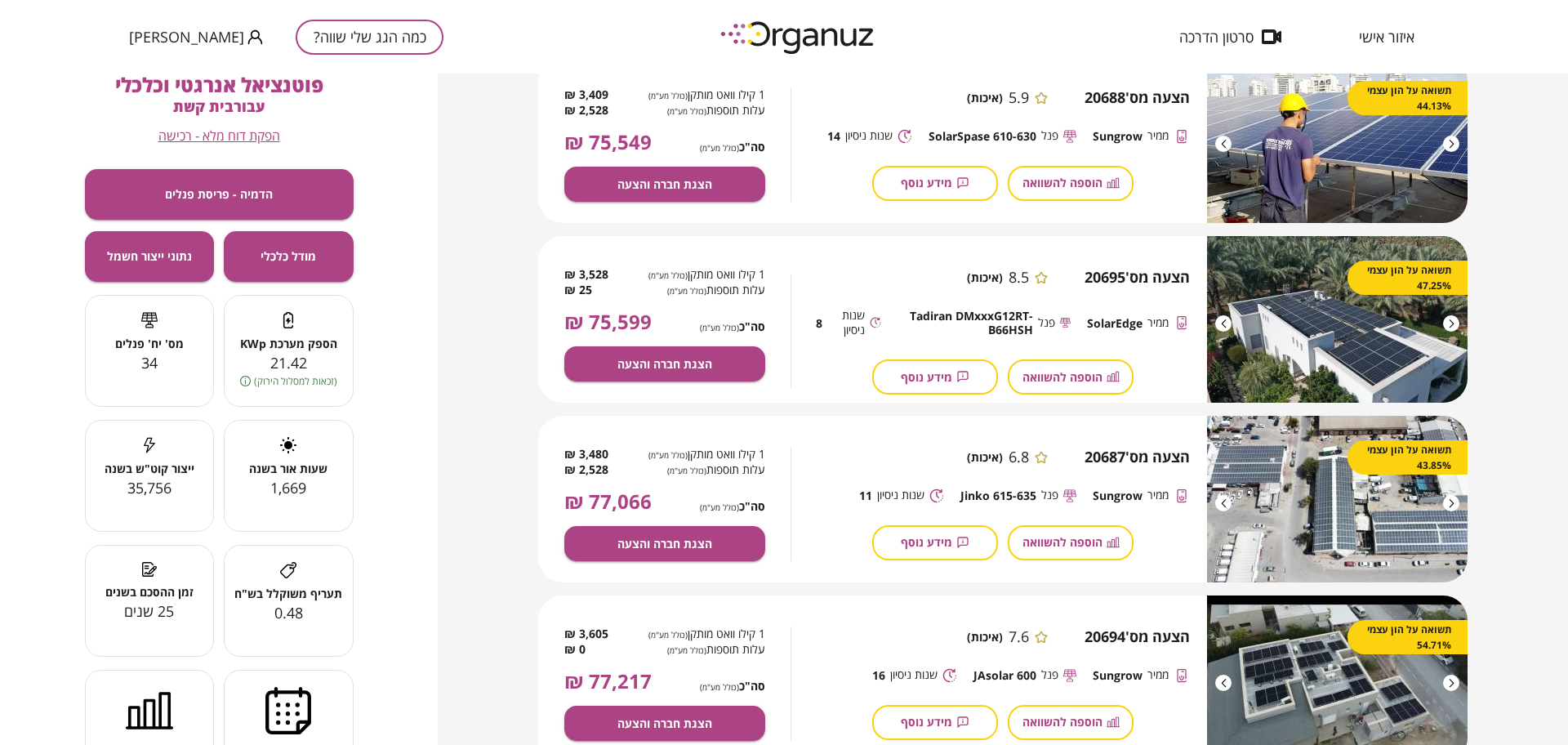
scroll to position [1022, 0]
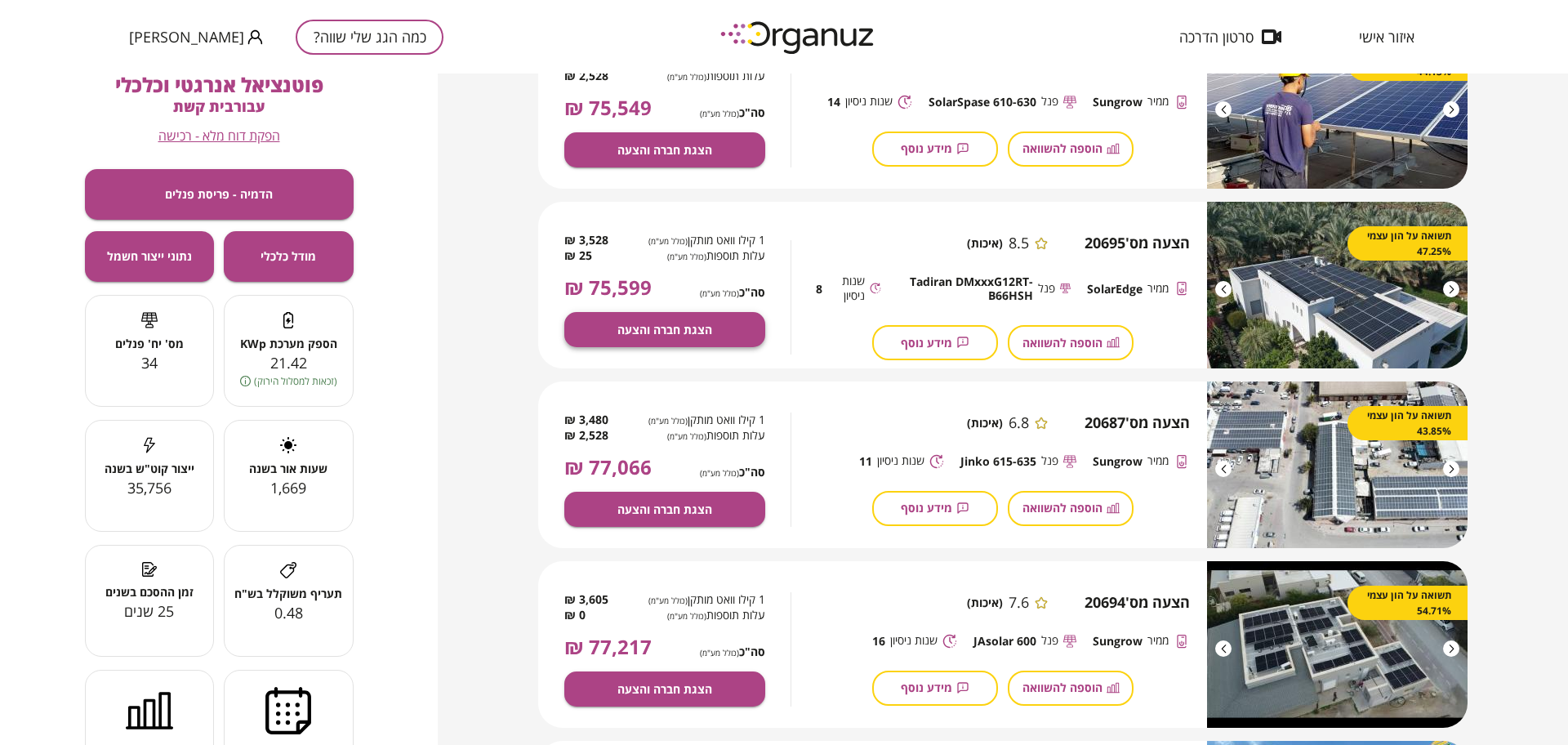
click at [677, 322] on span "הצגת חברה והצעה" at bounding box center [665, 330] width 95 height 14
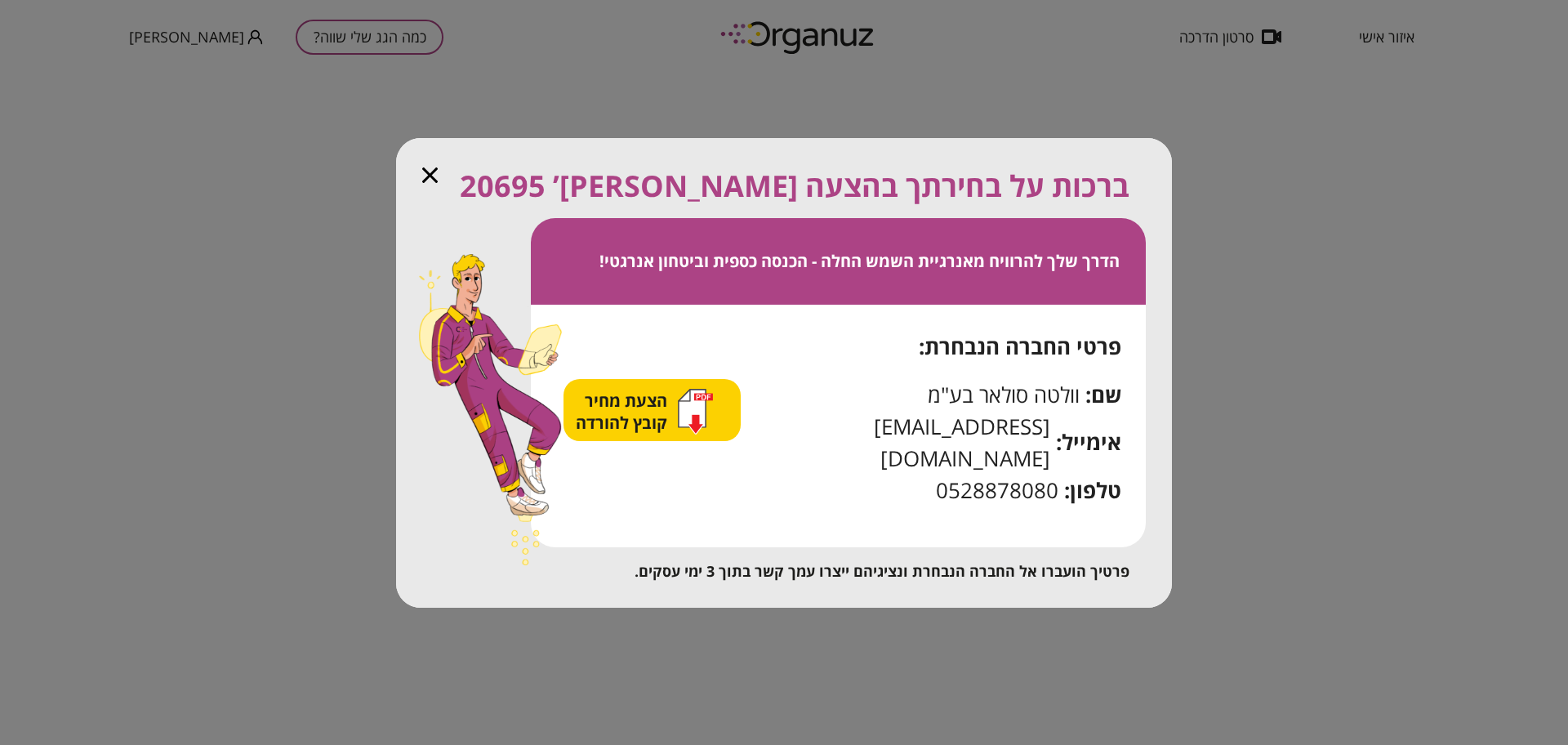
click at [625, 434] on span "הצעת מחיר קובץ להורדה" at bounding box center [623, 411] width 96 height 44
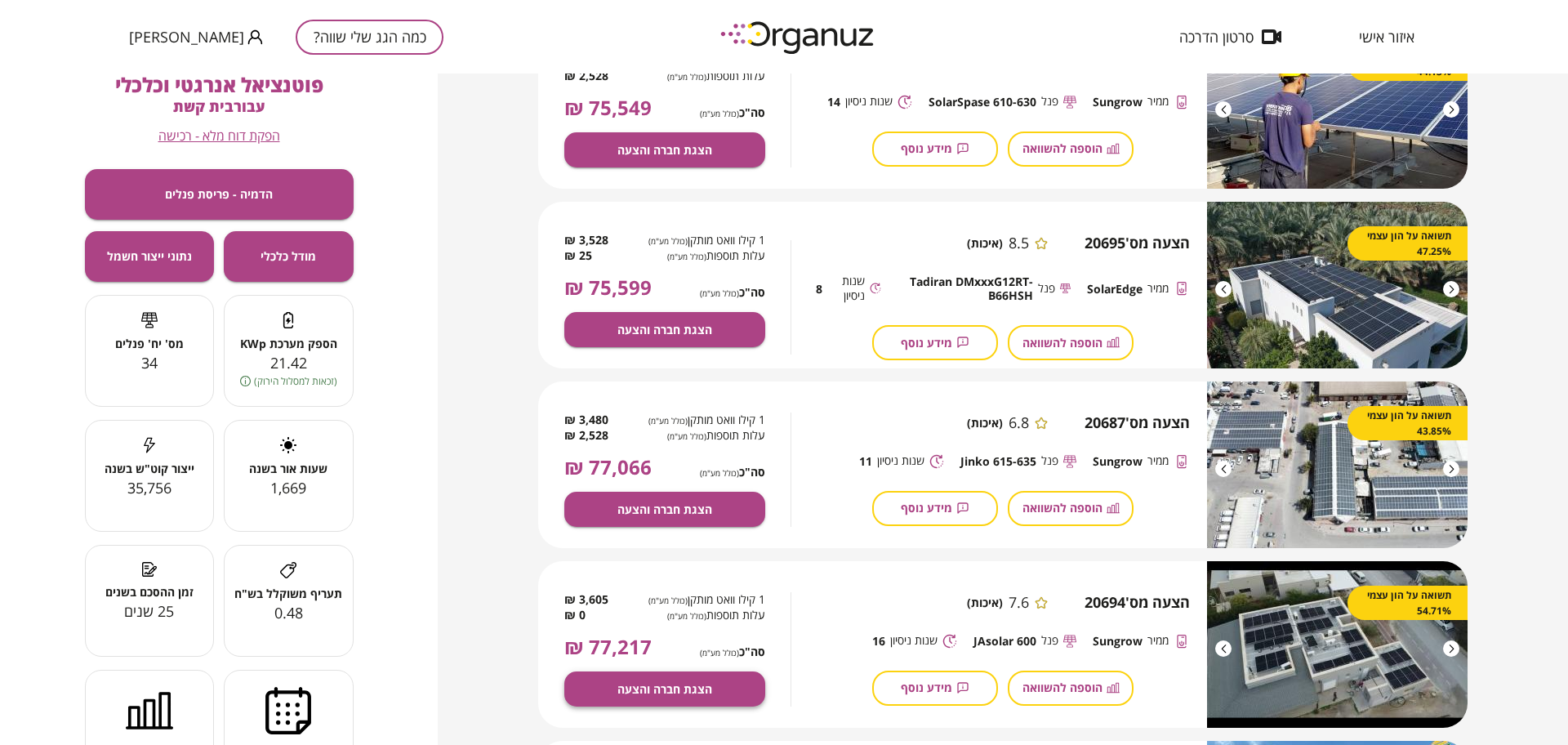
click at [701, 683] on span "הצגת חברה והצעה" at bounding box center [665, 689] width 95 height 14
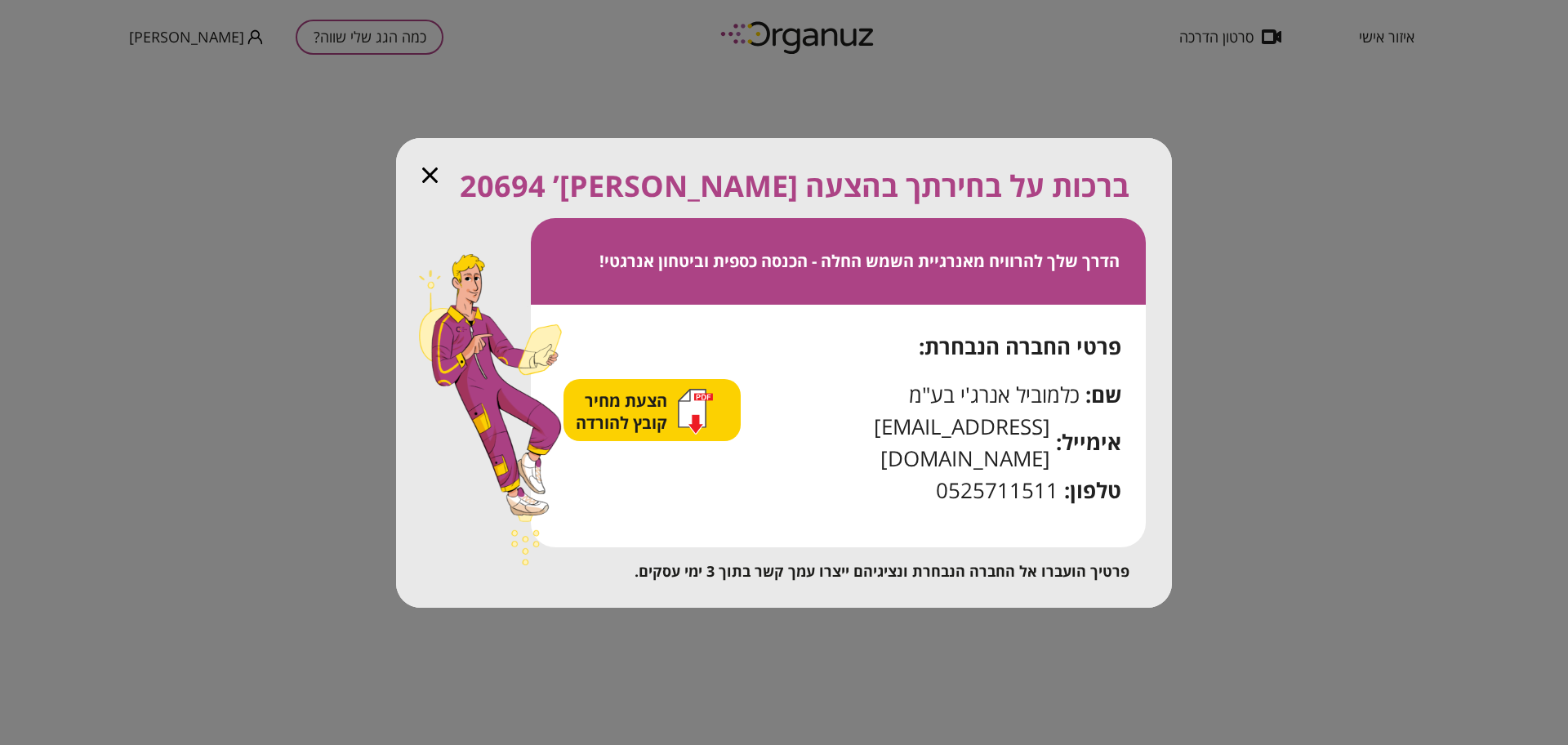
click at [671, 427] on span "הצעת מחיר קובץ להורדה" at bounding box center [623, 411] width 96 height 44
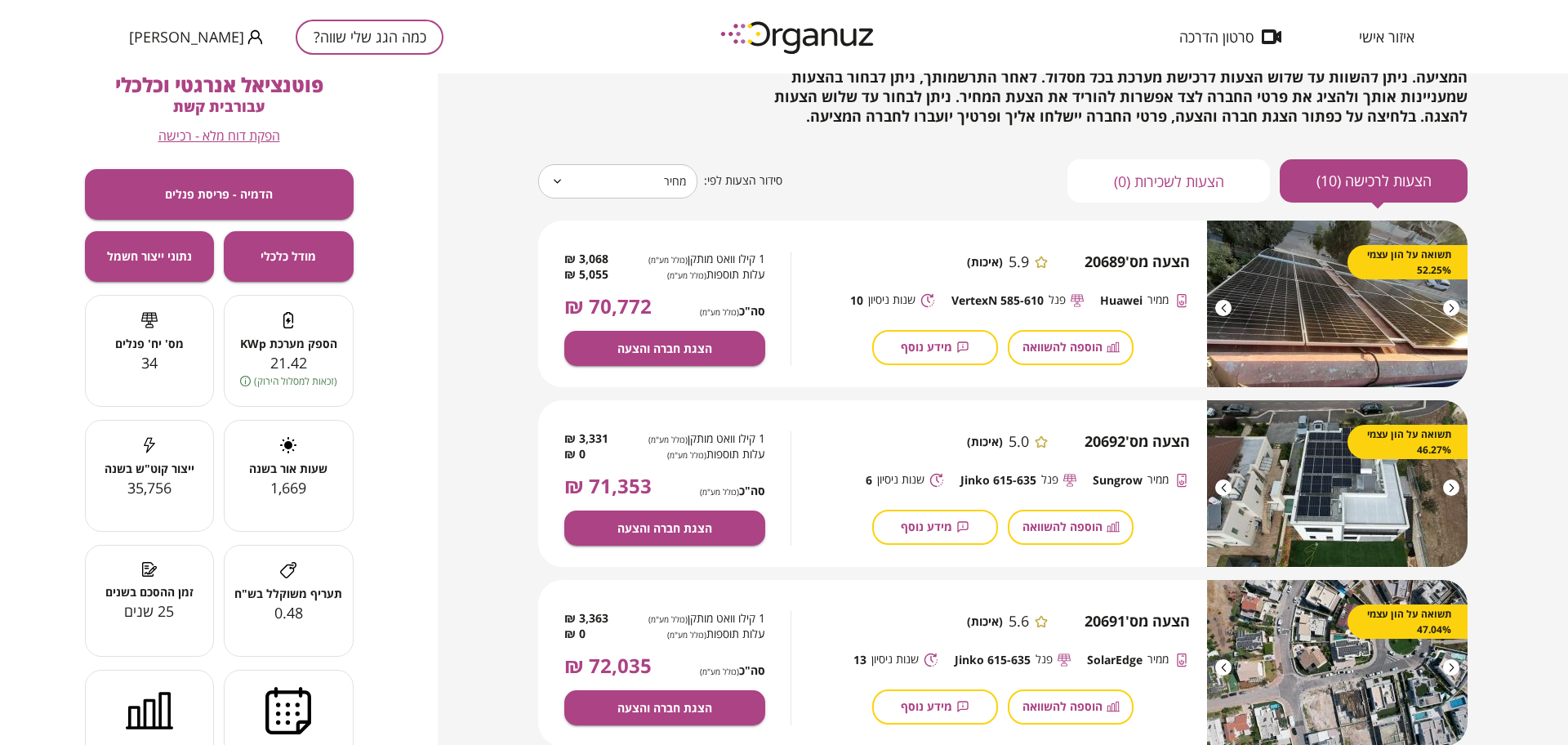
scroll to position [102, 0]
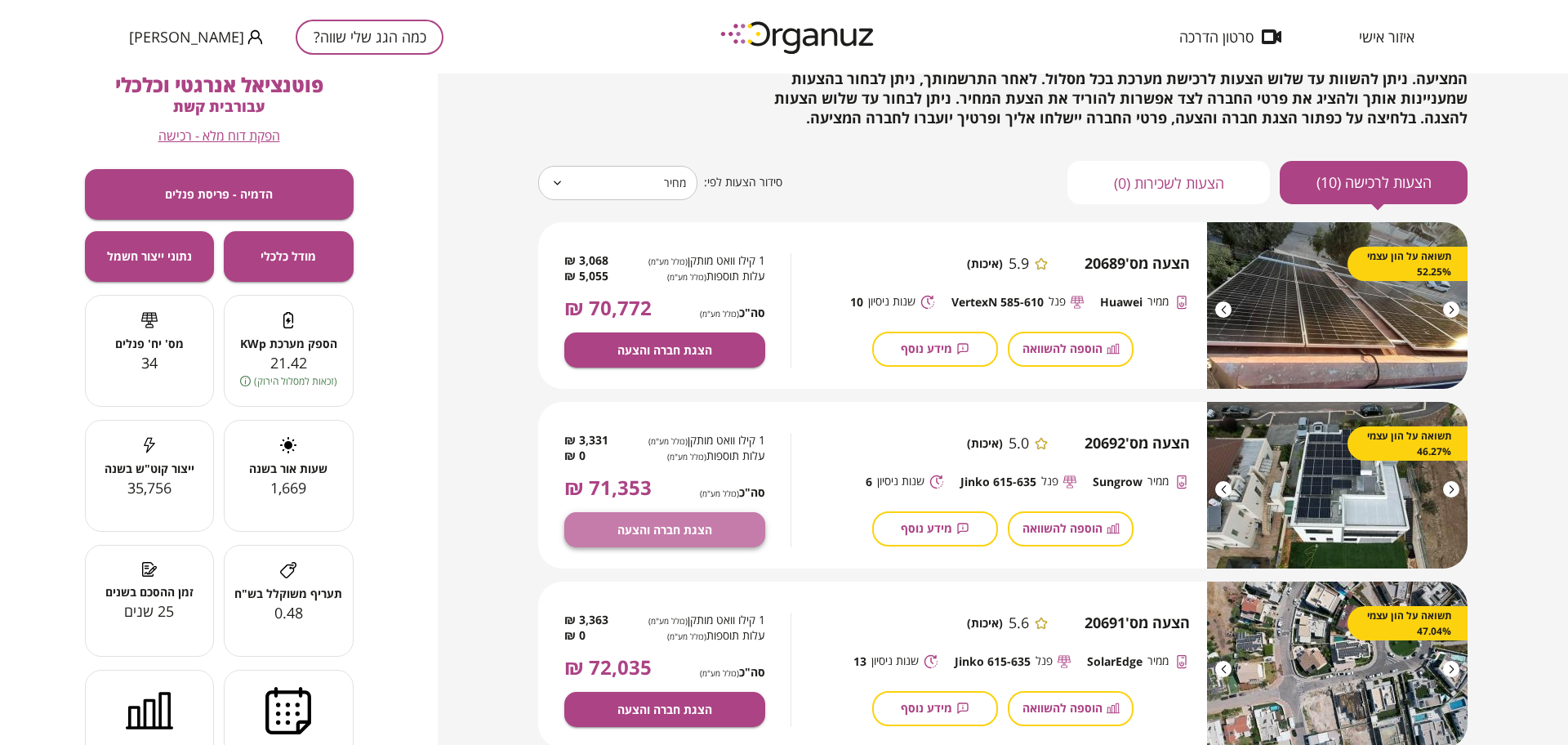
click at [624, 523] on span "הצגת חברה והצעה" at bounding box center [665, 530] width 95 height 14
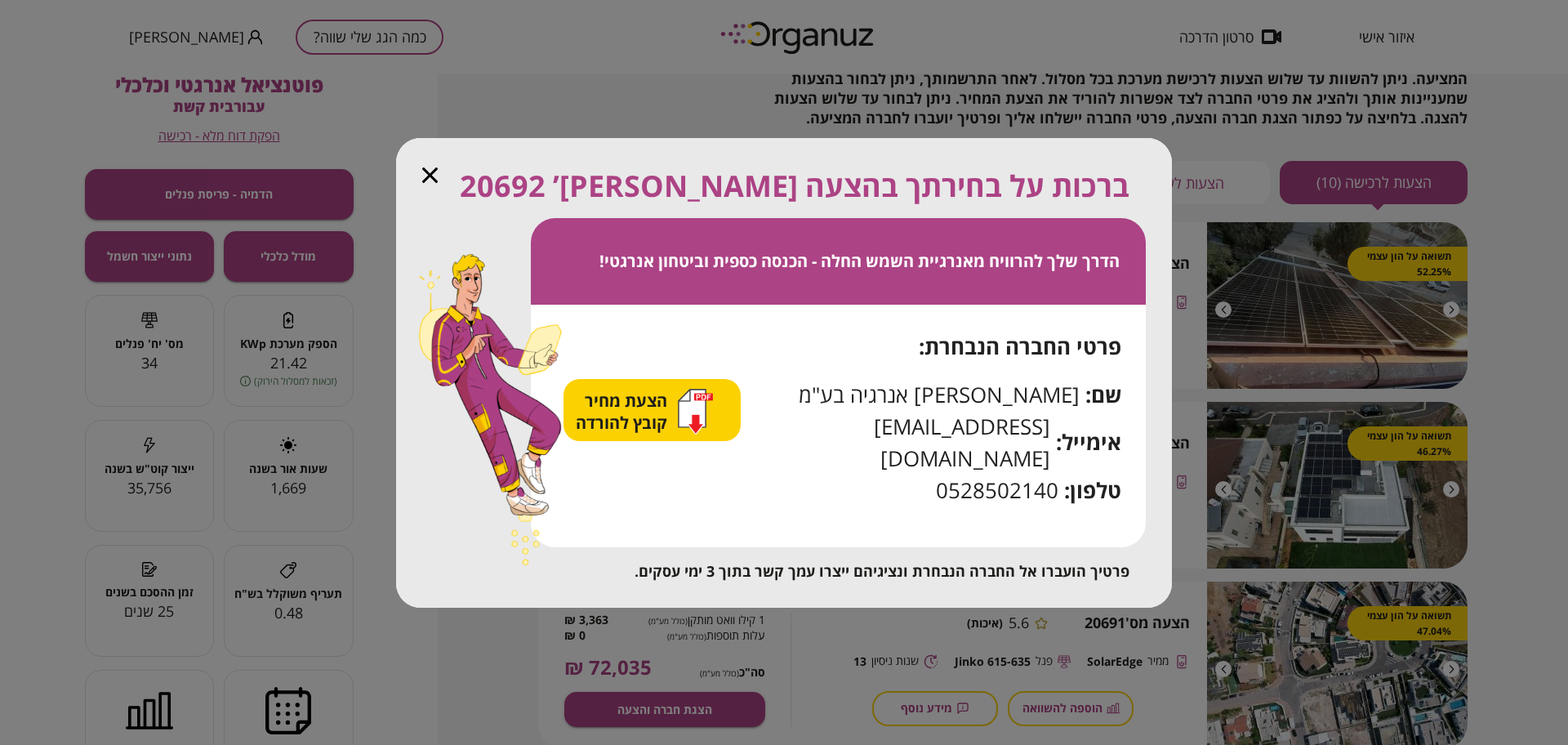
click at [612, 430] on span "הצעת מחיר קובץ להורדה" at bounding box center [623, 411] width 96 height 44
